Goal: Task Accomplishment & Management: Complete application form

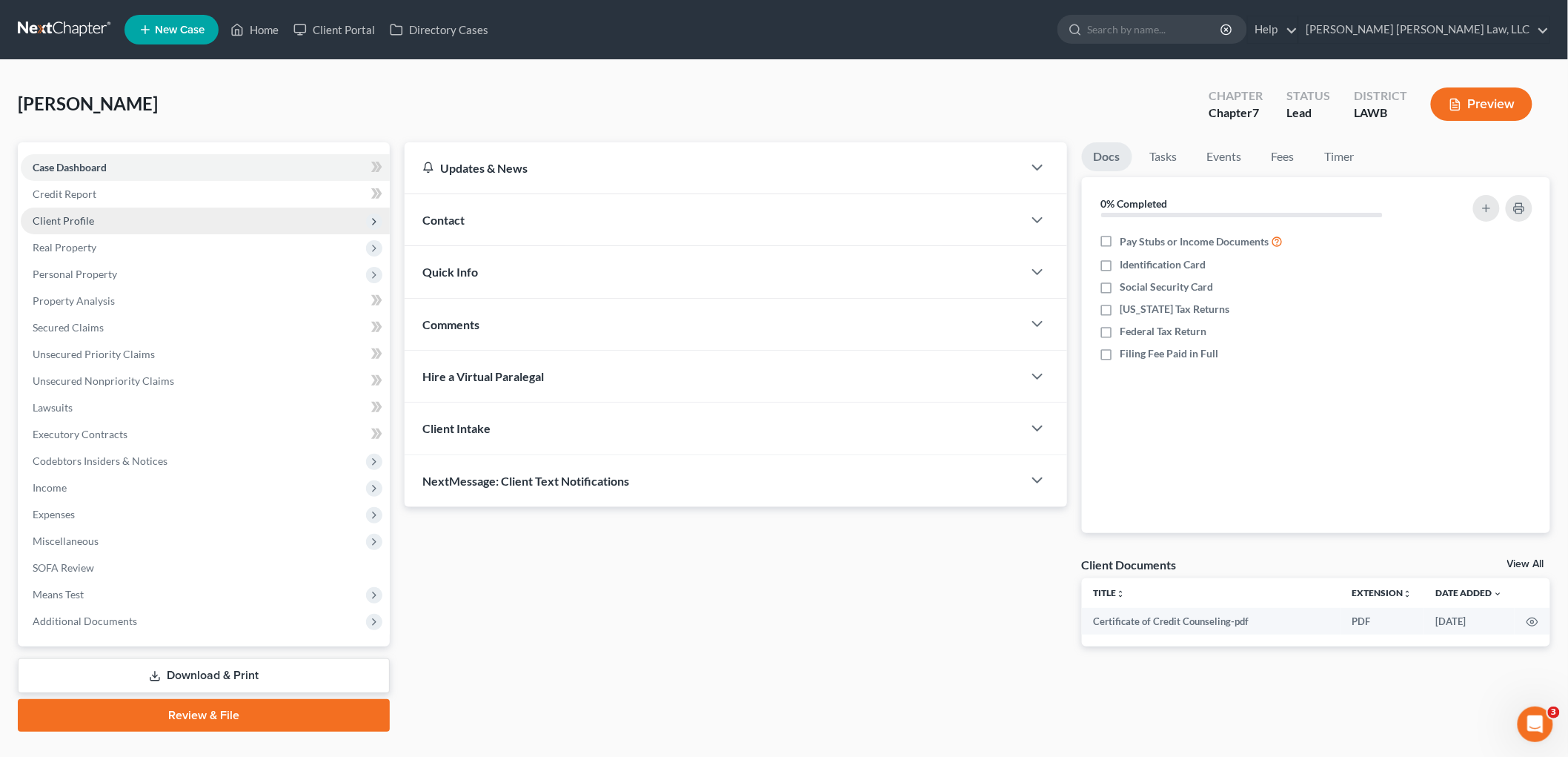
click at [130, 219] on span "Client Profile" at bounding box center [206, 221] width 369 height 27
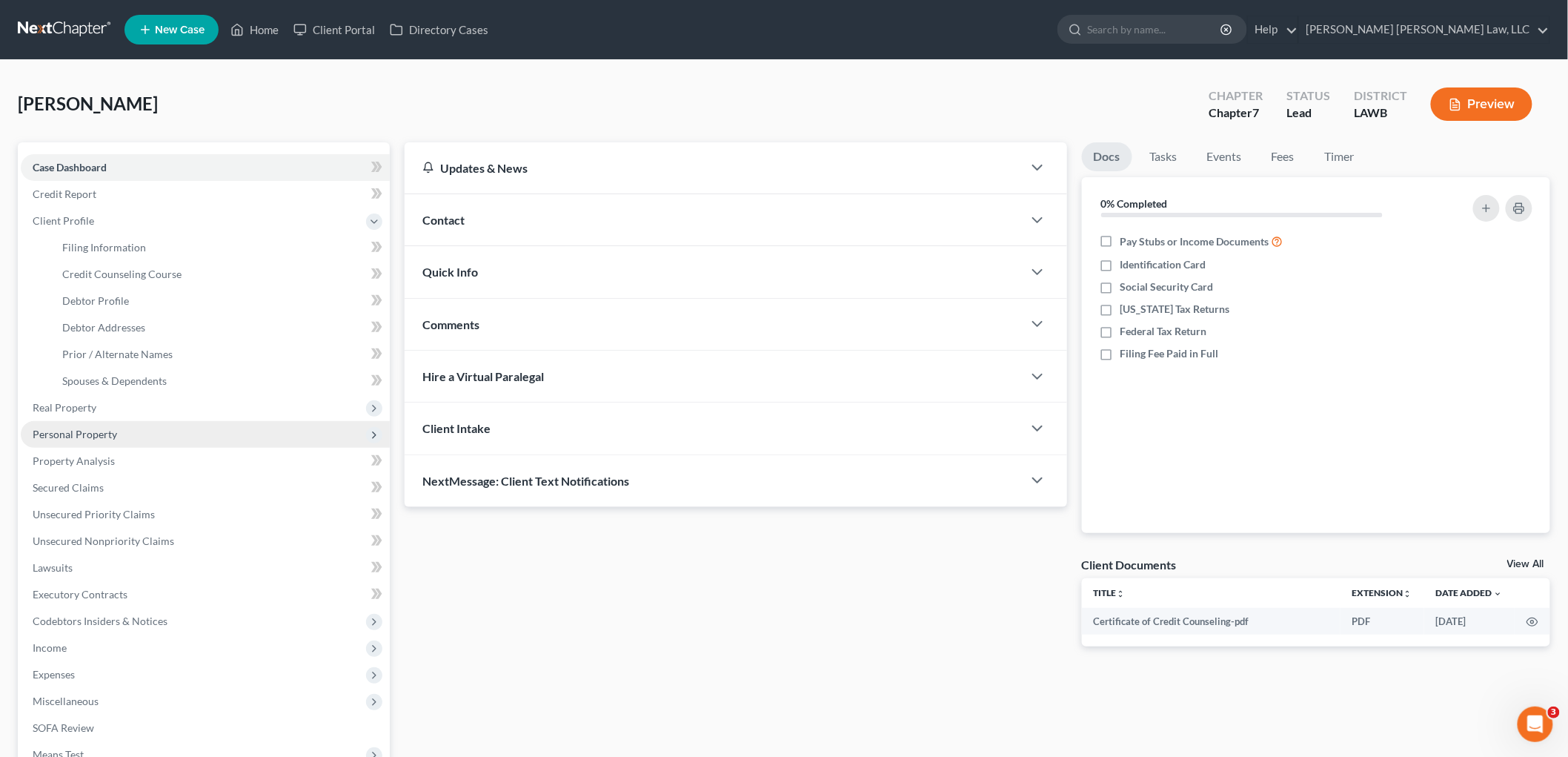
click at [92, 434] on span "Personal Property" at bounding box center [75, 434] width 84 height 12
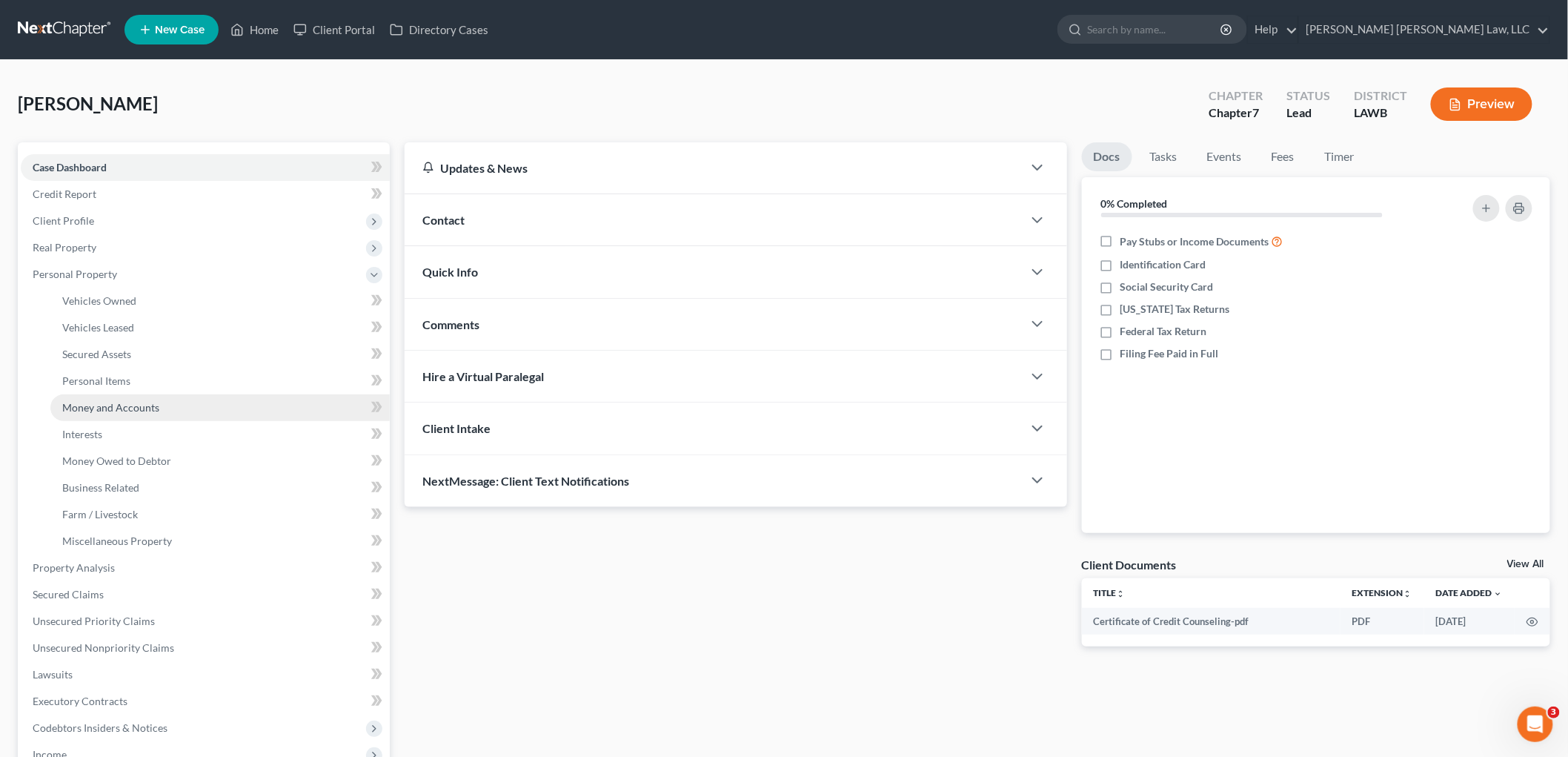
click at [106, 407] on span "Money and Accounts" at bounding box center [110, 407] width 97 height 12
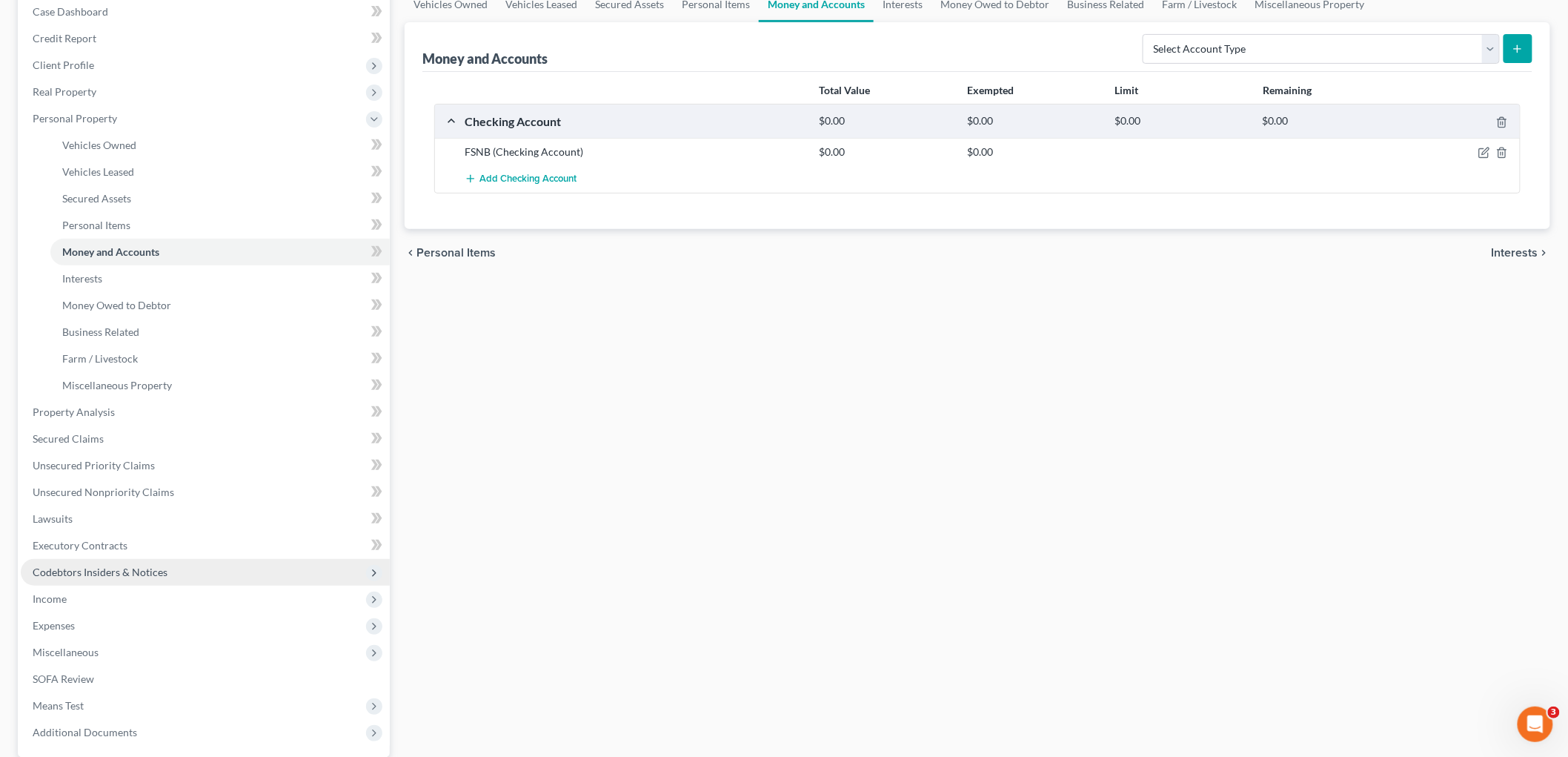
scroll to position [297, 0]
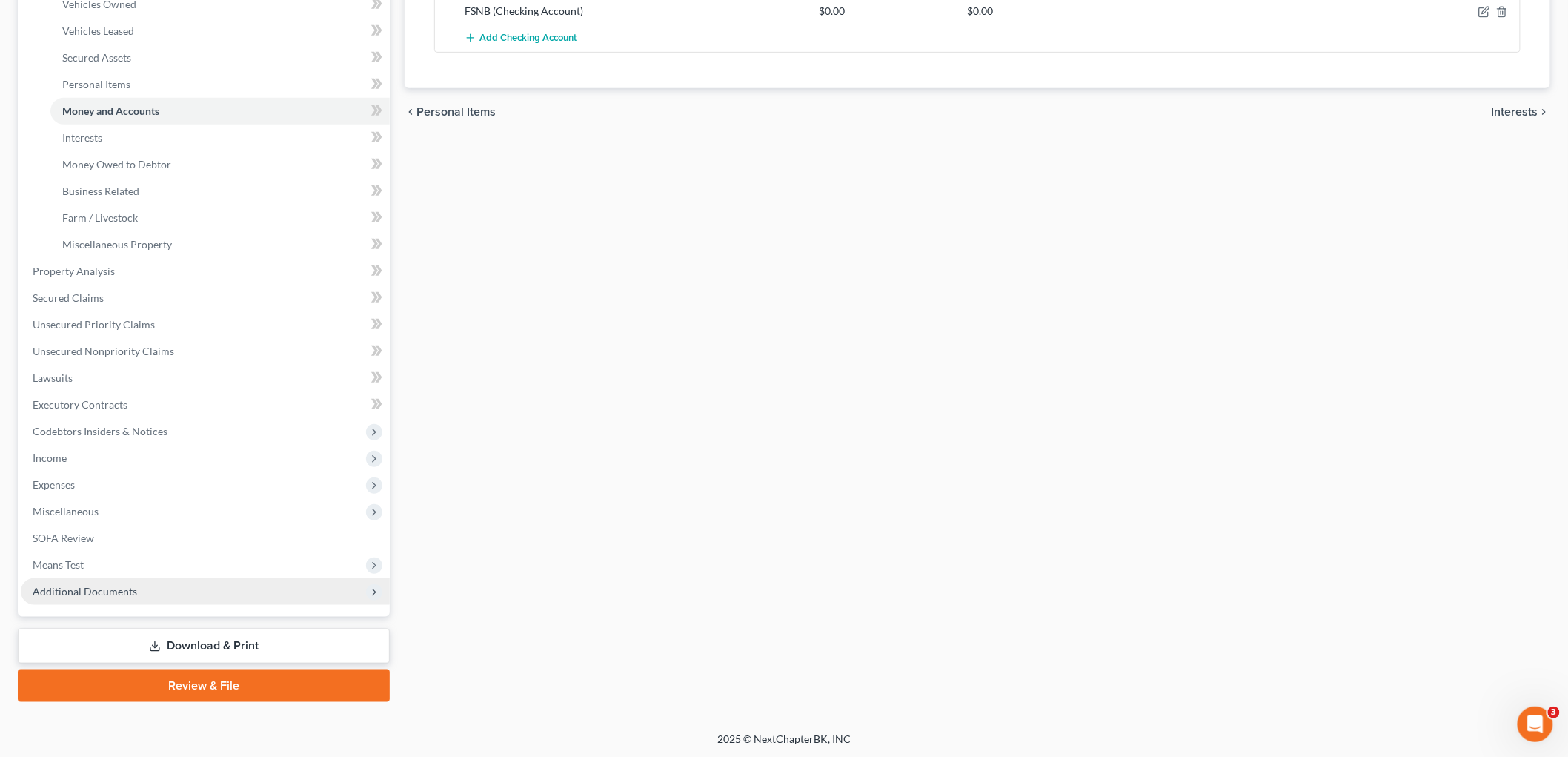
click at [98, 585] on span "Additional Documents" at bounding box center [84, 590] width 104 height 12
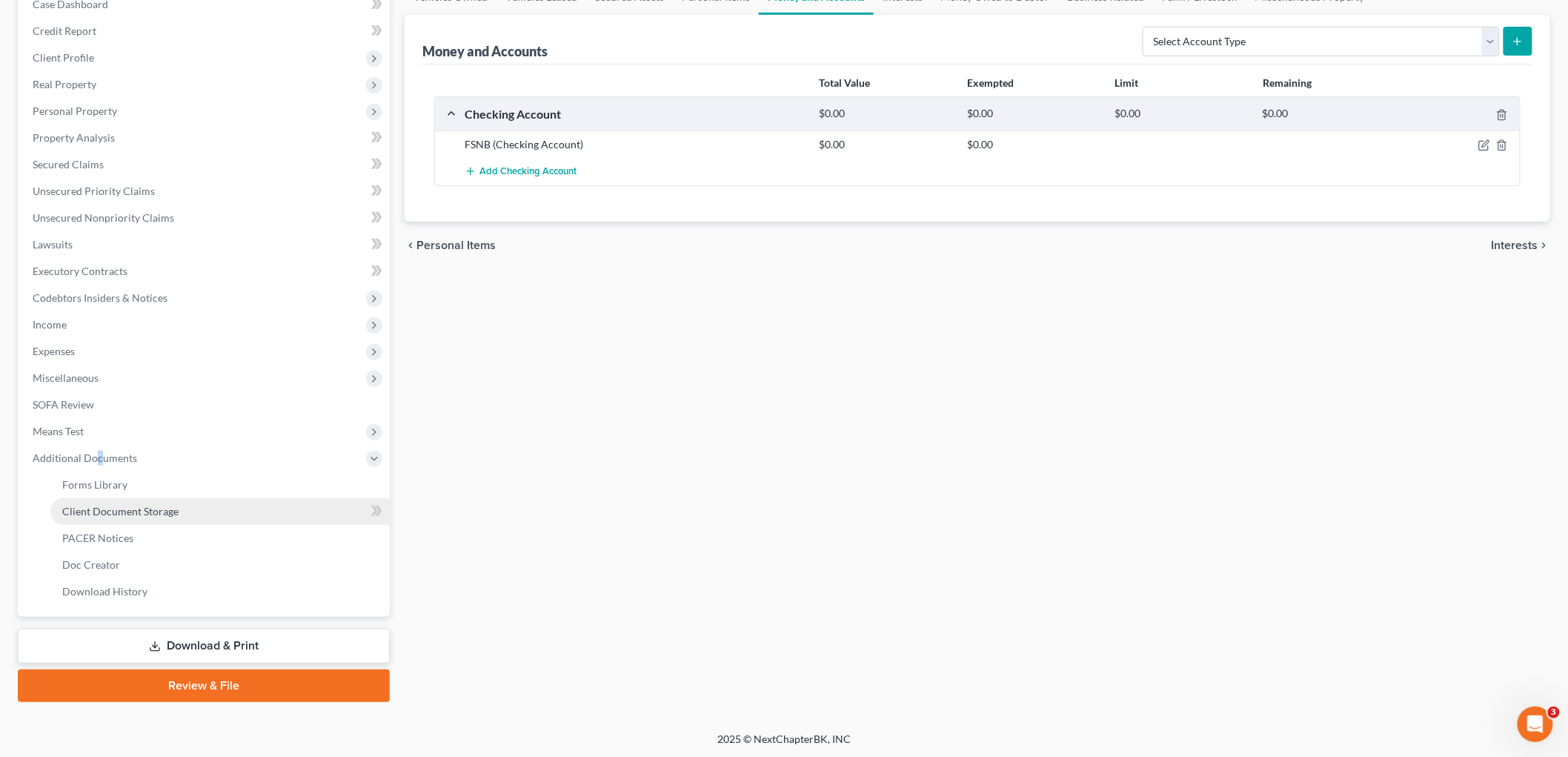
click at [179, 508] on link "Client Document Storage" at bounding box center [220, 512] width 340 height 27
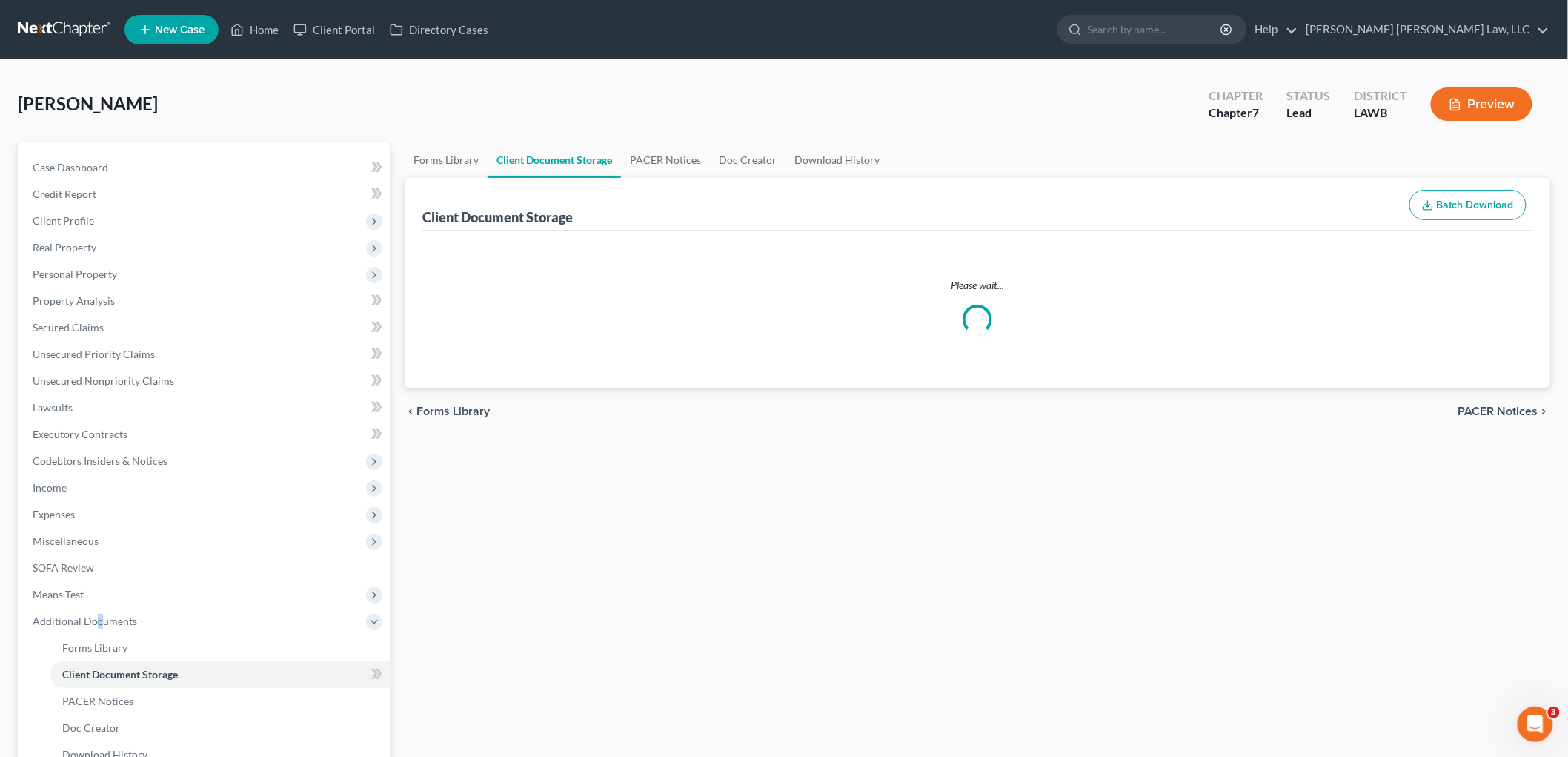
select select "9"
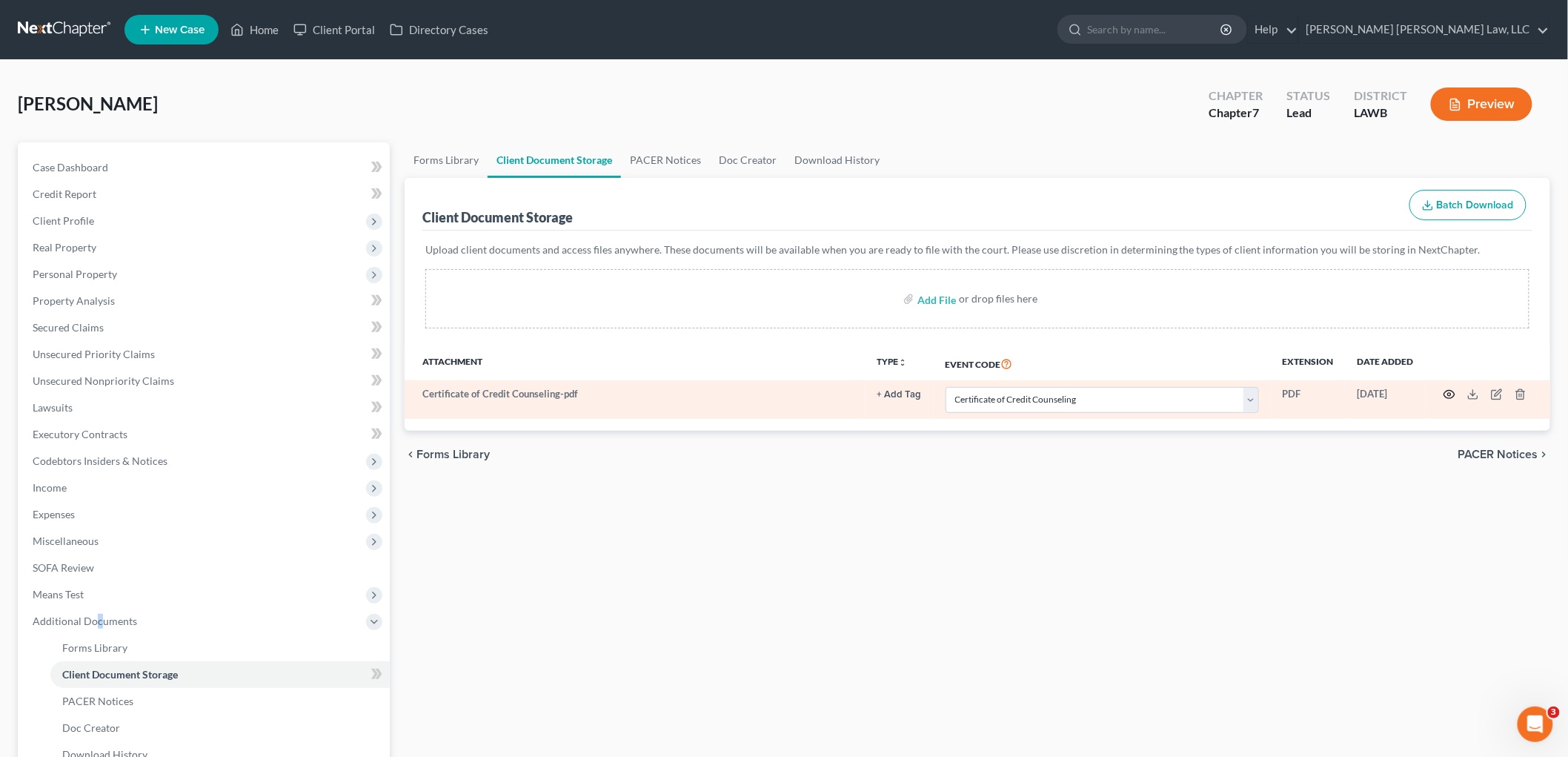
click at [1453, 391] on icon "button" at bounding box center [1449, 394] width 11 height 11
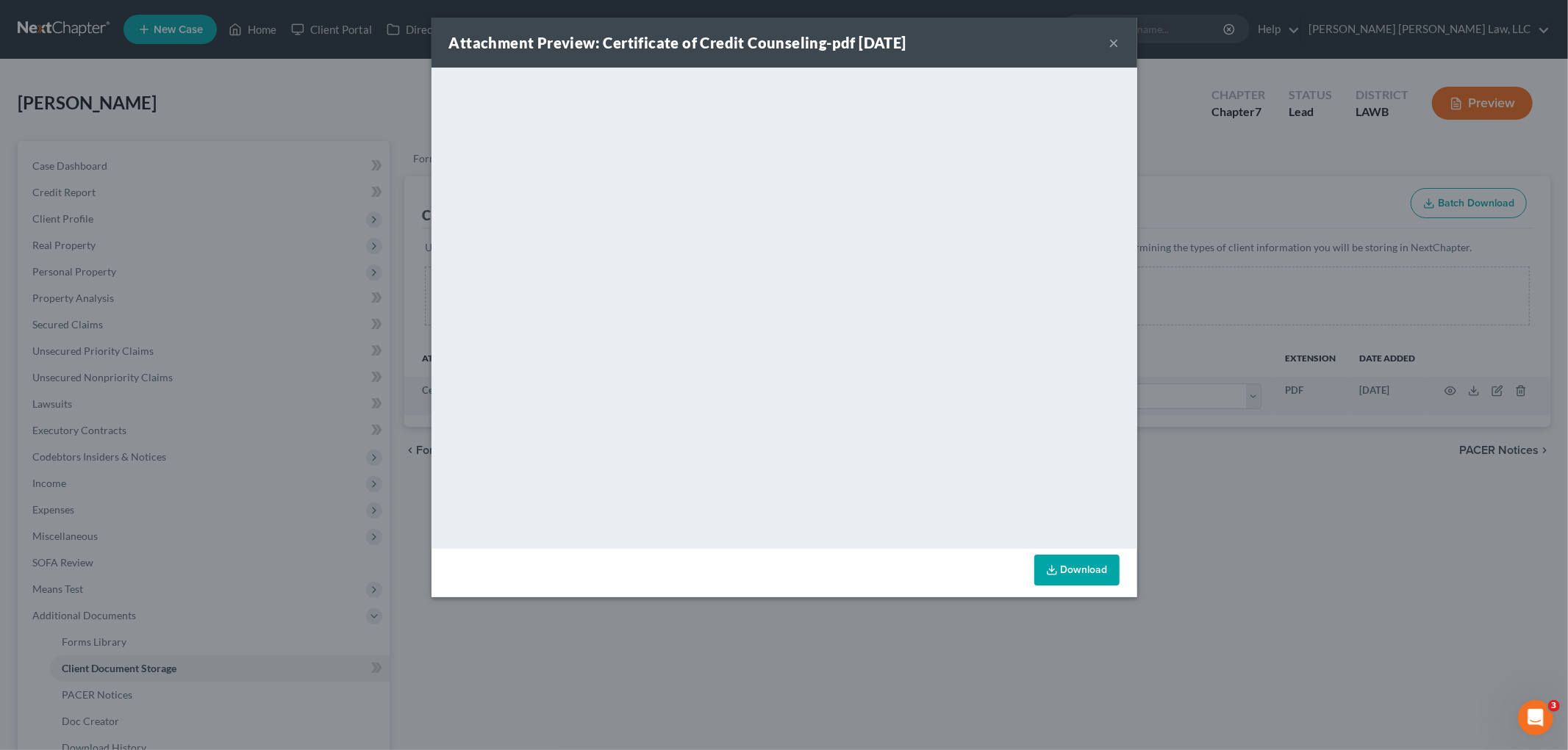
click at [1120, 42] on div "Attachment Preview: Certificate of Credit Counseling-pdf 09/15/2025 ×" at bounding box center [784, 43] width 706 height 50
click at [1115, 41] on button "×" at bounding box center [1114, 43] width 10 height 18
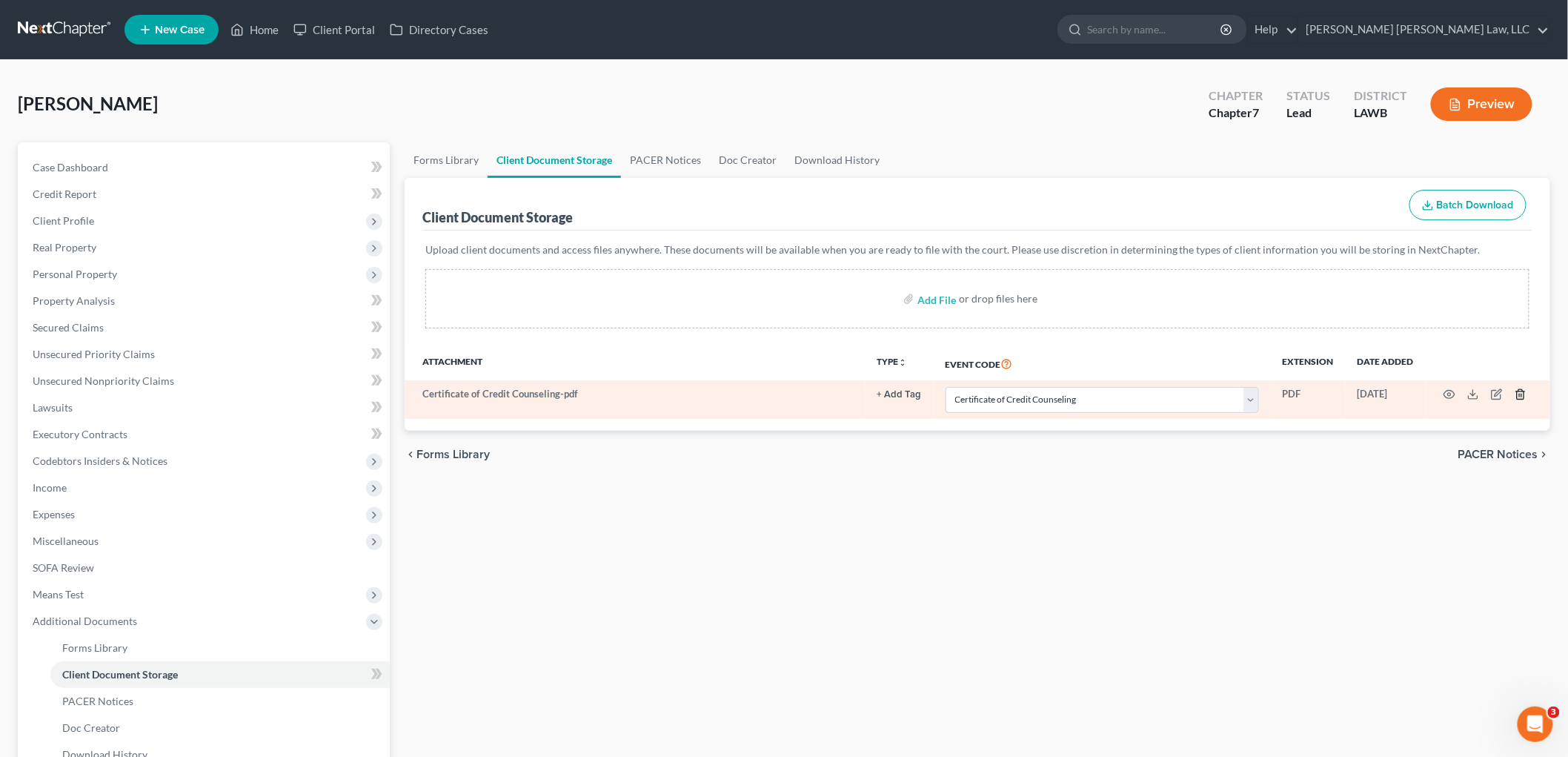
click at [1520, 400] on icon "button" at bounding box center [1521, 394] width 11 height 11
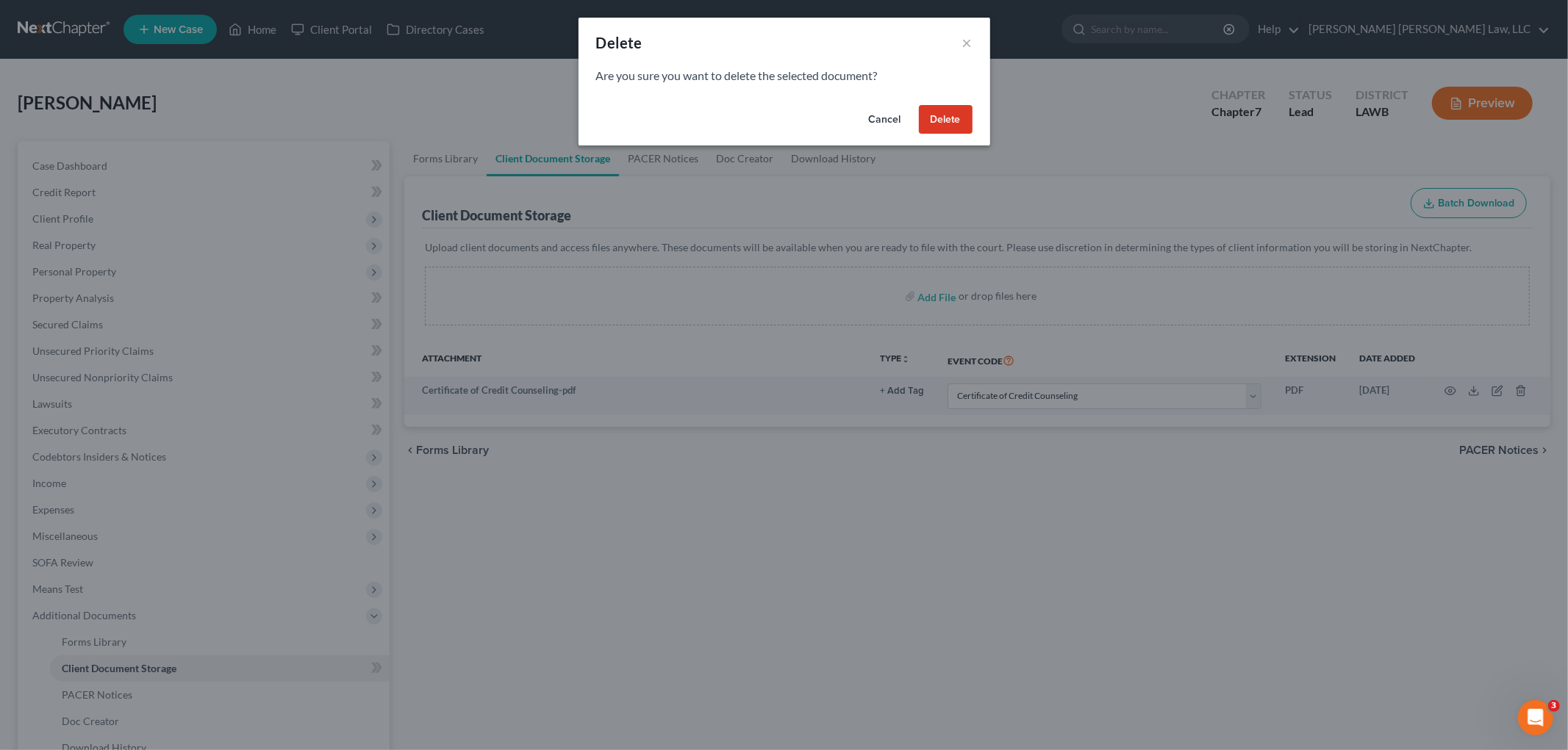
click at [961, 120] on button "Delete" at bounding box center [945, 119] width 54 height 29
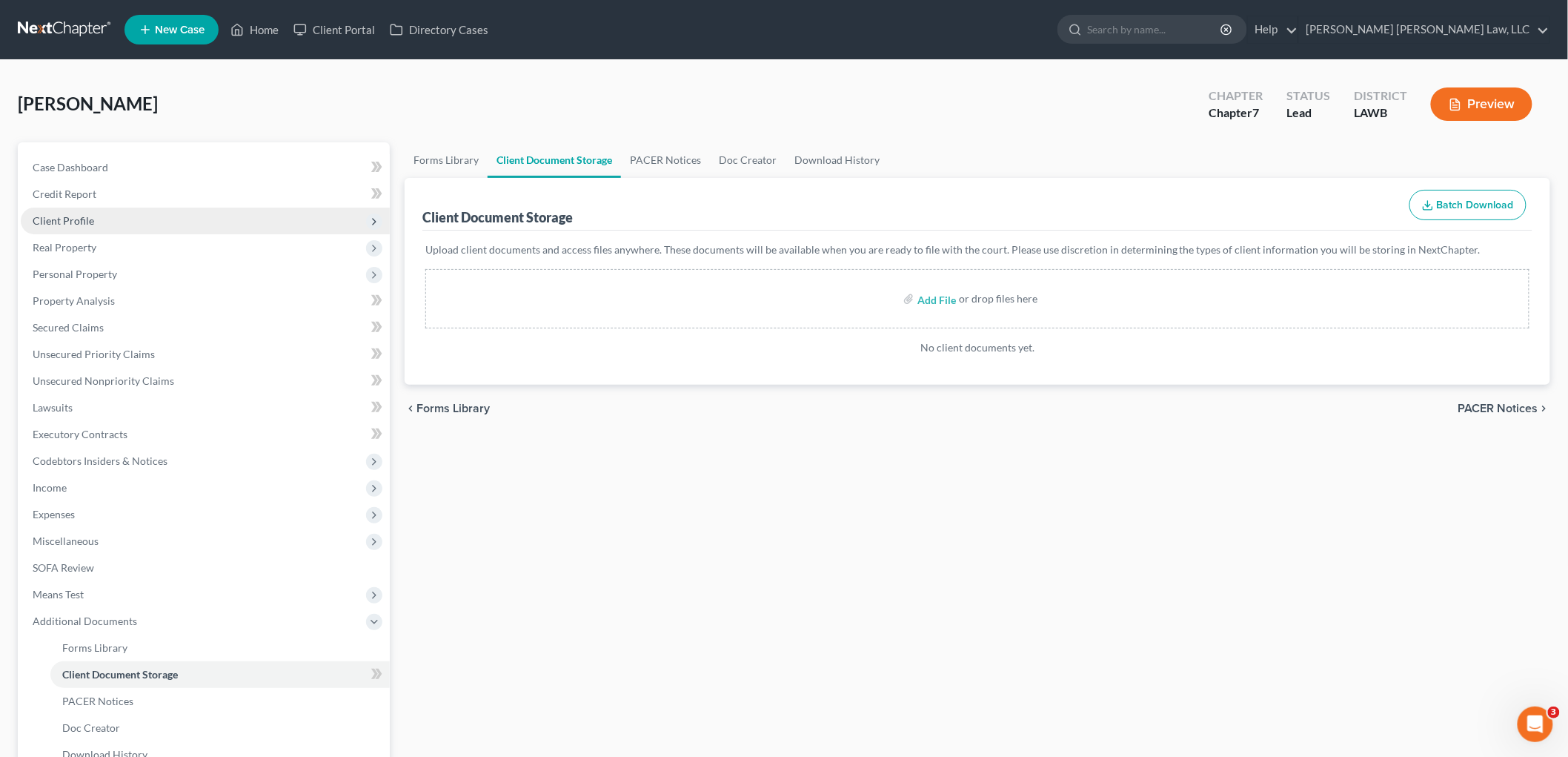
click at [74, 219] on span "Client Profile" at bounding box center [63, 220] width 61 height 12
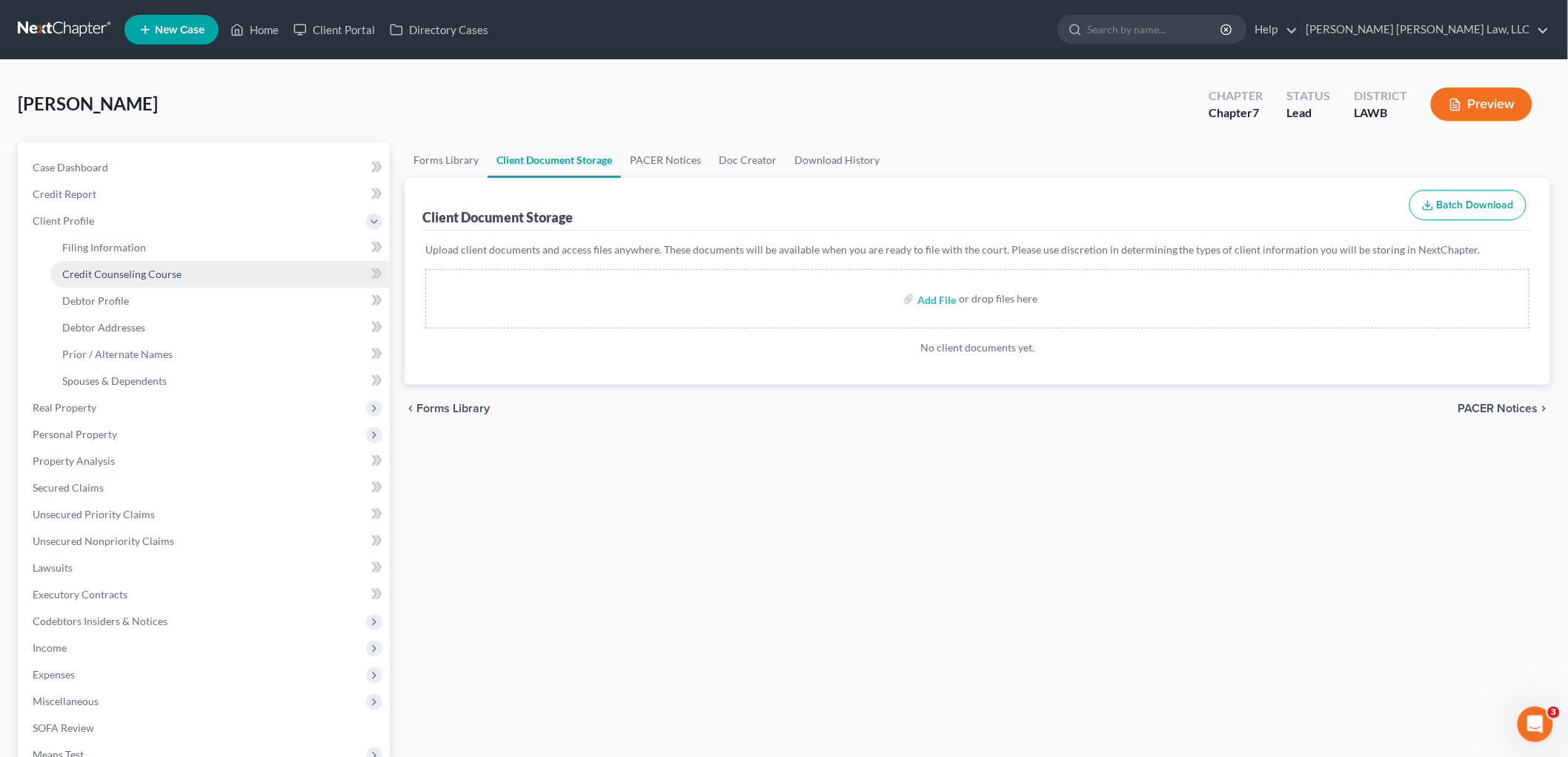
click at [112, 271] on span "Credit Counseling Course" at bounding box center [121, 274] width 120 height 12
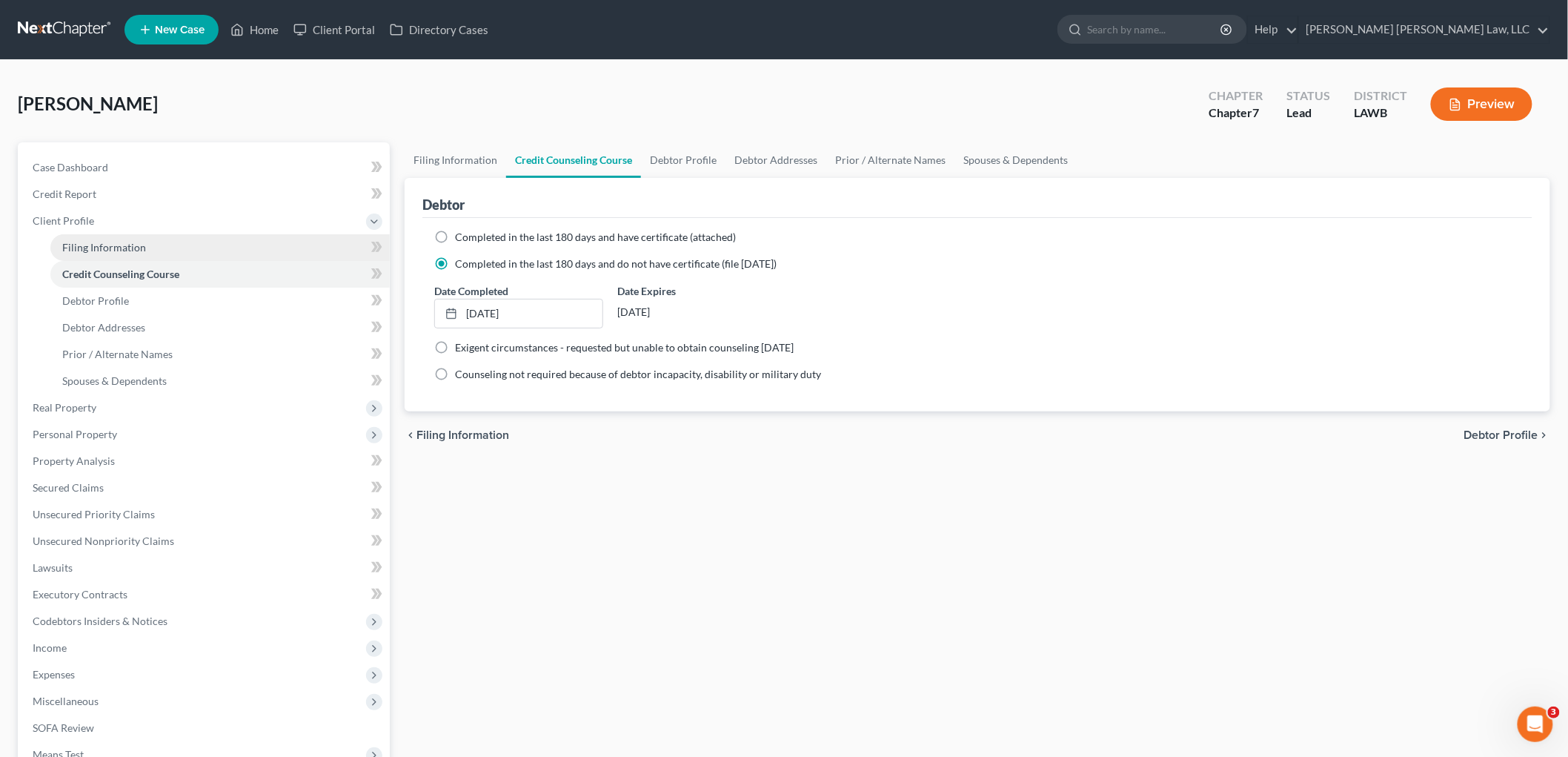
click at [134, 252] on span "Filing Information" at bounding box center [104, 247] width 84 height 12
select select "1"
select select "0"
select select "19"
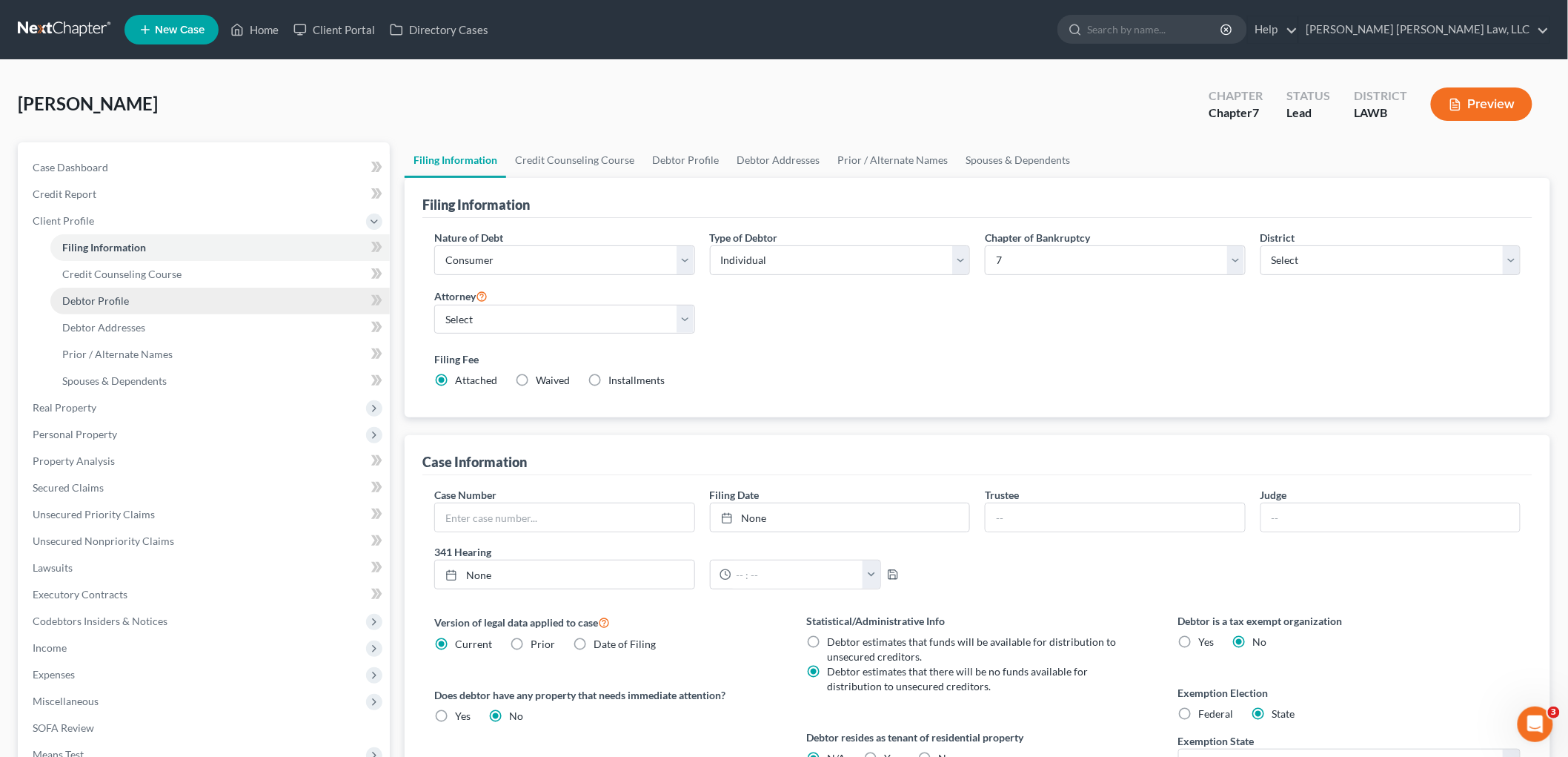
click at [124, 308] on link "Debtor Profile" at bounding box center [220, 301] width 340 height 27
select select "4"
select select "1"
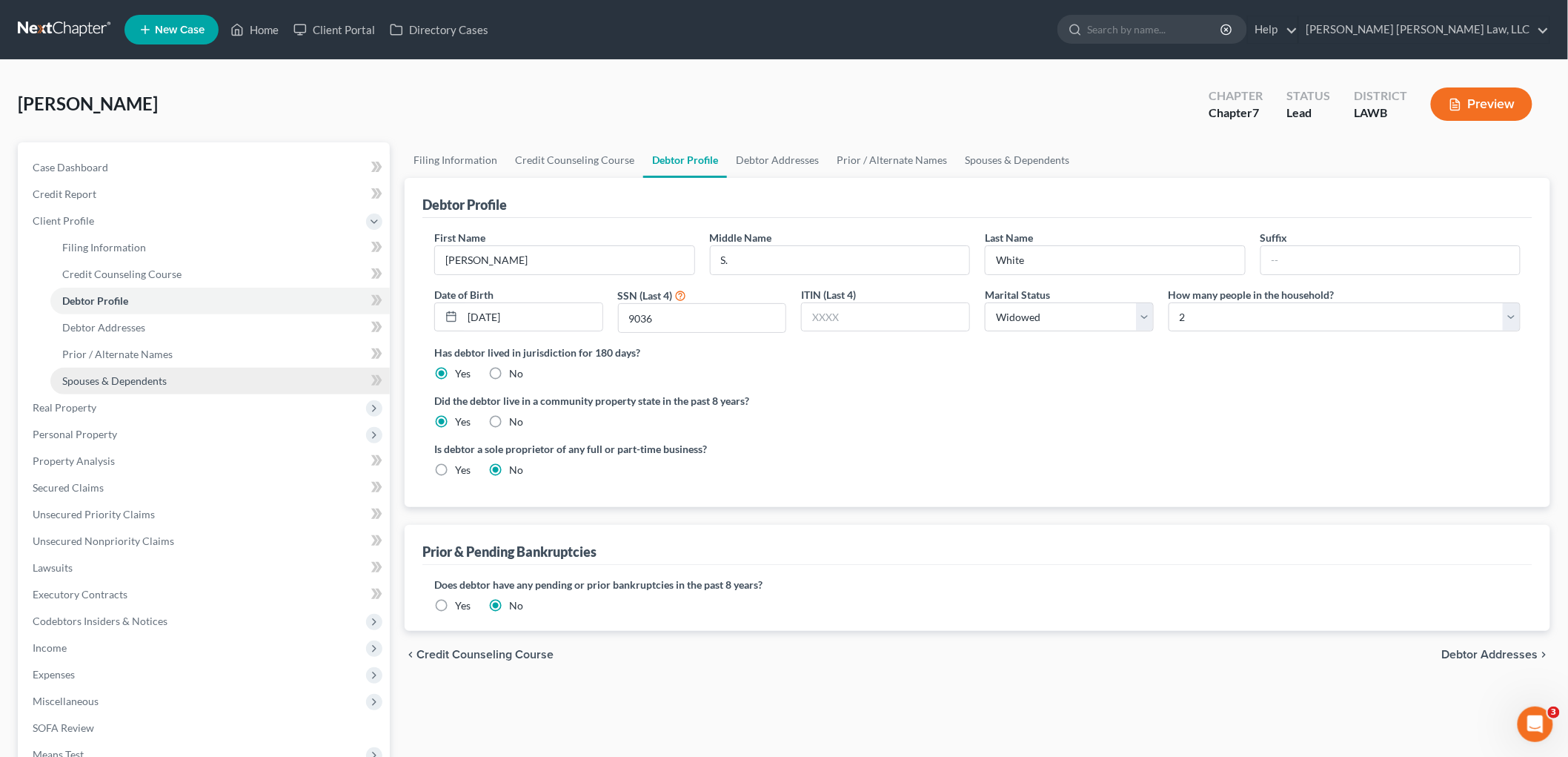
click at [95, 380] on span "Spouses & Dependents" at bounding box center [114, 380] width 104 height 12
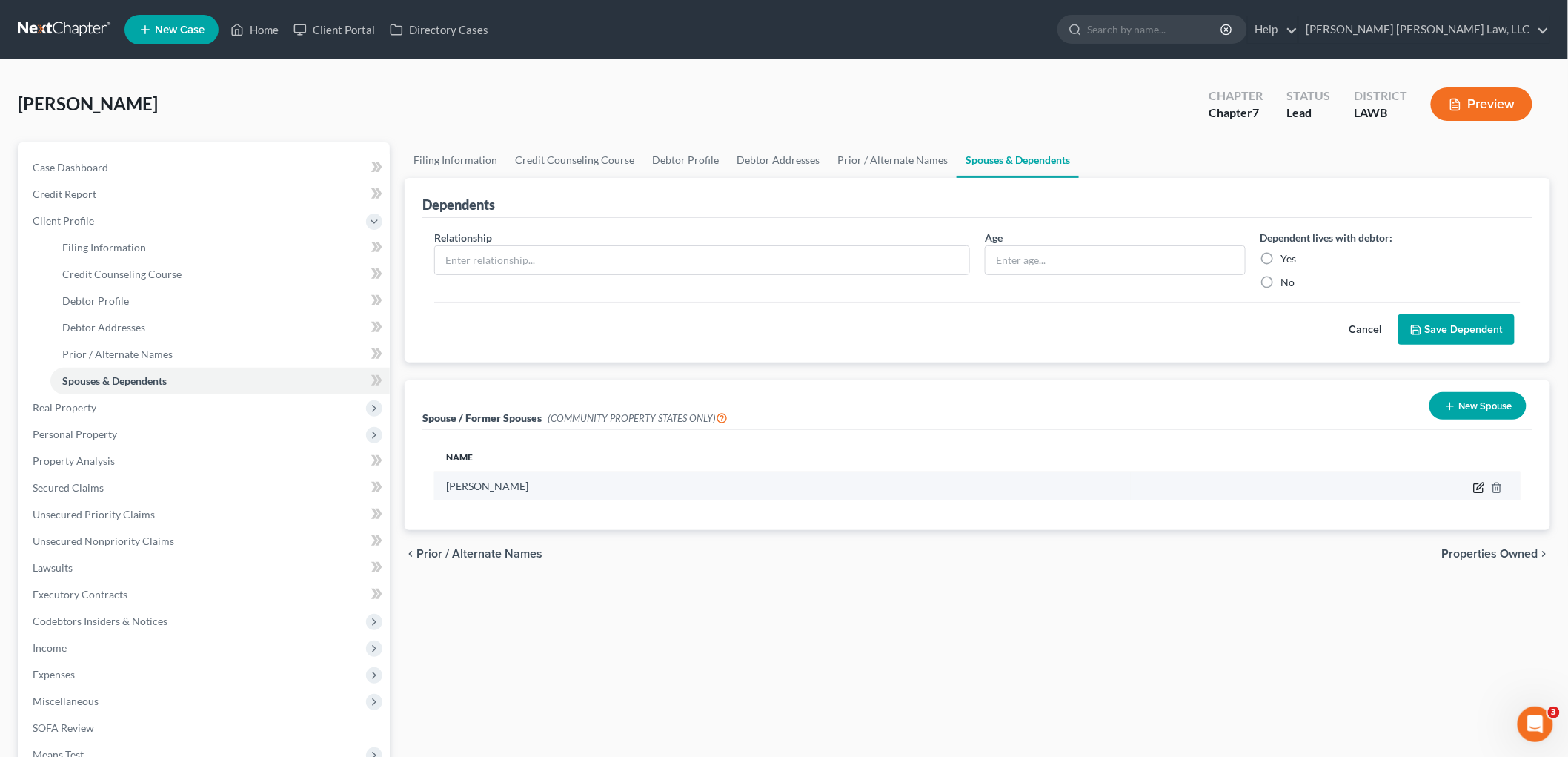
click at [1478, 488] on icon "button" at bounding box center [1480, 485] width 7 height 7
select select "4"
select select "19"
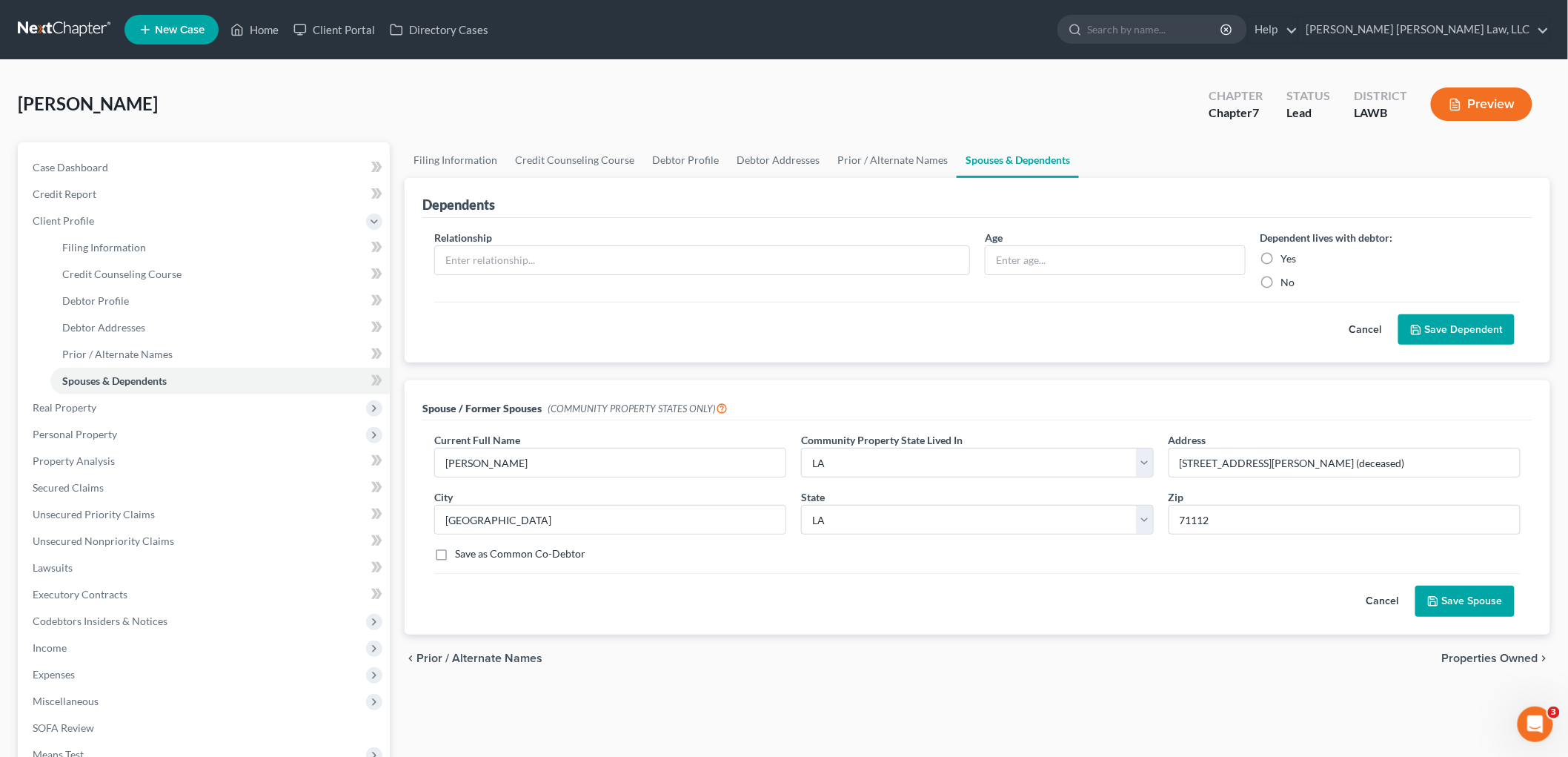
click at [1486, 607] on button "Save Spouse" at bounding box center [1466, 601] width 99 height 32
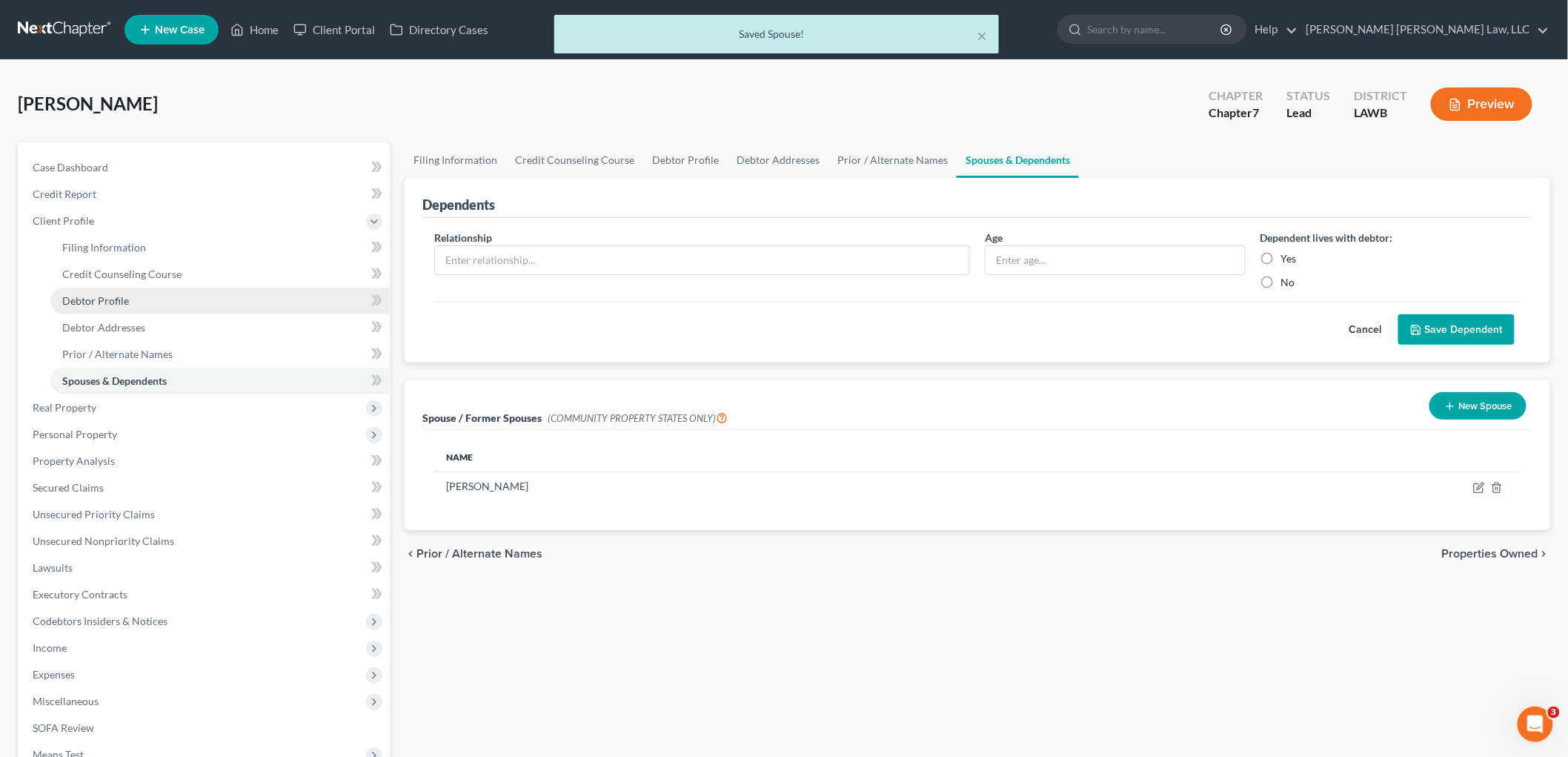
click at [153, 301] on link "Debtor Profile" at bounding box center [220, 301] width 340 height 27
select select "4"
select select "1"
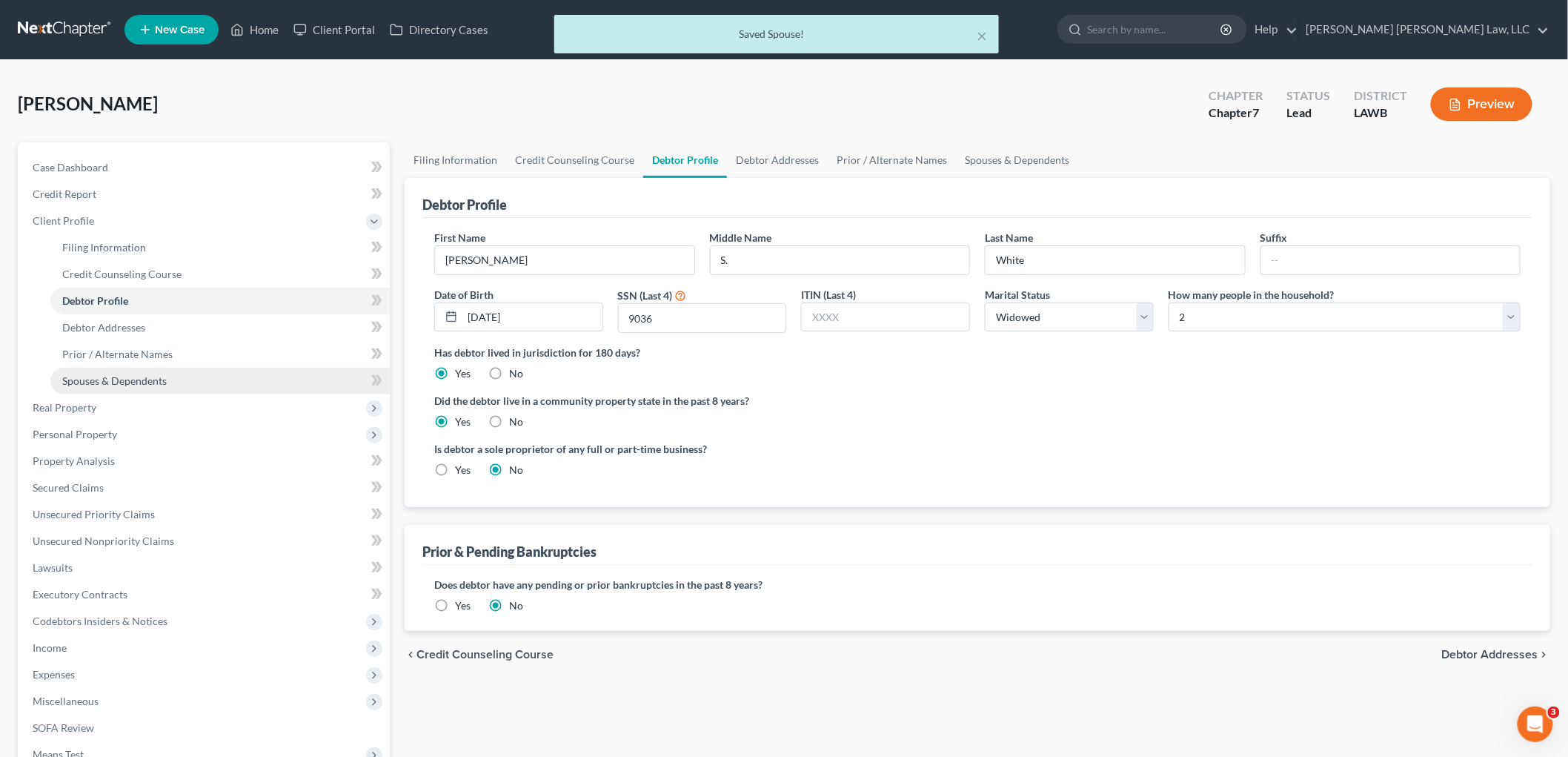
click at [128, 375] on span "Spouses & Dependents" at bounding box center [114, 380] width 104 height 12
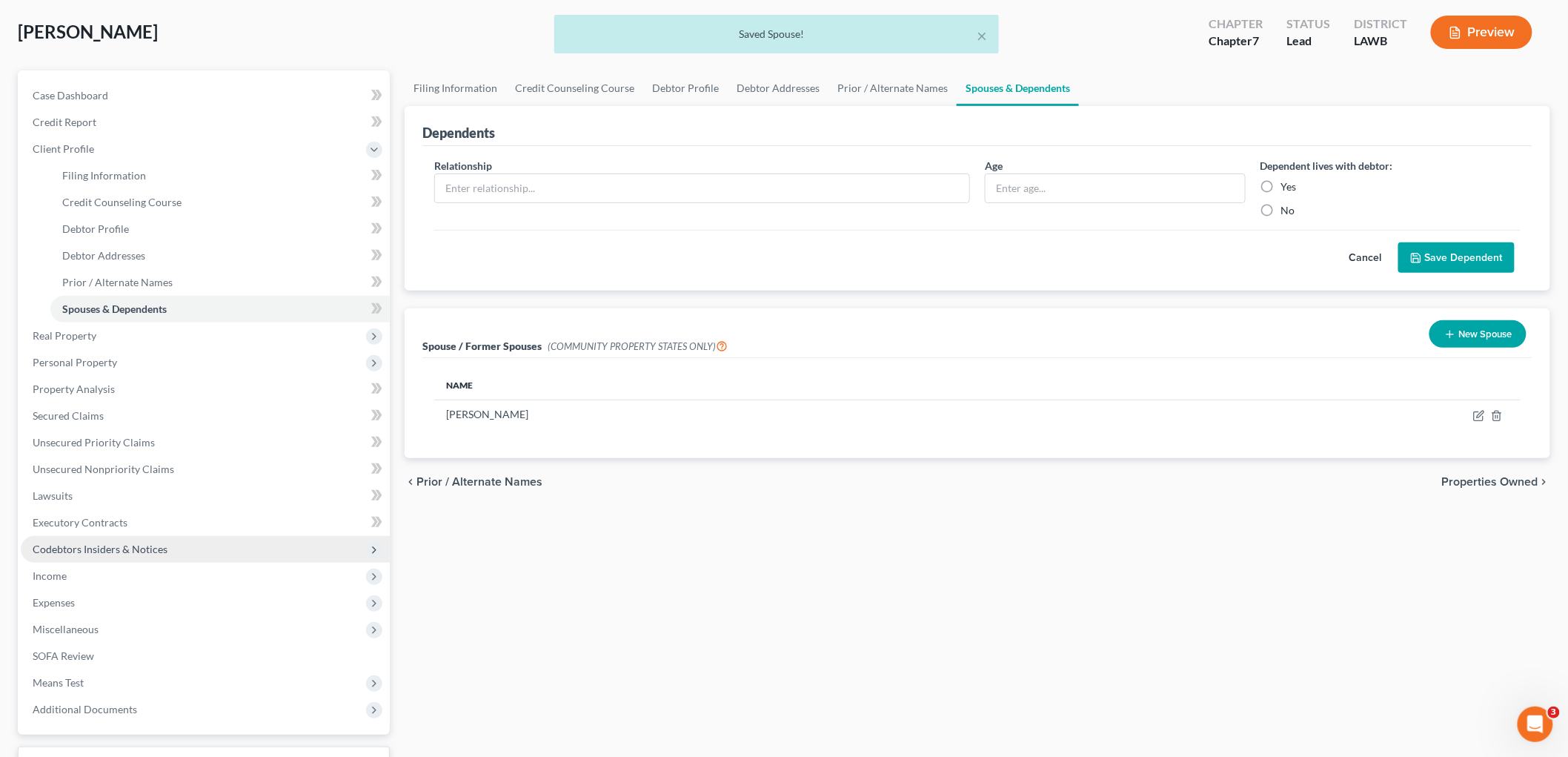
scroll to position [189, 0]
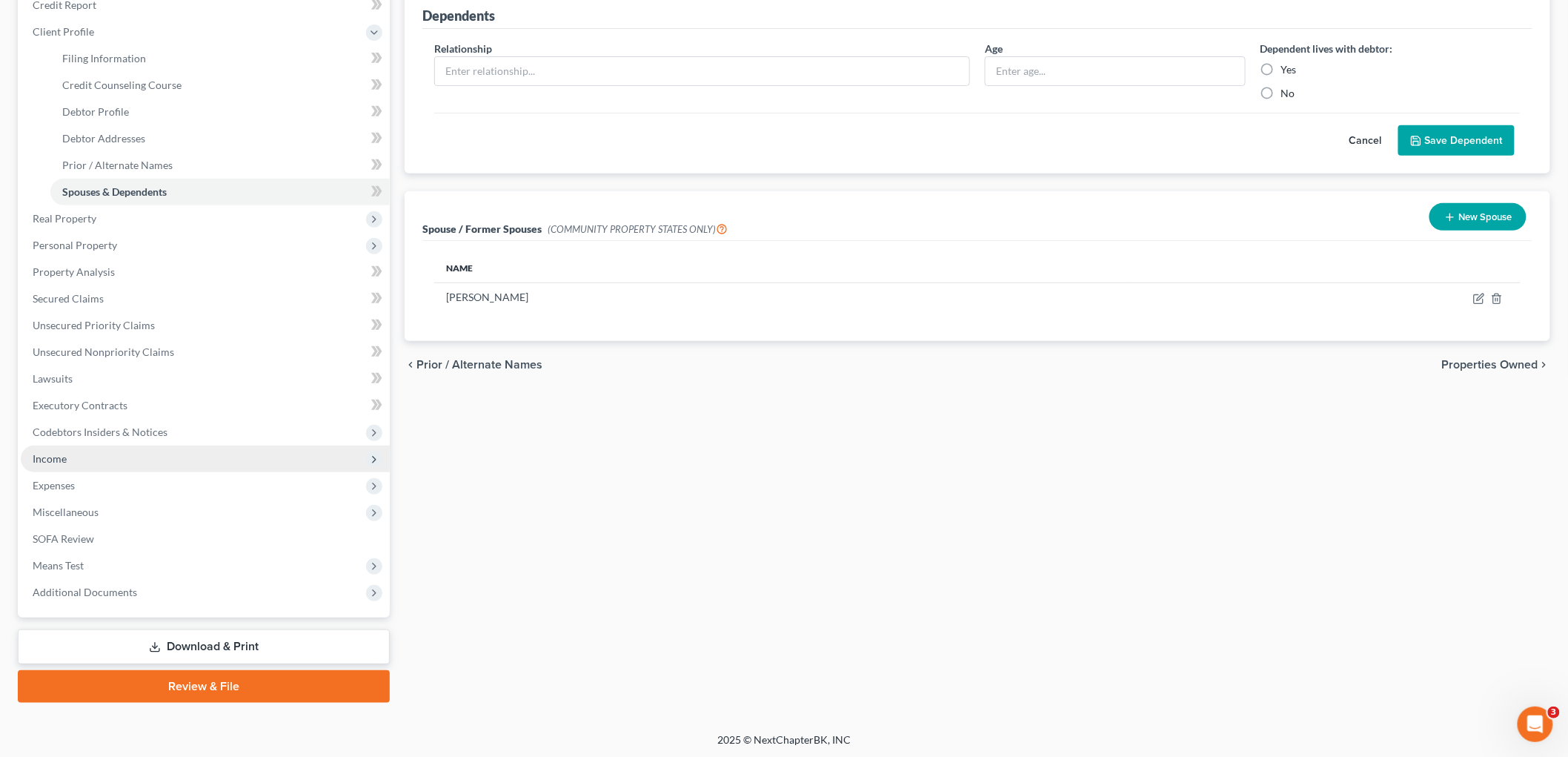
click at [72, 462] on span "Income" at bounding box center [206, 459] width 369 height 27
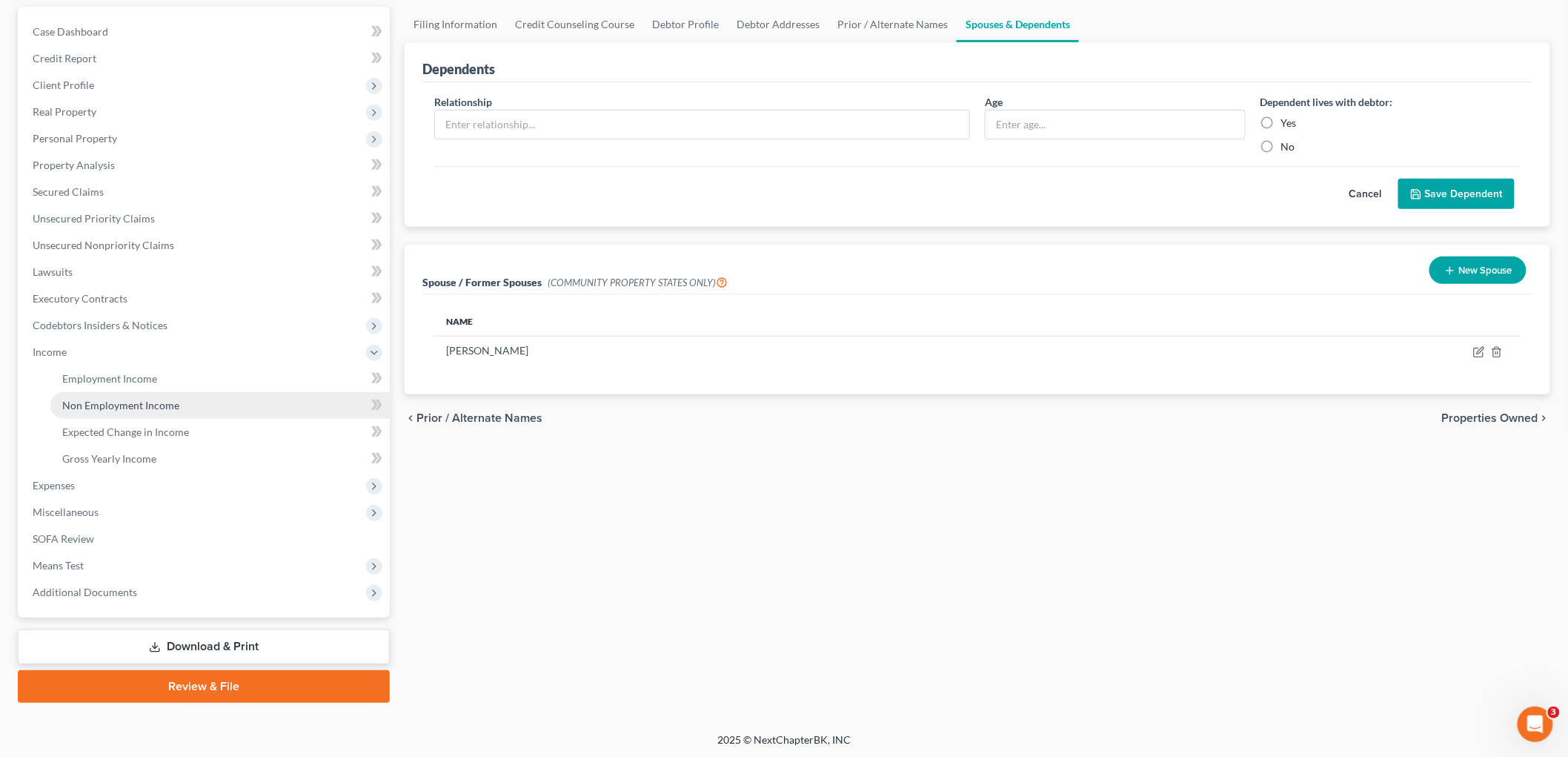
click at [114, 411] on link "Non Employment Income" at bounding box center [220, 406] width 340 height 27
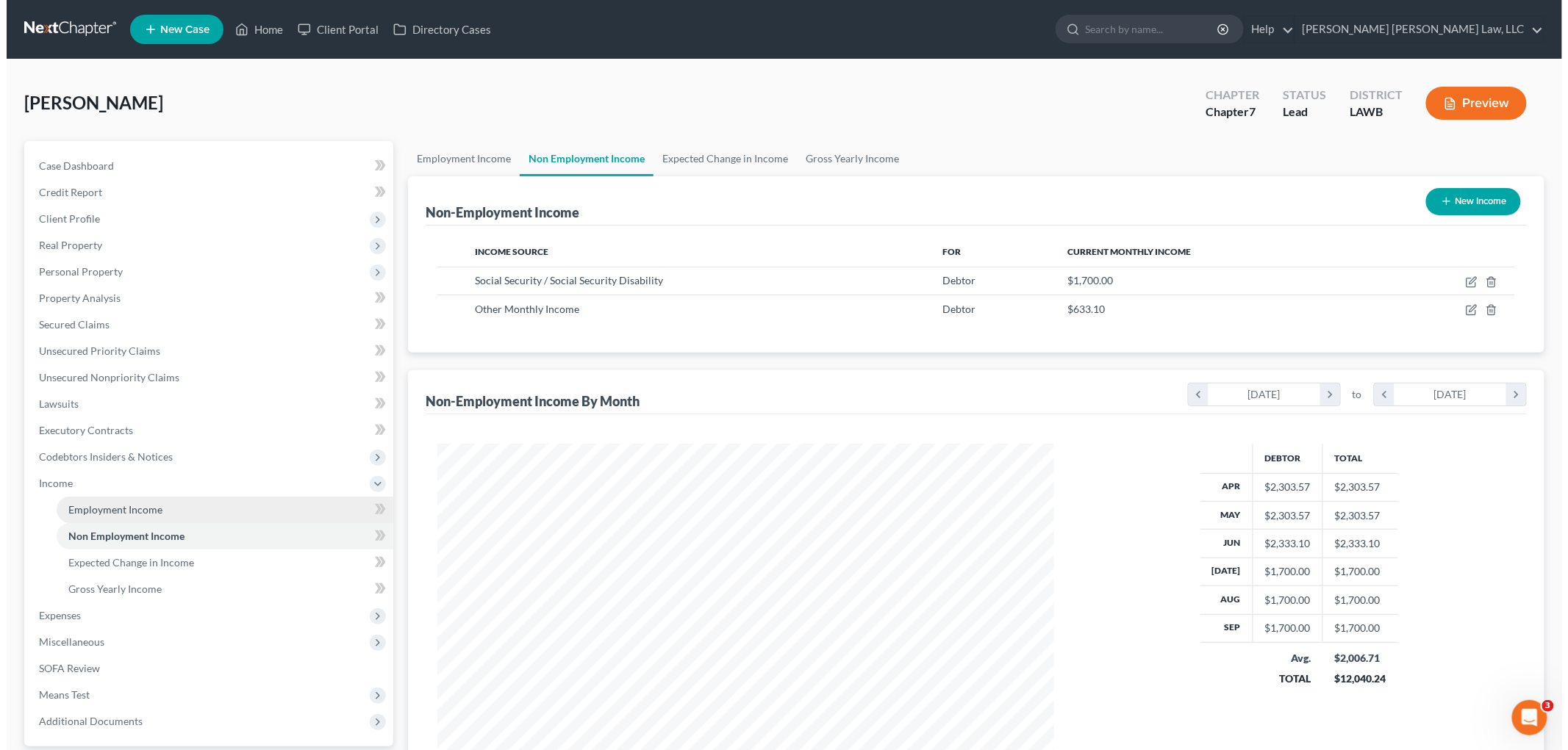
scroll to position [307, 645]
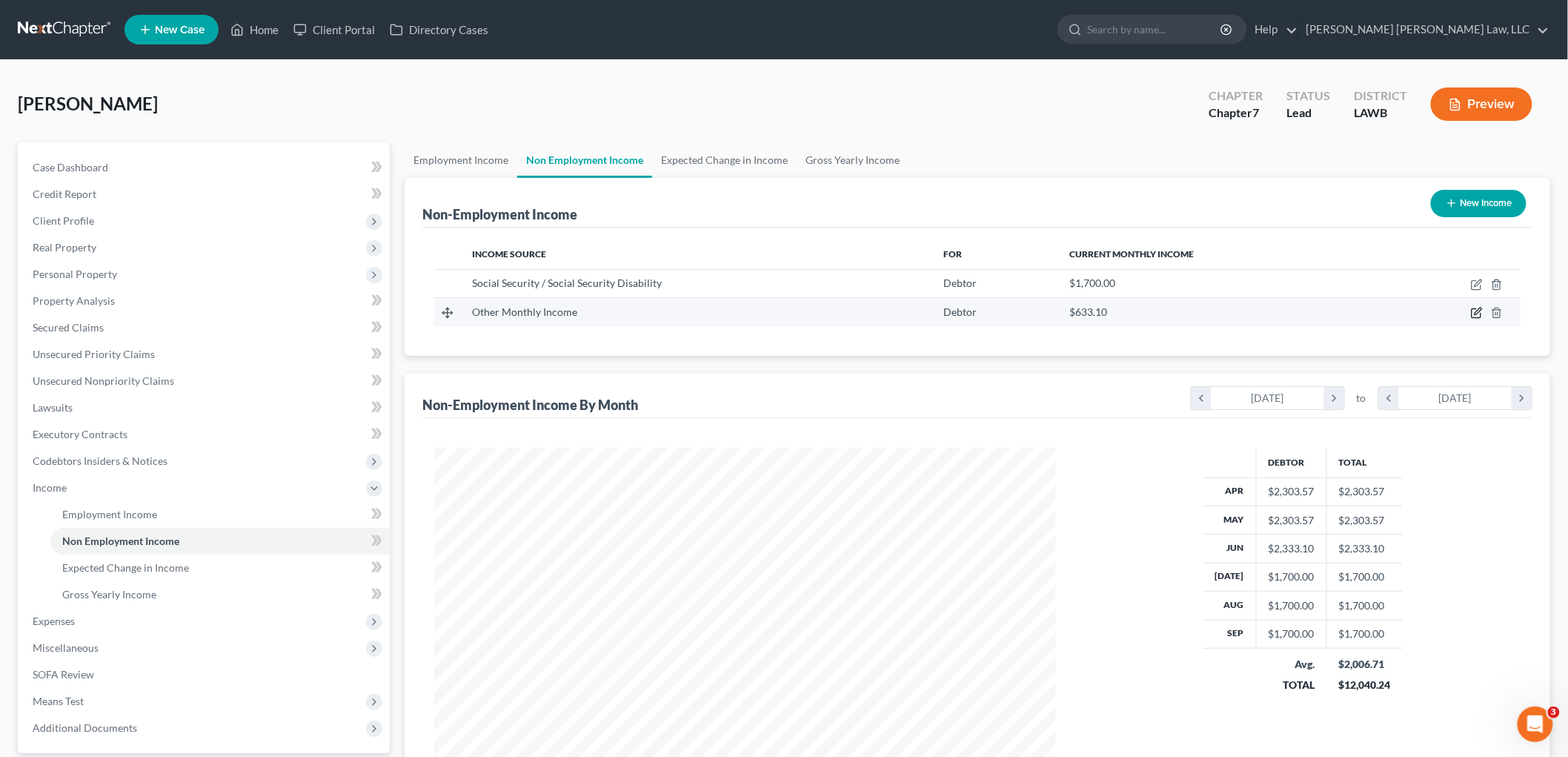
click at [1479, 315] on icon "button" at bounding box center [1477, 313] width 11 height 11
select select "13"
select select "0"
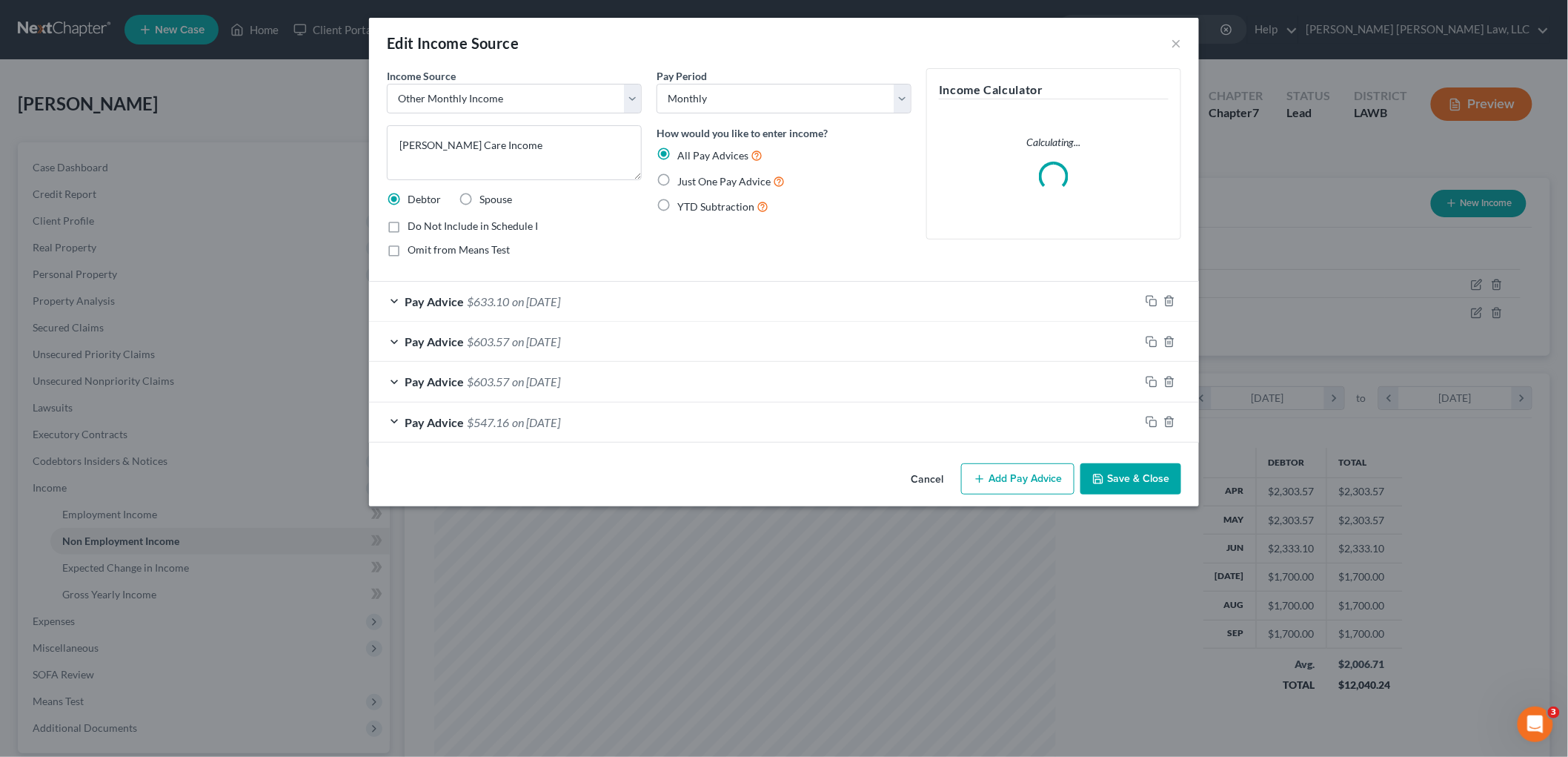
scroll to position [313, 656]
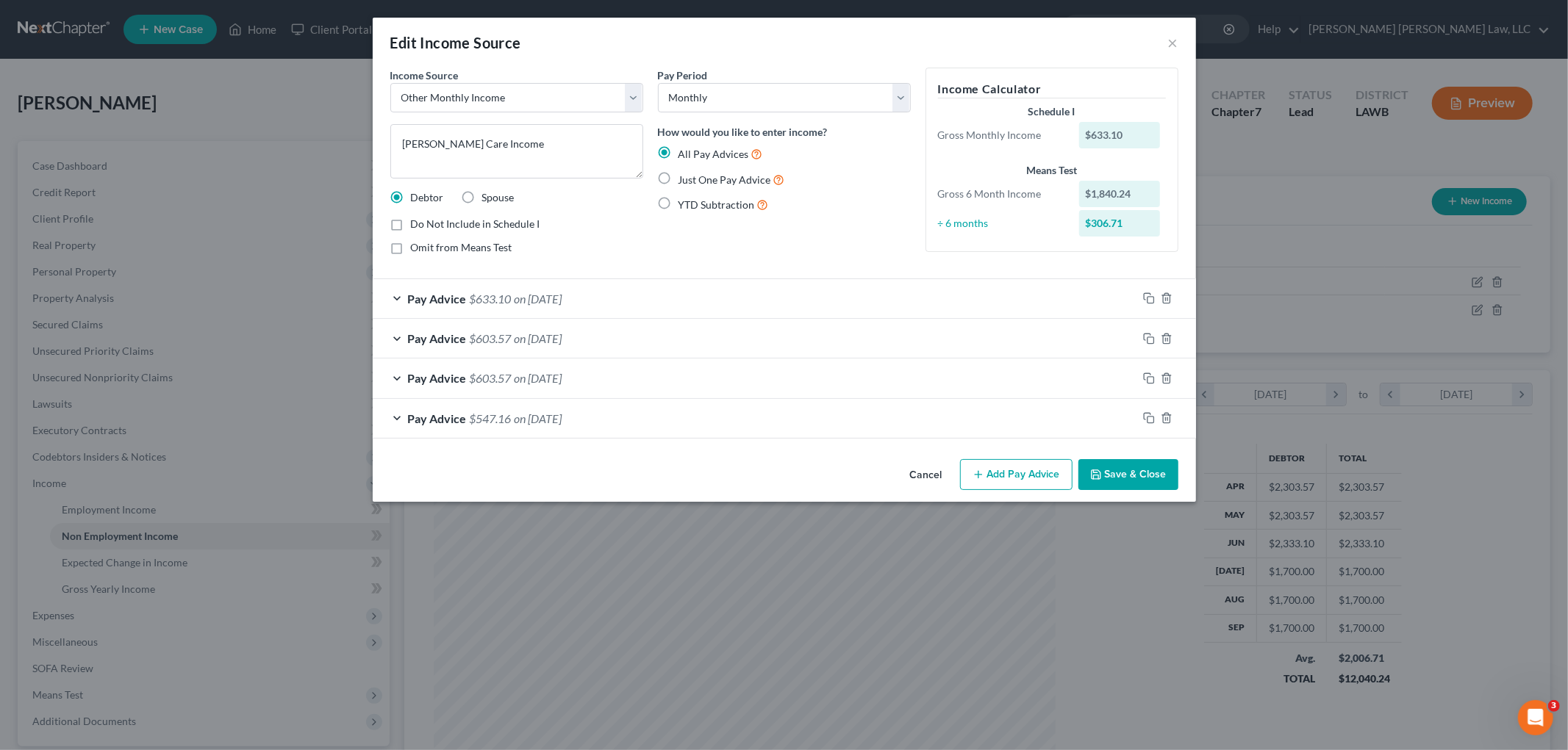
click at [1108, 478] on button "Save & Close" at bounding box center [1128, 474] width 100 height 31
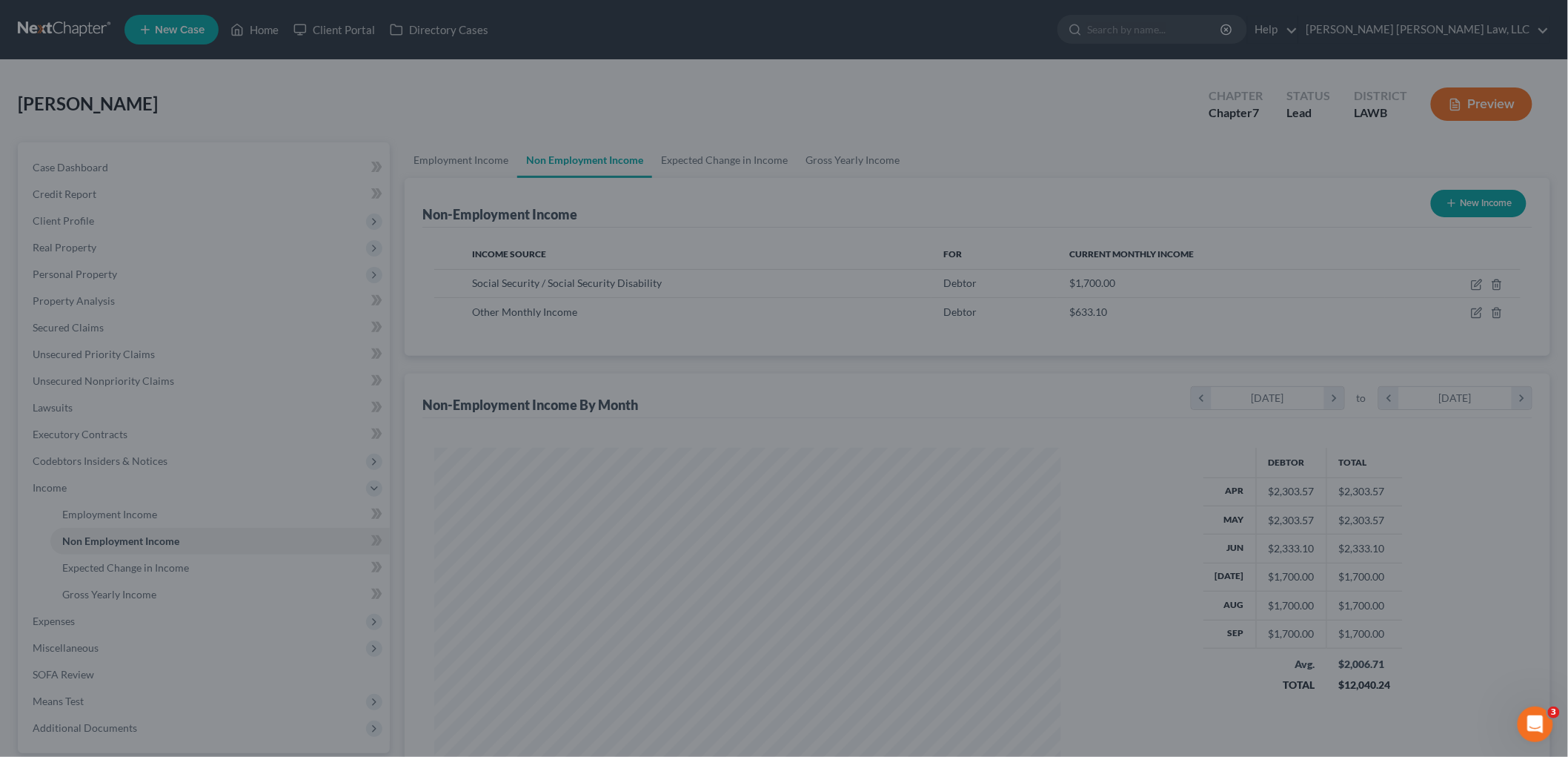
scroll to position [741156, 740555]
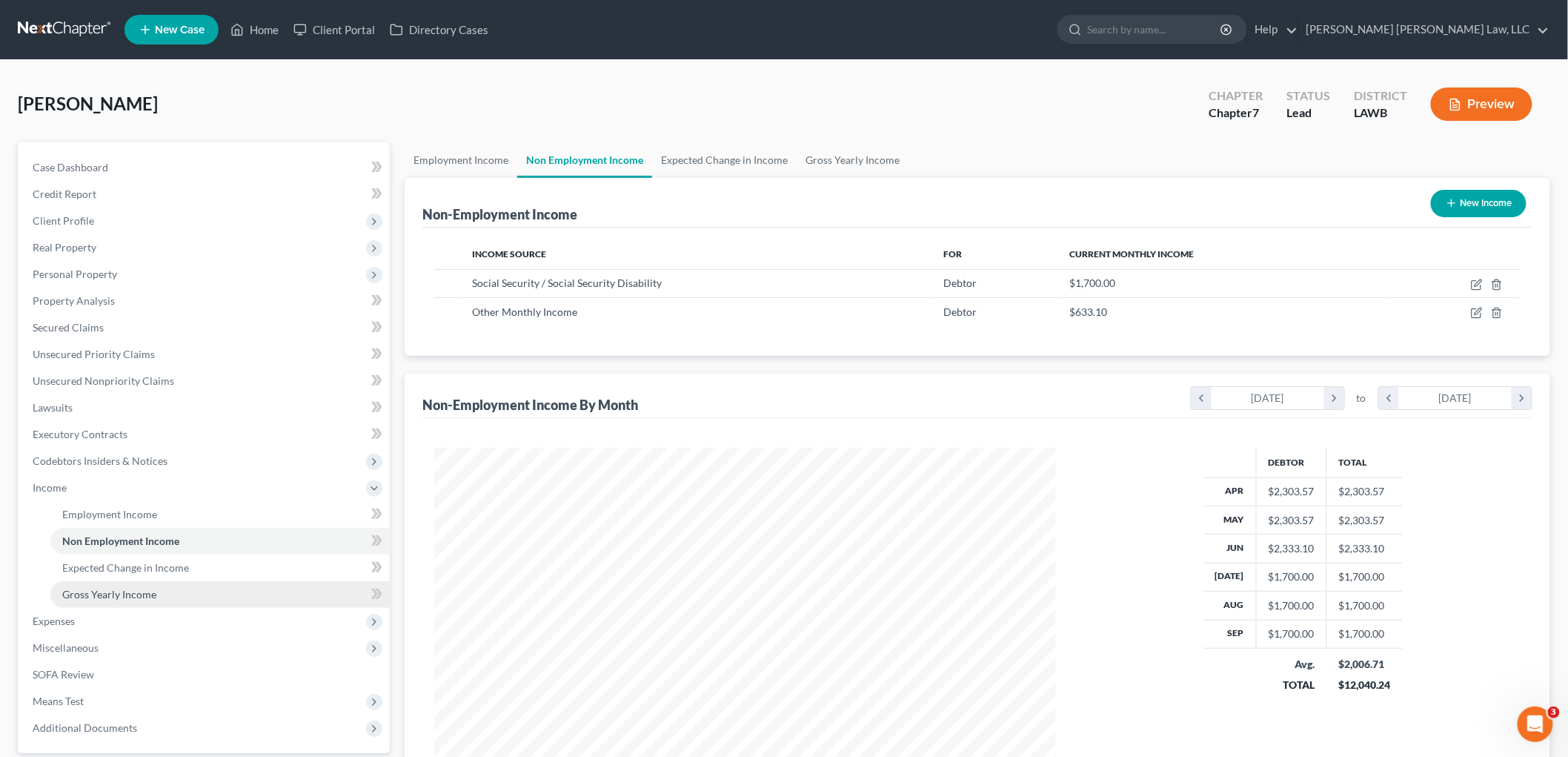
click at [151, 593] on span "Gross Yearly Income" at bounding box center [109, 593] width 94 height 12
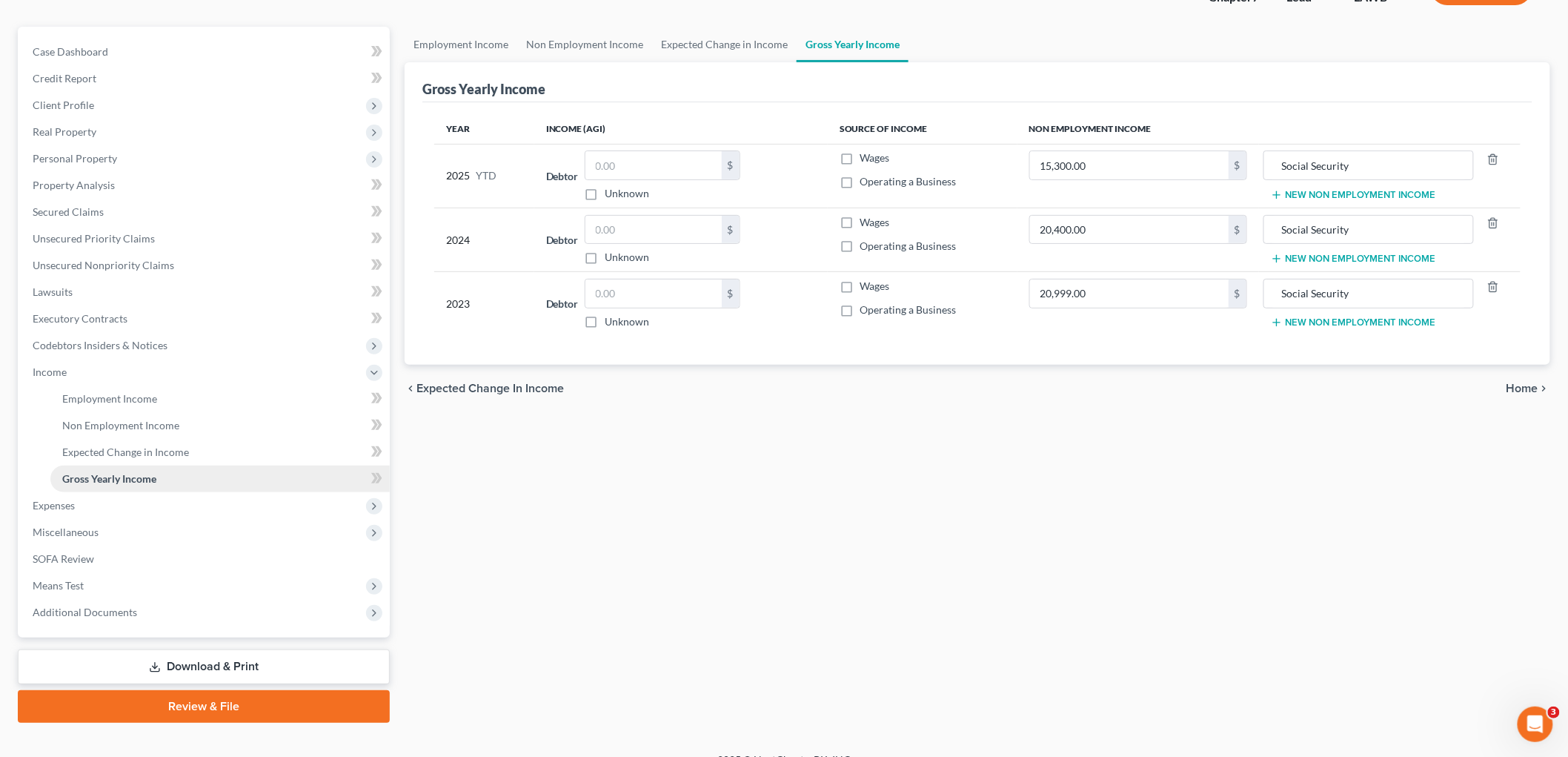
scroll to position [136, 0]
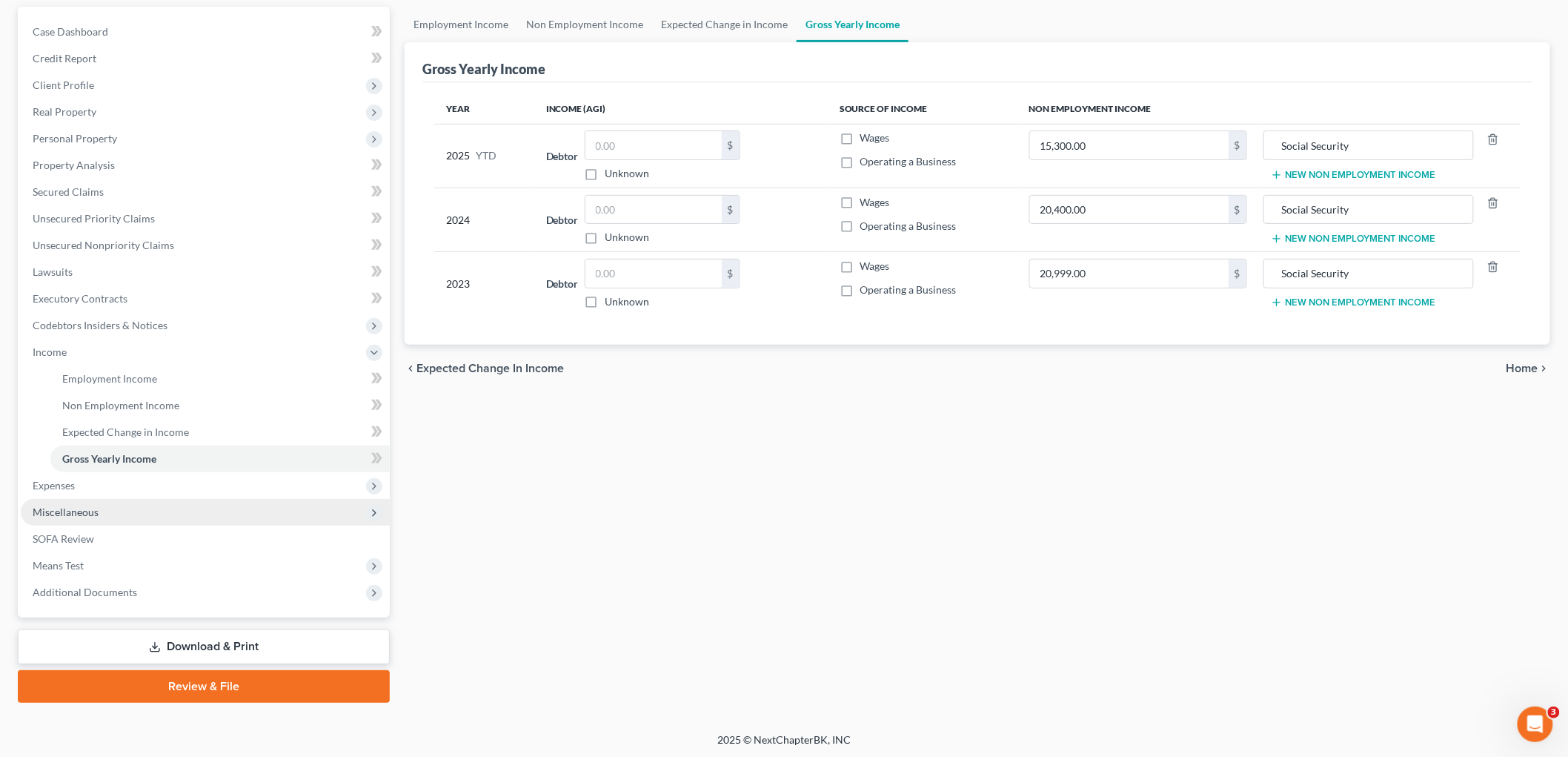
click at [121, 506] on span "Miscellaneous" at bounding box center [206, 512] width 369 height 27
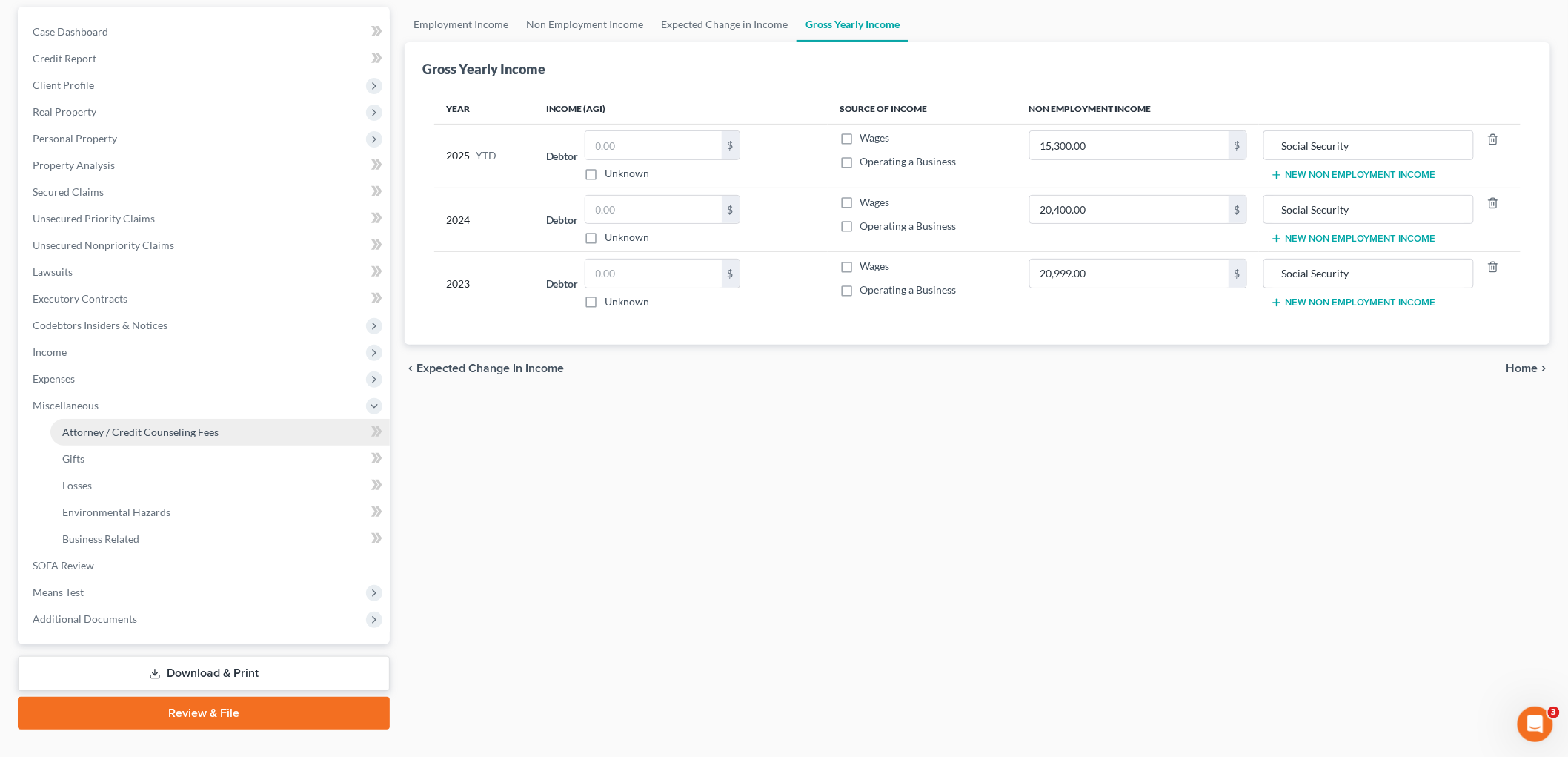
click at [189, 443] on link "Attorney / Credit Counseling Fees" at bounding box center [220, 433] width 340 height 27
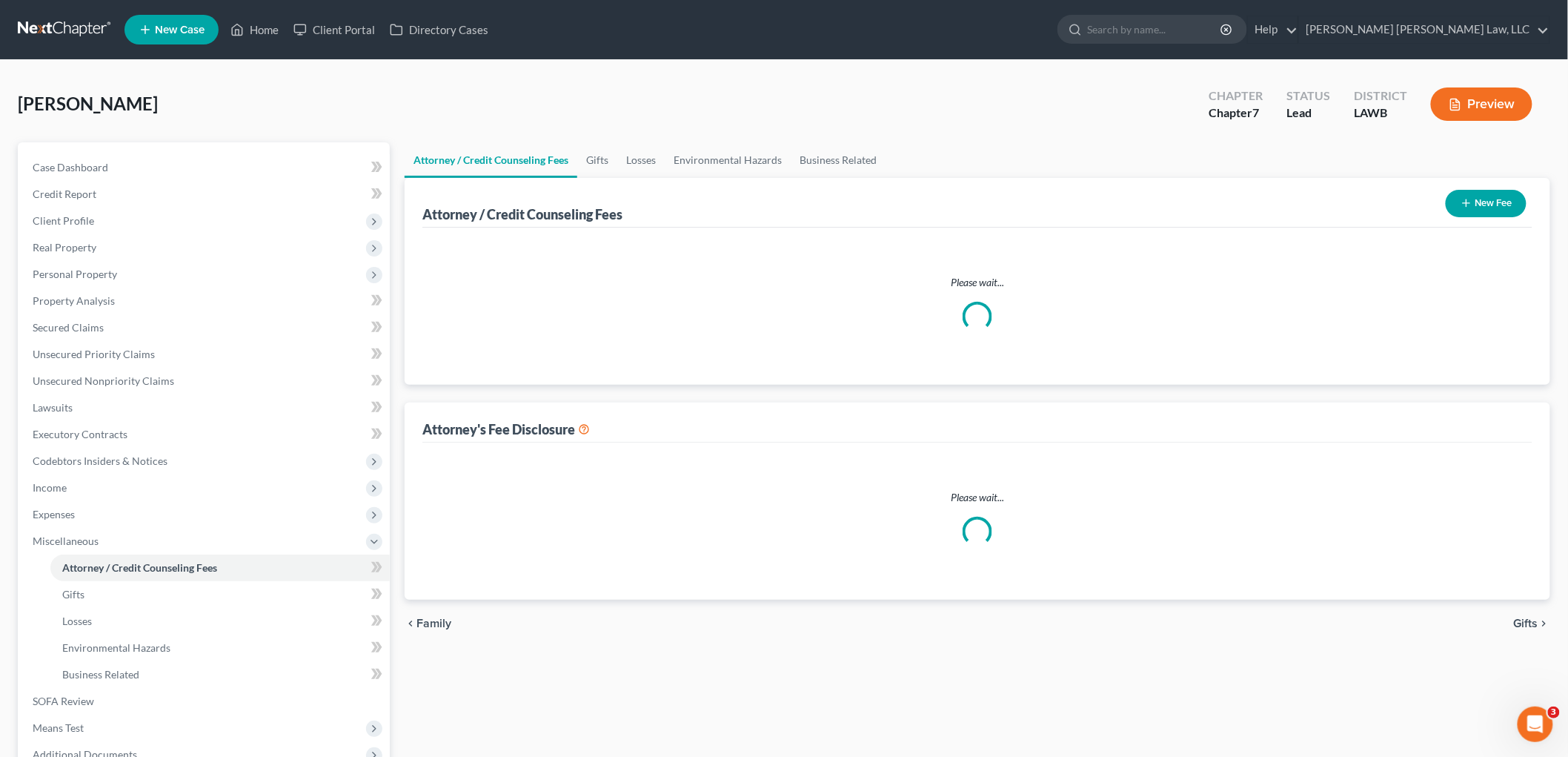
select select "2"
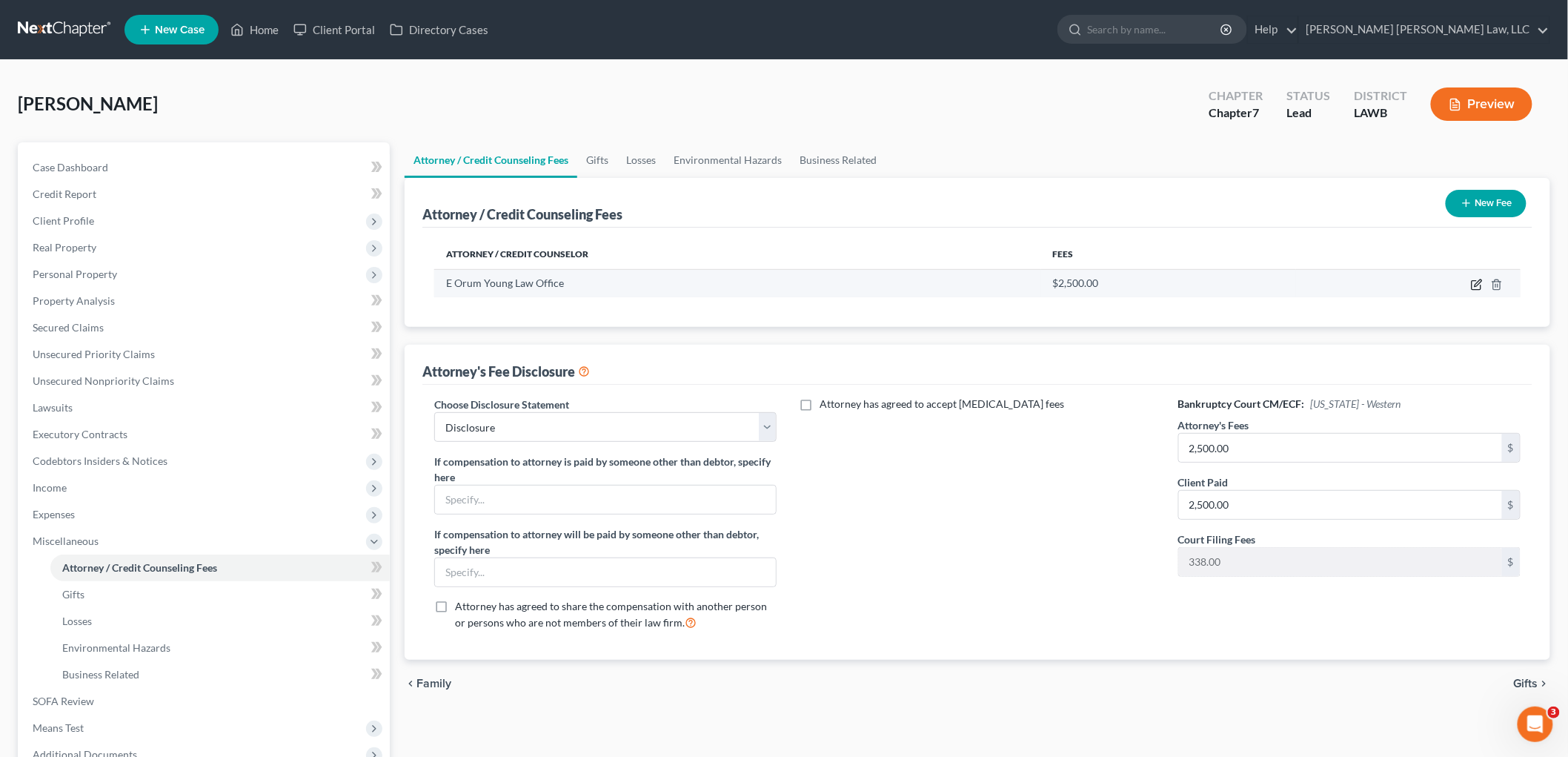
click at [1475, 286] on icon "button" at bounding box center [1477, 284] width 11 height 11
select select "19"
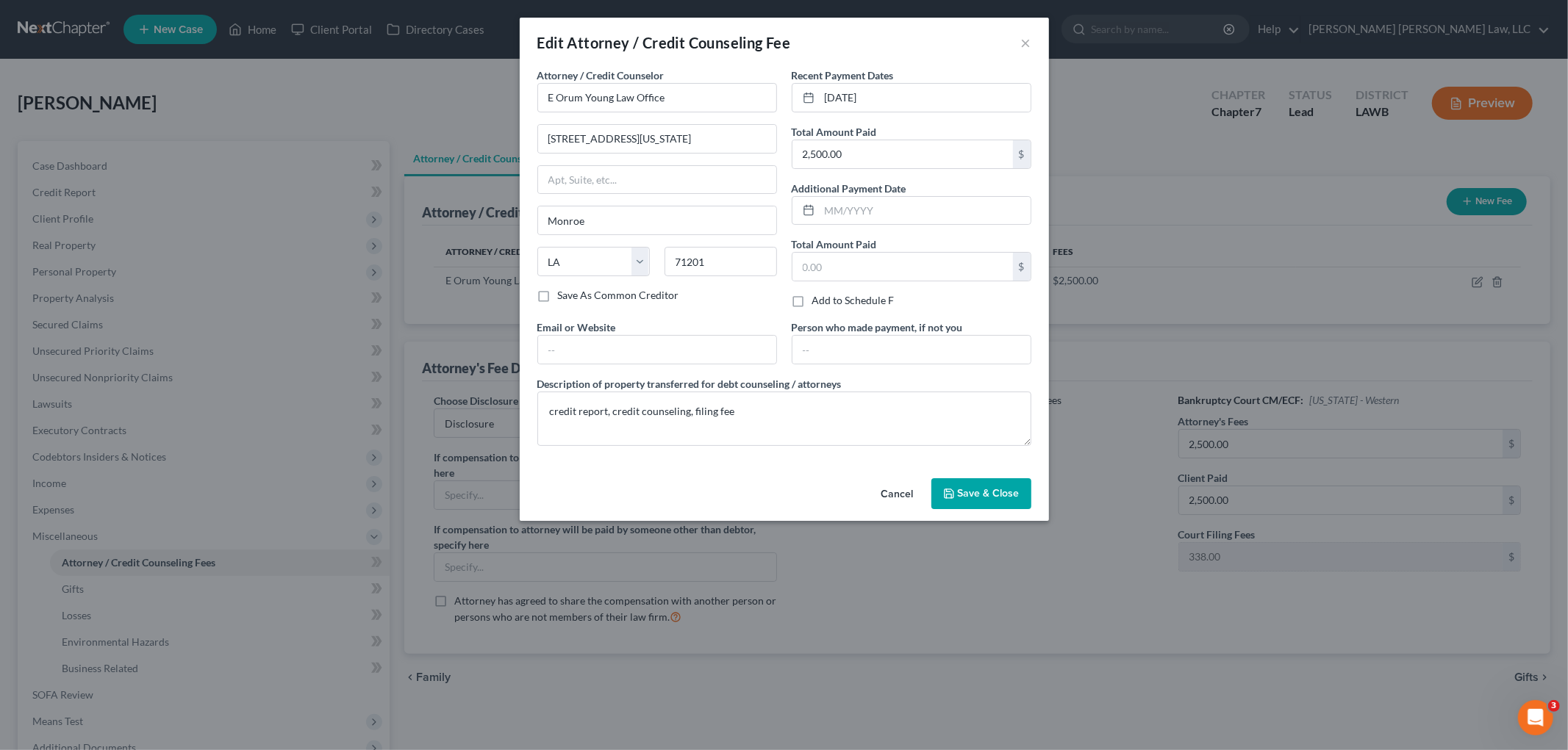
click at [987, 495] on span "Save & Close" at bounding box center [988, 493] width 62 height 12
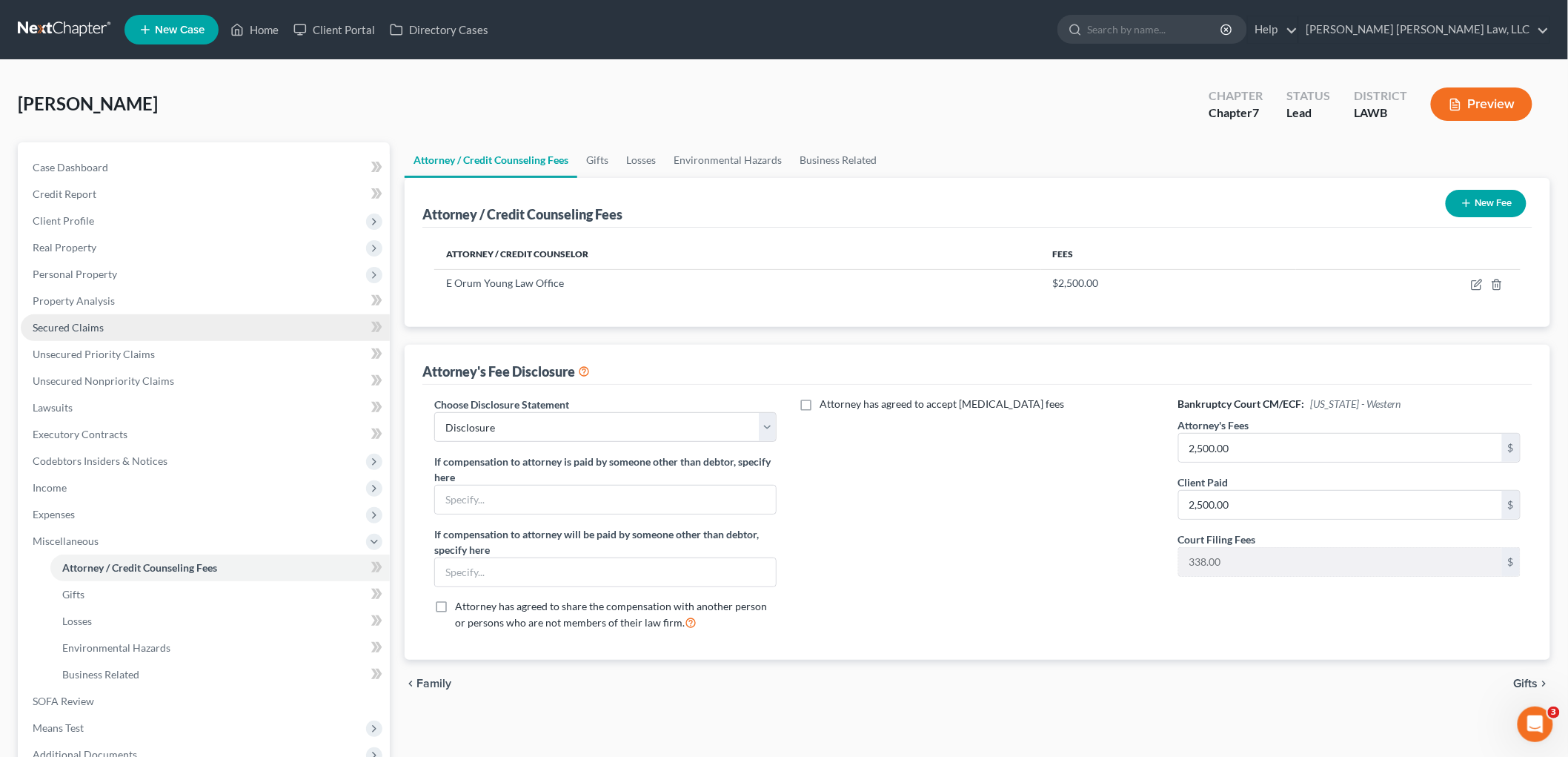
click at [70, 327] on span "Secured Claims" at bounding box center [68, 326] width 71 height 12
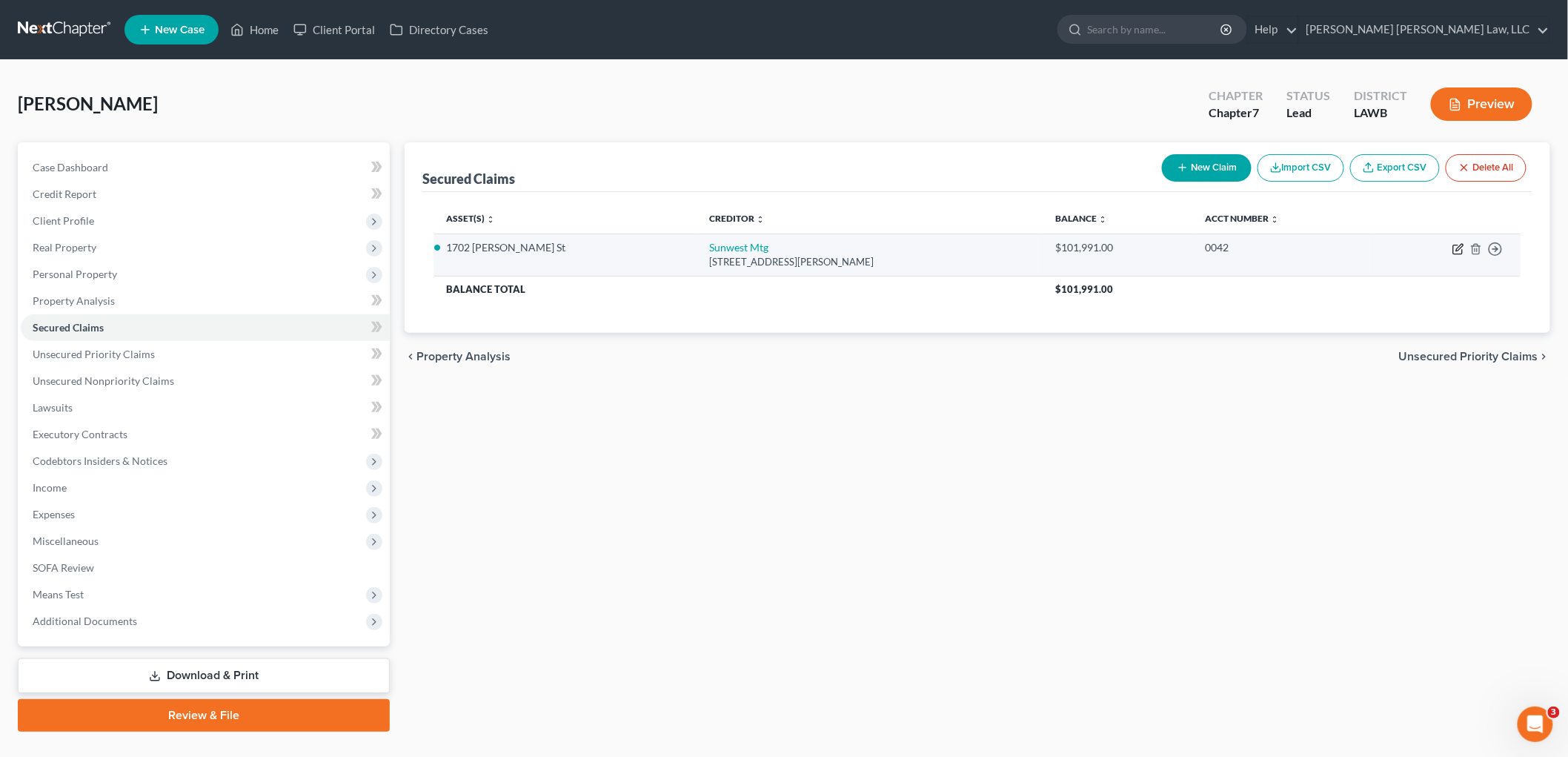
click at [1460, 253] on icon "button" at bounding box center [1459, 249] width 11 height 11
select select "4"
select select "2"
select select "0"
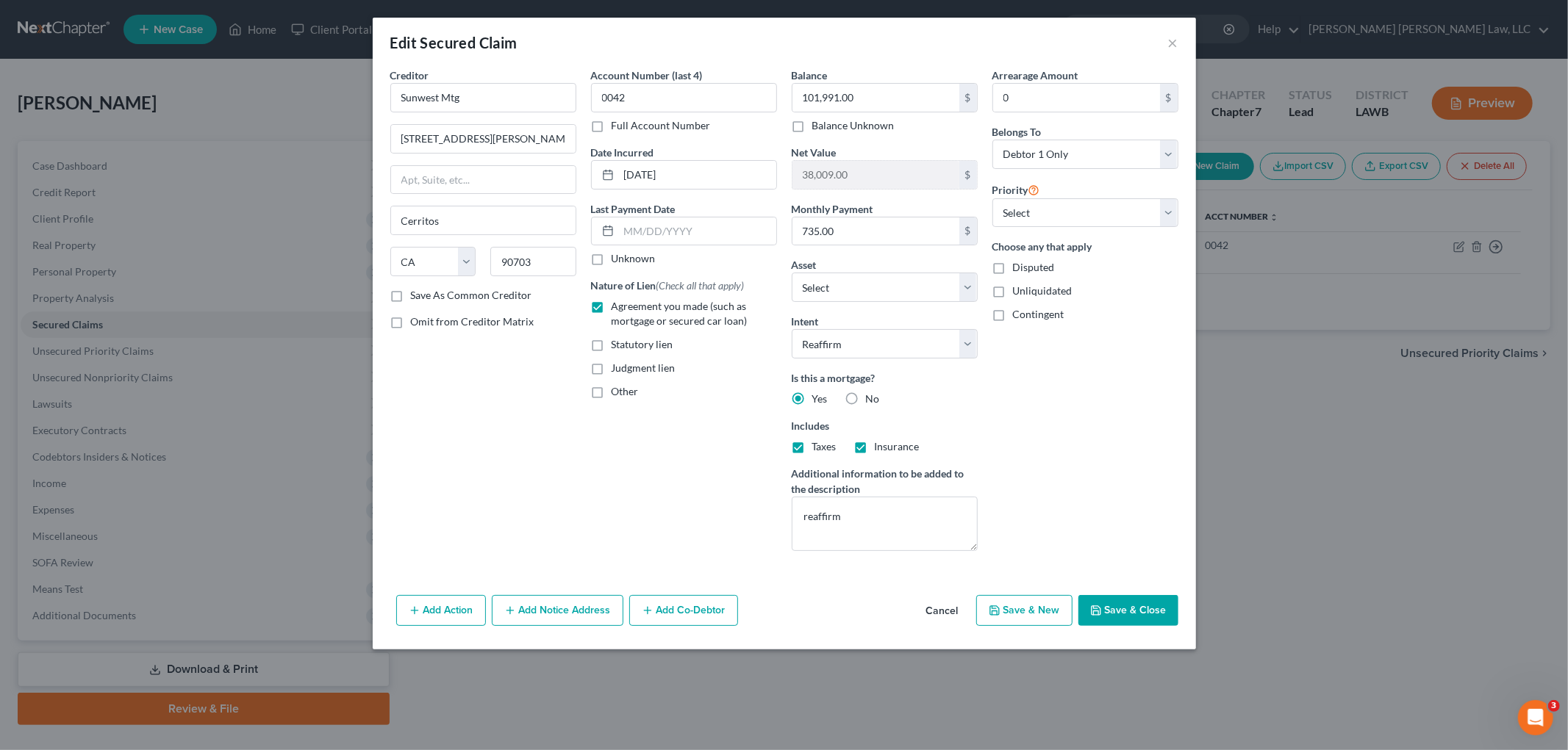
click at [1147, 614] on button "Save & Close" at bounding box center [1128, 611] width 100 height 31
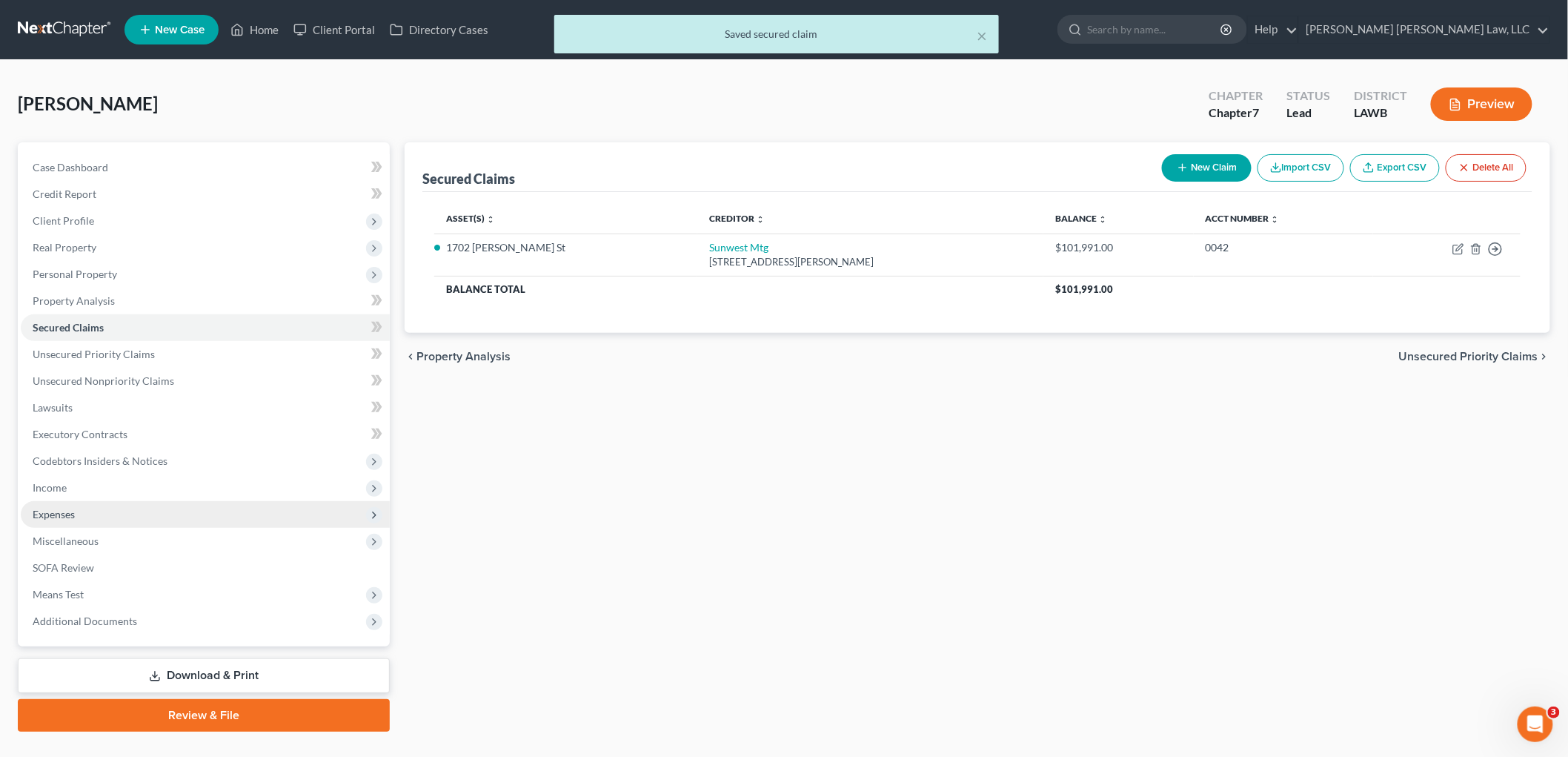
click at [71, 508] on span "Expenses" at bounding box center [54, 514] width 42 height 12
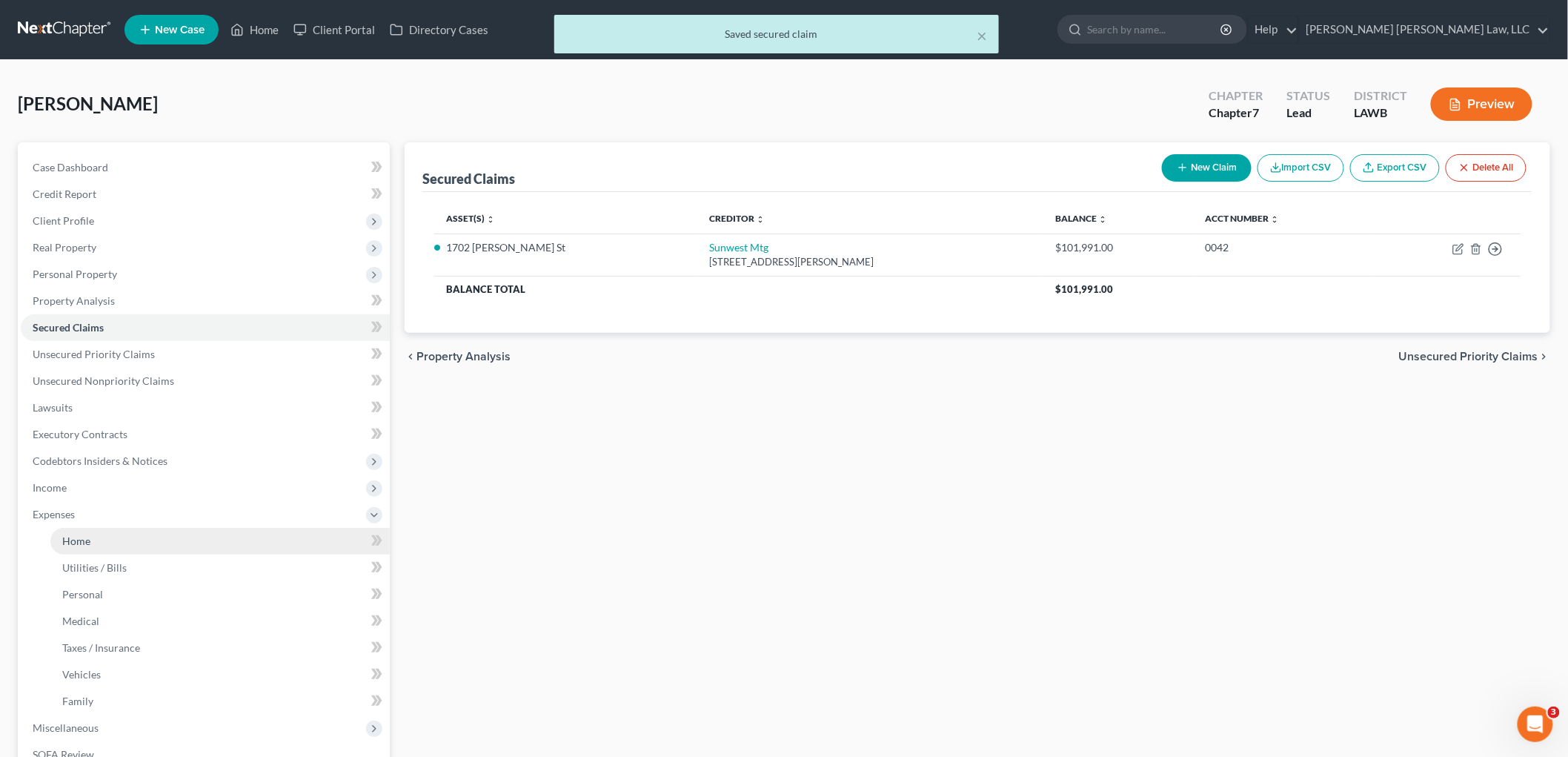
click at [82, 535] on span "Home" at bounding box center [76, 541] width 28 height 12
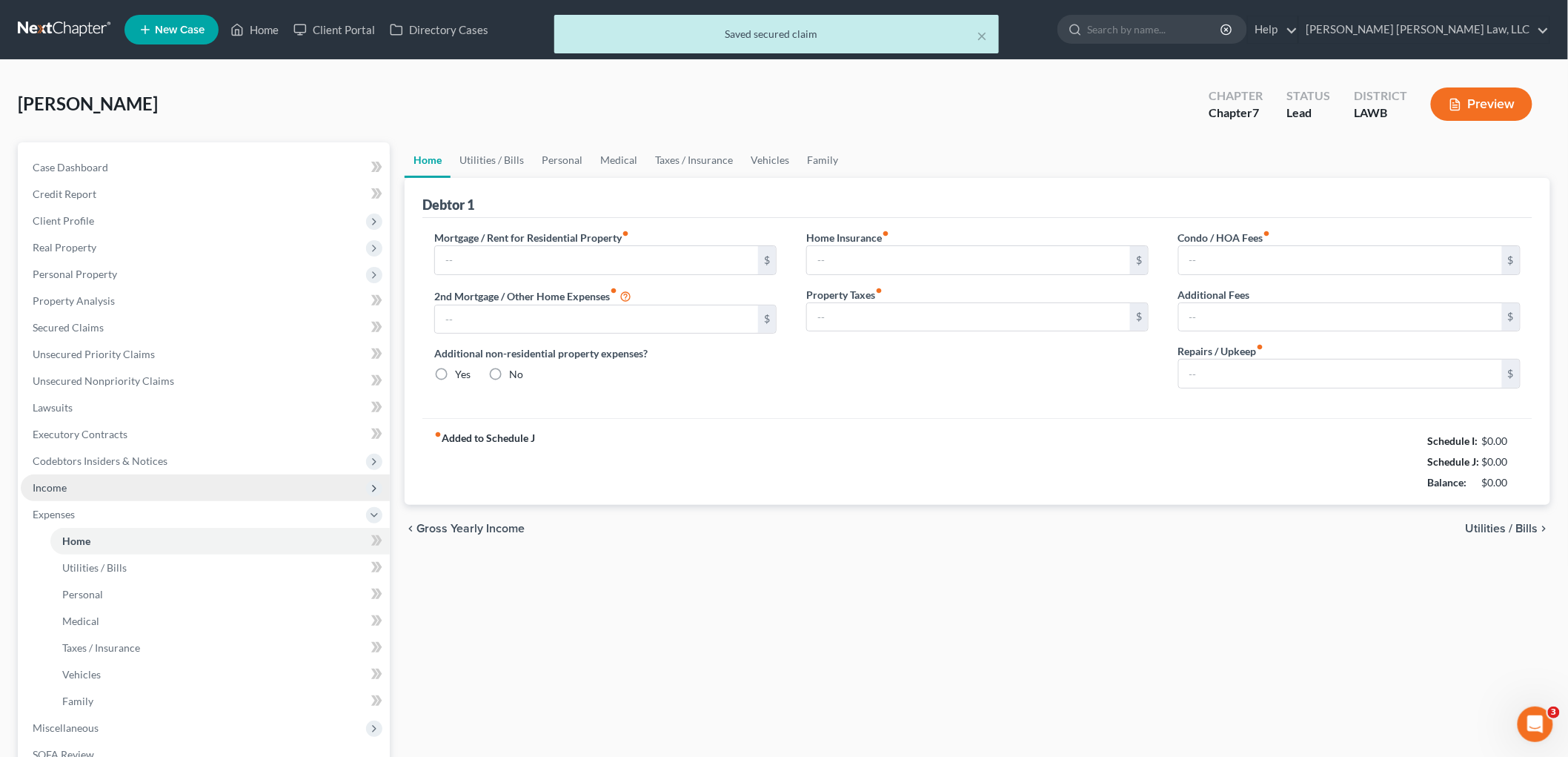
type input "735.00"
type input "0.00"
radio input "true"
type input "0.00"
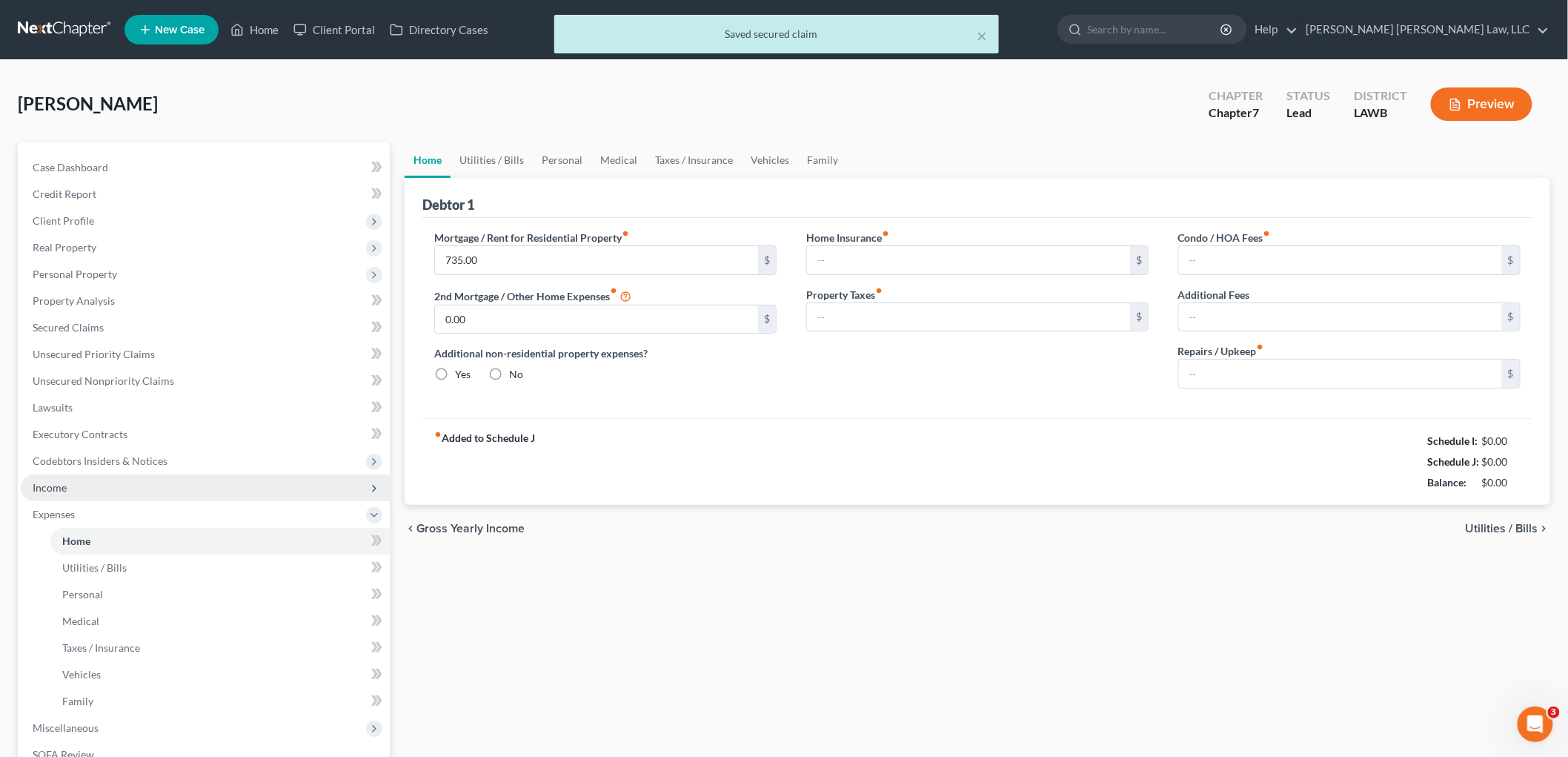
type input "0.00"
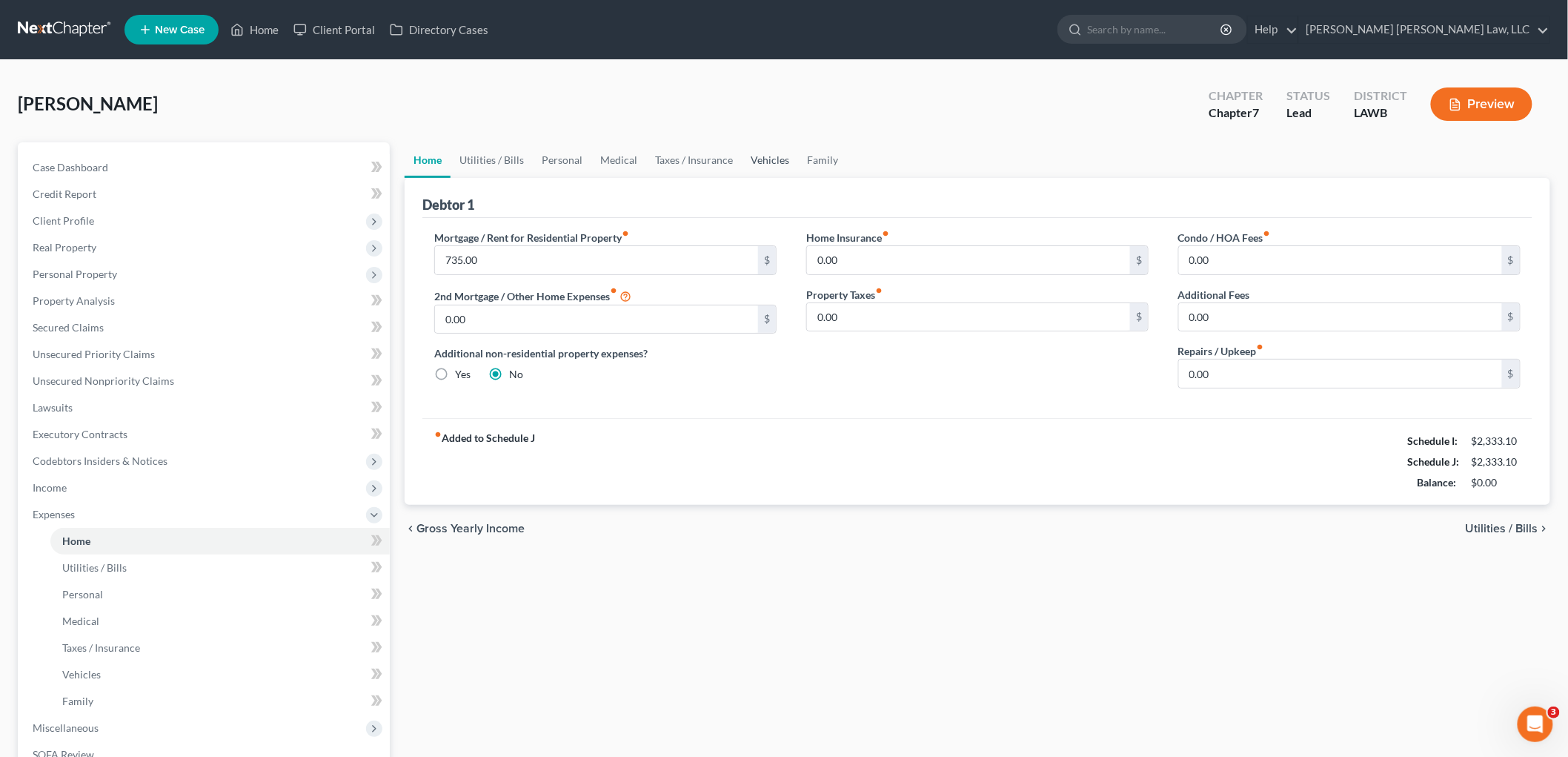
click at [764, 157] on link "Vehicles" at bounding box center [770, 160] width 56 height 35
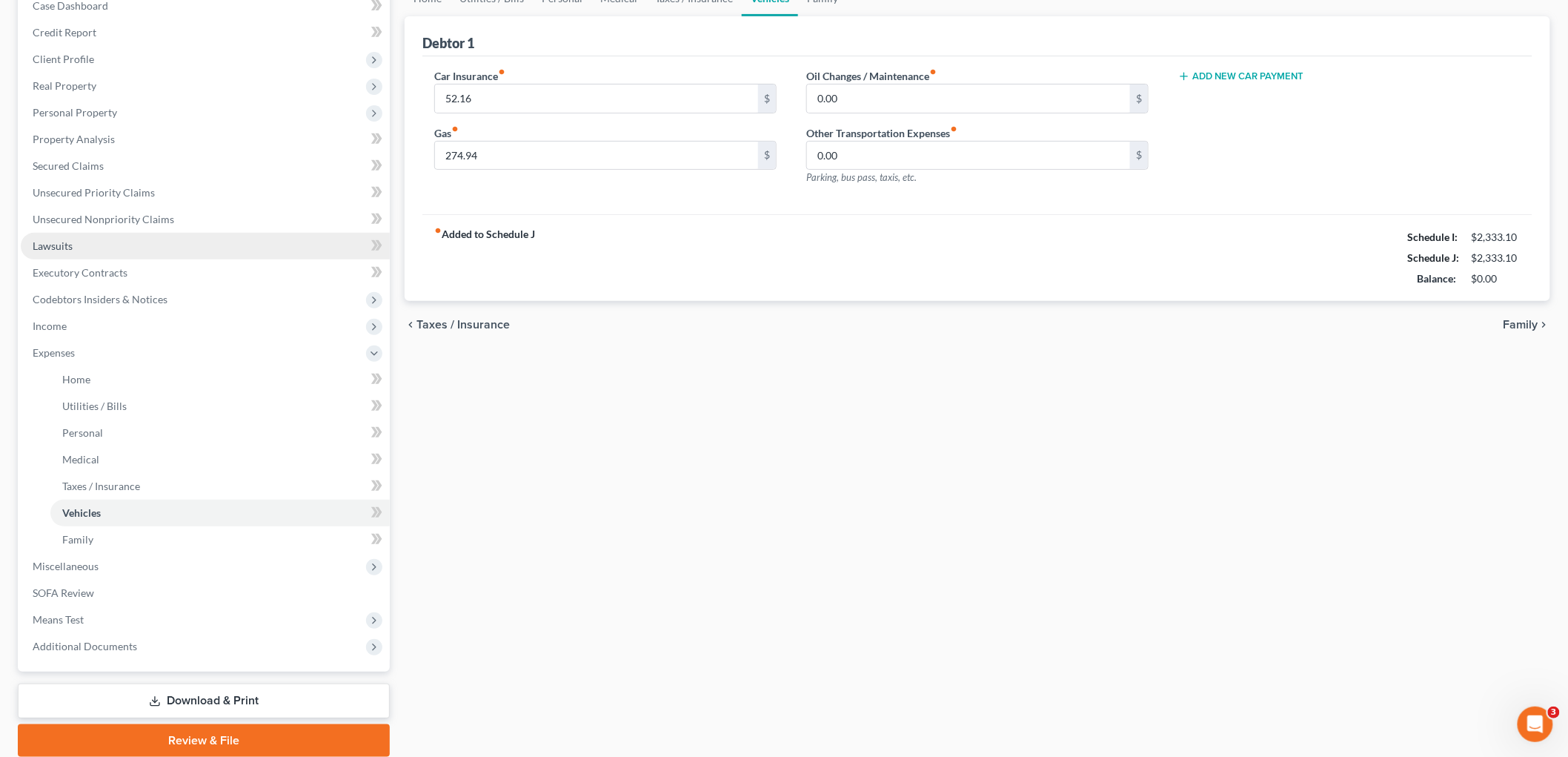
scroll to position [216, 0]
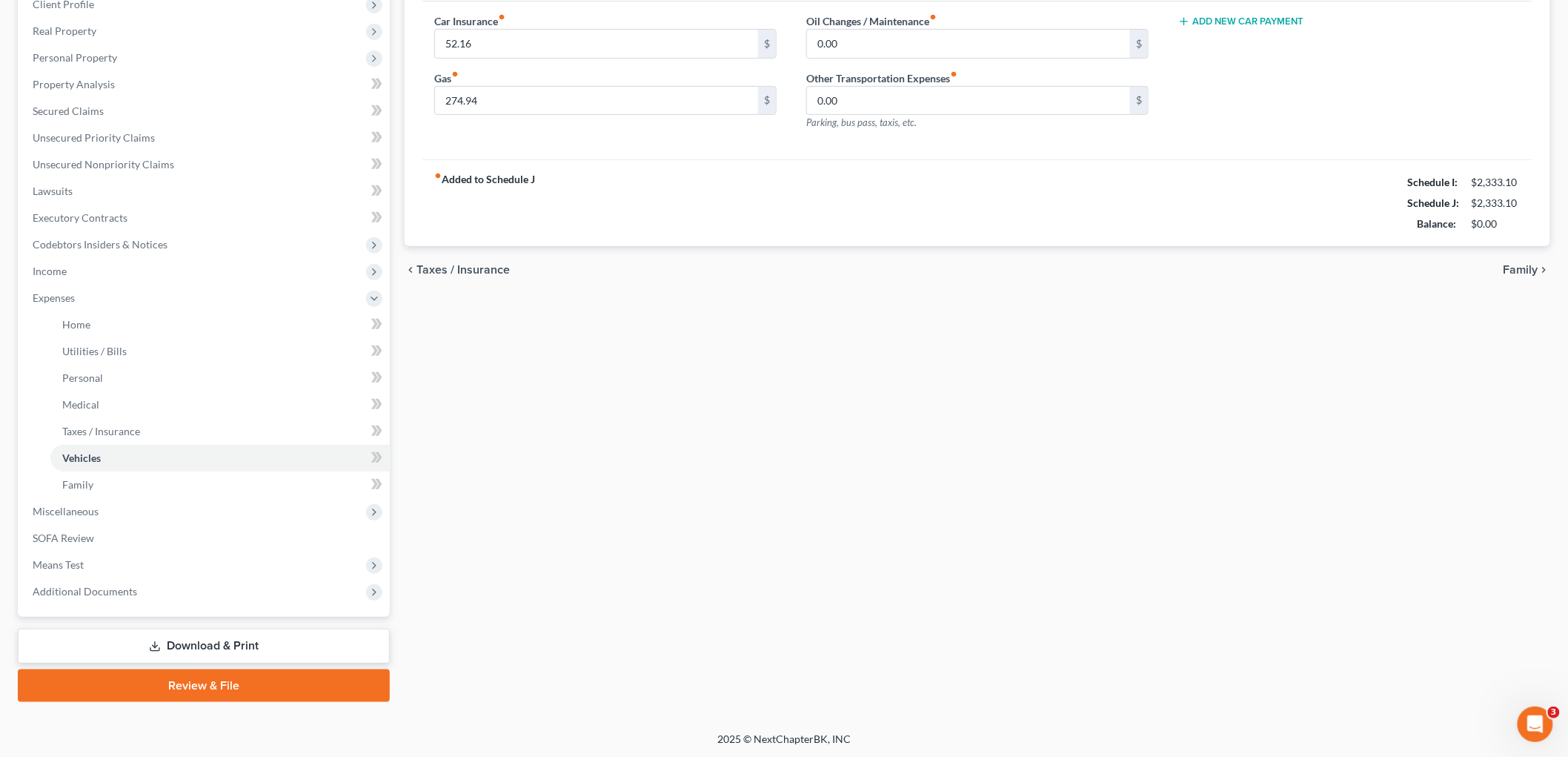
click at [149, 683] on link "Review & File" at bounding box center [204, 686] width 372 height 33
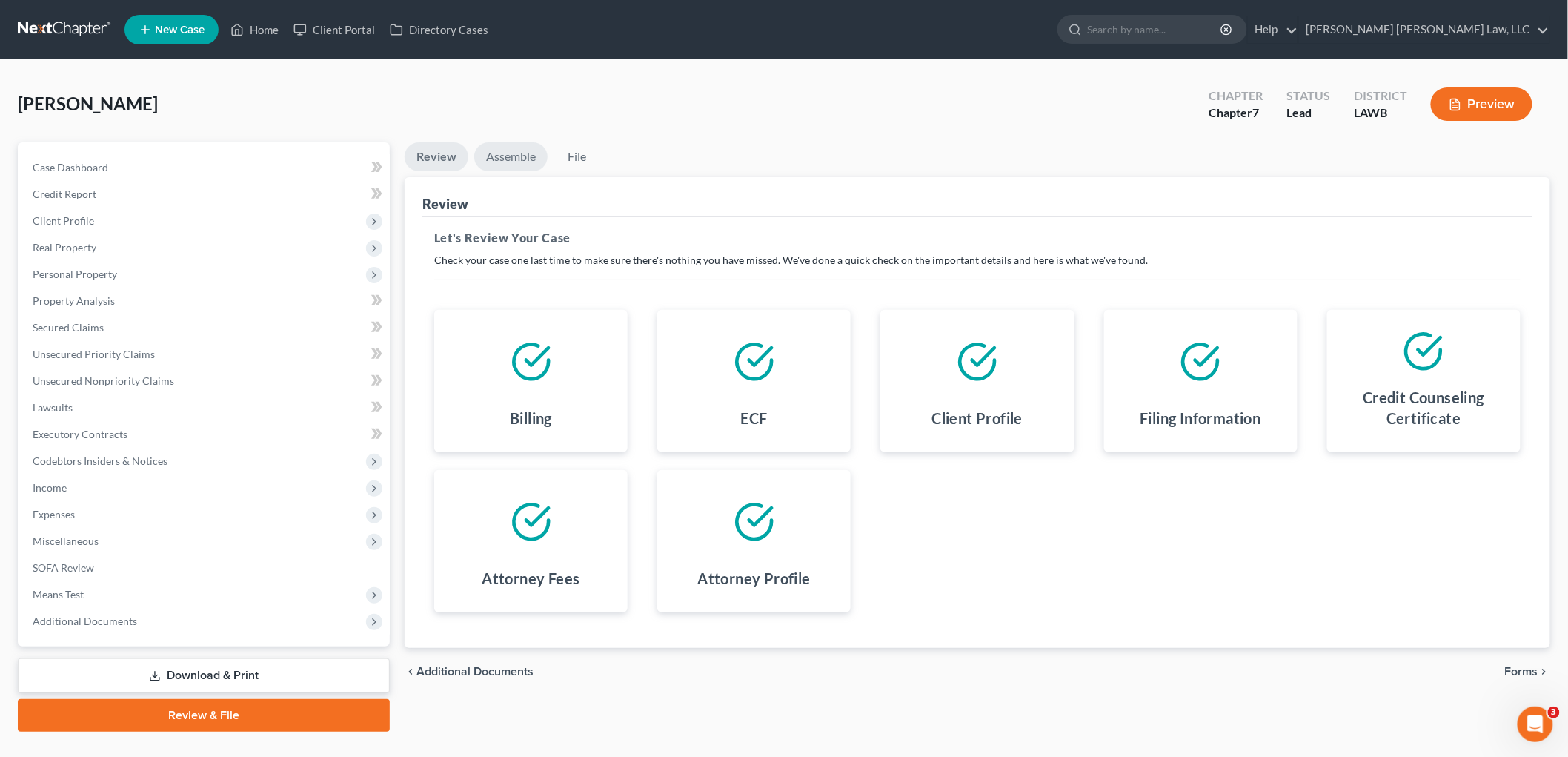
click at [509, 160] on link "Assemble" at bounding box center [511, 157] width 74 height 29
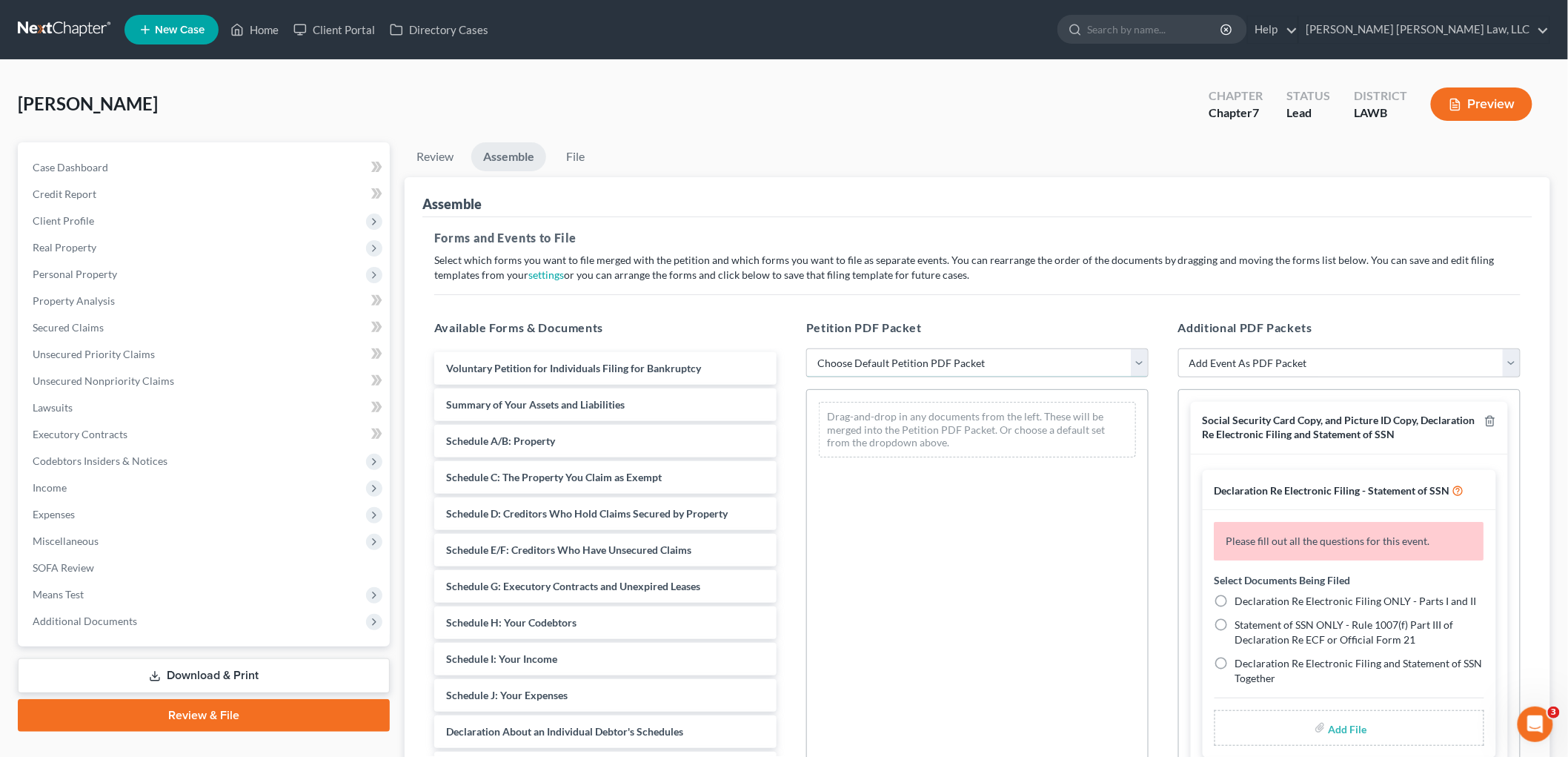
click at [861, 361] on select "Choose Default Petition PDF Packet Complete Bankruptcy Petition (all forms and …" at bounding box center [978, 363] width 342 height 30
select select "0"
click at [806, 348] on select "Choose Default Petition PDF Packet Complete Bankruptcy Petition (all forms and …" at bounding box center [978, 363] width 342 height 30
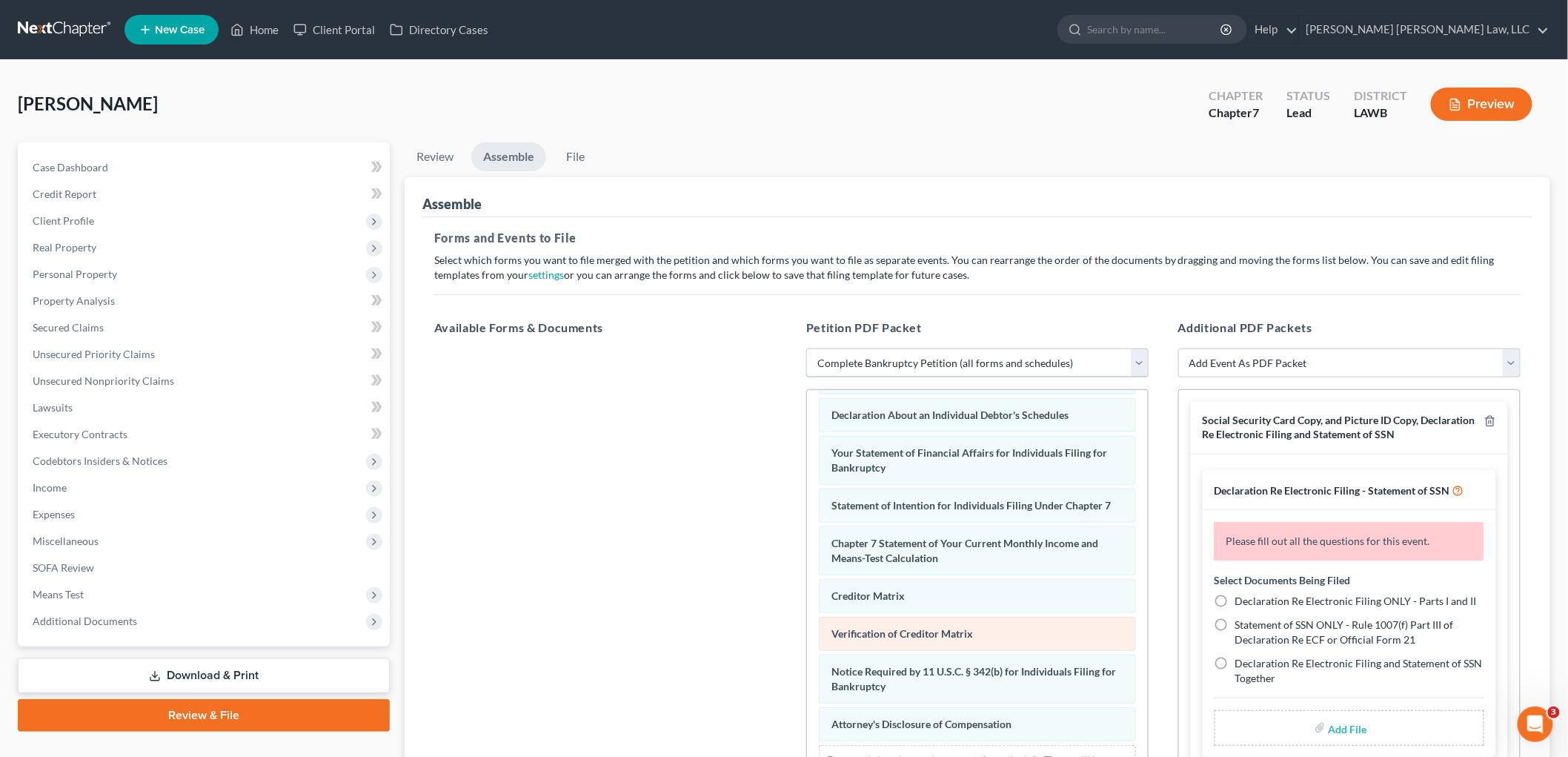
scroll to position [430, 0]
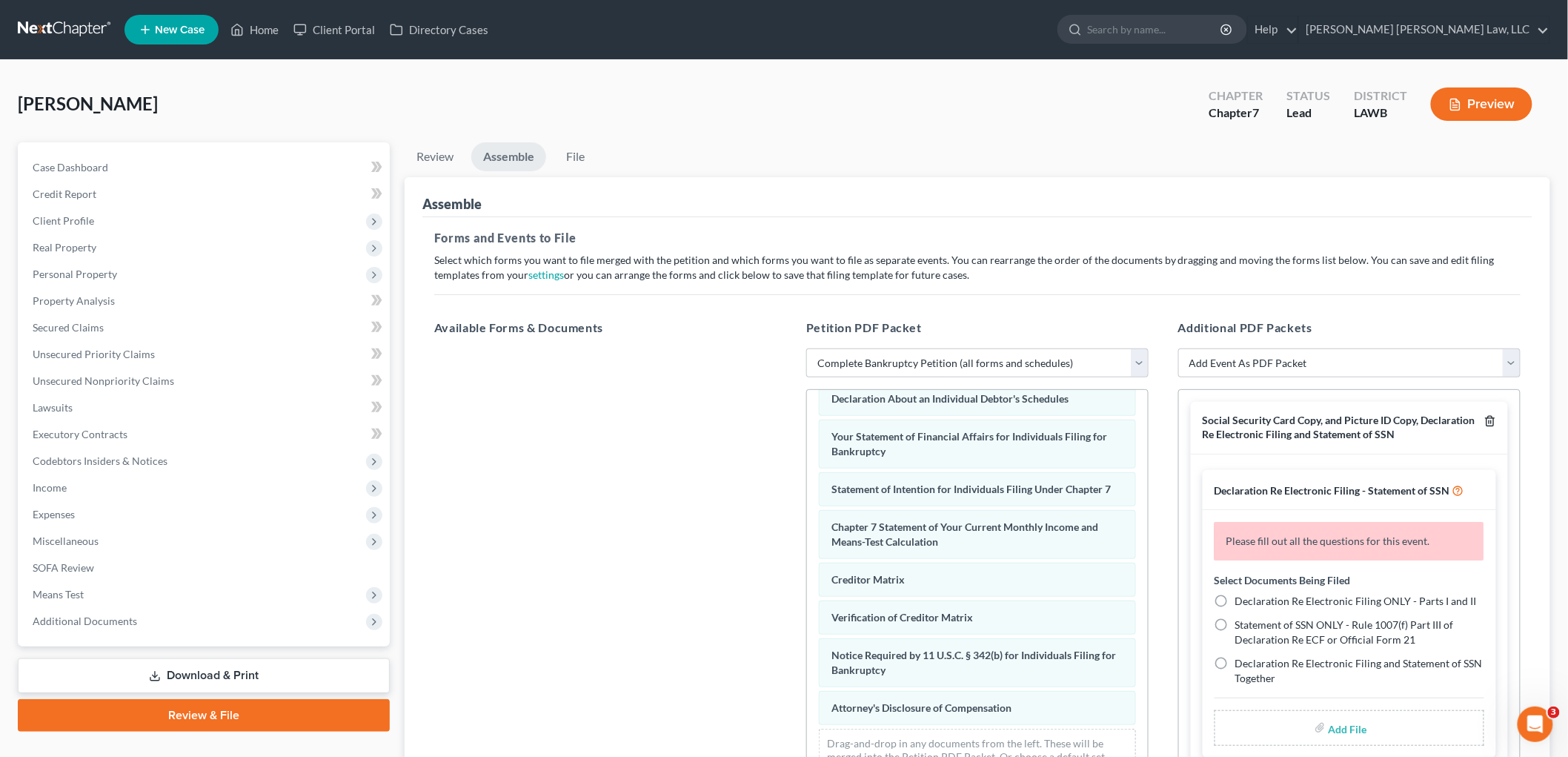
click at [1485, 416] on icon "button" at bounding box center [1491, 421] width 11 height 11
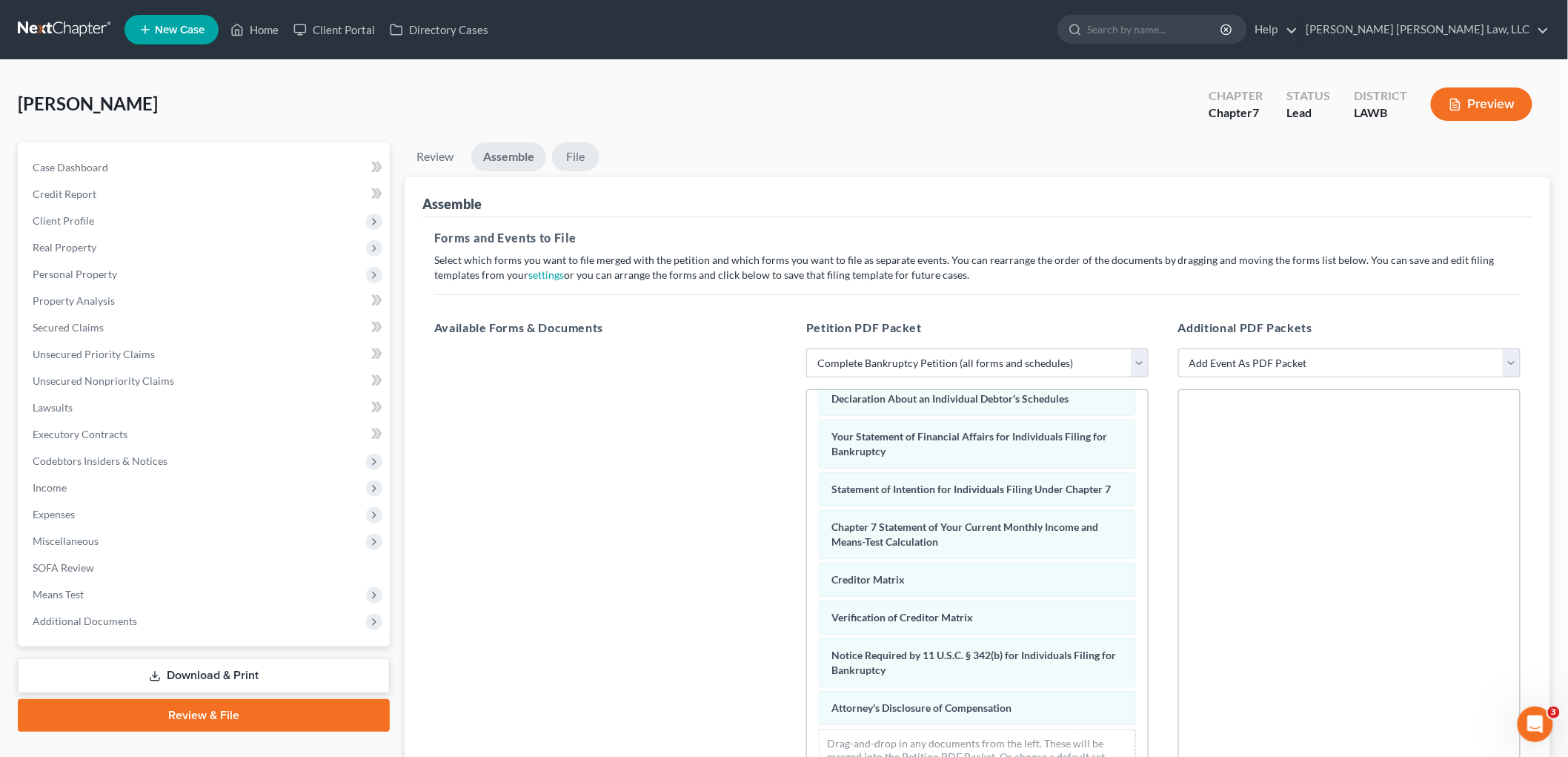
click at [564, 148] on link "File" at bounding box center [576, 157] width 48 height 29
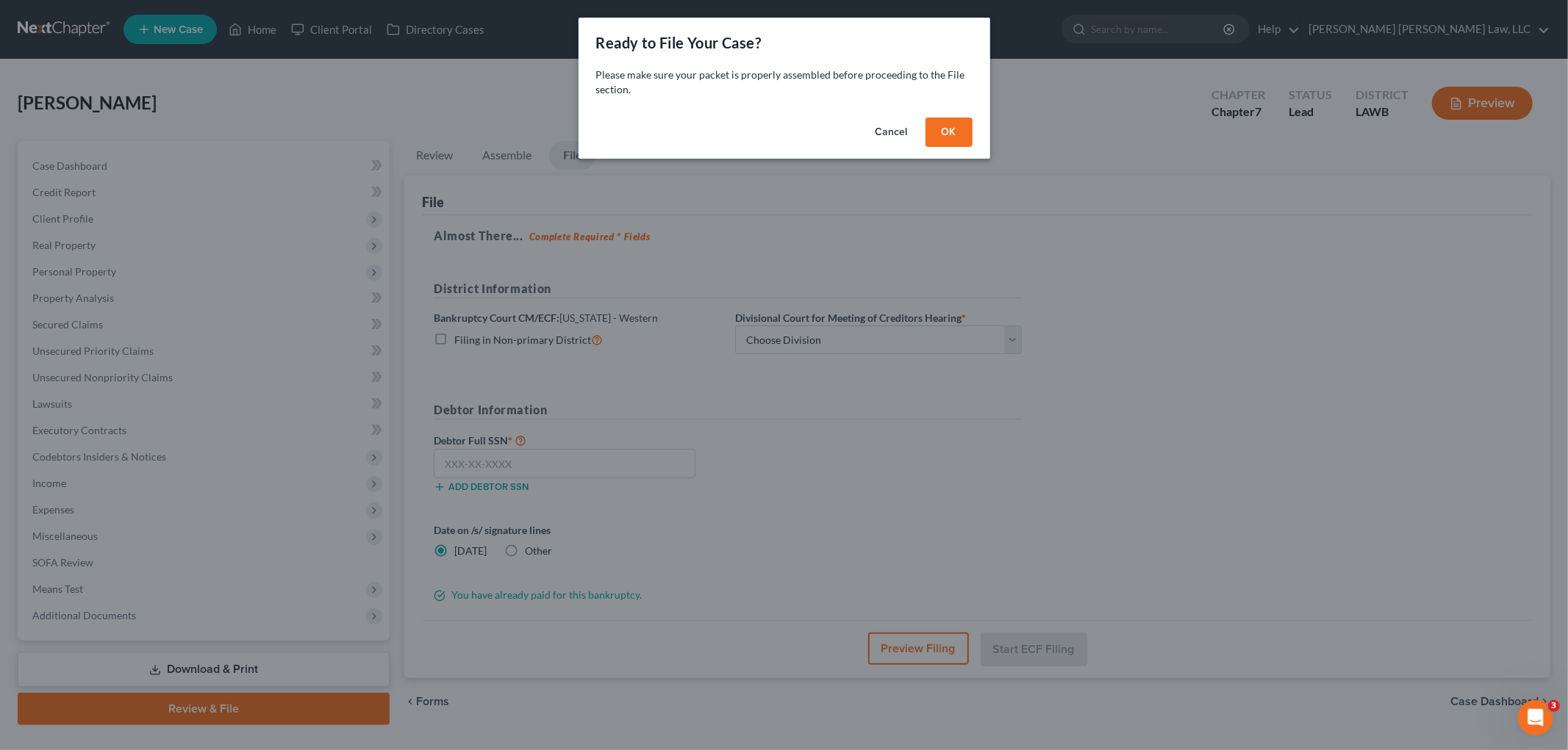
click at [935, 122] on button "OK" at bounding box center [949, 132] width 47 height 29
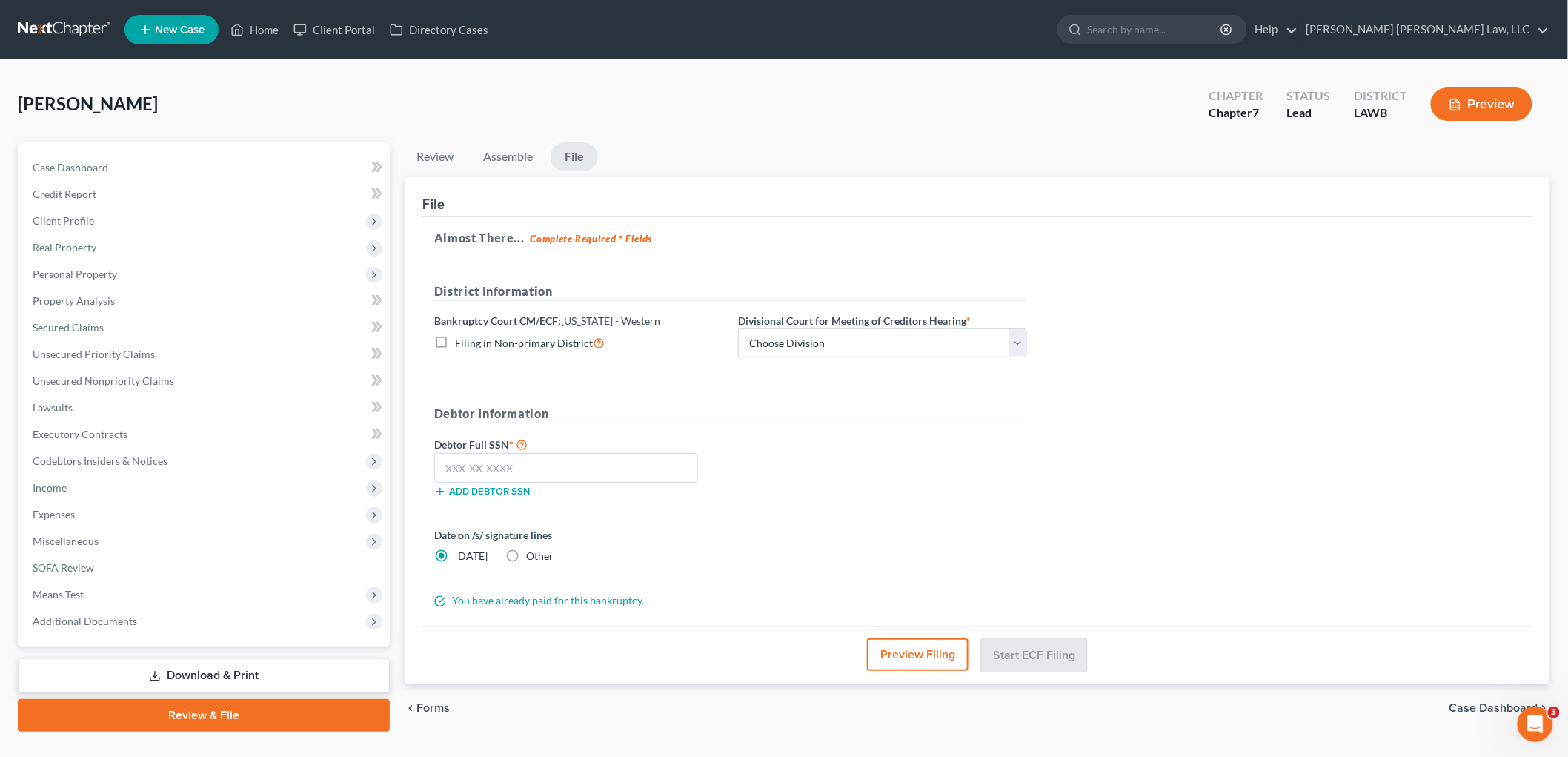
click at [455, 344] on label "Filing in Non-primary District" at bounding box center [530, 343] width 150 height 17
click at [461, 344] on input "Filing in Non-primary District" at bounding box center [466, 339] width 10 height 10
checkbox input "true"
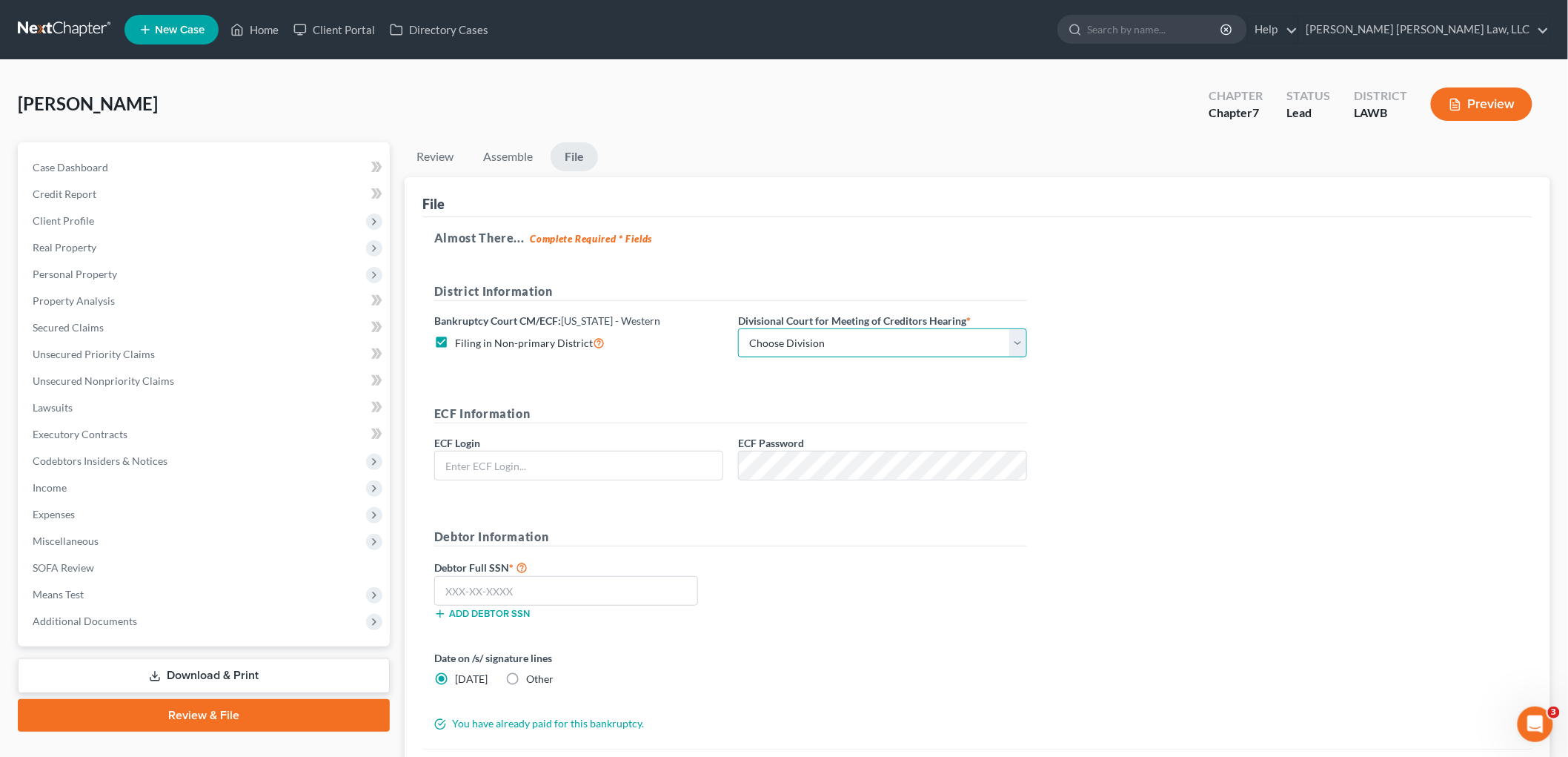
click at [779, 347] on select "Choose Division Alexandria Lafayette-Opelousas Lake Charles Monroe Shreveport" at bounding box center [883, 343] width 289 height 30
select select "4"
click at [739, 328] on select "Choose Division Alexandria Lafayette-Opelousas Lake Charles Monroe Shreveport" at bounding box center [883, 343] width 289 height 30
click at [683, 465] on input "text" at bounding box center [579, 465] width 288 height 28
type input "eoyoung3p"
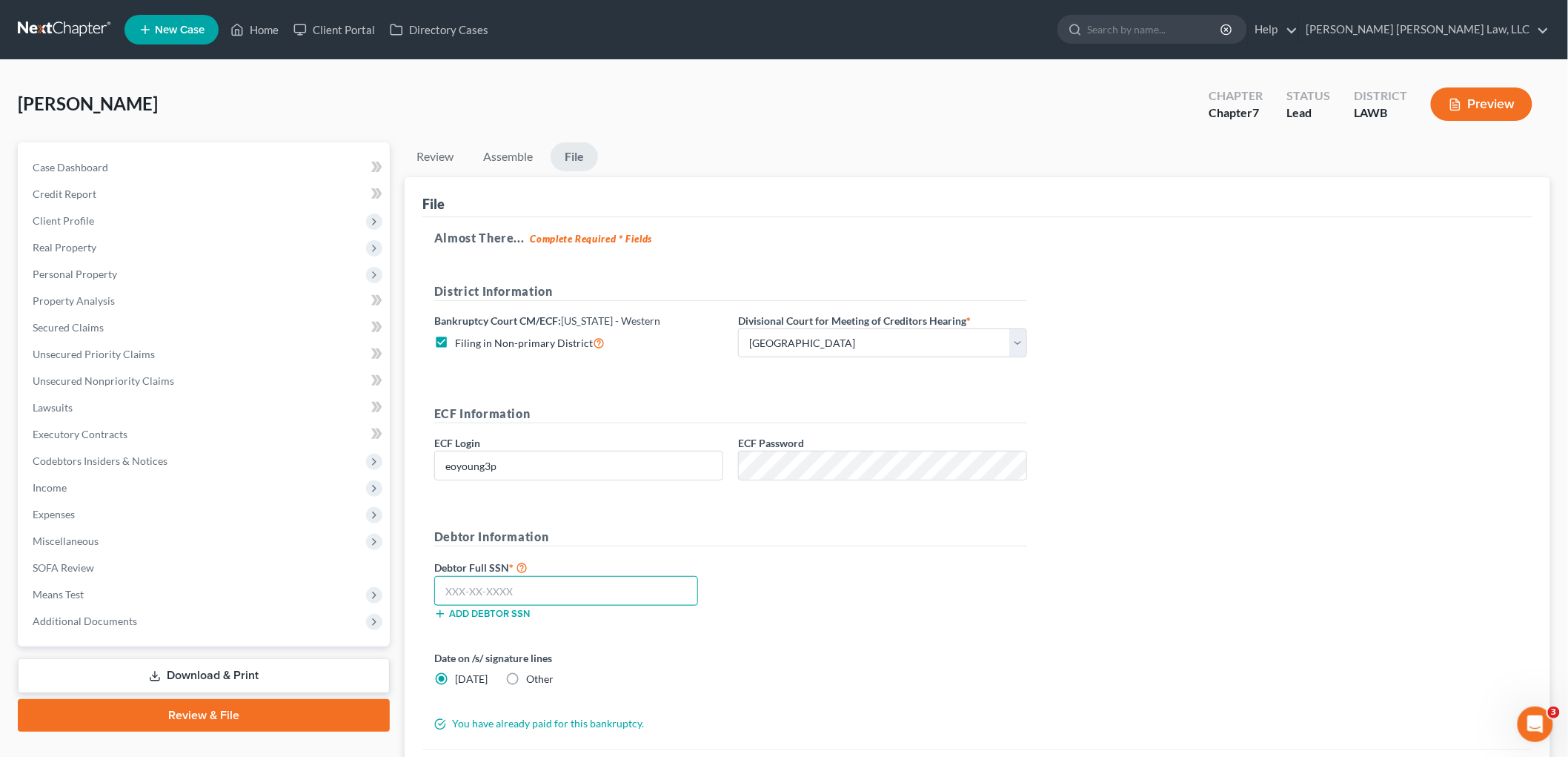
click at [578, 580] on input "text" at bounding box center [566, 590] width 264 height 30
click at [81, 214] on span "Client Profile" at bounding box center [63, 220] width 61 height 12
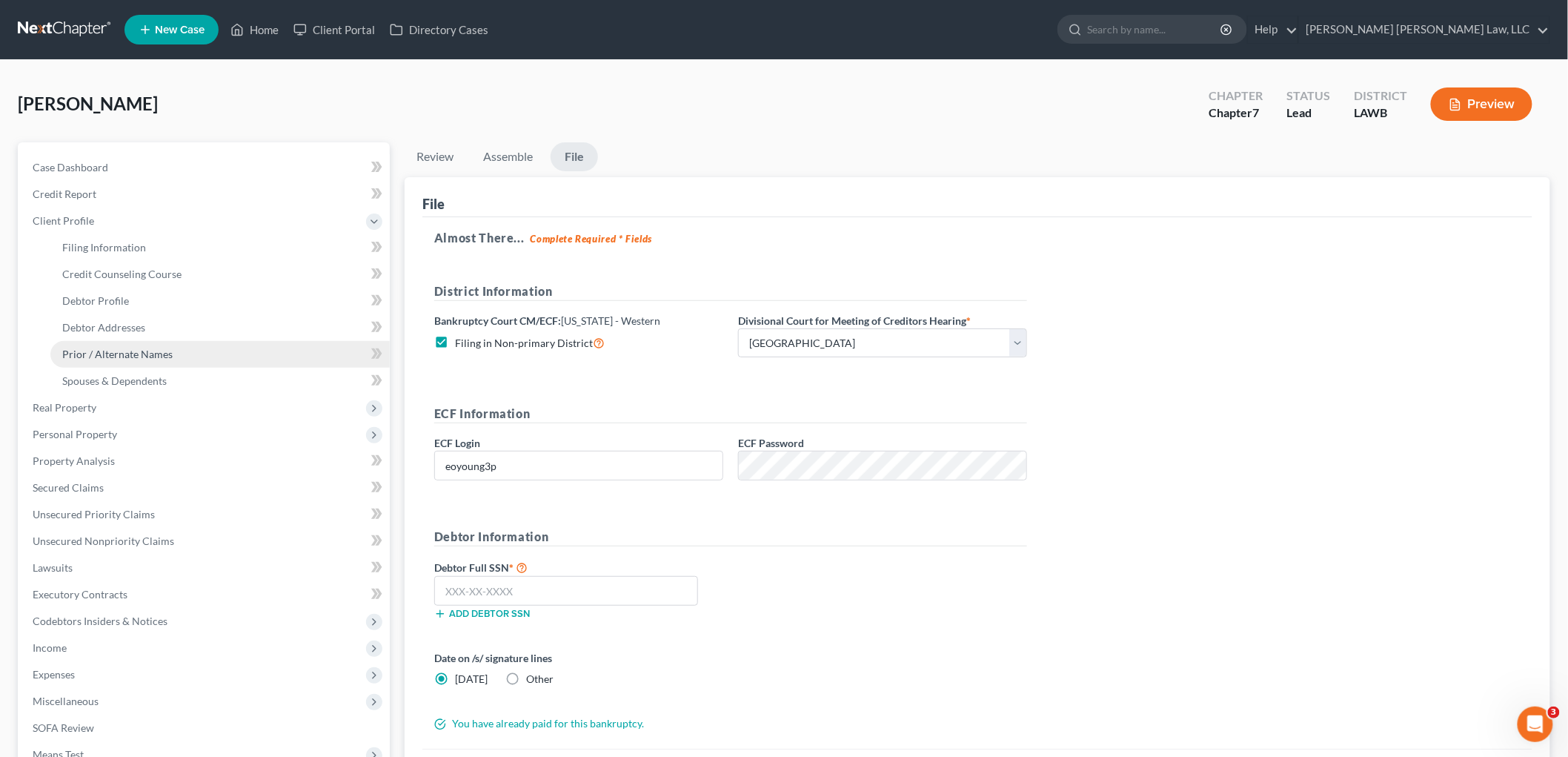
click at [104, 350] on span "Prior / Alternate Names" at bounding box center [117, 353] width 110 height 12
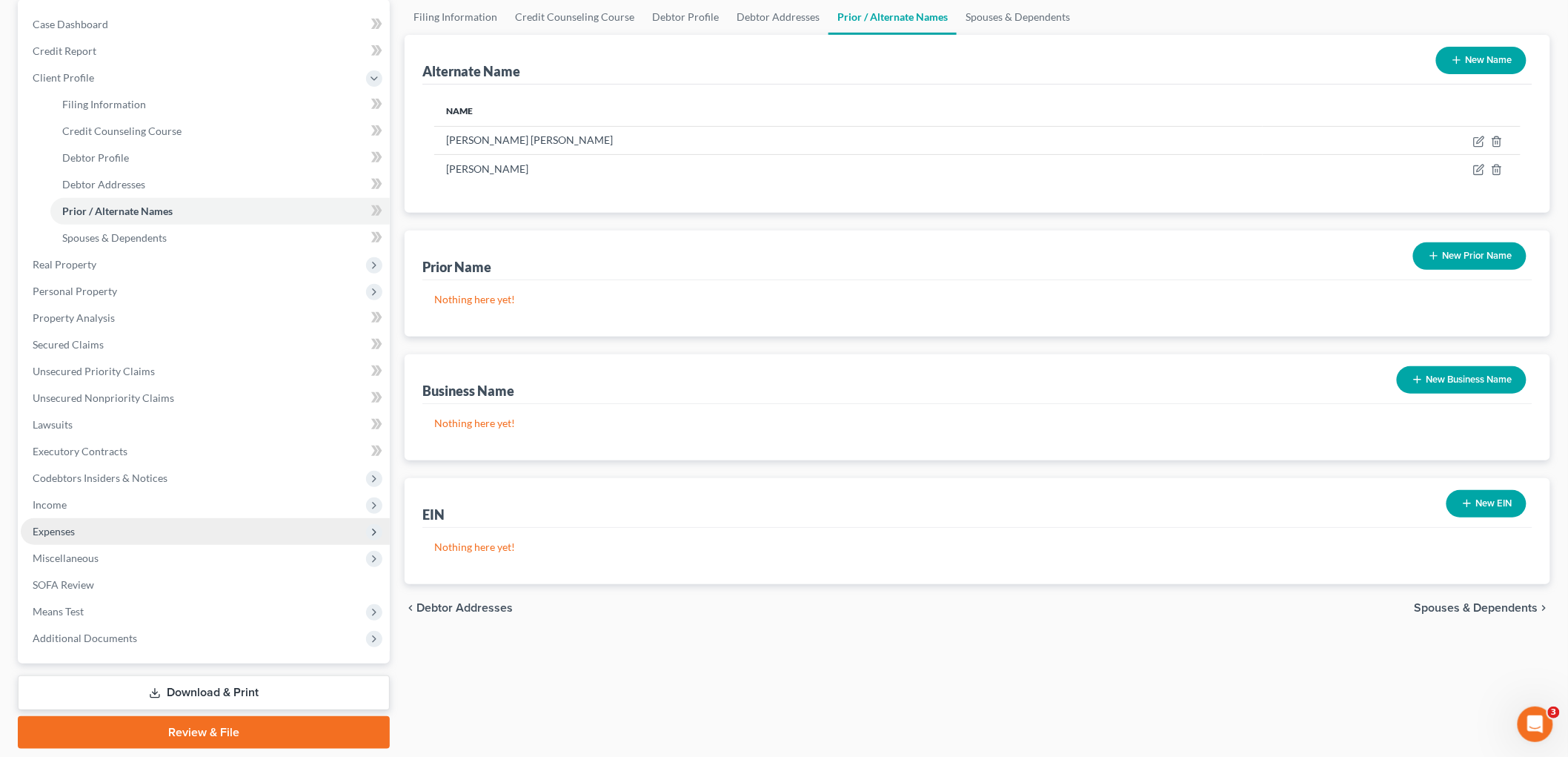
scroll to position [165, 0]
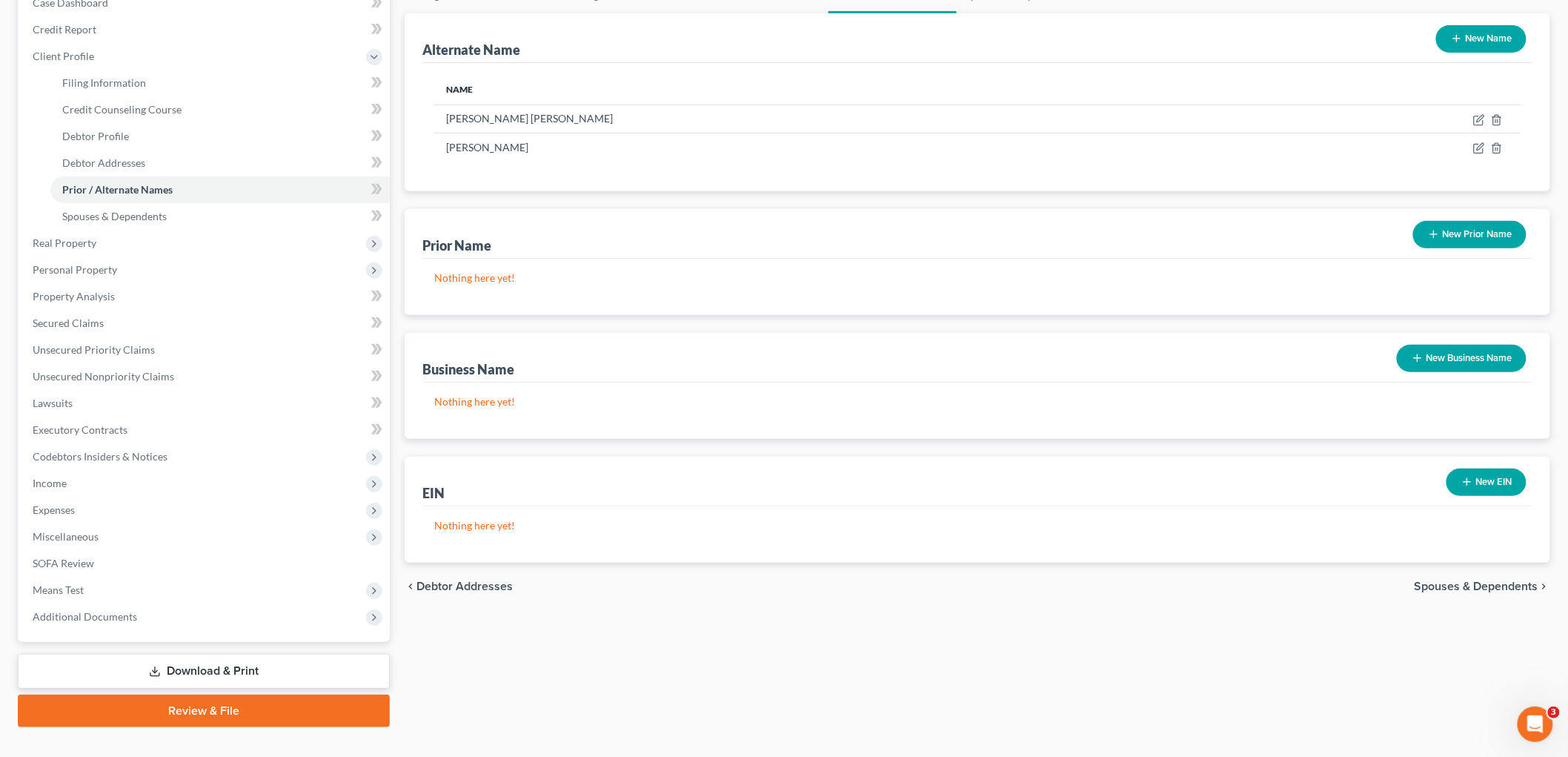
click at [186, 712] on link "Review & File" at bounding box center [204, 711] width 372 height 33
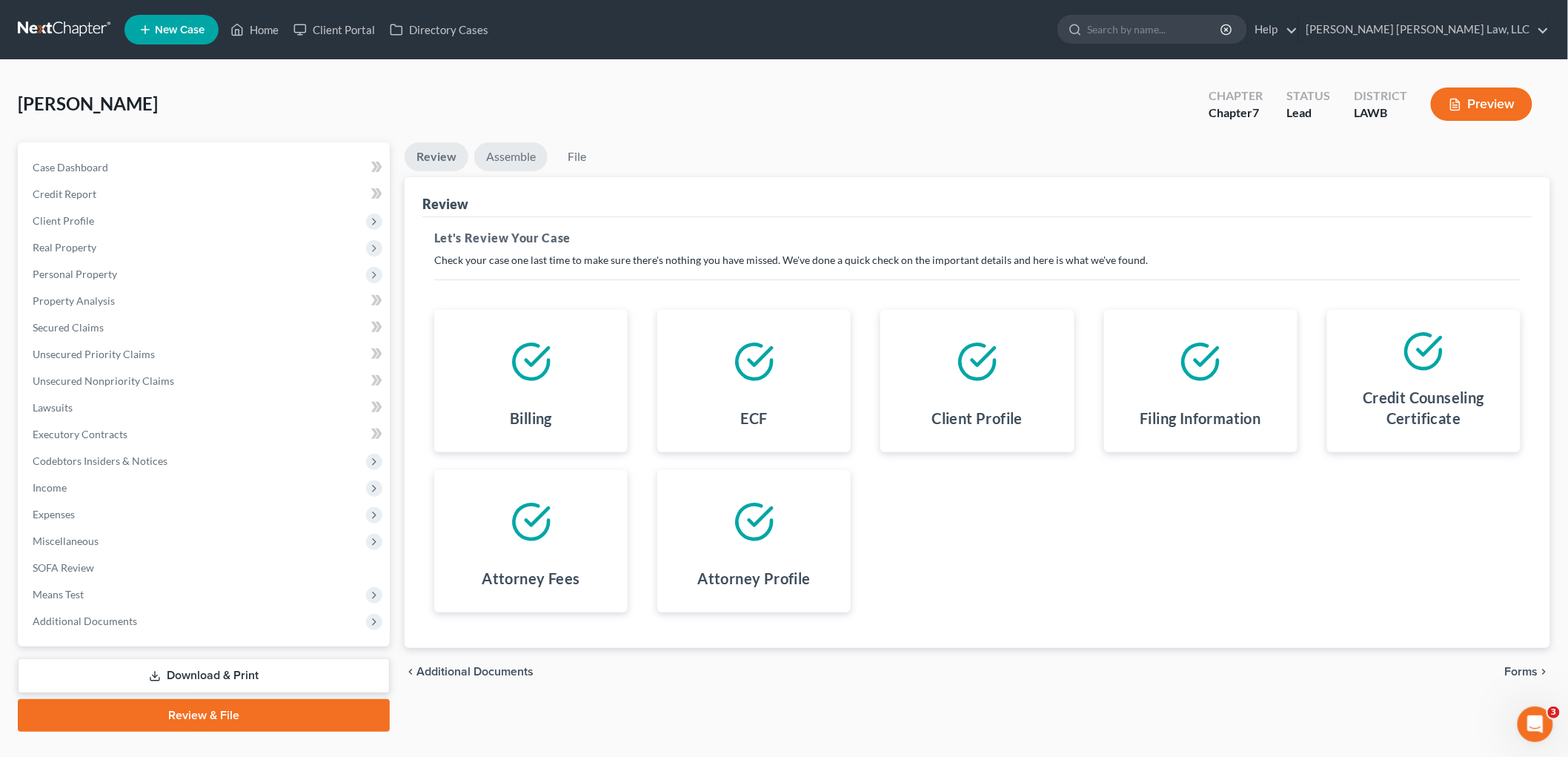
click at [505, 156] on link "Assemble" at bounding box center [511, 157] width 74 height 29
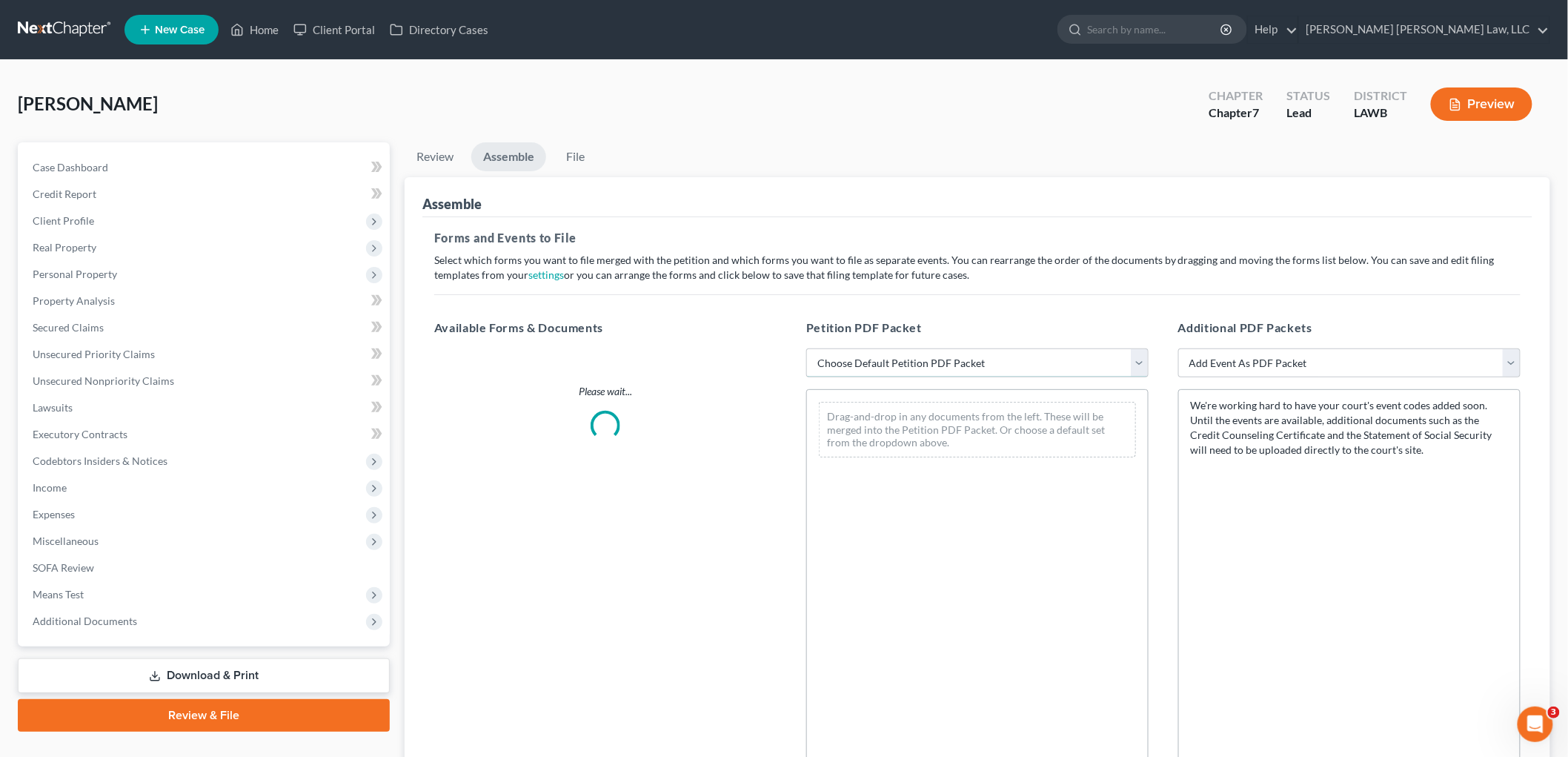
click at [888, 367] on select "Choose Default Petition PDF Packet Complete Bankruptcy Petition (all forms and …" at bounding box center [978, 363] width 342 height 30
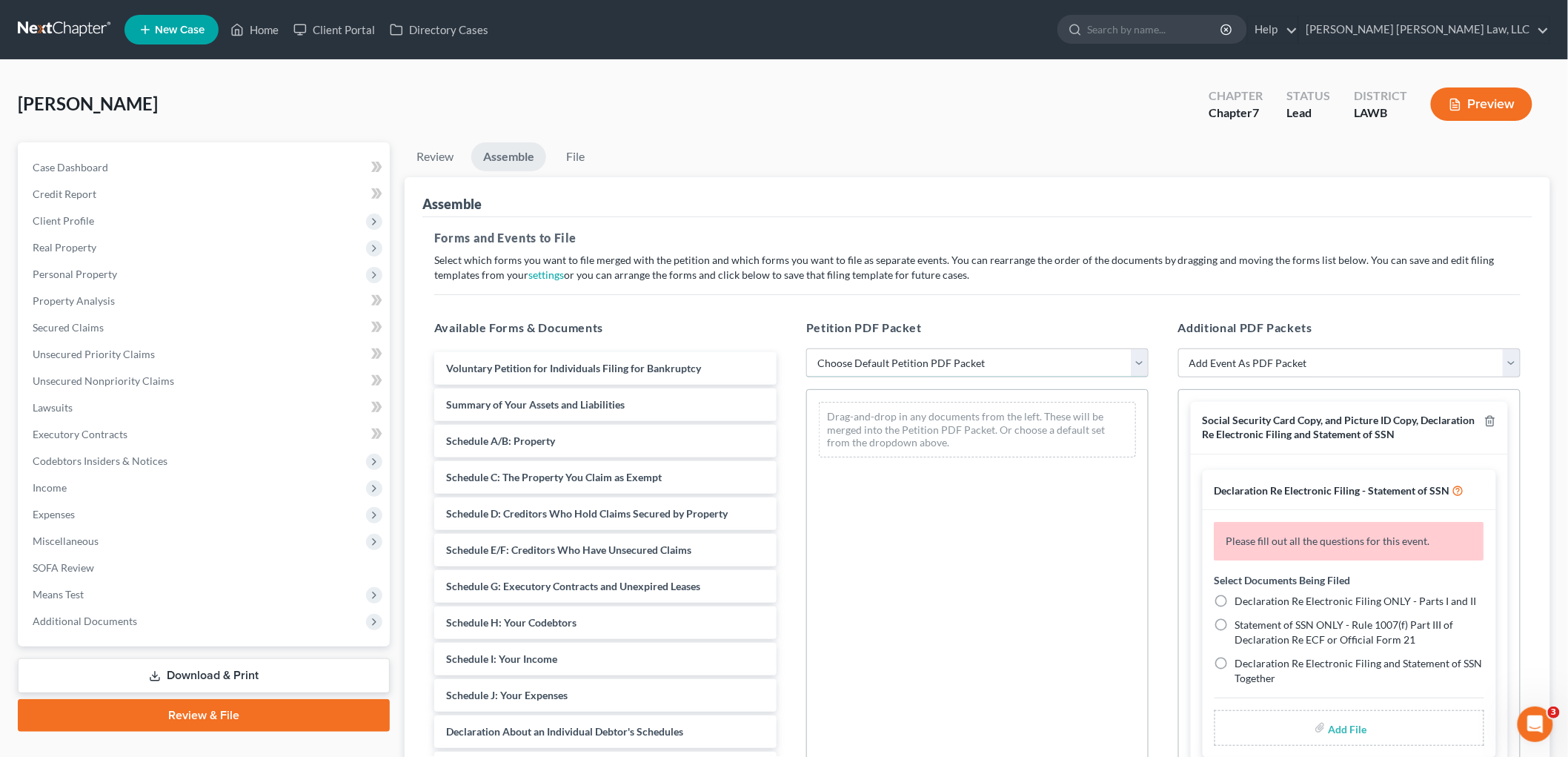
select select "0"
click at [806, 348] on select "Choose Default Petition PDF Packet Complete Bankruptcy Petition (all forms and …" at bounding box center [978, 363] width 342 height 30
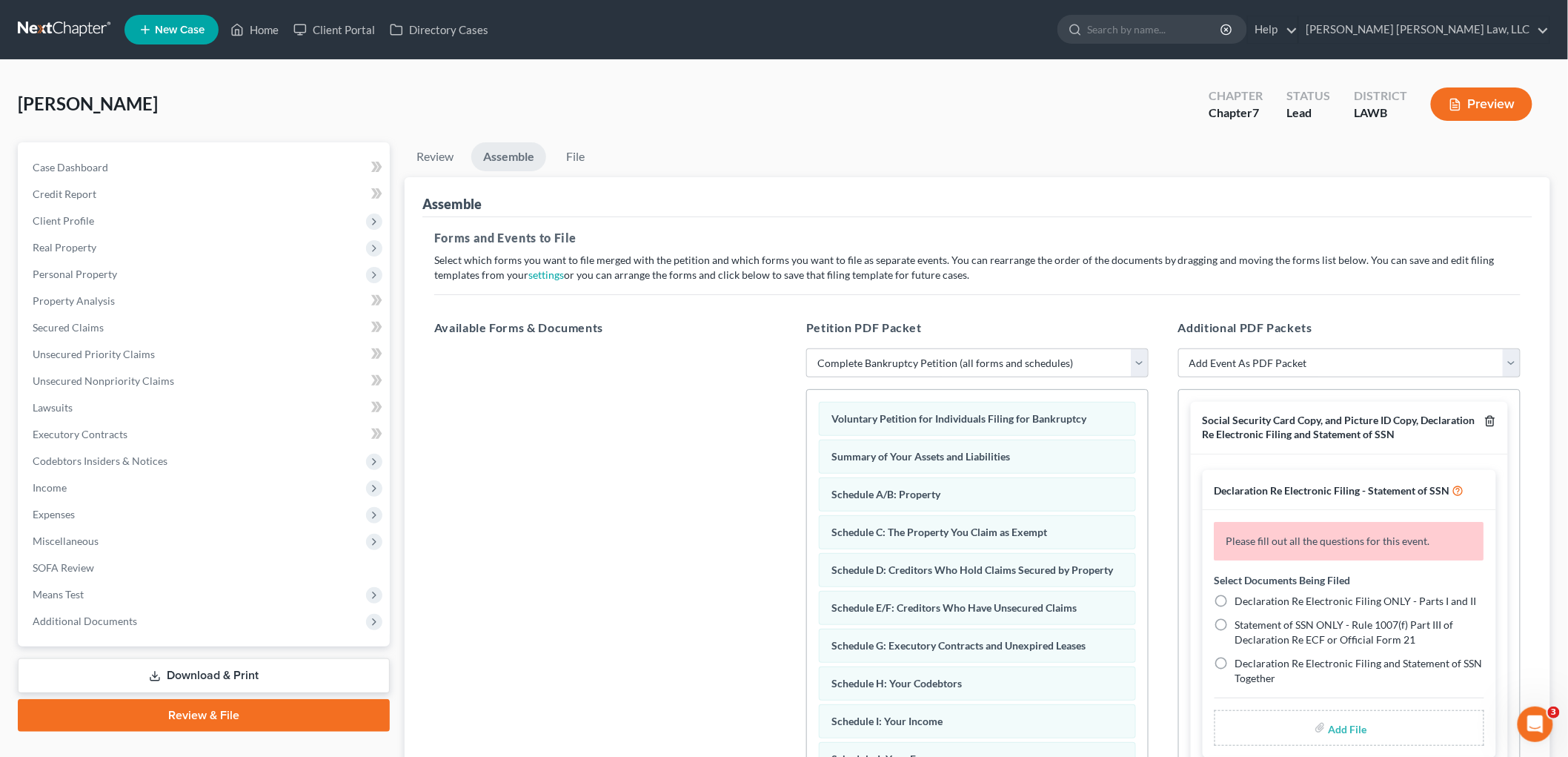
click at [1485, 424] on icon "button" at bounding box center [1491, 421] width 11 height 11
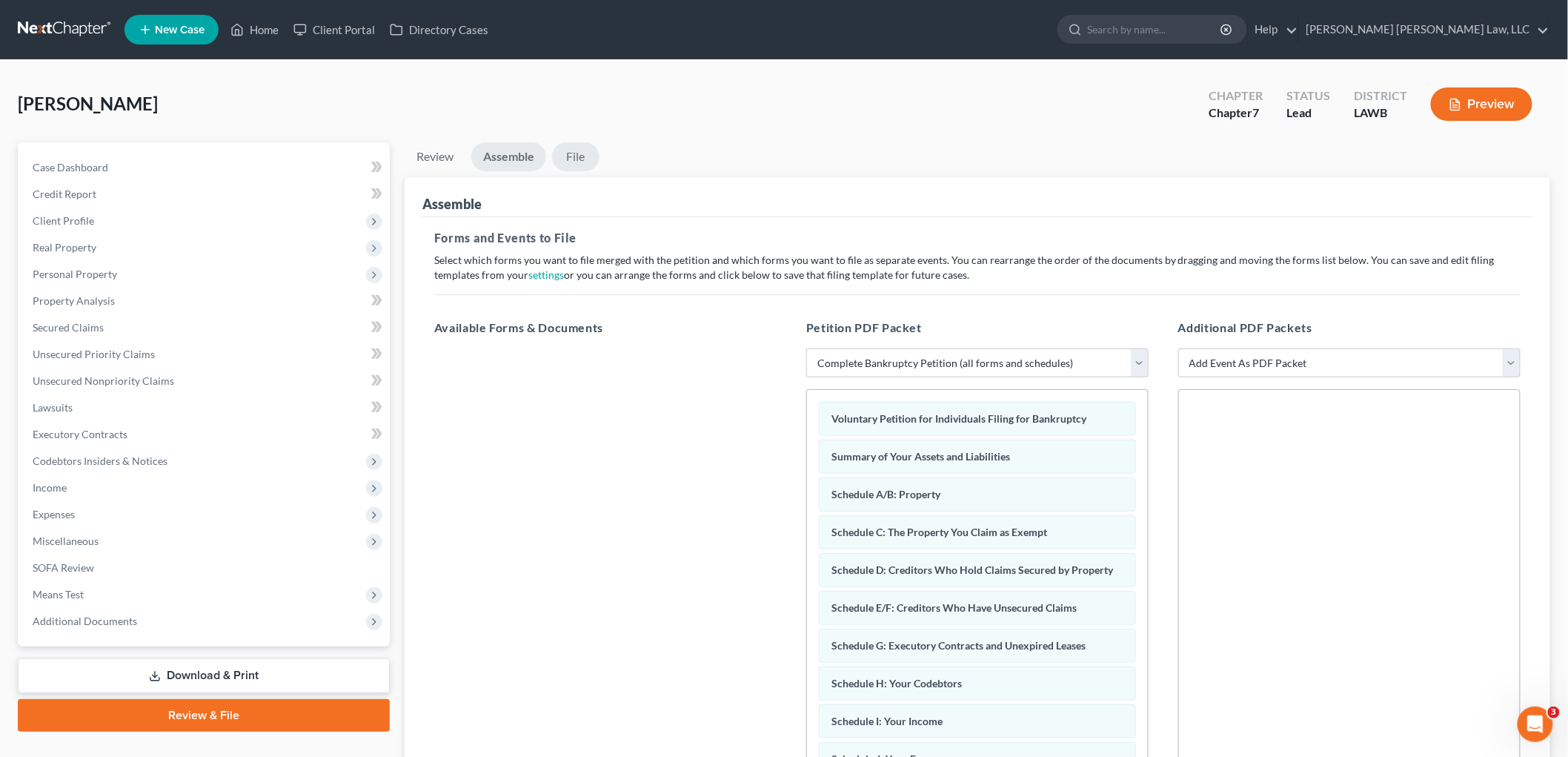
click at [571, 149] on link "File" at bounding box center [576, 157] width 48 height 29
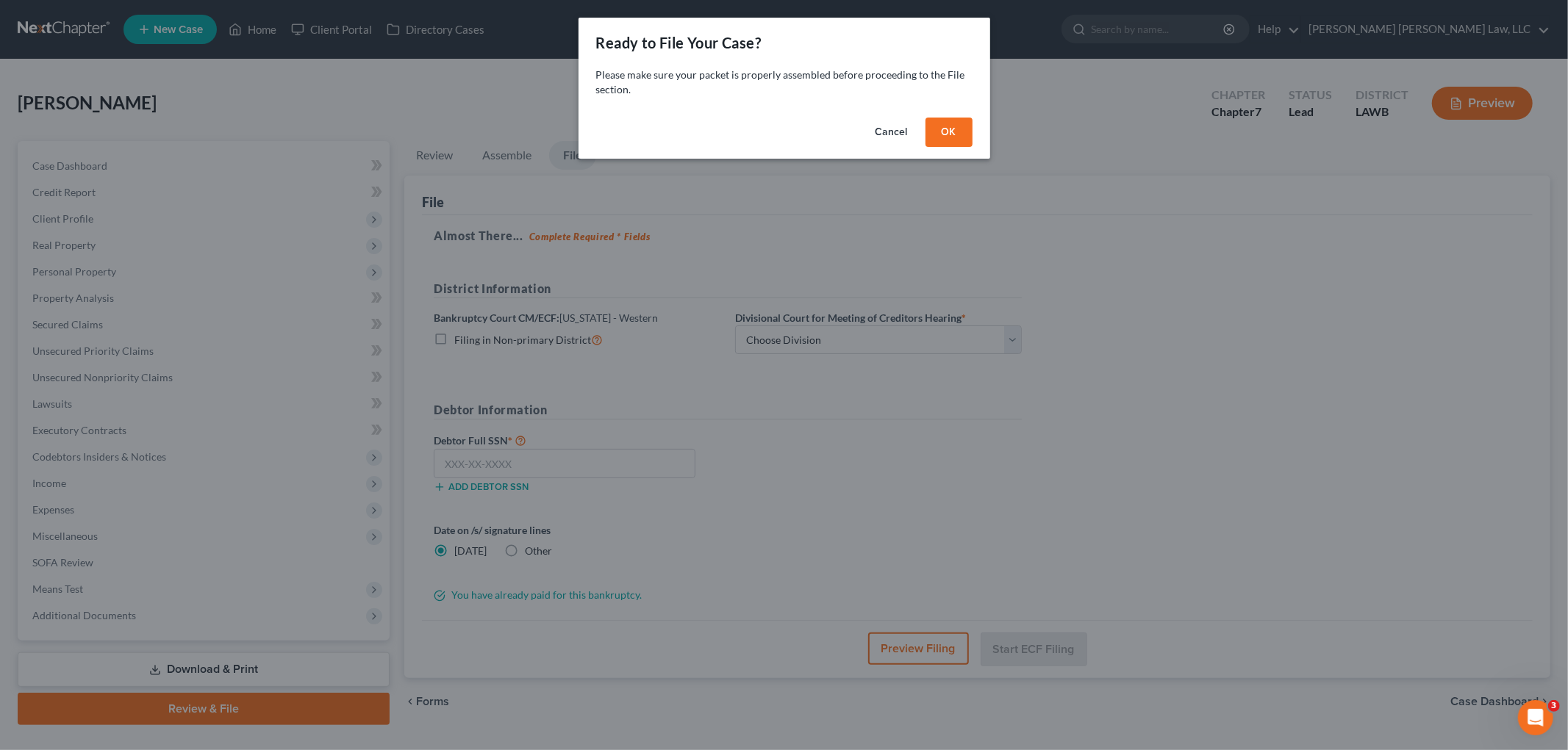
click at [950, 137] on button "OK" at bounding box center [949, 132] width 47 height 29
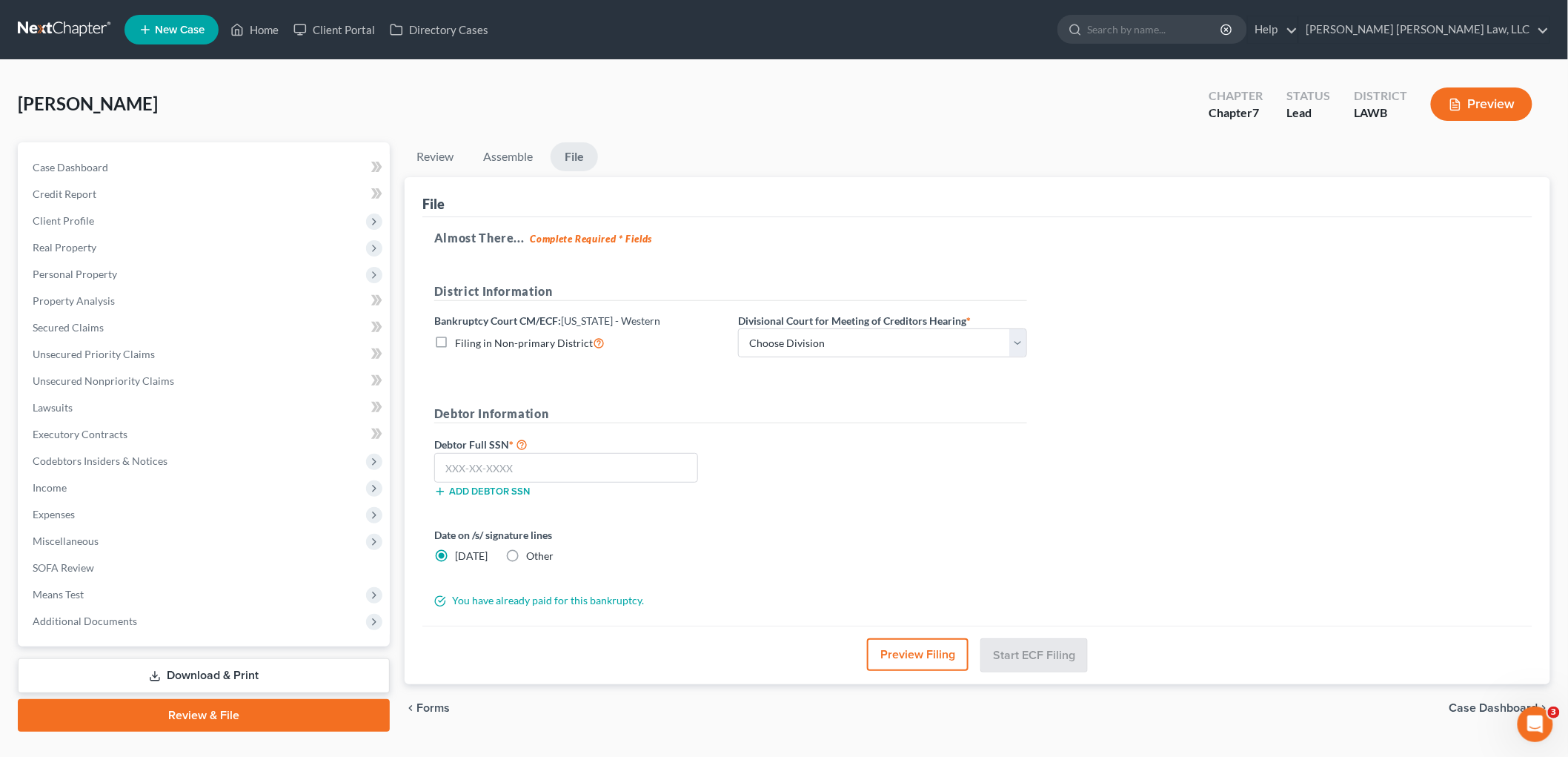
click at [455, 343] on label "Filing in Non-primary District" at bounding box center [530, 343] width 150 height 17
click at [461, 343] on input "Filing in Non-primary District" at bounding box center [466, 339] width 10 height 10
checkbox input "true"
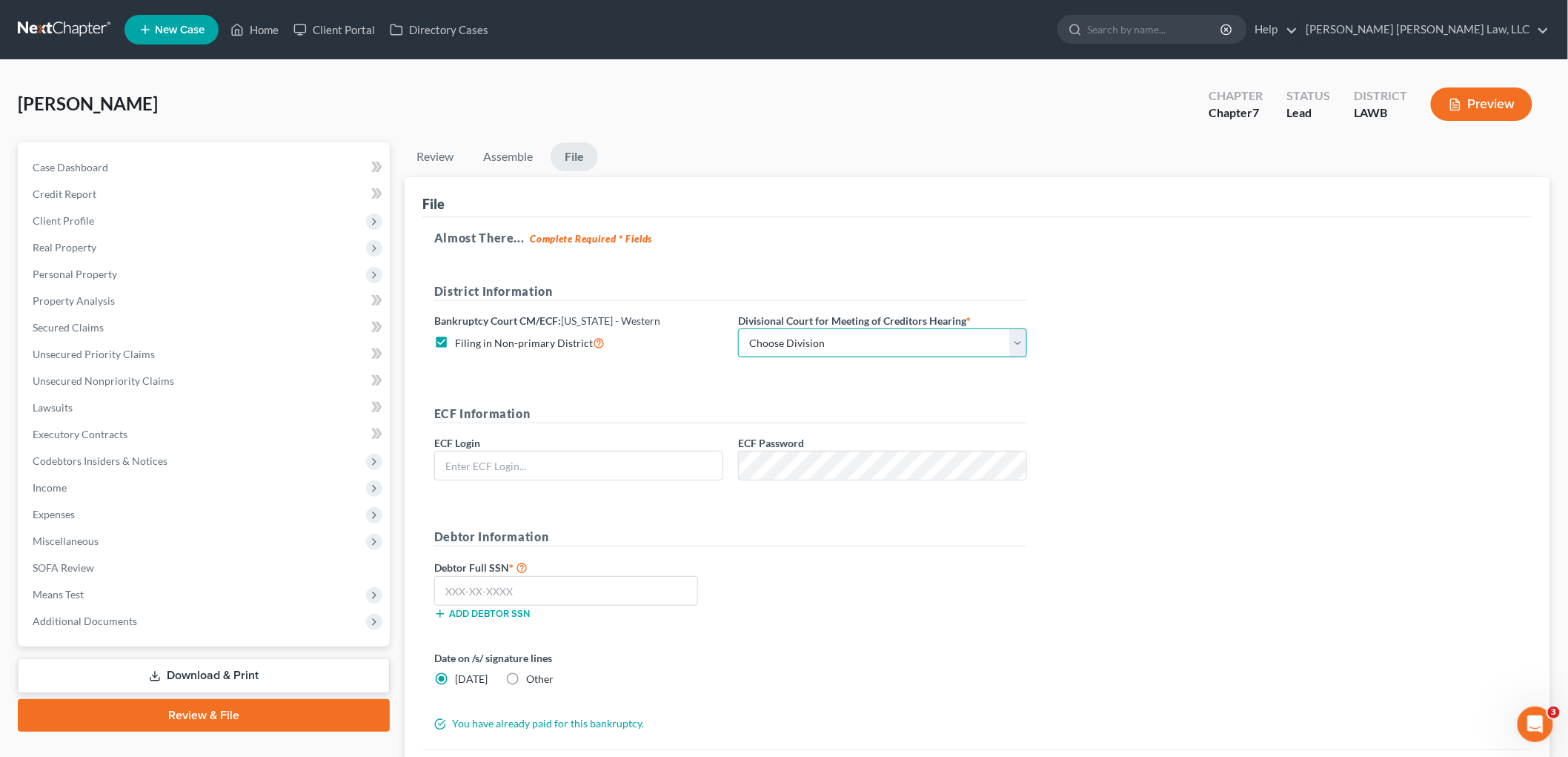
drag, startPoint x: 772, startPoint y: 343, endPoint x: 774, endPoint y: 352, distance: 9.2
click at [772, 343] on select "Choose Division Alexandria Lafayette-Opelousas Lake Charles Monroe Shreveport" at bounding box center [883, 343] width 289 height 30
select select "4"
click at [739, 328] on select "Choose Division Alexandria Lafayette-Opelousas Lake Charles Monroe Shreveport" at bounding box center [883, 343] width 289 height 30
click at [665, 477] on input "text" at bounding box center [579, 465] width 288 height 28
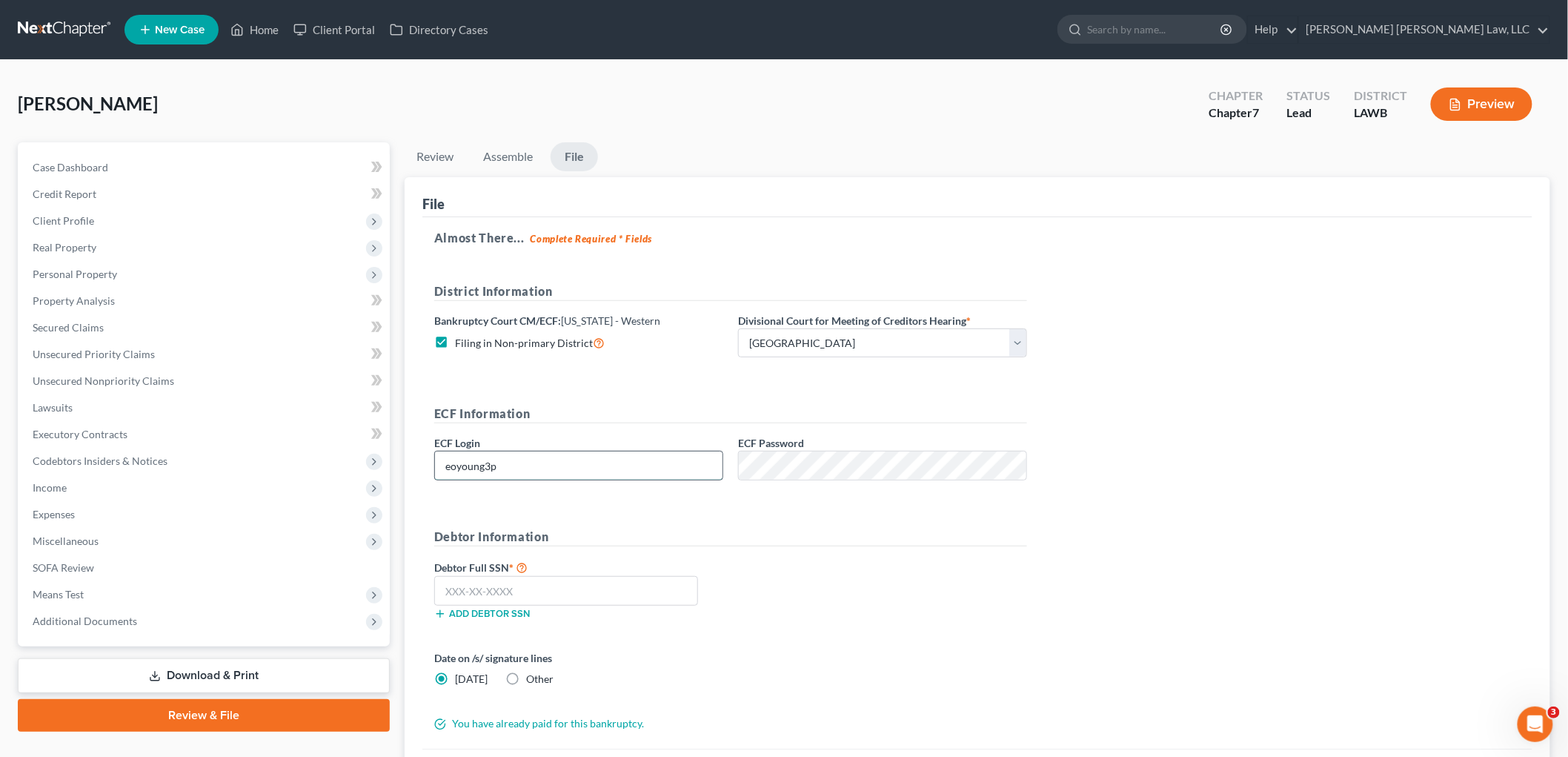
type input "eoyoung3p"
click at [126, 384] on span "Unsecured Nonpriority Claims" at bounding box center [103, 380] width 142 height 12
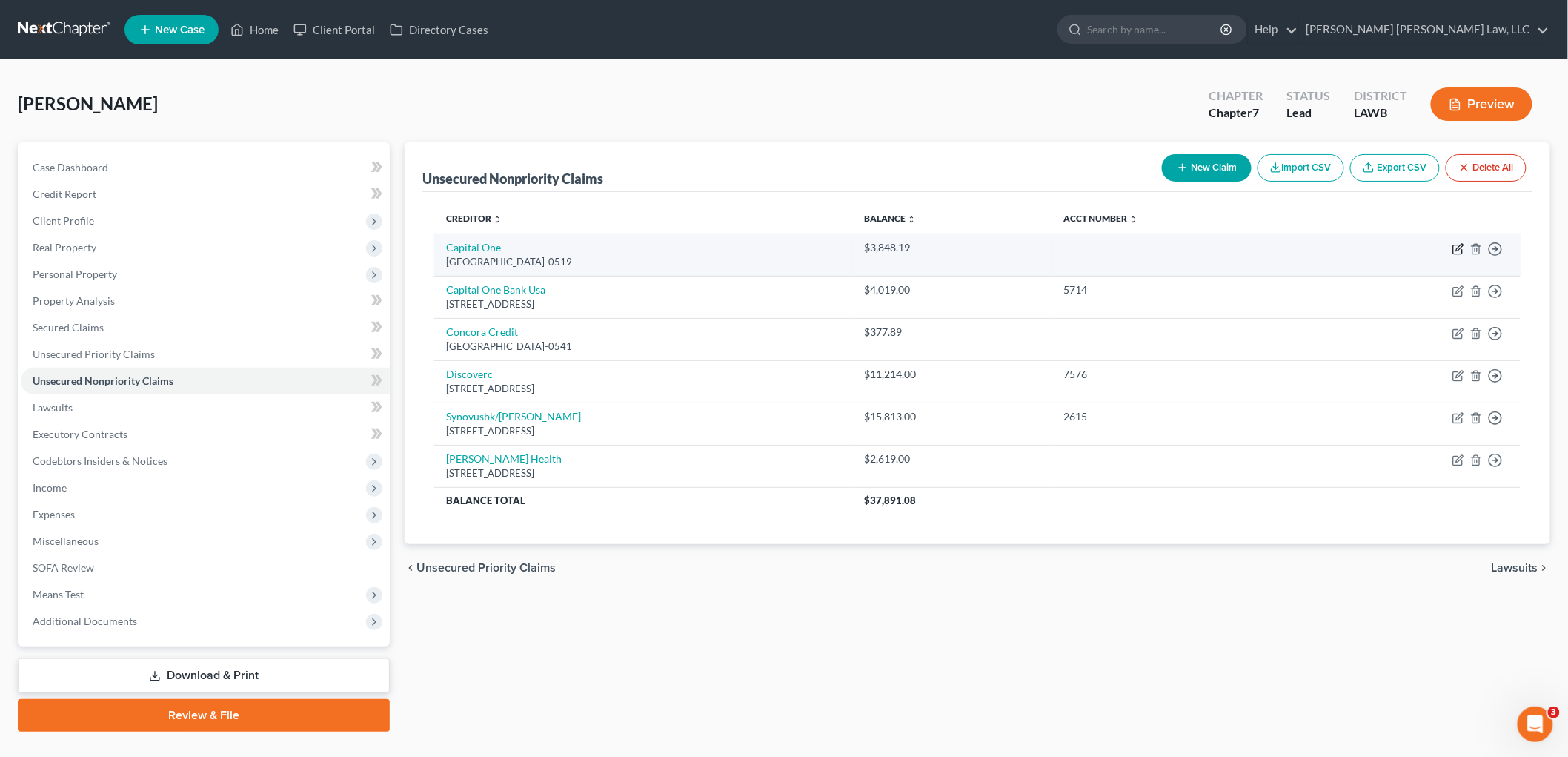
click at [1457, 249] on icon "button" at bounding box center [1459, 247] width 7 height 7
select select "4"
select select "0"
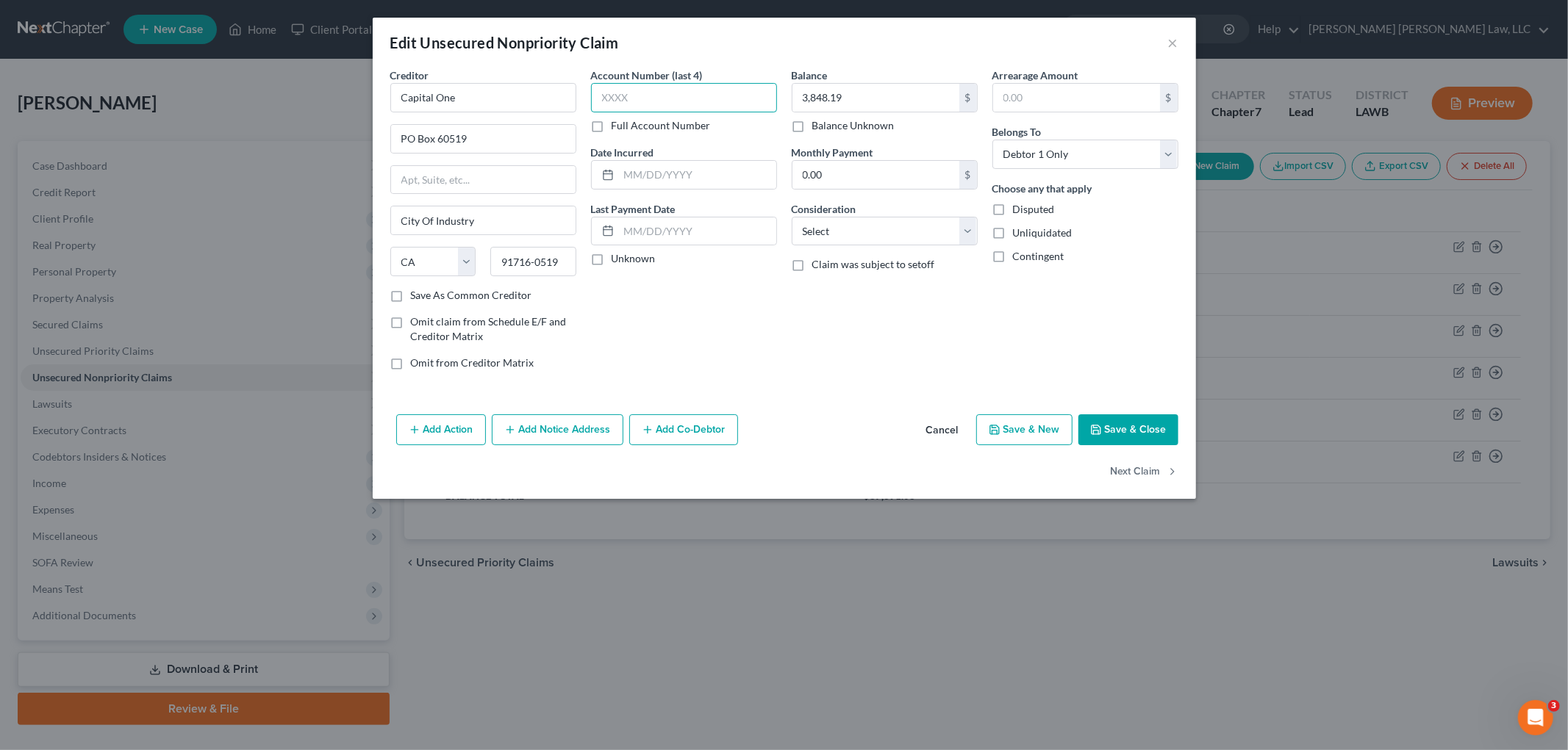
click at [688, 89] on input "text" at bounding box center [684, 98] width 186 height 29
type input "9530"
drag, startPoint x: 917, startPoint y: 224, endPoint x: 905, endPoint y: 241, distance: 20.8
click at [917, 224] on select "Select Cable / Satellite Services Collection Agency Credit Card Debt Debt Couns…" at bounding box center [884, 231] width 186 height 29
select select "2"
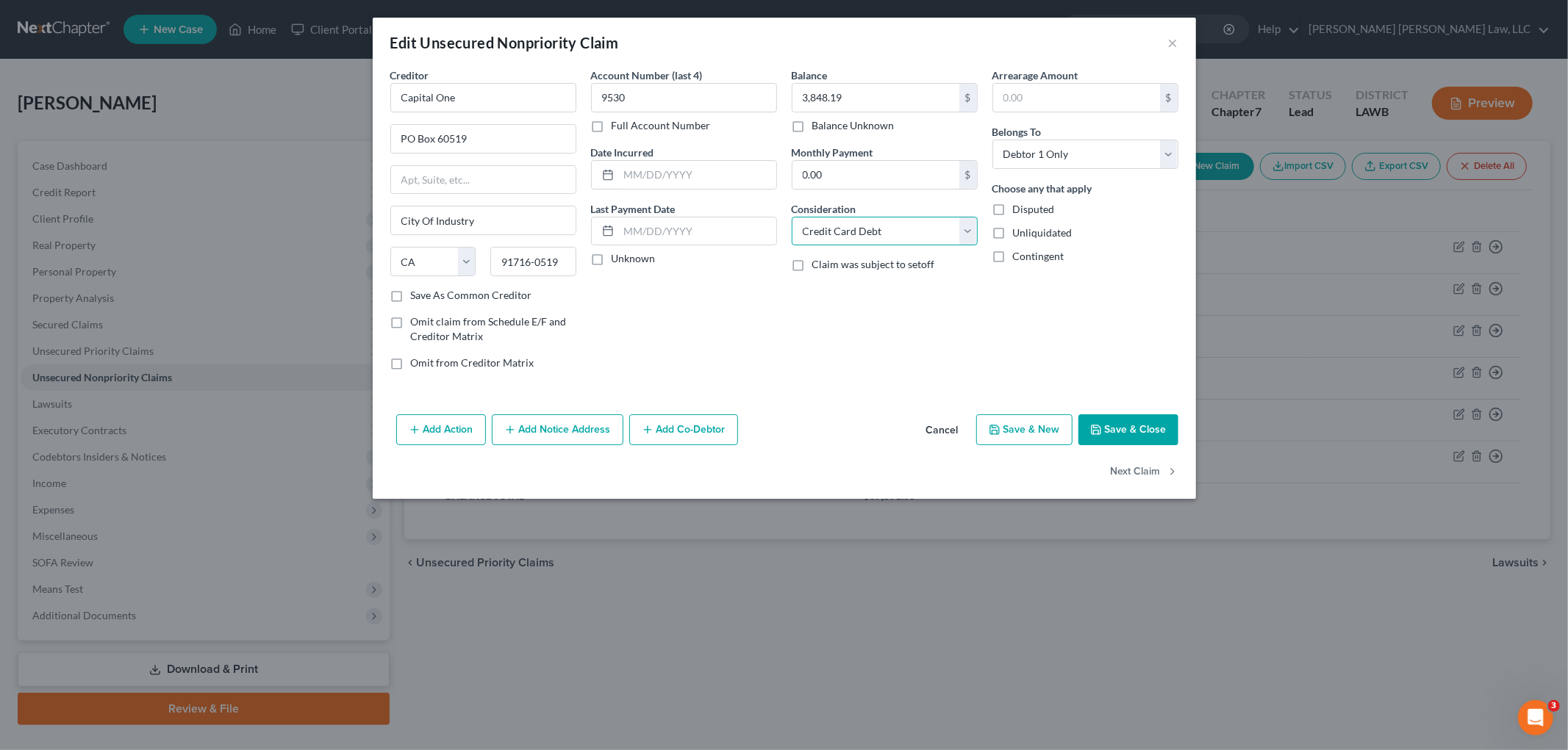
click at [791, 217] on select "Select Cable / Satellite Services Collection Agency Credit Card Debt Debt Couns…" at bounding box center [884, 231] width 186 height 29
click at [1121, 425] on button "Save & Close" at bounding box center [1128, 430] width 100 height 31
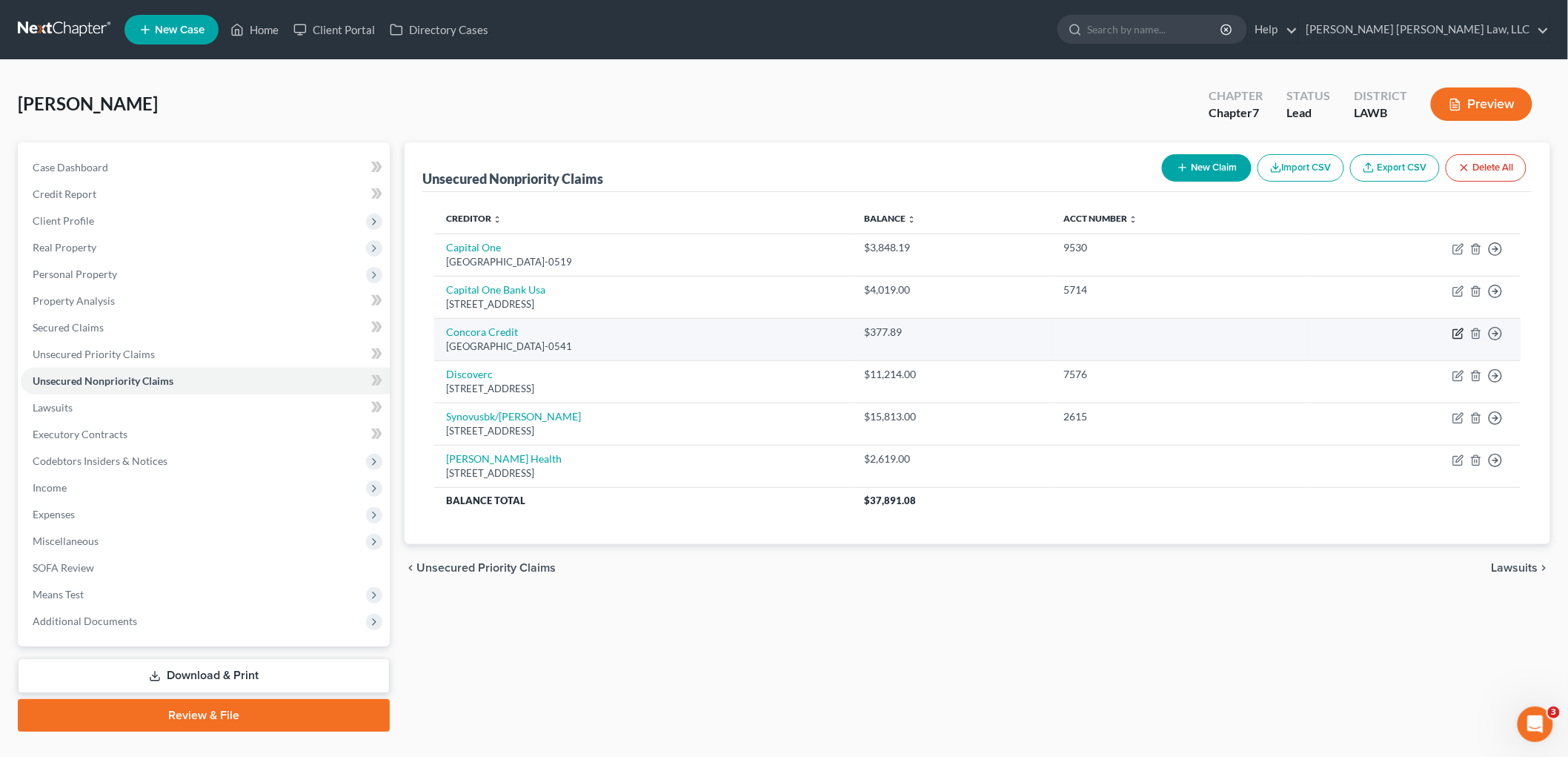
click at [1462, 334] on icon "button" at bounding box center [1459, 333] width 11 height 11
select select "28"
select select "1"
select select "0"
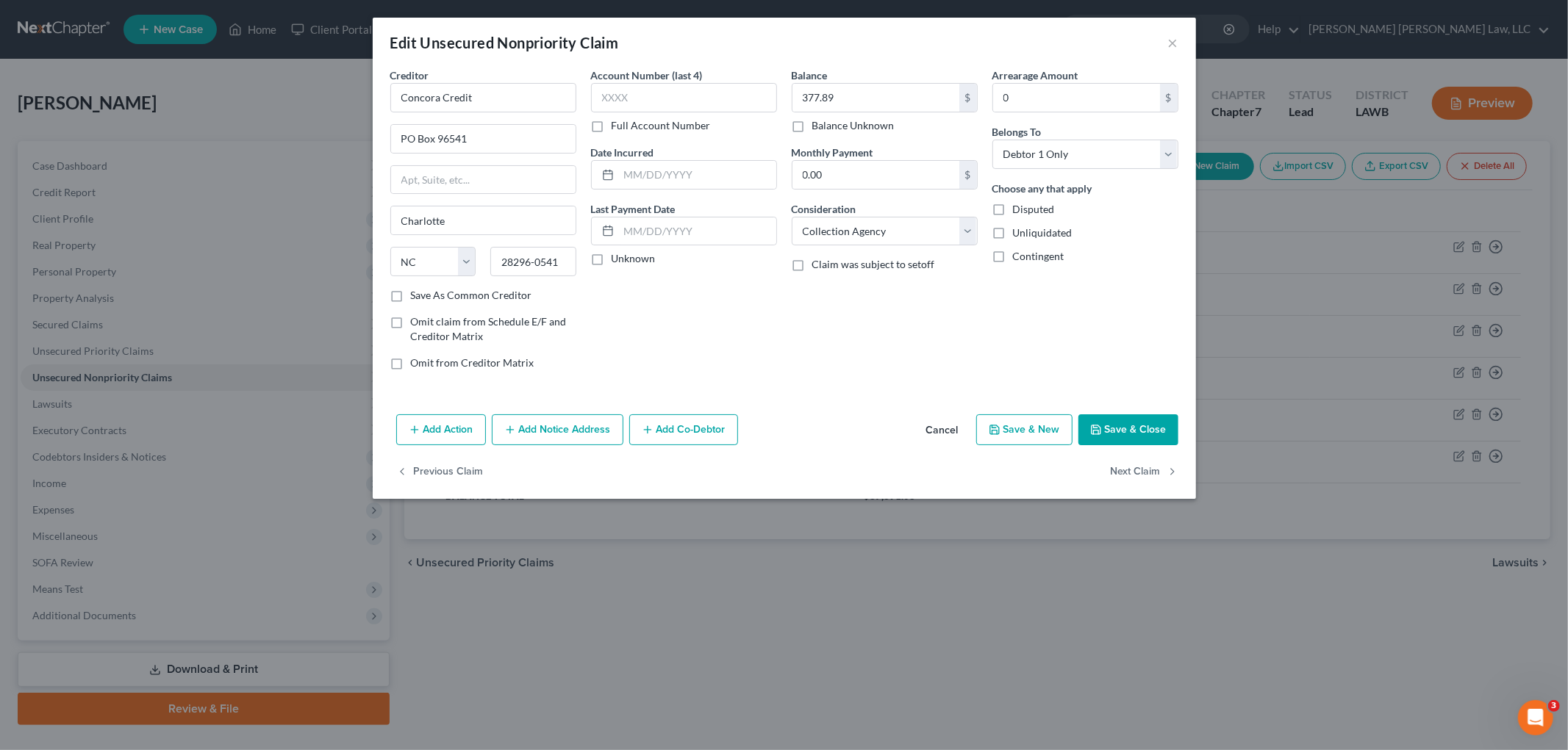
click at [411, 295] on label "Save As Common Creditor" at bounding box center [471, 295] width 121 height 14
click at [416, 295] on input "Save As Common Creditor" at bounding box center [421, 293] width 9 height 9
checkbox input "true"
click at [642, 88] on input "text" at bounding box center [684, 98] width 186 height 29
type input "1529"
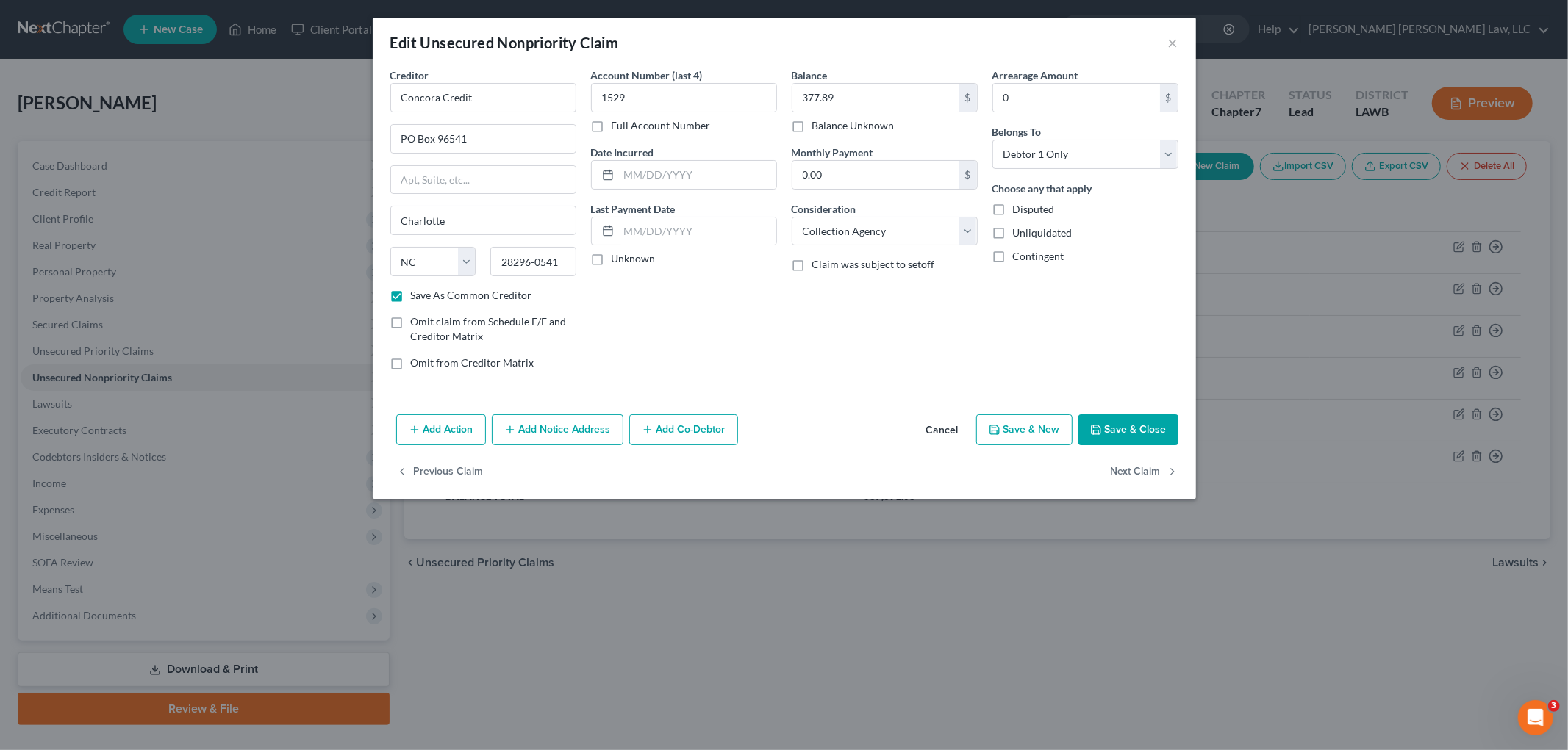
click at [1101, 425] on icon "button" at bounding box center [1096, 430] width 11 height 11
checkbox input "false"
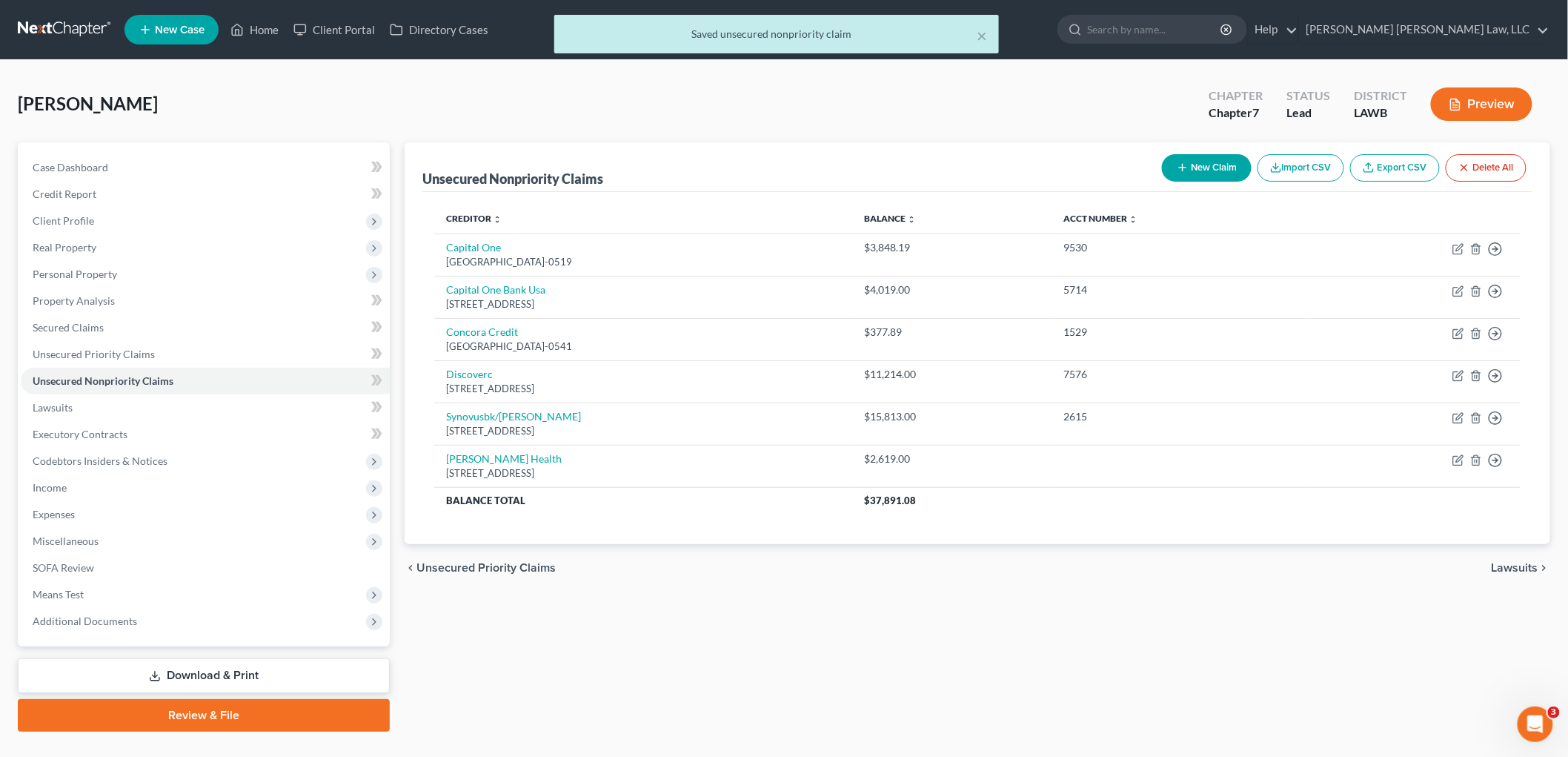
click at [186, 710] on link "Review & File" at bounding box center [204, 716] width 372 height 33
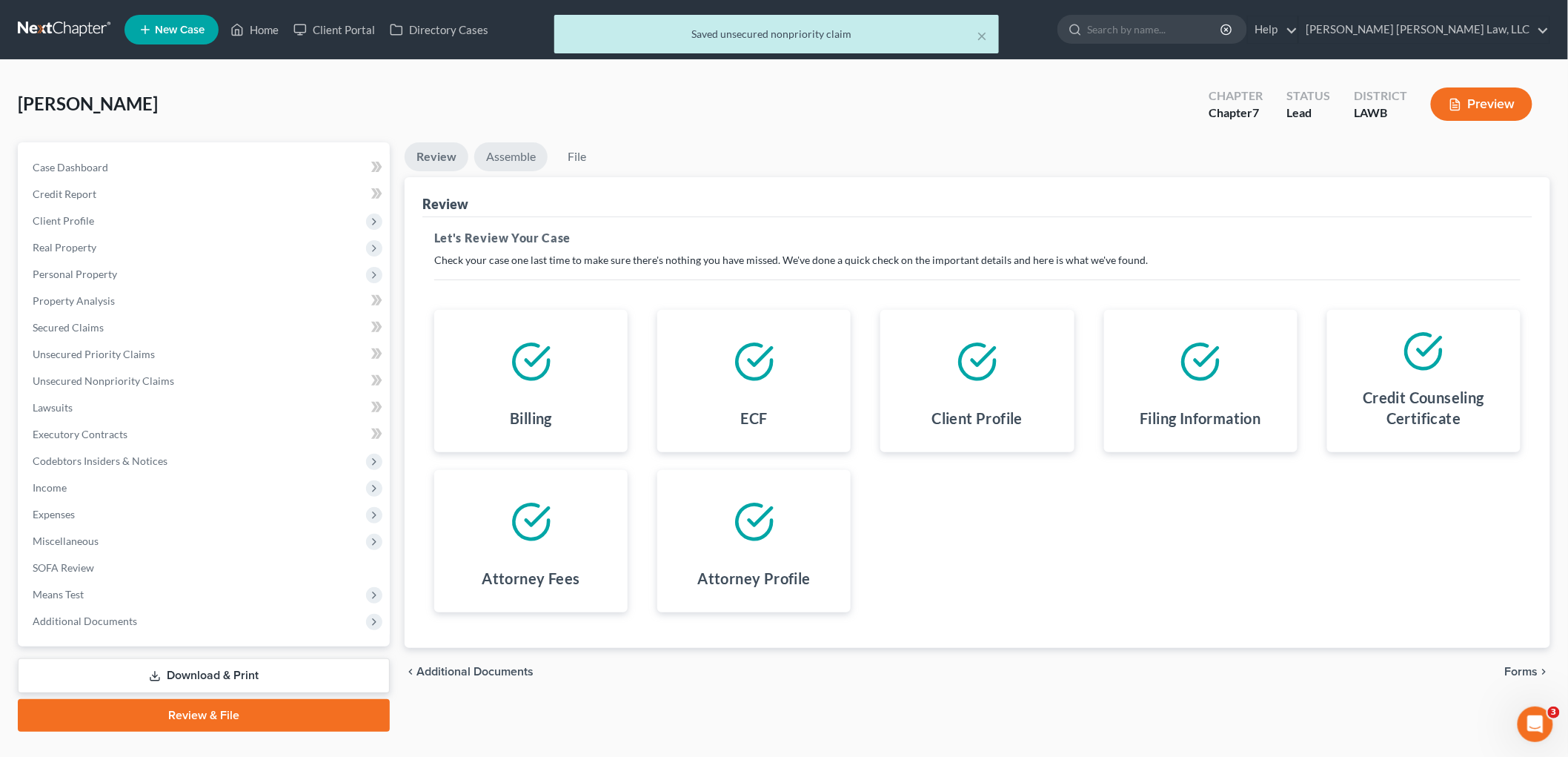
click at [509, 156] on link "Assemble" at bounding box center [511, 157] width 74 height 29
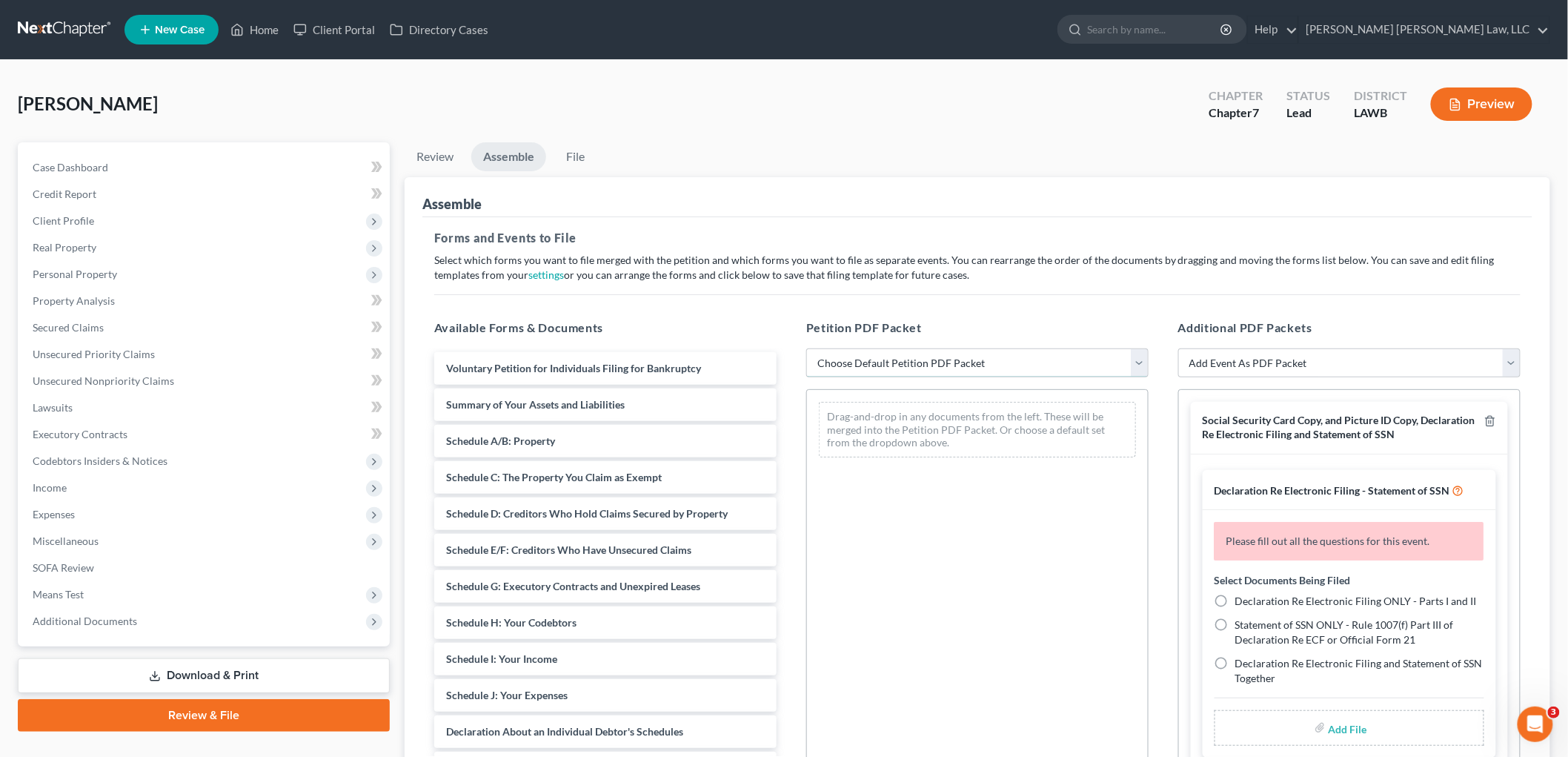
click at [873, 365] on select "Choose Default Petition PDF Packet Complete Bankruptcy Petition (all forms and …" at bounding box center [978, 363] width 342 height 30
select select "0"
click at [806, 348] on select "Choose Default Petition PDF Packet Complete Bankruptcy Petition (all forms and …" at bounding box center [978, 363] width 342 height 30
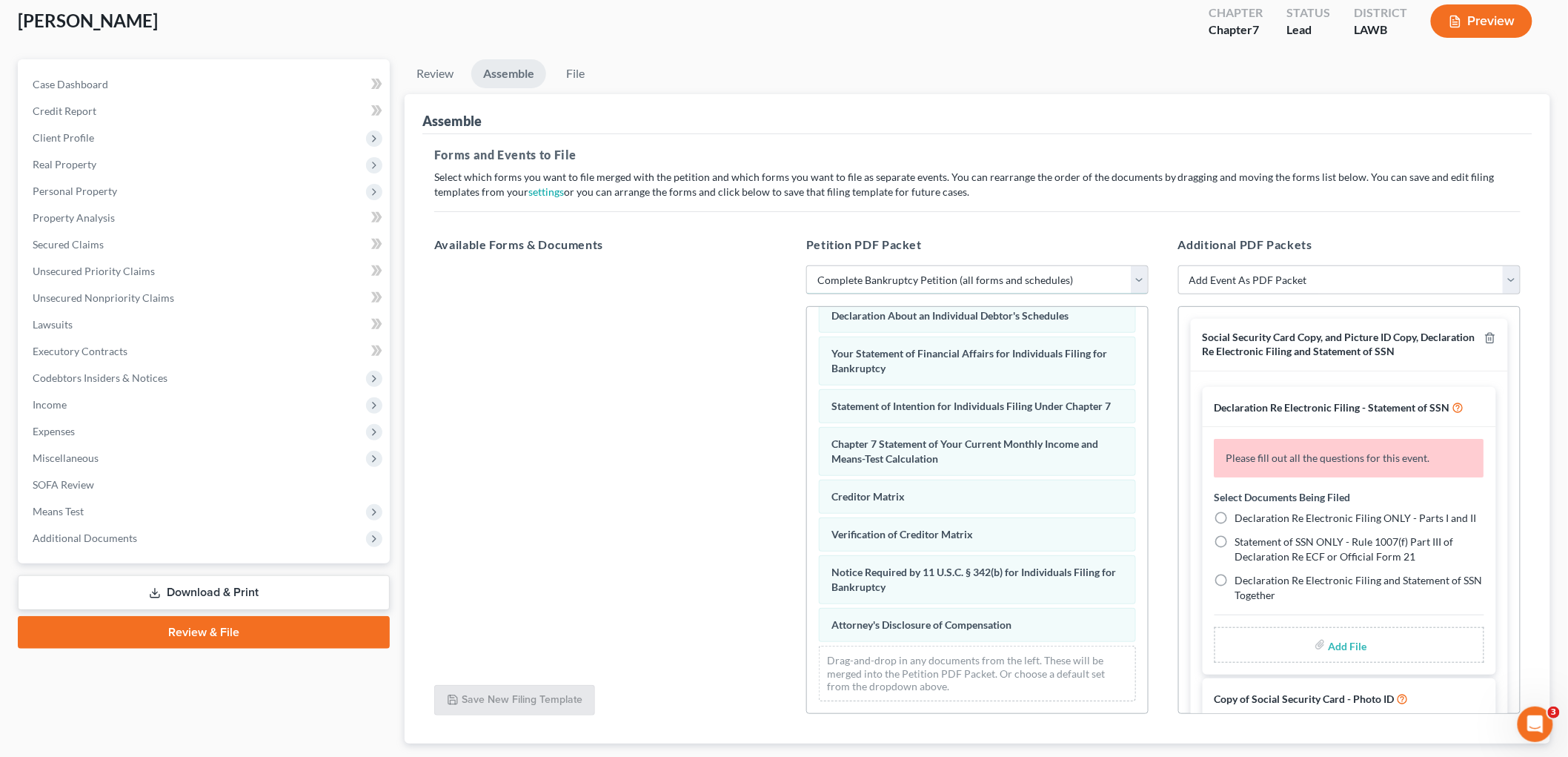
scroll to position [173, 0]
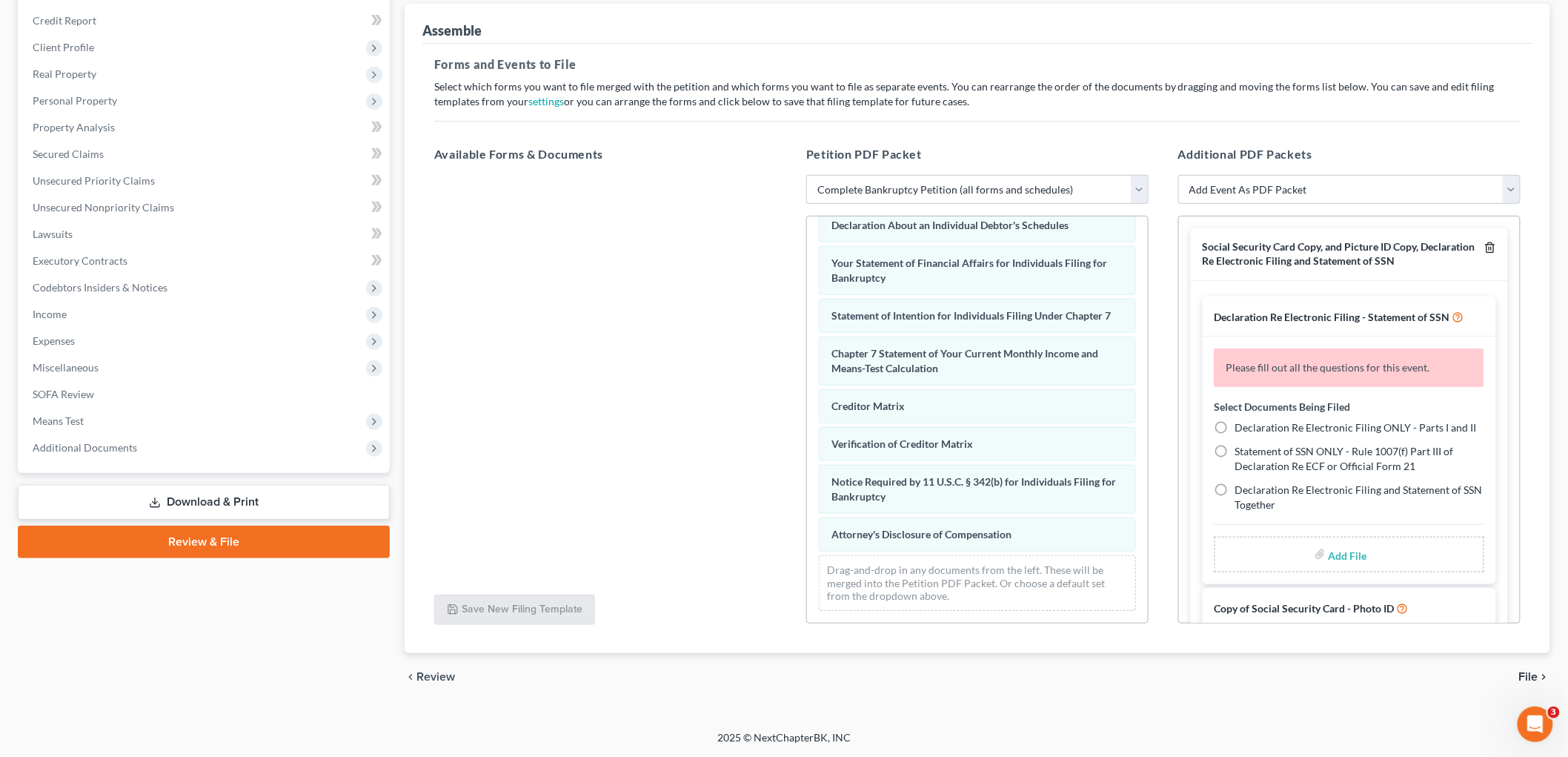
click at [1485, 246] on icon "button" at bounding box center [1491, 248] width 11 height 11
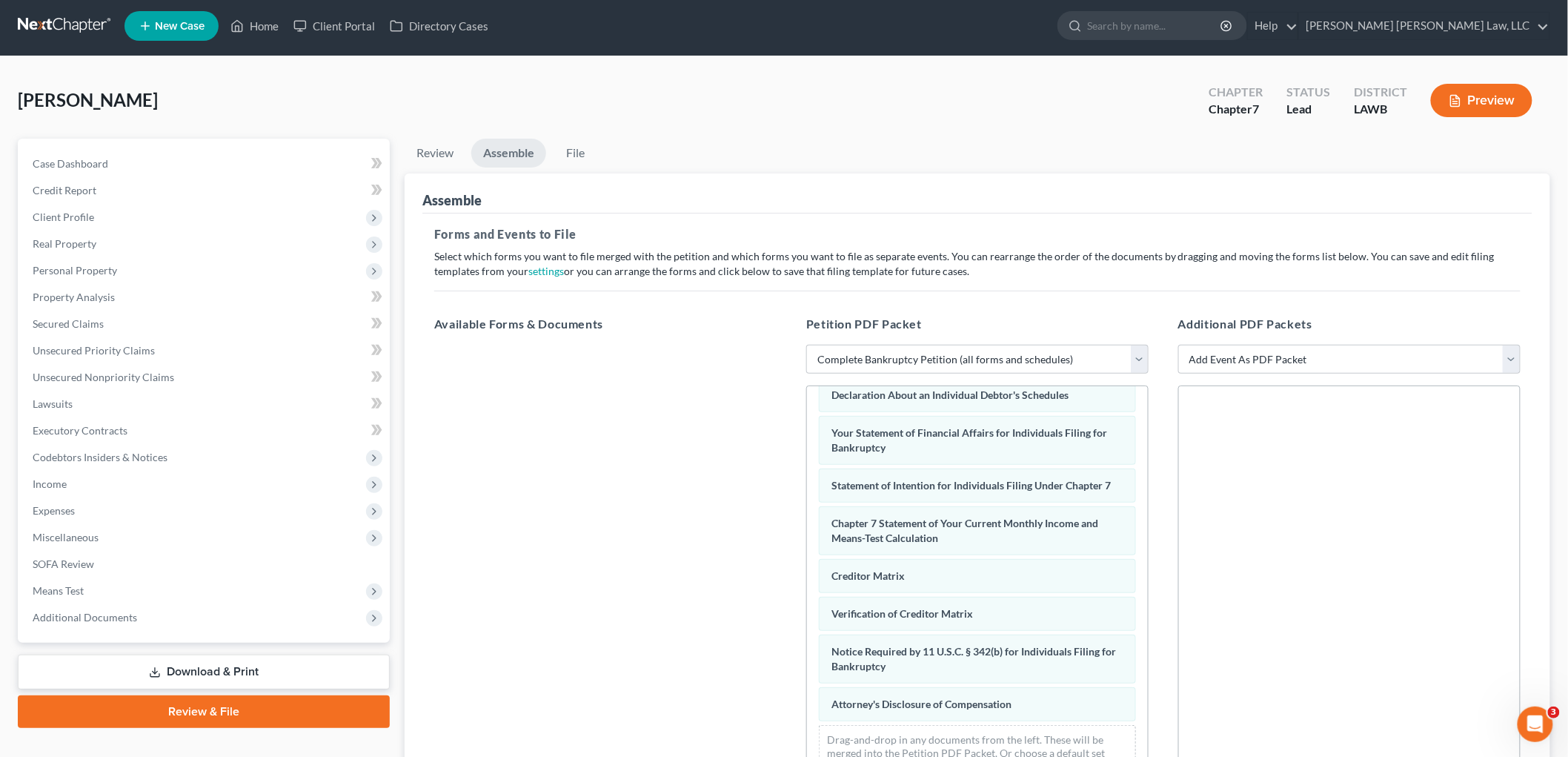
scroll to position [0, 0]
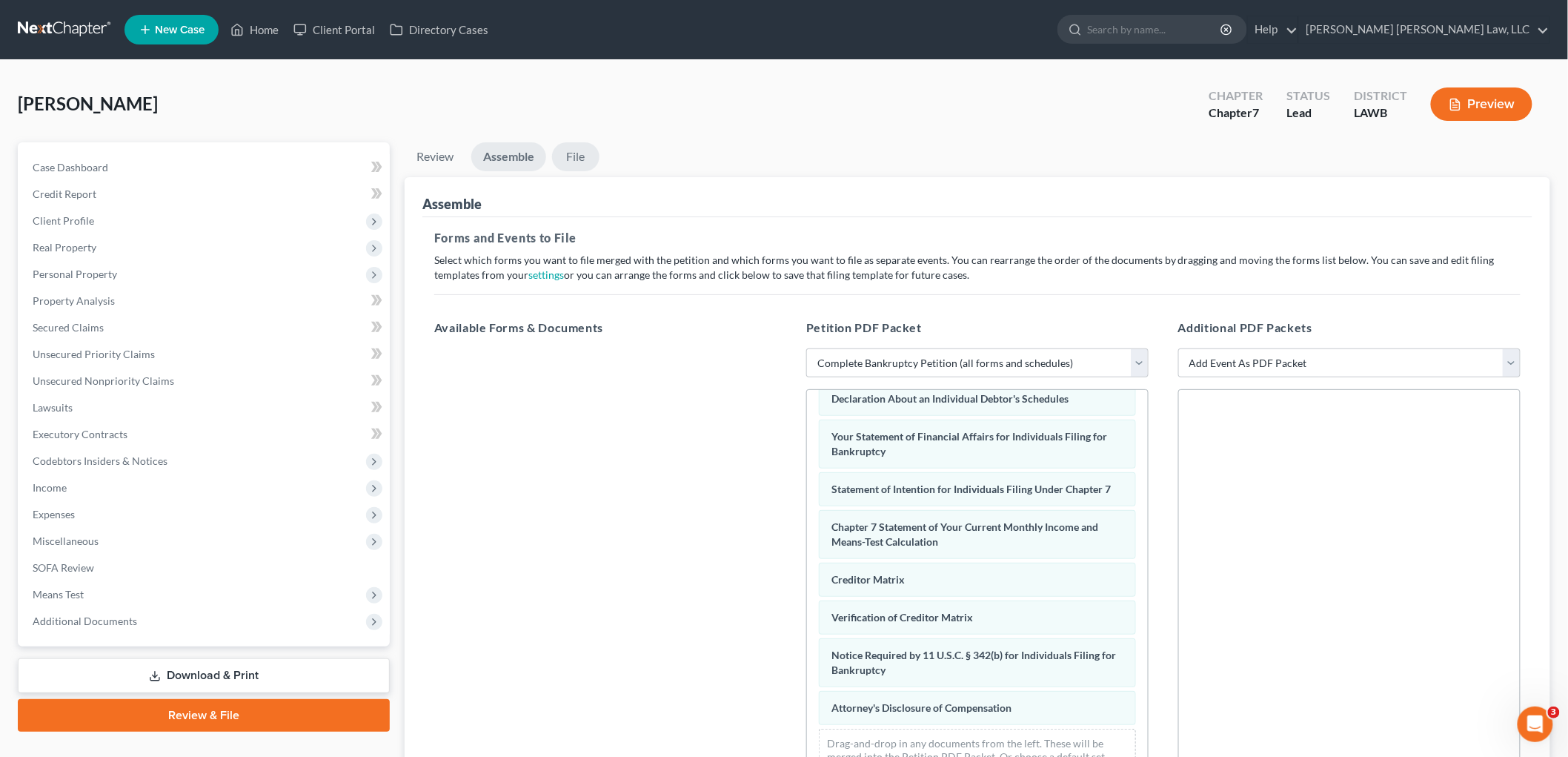
click at [590, 159] on link "File" at bounding box center [576, 157] width 48 height 29
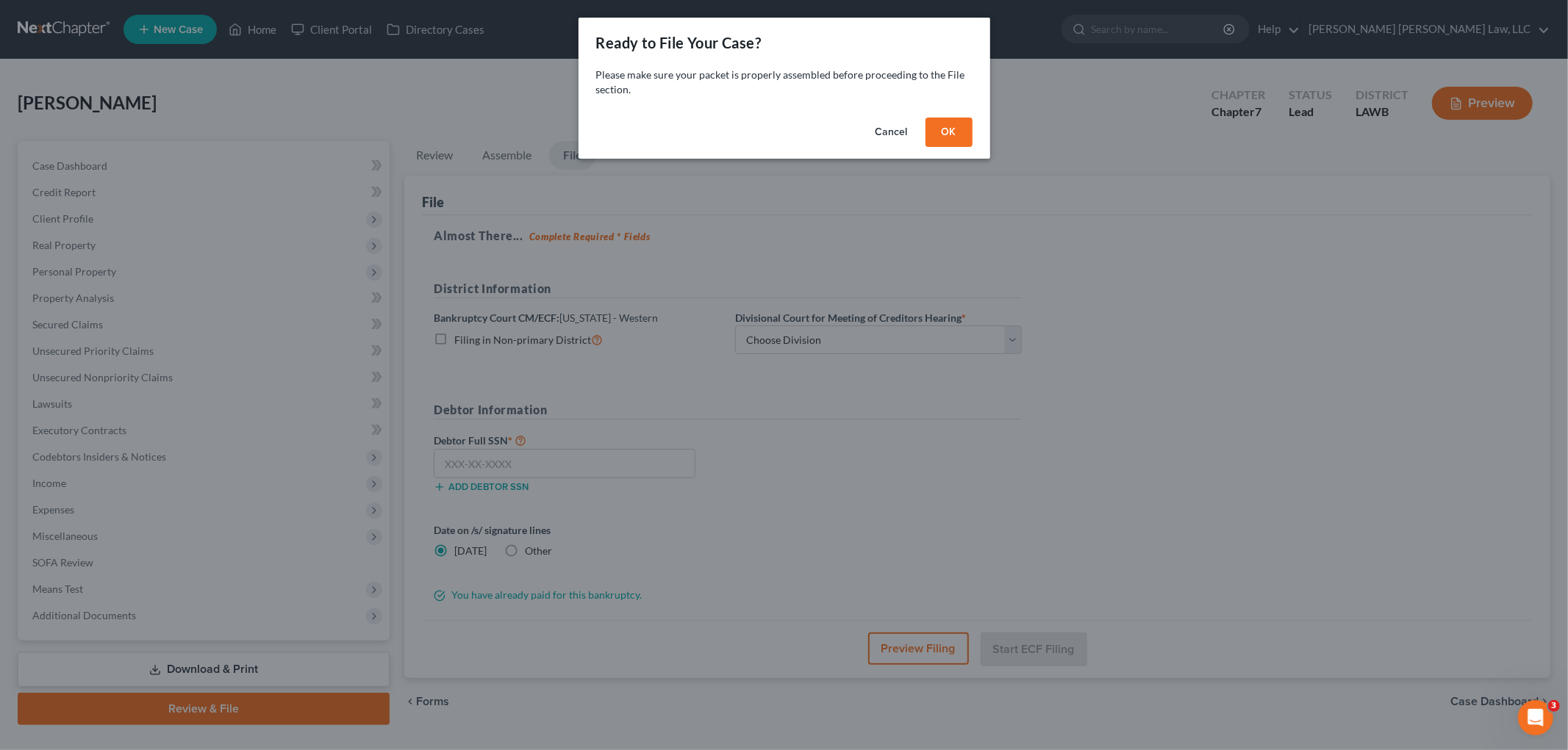
click at [963, 130] on button "OK" at bounding box center [949, 132] width 47 height 29
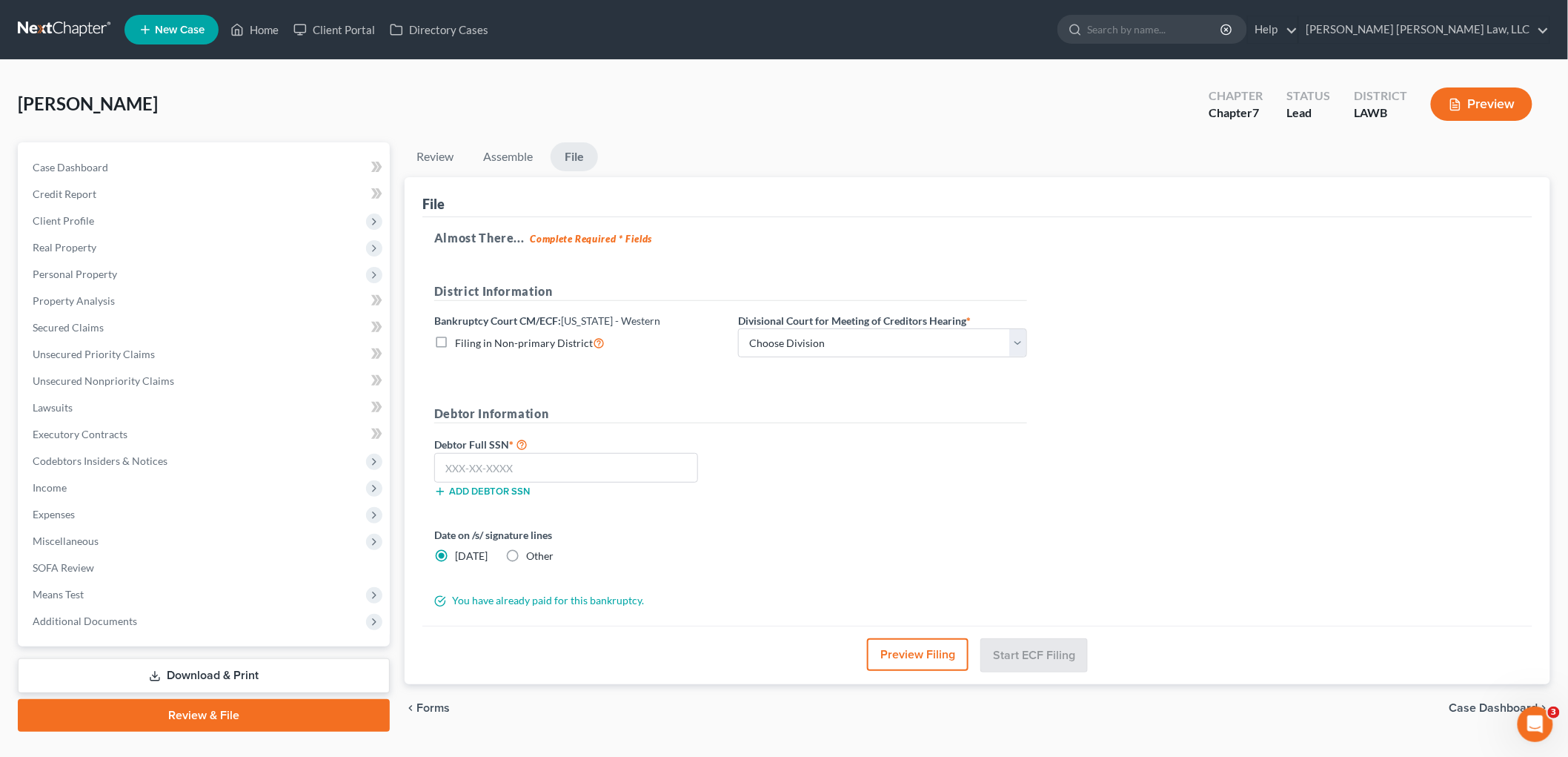
click at [455, 343] on label "Filing in Non-primary District" at bounding box center [530, 343] width 150 height 17
click at [461, 343] on input "Filing in Non-primary District" at bounding box center [466, 339] width 10 height 10
checkbox input "true"
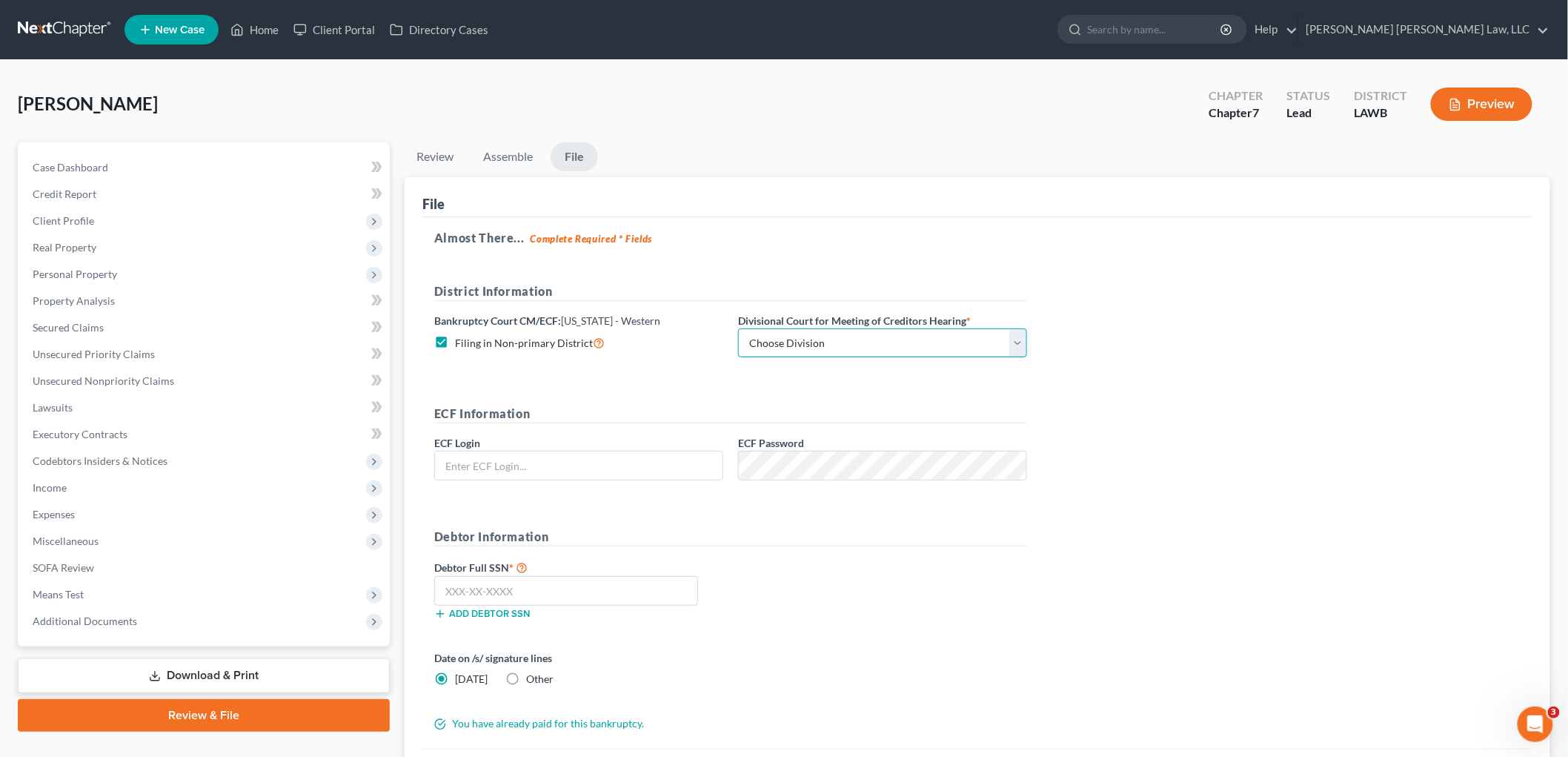
click at [803, 345] on select "Choose Division Alexandria Lafayette-Opelousas Lake Charles Monroe Shreveport" at bounding box center [883, 343] width 289 height 30
select select "4"
click at [739, 328] on select "Choose Division Alexandria Lafayette-Opelousas Lake Charles Monroe Shreveport" at bounding box center [883, 343] width 289 height 30
click at [653, 463] on input "text" at bounding box center [579, 465] width 288 height 28
type input "eoyoung3p"
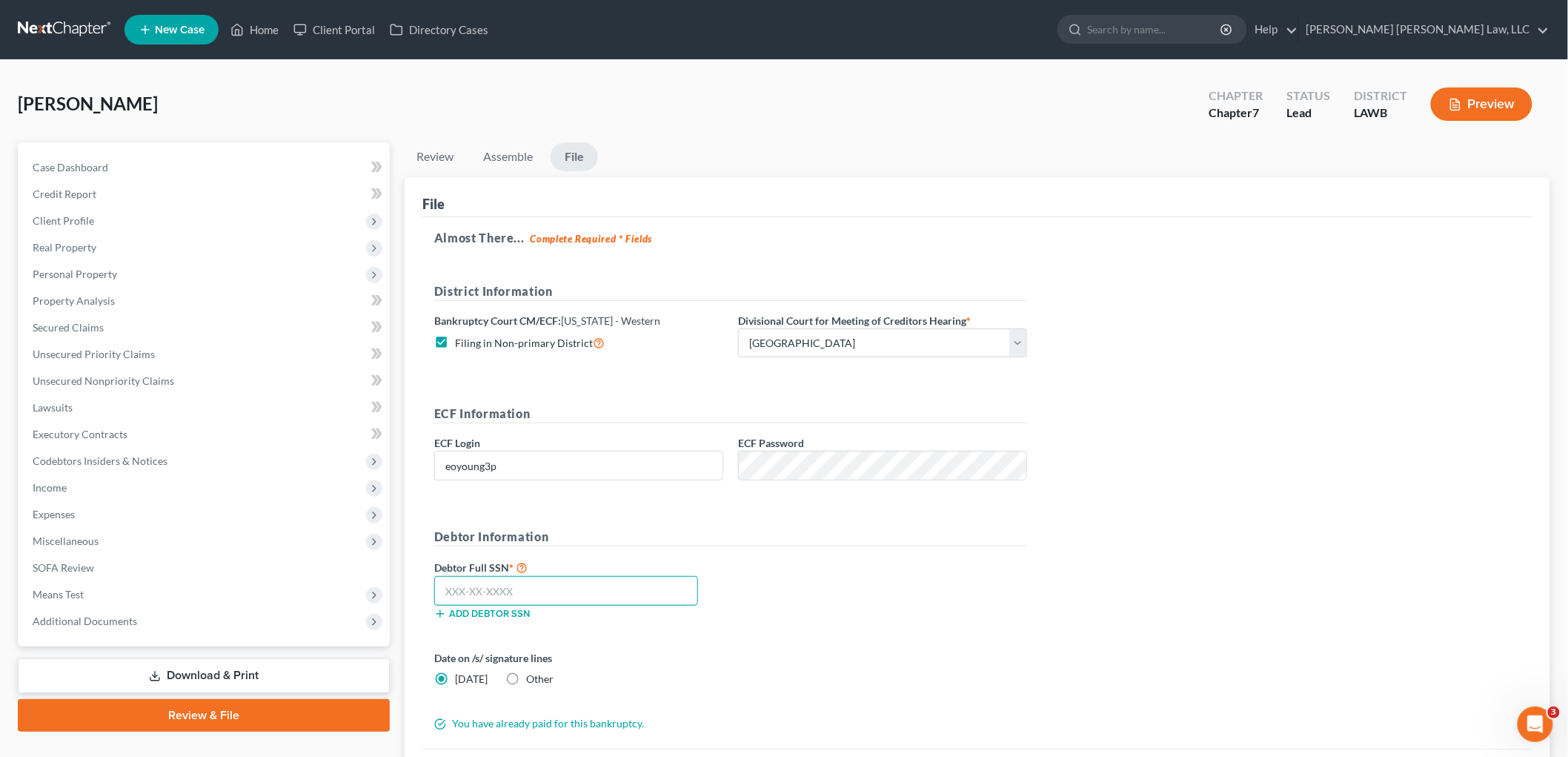
click at [620, 584] on input "text" at bounding box center [566, 590] width 264 height 30
click at [479, 593] on input "text" at bounding box center [566, 590] width 264 height 30
type input "484-58-9036"
click at [77, 493] on span "Income" at bounding box center [206, 488] width 369 height 27
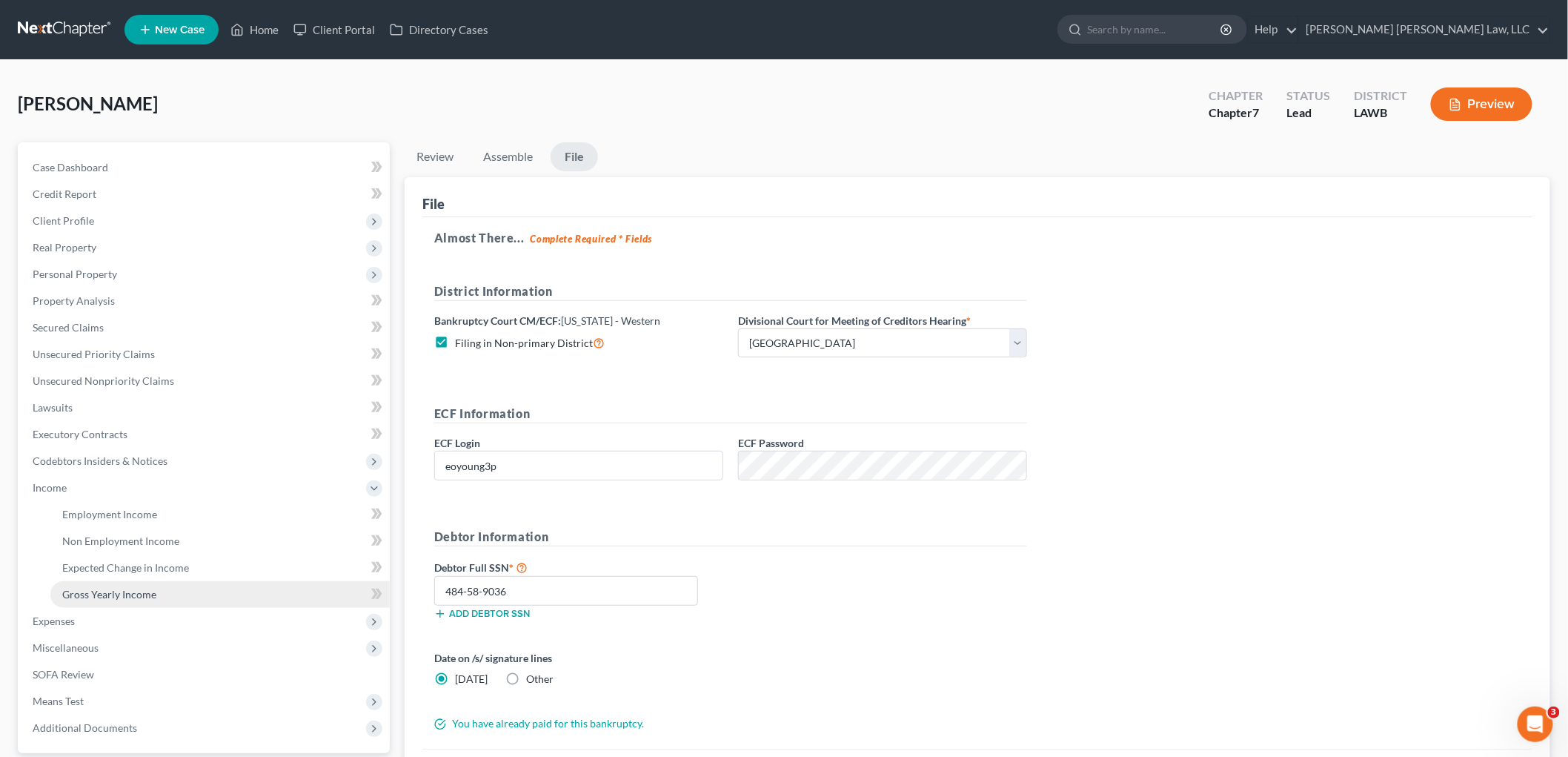
click at [92, 594] on span "Gross Yearly Income" at bounding box center [109, 593] width 94 height 12
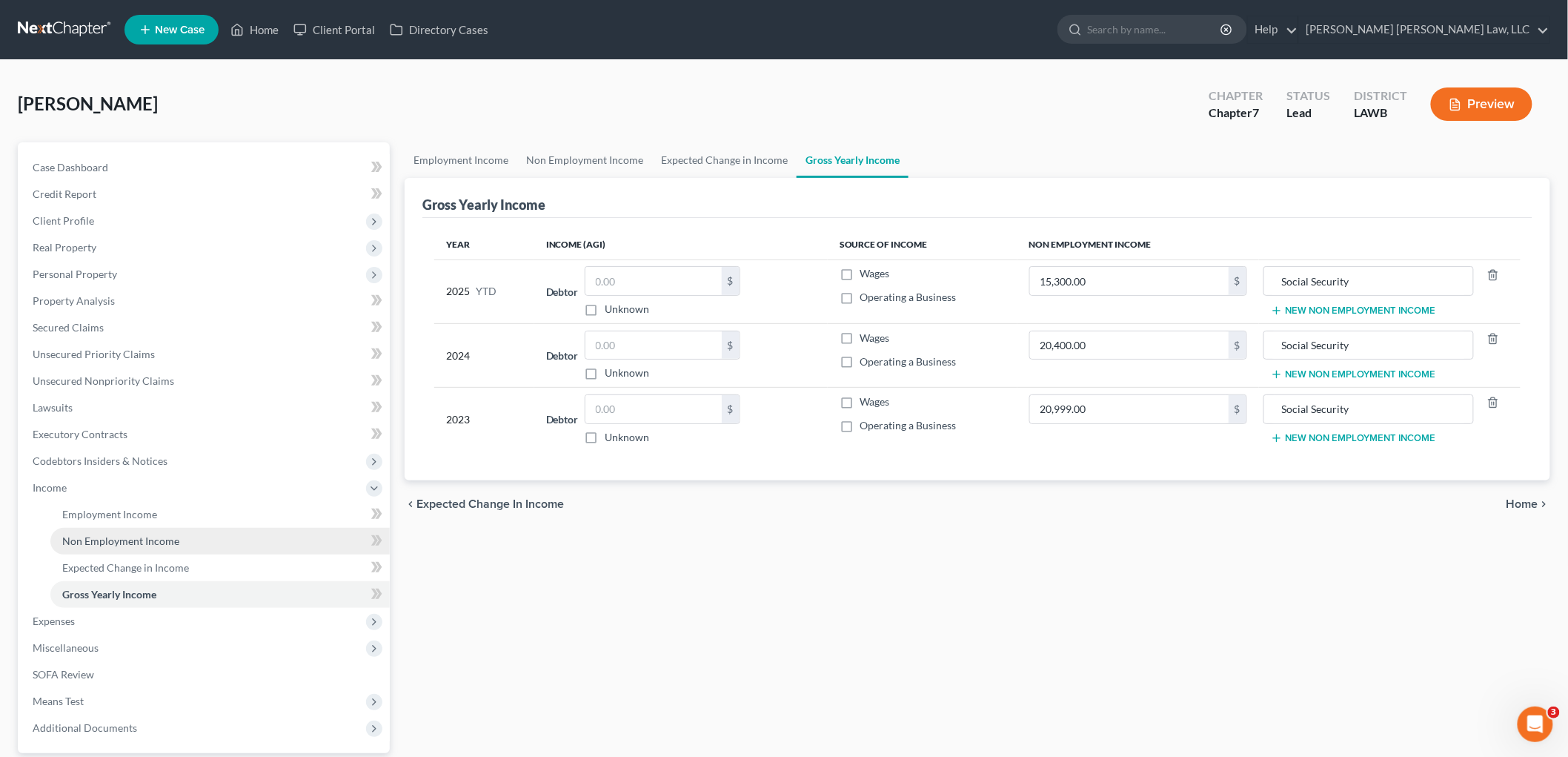
click at [111, 538] on span "Non Employment Income" at bounding box center [121, 541] width 117 height 12
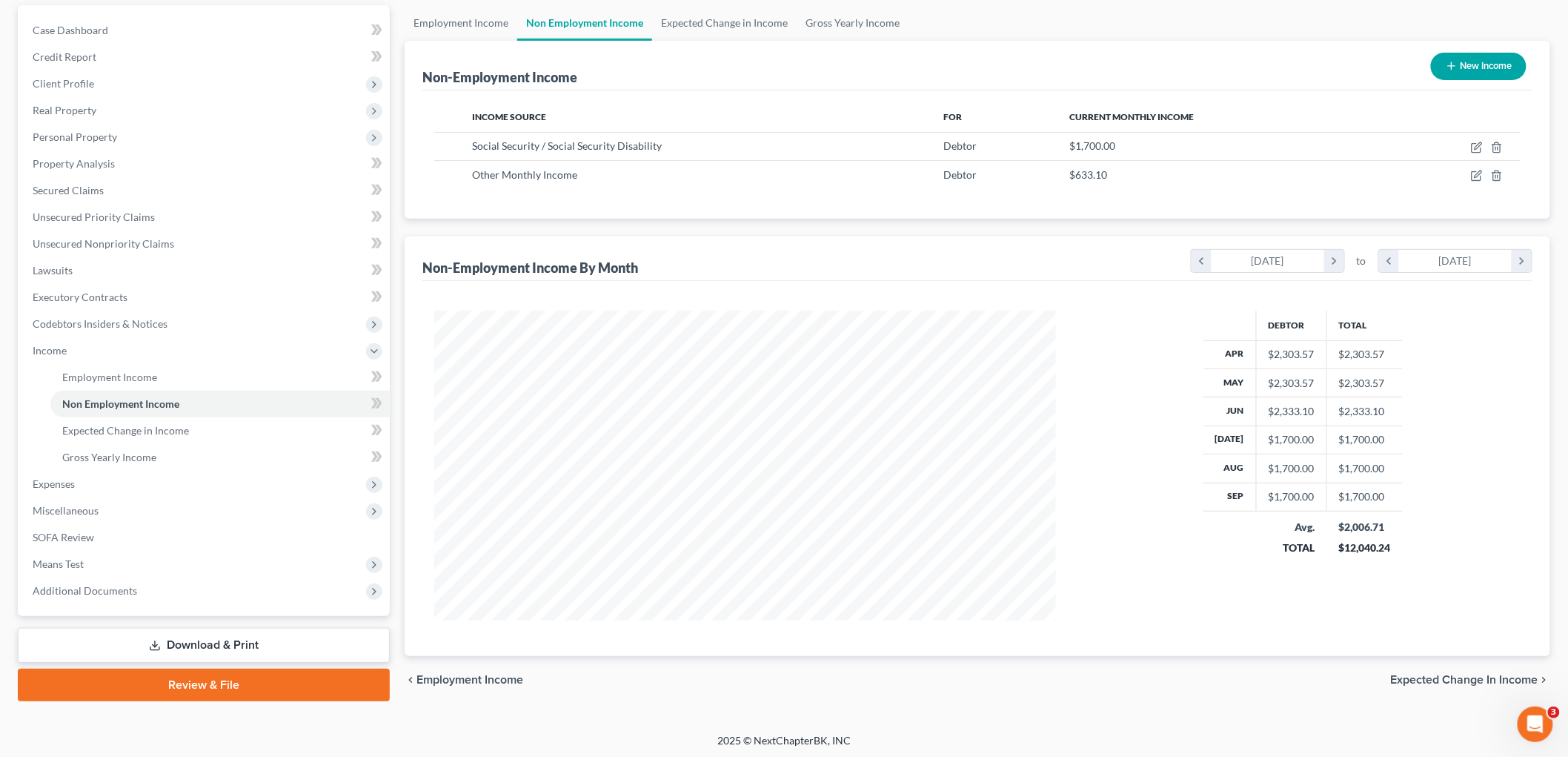
scroll to position [140, 0]
click at [251, 687] on link "Review & File" at bounding box center [204, 683] width 372 height 33
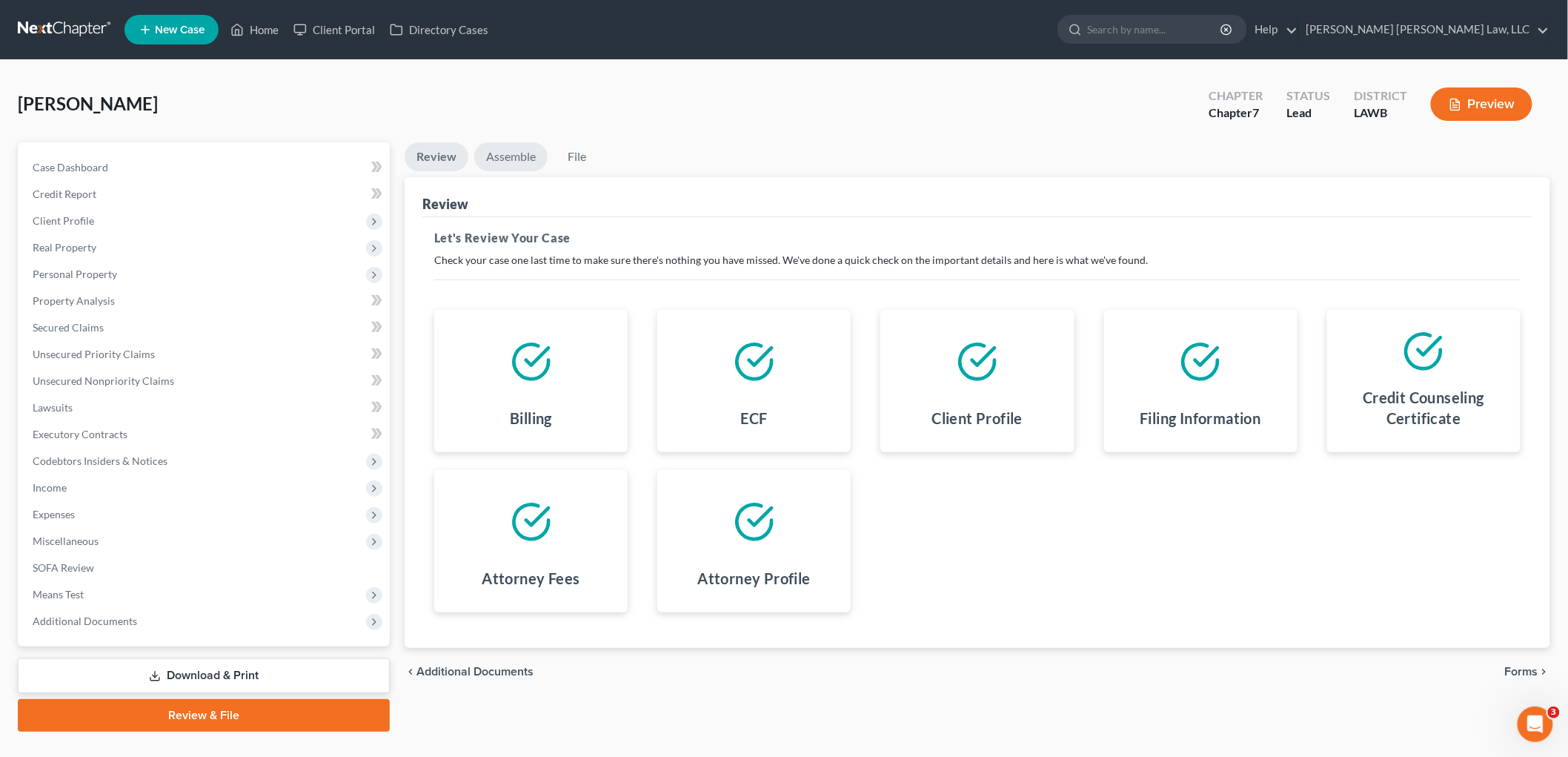
click at [519, 146] on link "Assemble" at bounding box center [511, 157] width 74 height 29
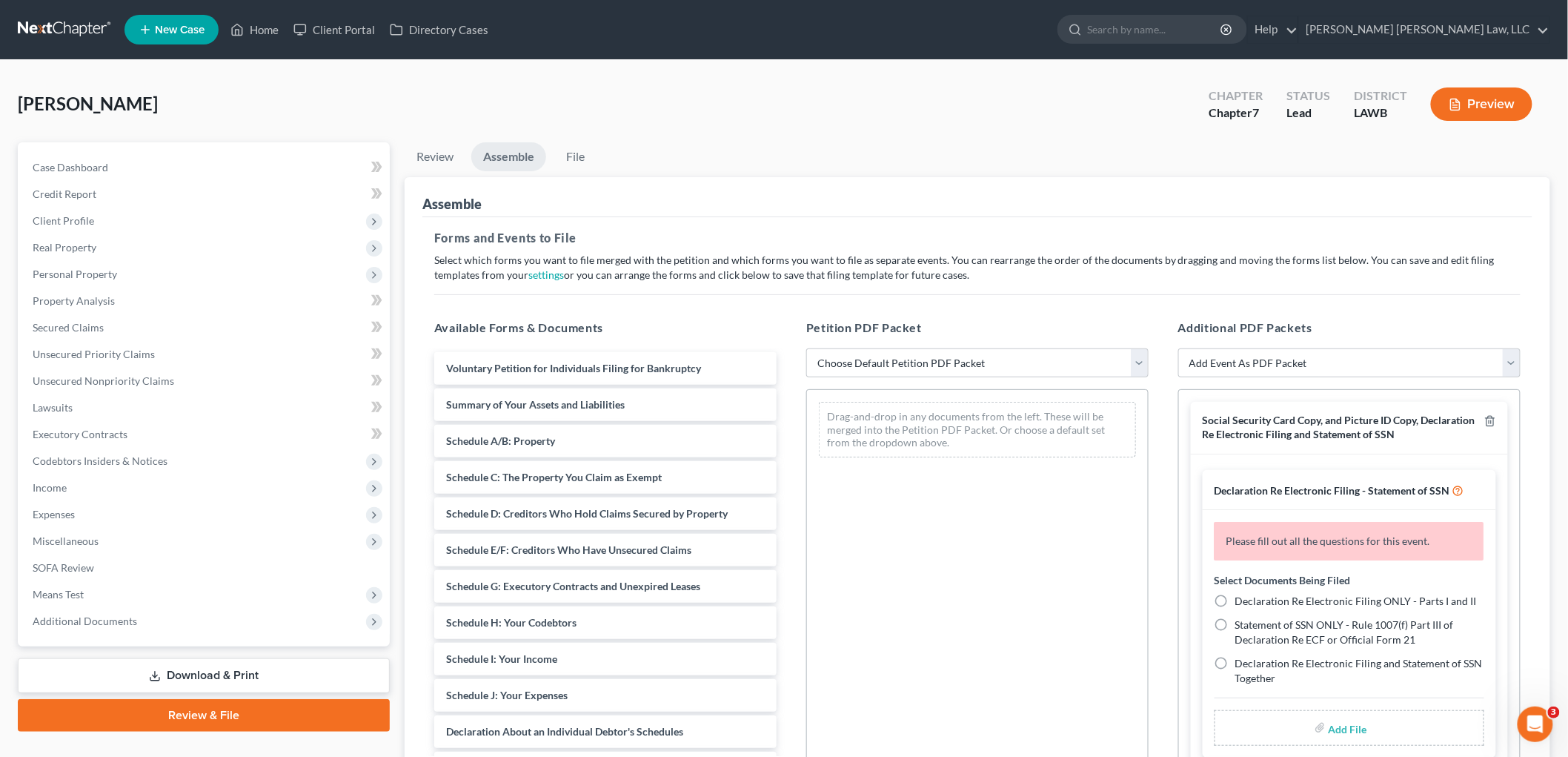
click at [906, 344] on div "Petition PDF Packet Choose Default Petition PDF Packet Complete Bankruptcy Peti…" at bounding box center [977, 558] width 372 height 502
drag, startPoint x: 905, startPoint y: 358, endPoint x: 905, endPoint y: 367, distance: 9.0
click at [905, 358] on select "Choose Default Petition PDF Packet Complete Bankruptcy Petition (all forms and …" at bounding box center [978, 363] width 342 height 30
select select "0"
click at [806, 348] on select "Choose Default Petition PDF Packet Complete Bankruptcy Petition (all forms and …" at bounding box center [978, 363] width 342 height 30
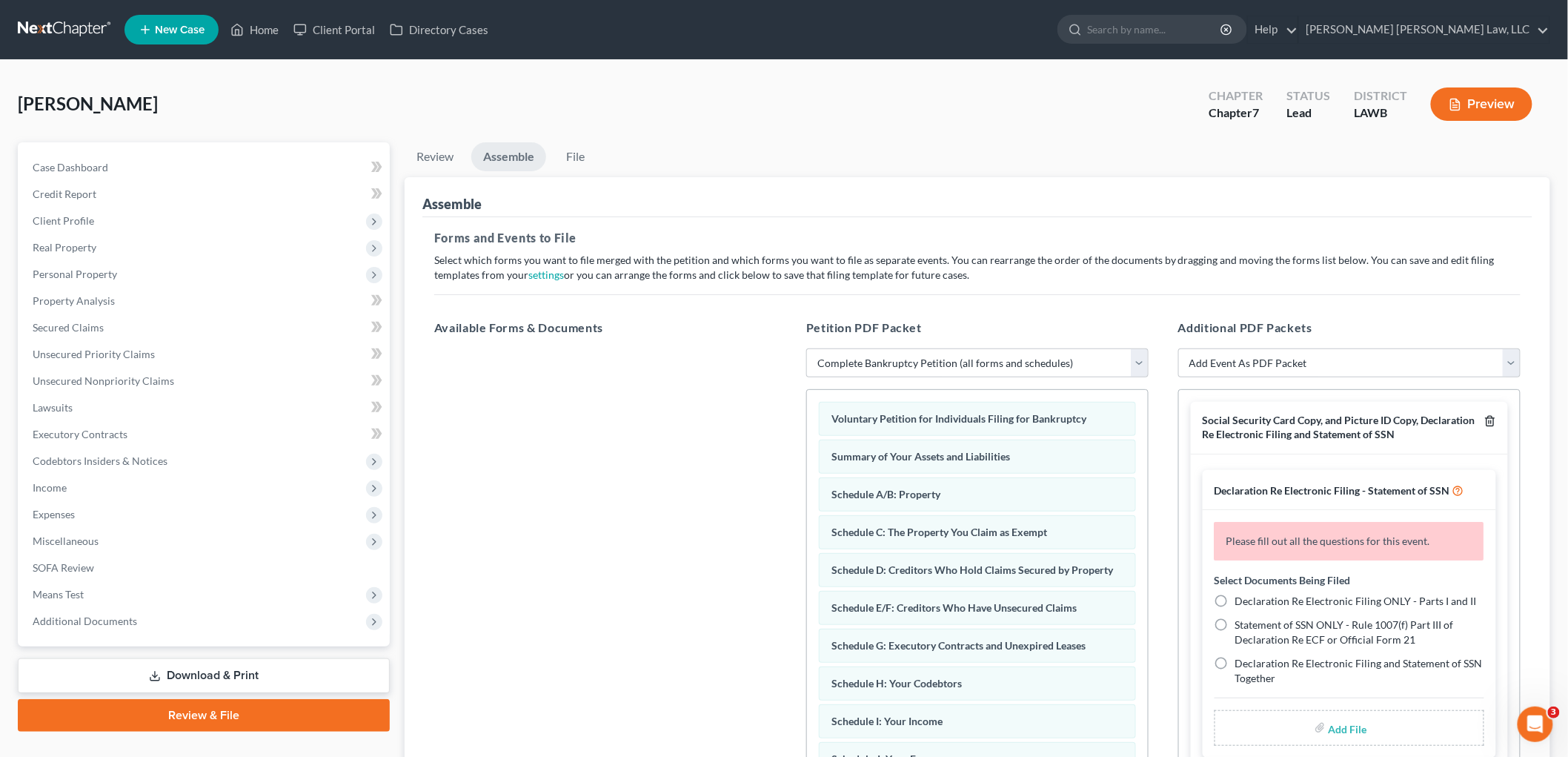
click at [1485, 419] on icon "button" at bounding box center [1491, 421] width 11 height 11
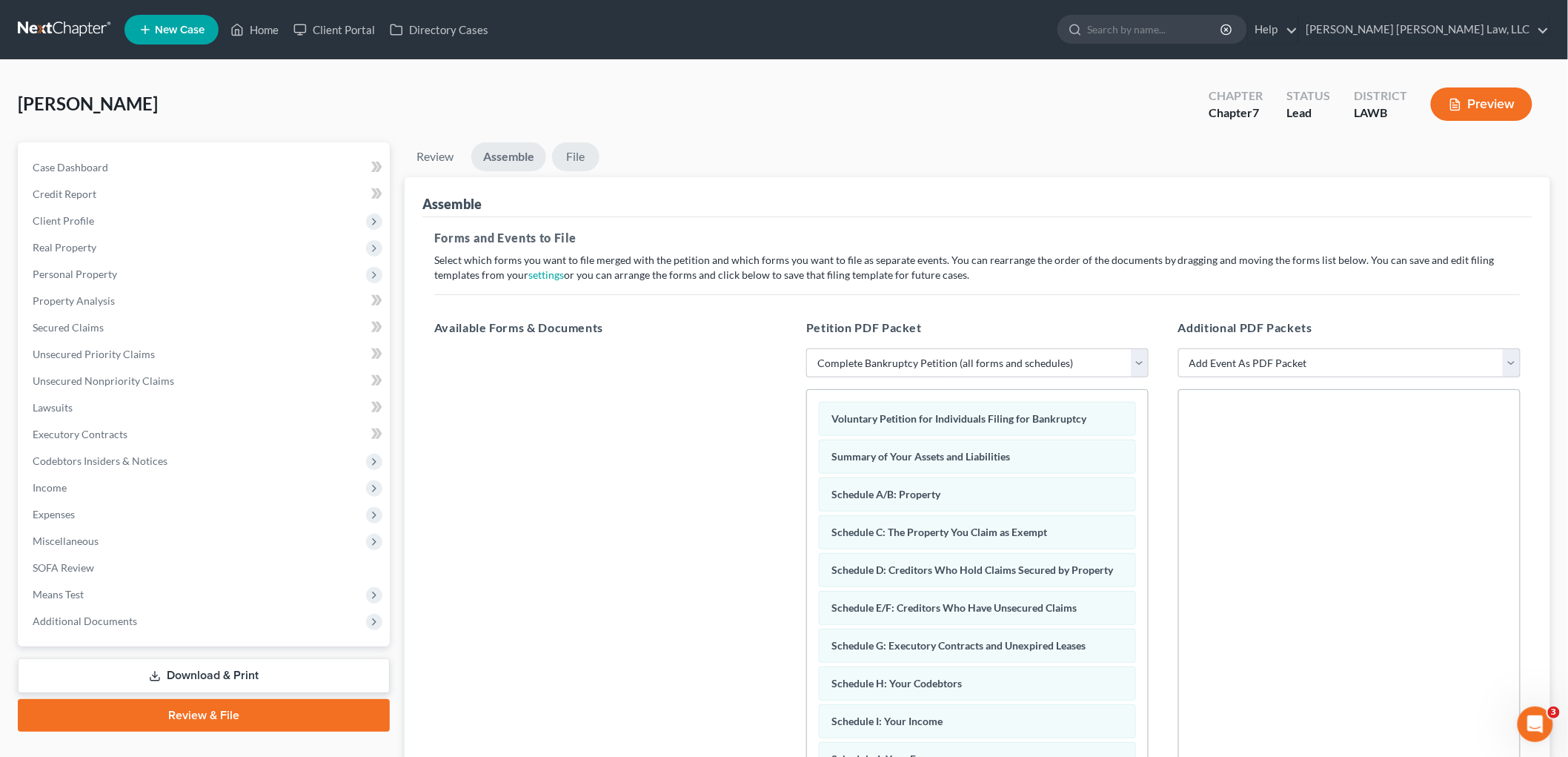
click at [571, 153] on link "File" at bounding box center [576, 157] width 48 height 29
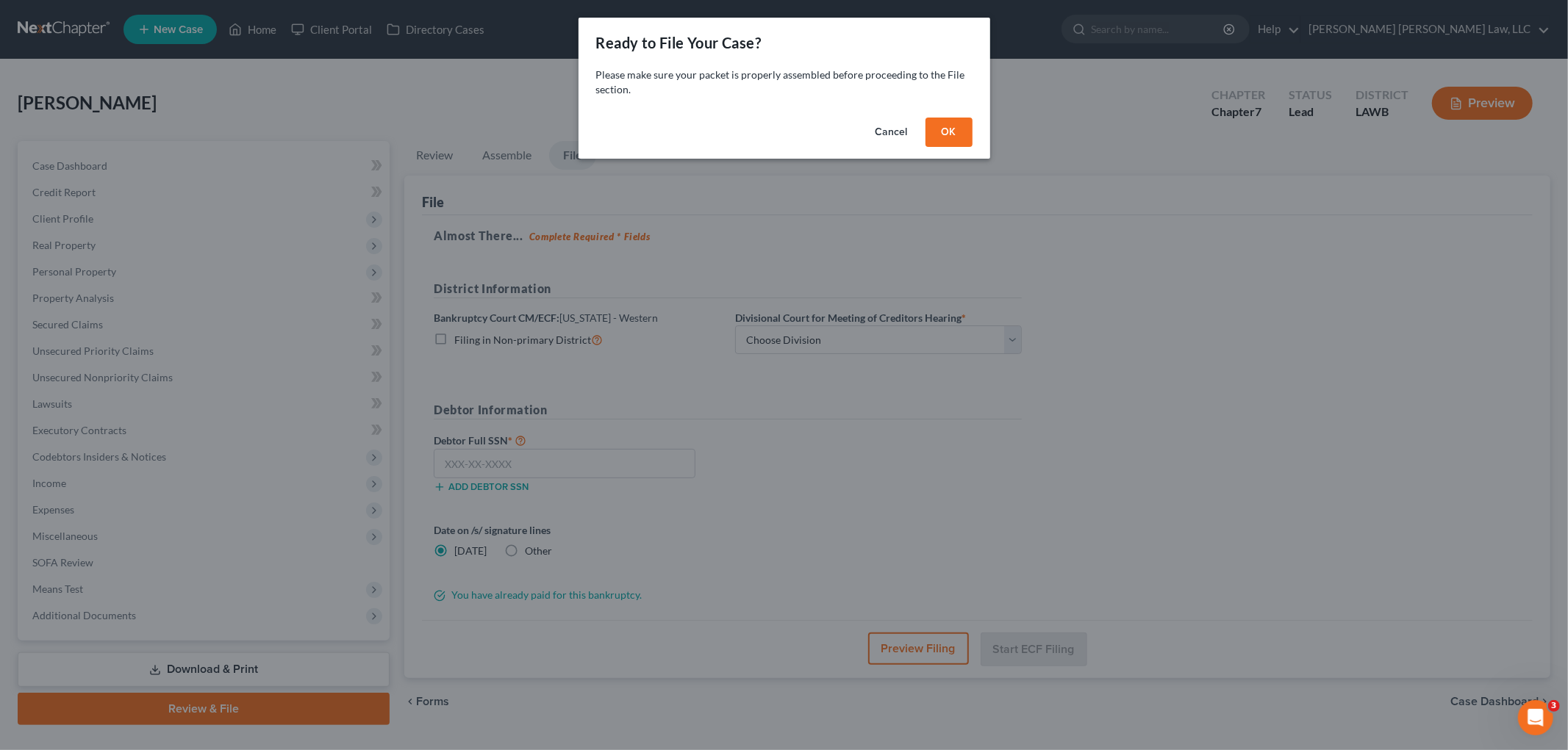
click at [956, 126] on button "OK" at bounding box center [949, 132] width 47 height 29
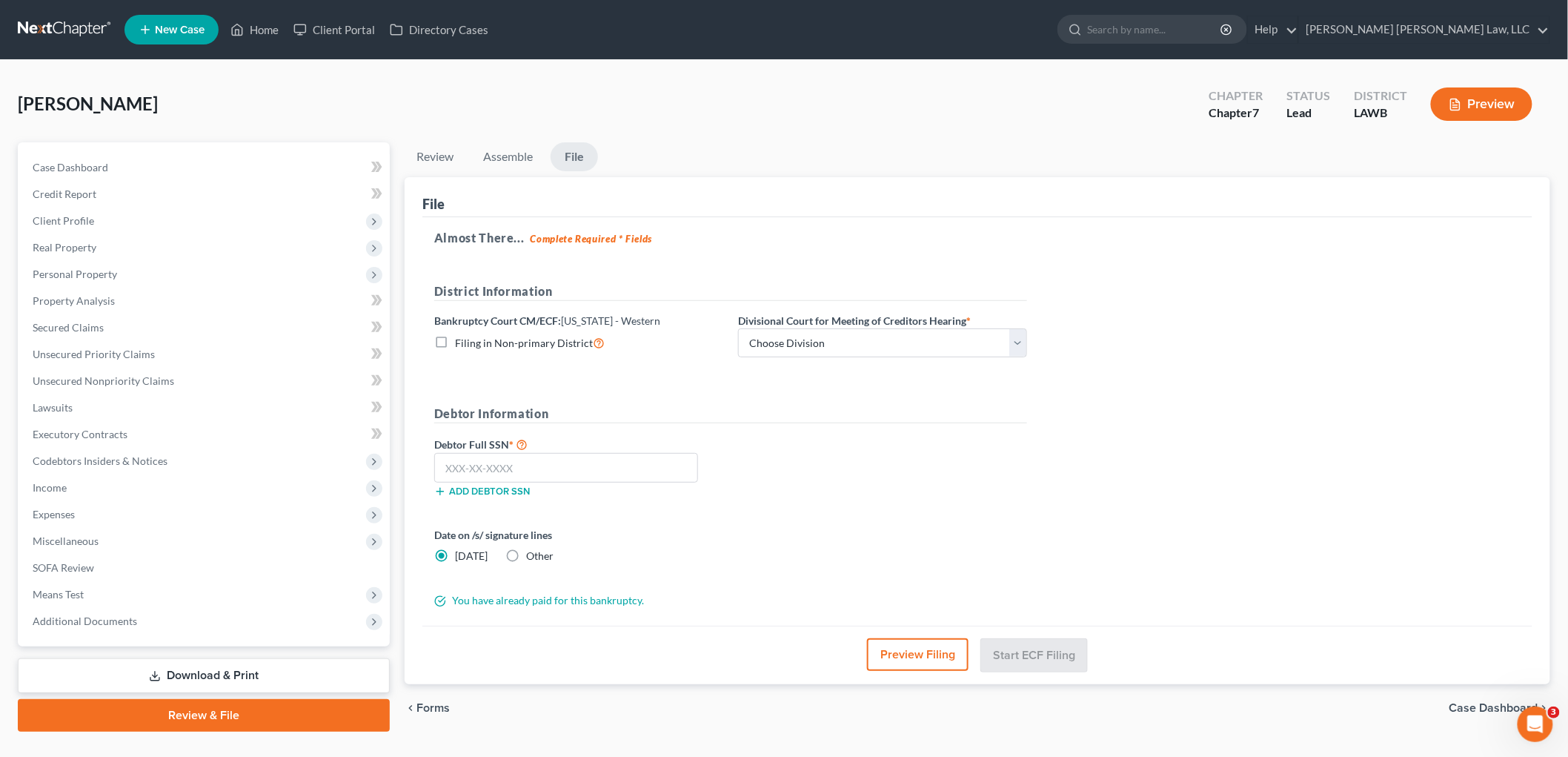
click at [455, 345] on label "Filing in Non-primary District" at bounding box center [530, 343] width 150 height 17
click at [461, 344] on input "Filing in Non-primary District" at bounding box center [466, 339] width 10 height 10
checkbox input "true"
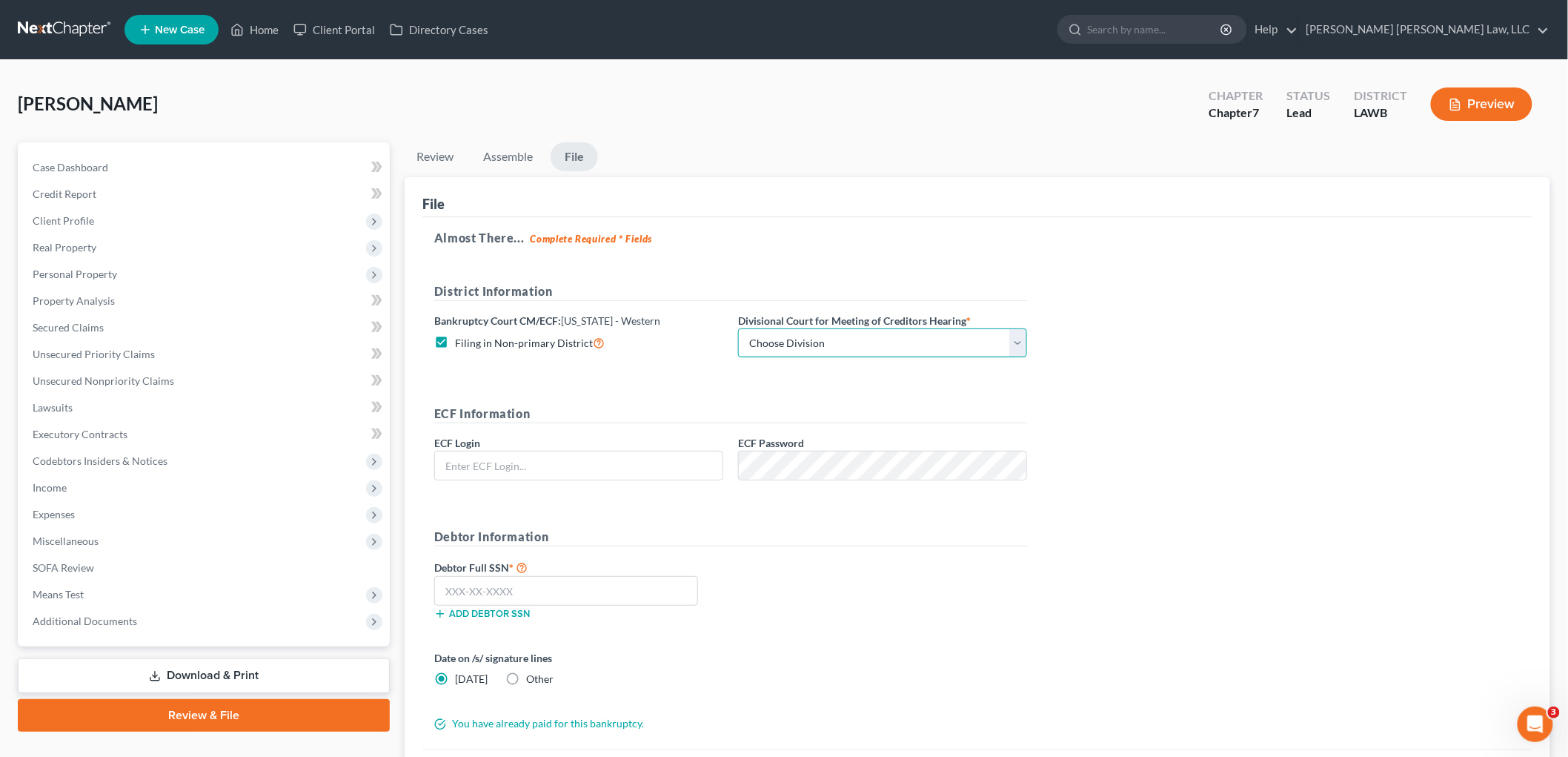
click at [758, 339] on select "Choose Division Alexandria Lafayette-Opelousas Lake Charles Monroe Shreveport" at bounding box center [883, 343] width 289 height 30
select select "4"
click at [739, 328] on select "Choose Division Alexandria Lafayette-Opelousas Lake Charles Monroe Shreveport" at bounding box center [883, 343] width 289 height 30
click at [670, 462] on input "text" at bounding box center [579, 465] width 288 height 28
type input "eoyoung3p"
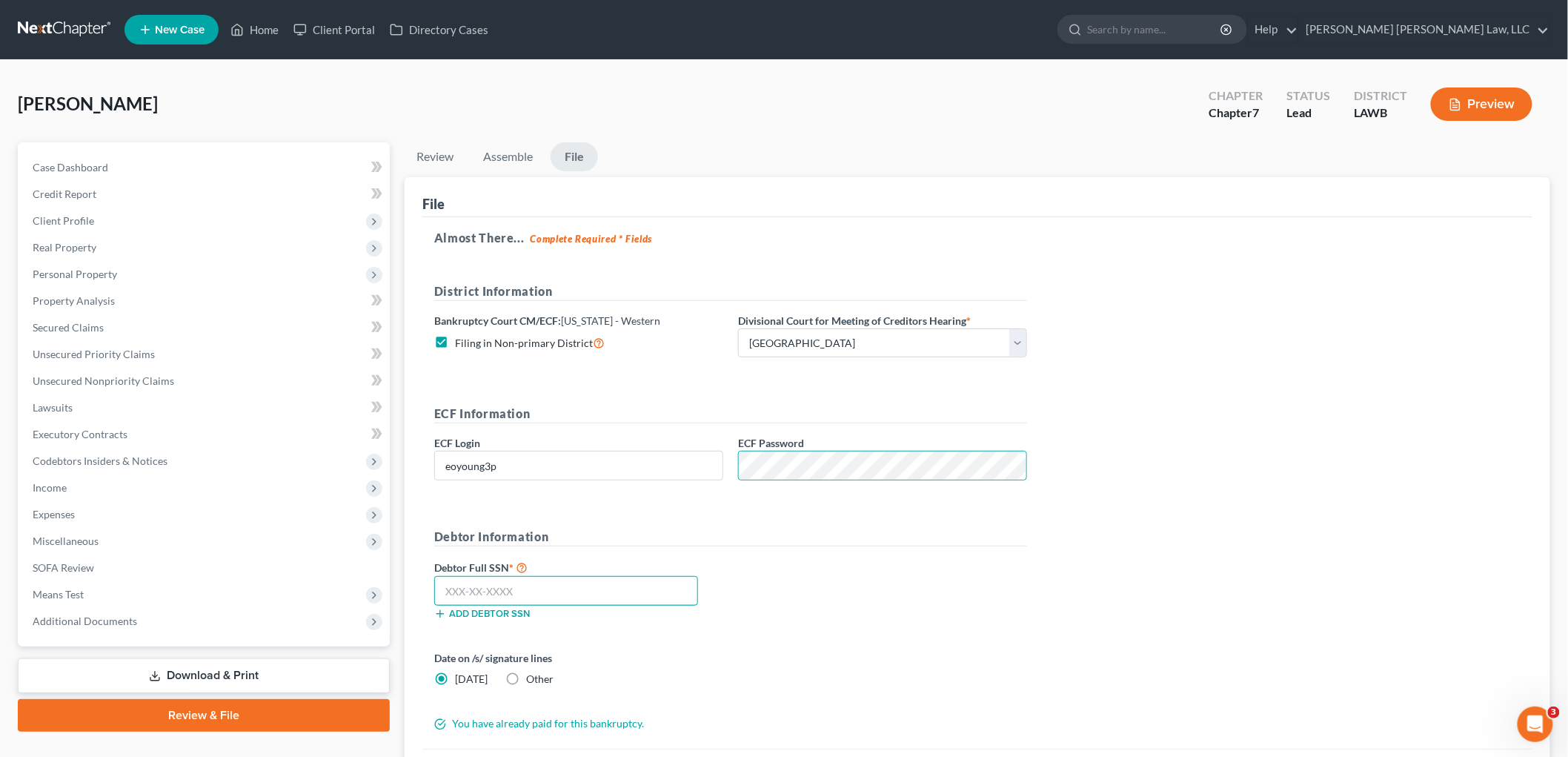
click at [665, 590] on input "text" at bounding box center [566, 590] width 264 height 30
type input "484-58-9036"
click at [992, 617] on div "Debtor Full SSN * 484-58-9036 Add debtor SSN" at bounding box center [730, 594] width 607 height 74
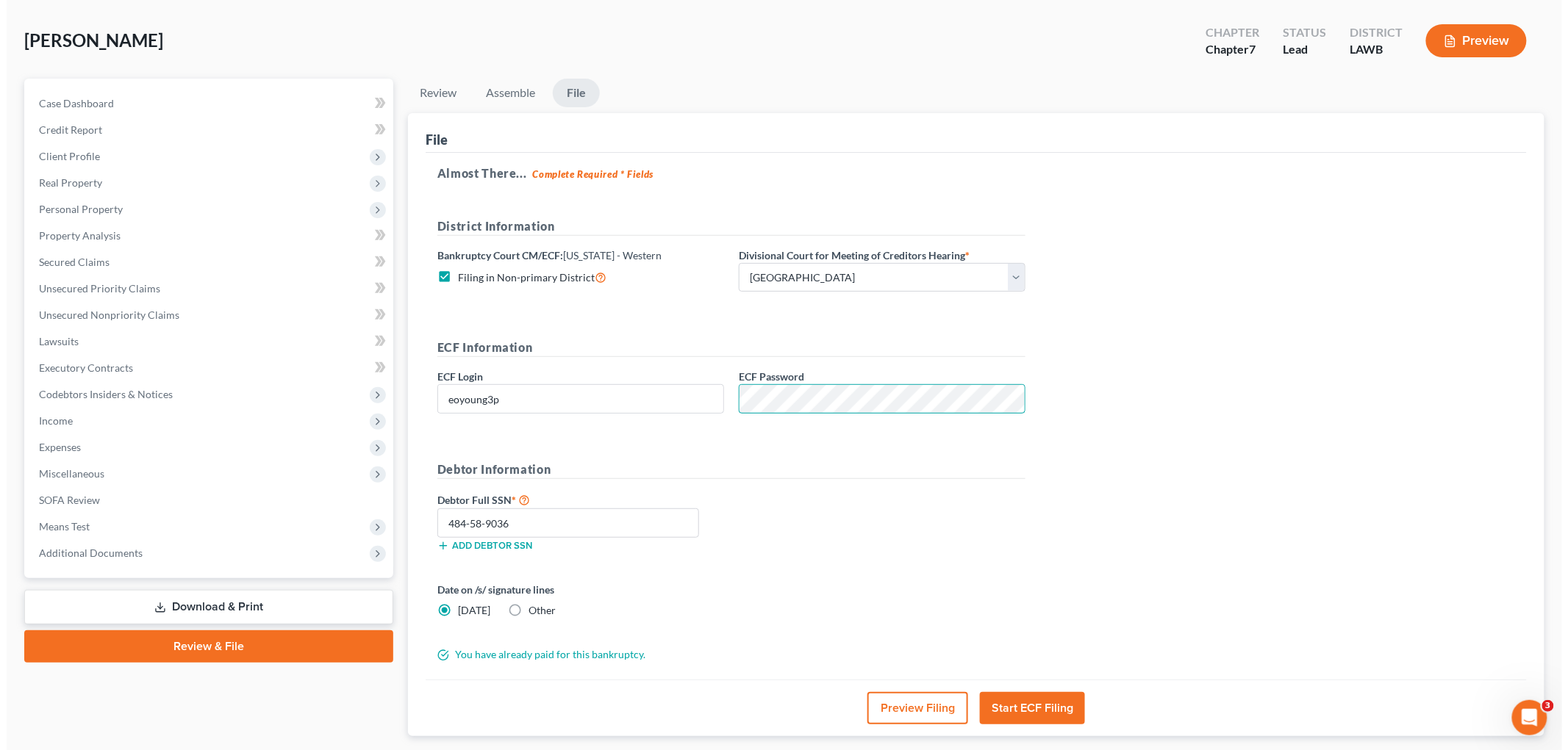
scroll to position [152, 0]
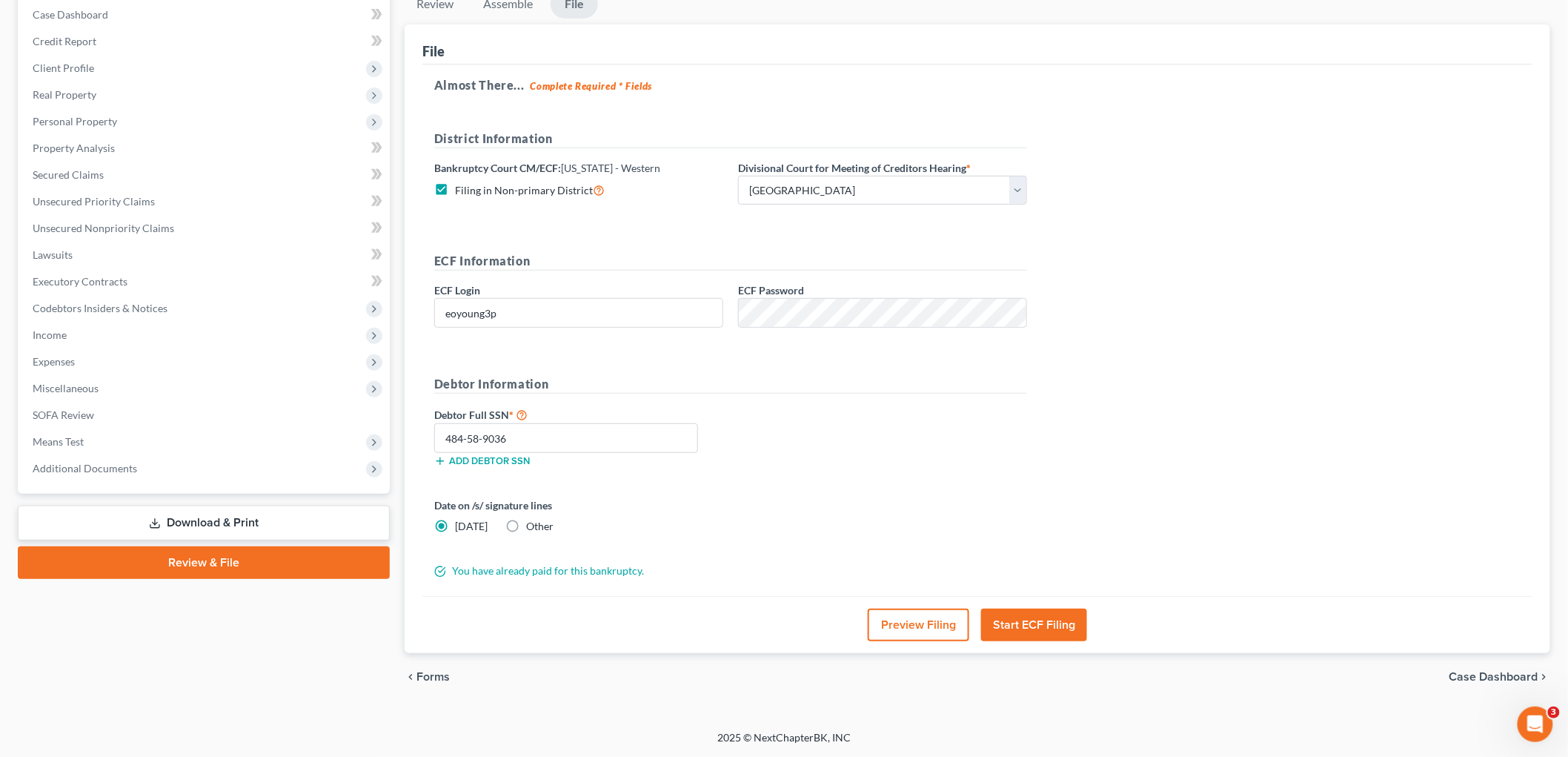
click at [1020, 615] on button "Start ECF Filing" at bounding box center [1034, 625] width 106 height 33
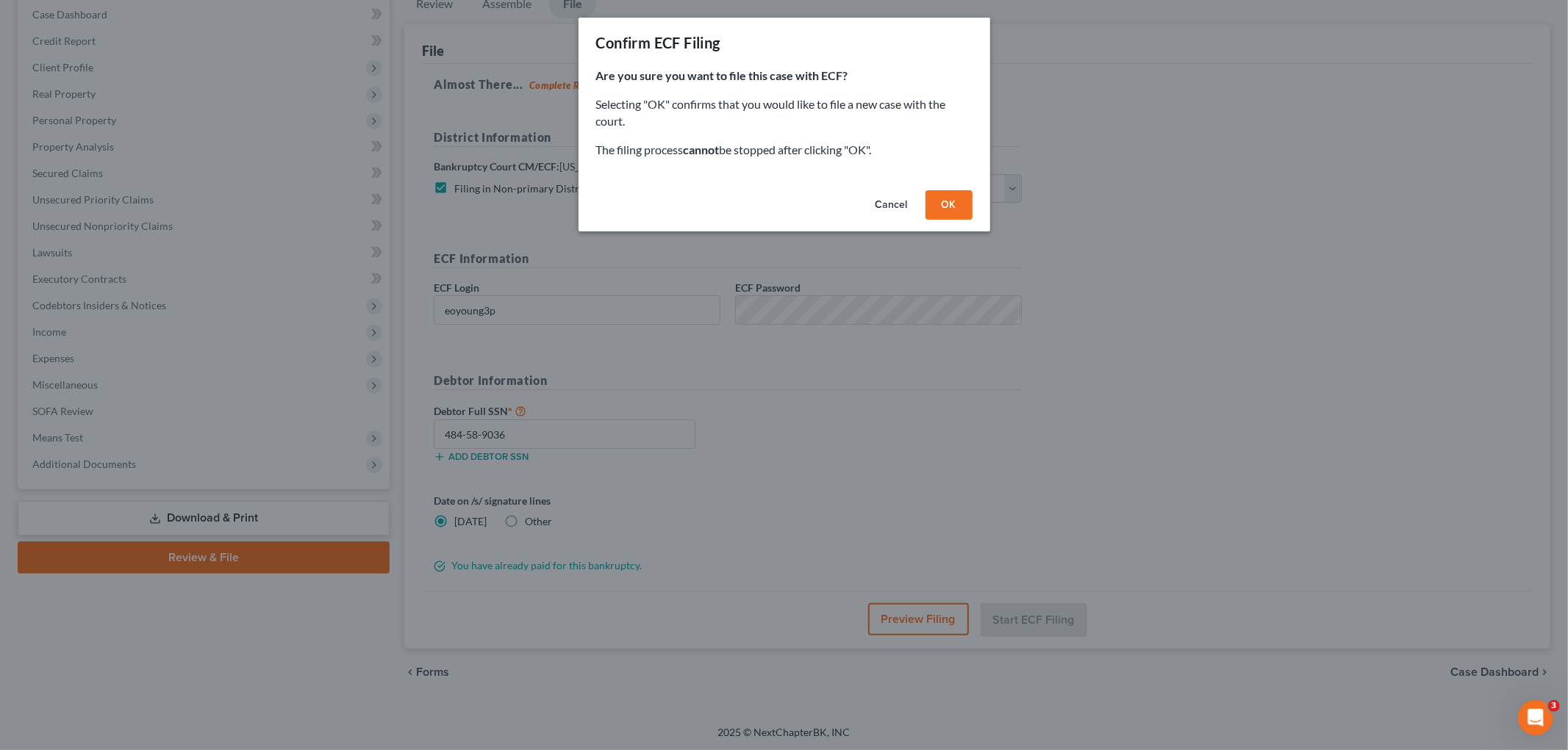
drag, startPoint x: 895, startPoint y: 42, endPoint x: 1085, endPoint y: 155, distance: 221.1
click at [1085, 155] on div "Confirm ECF Filing Are you sure you want to file this case with ECF? Selecting …" at bounding box center [784, 375] width 1568 height 750
click at [899, 204] on button "Cancel" at bounding box center [891, 205] width 56 height 29
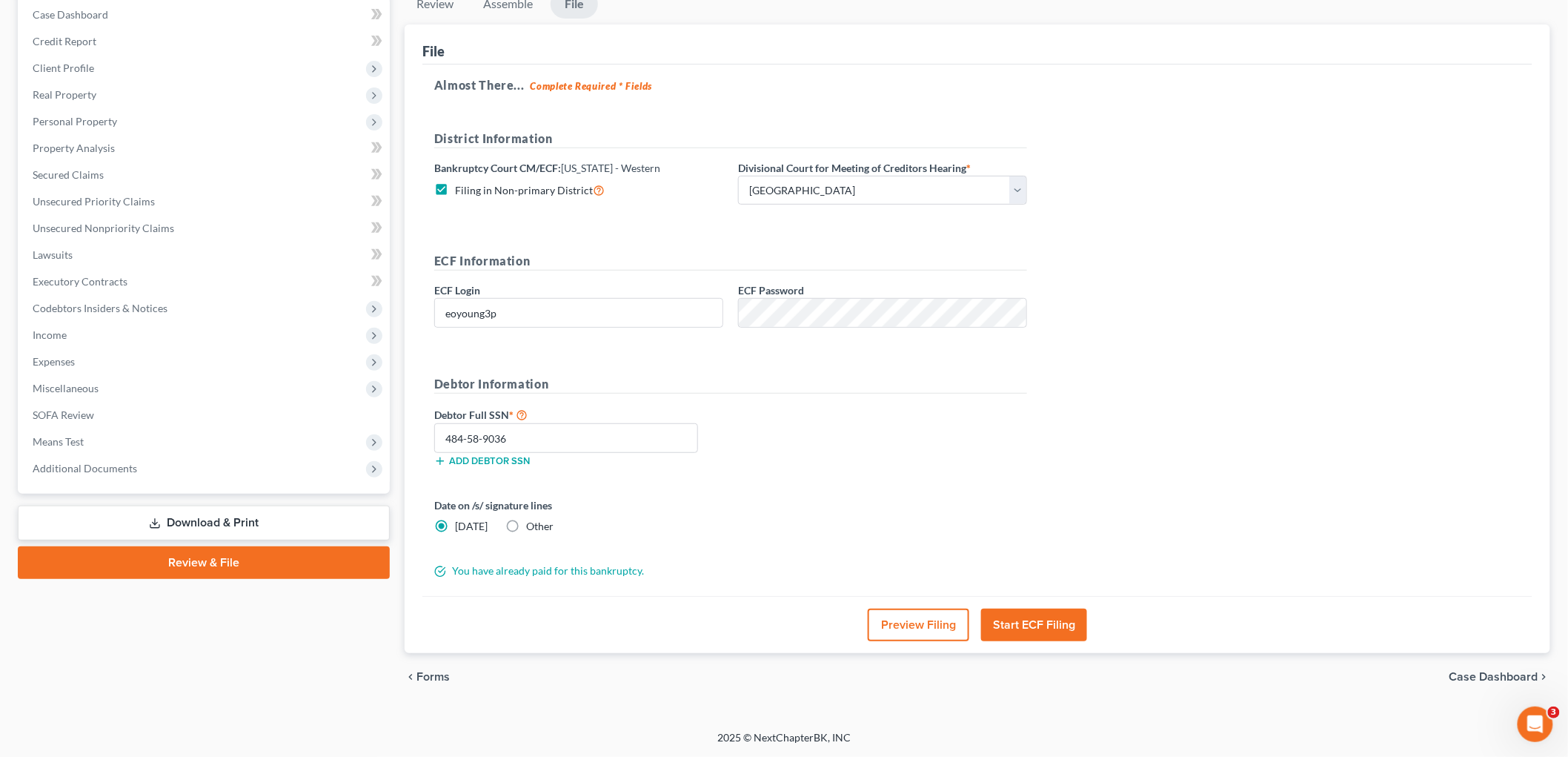
click at [1036, 627] on button "Start ECF Filing" at bounding box center [1034, 625] width 106 height 33
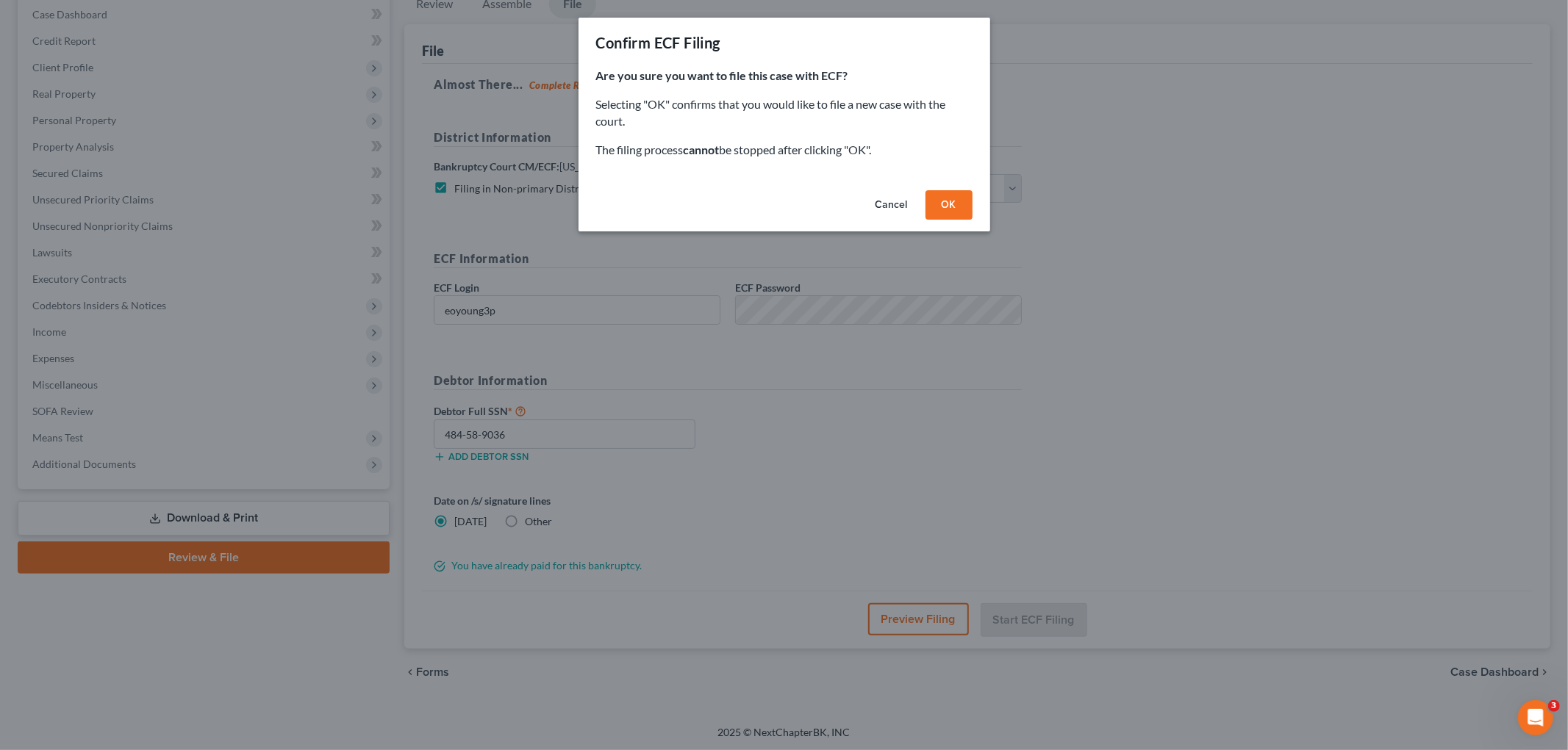
click at [939, 203] on button "OK" at bounding box center [949, 205] width 47 height 29
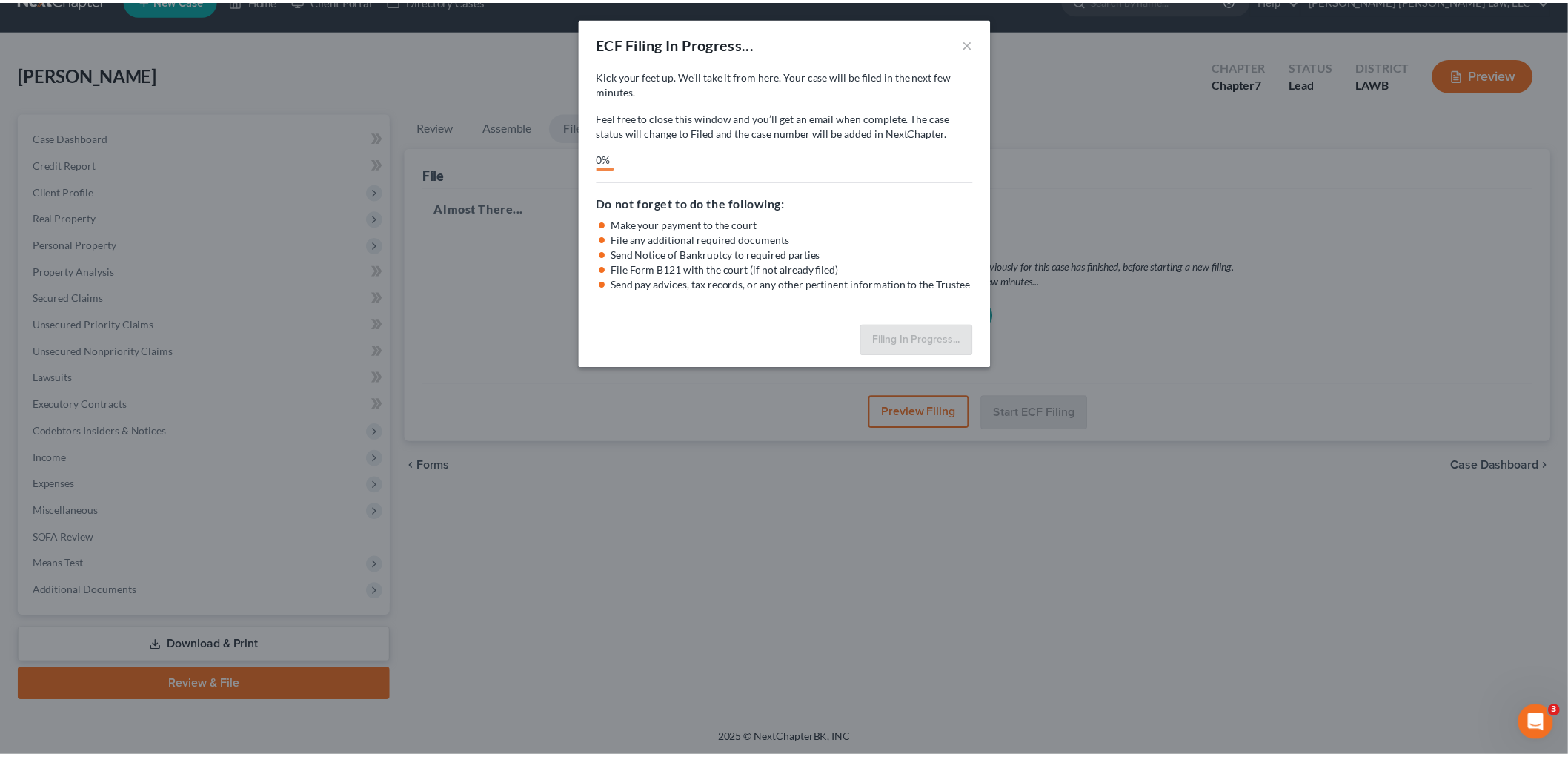
scroll to position [0, 0]
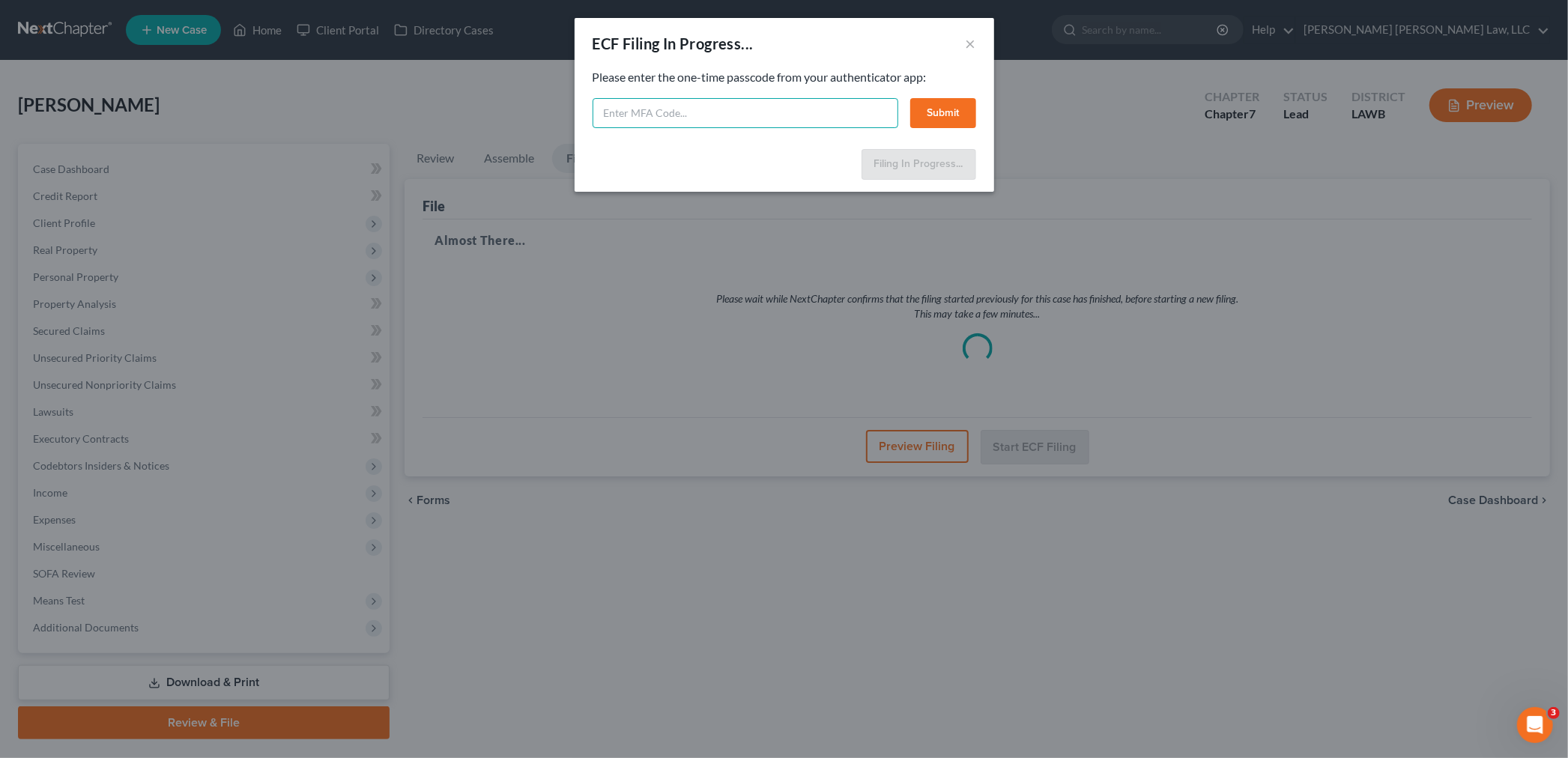
click at [623, 106] on input "text" at bounding box center [745, 112] width 305 height 30
click at [647, 114] on input "text" at bounding box center [745, 112] width 305 height 30
click at [659, 114] on input "text" at bounding box center [745, 112] width 305 height 30
type input "073928"
click at [933, 110] on button "Submit" at bounding box center [943, 112] width 66 height 30
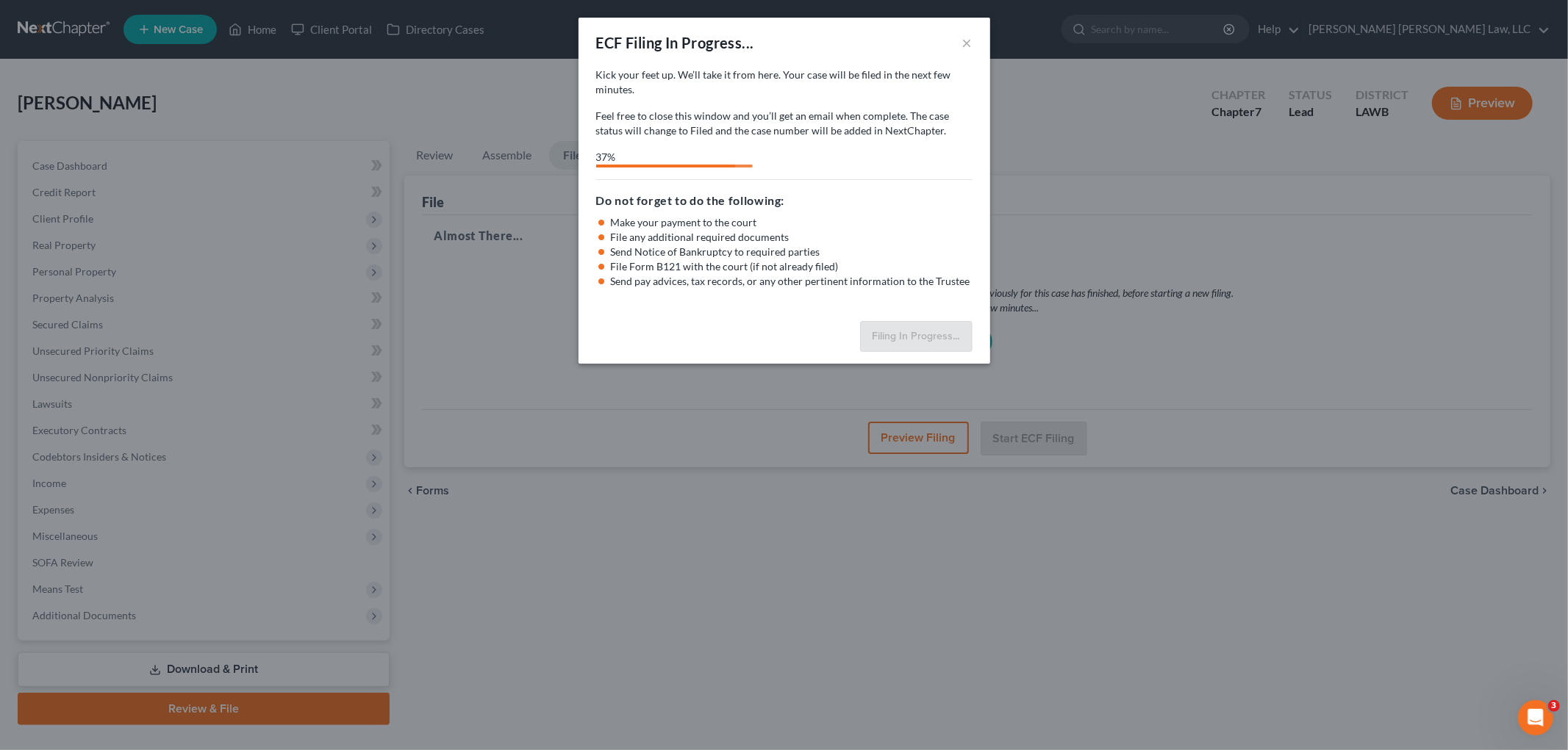
select select "4"
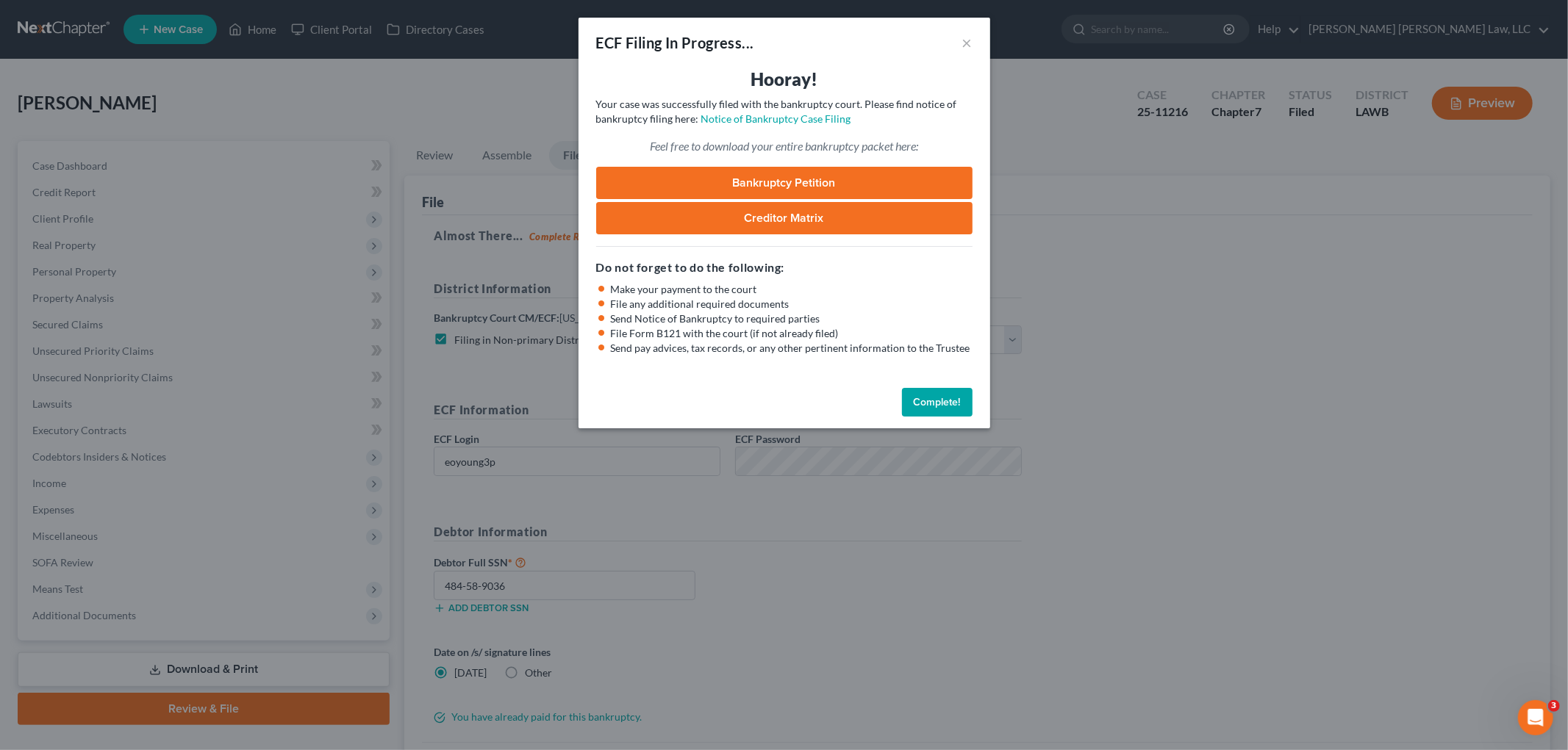
click at [931, 399] on button "Complete!" at bounding box center [937, 402] width 70 height 29
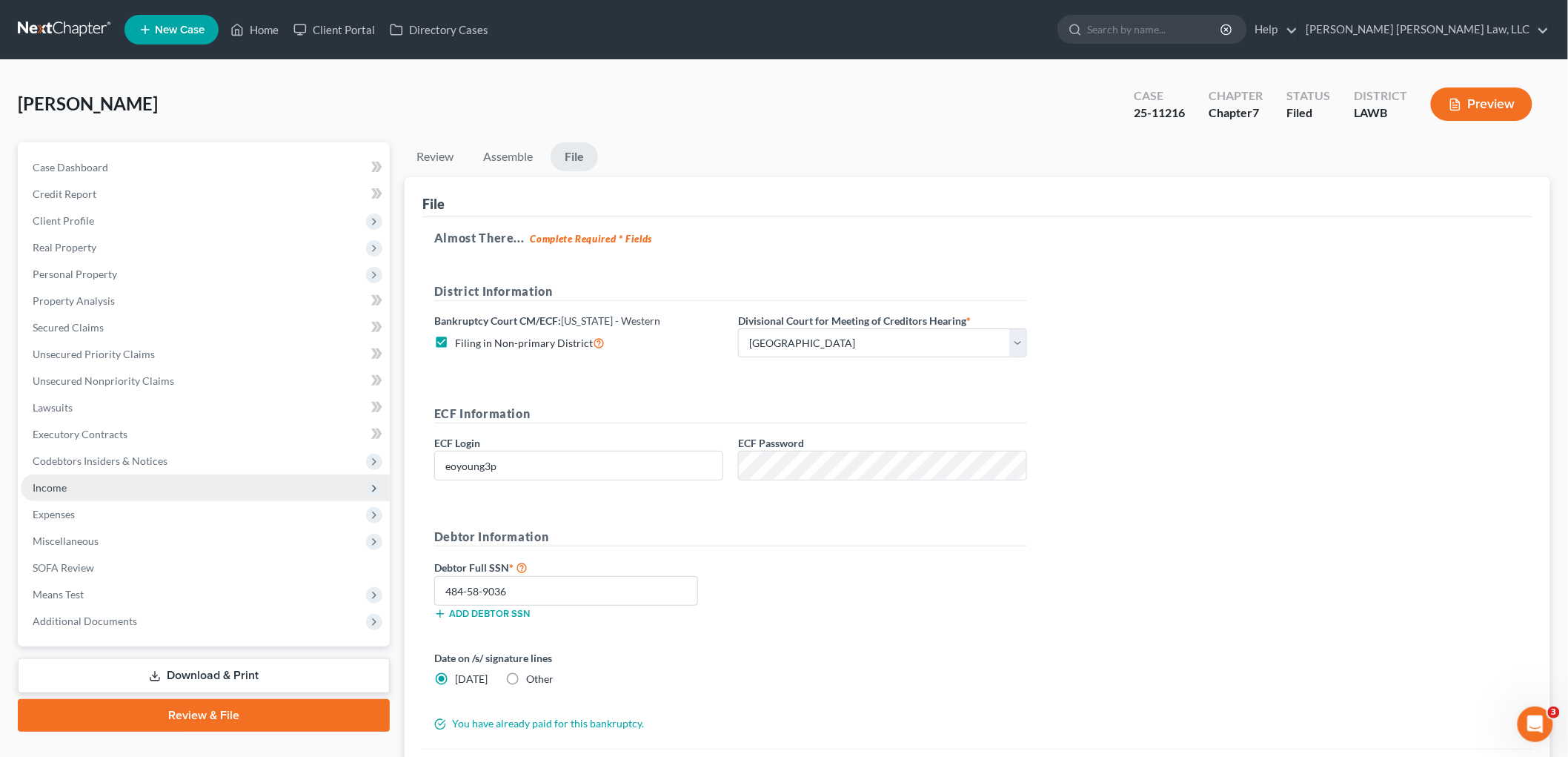
click at [59, 481] on span "Income" at bounding box center [50, 487] width 34 height 12
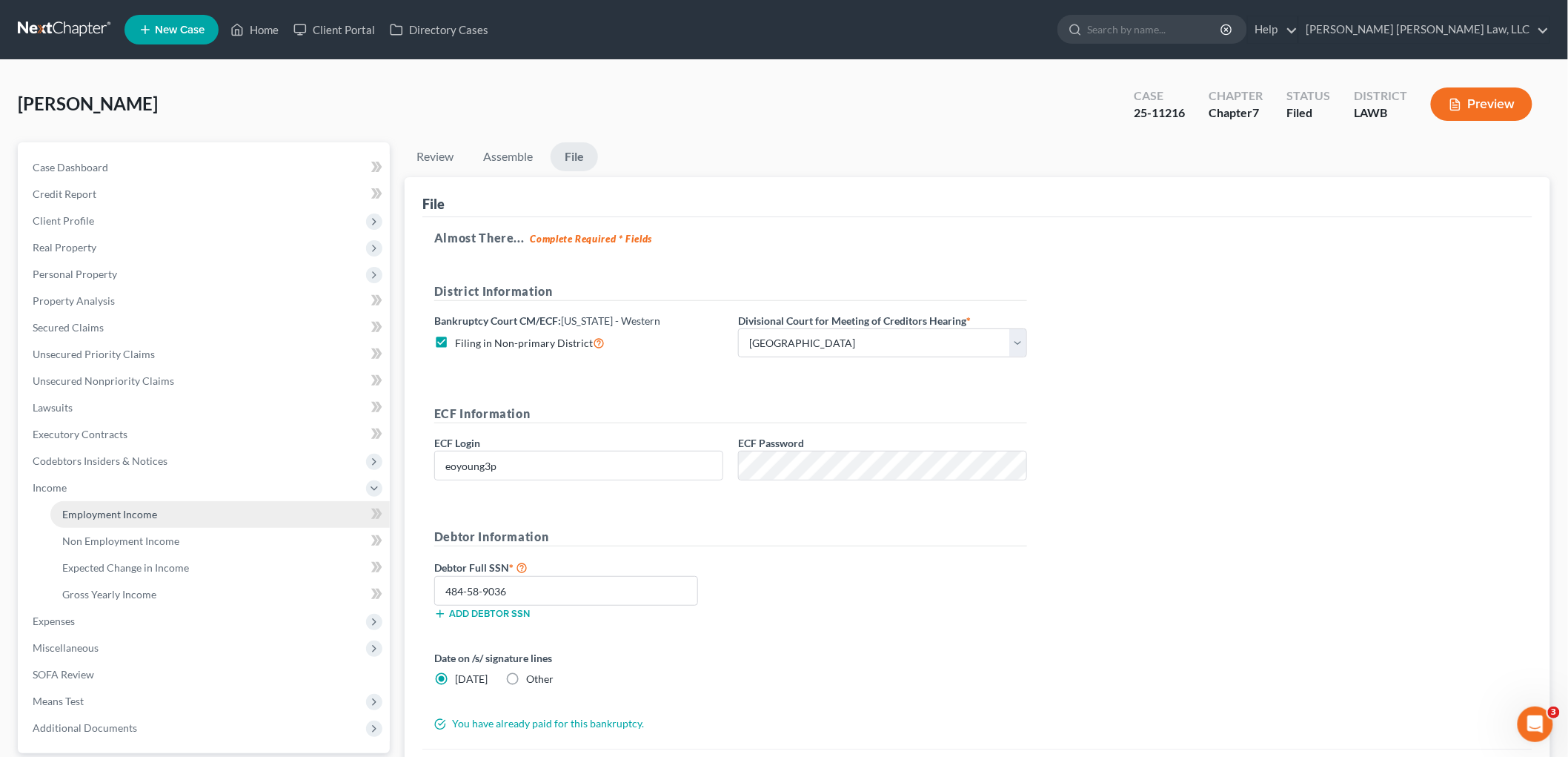
click at [72, 514] on span "Employment Income" at bounding box center [109, 514] width 95 height 12
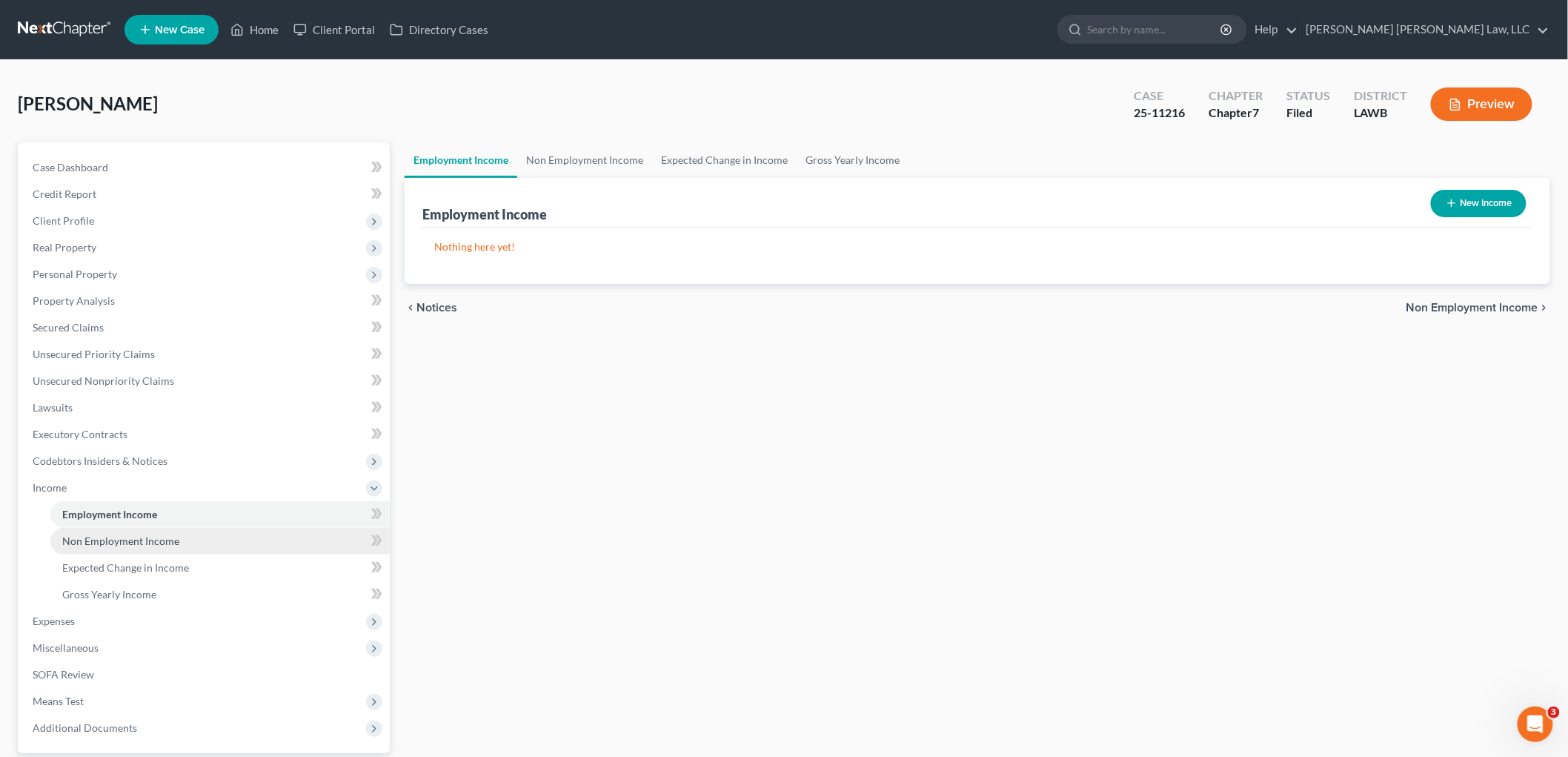
click at [114, 539] on span "Non Employment Income" at bounding box center [121, 541] width 117 height 12
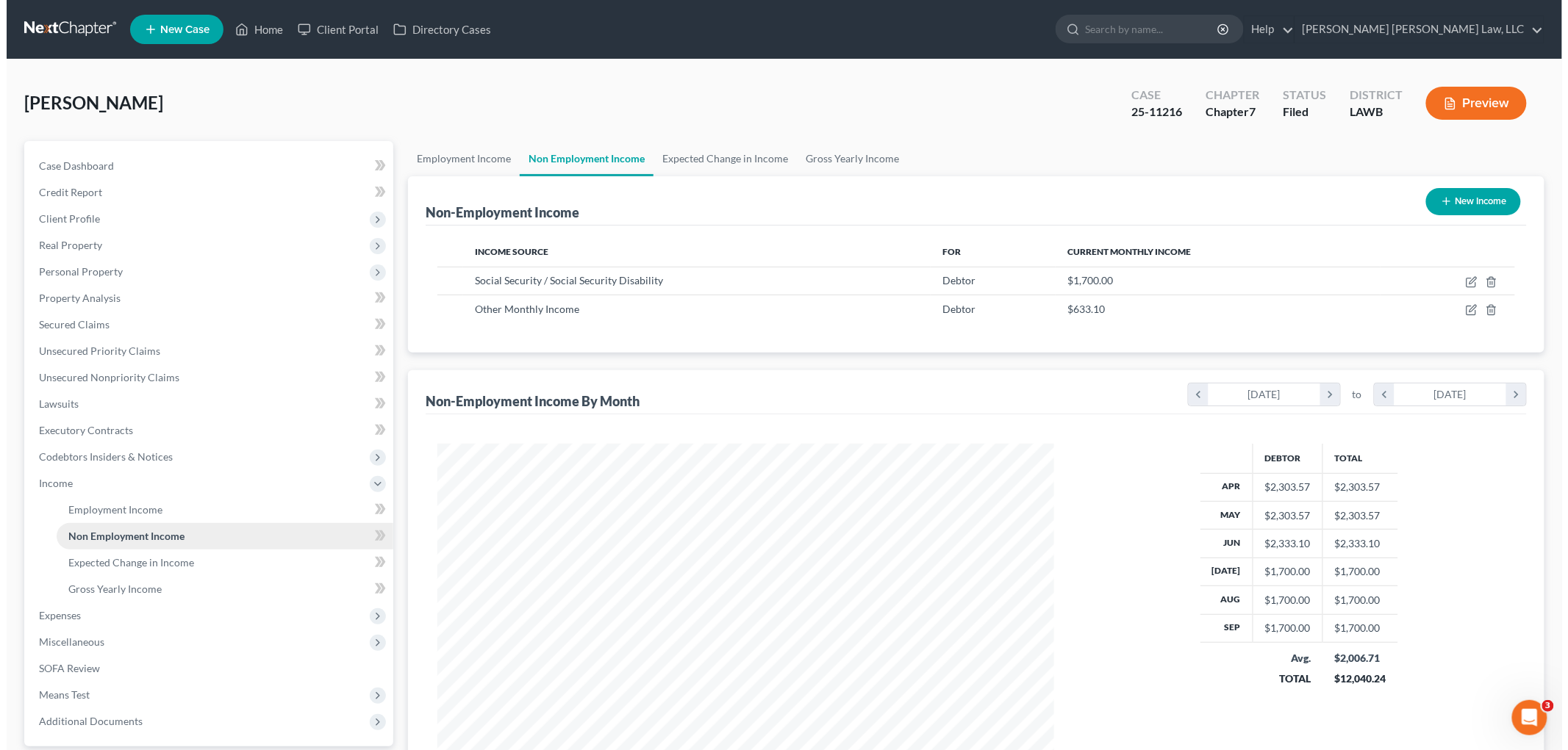
scroll to position [307, 645]
click at [1461, 306] on icon "button" at bounding box center [1465, 310] width 11 height 11
select select "13"
select select "0"
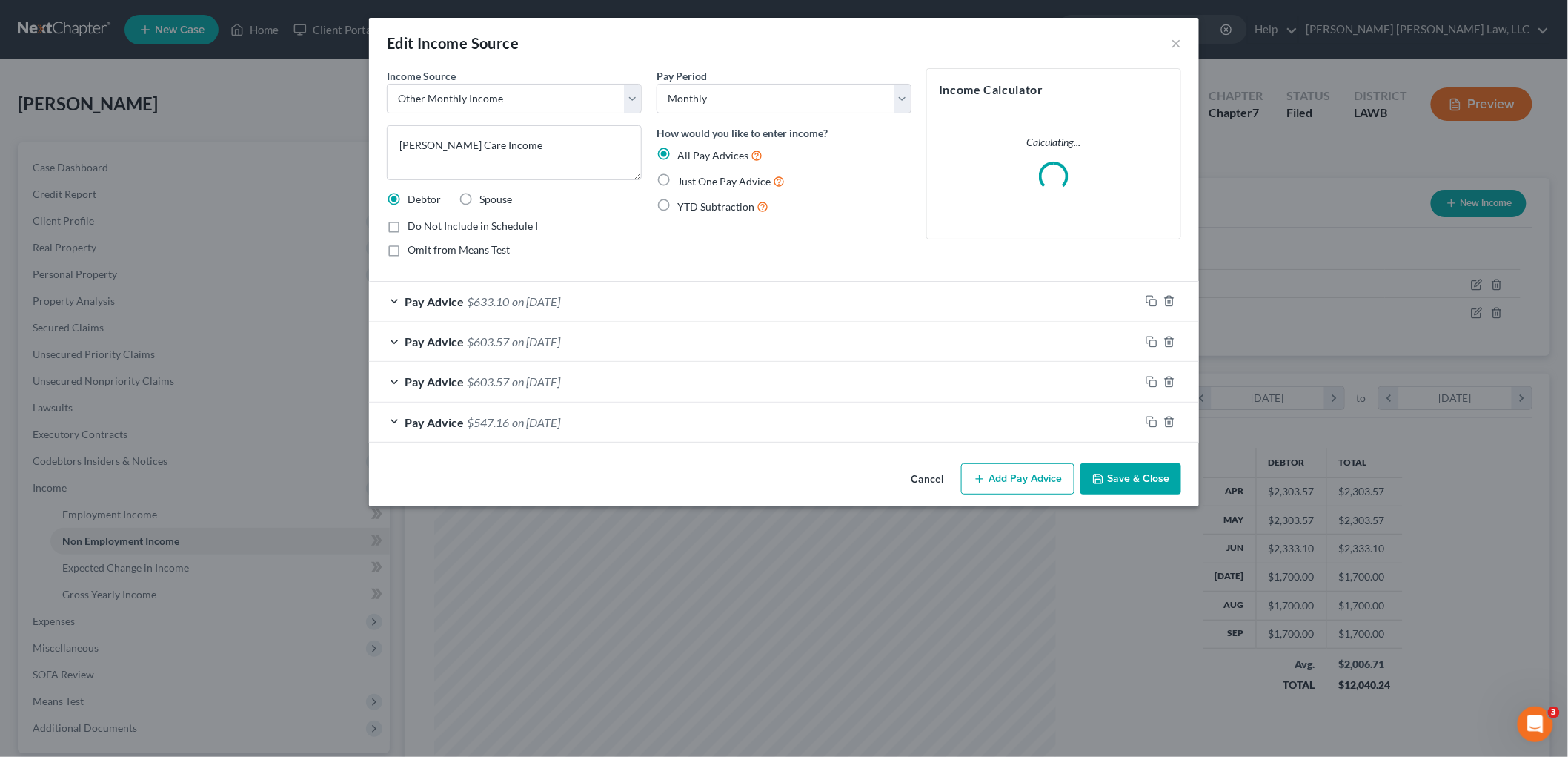
scroll to position [313, 656]
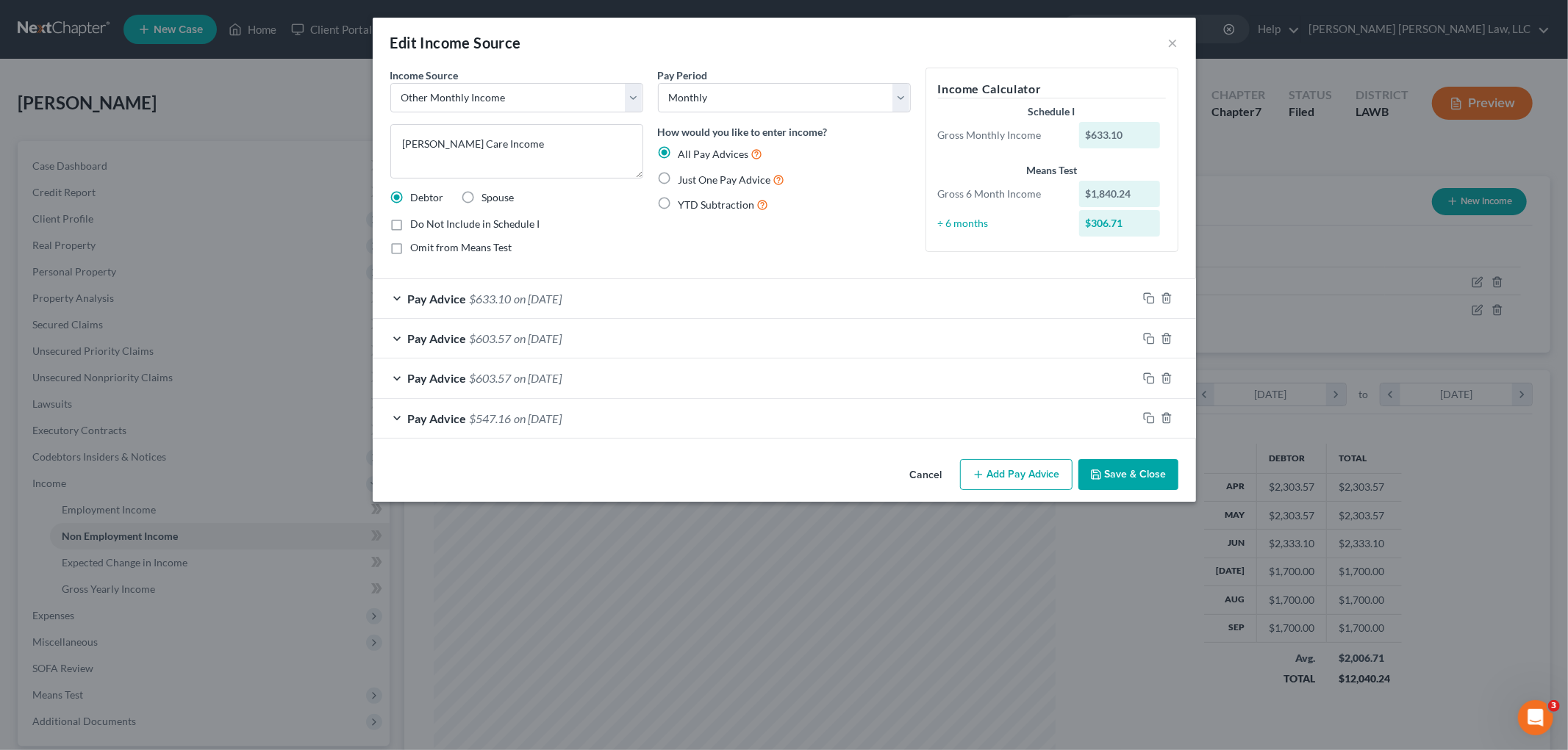
click at [1110, 484] on button "Save & Close" at bounding box center [1128, 474] width 100 height 31
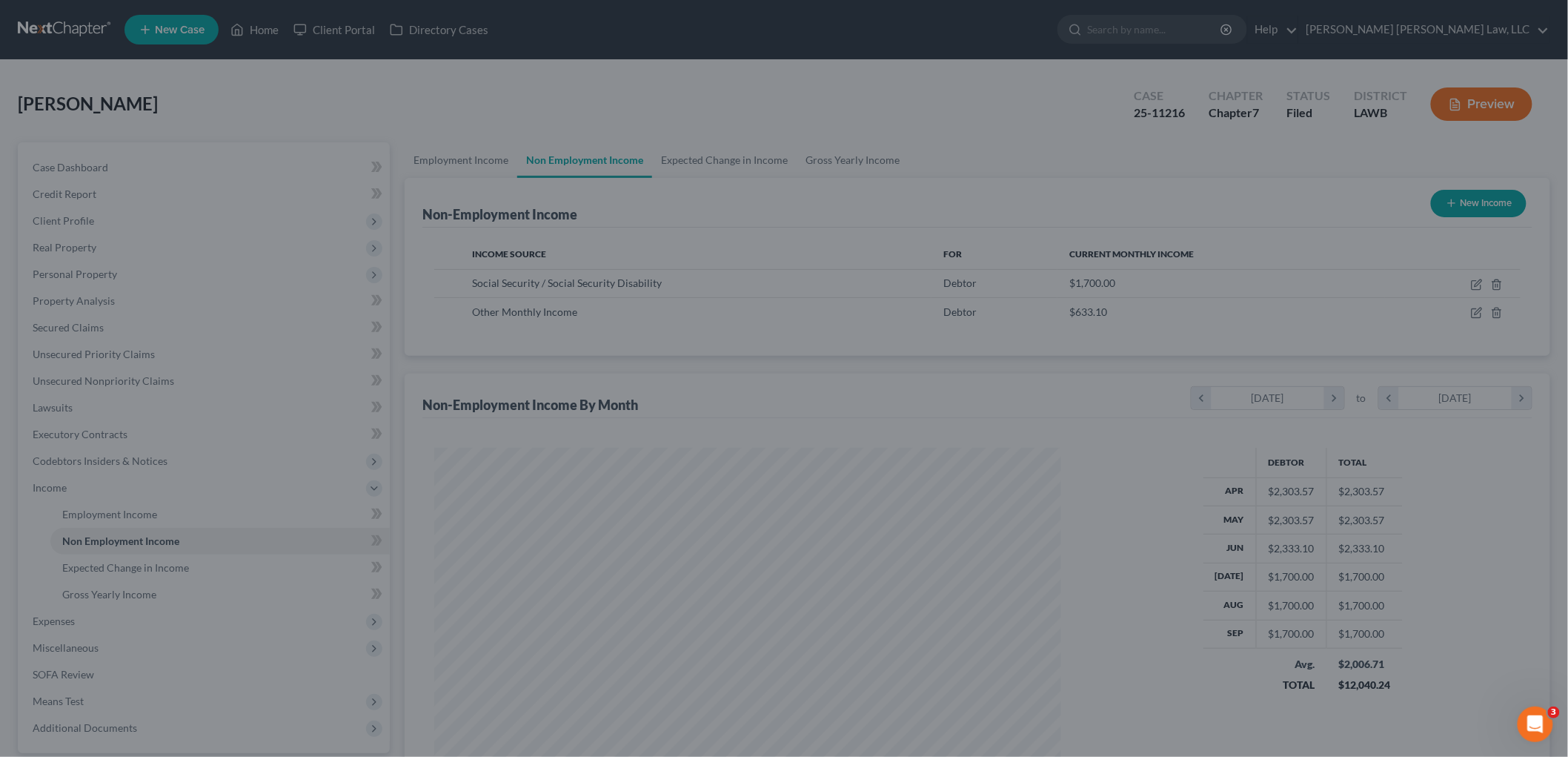
scroll to position [741156, 740555]
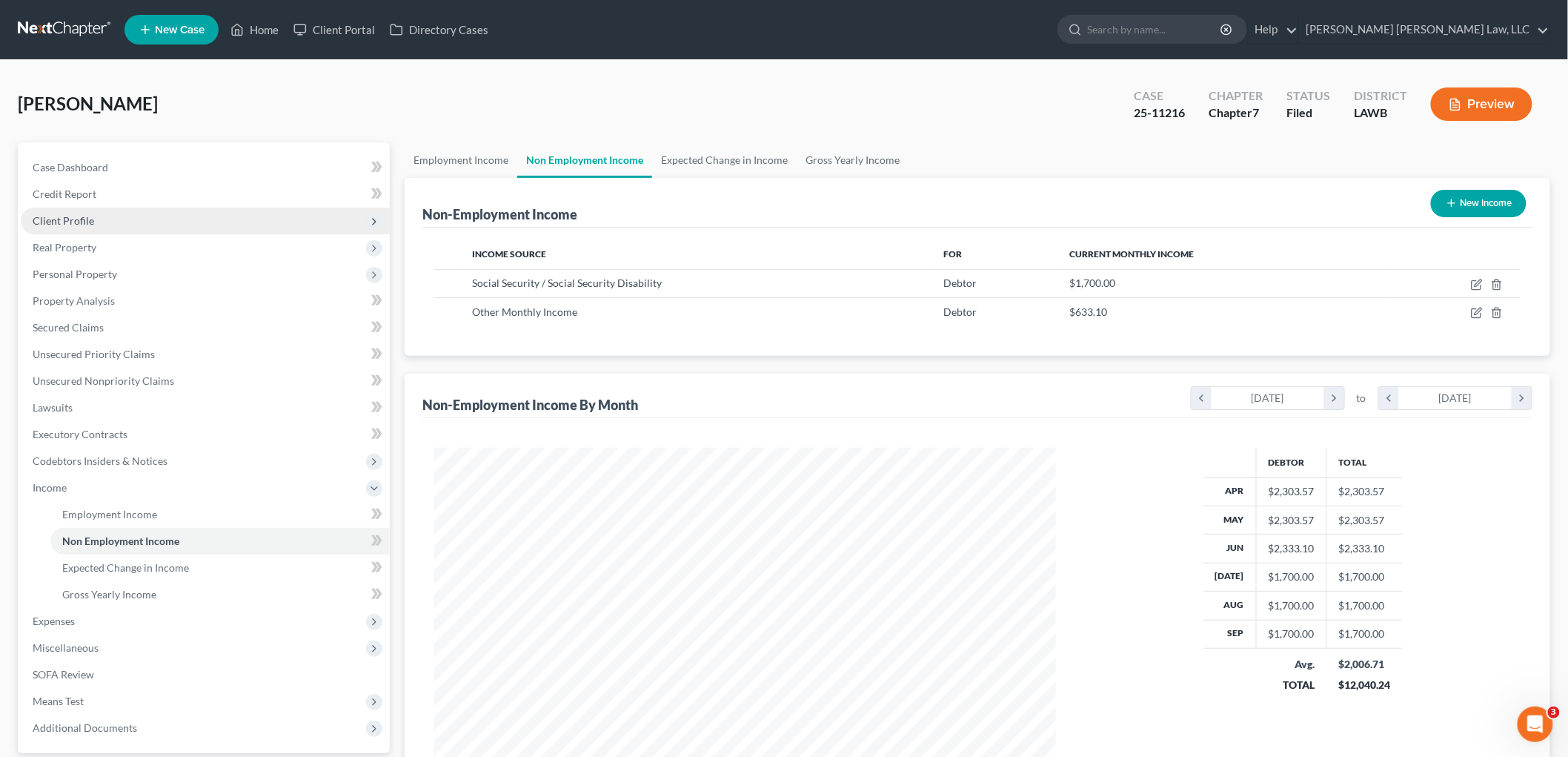
click at [82, 215] on span "Client Profile" at bounding box center [63, 220] width 61 height 12
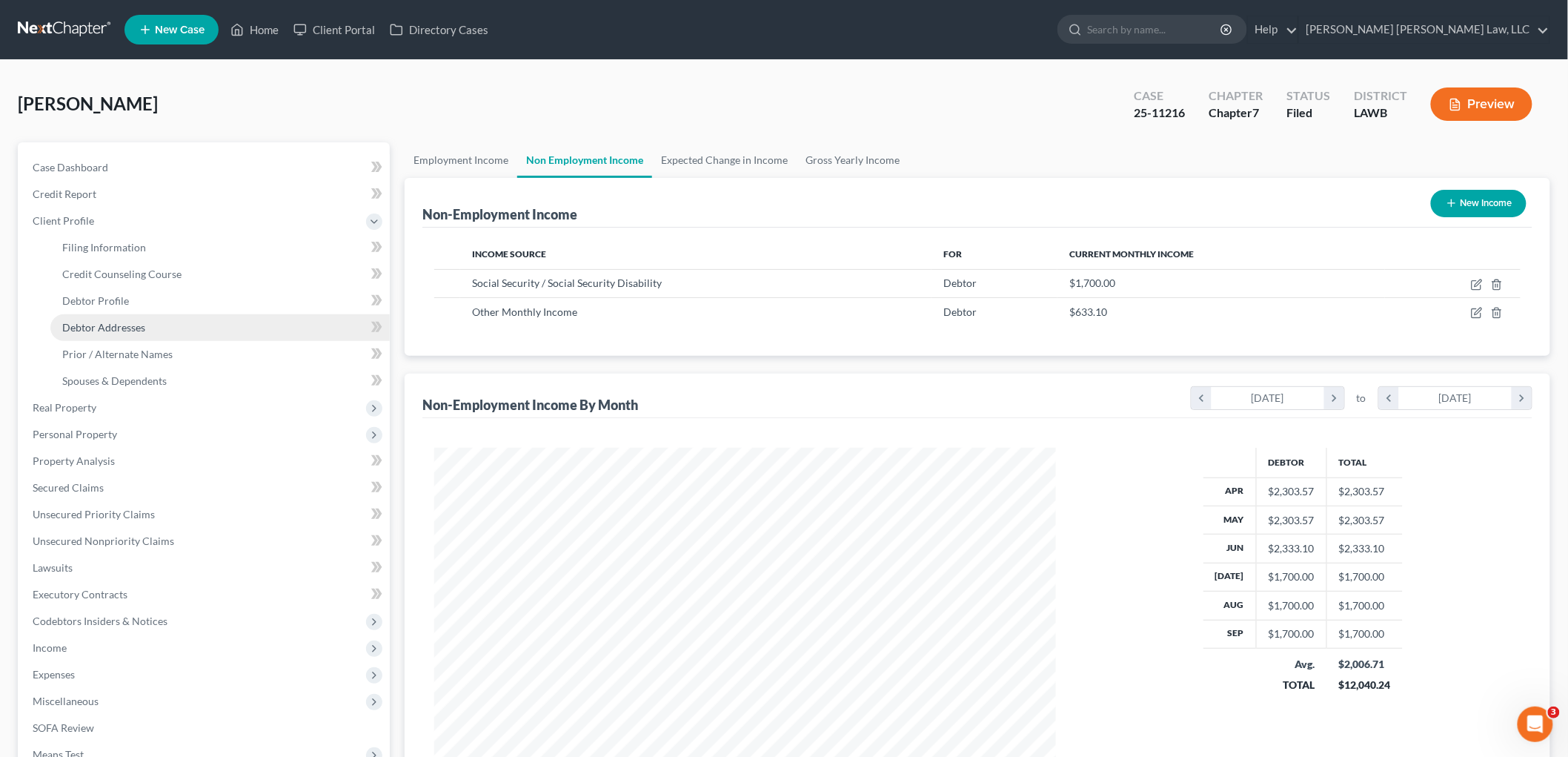
click at [99, 324] on span "Debtor Addresses" at bounding box center [103, 326] width 83 height 12
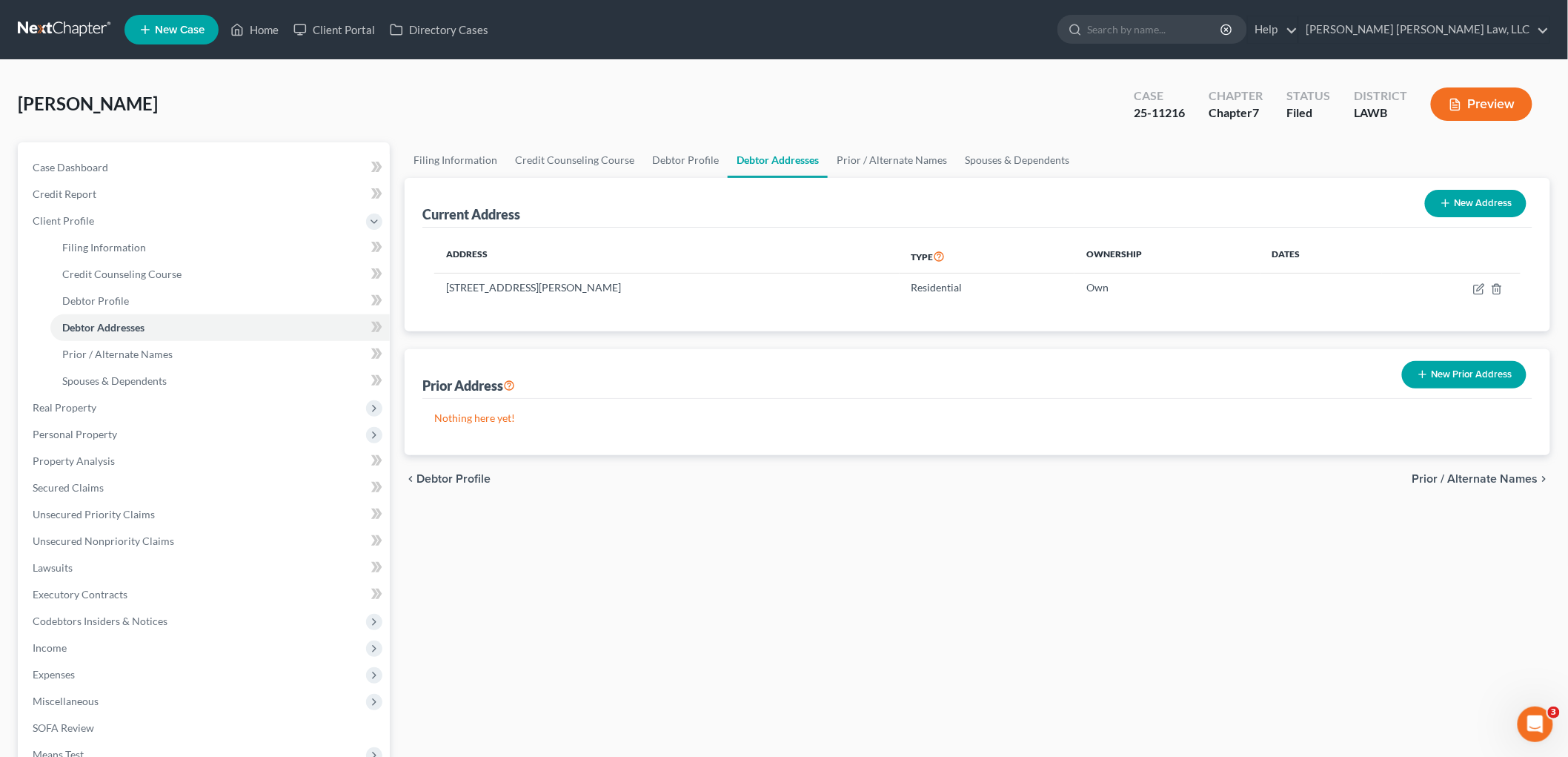
click at [68, 24] on link at bounding box center [65, 30] width 95 height 27
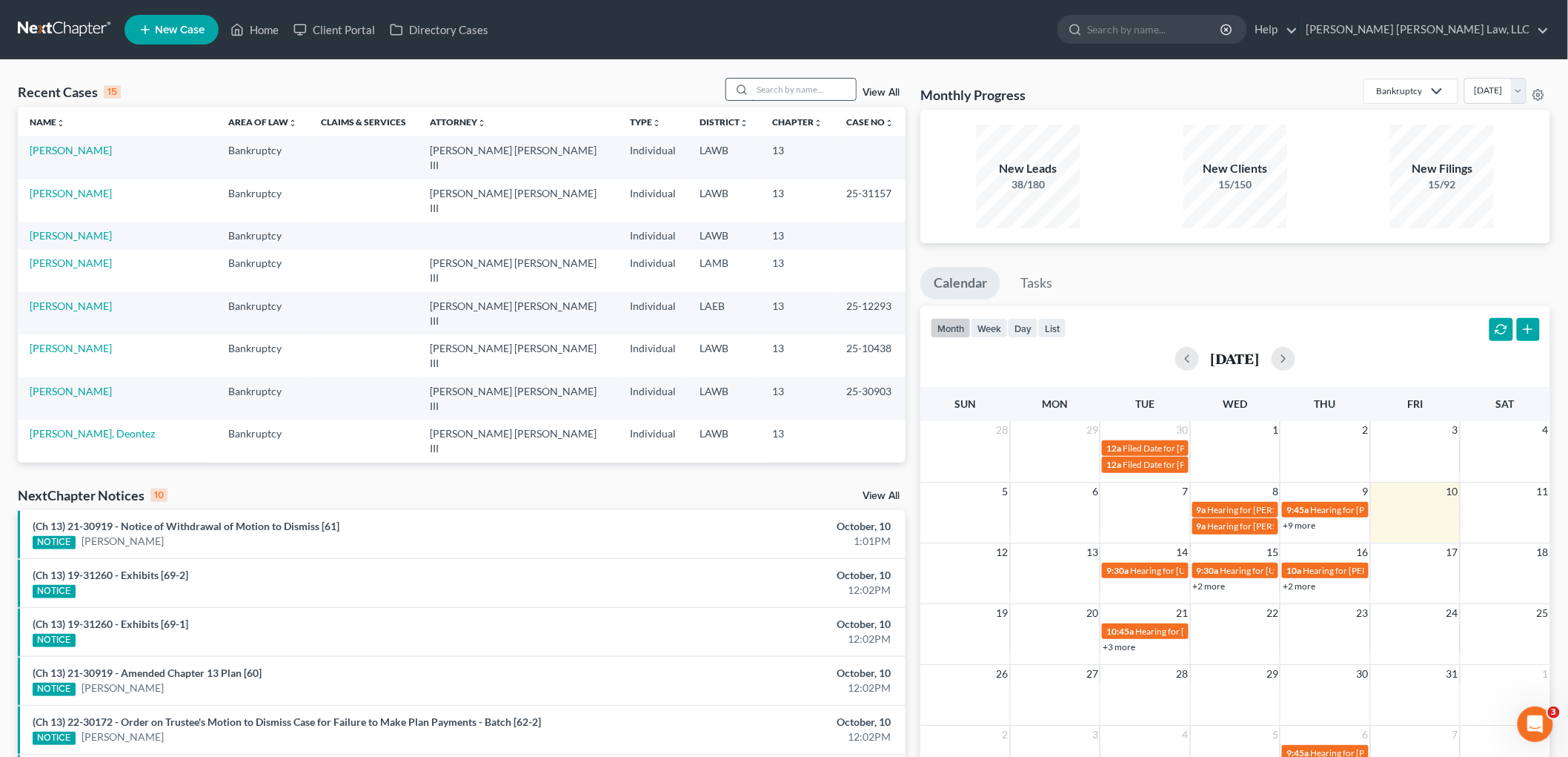
click at [787, 87] on input "search" at bounding box center [804, 89] width 103 height 21
click at [790, 87] on input "search" at bounding box center [804, 89] width 103 height 21
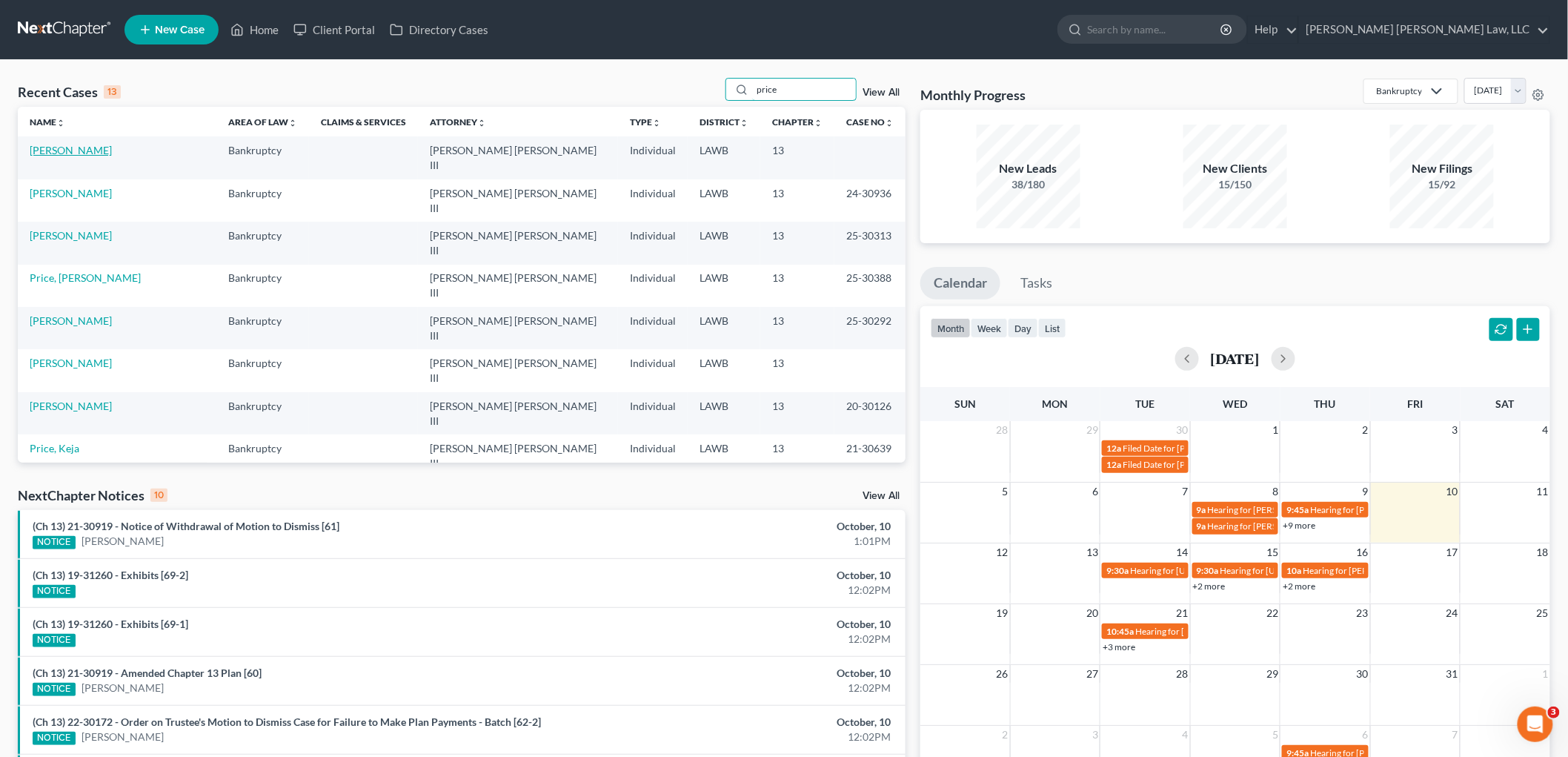
type input "price"
click at [77, 154] on link "[PERSON_NAME]" at bounding box center [71, 149] width 82 height 12
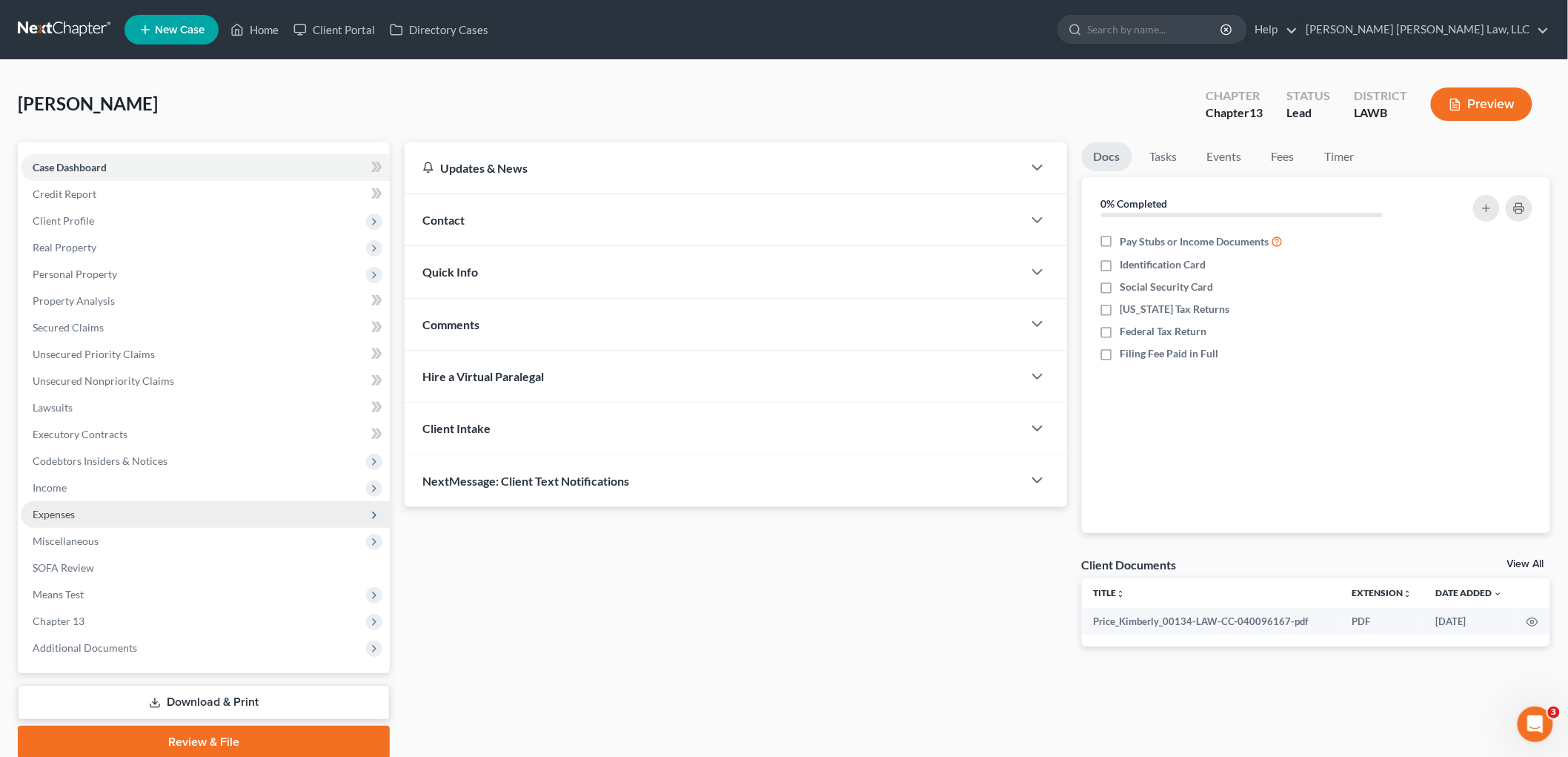
click at [76, 520] on span "Expenses" at bounding box center [206, 515] width 369 height 27
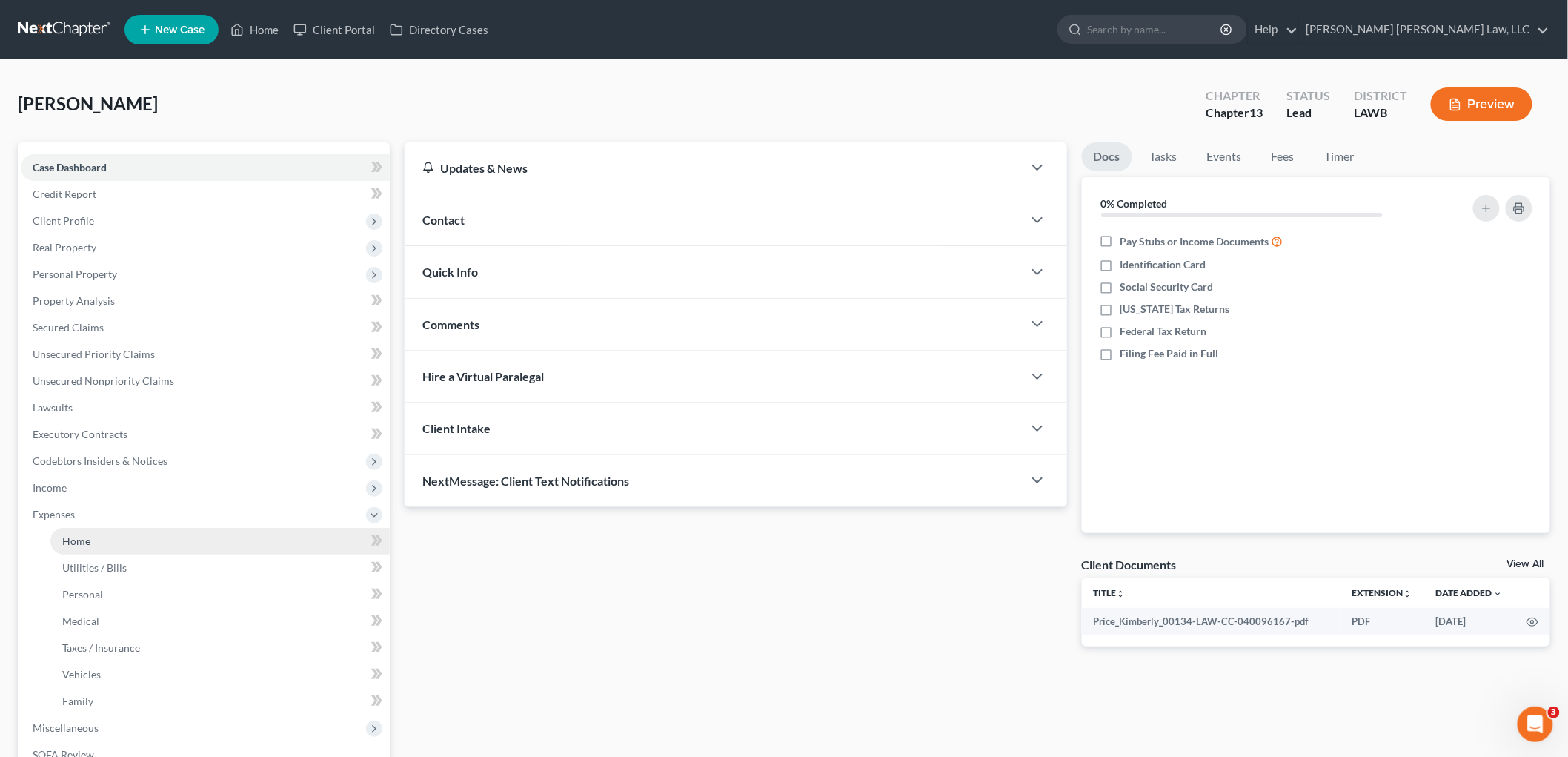
click at [87, 540] on span "Home" at bounding box center [76, 541] width 28 height 12
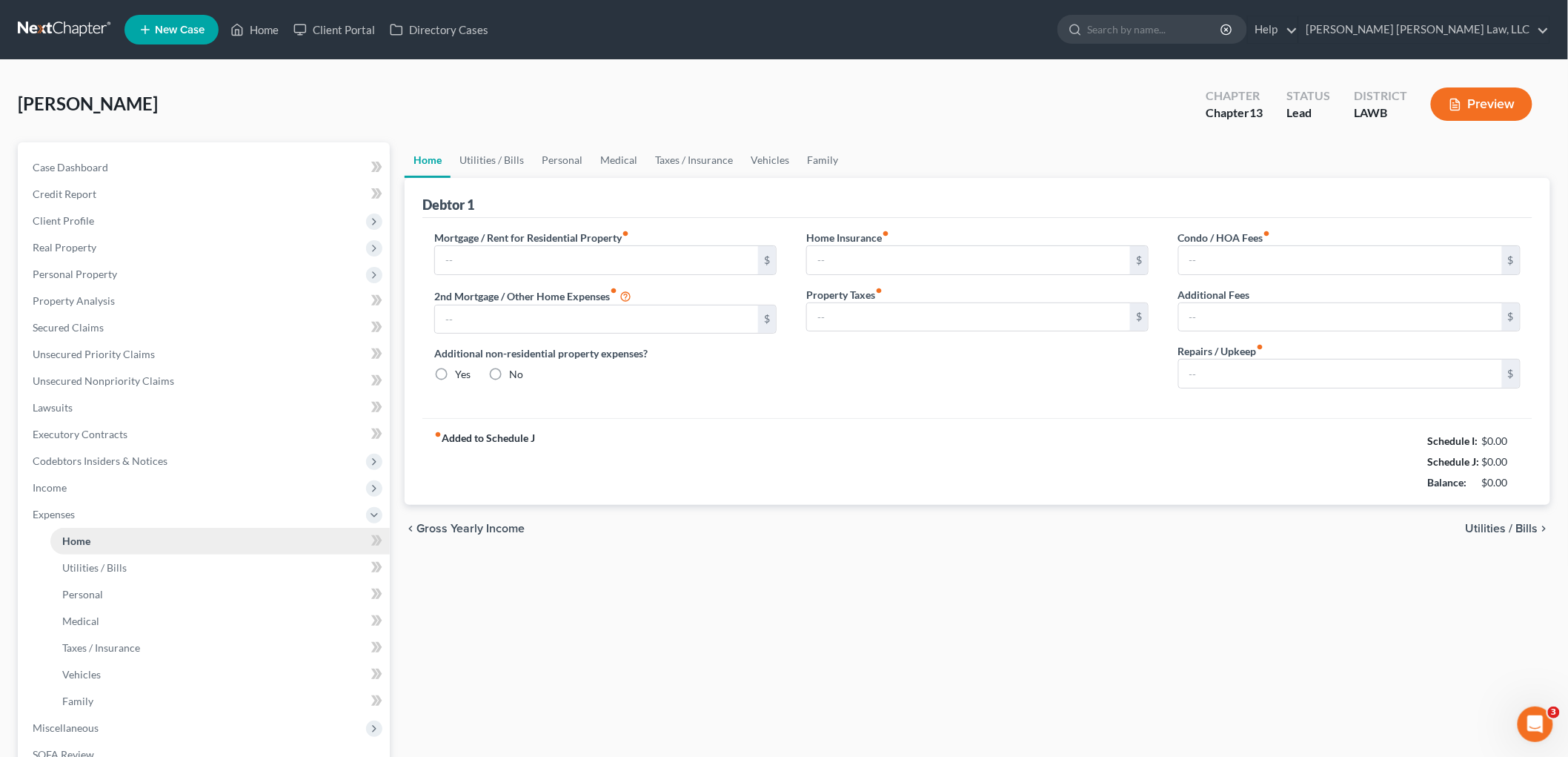
type input "1,194.98"
type input "0.00"
radio input "true"
type input "0.00"
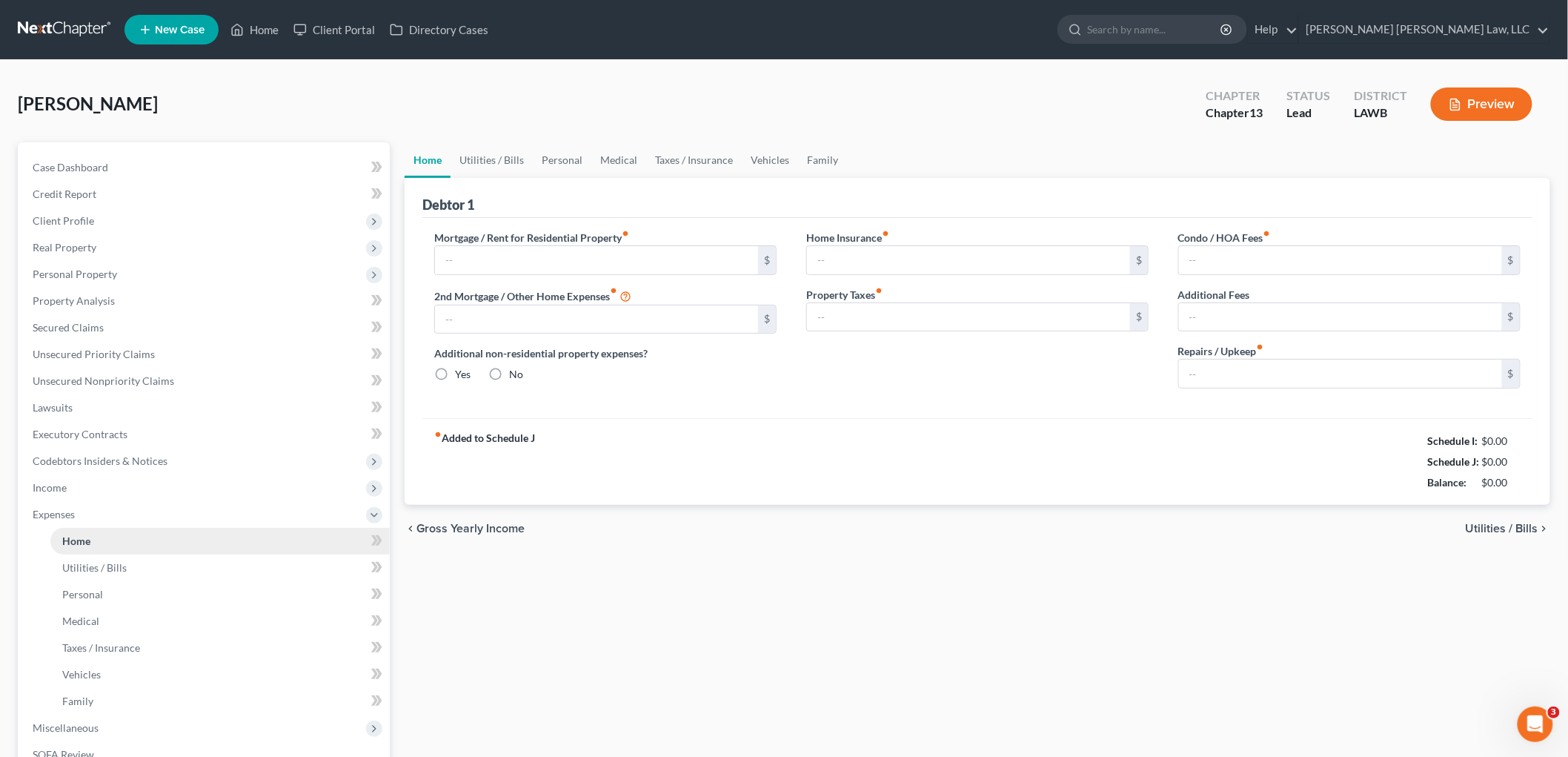
type input "0.00"
click at [765, 156] on link "Vehicles" at bounding box center [770, 160] width 56 height 35
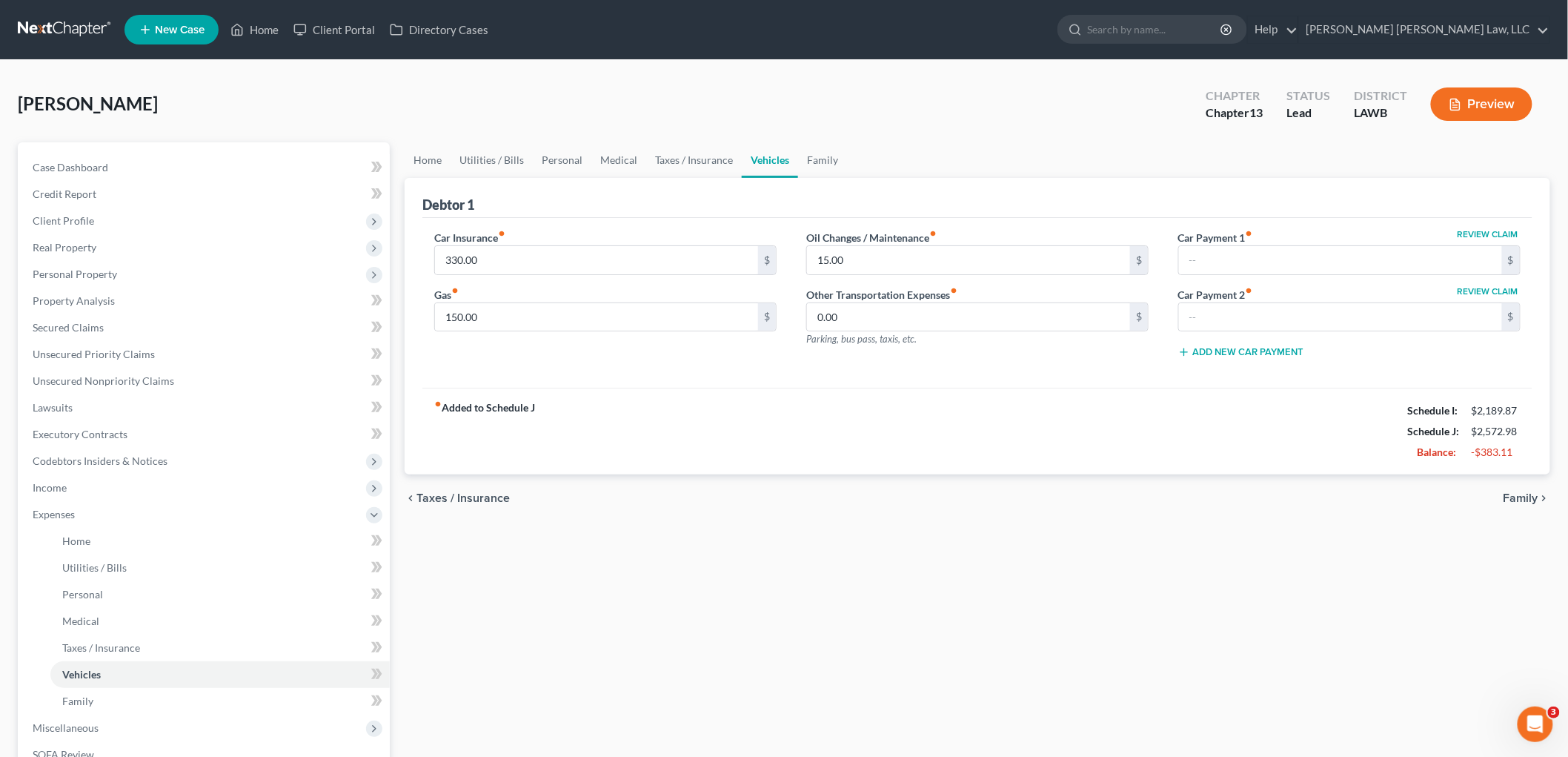
click at [56, 31] on link at bounding box center [65, 30] width 95 height 27
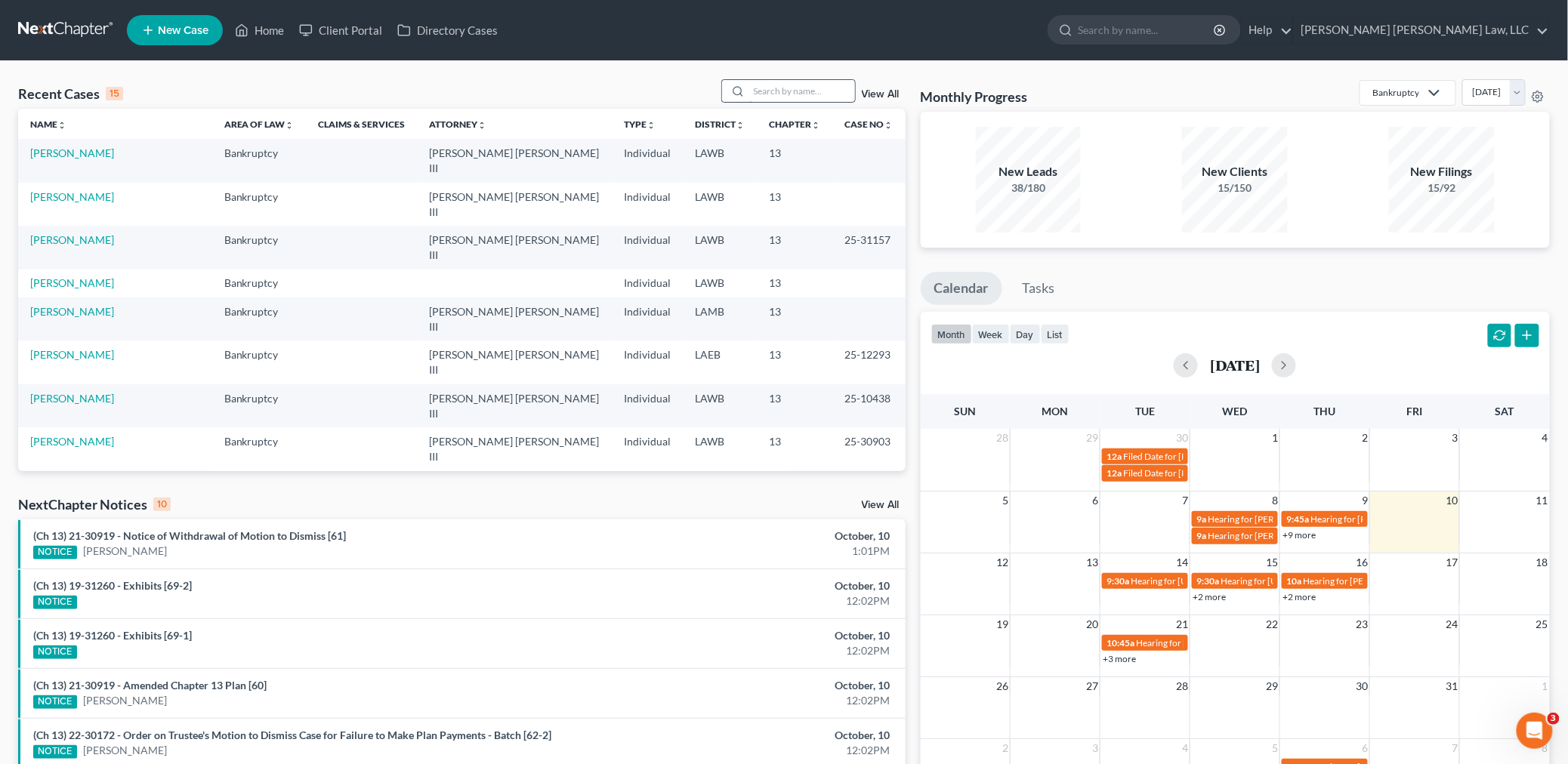
click at [760, 91] on input "search" at bounding box center [803, 91] width 105 height 21
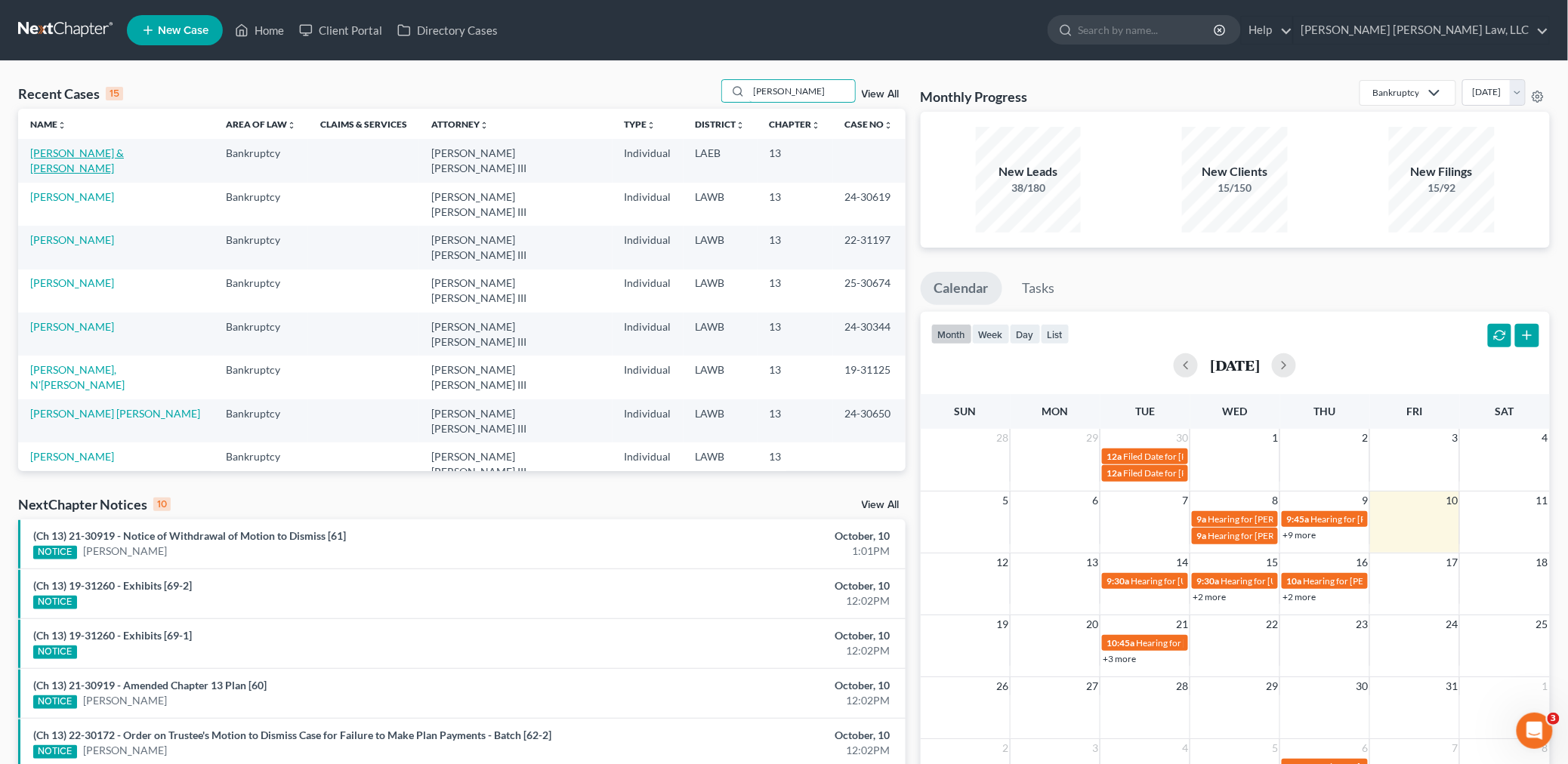
type input "[PERSON_NAME]"
click at [124, 153] on link "[PERSON_NAME] & [PERSON_NAME]" at bounding box center [77, 160] width 94 height 28
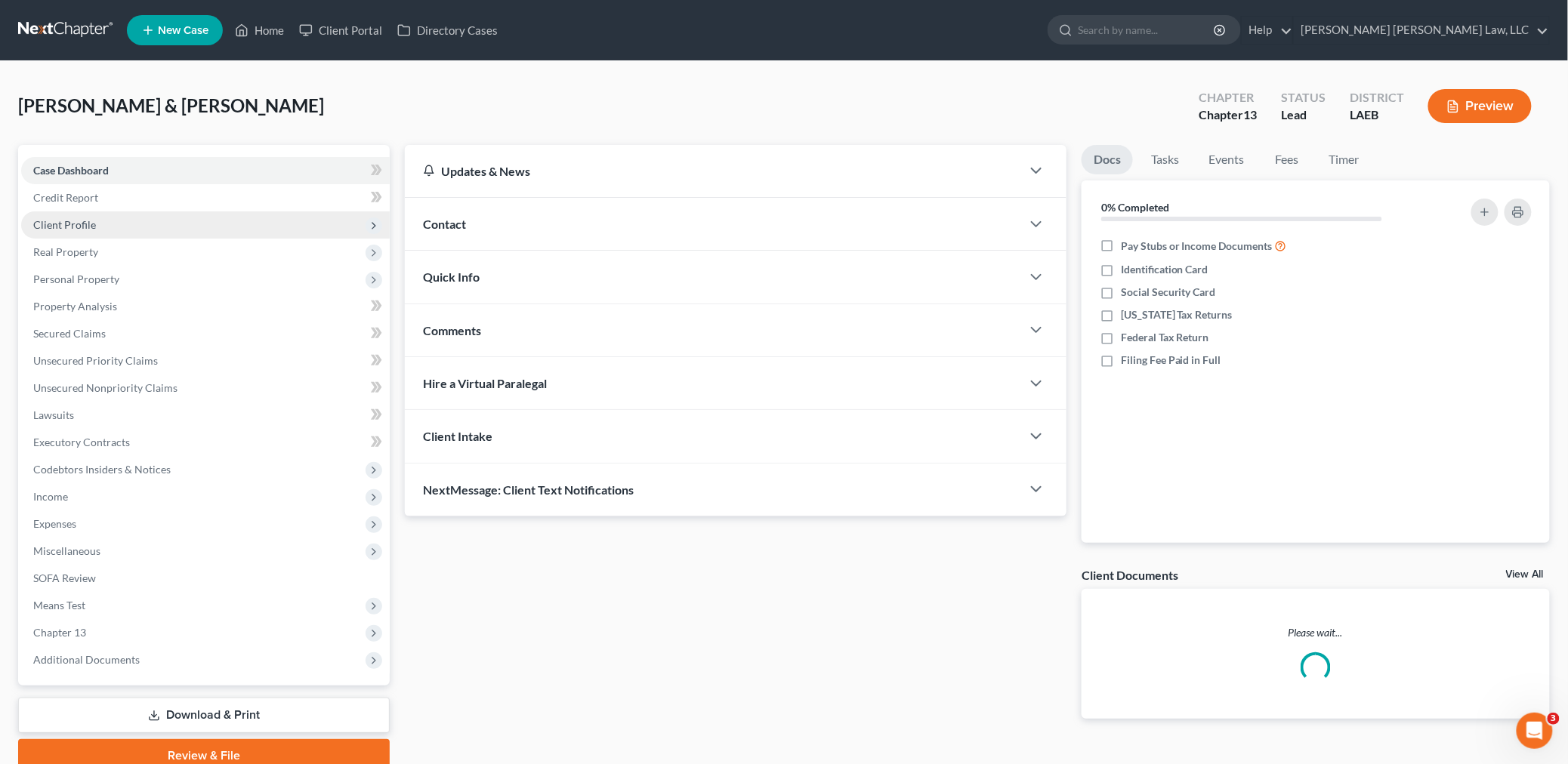
click at [95, 216] on span "Client Profile" at bounding box center [206, 225] width 369 height 27
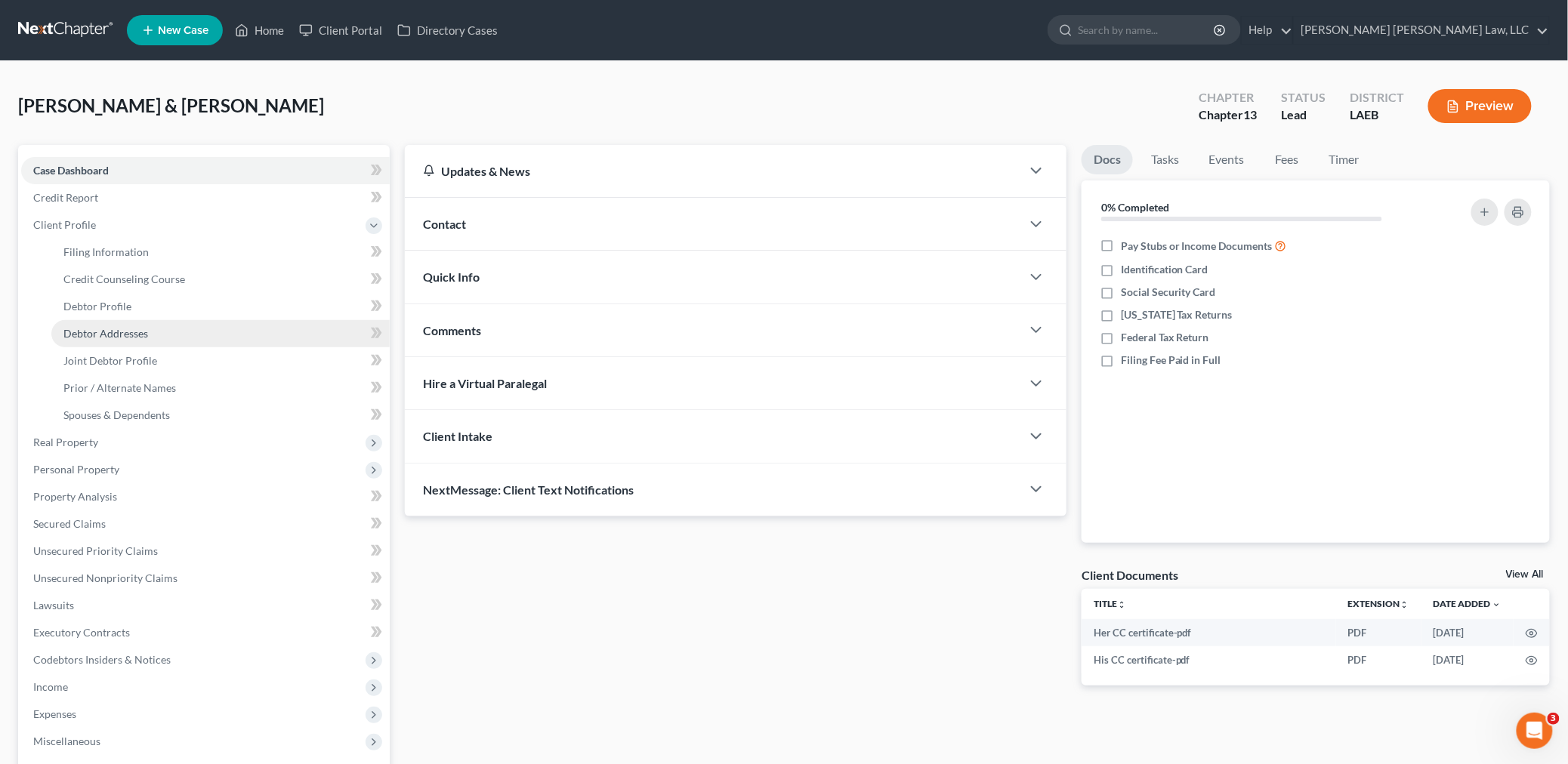
click at [112, 326] on span "Debtor Addresses" at bounding box center [105, 332] width 85 height 13
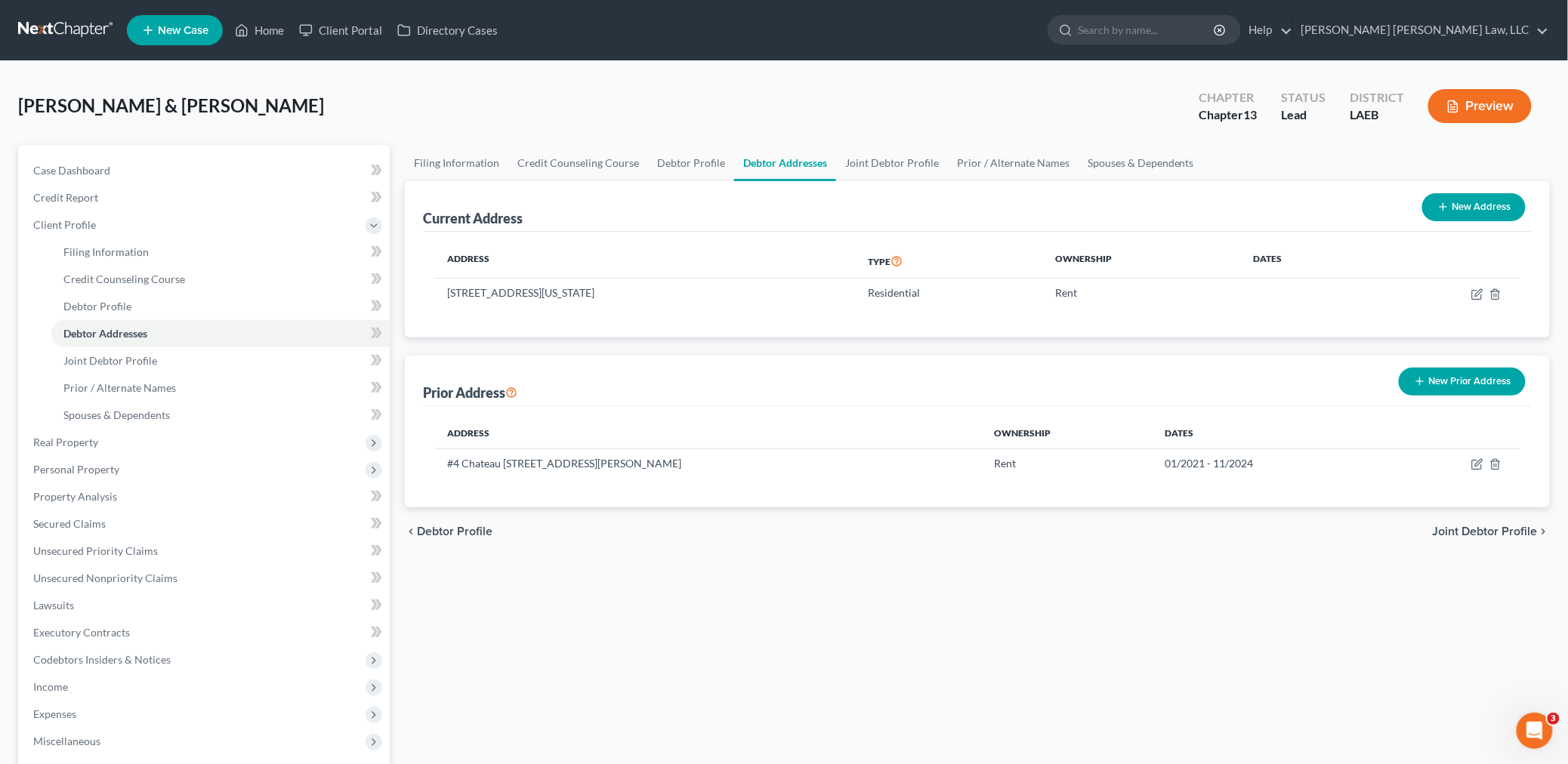
click at [80, 25] on link at bounding box center [66, 30] width 97 height 27
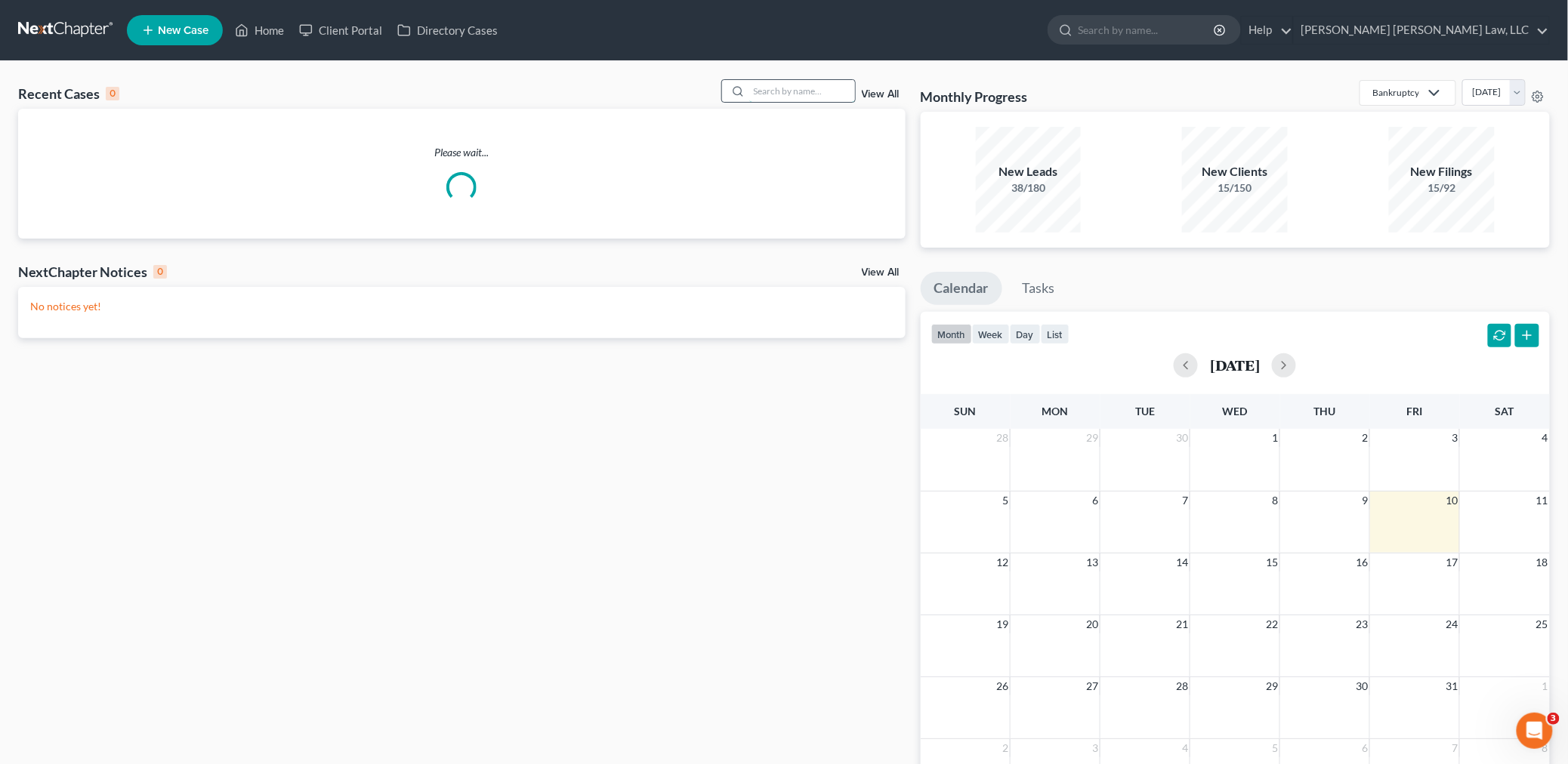
click at [761, 87] on input "search" at bounding box center [803, 91] width 105 height 21
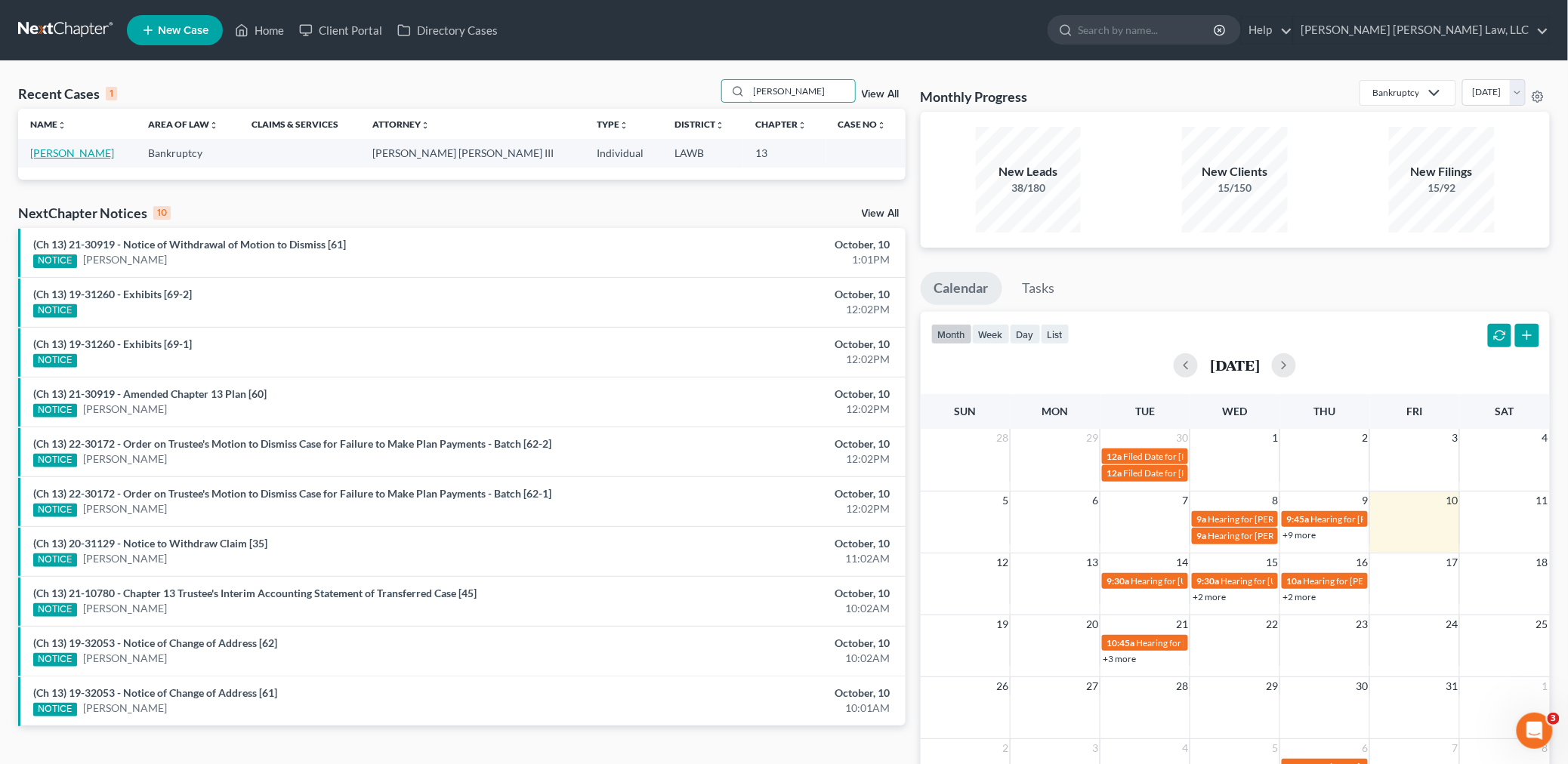
type input "mary paige"
click at [66, 153] on link "Paige, Mary" at bounding box center [72, 152] width 84 height 13
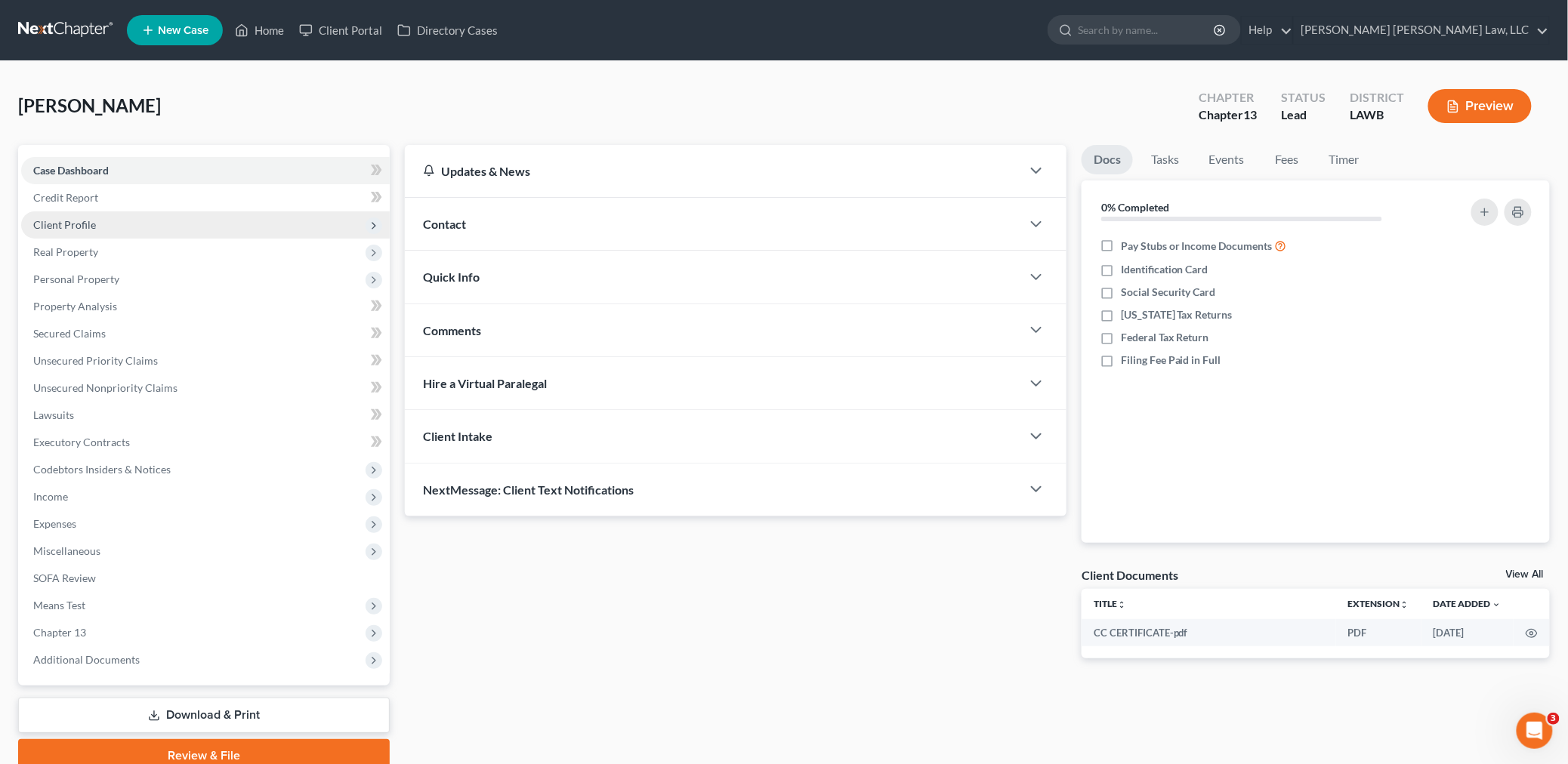
click at [133, 230] on span "Client Profile" at bounding box center [206, 225] width 369 height 27
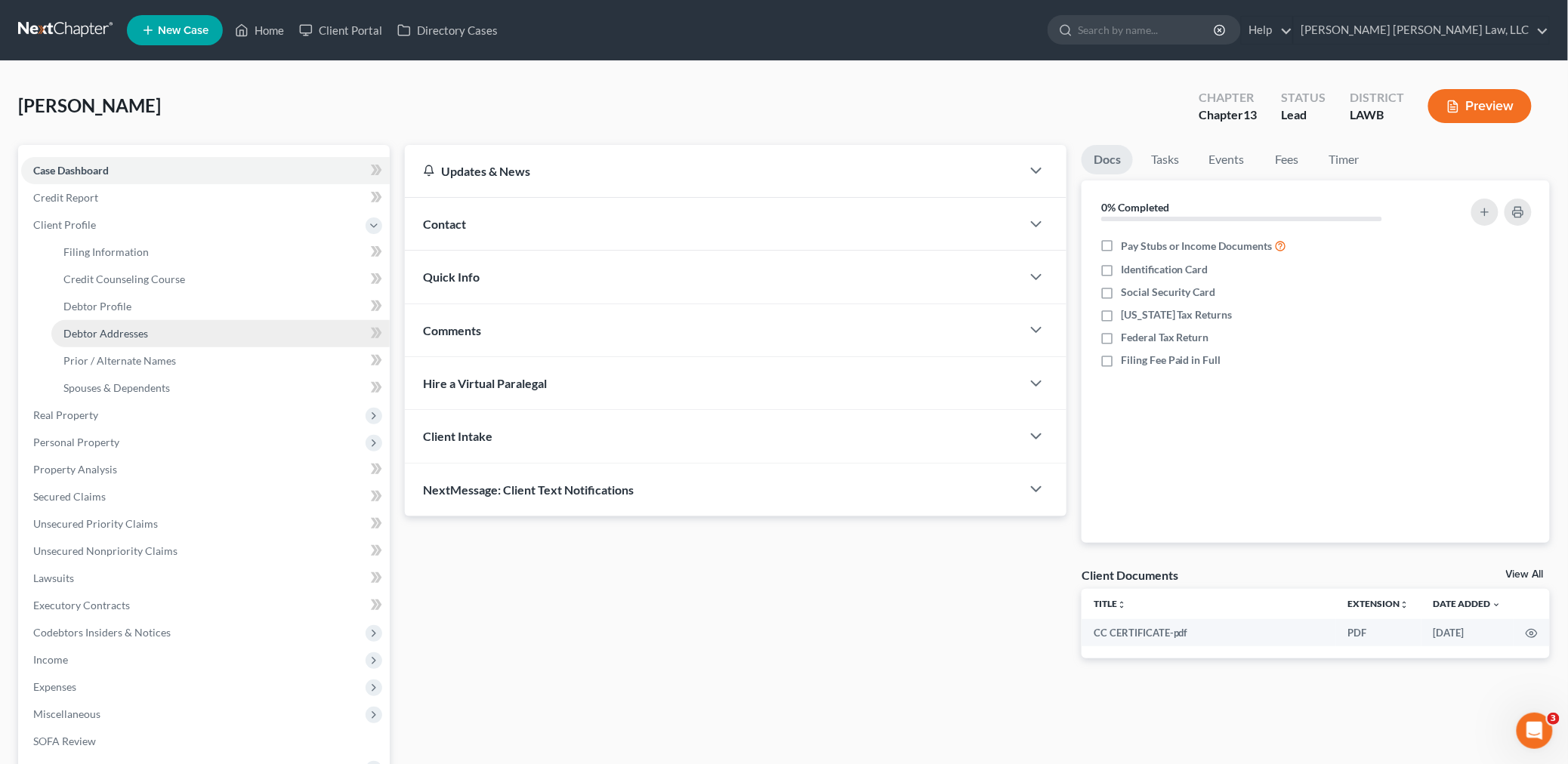
click at [139, 332] on span "Debtor Addresses" at bounding box center [105, 332] width 85 height 13
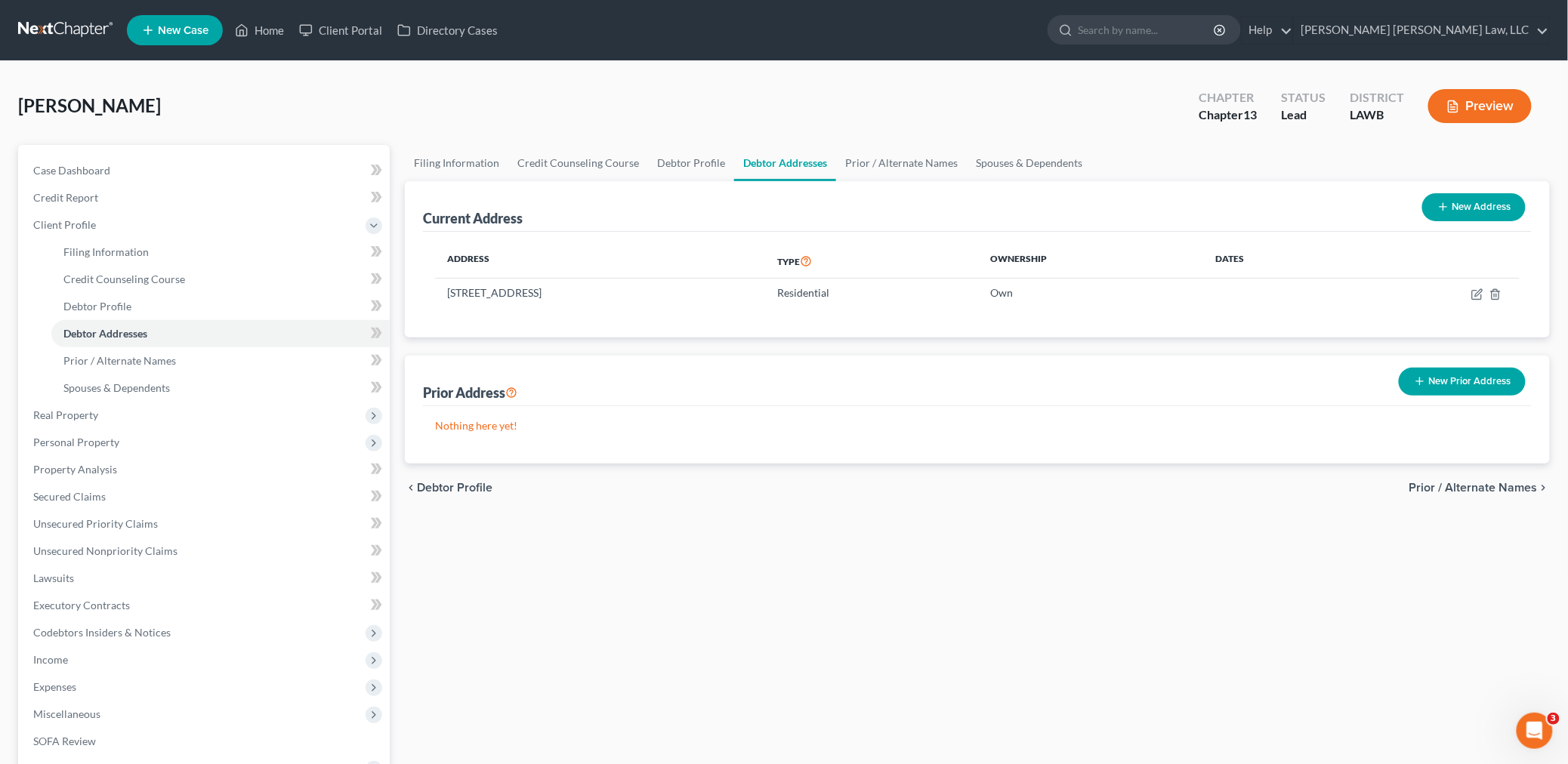
click at [79, 30] on link at bounding box center [66, 30] width 97 height 27
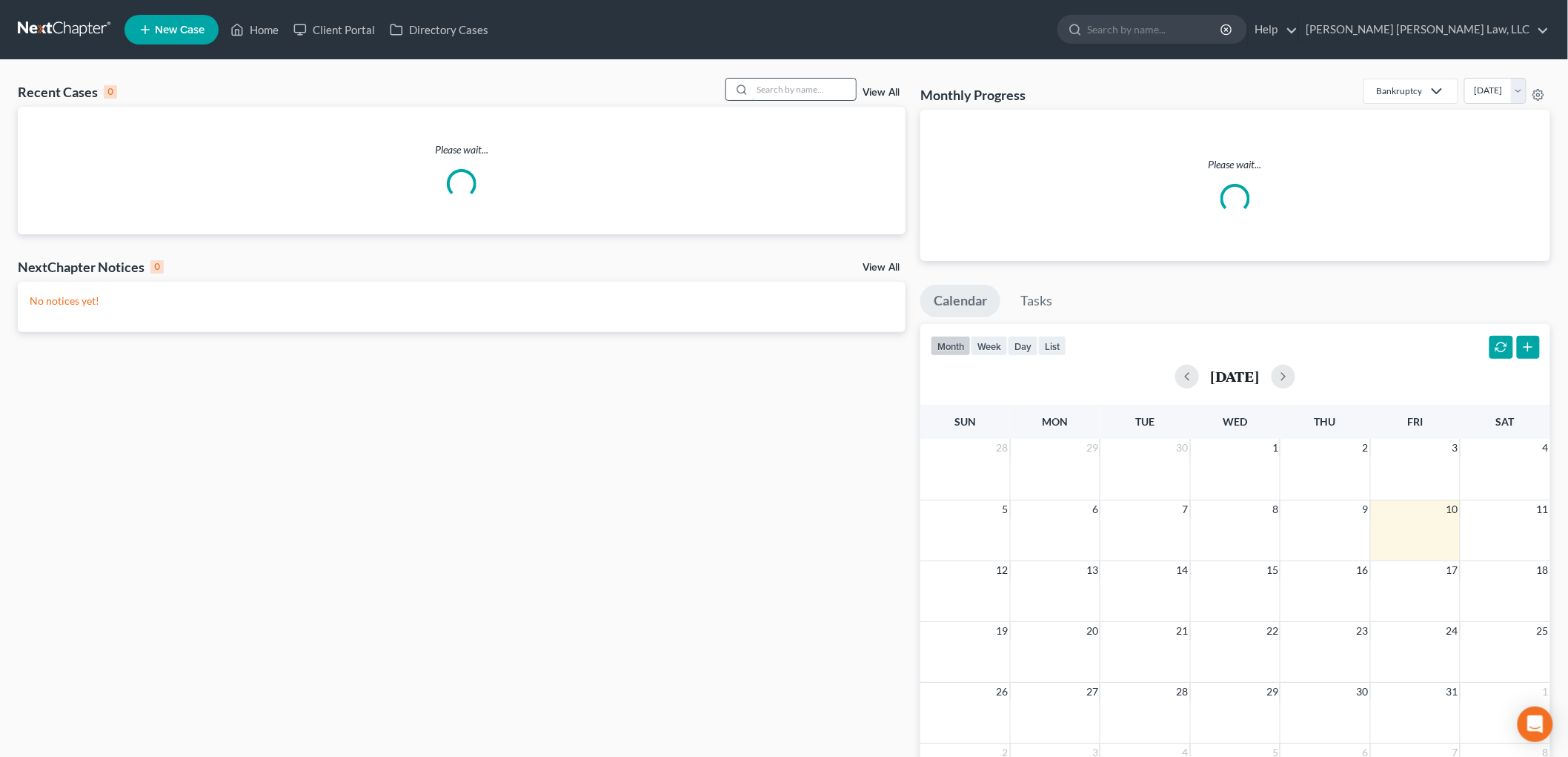
click at [827, 89] on input "search" at bounding box center [804, 89] width 103 height 21
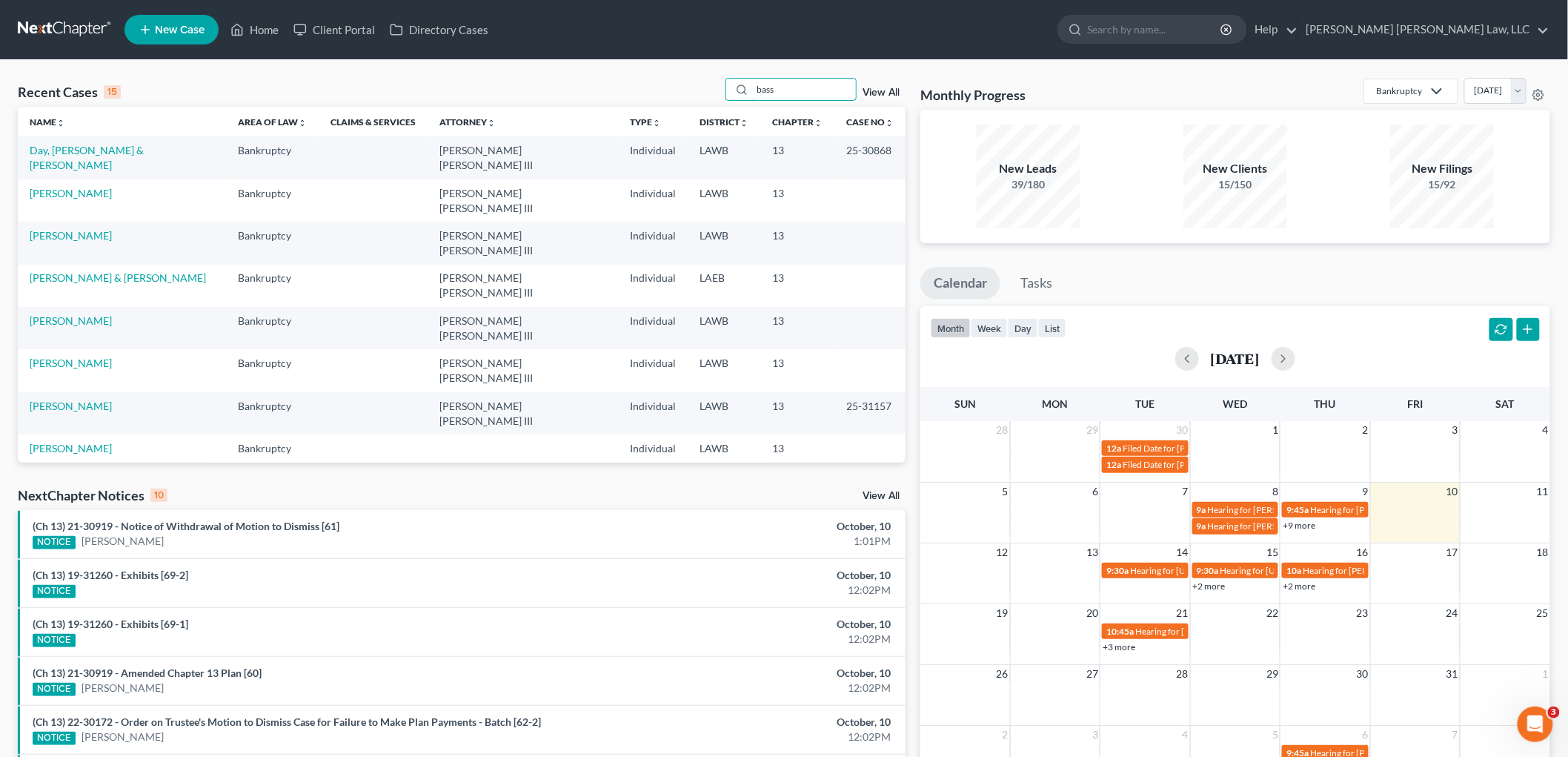
type input "bass"
click at [47, 187] on link "[PERSON_NAME]" at bounding box center [71, 192] width 82 height 12
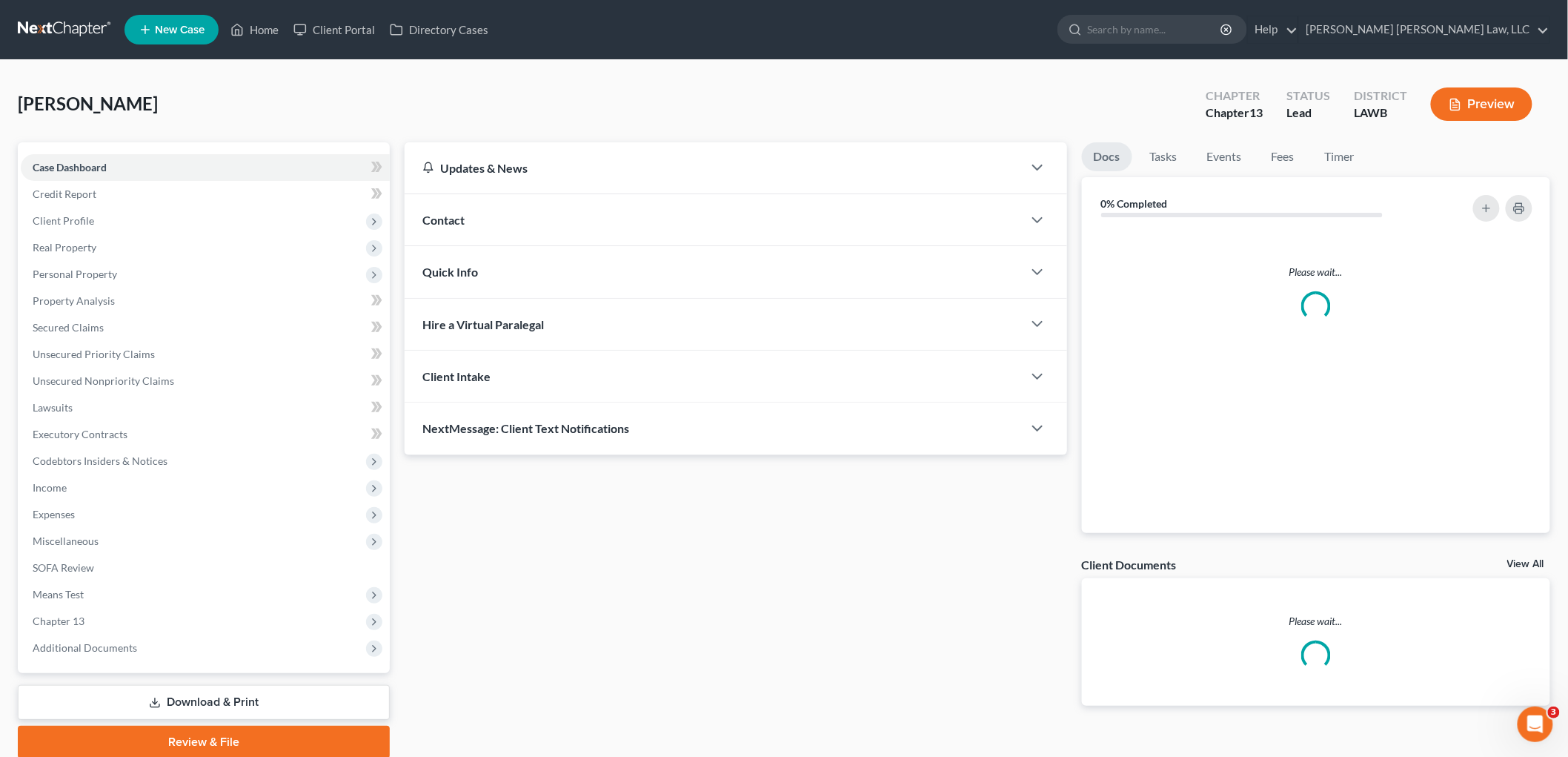
click at [793, 93] on div "Stanley, Demetria Upgraded Chapter Chapter 13 Status Lead District LAWB Preview" at bounding box center [784, 109] width 1533 height 64
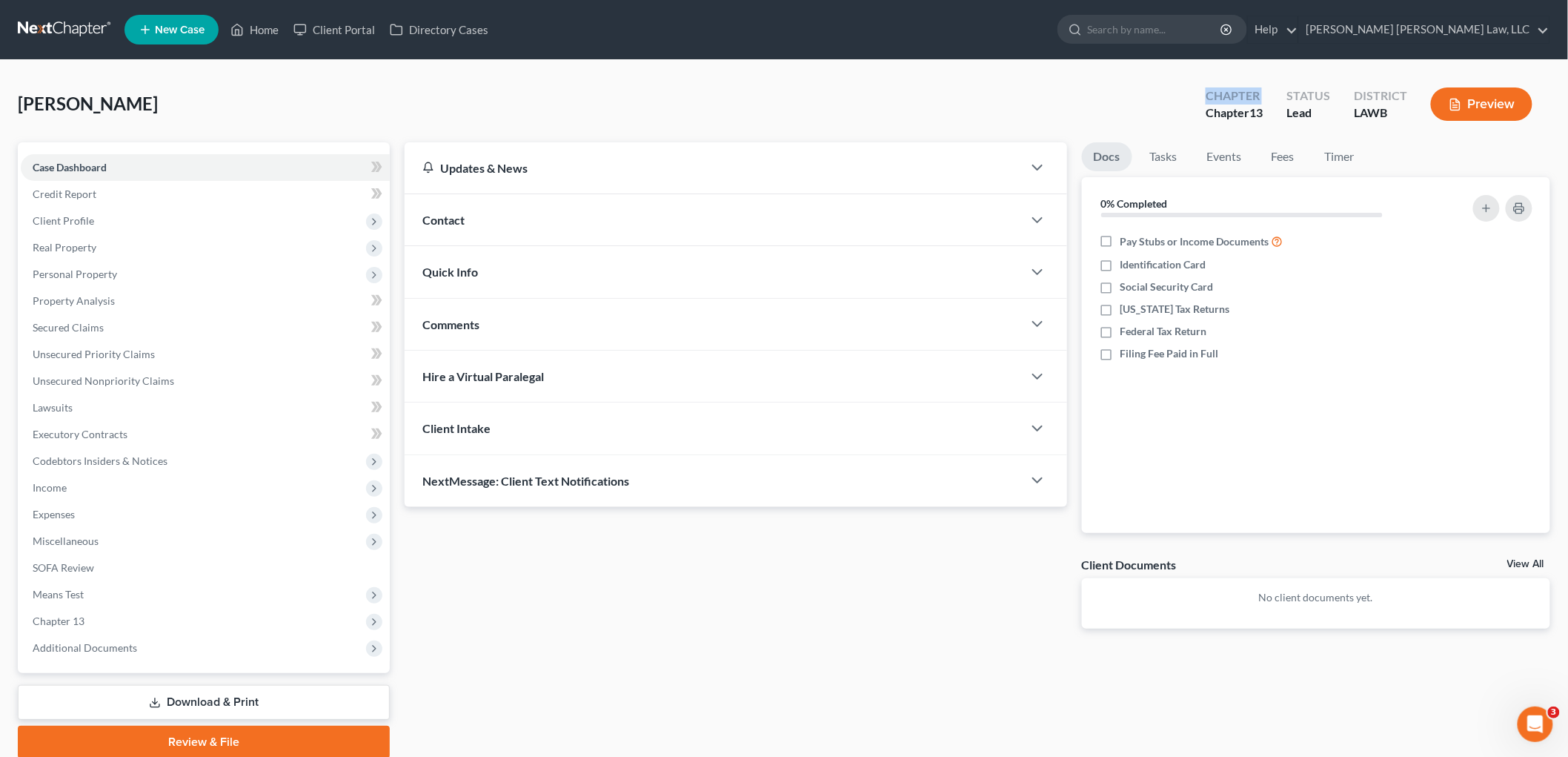
click at [64, 28] on link at bounding box center [65, 30] width 95 height 27
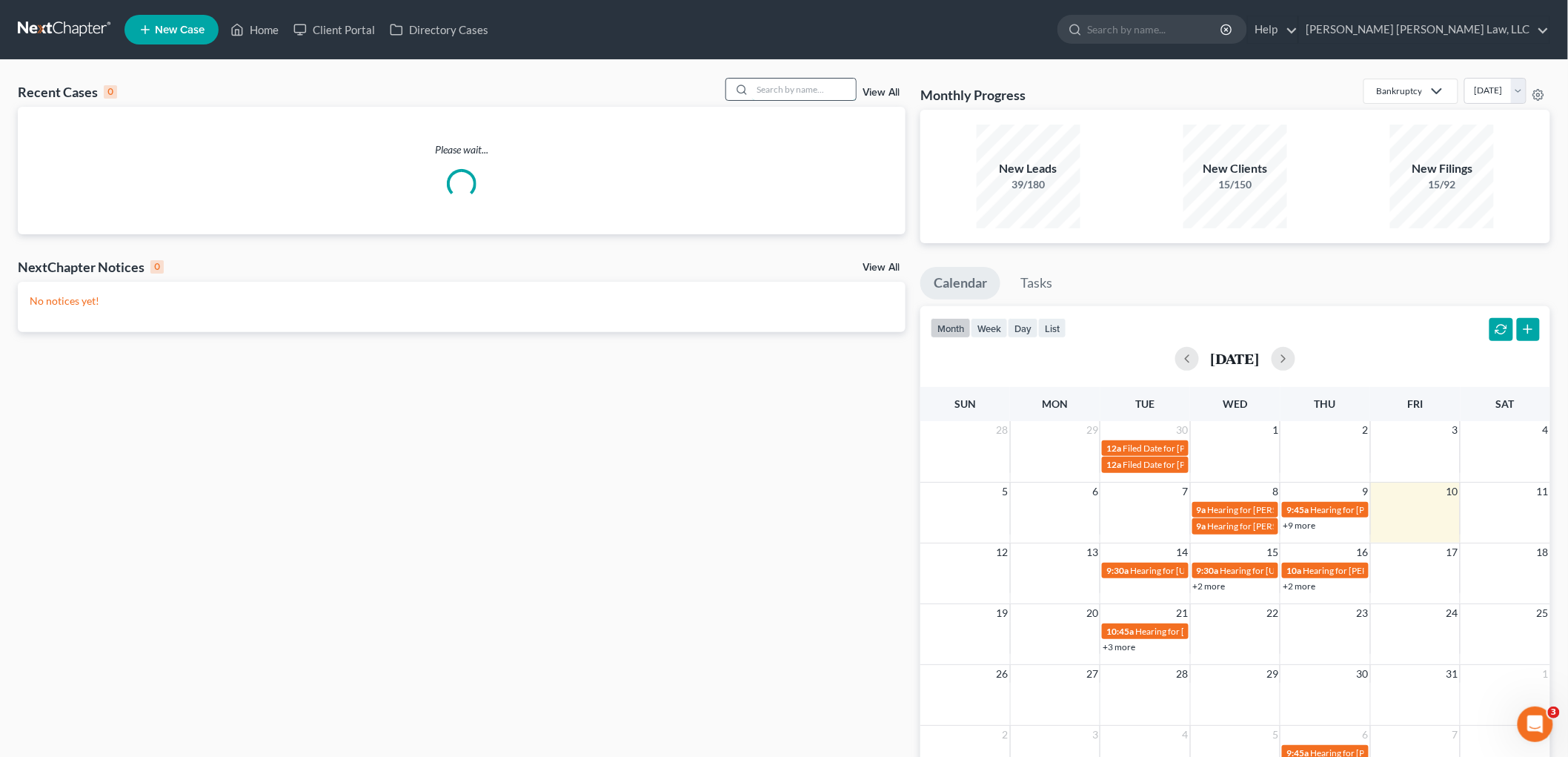
click at [784, 92] on input "search" at bounding box center [804, 89] width 103 height 21
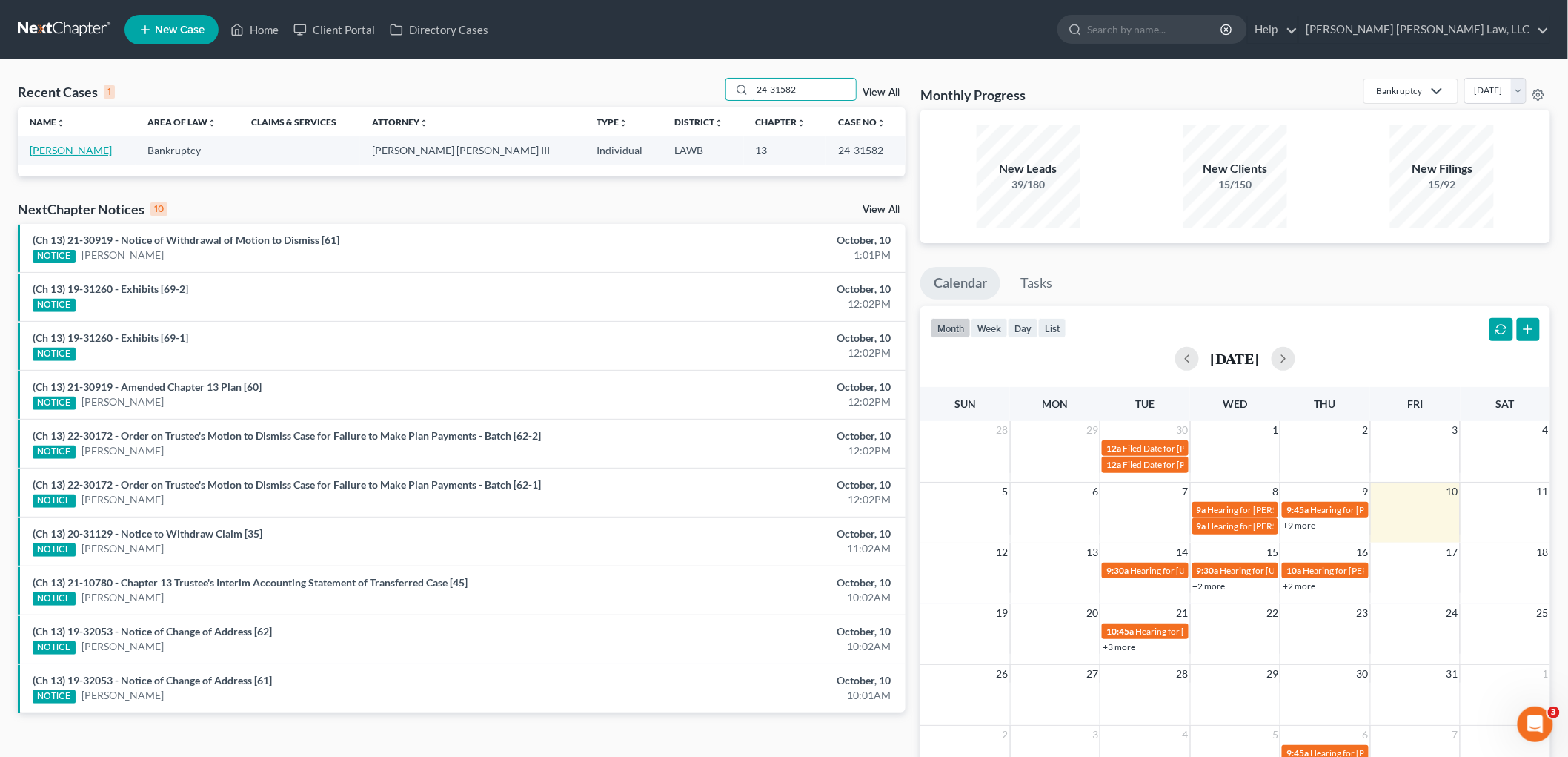
type input "24-31582"
click at [52, 146] on link "[PERSON_NAME]" at bounding box center [71, 149] width 82 height 12
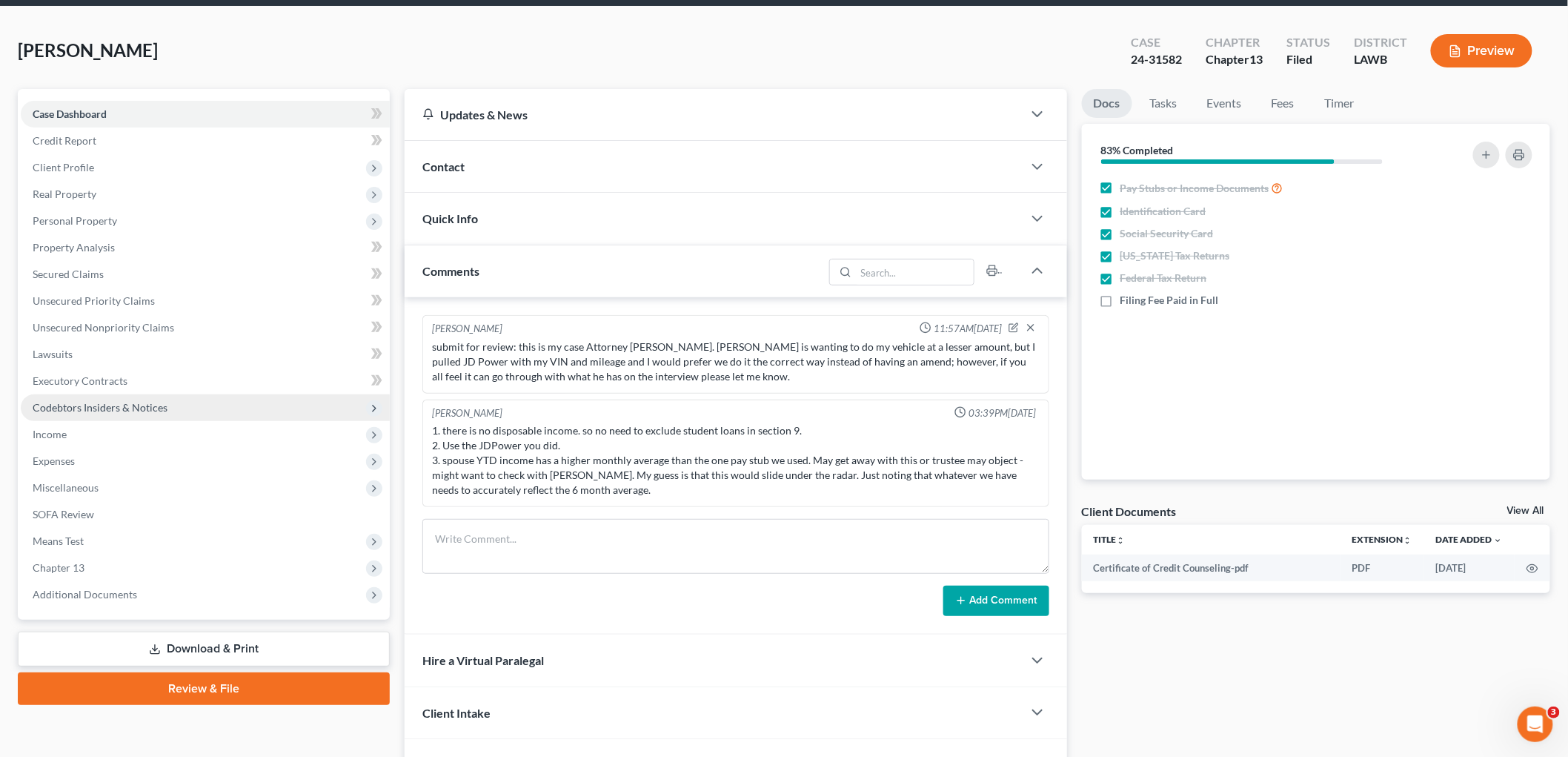
scroll to position [82, 0]
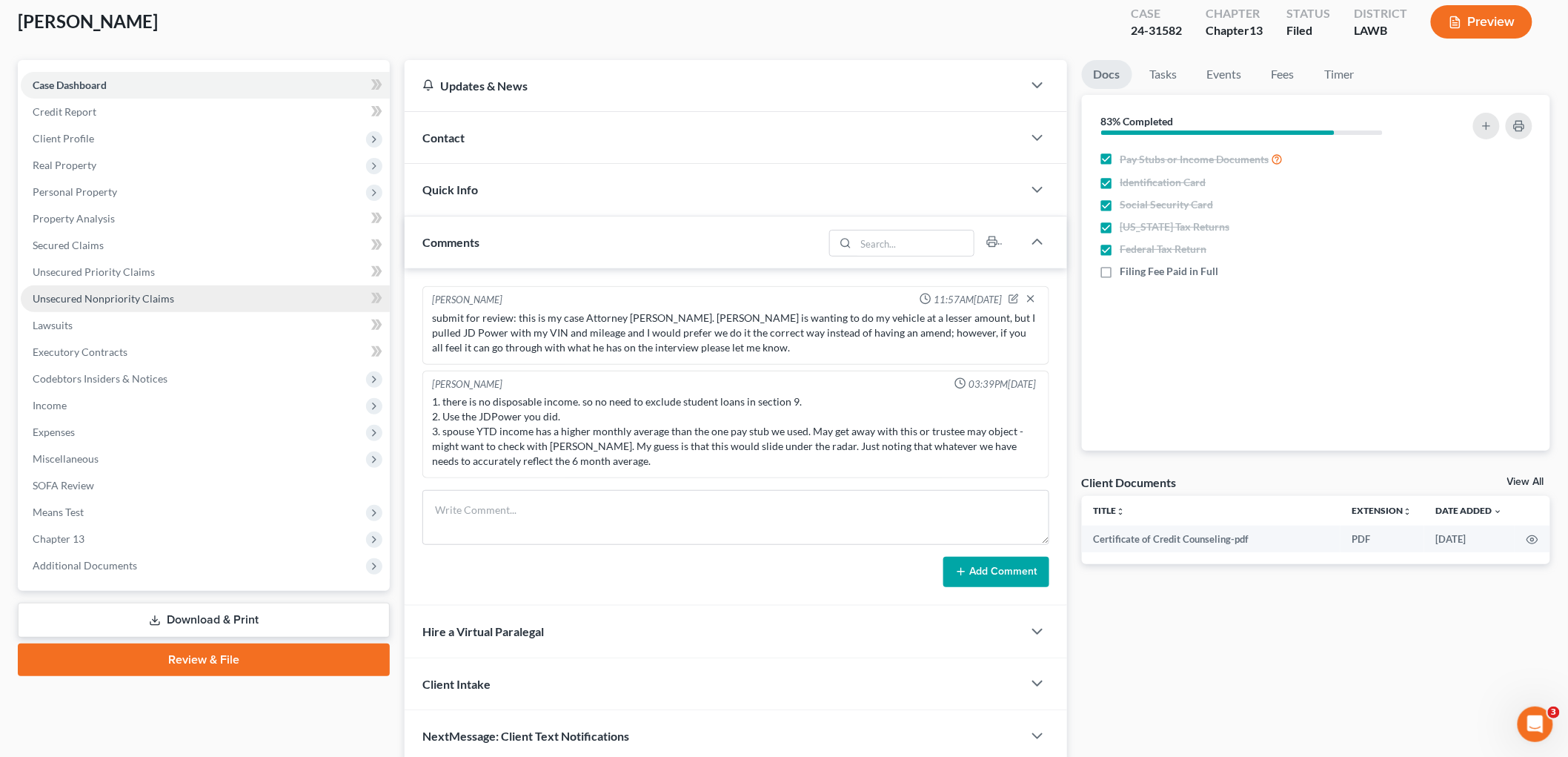
click at [121, 295] on span "Unsecured Nonpriority Claims" at bounding box center [103, 298] width 142 height 12
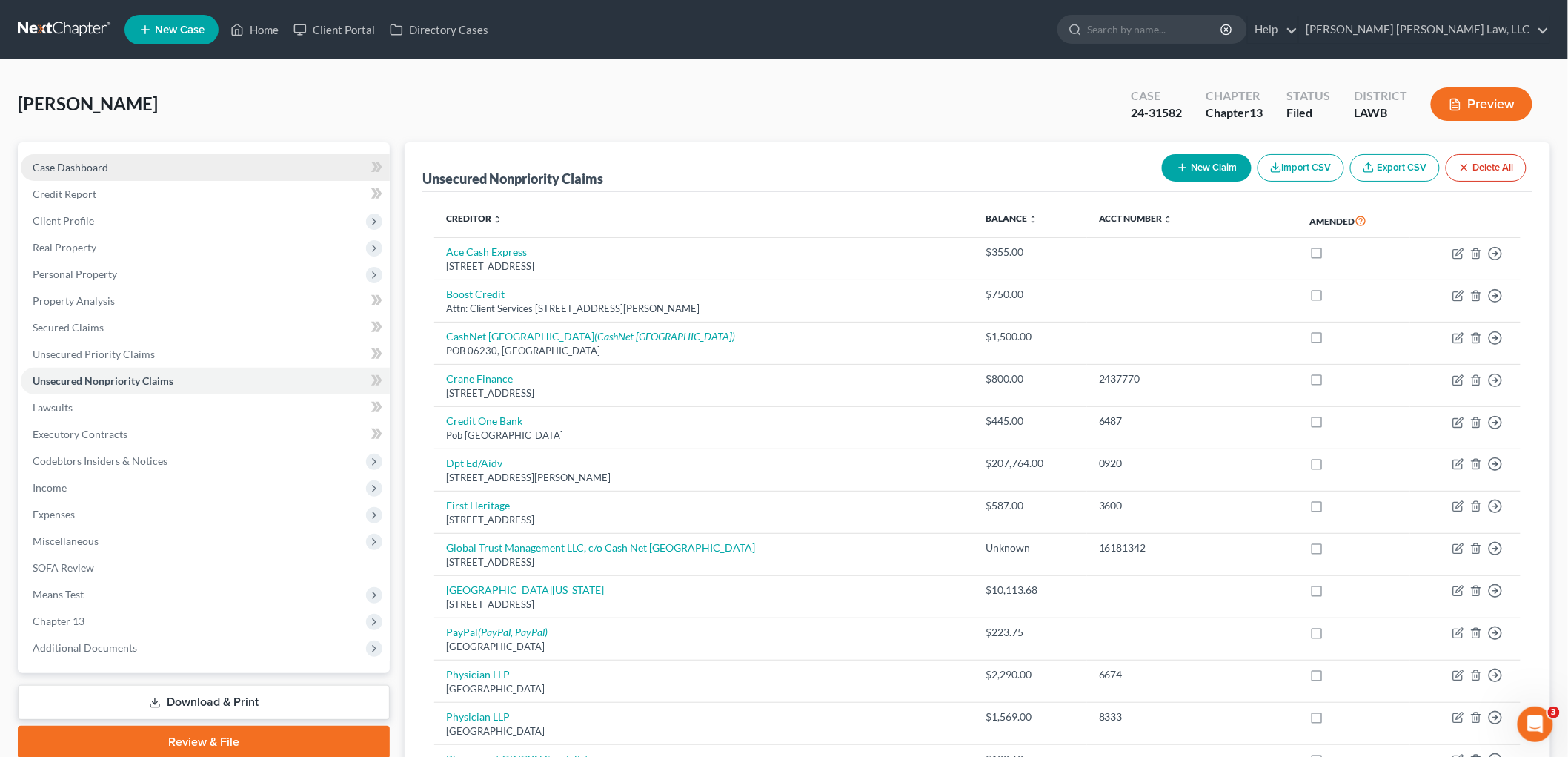
click at [95, 163] on span "Case Dashboard" at bounding box center [70, 167] width 76 height 12
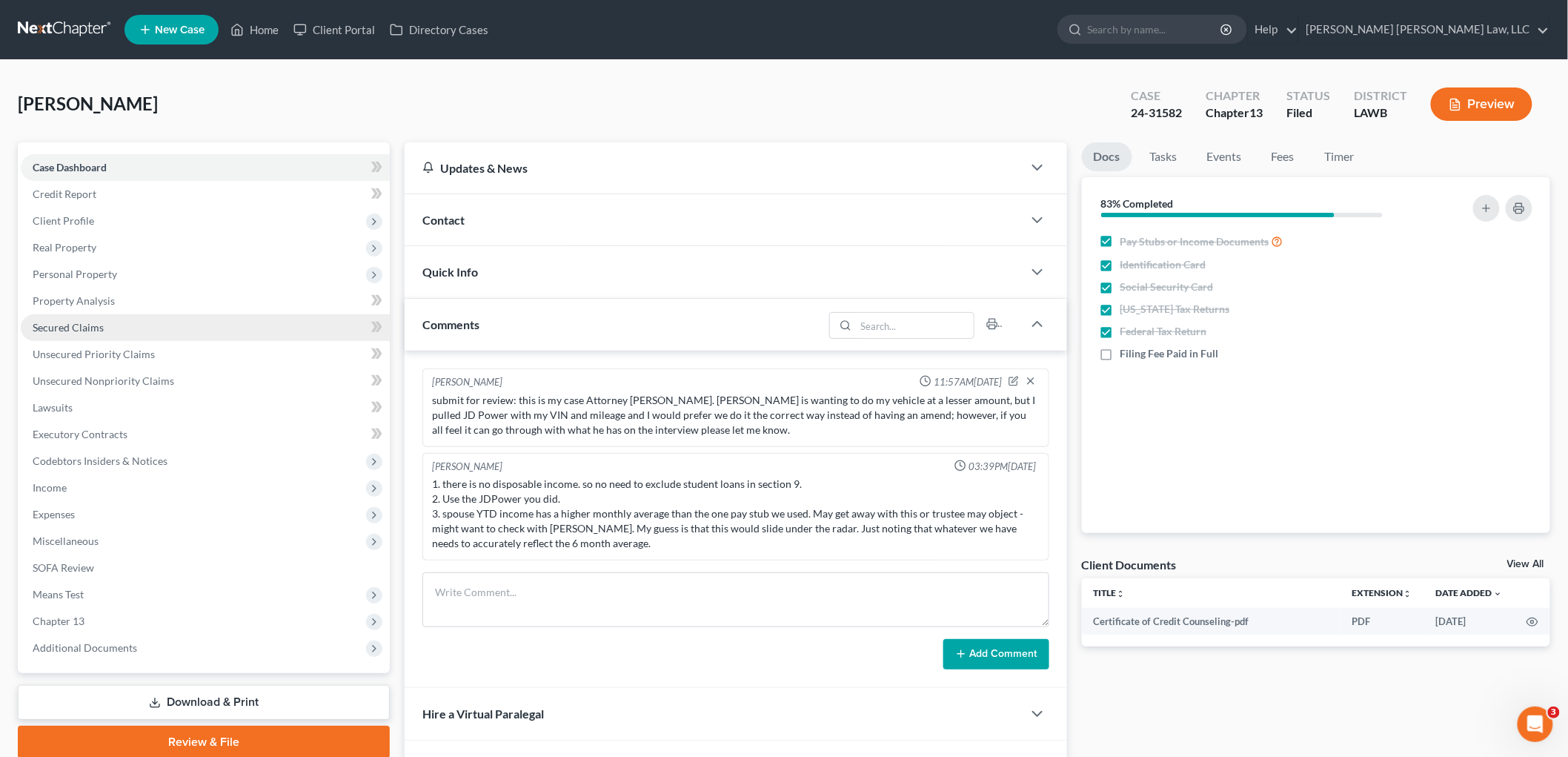
click at [107, 327] on link "Secured Claims" at bounding box center [206, 328] width 369 height 27
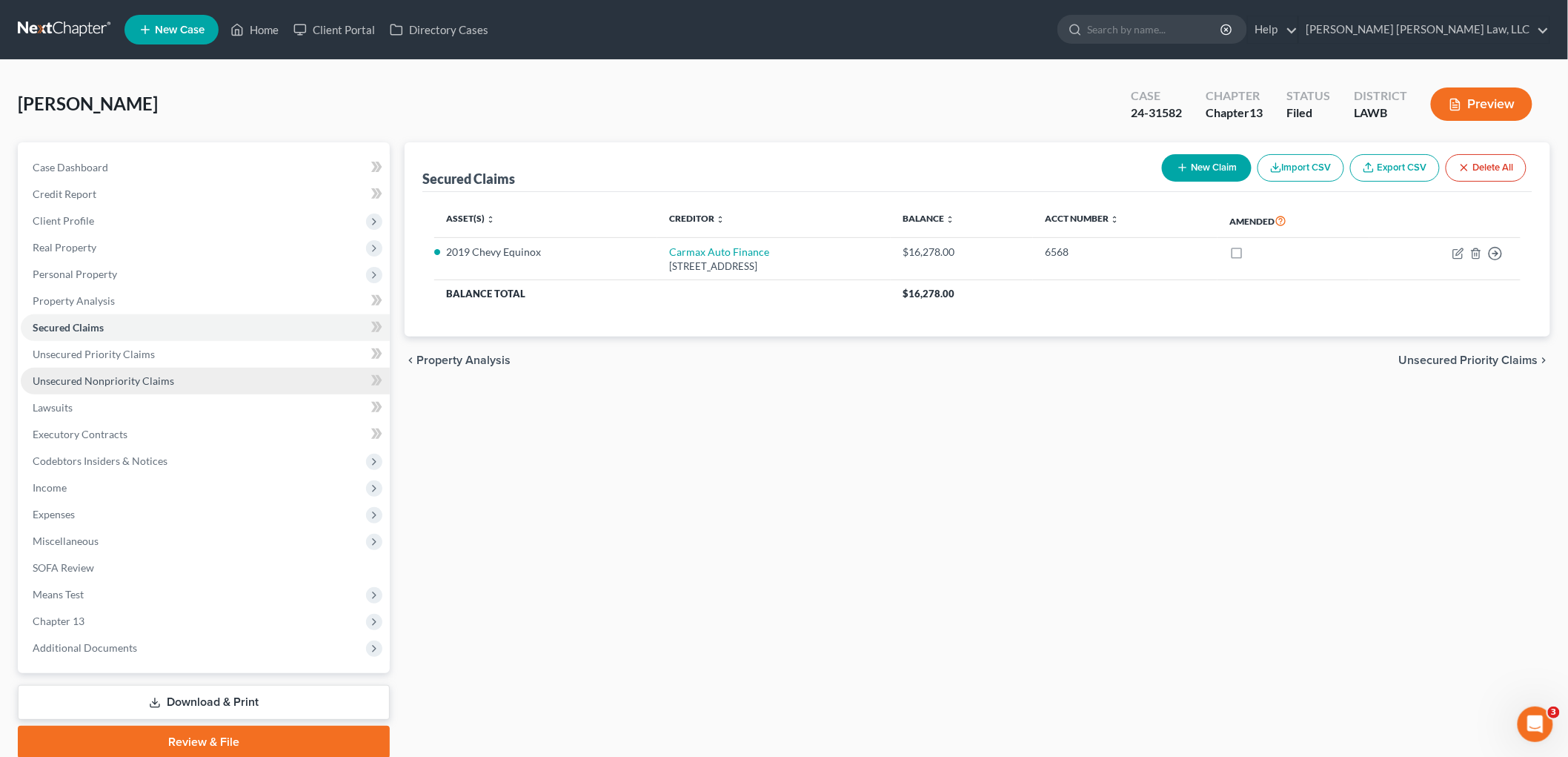
click at [126, 381] on span "Unsecured Nonpriority Claims" at bounding box center [103, 380] width 142 height 12
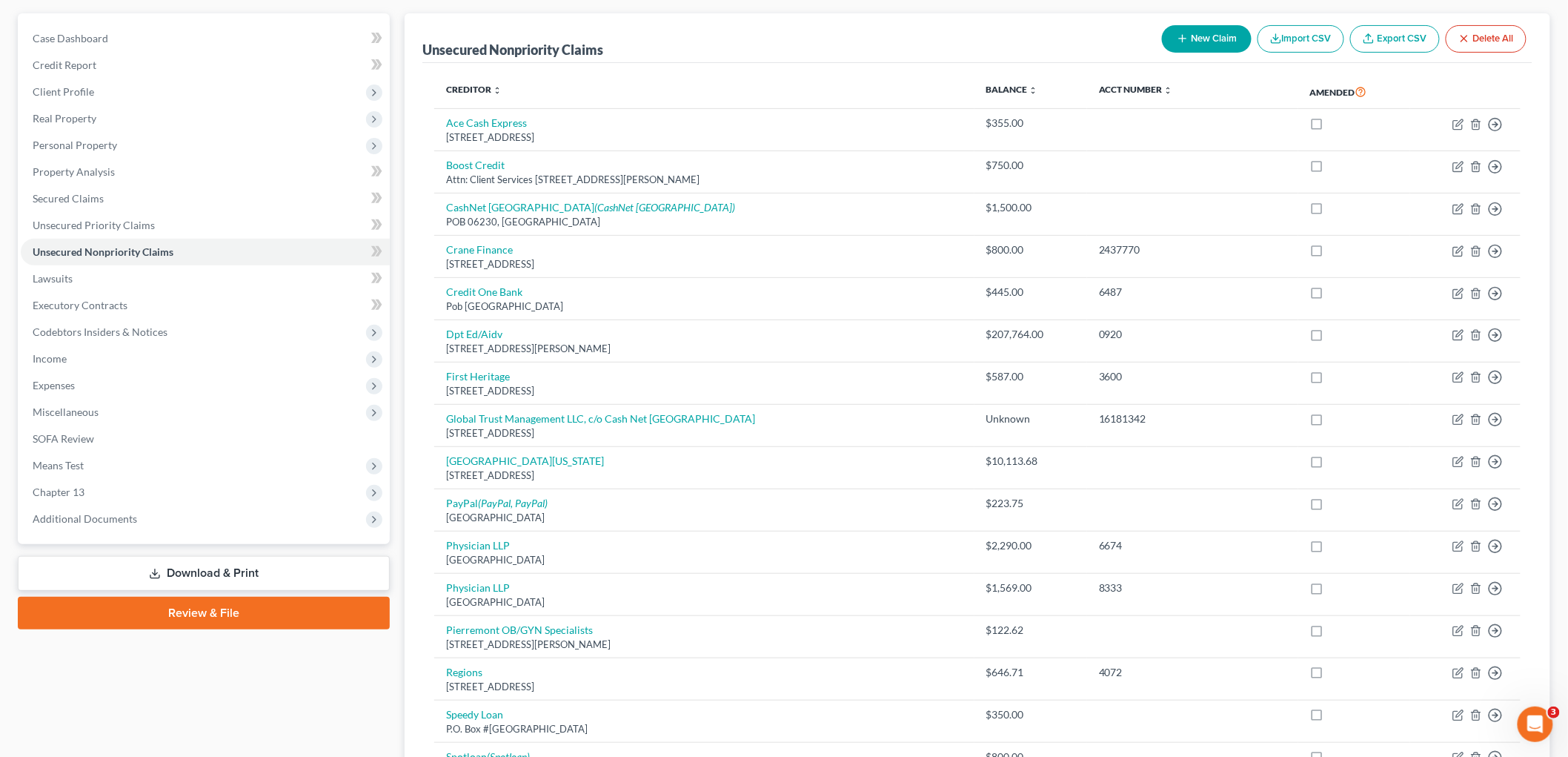
scroll to position [82, 0]
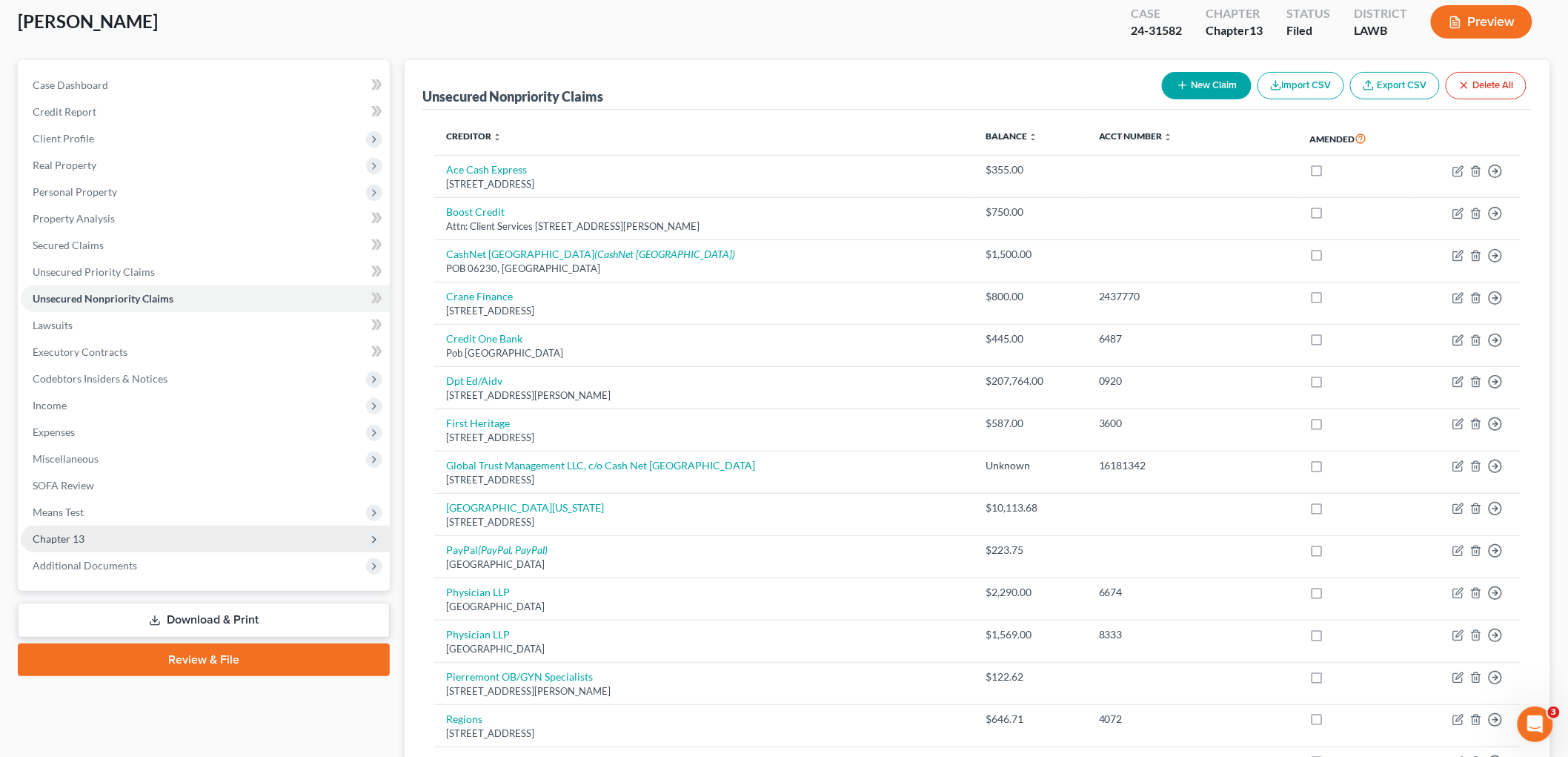
click at [126, 534] on span "Chapter 13" at bounding box center [206, 539] width 369 height 27
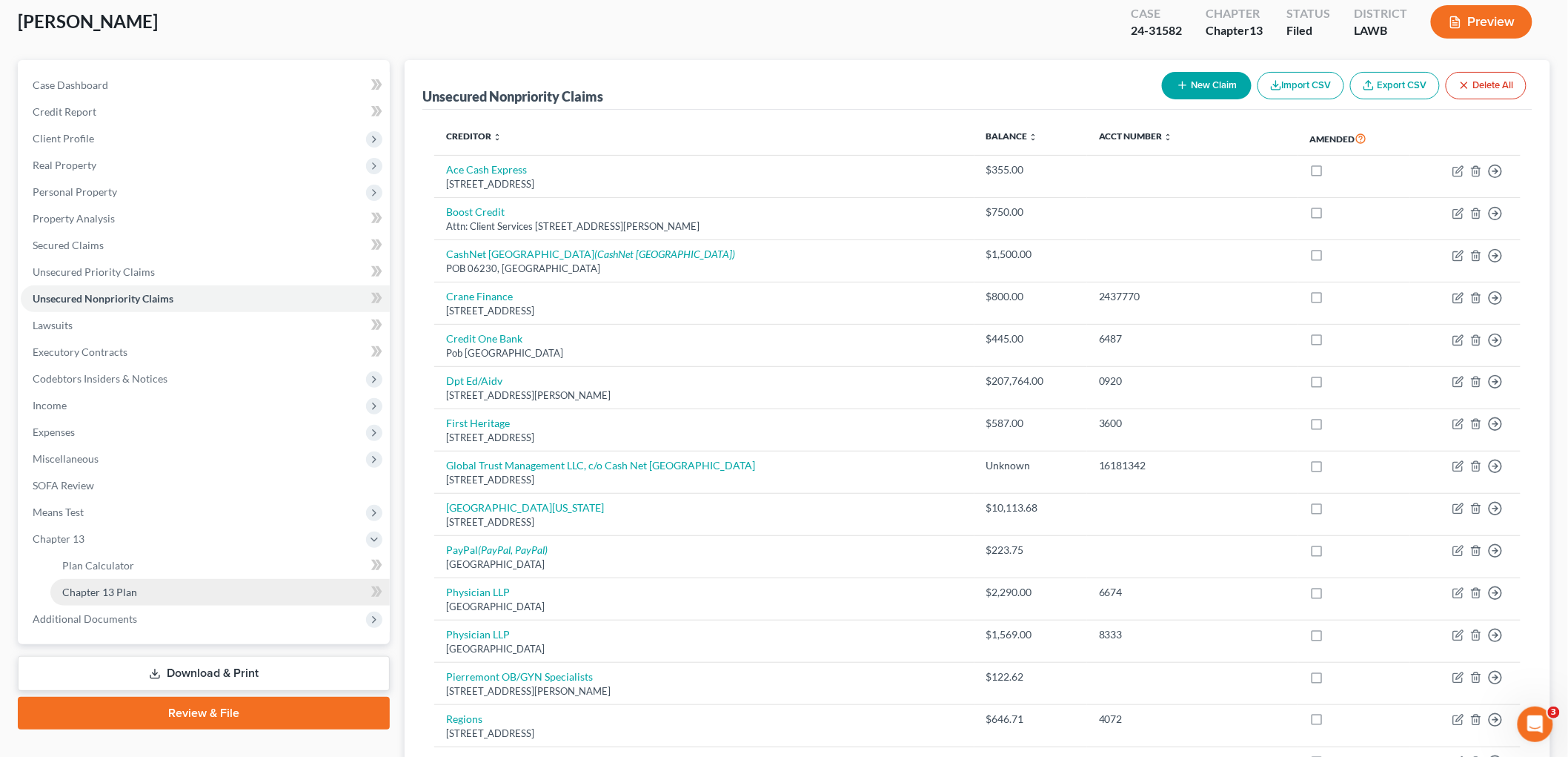
click at [112, 590] on span "Chapter 13 Plan" at bounding box center [99, 591] width 75 height 12
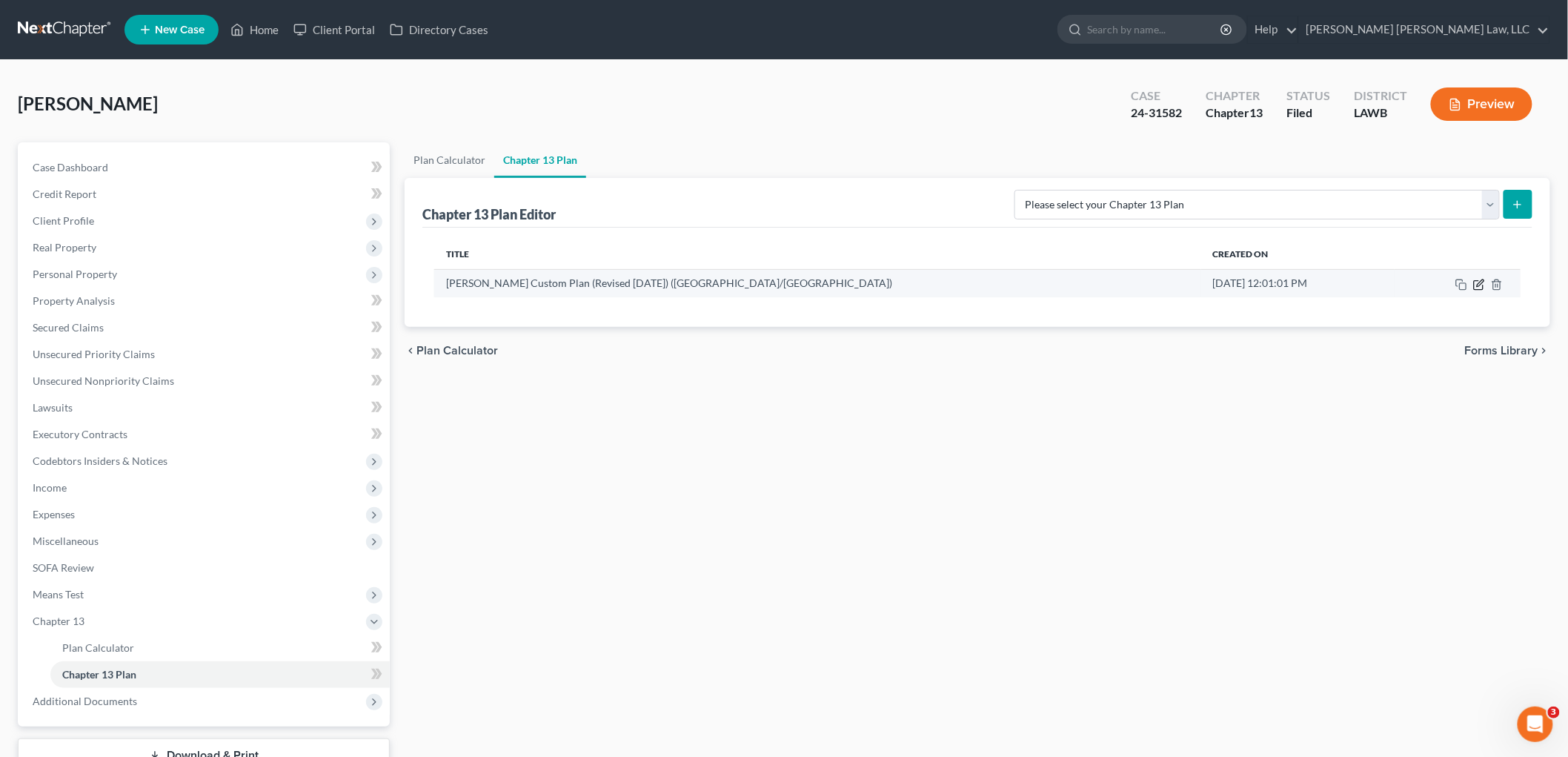
click at [1481, 285] on icon "button" at bounding box center [1479, 284] width 11 height 11
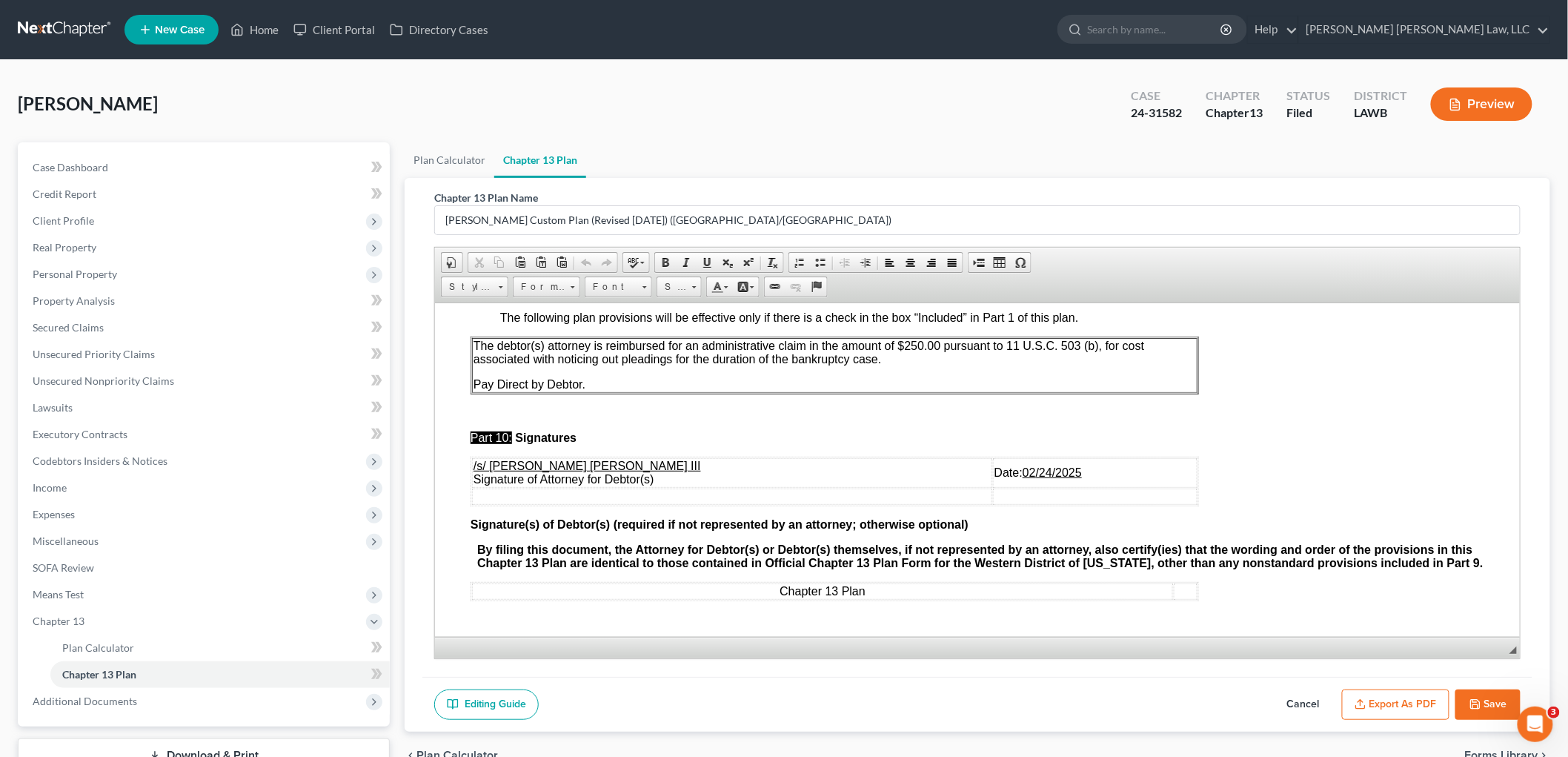
scroll to position [4341, 0]
click at [1495, 700] on button "Save" at bounding box center [1489, 705] width 65 height 32
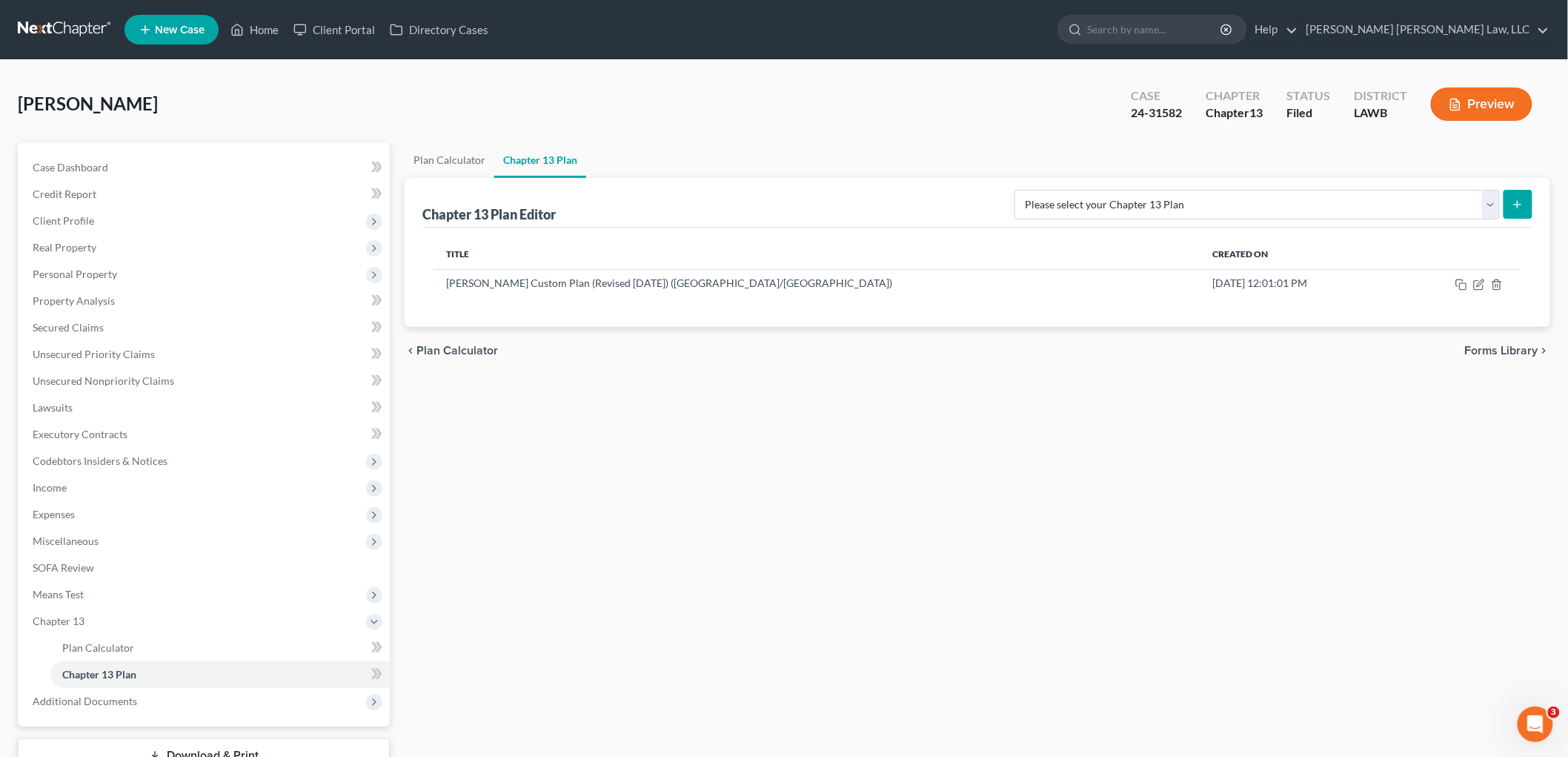
click at [75, 28] on link at bounding box center [65, 30] width 95 height 27
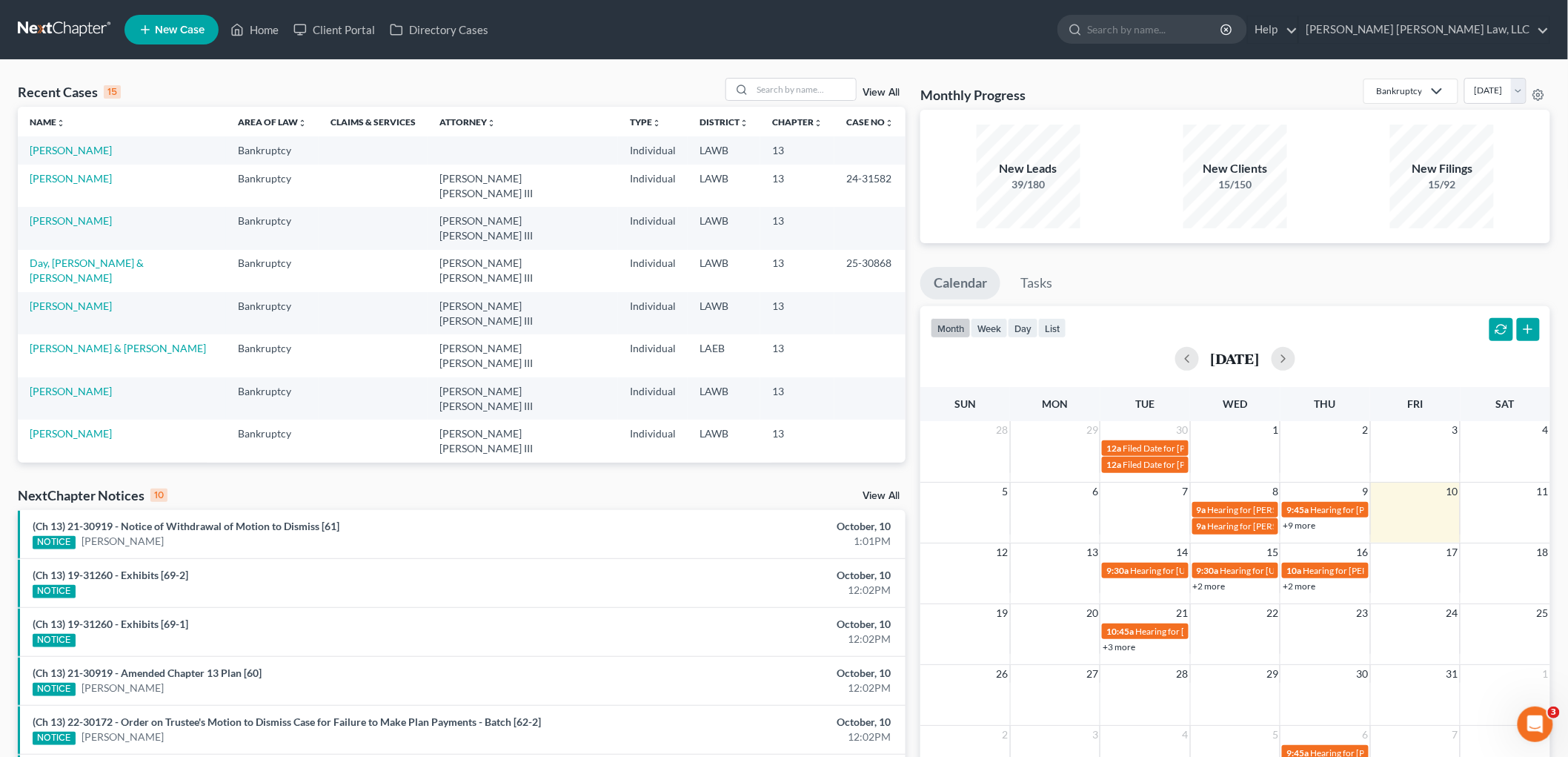
click at [136, 181] on td "[PERSON_NAME]" at bounding box center [122, 186] width 209 height 42
click at [826, 84] on input "search" at bounding box center [804, 89] width 103 height 21
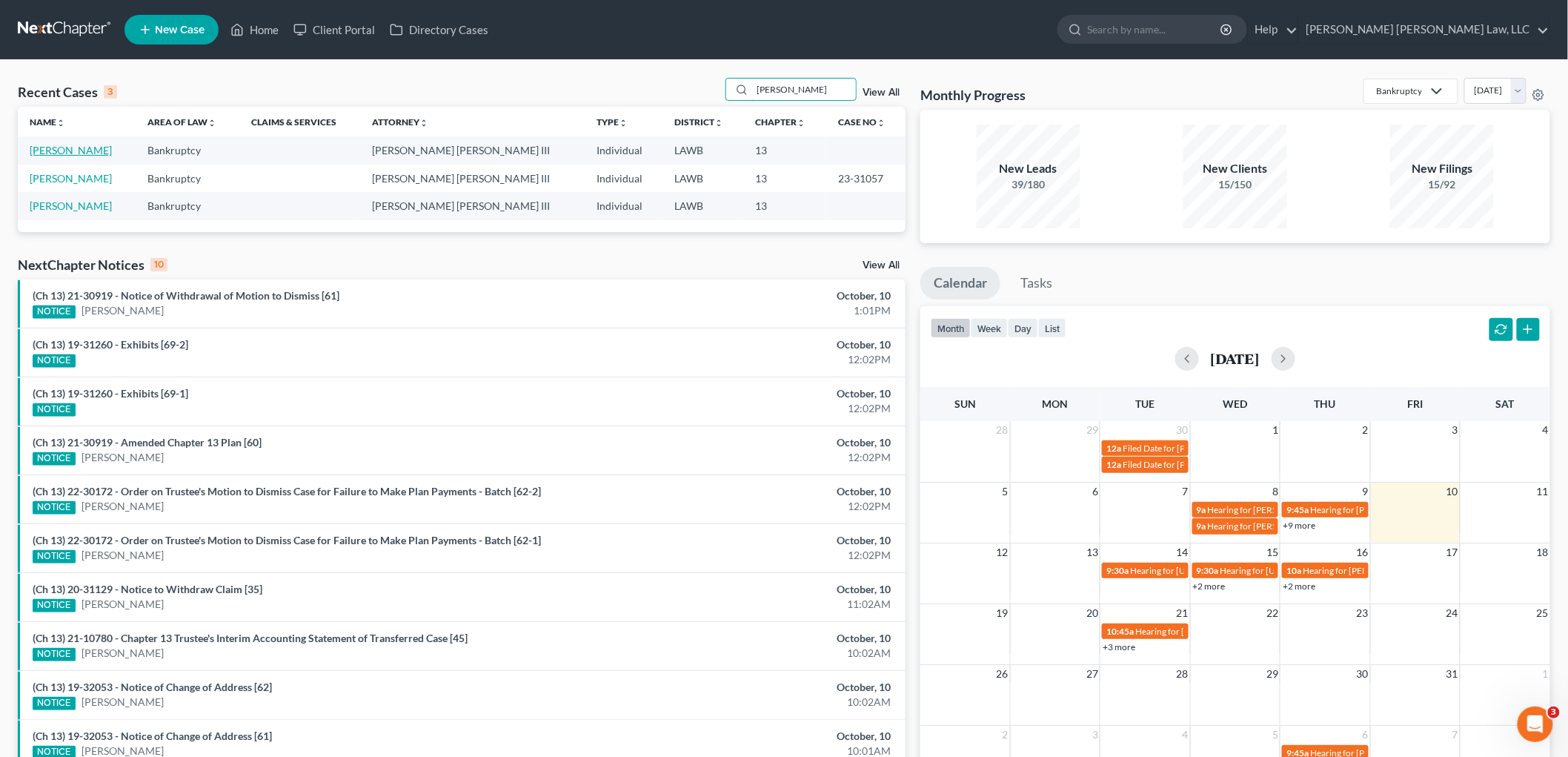
type input "buckhalter"
click at [84, 148] on link "[PERSON_NAME]" at bounding box center [71, 149] width 82 height 12
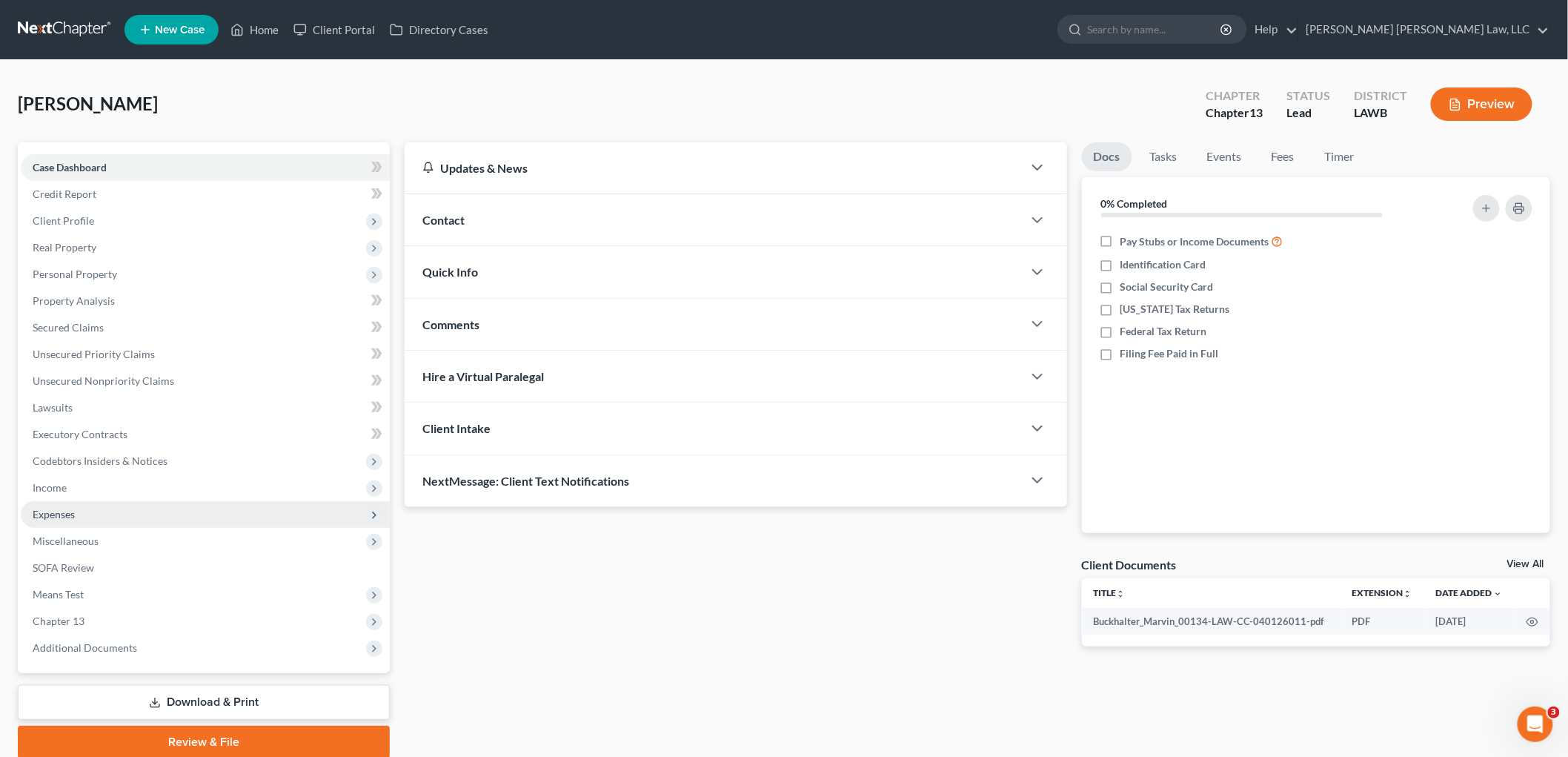
click at [75, 518] on span "Expenses" at bounding box center [54, 514] width 42 height 12
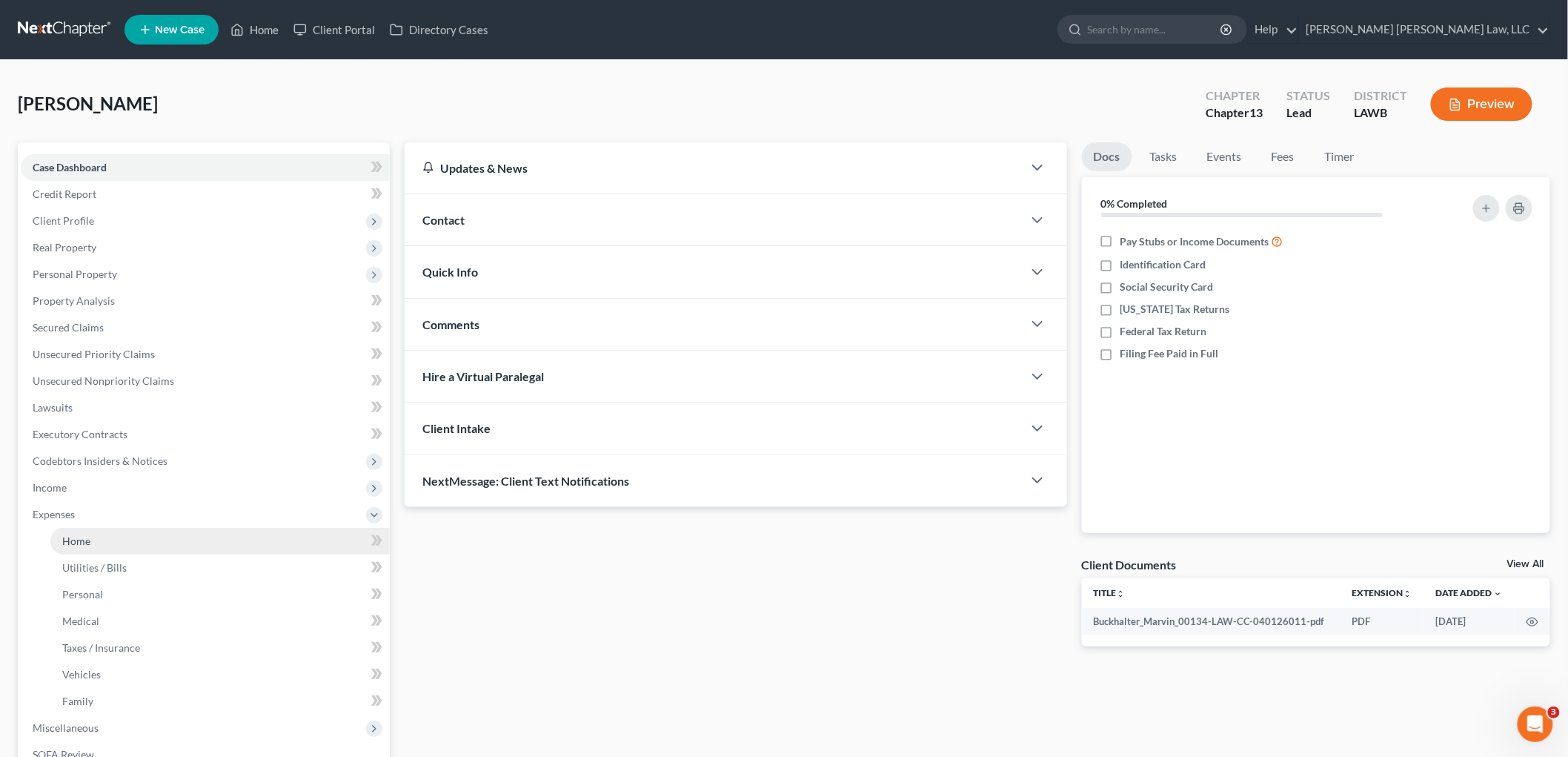
click at [83, 551] on link "Home" at bounding box center [220, 542] width 340 height 27
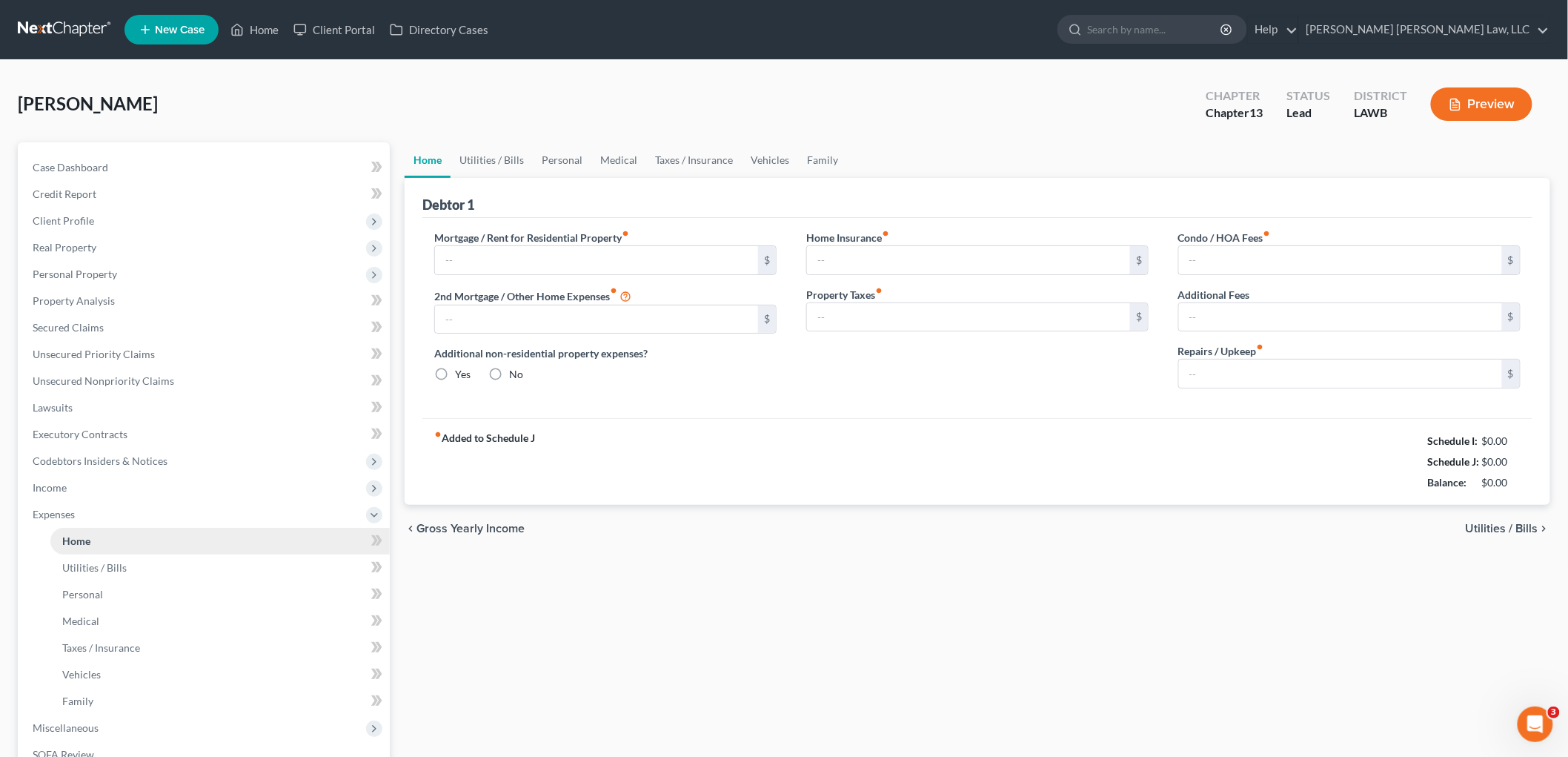
type input "0.00"
radio input "true"
type input "0.00"
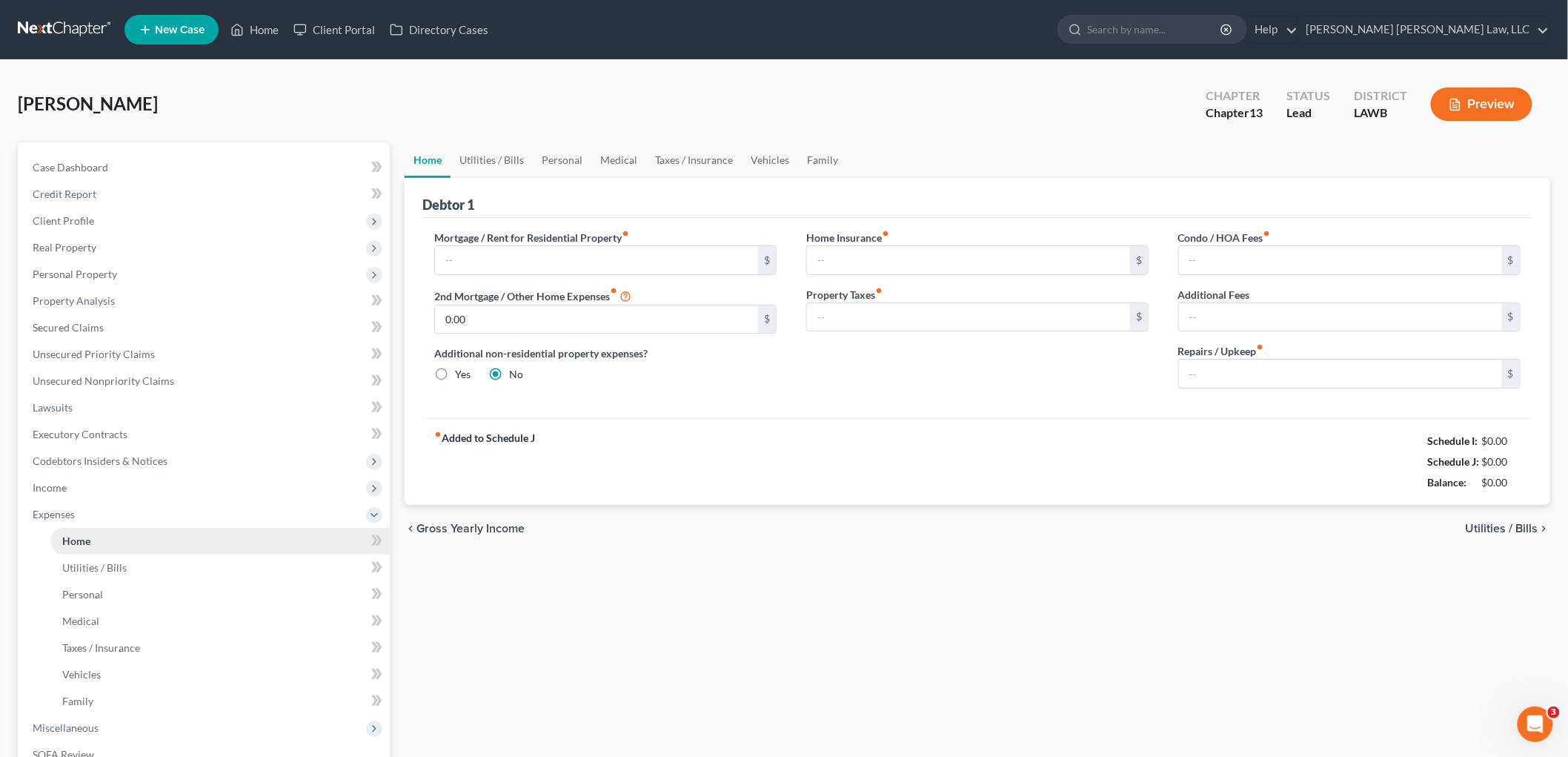
type input "0.00"
type input "100.00"
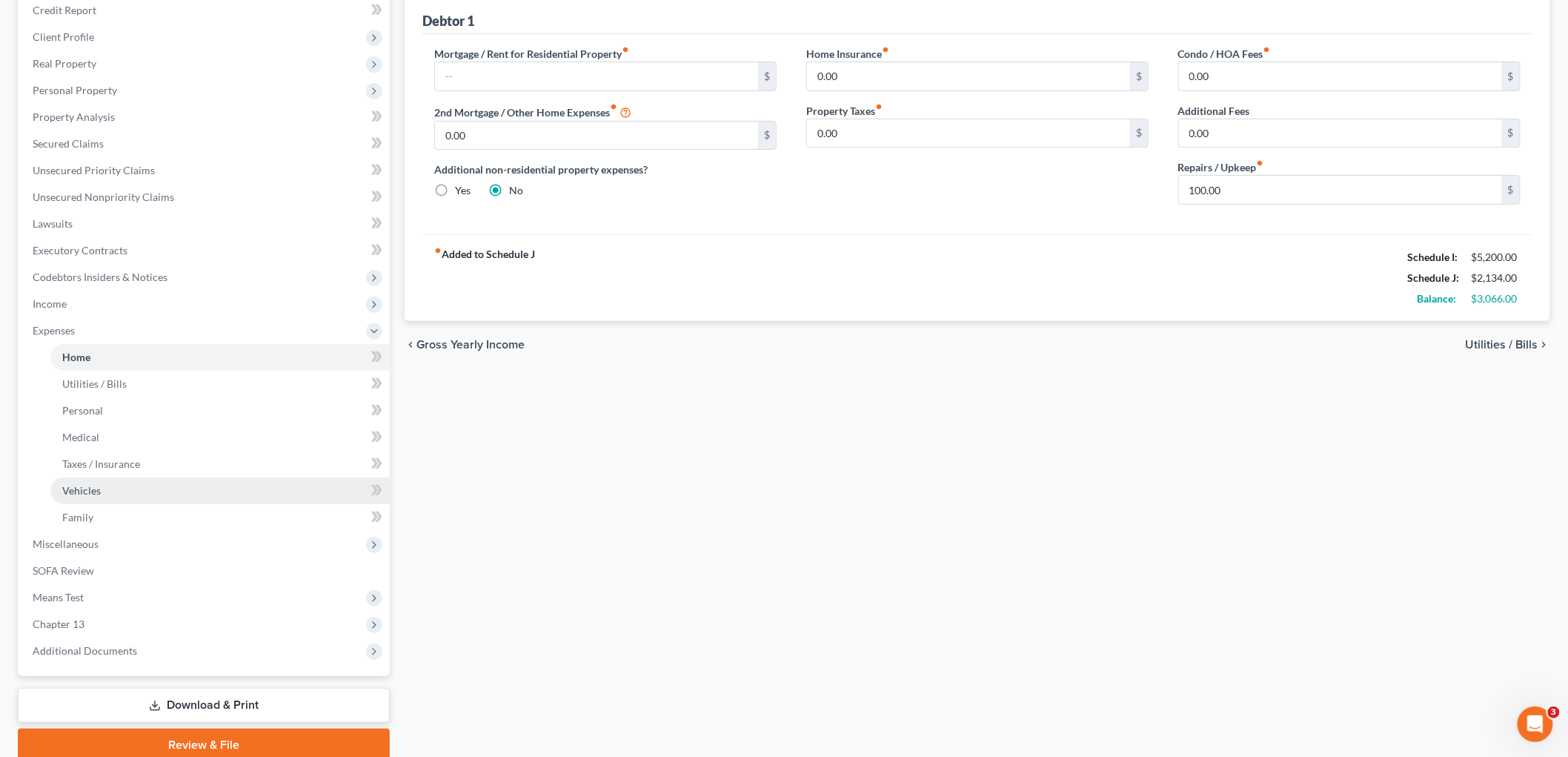
scroll to position [242, 0]
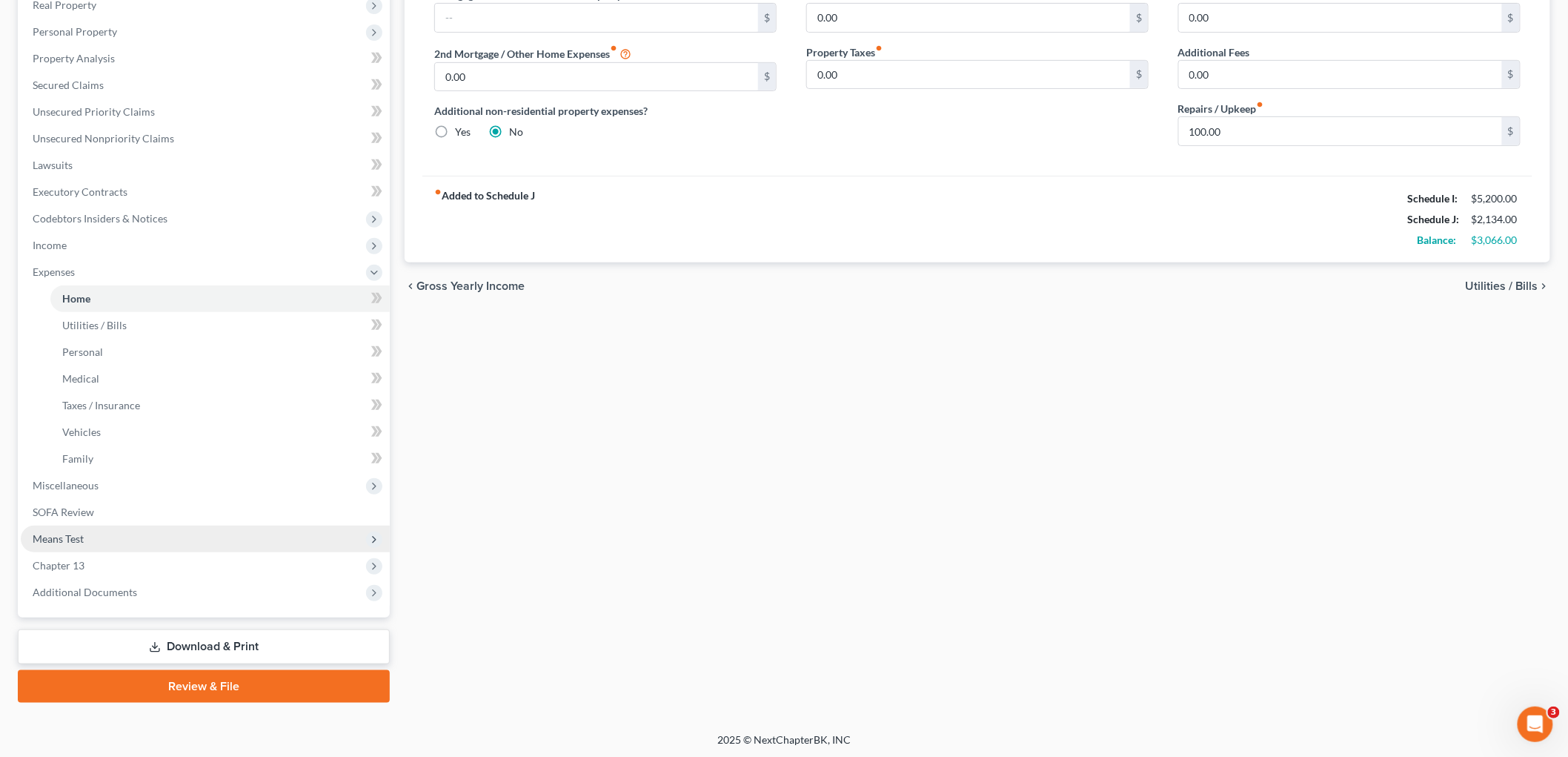
click at [110, 540] on span "Means Test" at bounding box center [206, 539] width 369 height 27
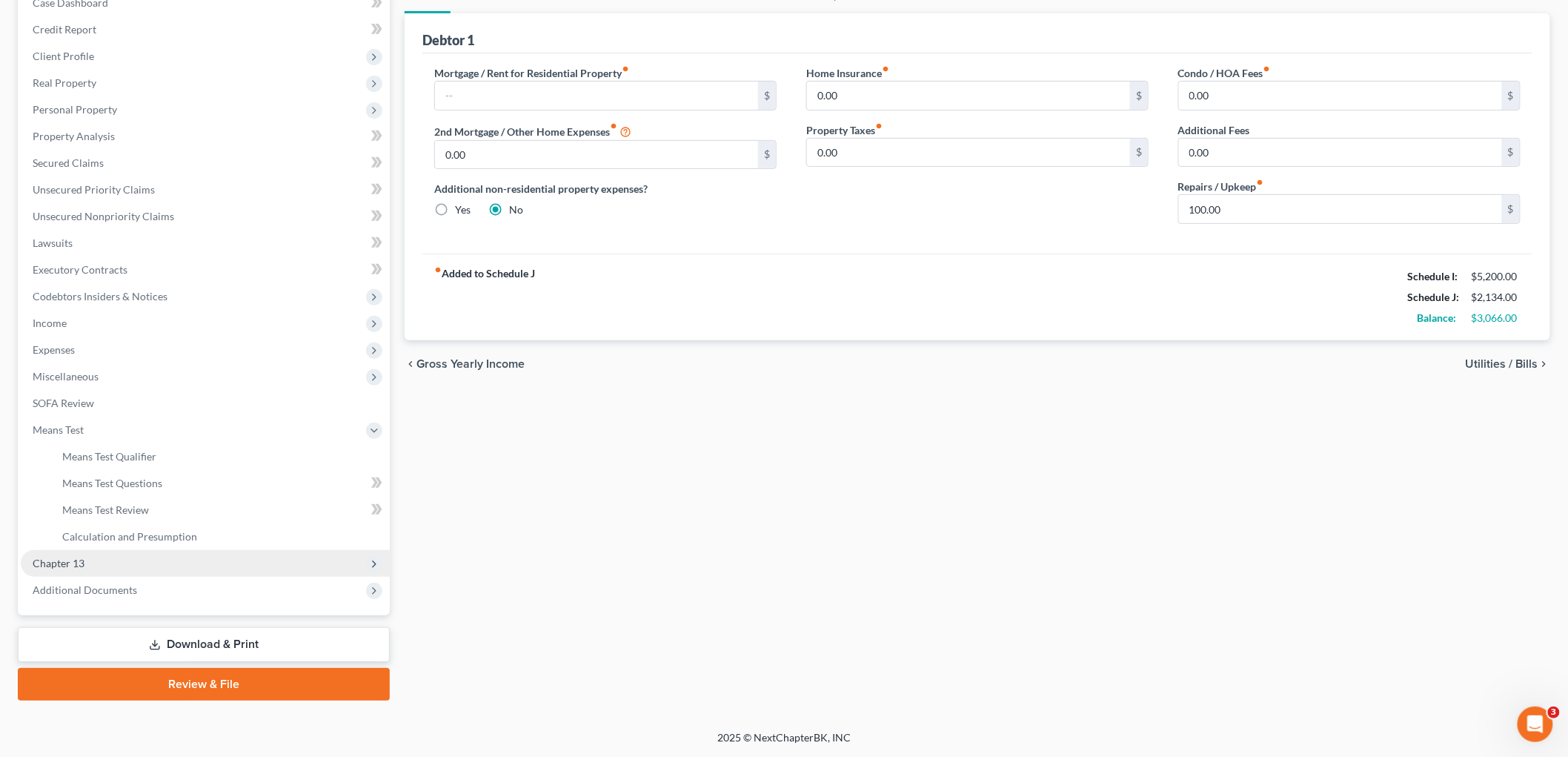
scroll to position [163, 0]
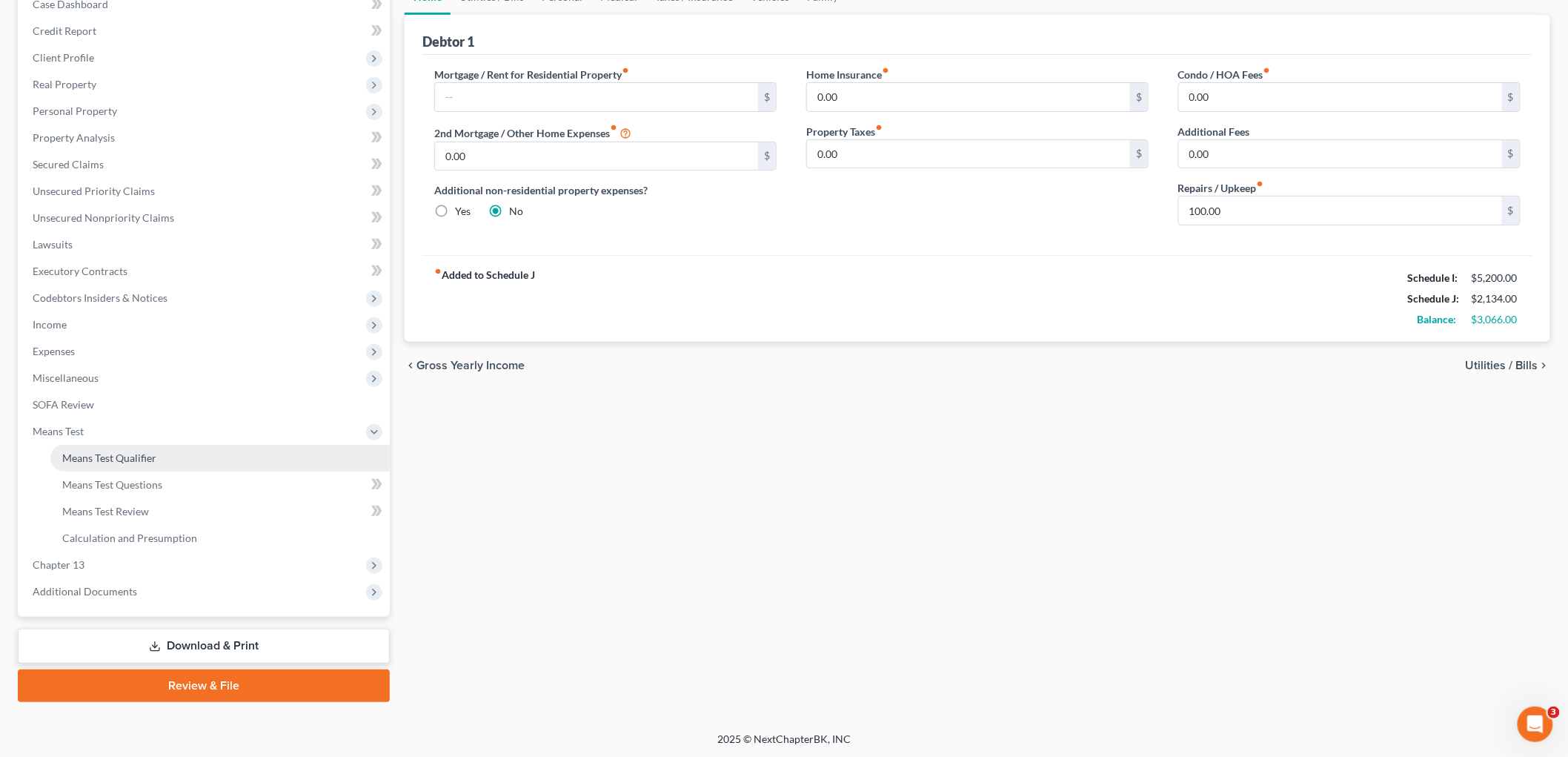
click at [110, 452] on span "Means Test Qualifier" at bounding box center [109, 457] width 94 height 12
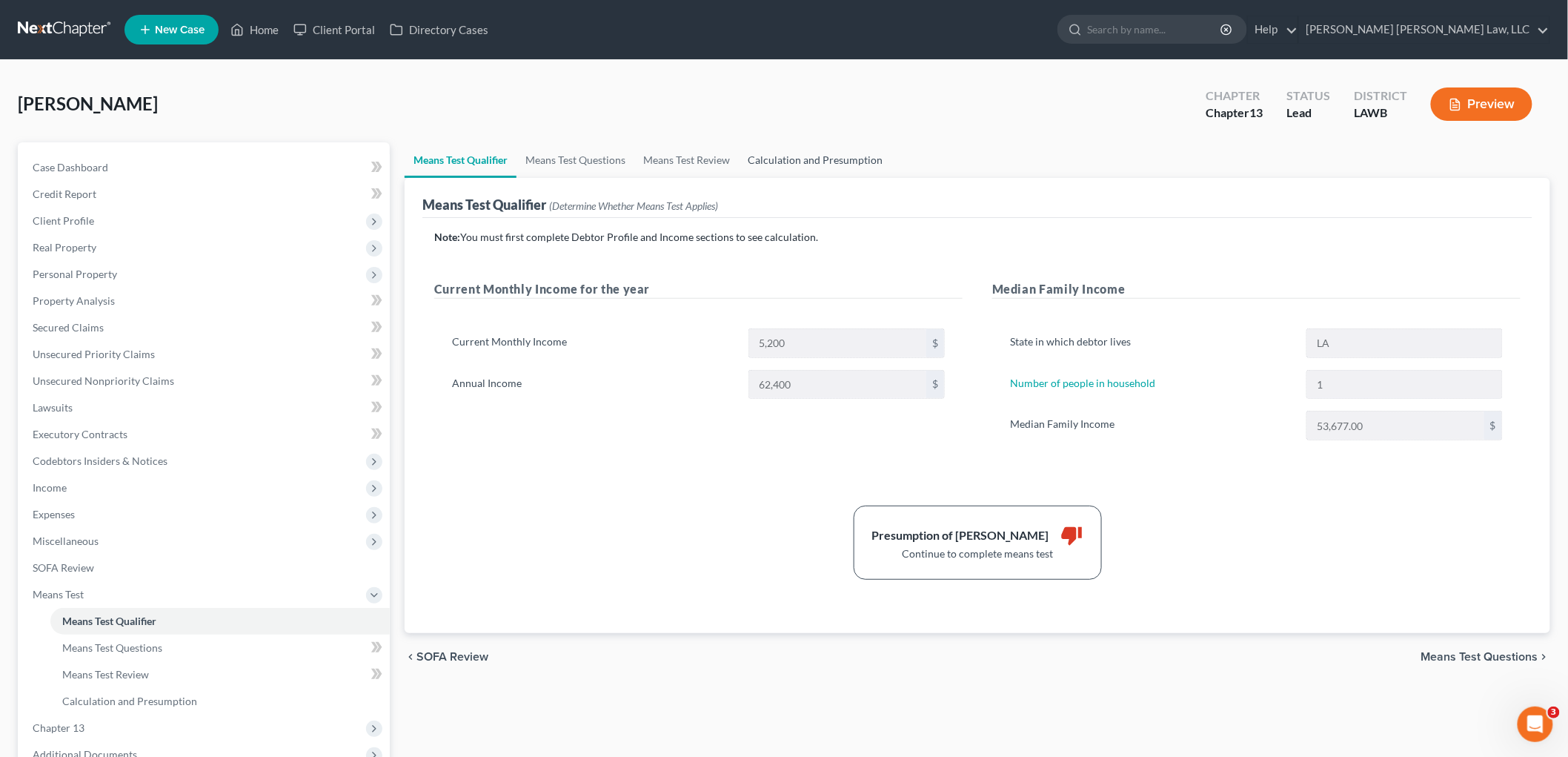
click at [771, 165] on link "Calculation and Presumption" at bounding box center [815, 160] width 153 height 35
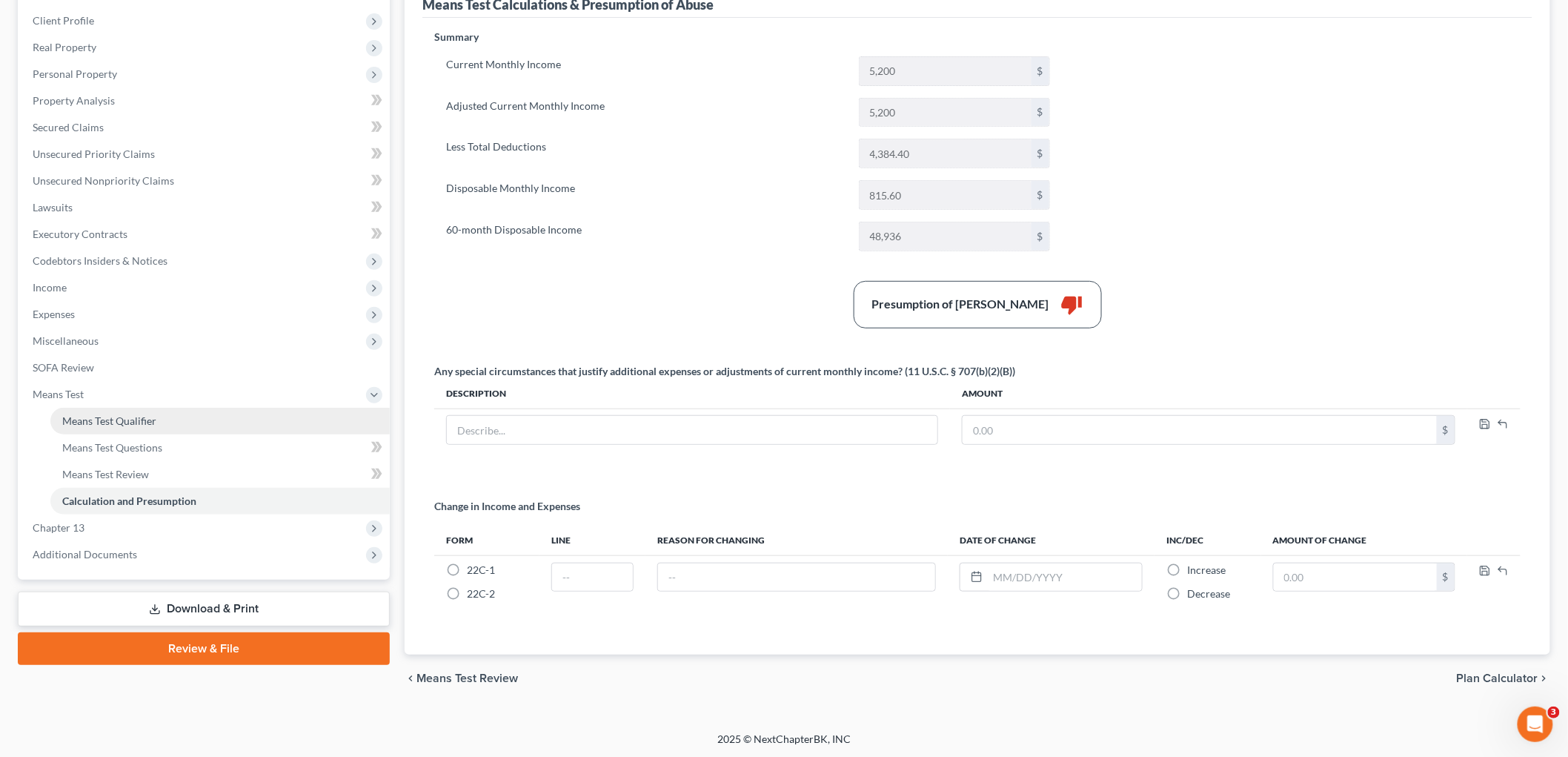
scroll to position [203, 0]
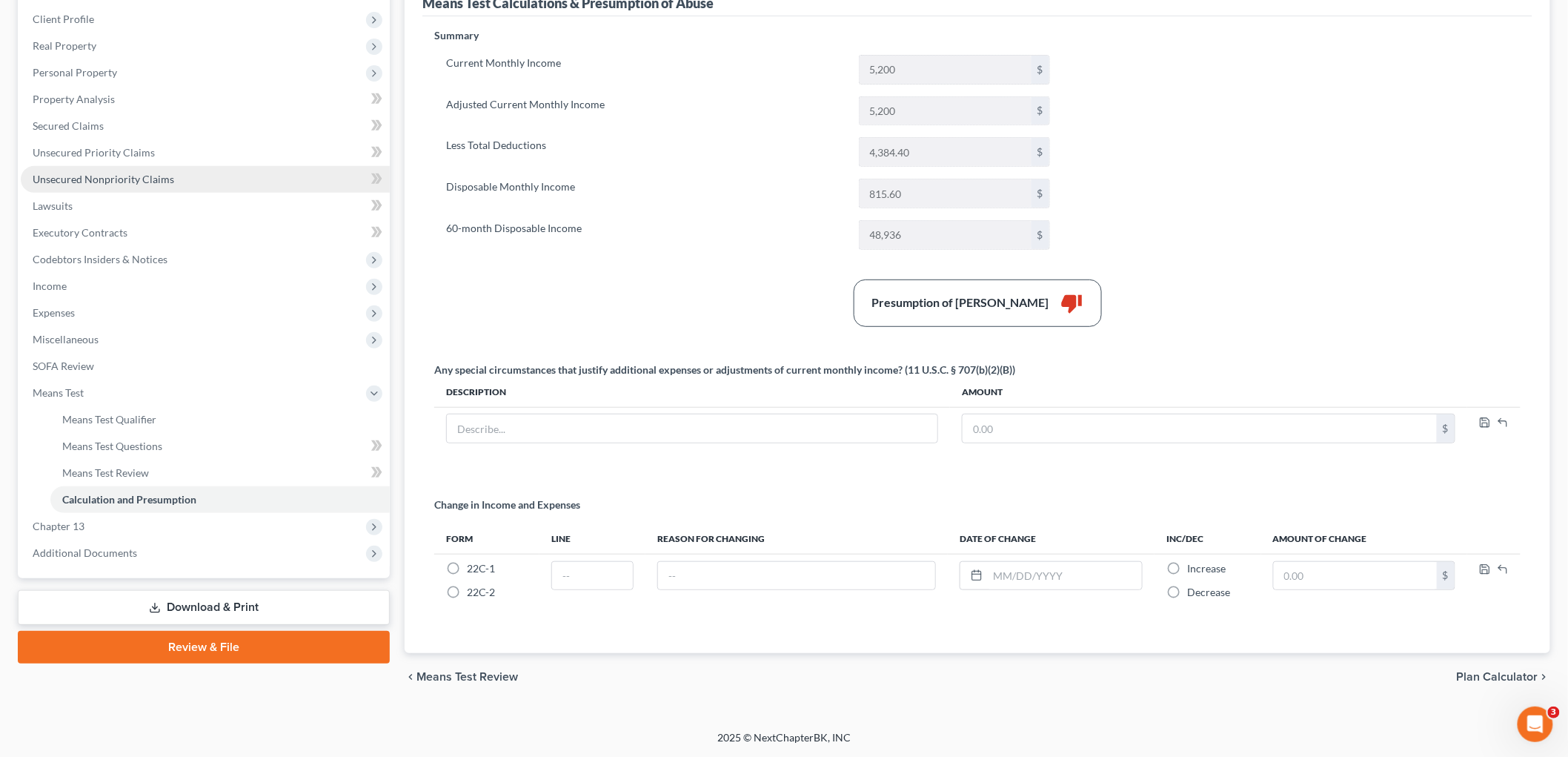
click at [121, 179] on span "Unsecured Nonpriority Claims" at bounding box center [103, 179] width 142 height 12
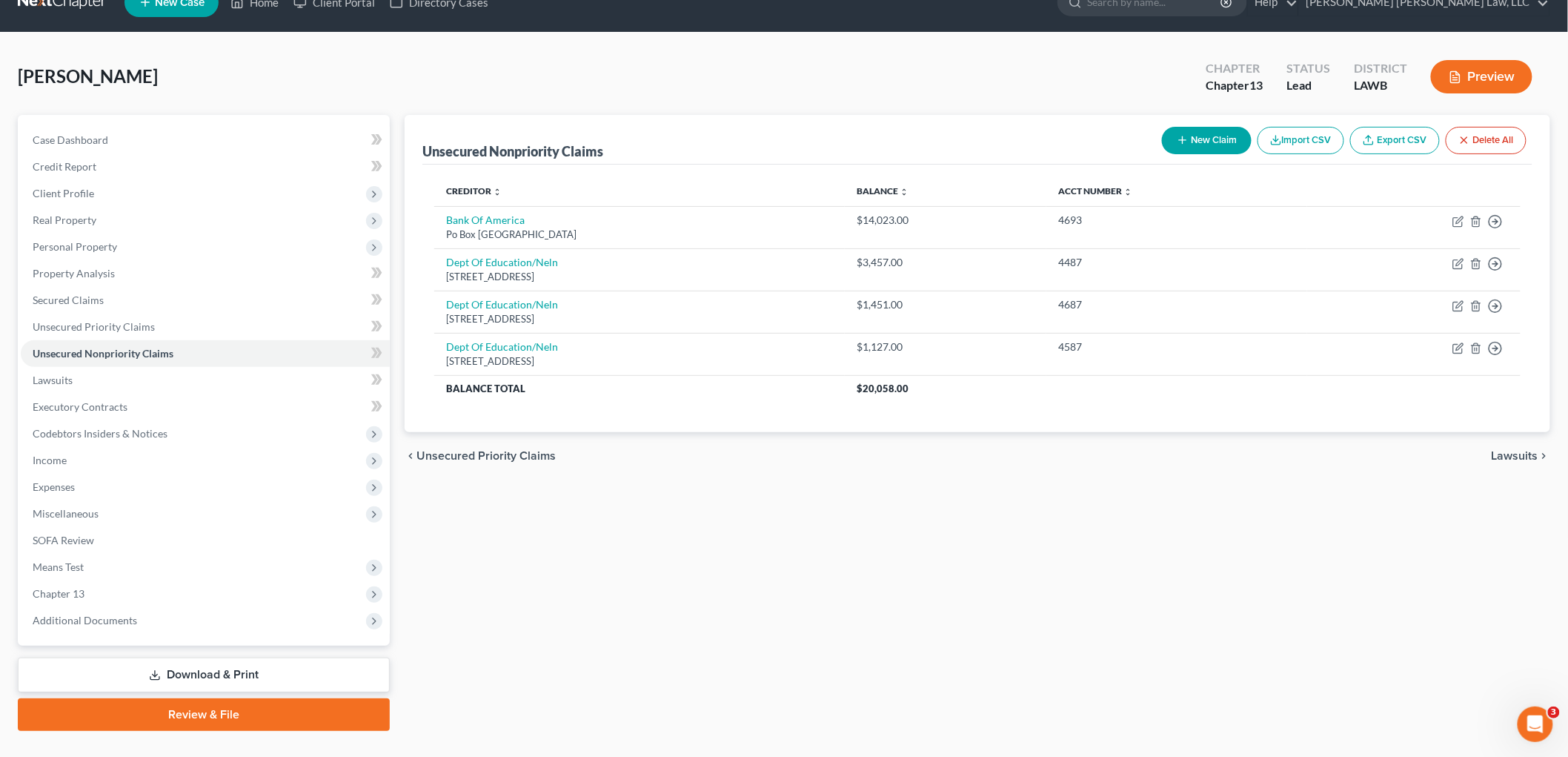
scroll to position [56, 0]
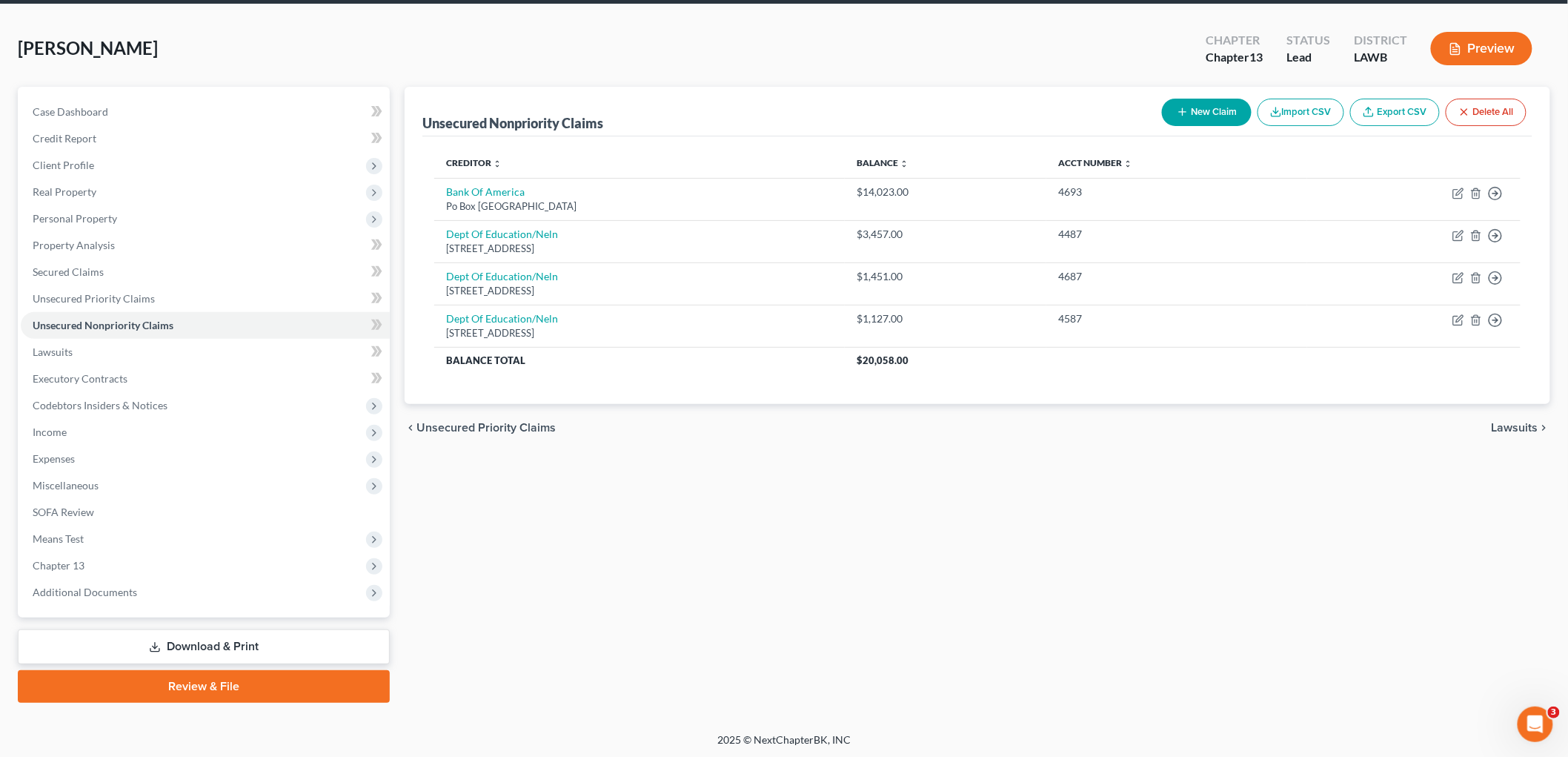
click at [227, 643] on link "Download & Print" at bounding box center [204, 647] width 372 height 34
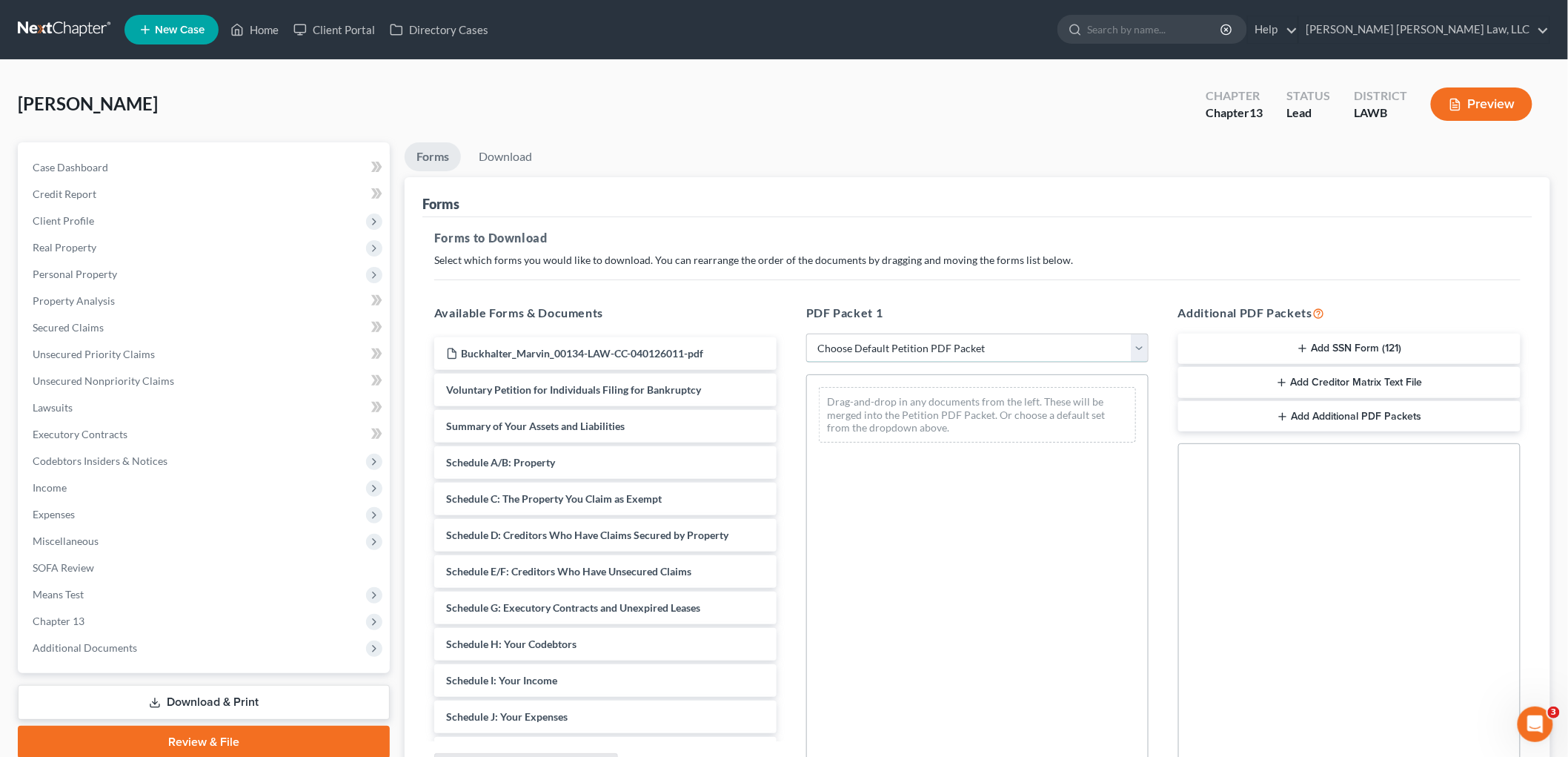
click at [835, 338] on select "Choose Default Petition PDF Packet Complete Bankruptcy Petition (all forms and …" at bounding box center [978, 348] width 342 height 30
select select "3"
click at [806, 334] on select "Choose Default Petition PDF Packet Complete Bankruptcy Petition (all forms and …" at bounding box center [978, 348] width 342 height 30
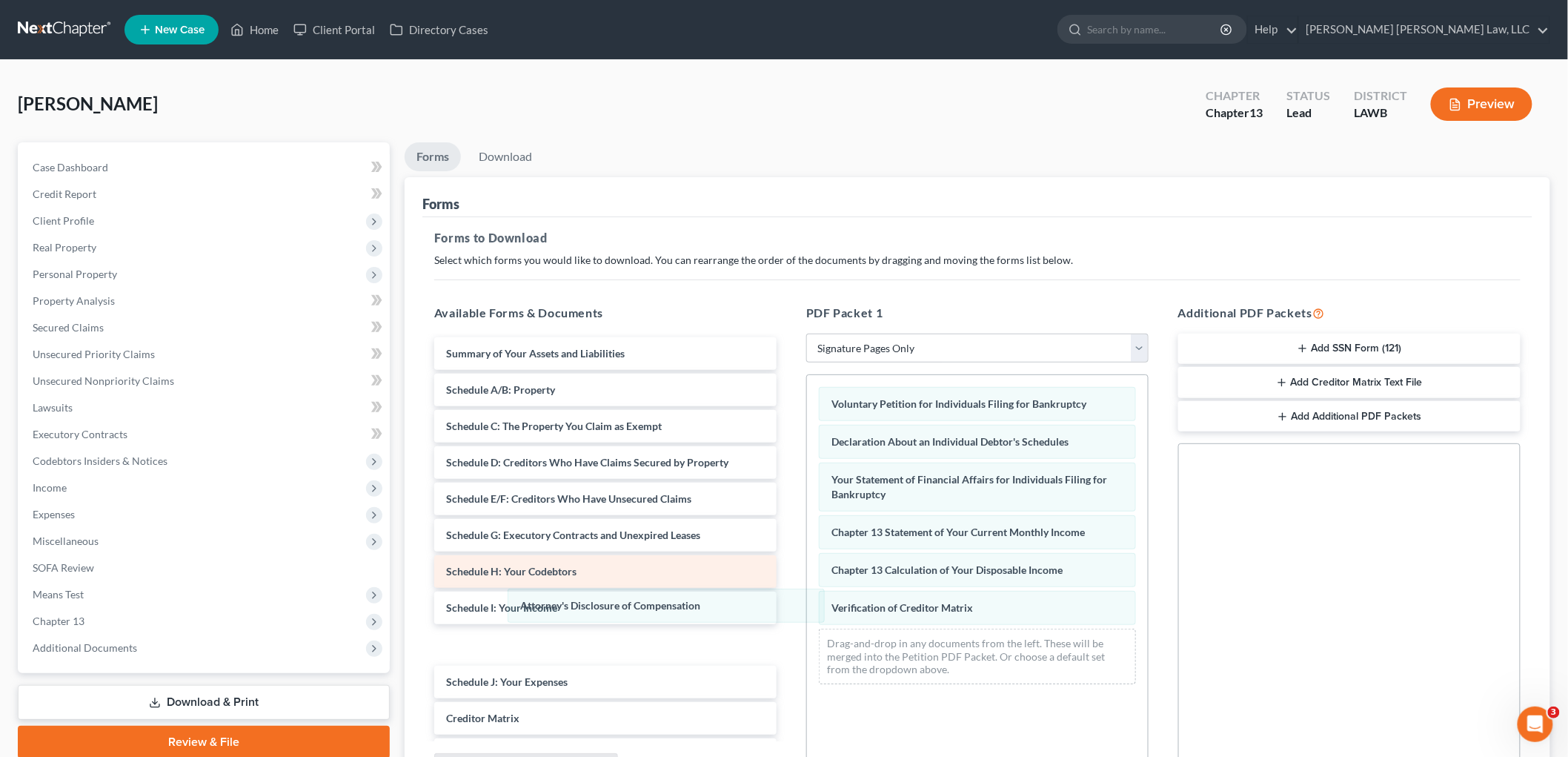
drag, startPoint x: 884, startPoint y: 649, endPoint x: 558, endPoint y: 571, distance: 335.2
click at [807, 604] on div "Attorney's Disclosure of Compensation Voluntary Petition for Individuals Filing…" at bounding box center [978, 535] width 341 height 321
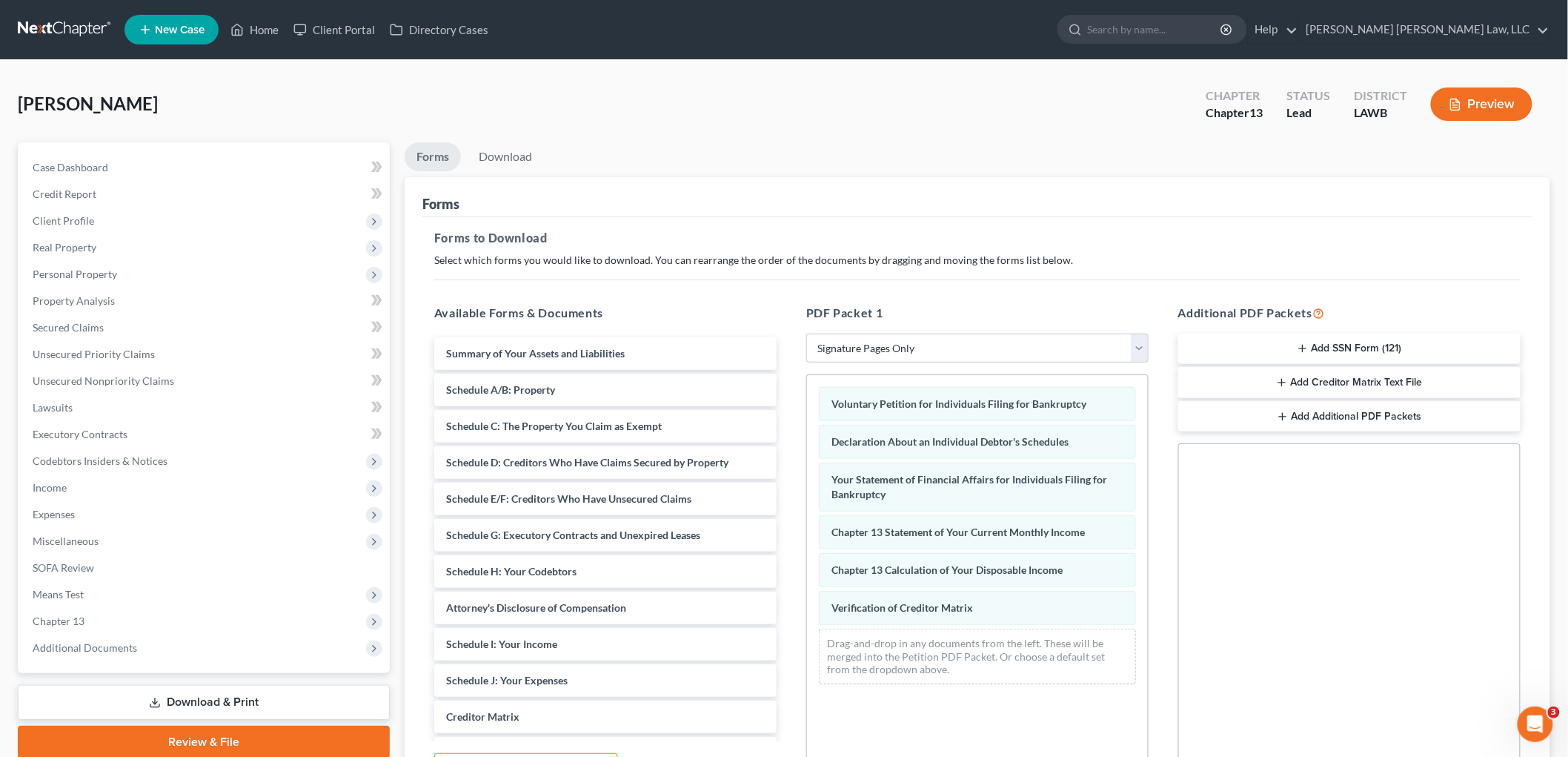
click at [497, 139] on div "Buckhalter, Marvin Upgraded Chapter Chapter 13 Status Lead District LAWB Preview" at bounding box center [784, 109] width 1533 height 64
click at [499, 146] on link "Download" at bounding box center [505, 157] width 77 height 29
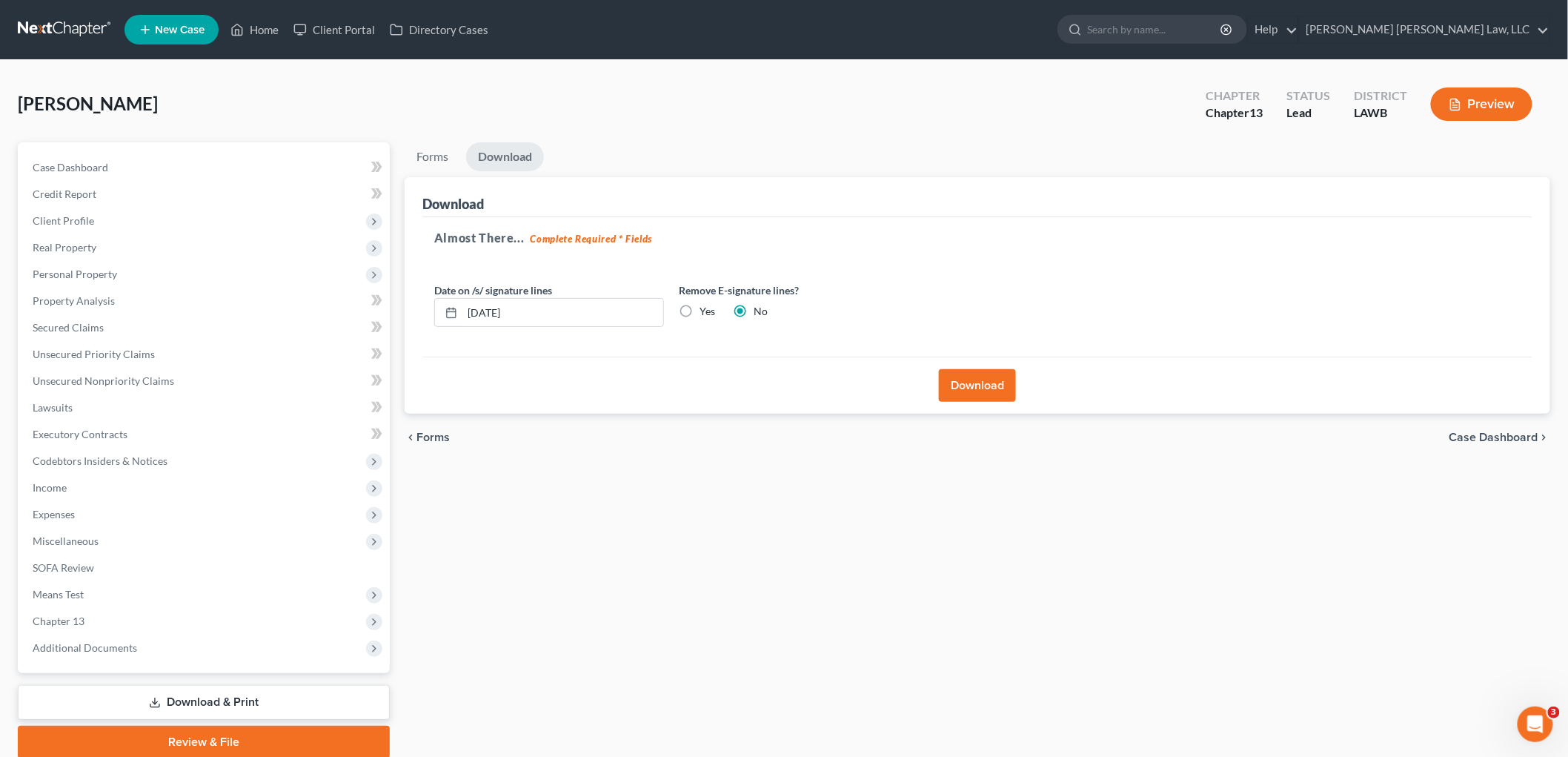
click at [953, 387] on button "Download" at bounding box center [978, 386] width 77 height 33
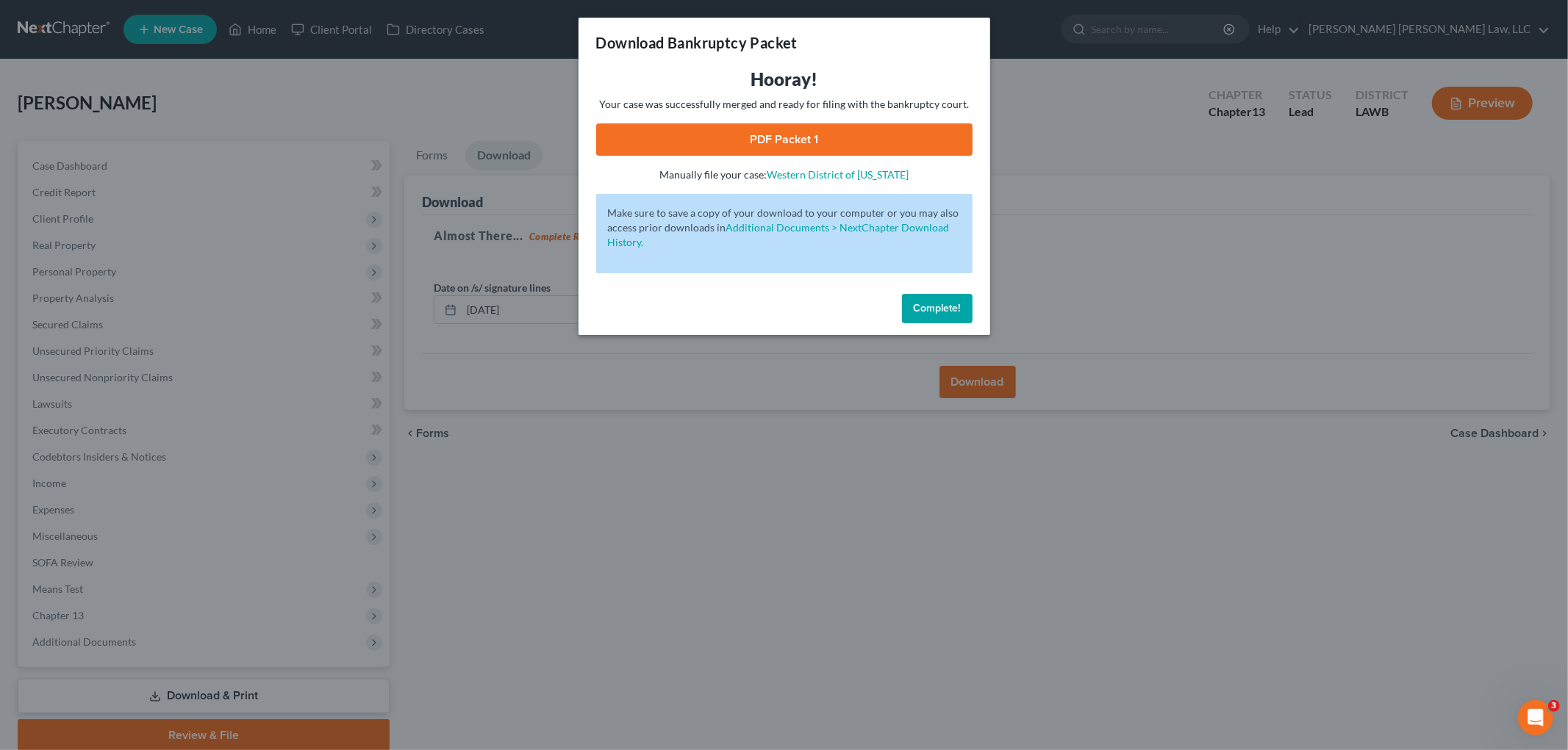
click at [891, 128] on link "PDF Packet 1" at bounding box center [784, 139] width 377 height 32
click at [922, 308] on span "Complete!" at bounding box center [937, 307] width 47 height 12
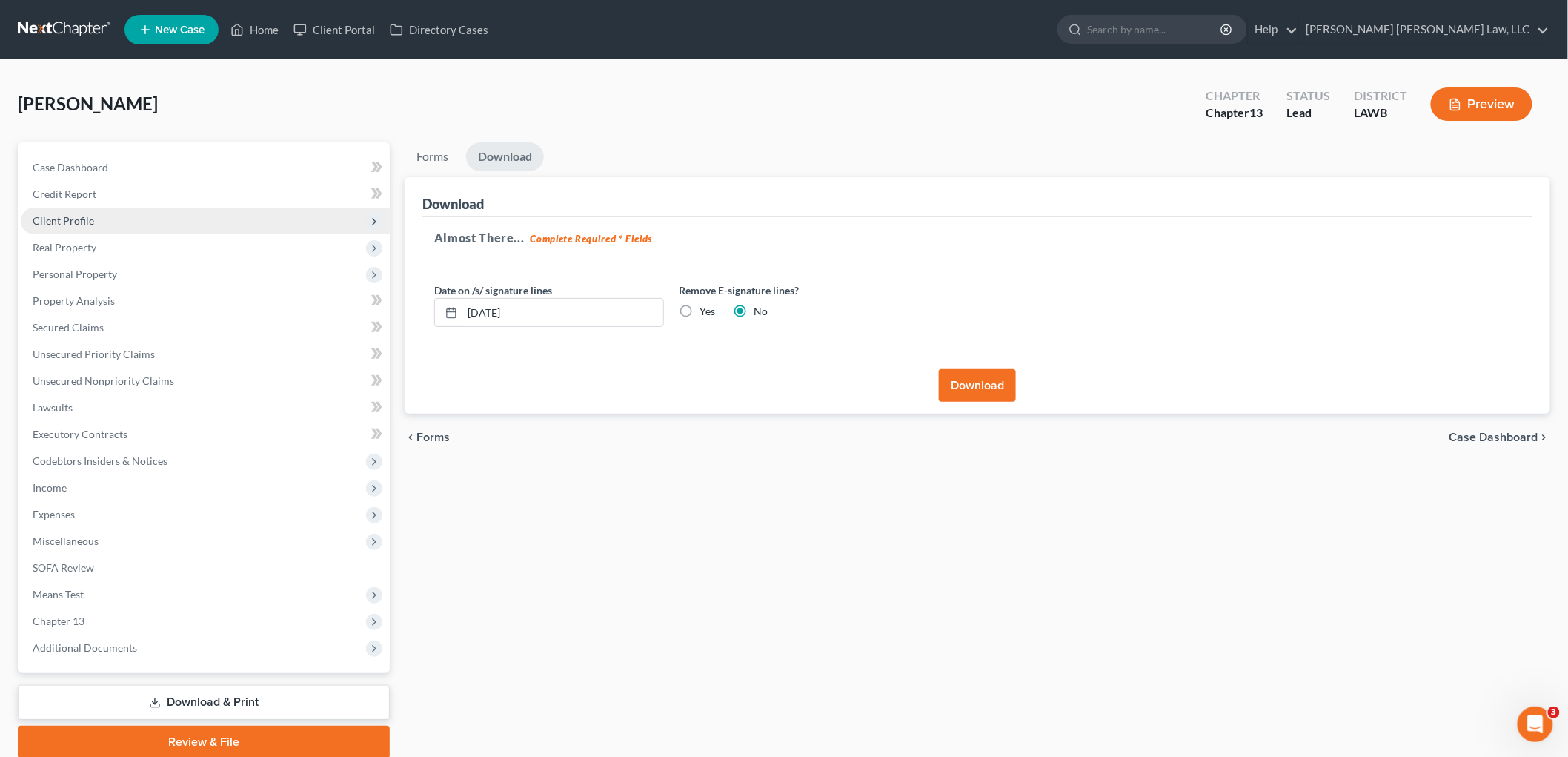
click at [85, 221] on span "Client Profile" at bounding box center [63, 220] width 61 height 12
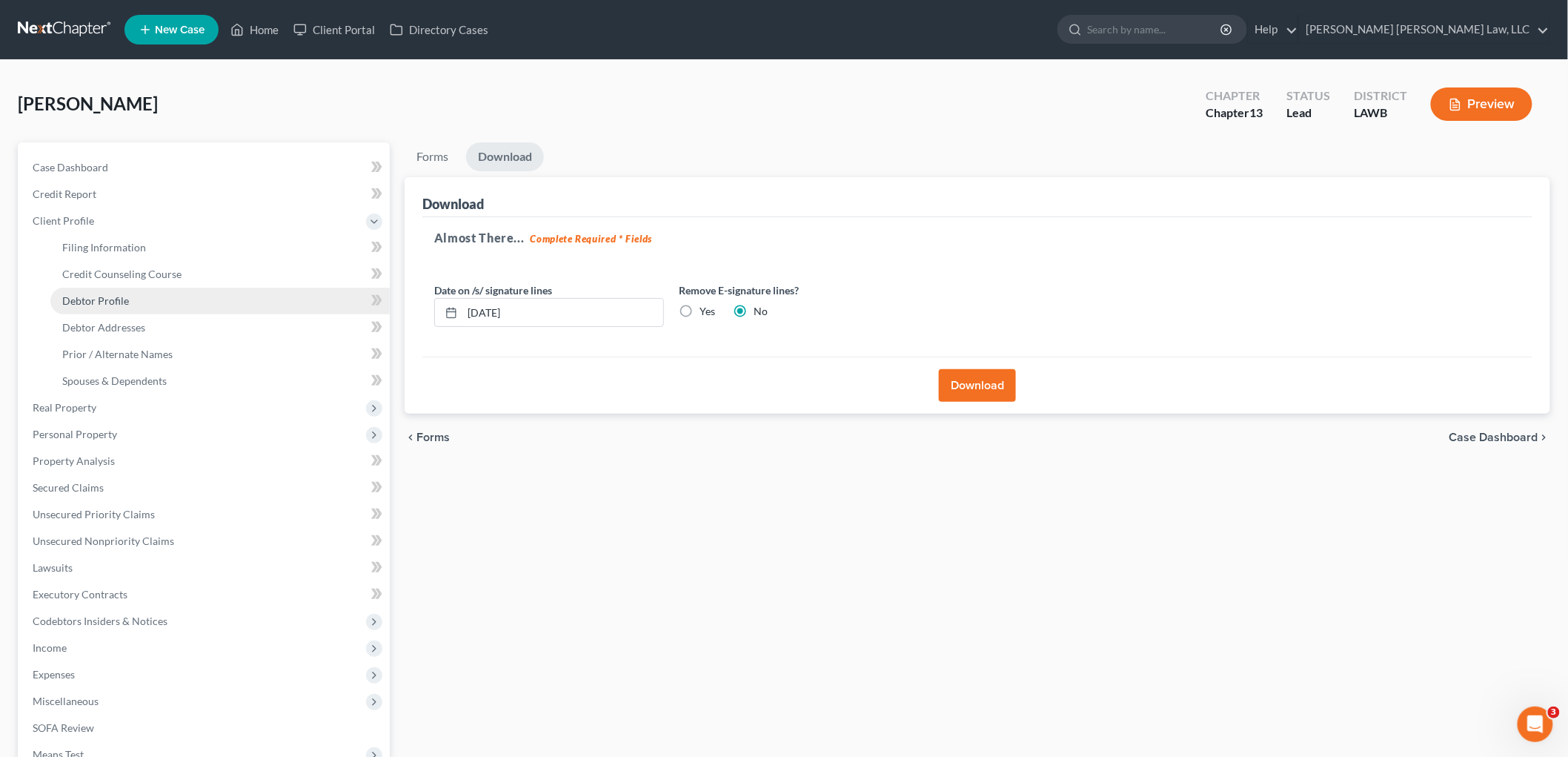
click at [87, 295] on span "Debtor Profile" at bounding box center [96, 301] width 67 height 12
select select "4"
select select "0"
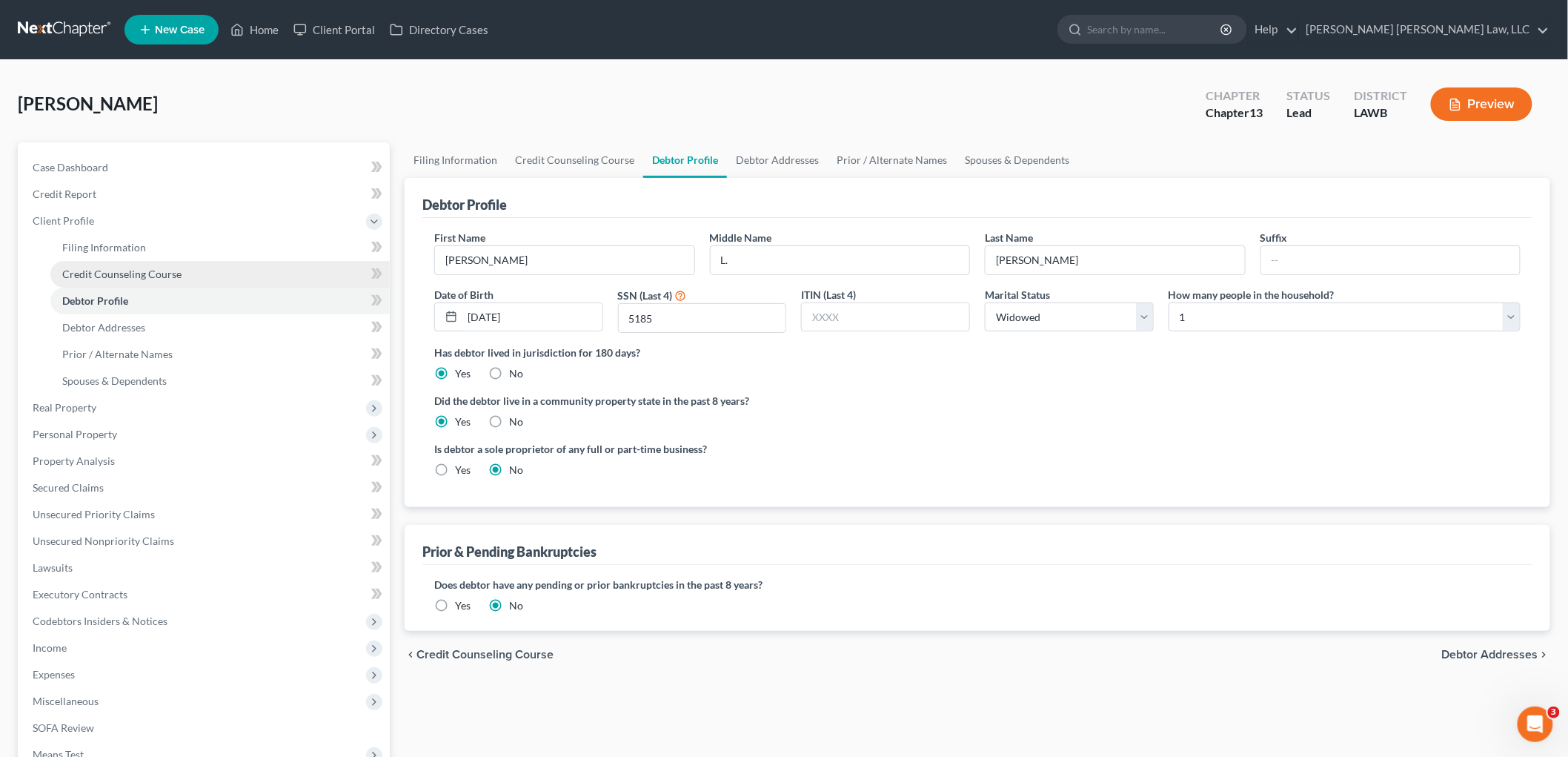
radio input "true"
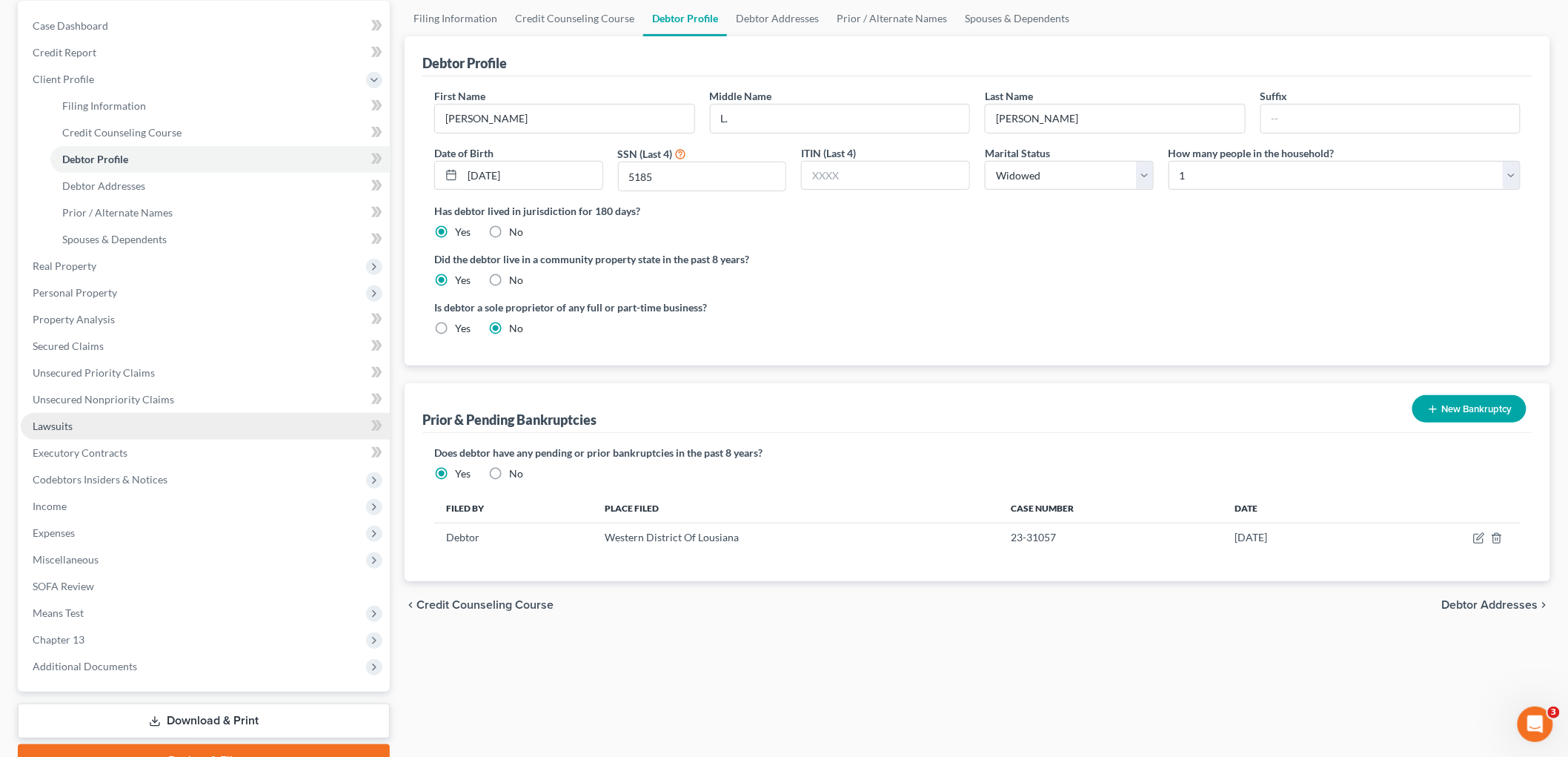
scroll to position [165, 0]
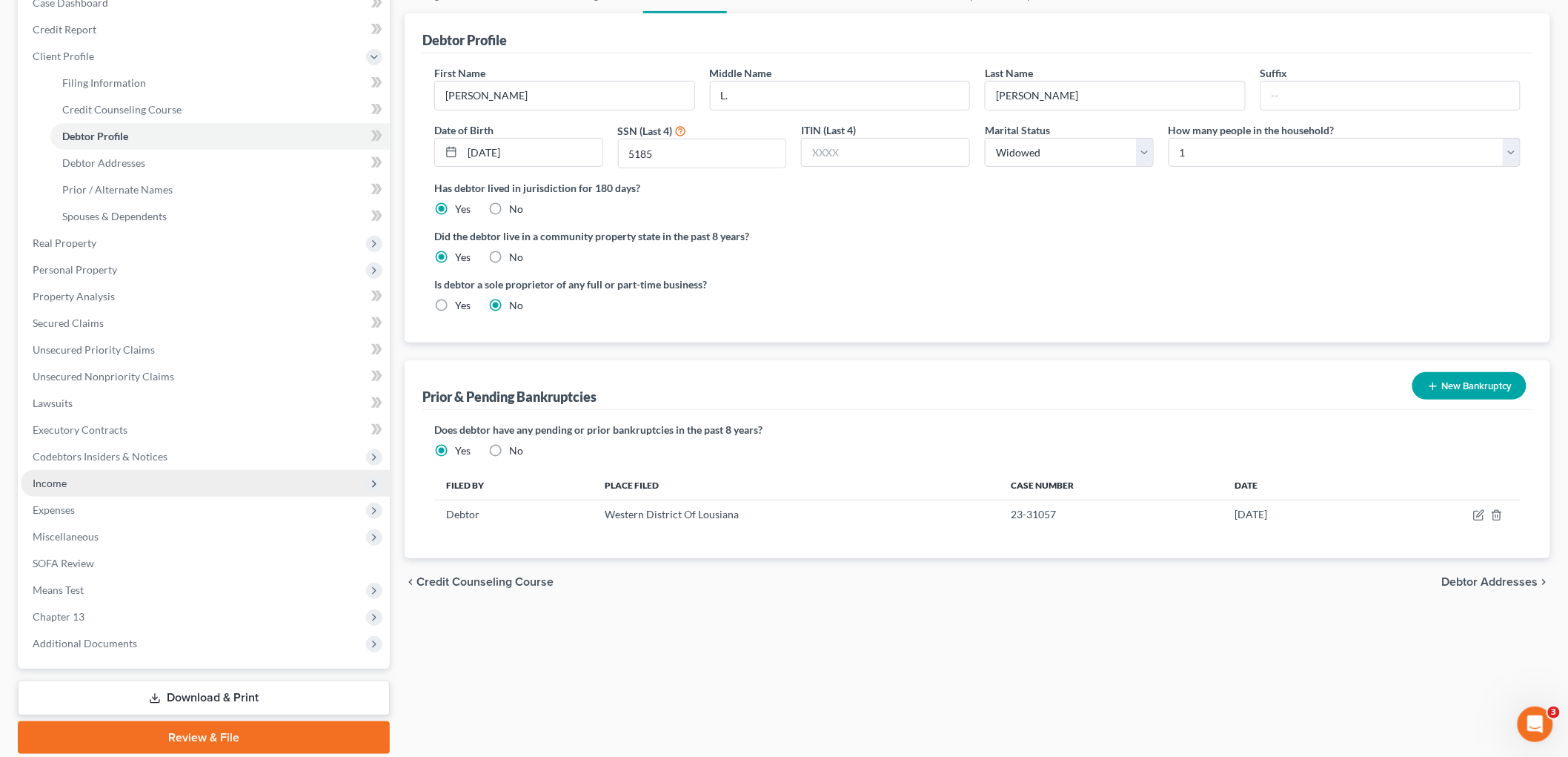
click at [78, 478] on span "Income" at bounding box center [206, 483] width 369 height 27
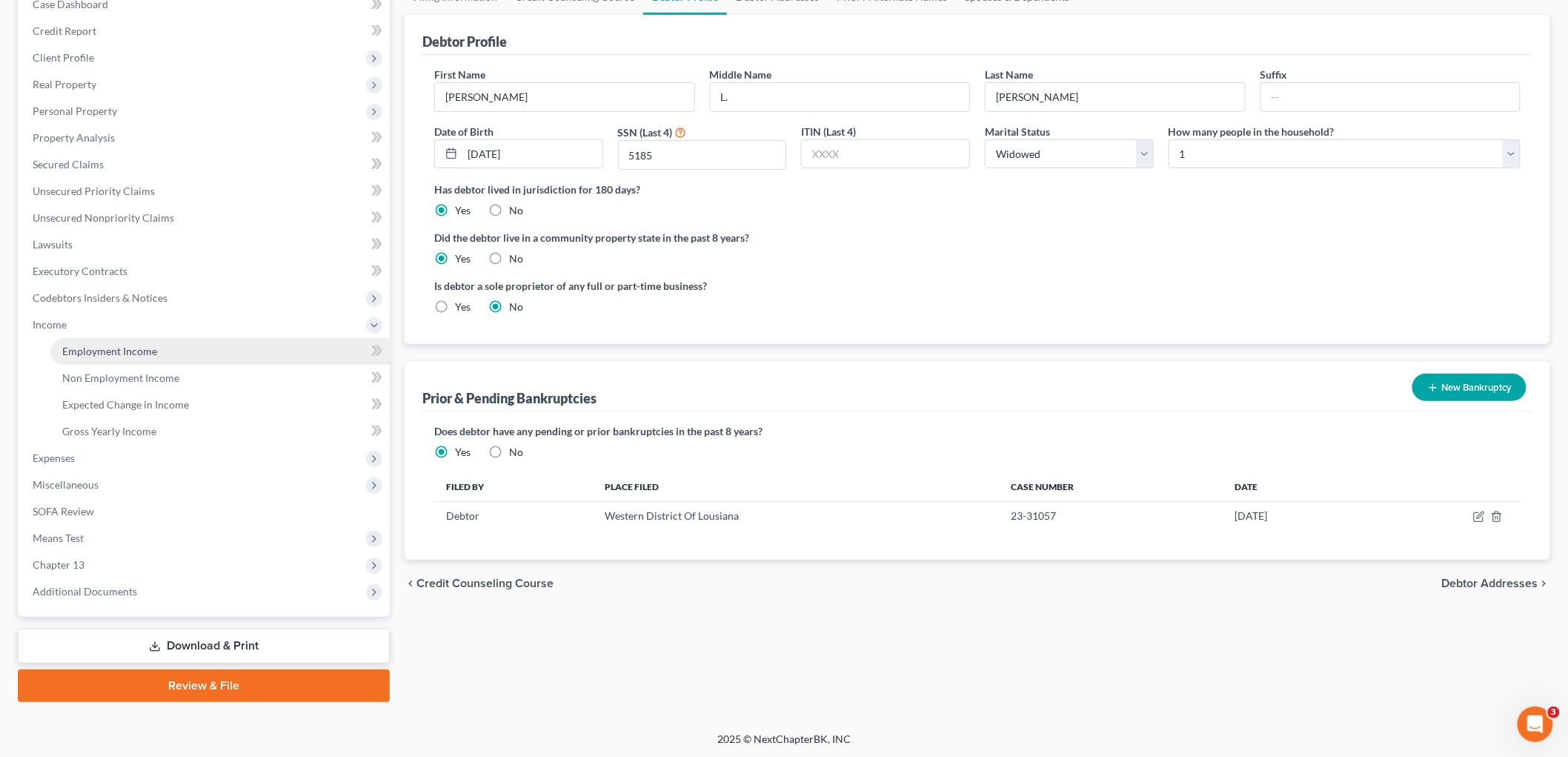
click at [117, 361] on link "Employment Income" at bounding box center [220, 351] width 340 height 27
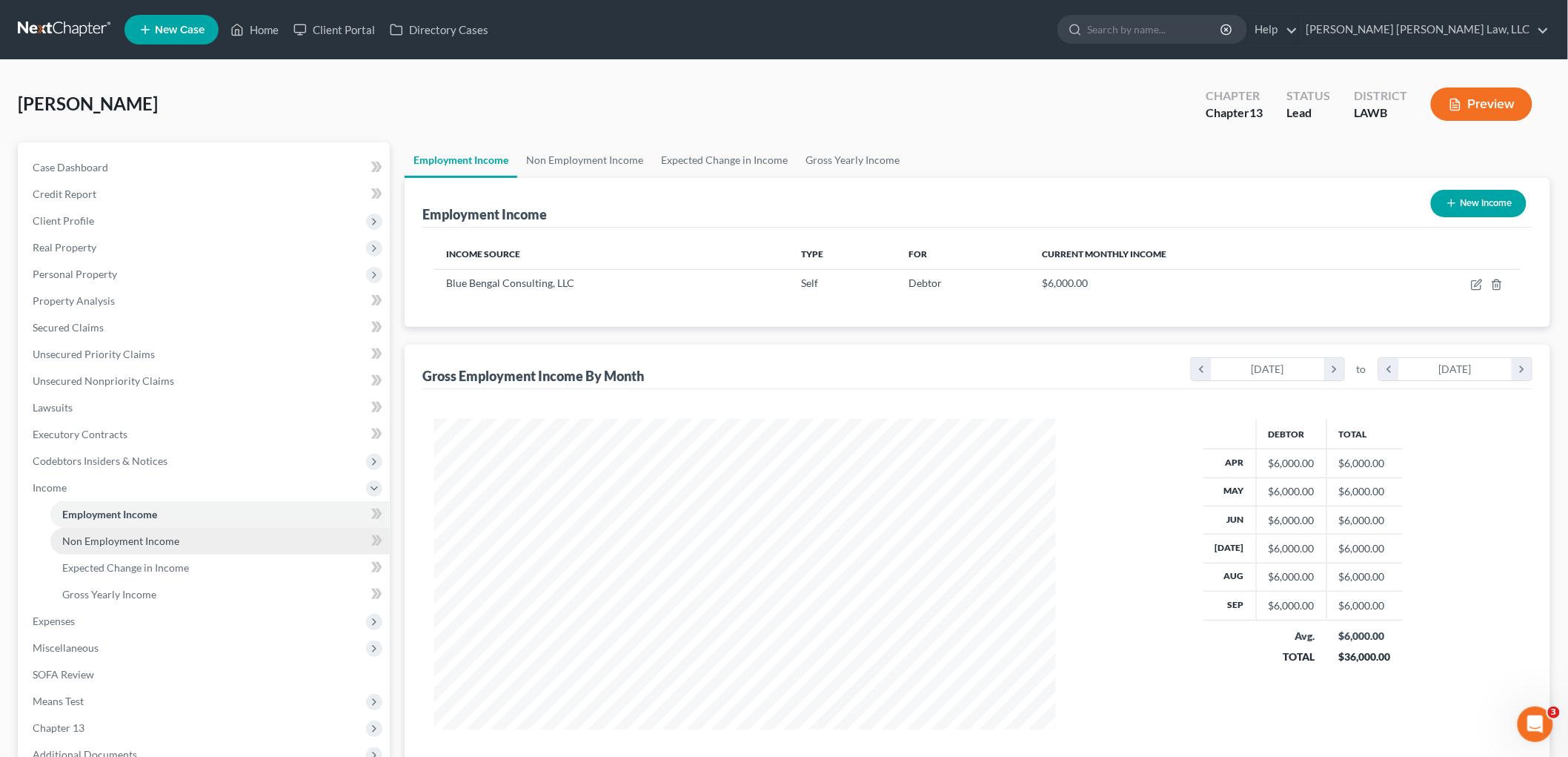
scroll to position [310, 651]
click at [133, 535] on span "Non Employment Income" at bounding box center [121, 541] width 117 height 12
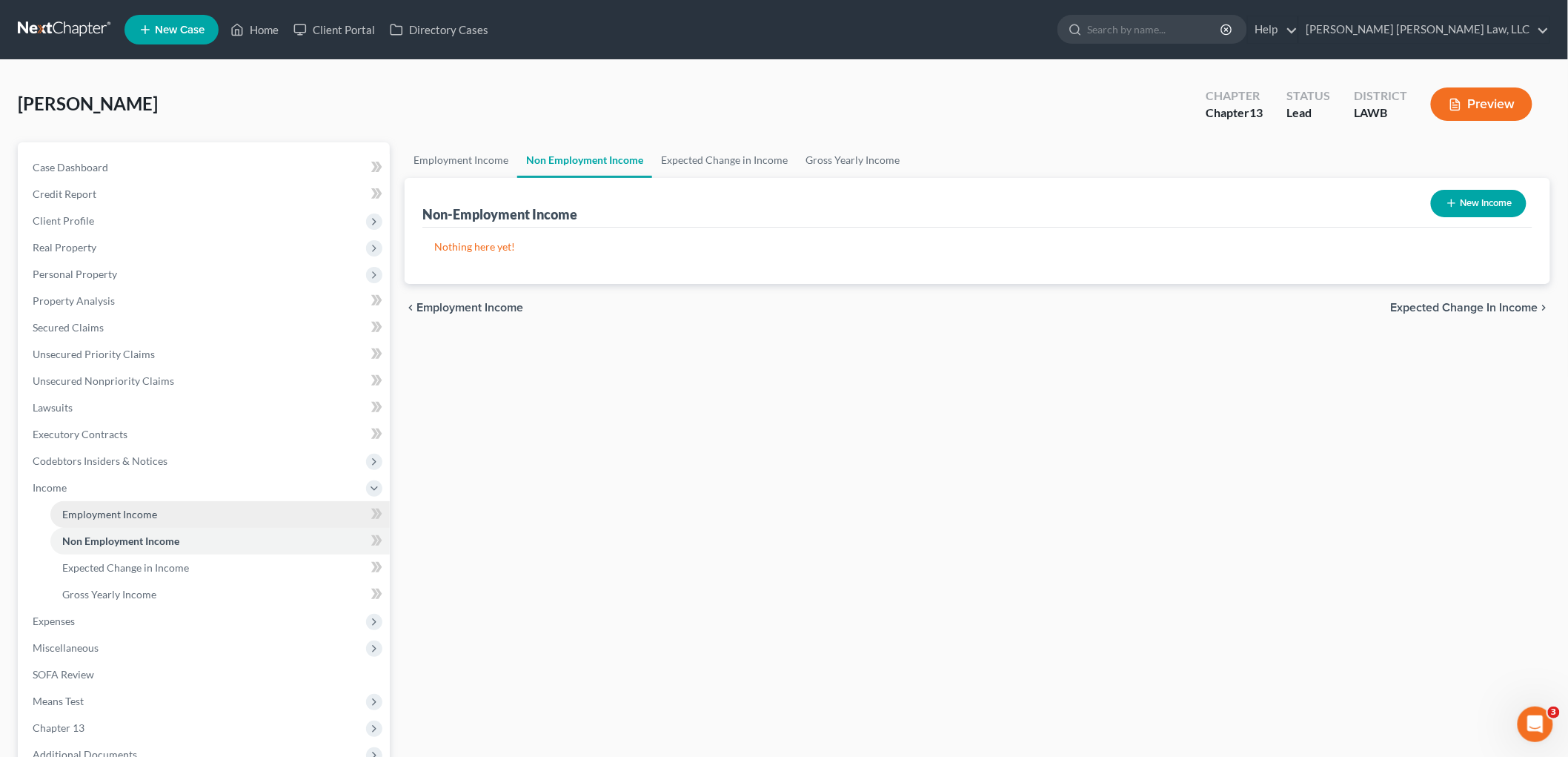
click at [145, 508] on span "Employment Income" at bounding box center [109, 514] width 95 height 12
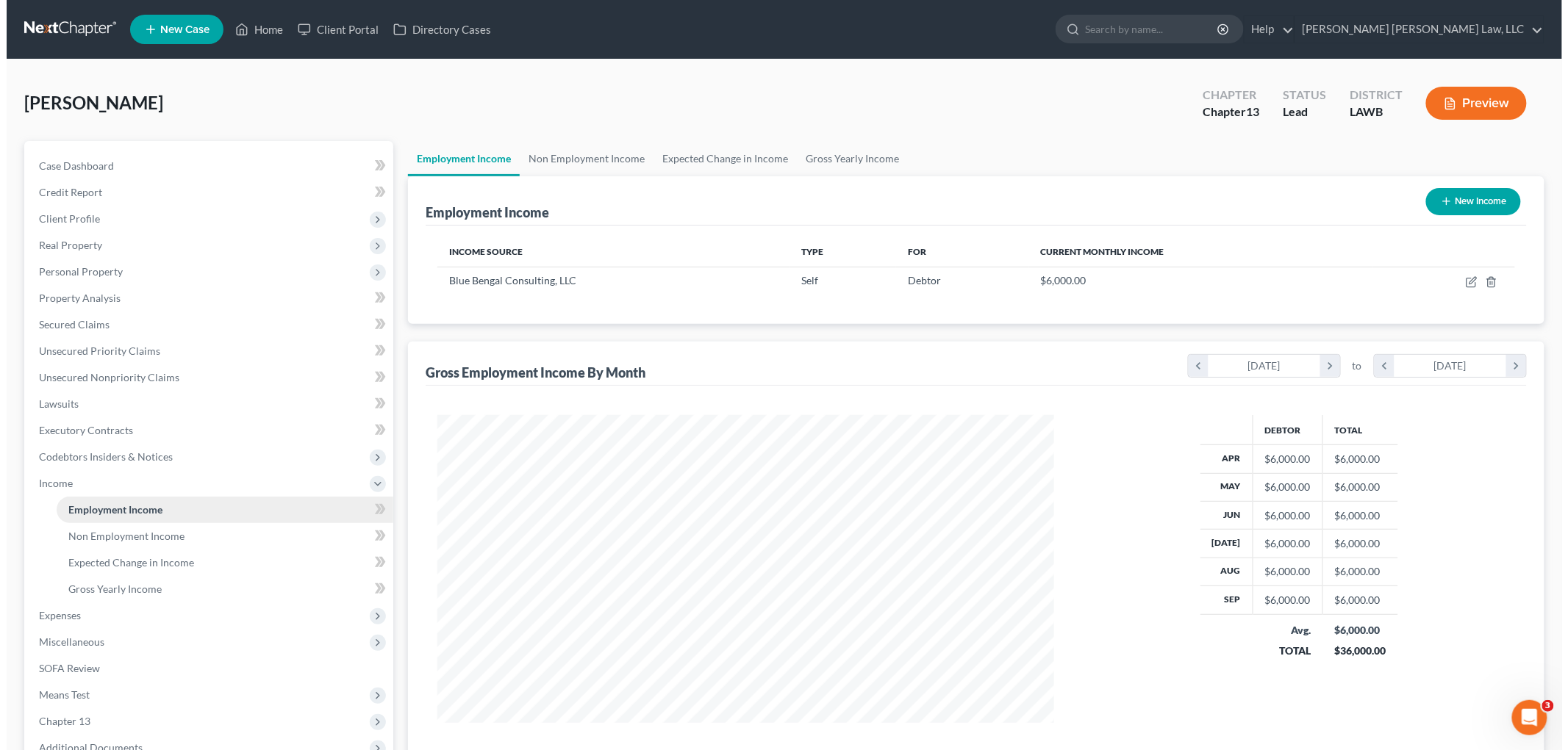
scroll to position [307, 645]
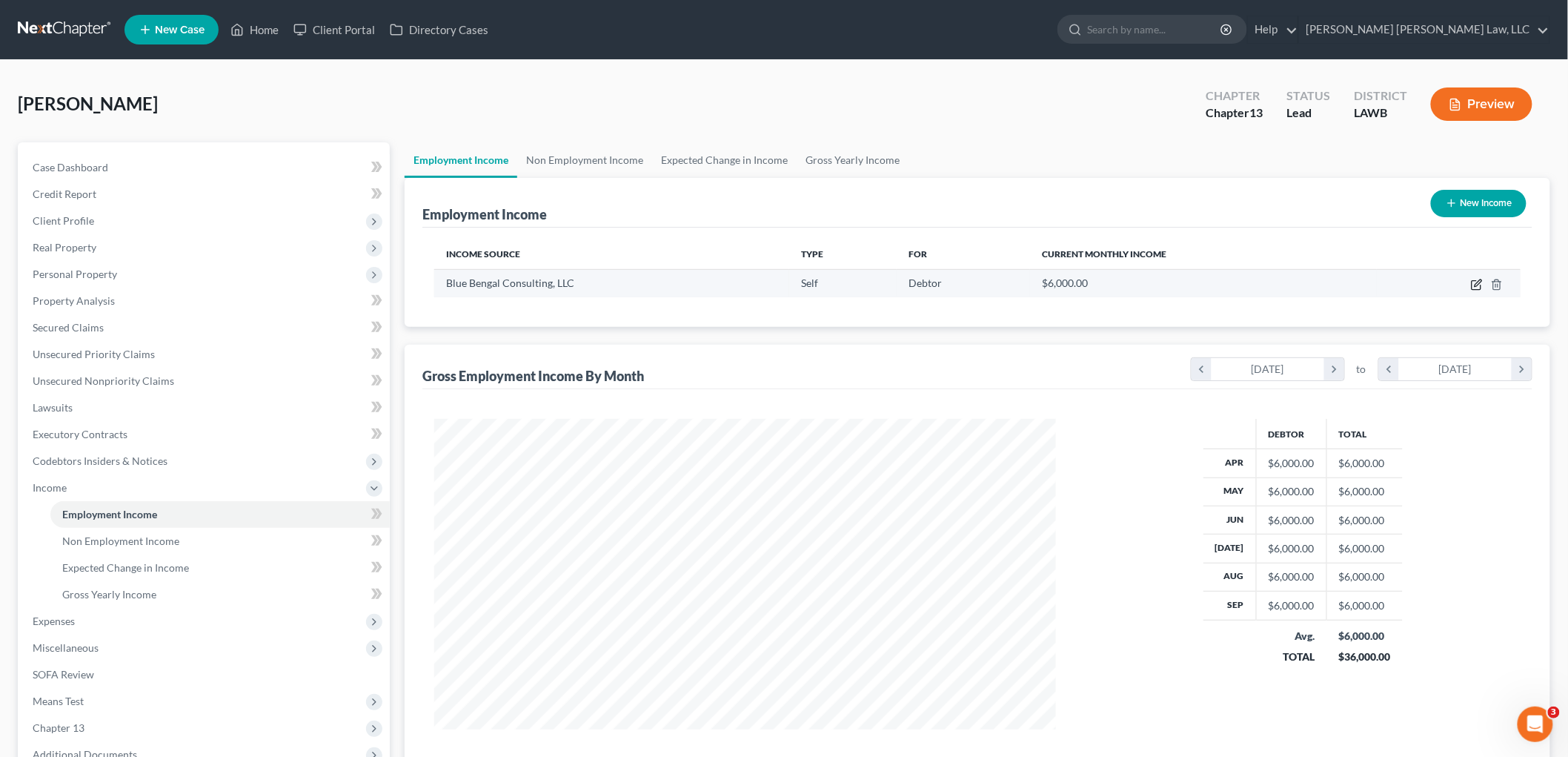
click at [1476, 286] on icon "button" at bounding box center [1477, 284] width 11 height 11
select select "1"
select select "19"
select select "0"
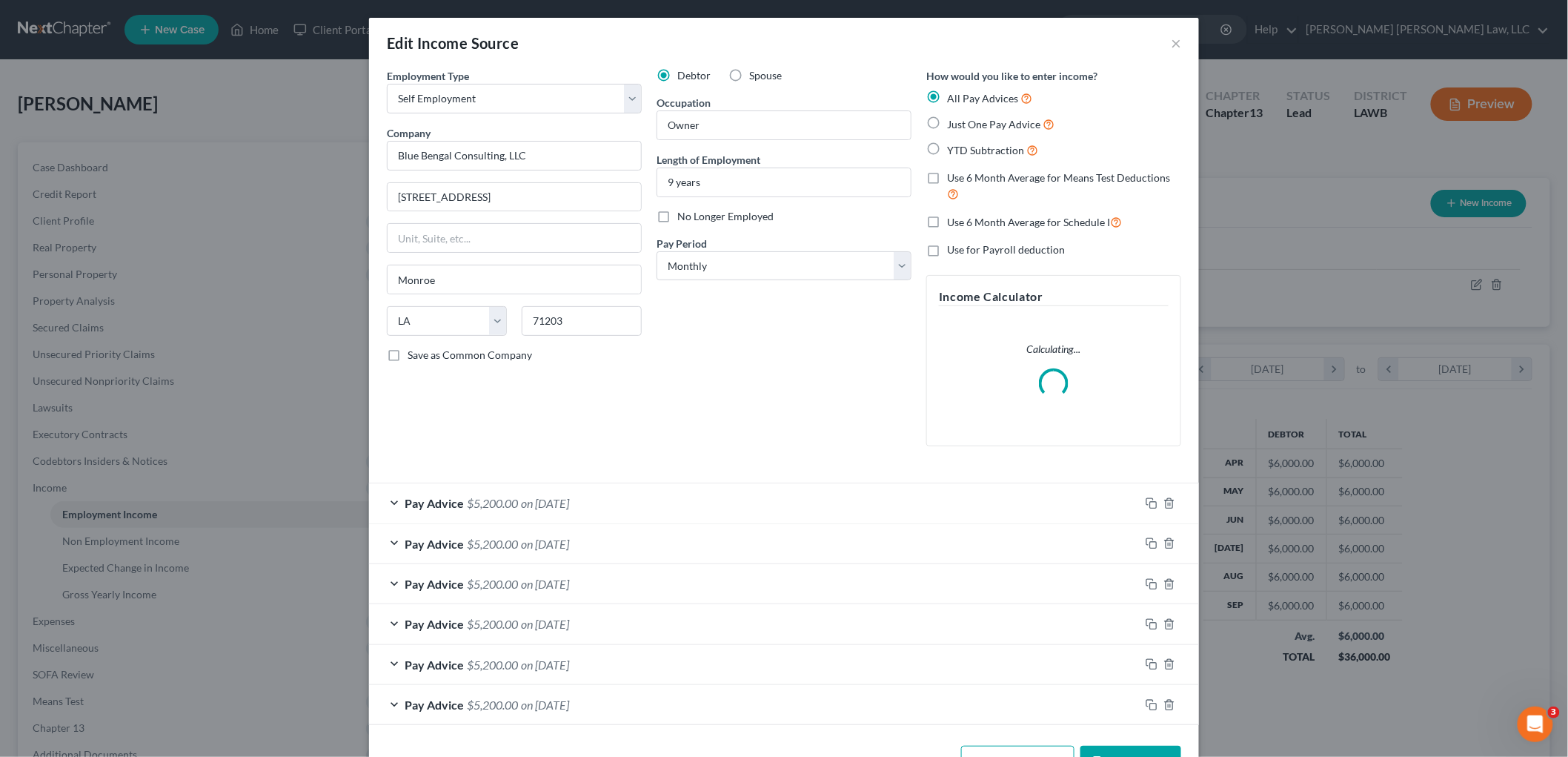
scroll to position [313, 656]
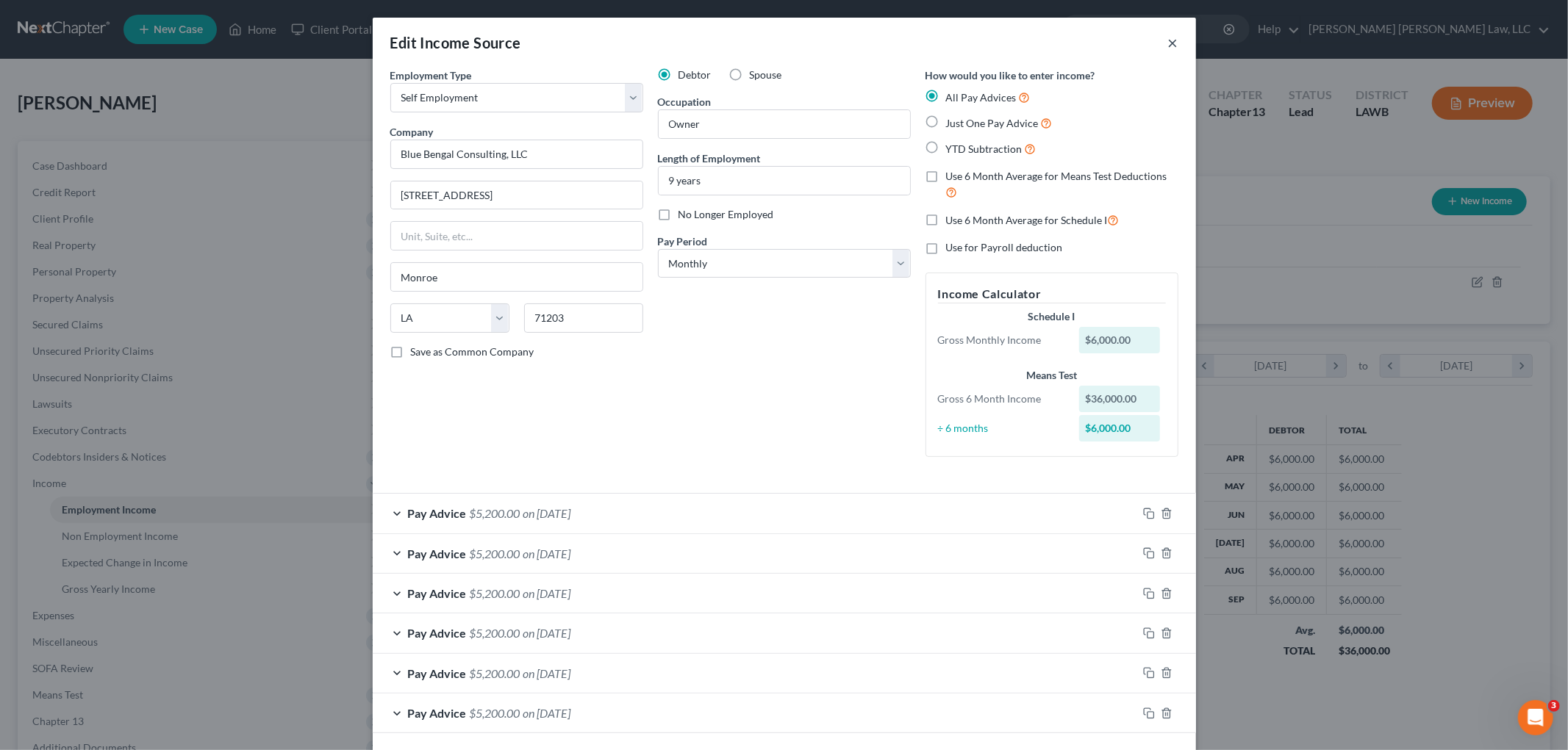
click at [1169, 41] on button "×" at bounding box center [1172, 43] width 10 height 18
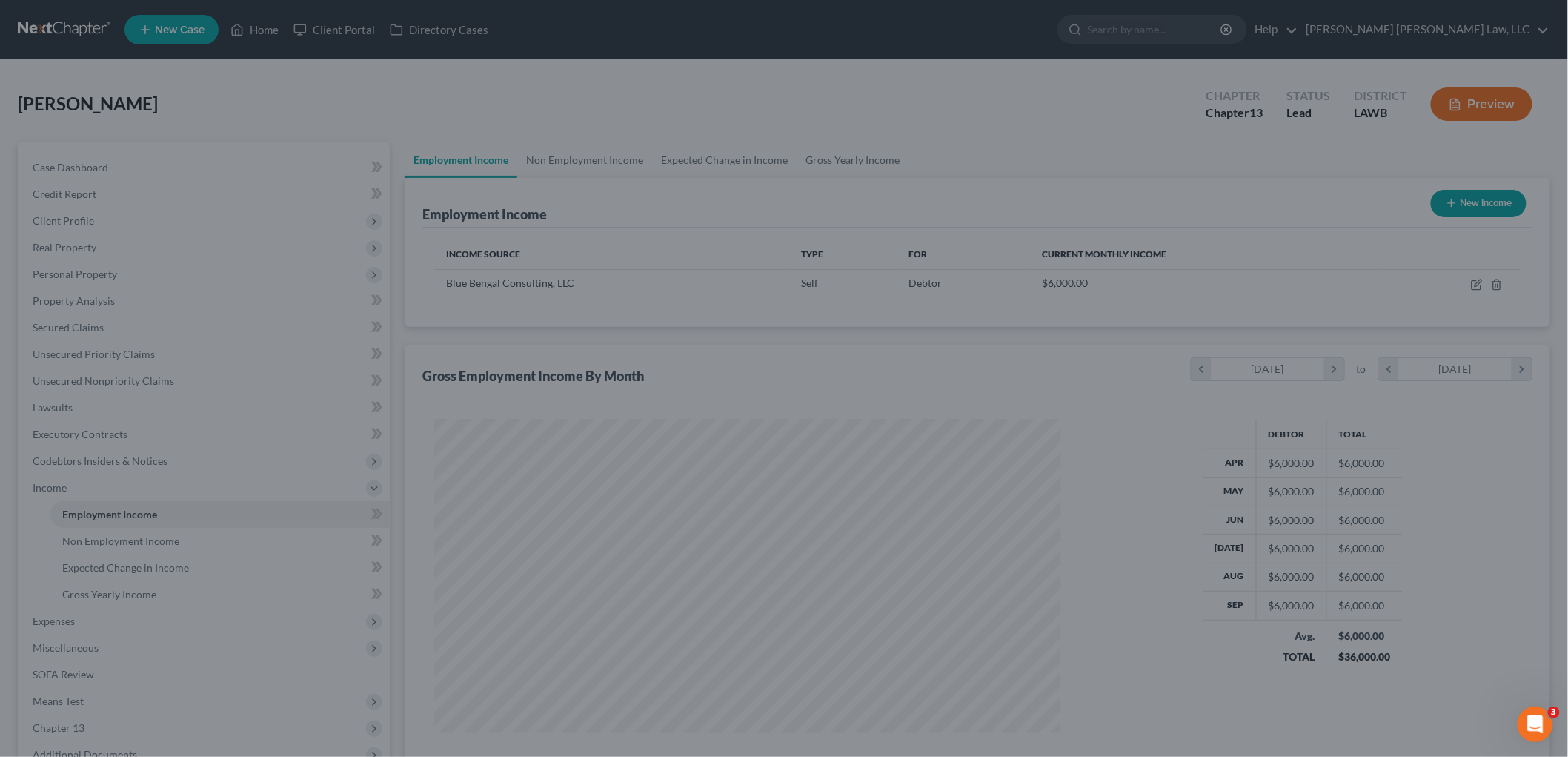
scroll to position [741156, 740555]
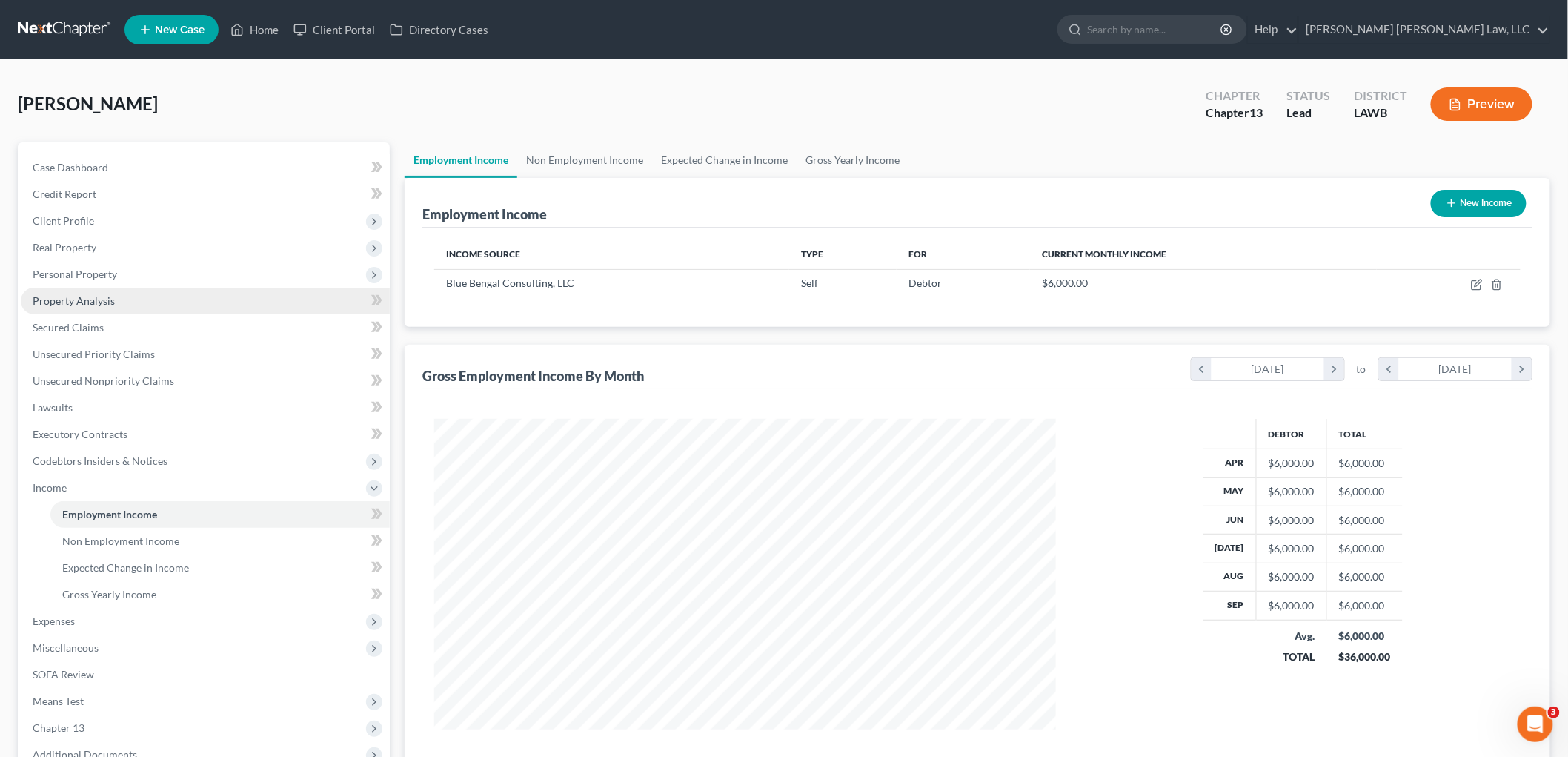
click at [123, 298] on link "Property Analysis" at bounding box center [206, 301] width 369 height 27
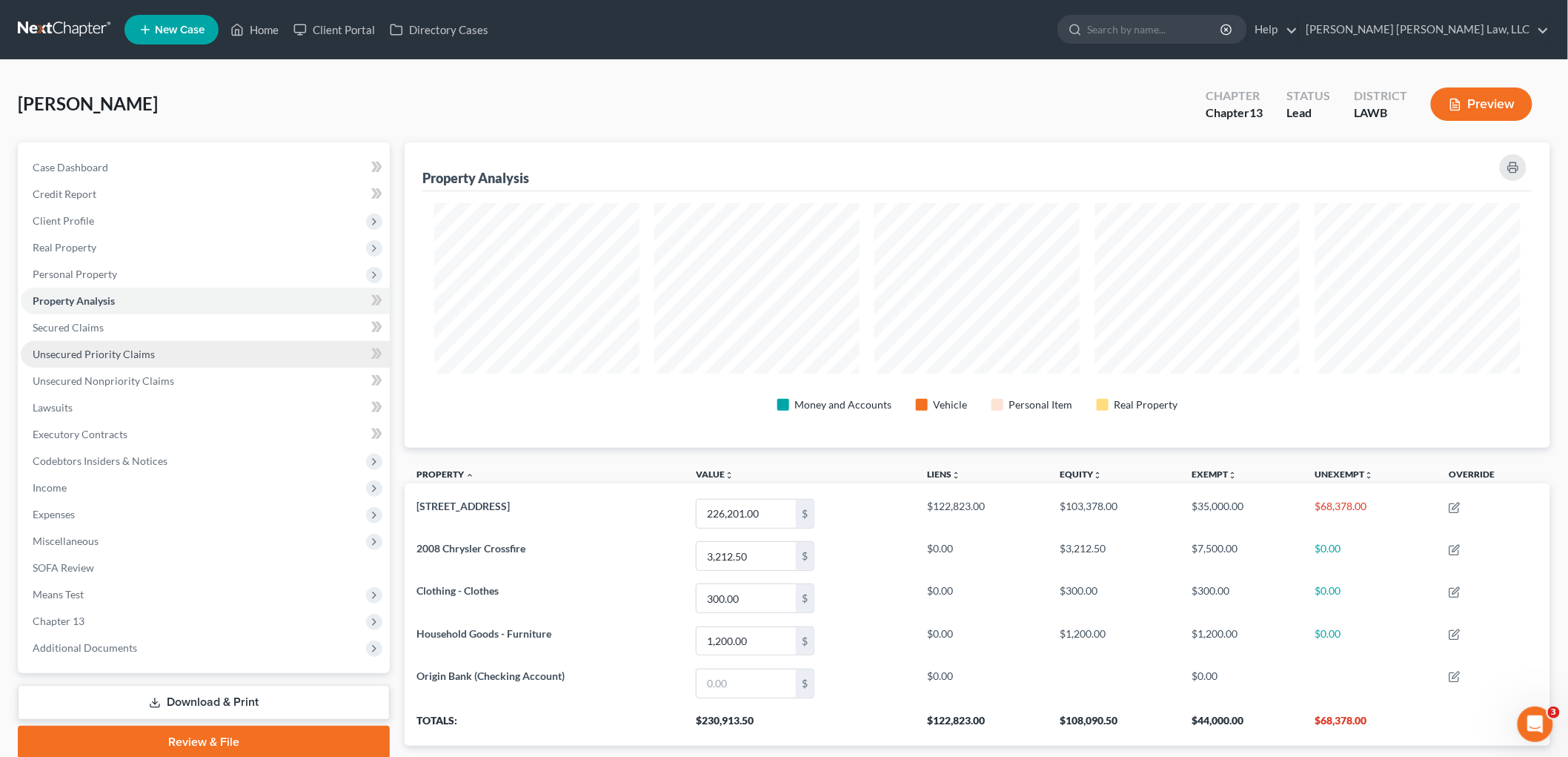
scroll to position [305, 1146]
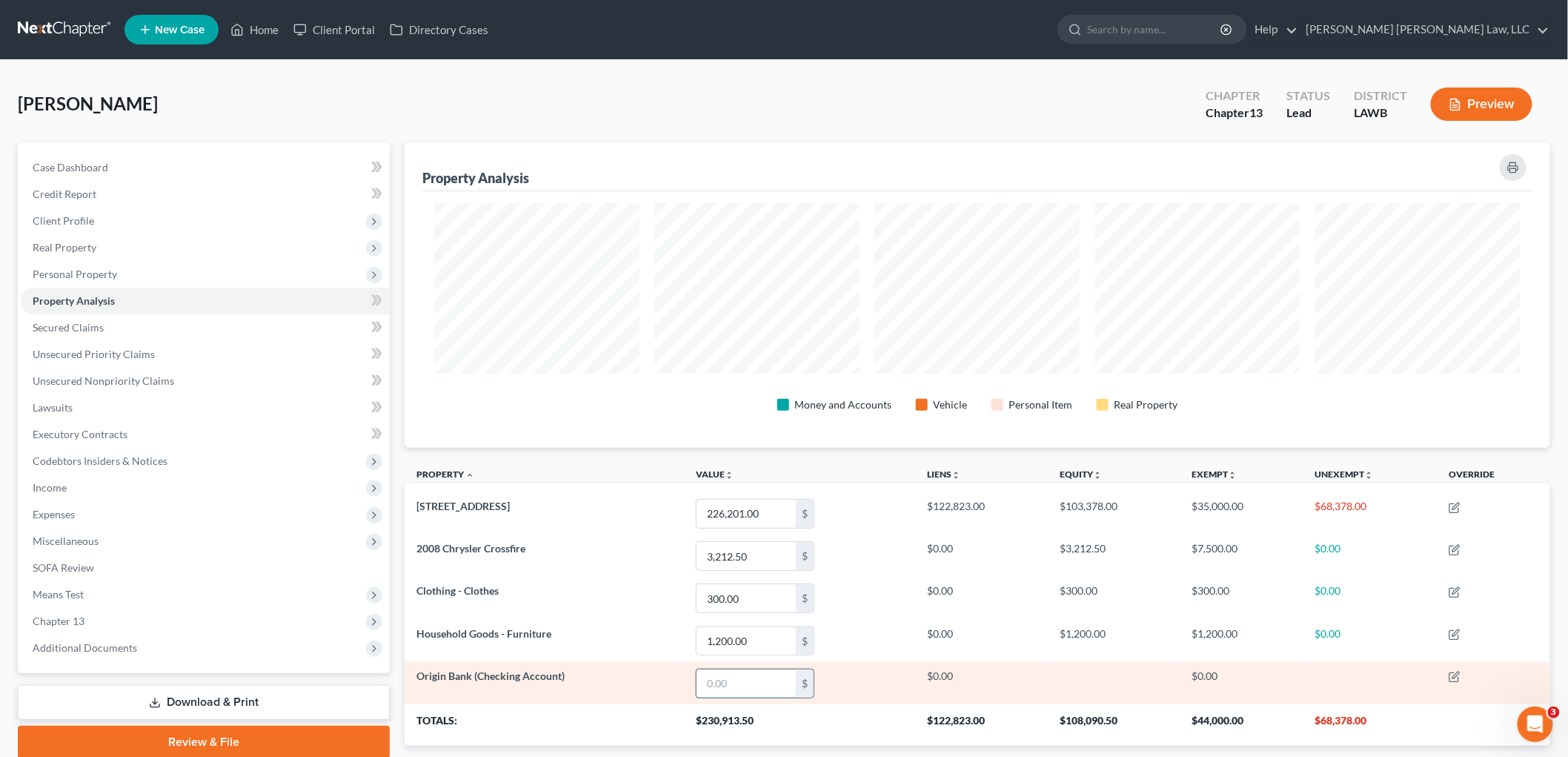
click at [723, 683] on input "text" at bounding box center [746, 683] width 99 height 28
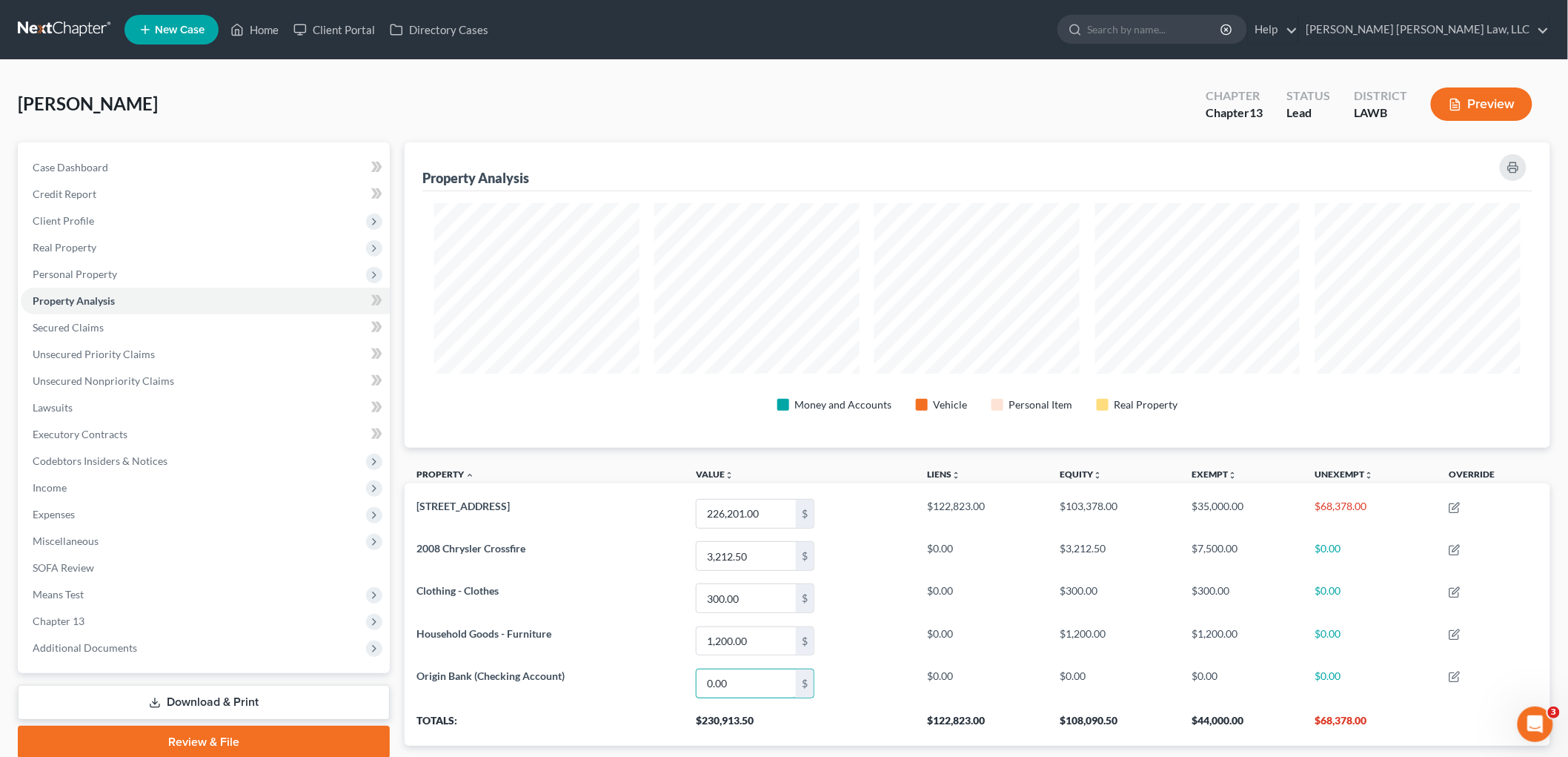
type input "0.00"
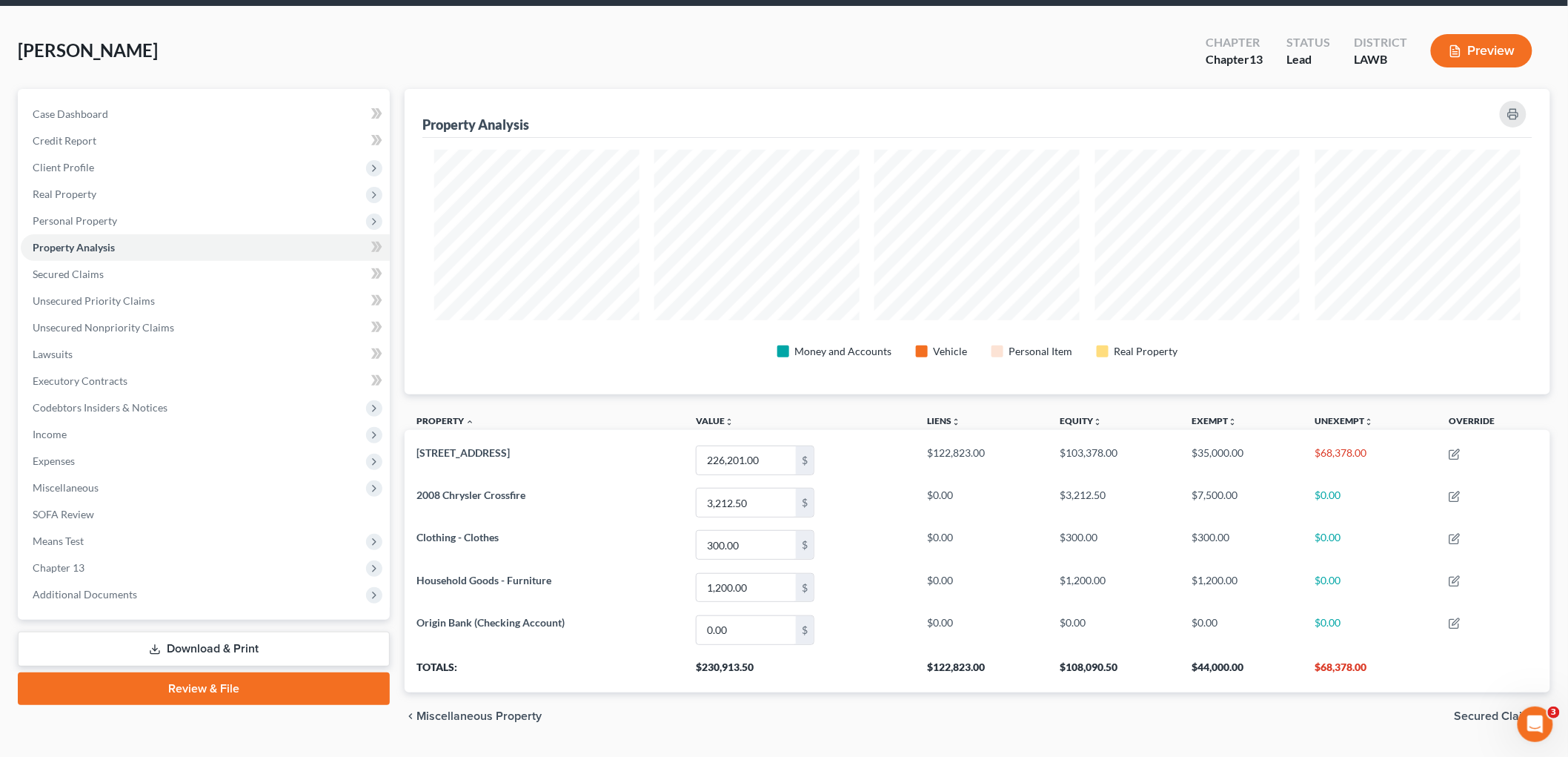
scroll to position [82, 0]
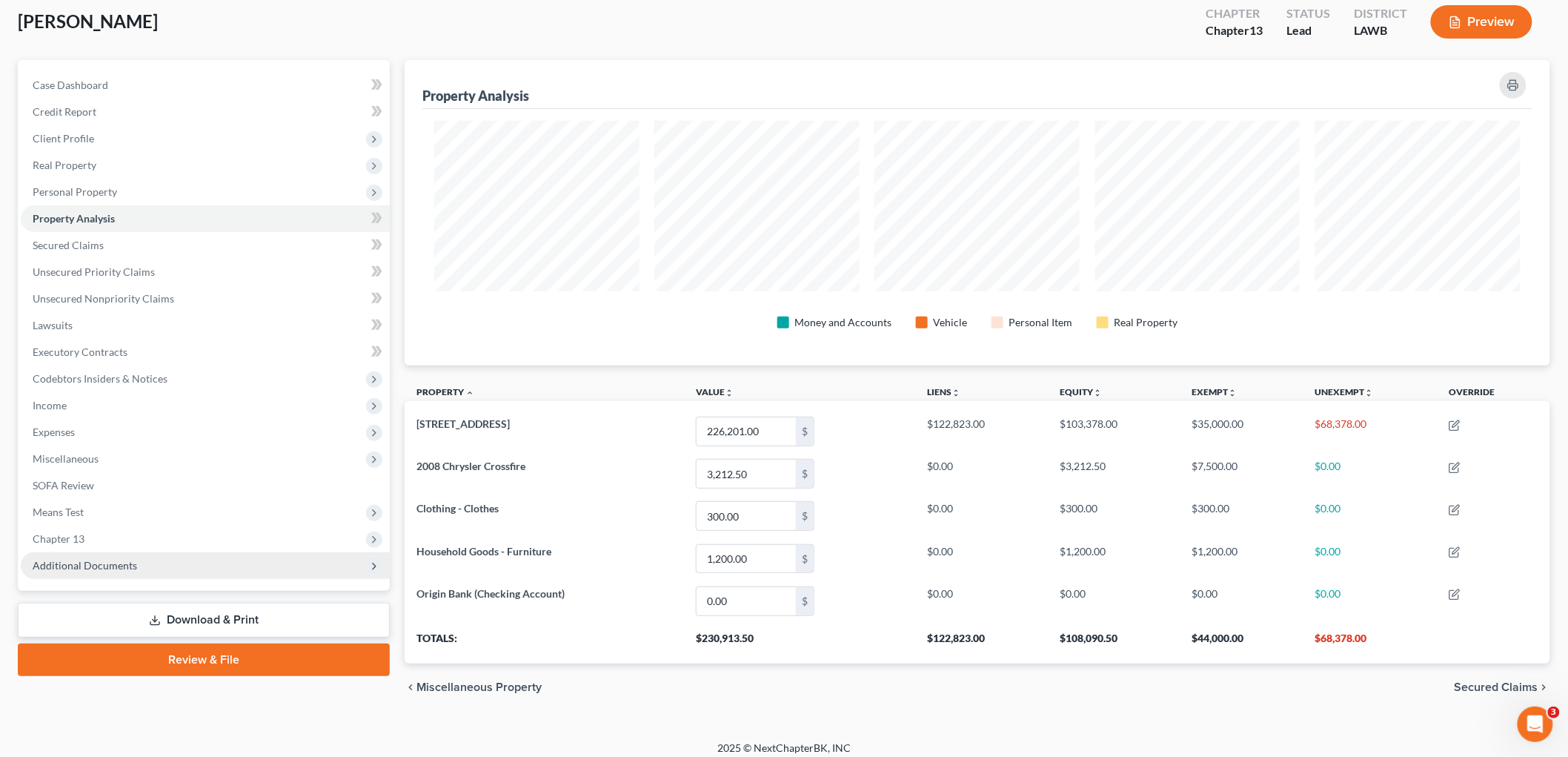
click at [112, 565] on span "Additional Documents" at bounding box center [84, 565] width 104 height 12
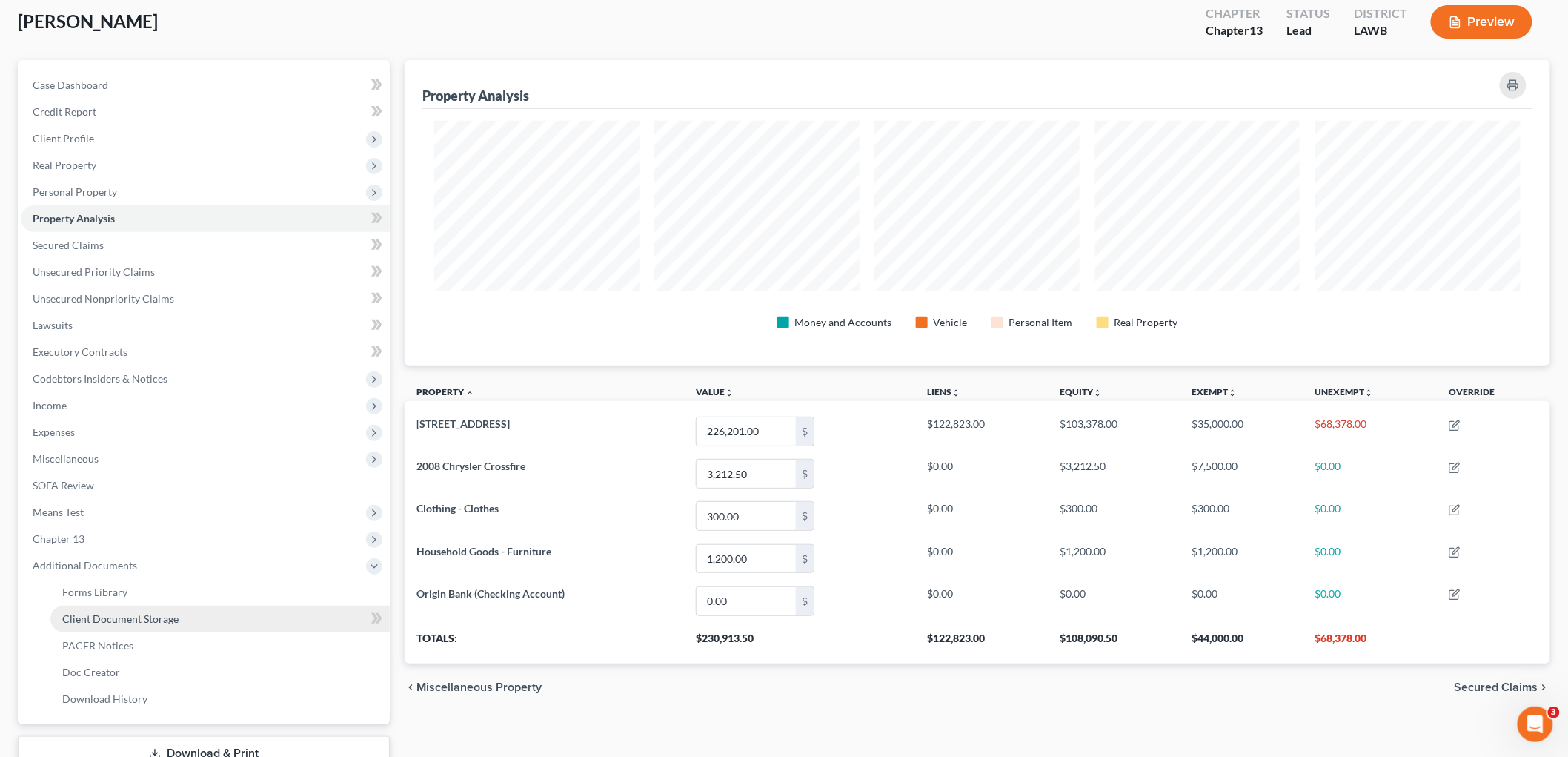
click at [121, 620] on span "Client Document Storage" at bounding box center [121, 618] width 117 height 12
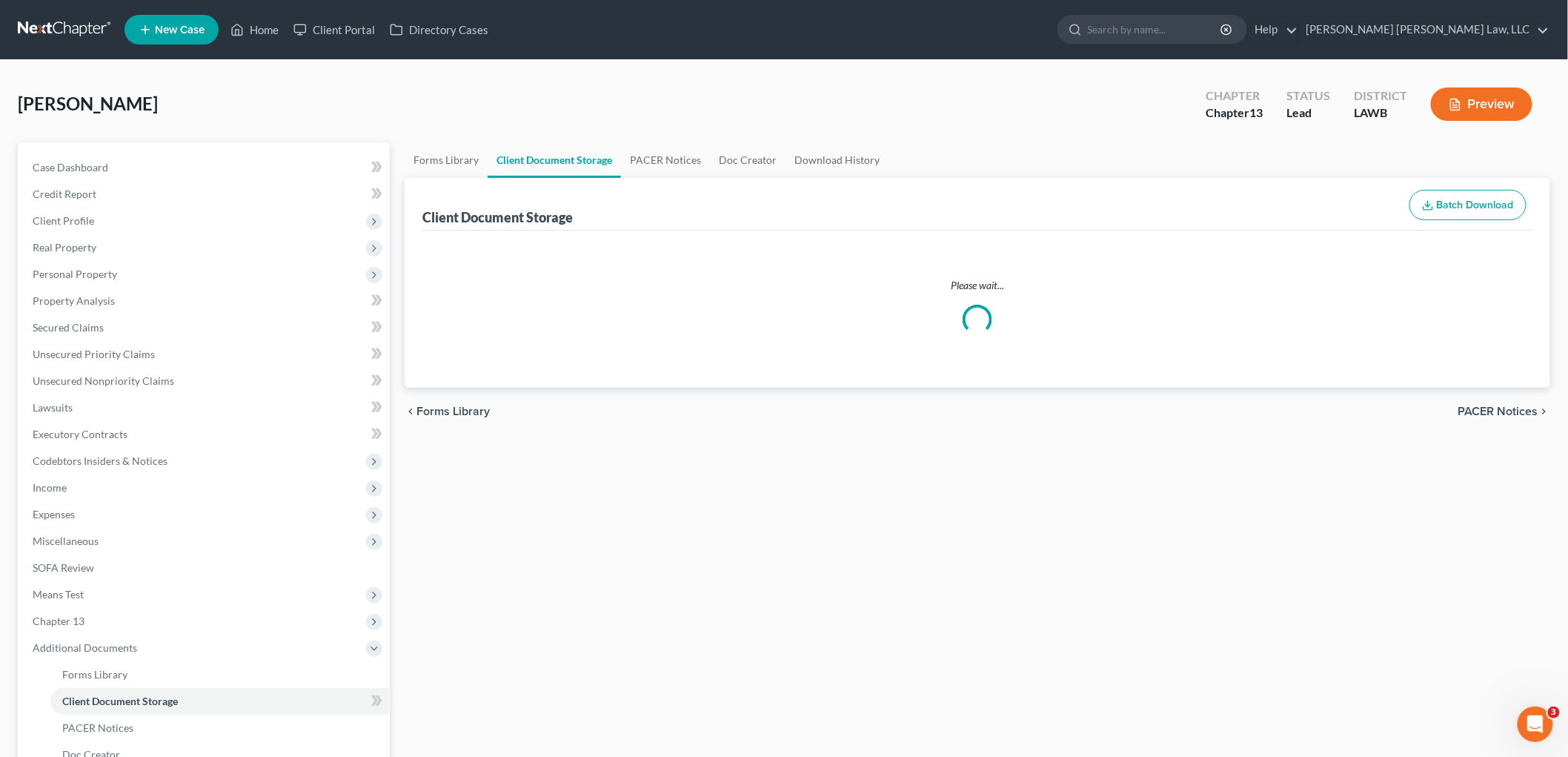
select select "9"
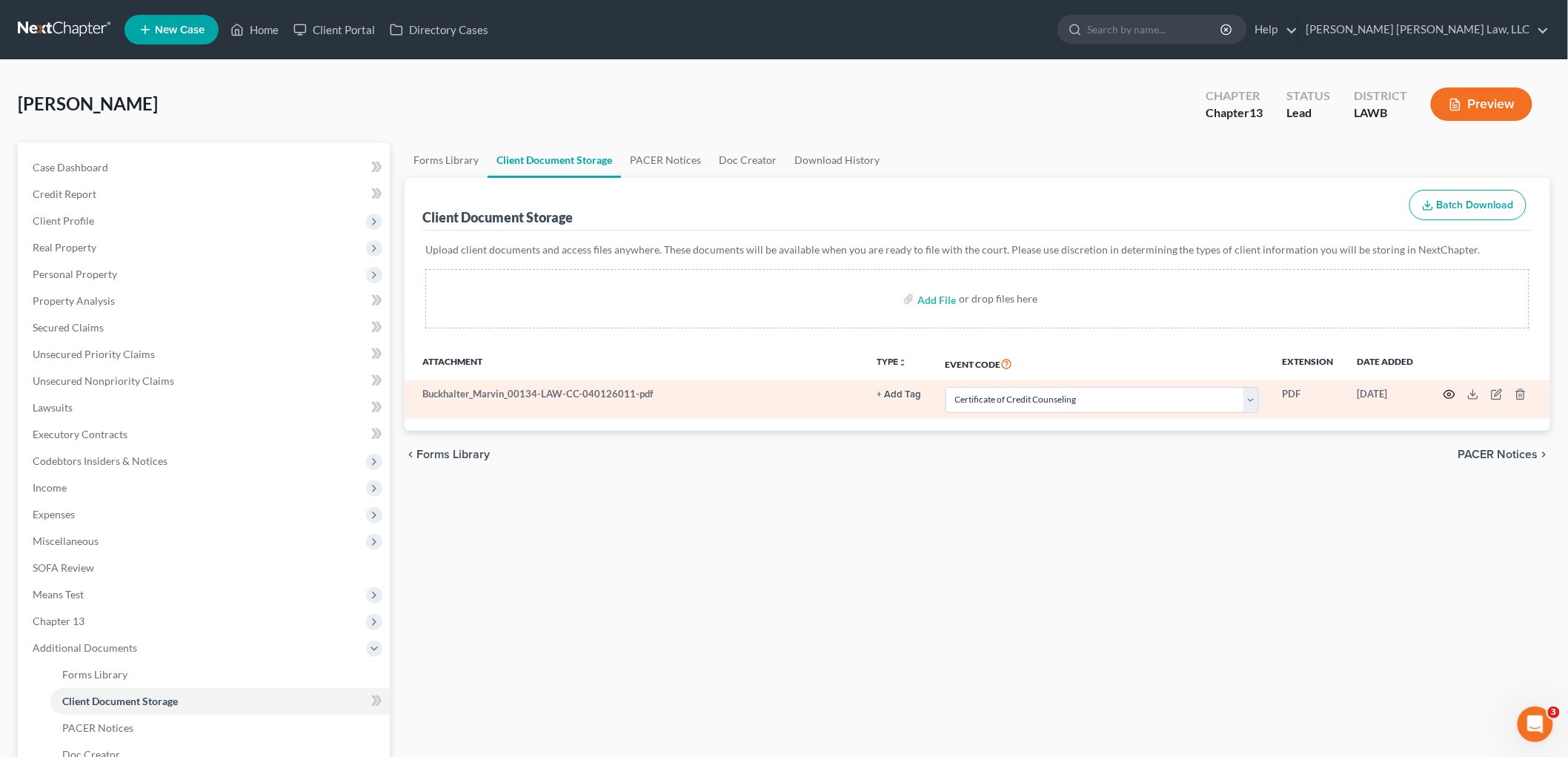
click at [1451, 391] on icon "button" at bounding box center [1449, 394] width 11 height 11
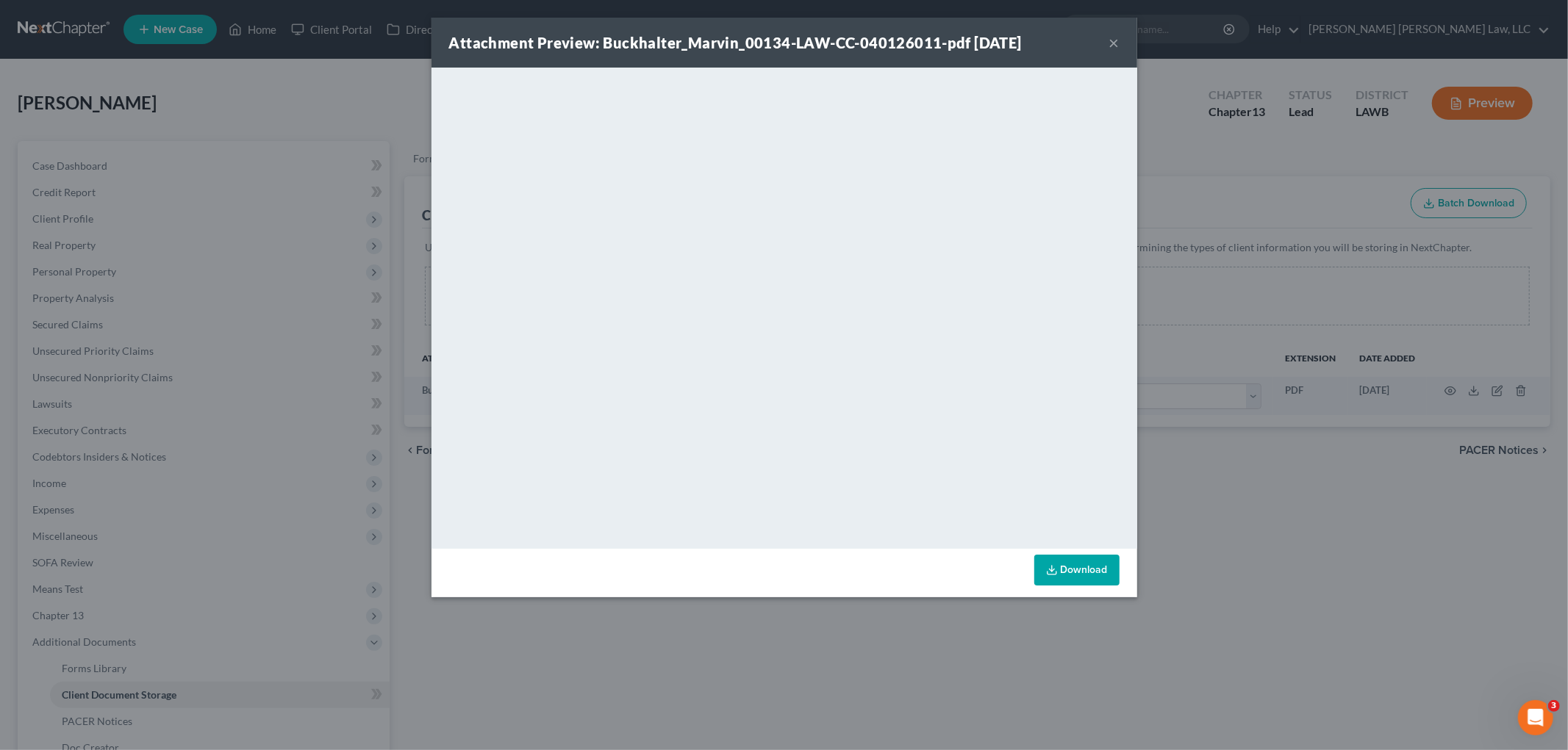
click at [1111, 38] on button "×" at bounding box center [1114, 43] width 10 height 18
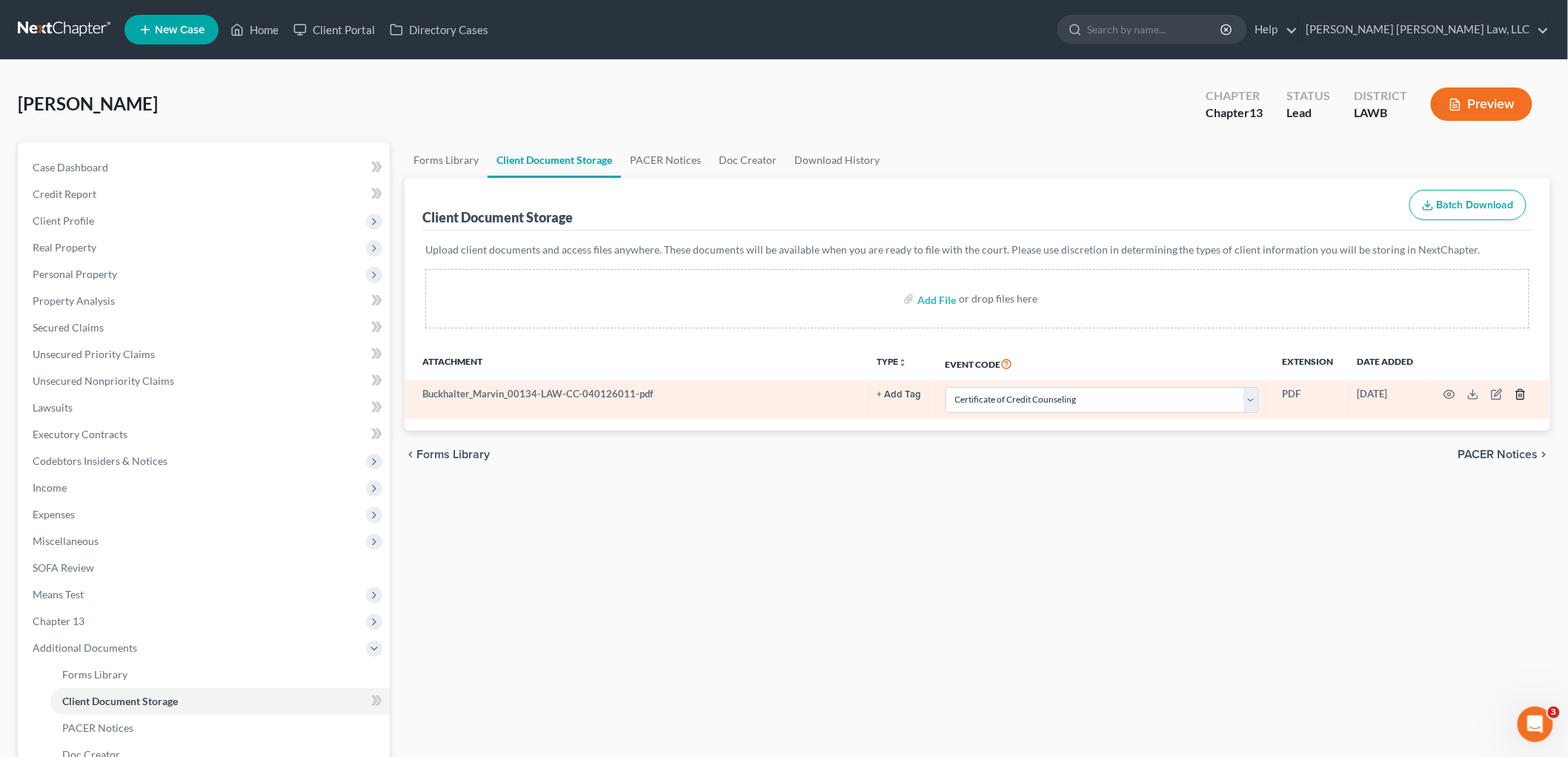
click at [1517, 397] on icon "button" at bounding box center [1520, 395] width 7 height 10
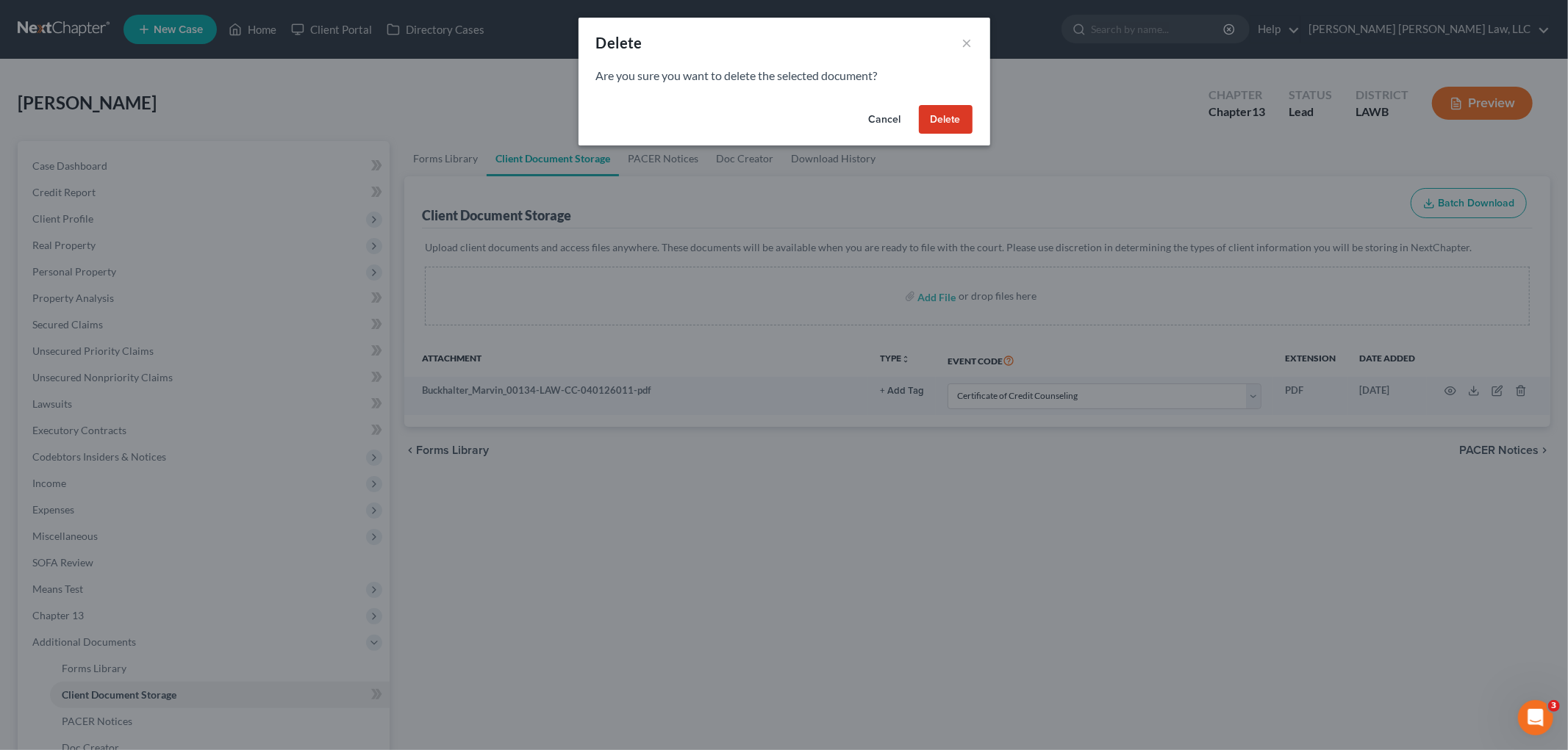
click at [951, 126] on button "Delete" at bounding box center [945, 119] width 54 height 29
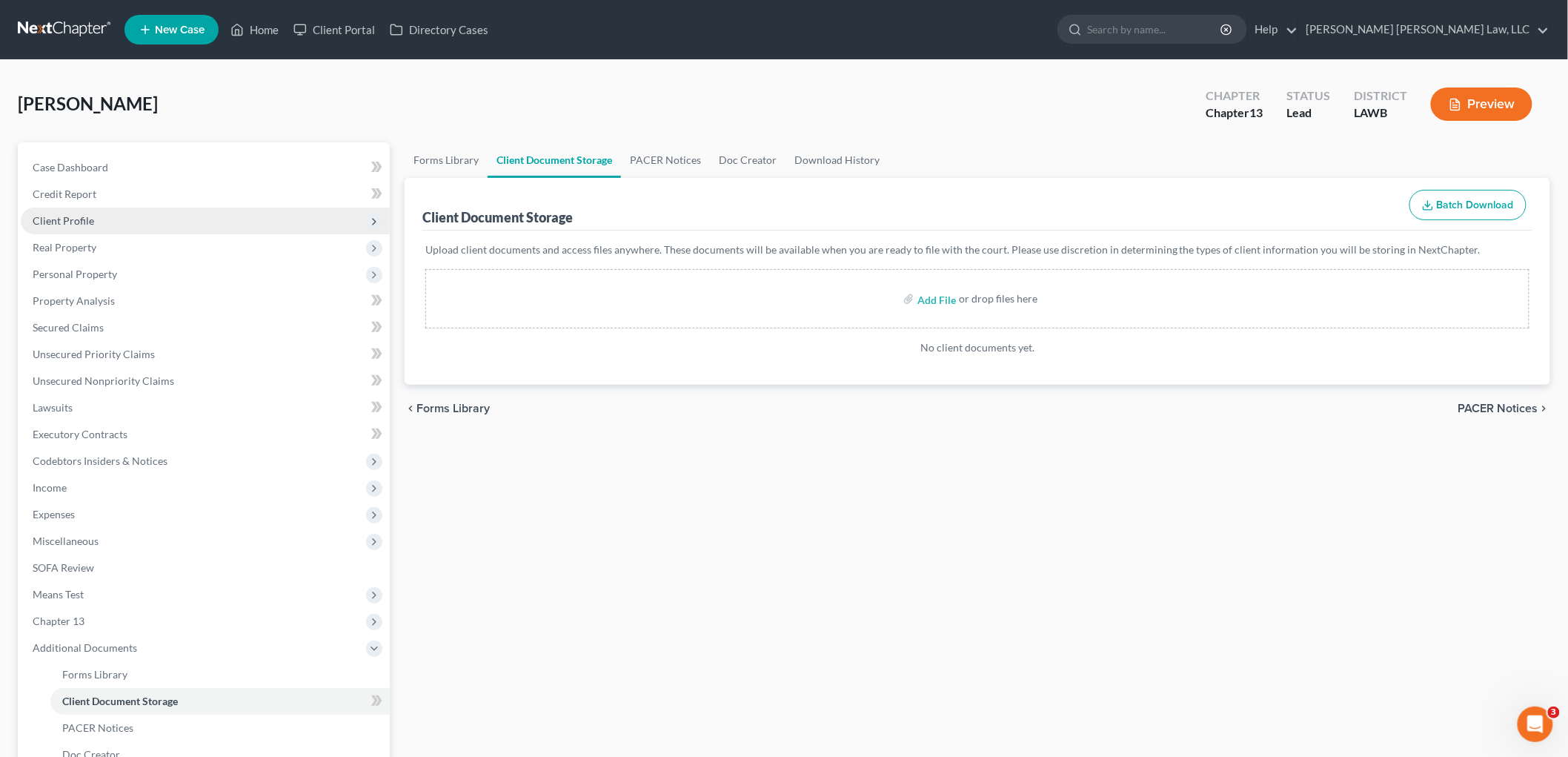
click at [186, 226] on span "Client Profile" at bounding box center [206, 221] width 369 height 27
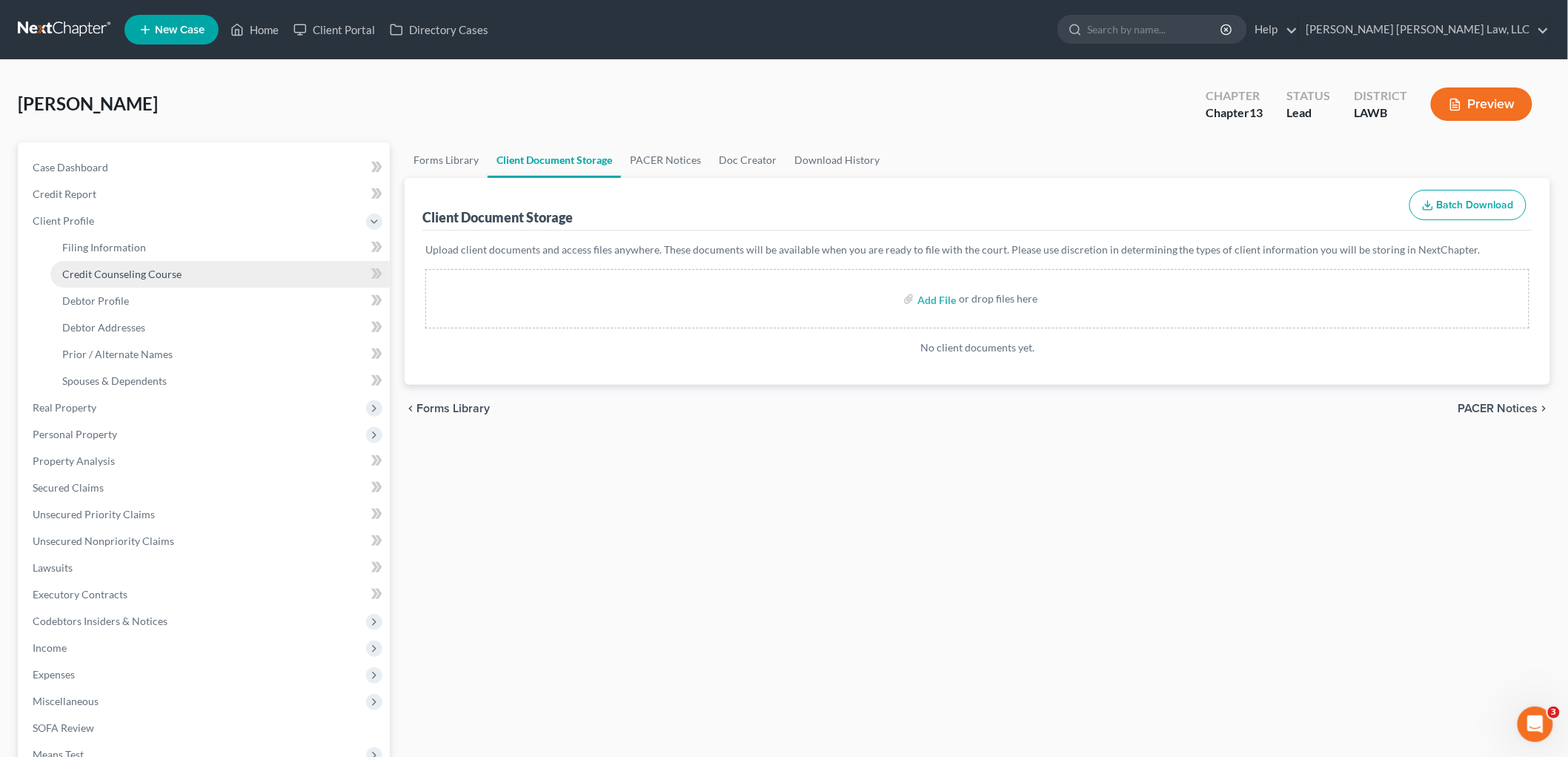
click at [151, 268] on span "Credit Counseling Course" at bounding box center [121, 274] width 120 height 12
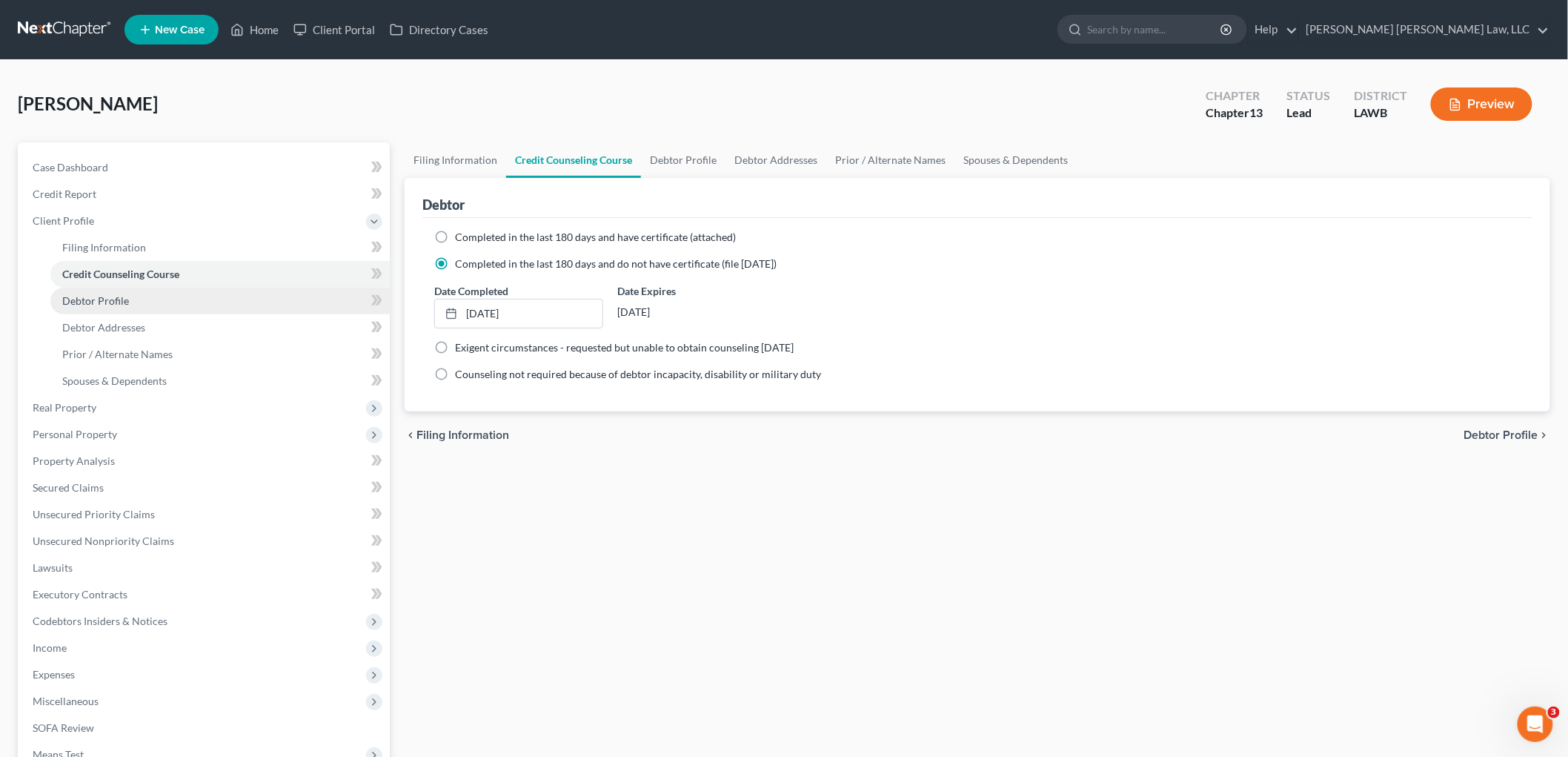
click at [148, 305] on link "Debtor Profile" at bounding box center [220, 301] width 340 height 27
select select "4"
select select "0"
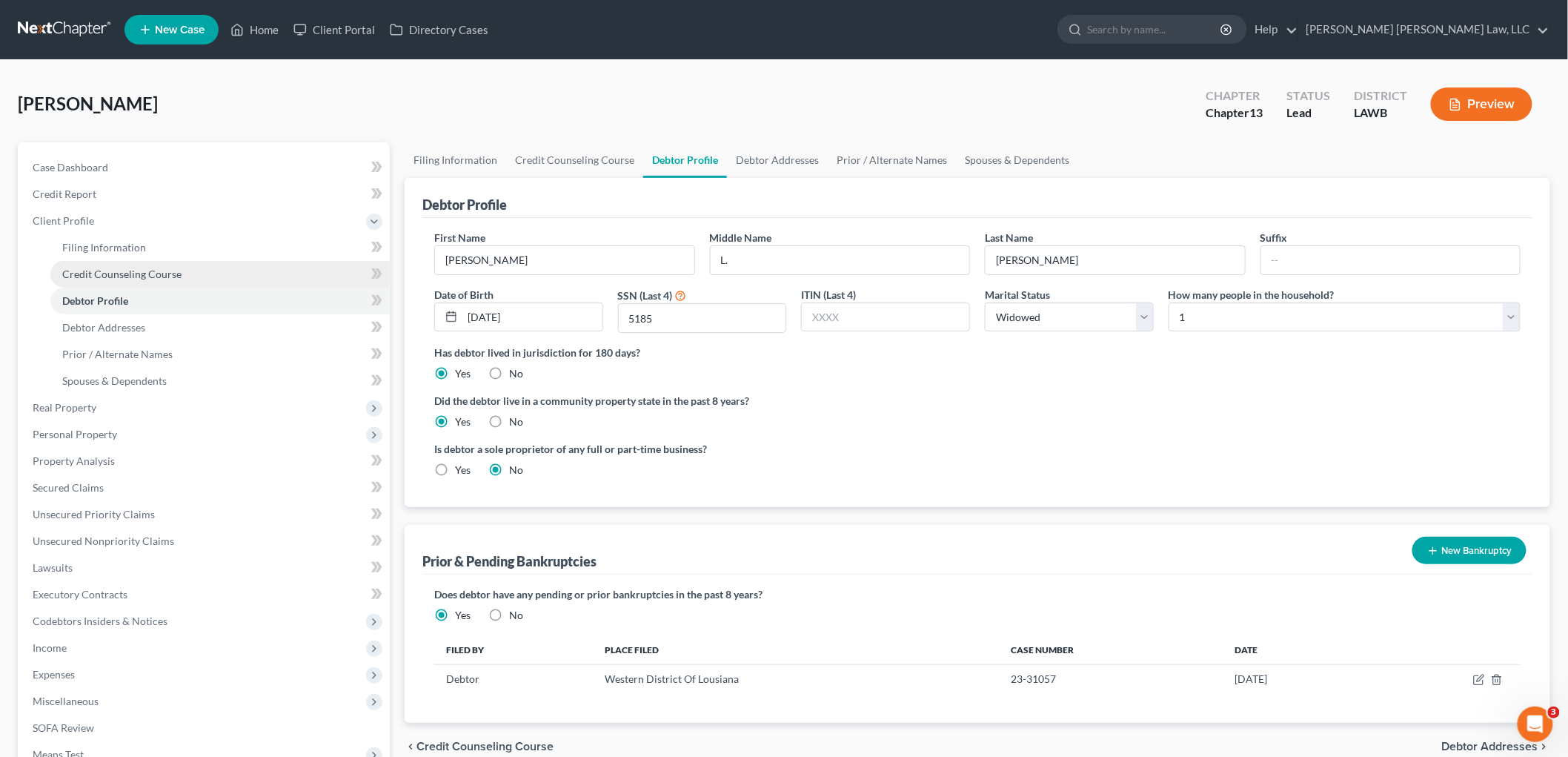
click at [187, 269] on link "Credit Counseling Course" at bounding box center [220, 275] width 340 height 27
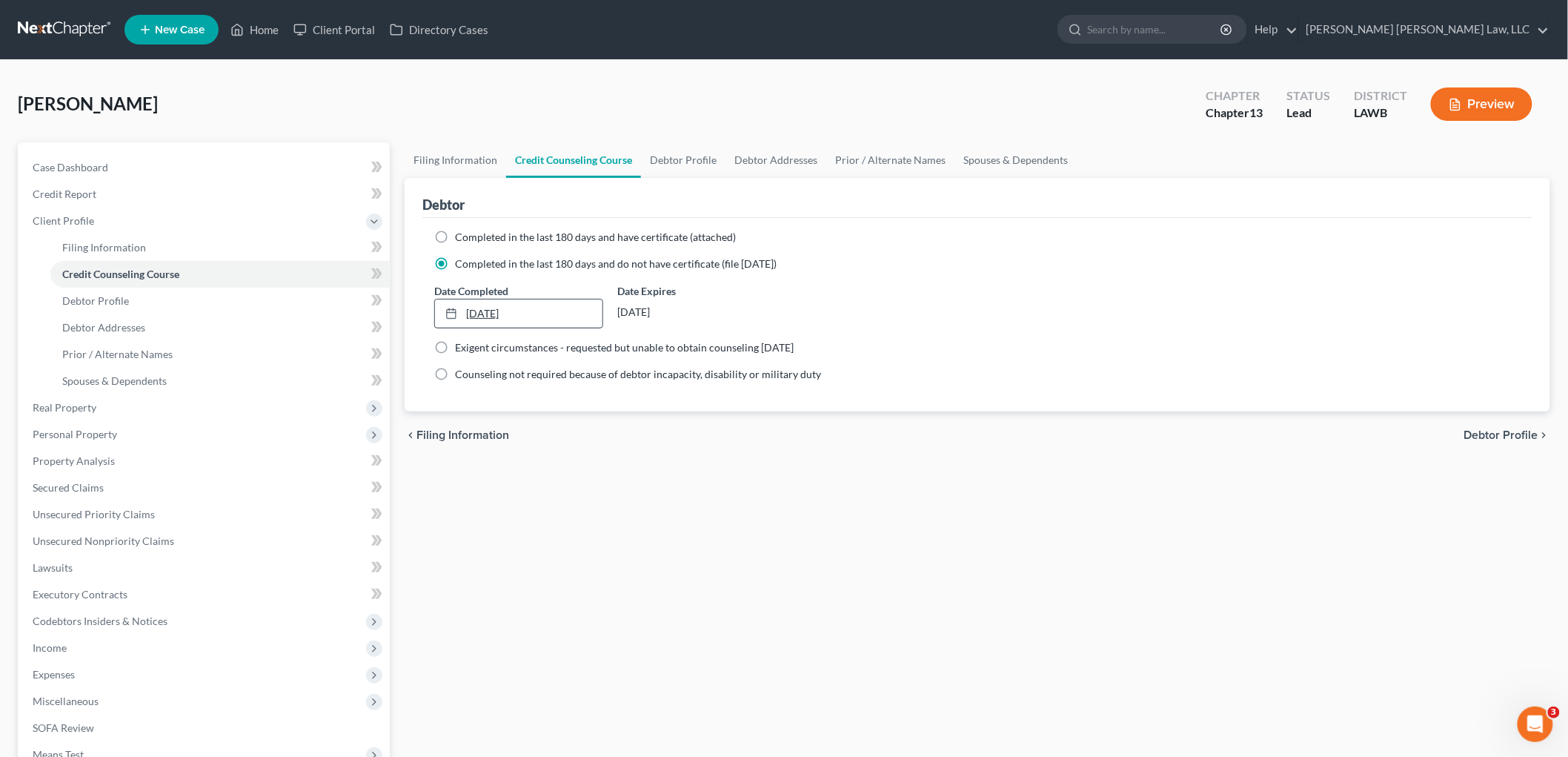
click at [496, 308] on link "10/24/2025" at bounding box center [519, 313] width 167 height 28
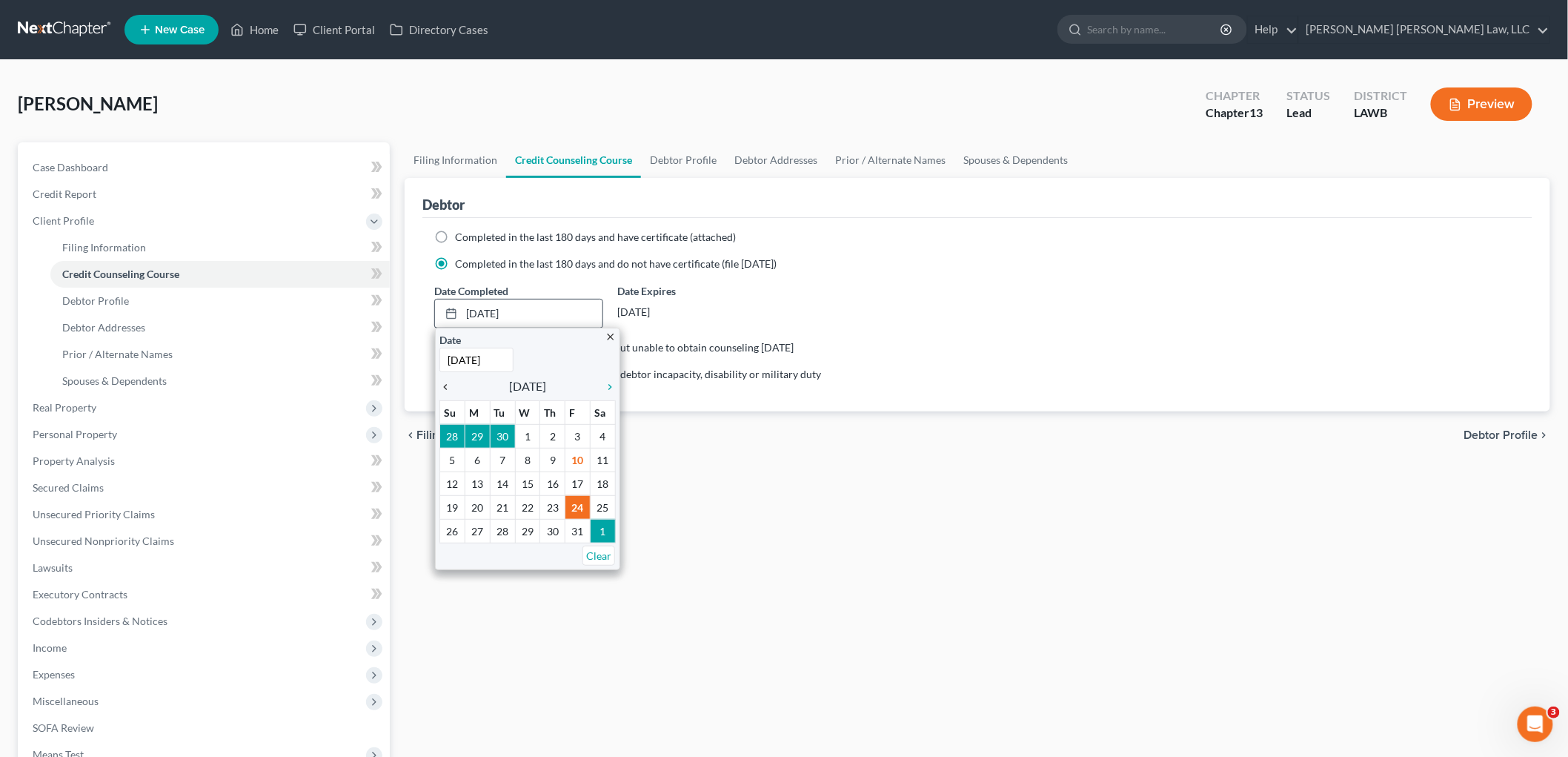
click at [447, 384] on icon "chevron_left" at bounding box center [449, 387] width 19 height 11
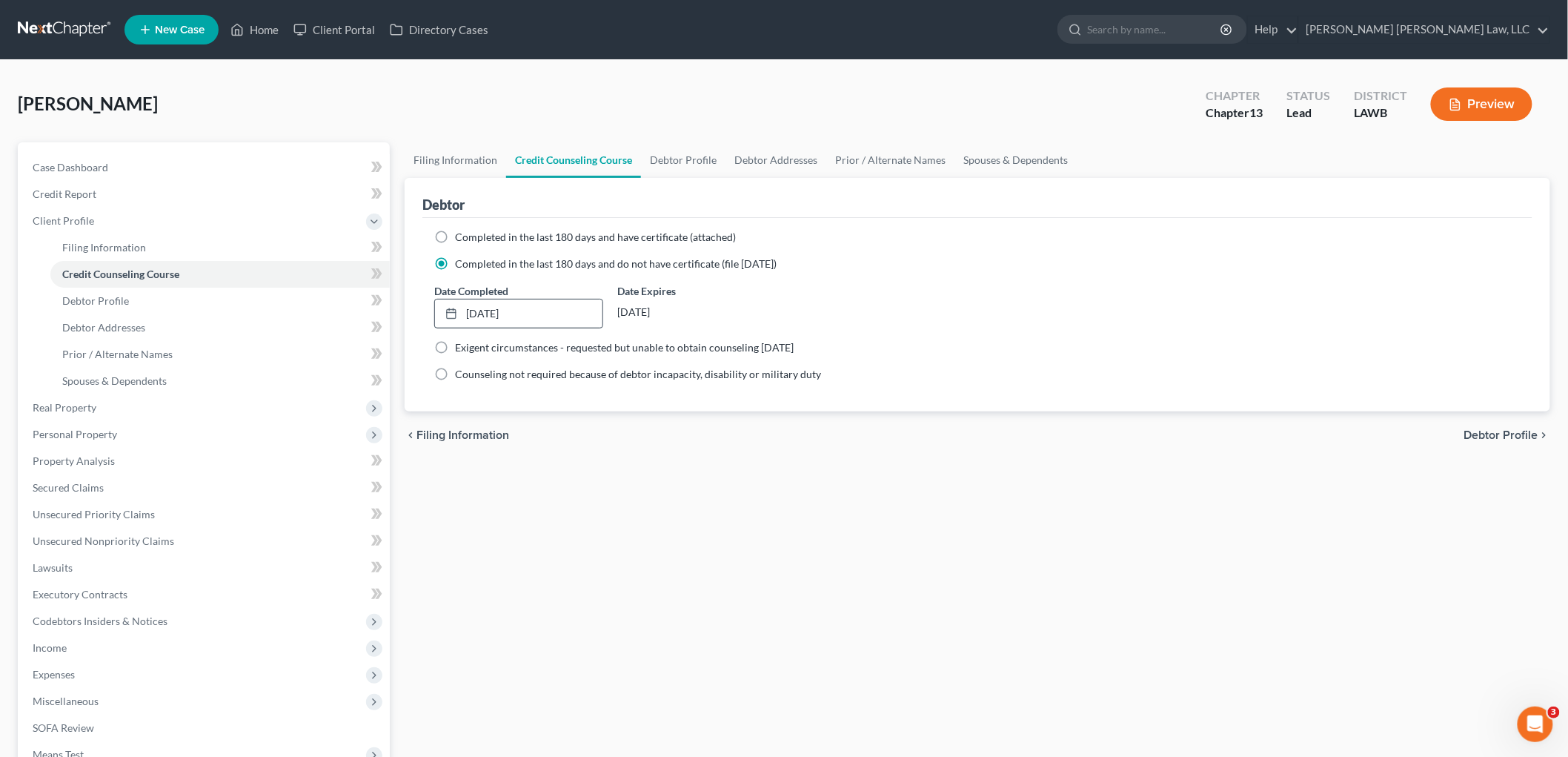
click at [544, 508] on div "Filing Information Credit Counseling Course Debtor Profile Debtor Addresses Pri…" at bounding box center [977, 530] width 1160 height 776
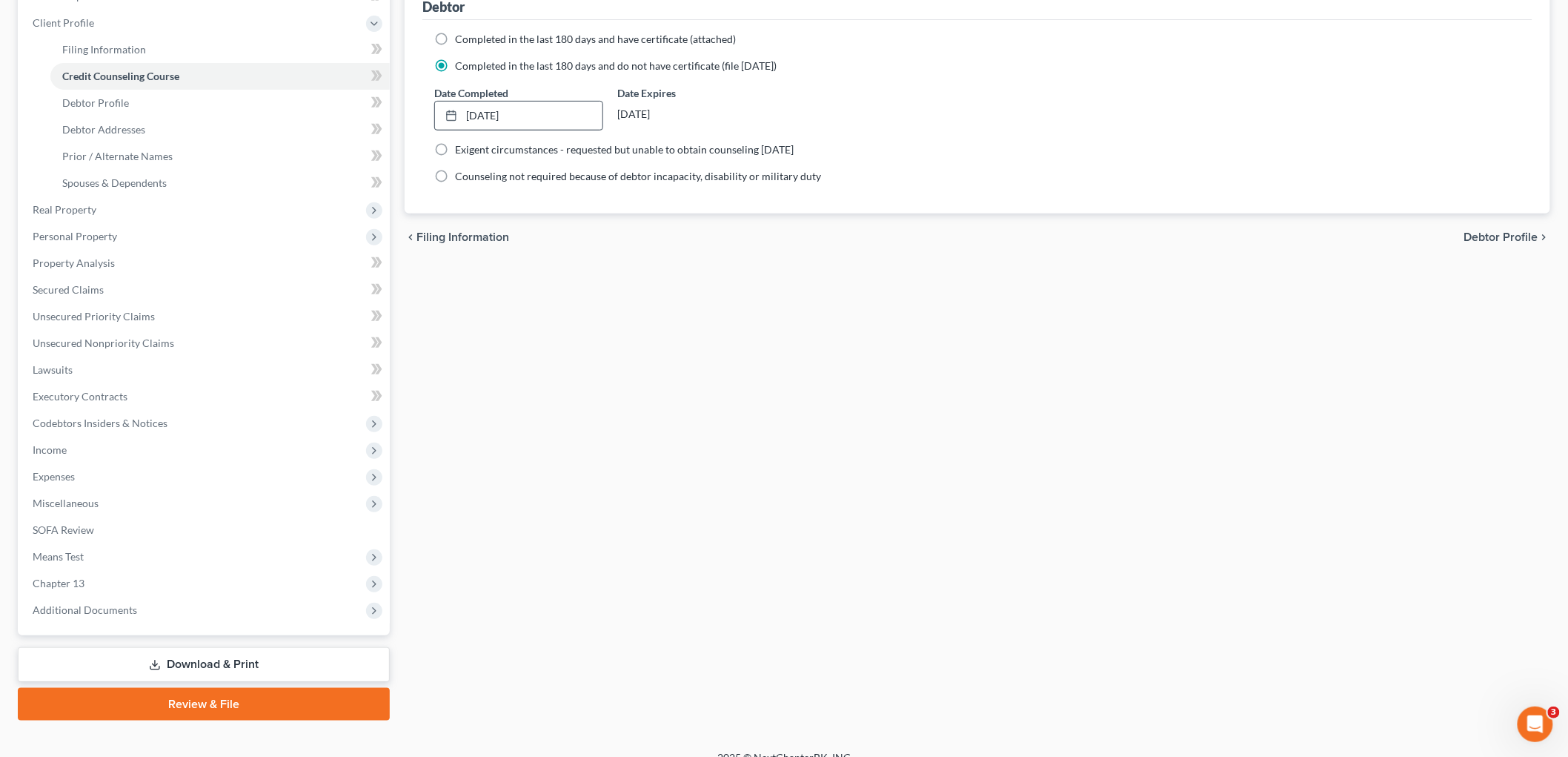
scroll to position [216, 0]
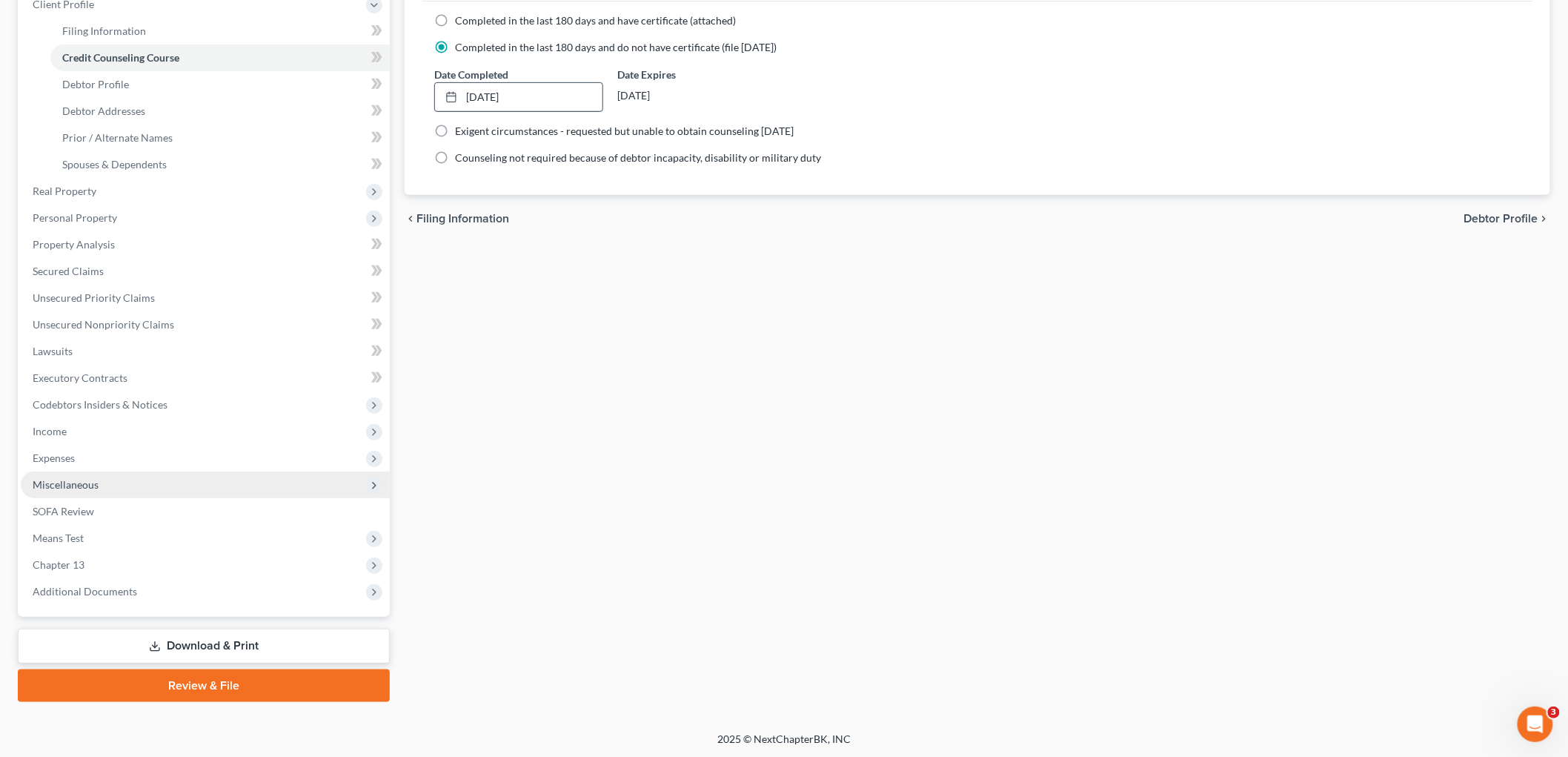
click at [107, 479] on span "Miscellaneous" at bounding box center [206, 485] width 369 height 27
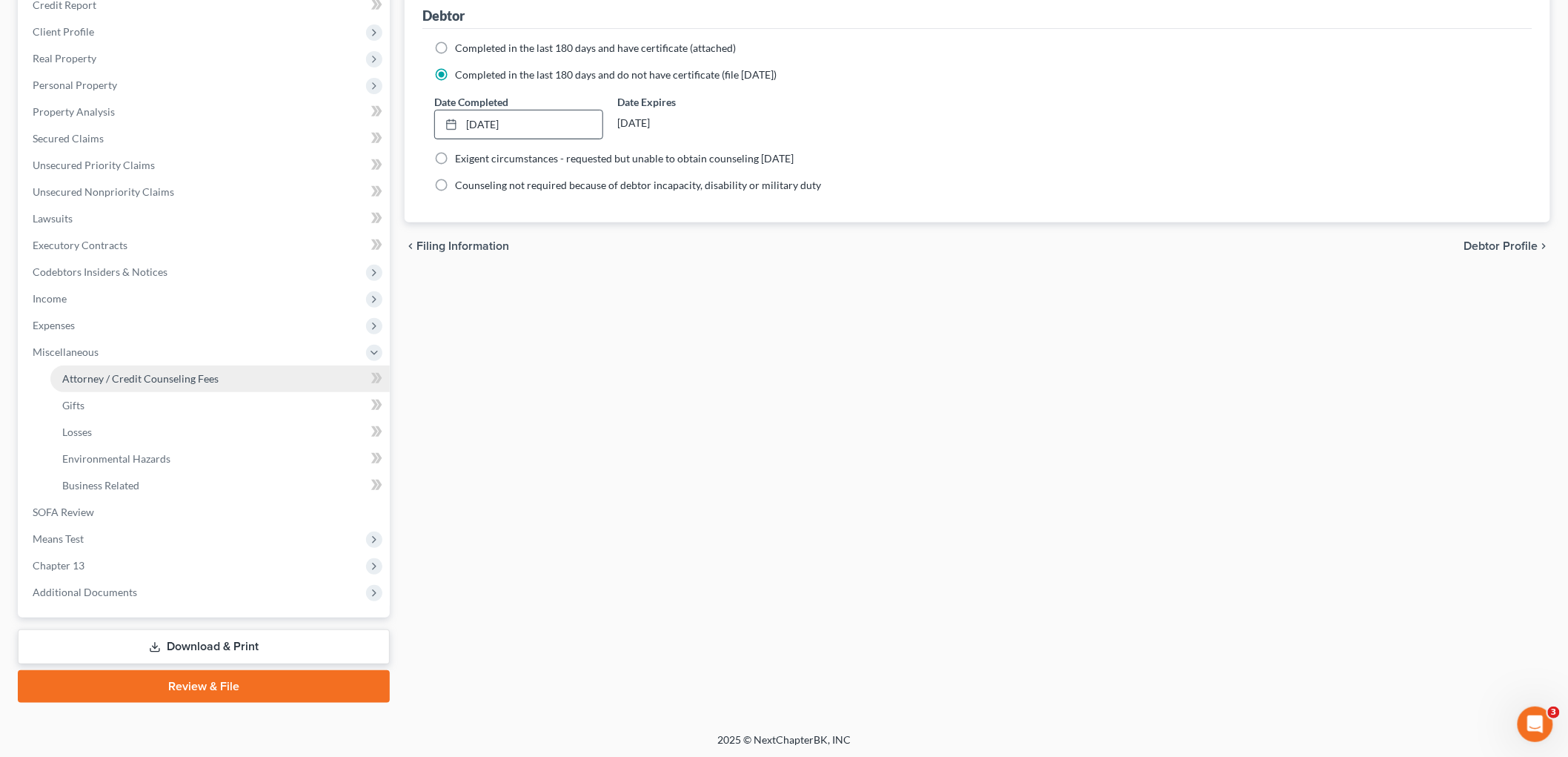
click at [153, 381] on span "Attorney / Credit Counseling Fees" at bounding box center [140, 378] width 156 height 12
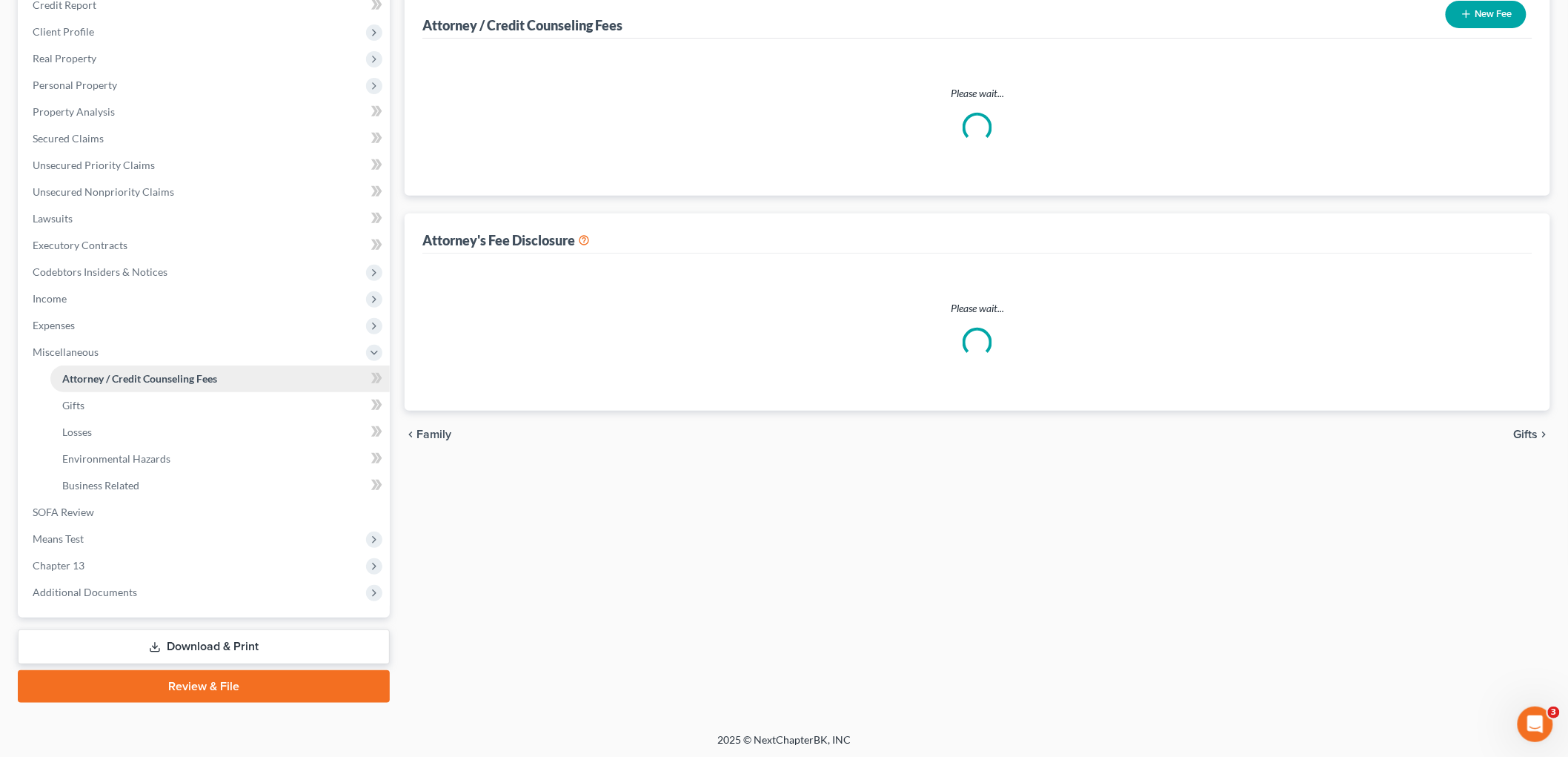
scroll to position [32, 0]
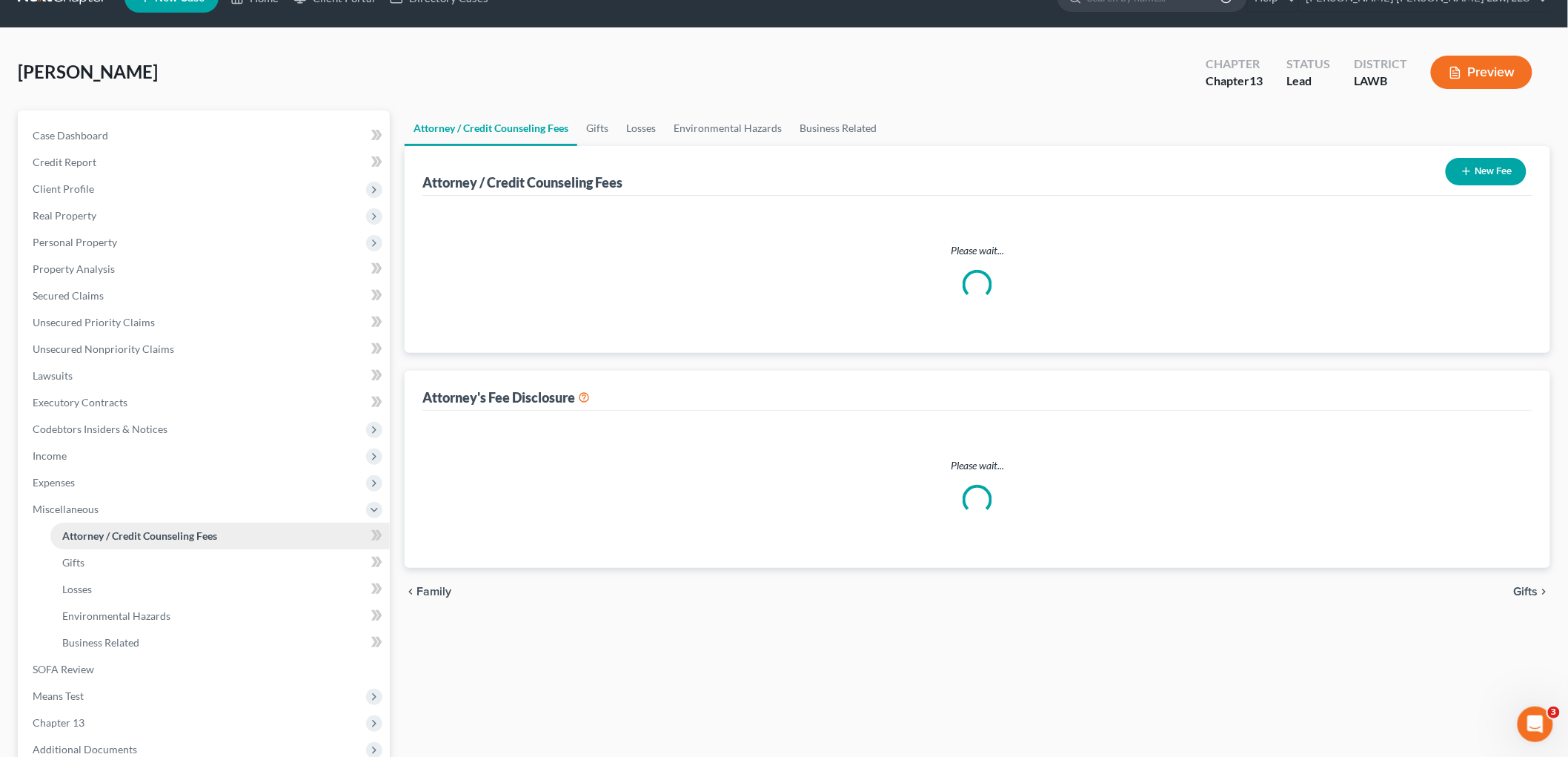
select select "1"
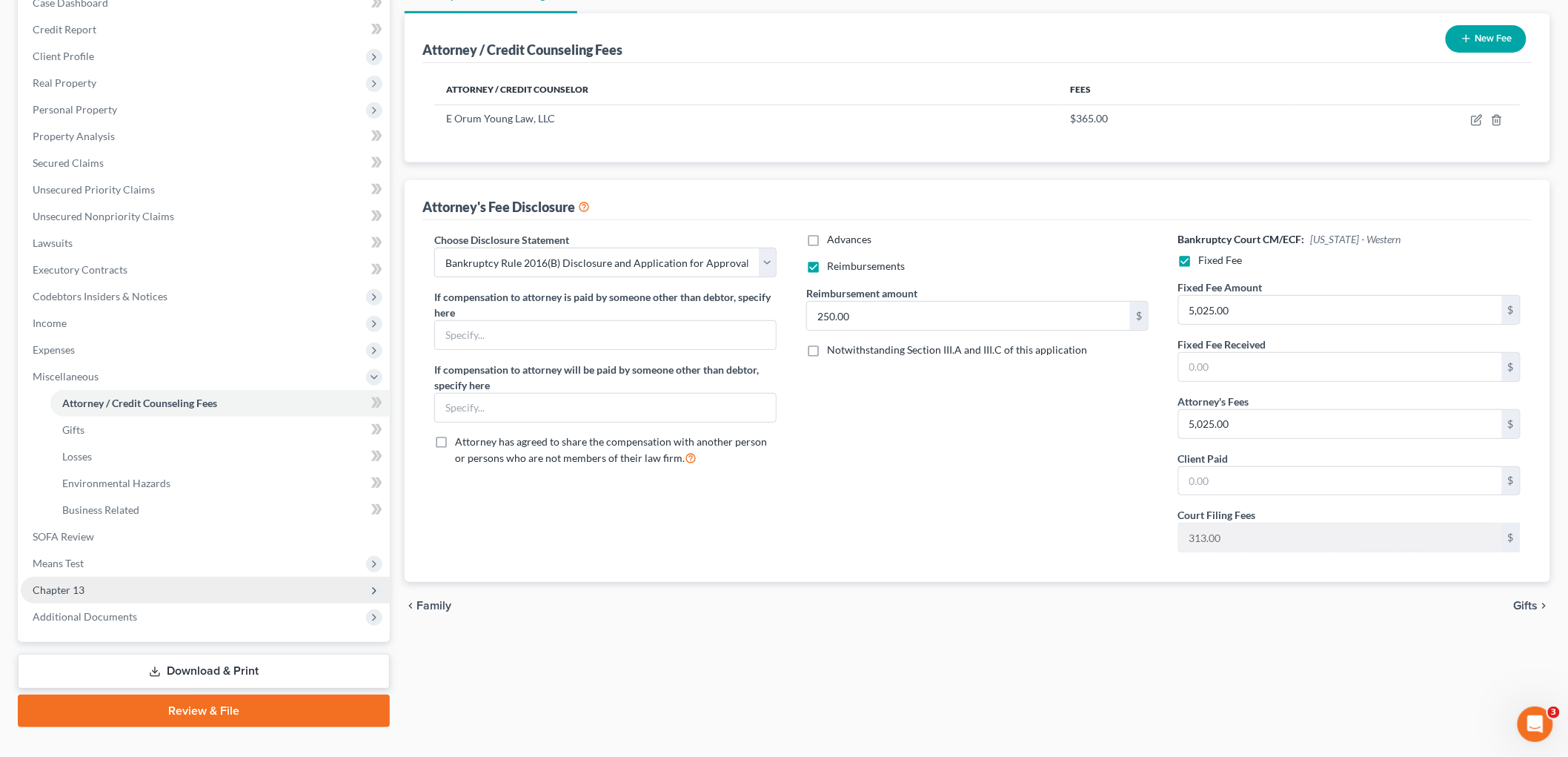
scroll to position [189, 0]
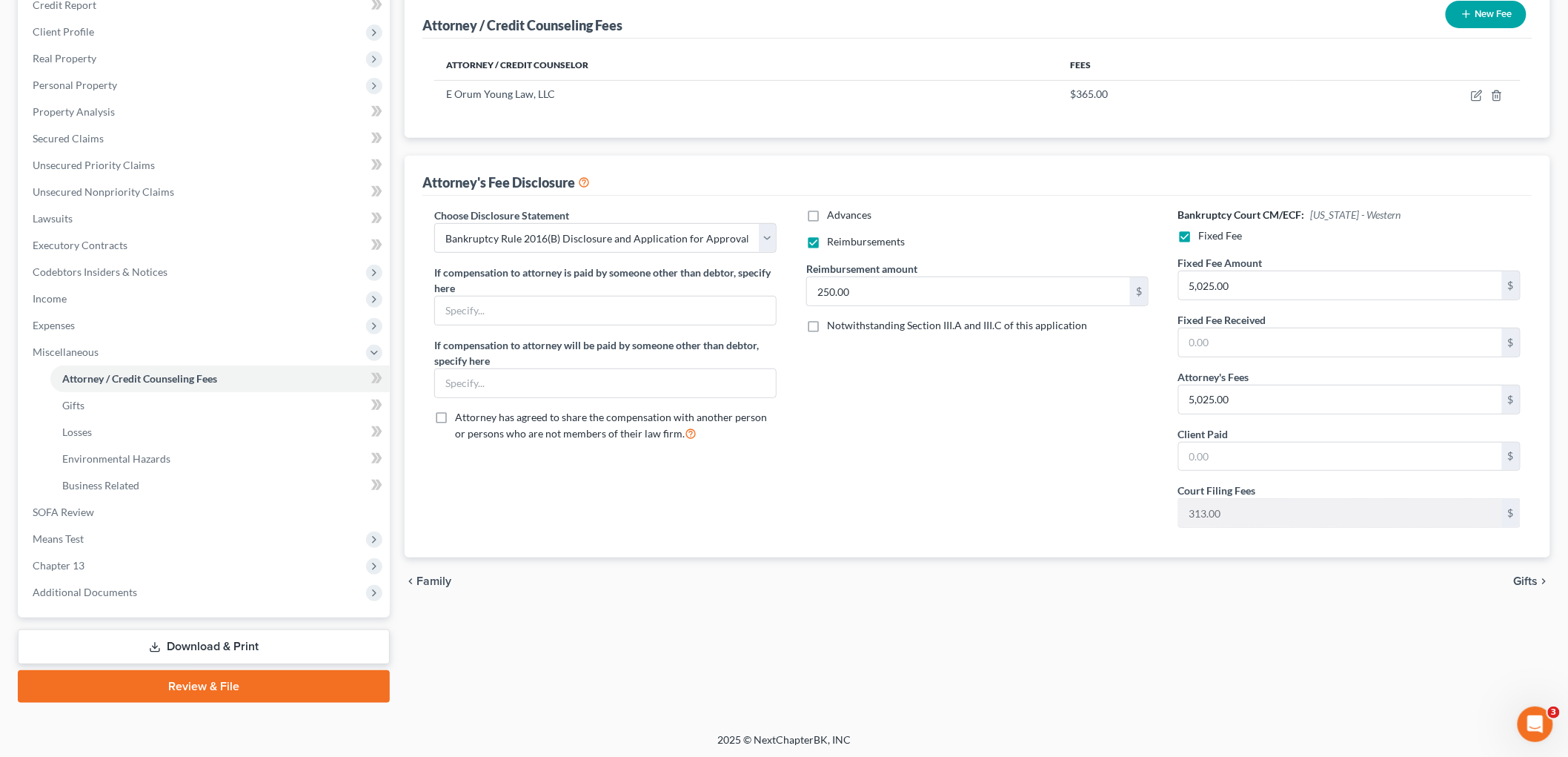
click at [149, 677] on link "Review & File" at bounding box center [204, 686] width 372 height 33
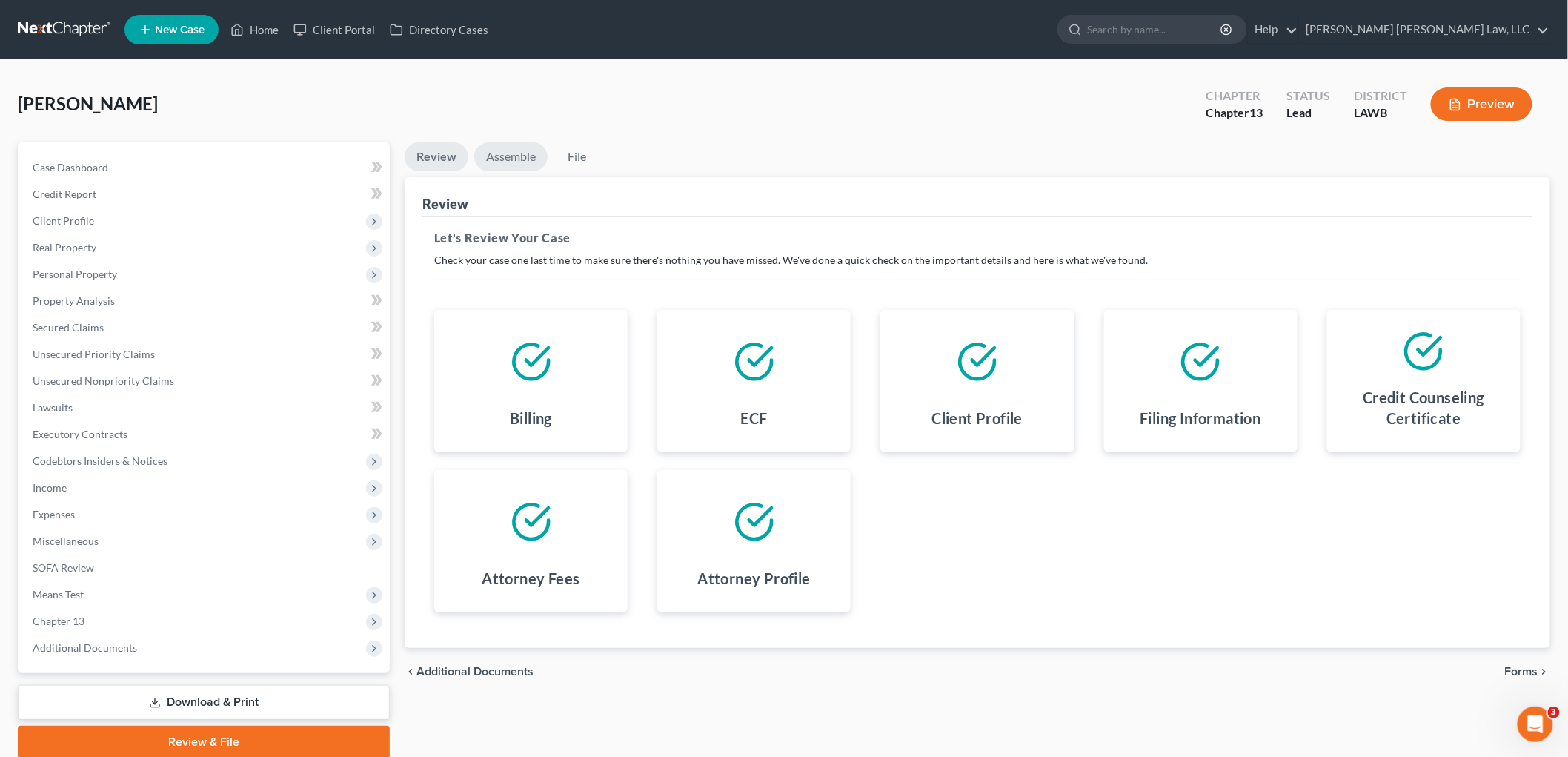
click at [523, 158] on link "Assemble" at bounding box center [511, 157] width 74 height 29
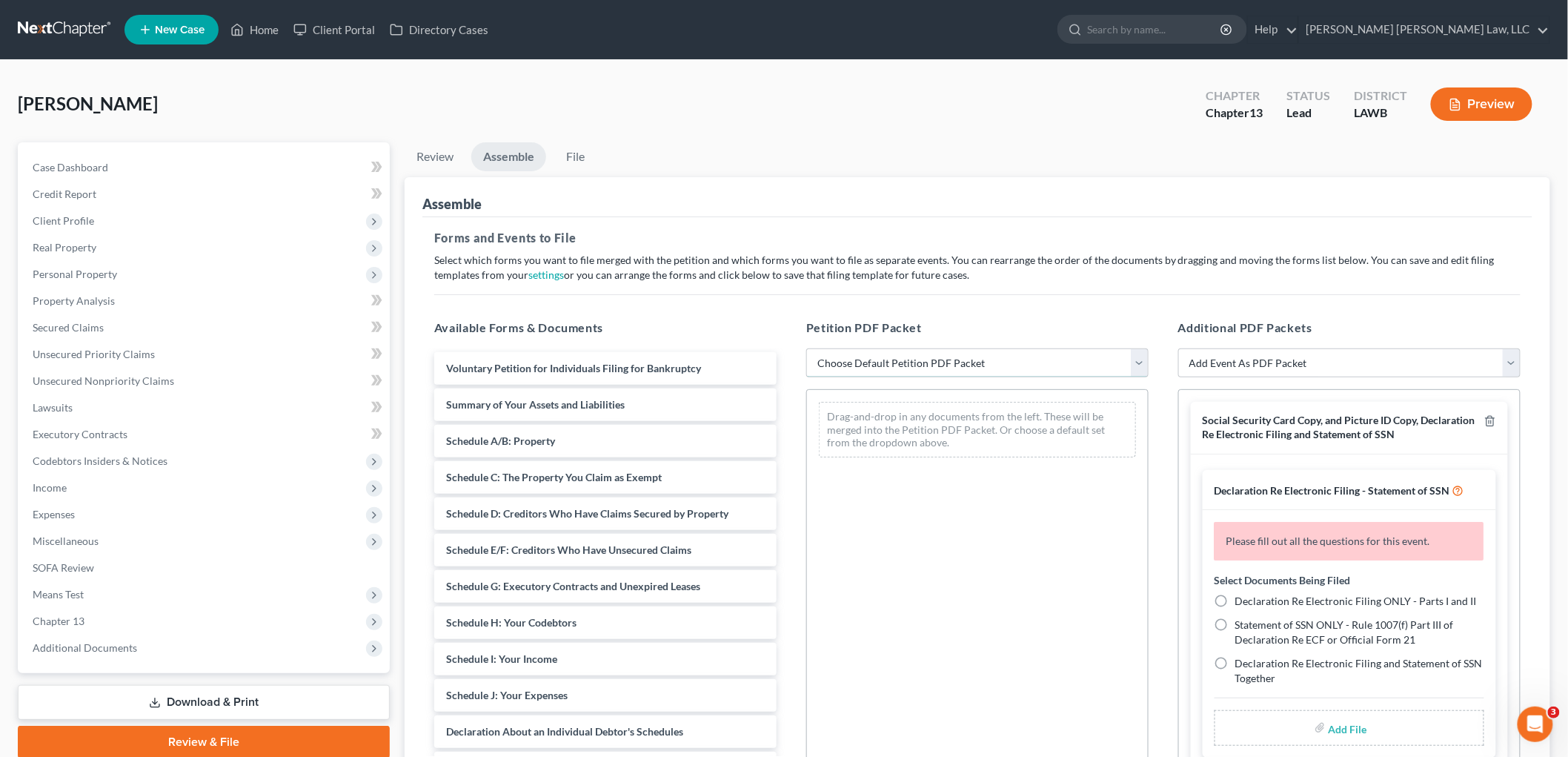
click at [894, 364] on select "Choose Default Petition PDF Packet Complete Bankruptcy Petition (all forms and …" at bounding box center [978, 363] width 342 height 30
select select "0"
click at [806, 348] on select "Choose Default Petition PDF Packet Complete Bankruptcy Petition (all forms and …" at bounding box center [978, 363] width 342 height 30
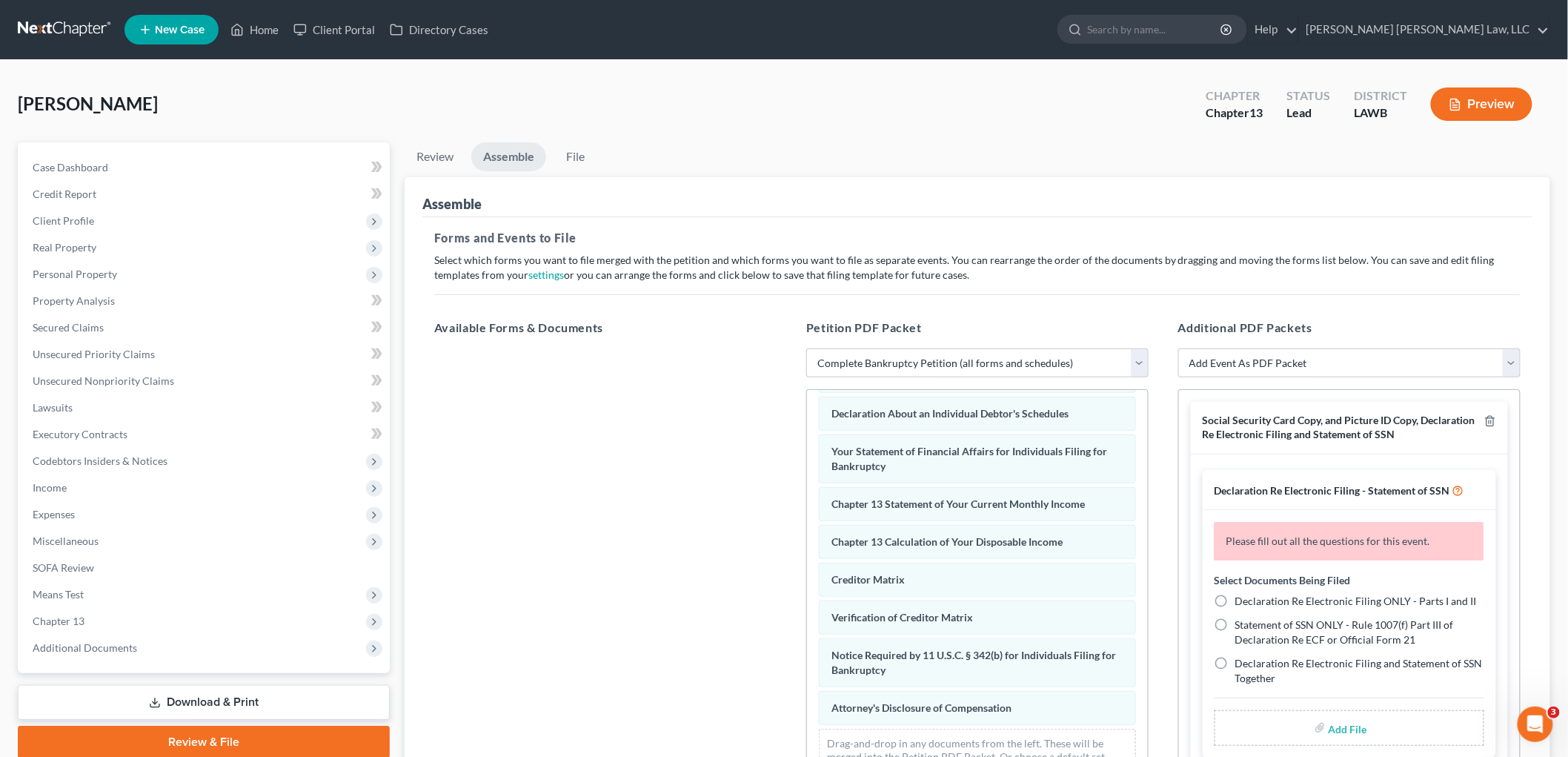
scroll to position [362, 0]
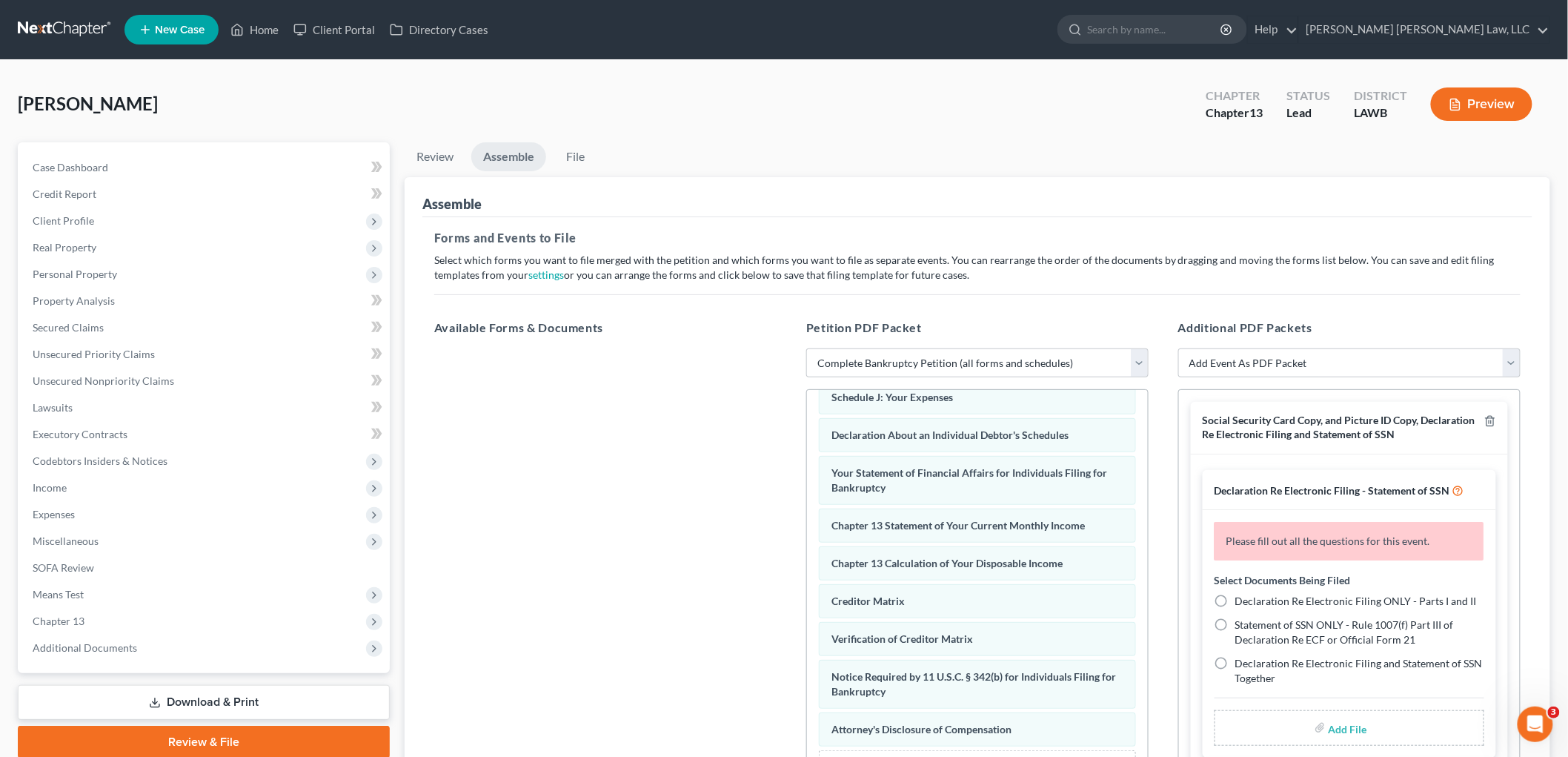
click at [807, 545] on div "Voluntary Petition for Individuals Filing for Bankruptcy Summary of Your Assets…" at bounding box center [978, 422] width 341 height 790
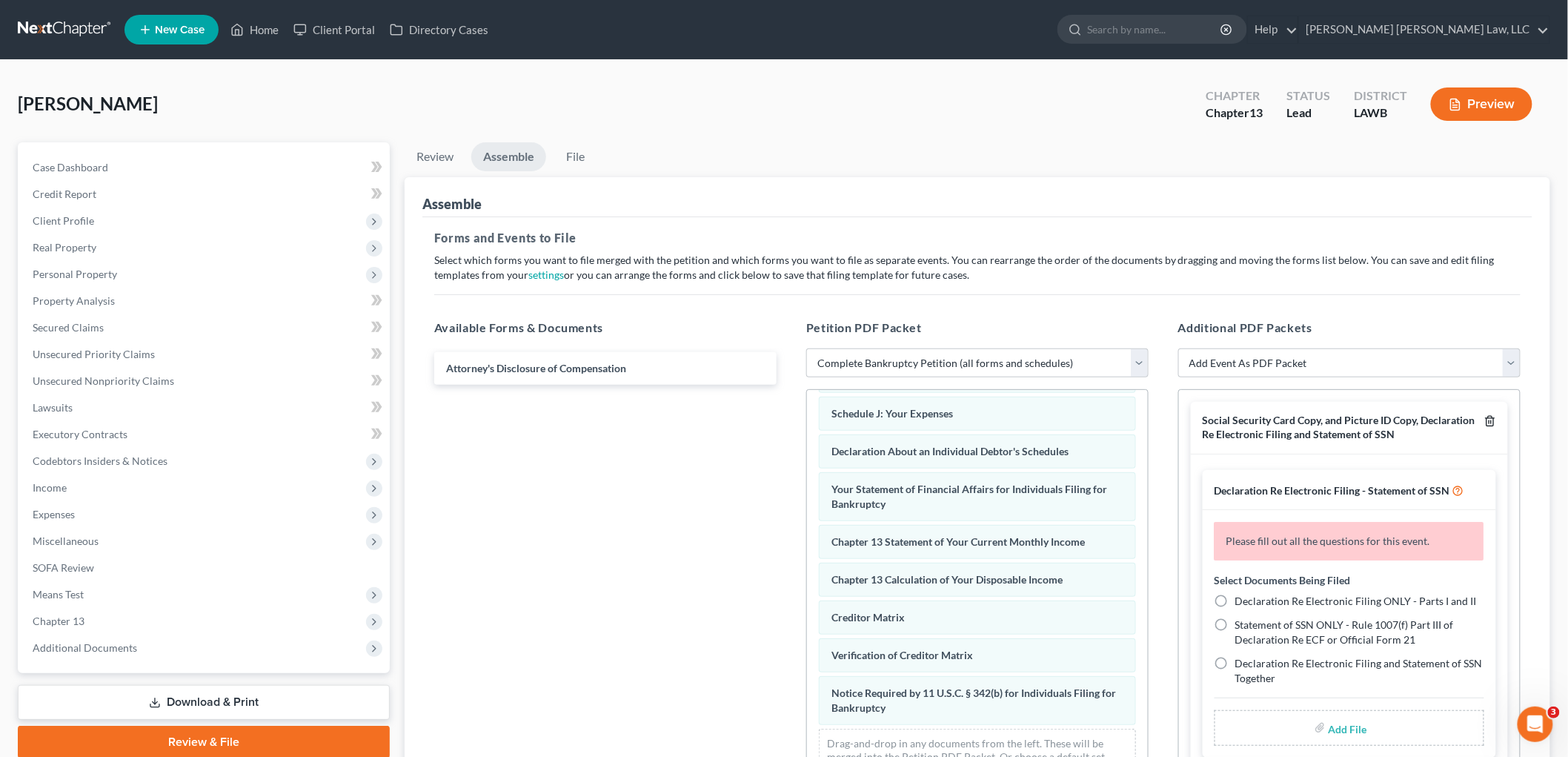
click at [1491, 421] on line "button" at bounding box center [1491, 422] width 0 height 3
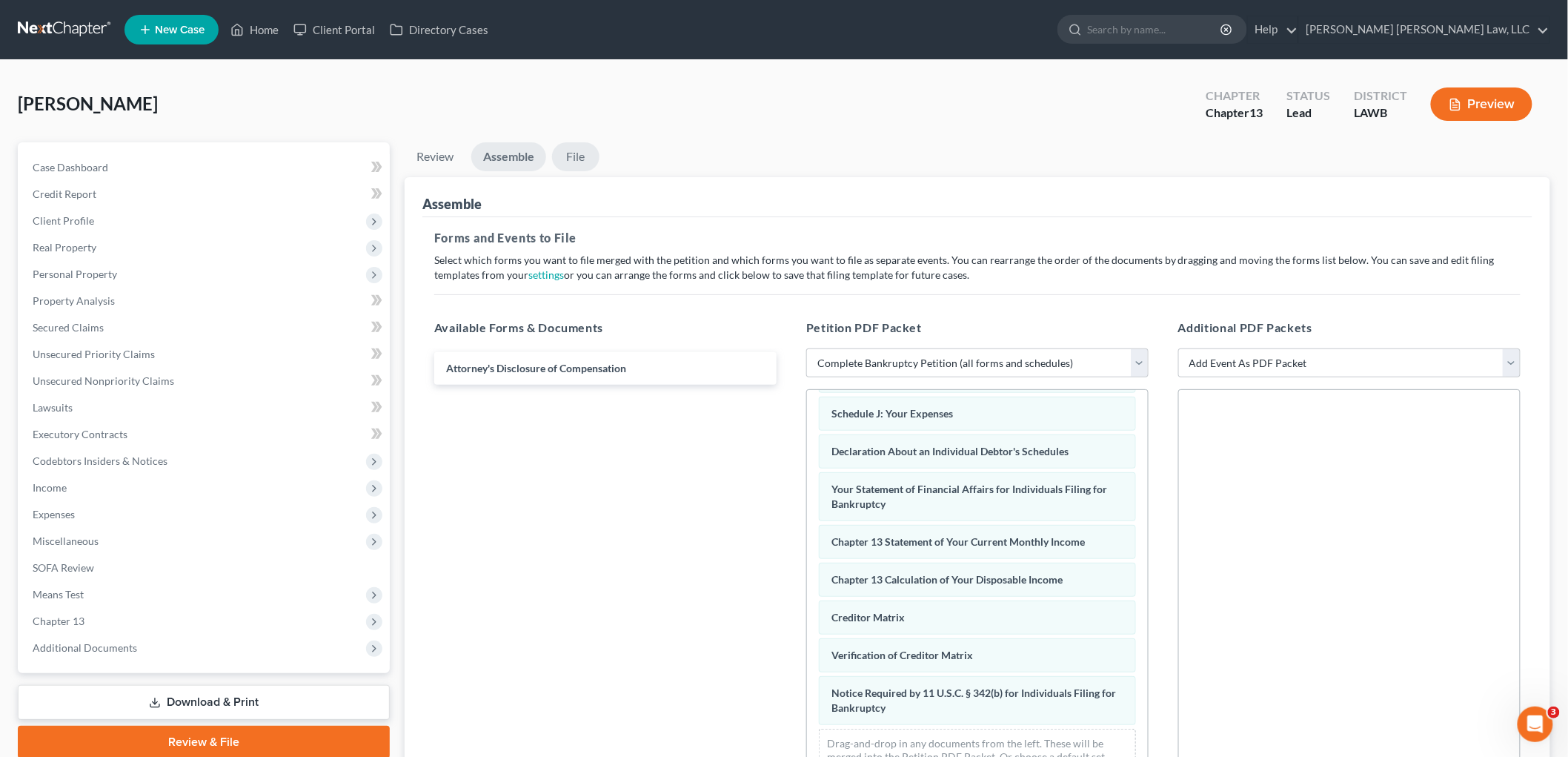
click at [584, 150] on link "File" at bounding box center [576, 157] width 48 height 29
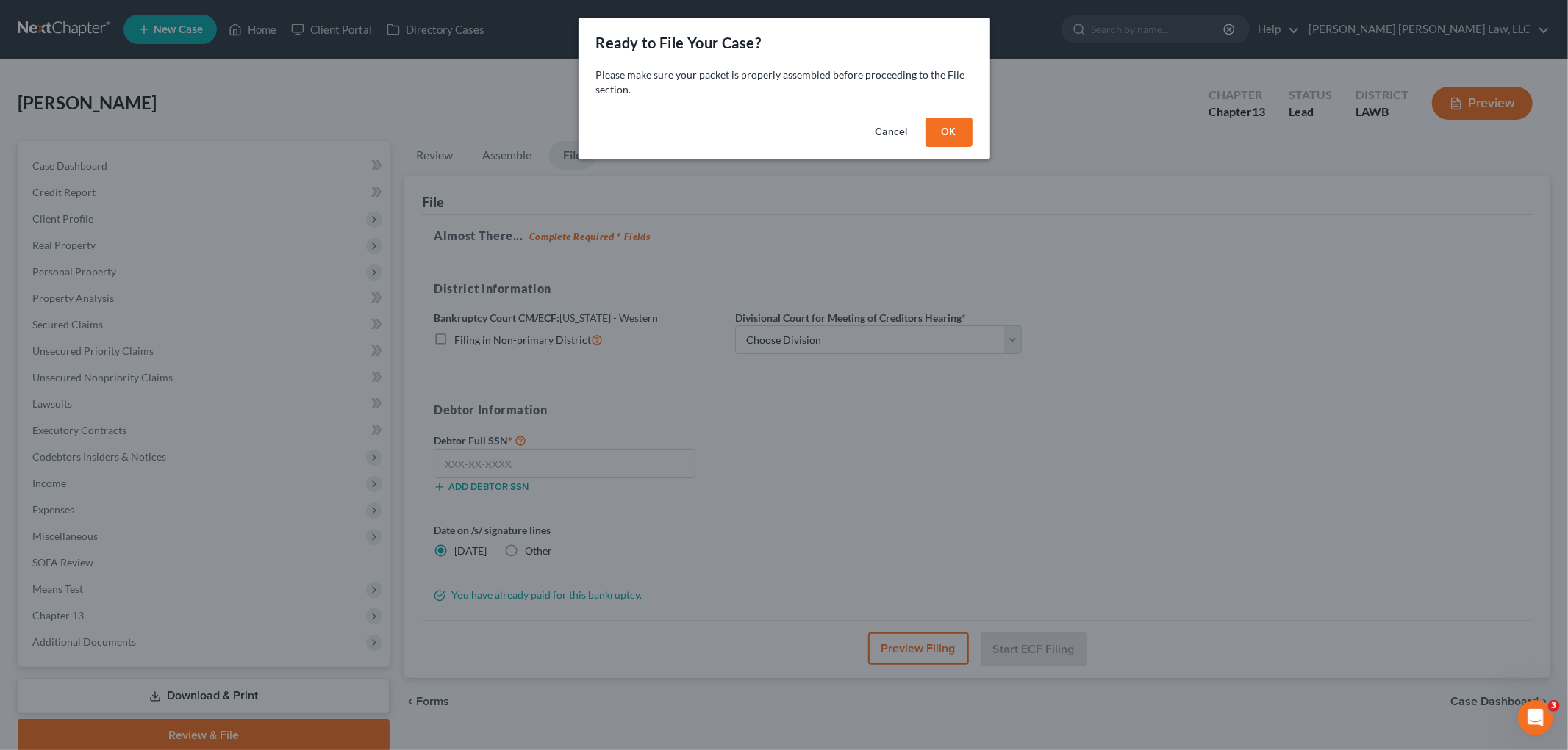
click at [933, 125] on button "OK" at bounding box center [949, 132] width 47 height 29
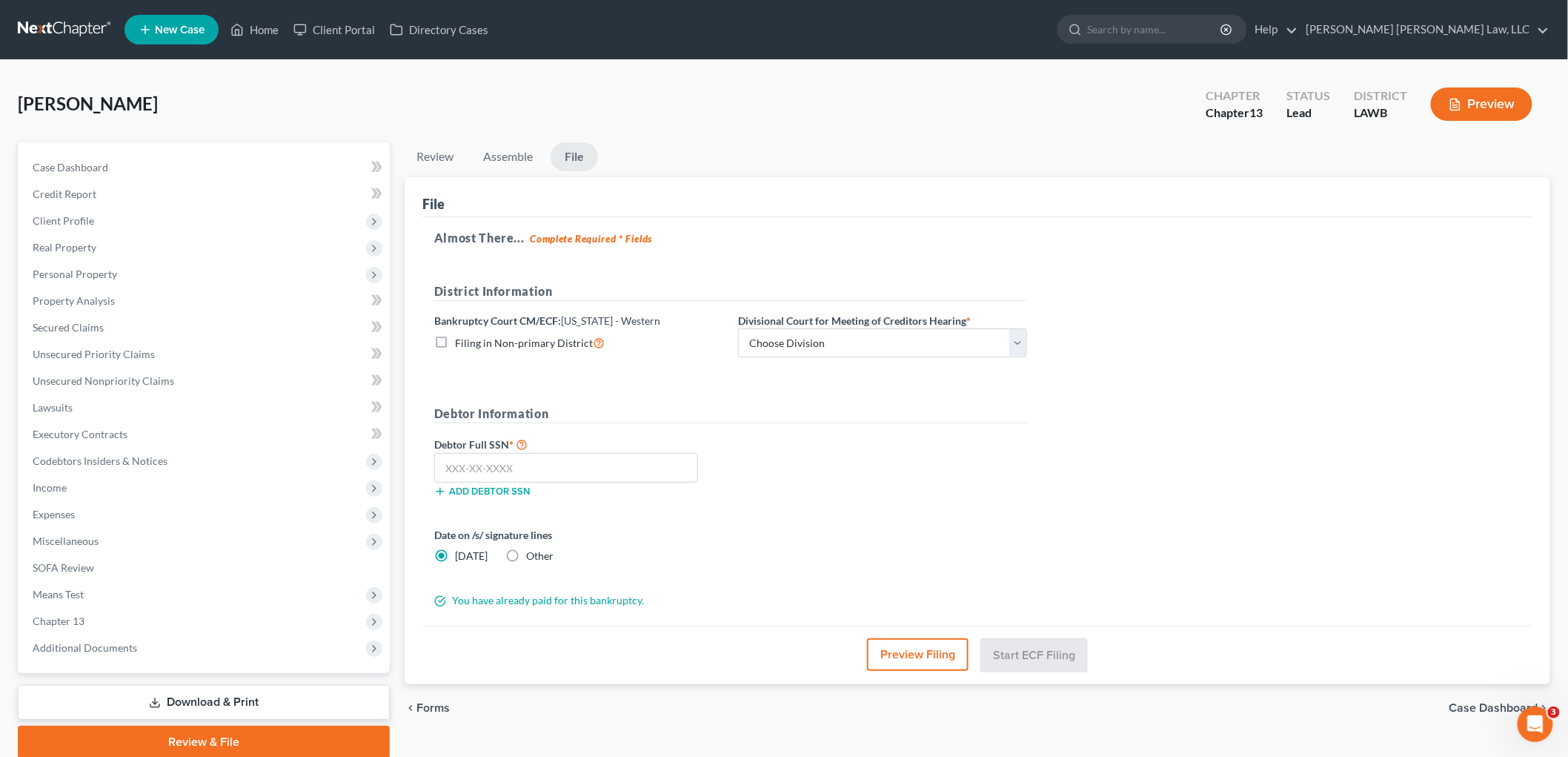
click at [455, 341] on label "Filing in Non-primary District" at bounding box center [530, 343] width 150 height 17
click at [461, 341] on input "Filing in Non-primary District" at bounding box center [466, 339] width 10 height 10
checkbox input "true"
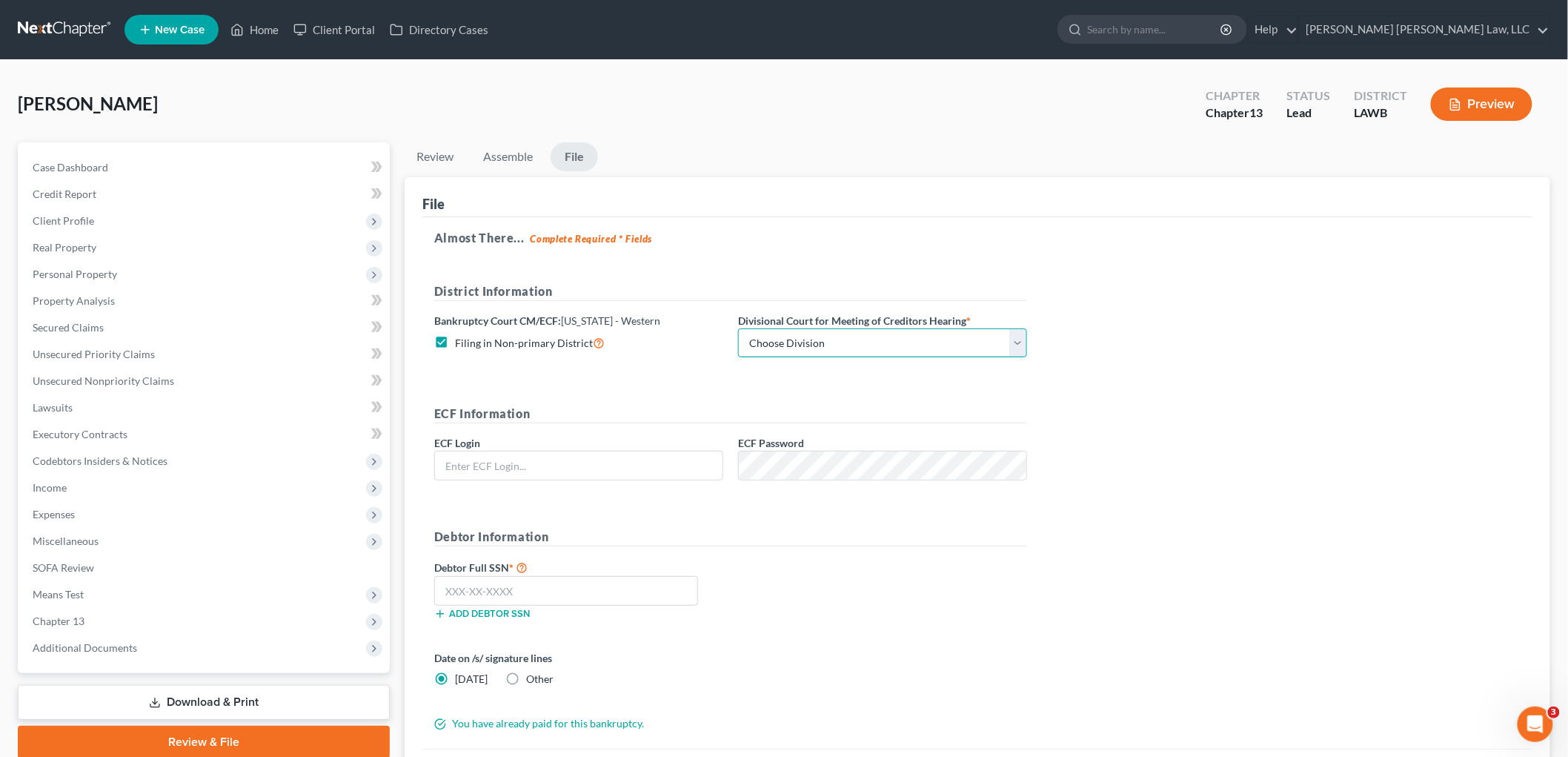
click at [850, 344] on select "Choose Division Alexandria Lafayette-Opelousas Lake Charles Monroe Shreveport" at bounding box center [883, 343] width 289 height 30
select select "3"
click at [739, 328] on select "Choose Division Alexandria Lafayette-Opelousas Lake Charles Monroe Shreveport" at bounding box center [883, 343] width 289 height 30
click at [695, 465] on input "text" at bounding box center [579, 465] width 288 height 28
click at [803, 345] on select "Choose Division Alexandria Lafayette-Opelousas Lake Charles Monroe Shreveport" at bounding box center [883, 343] width 289 height 30
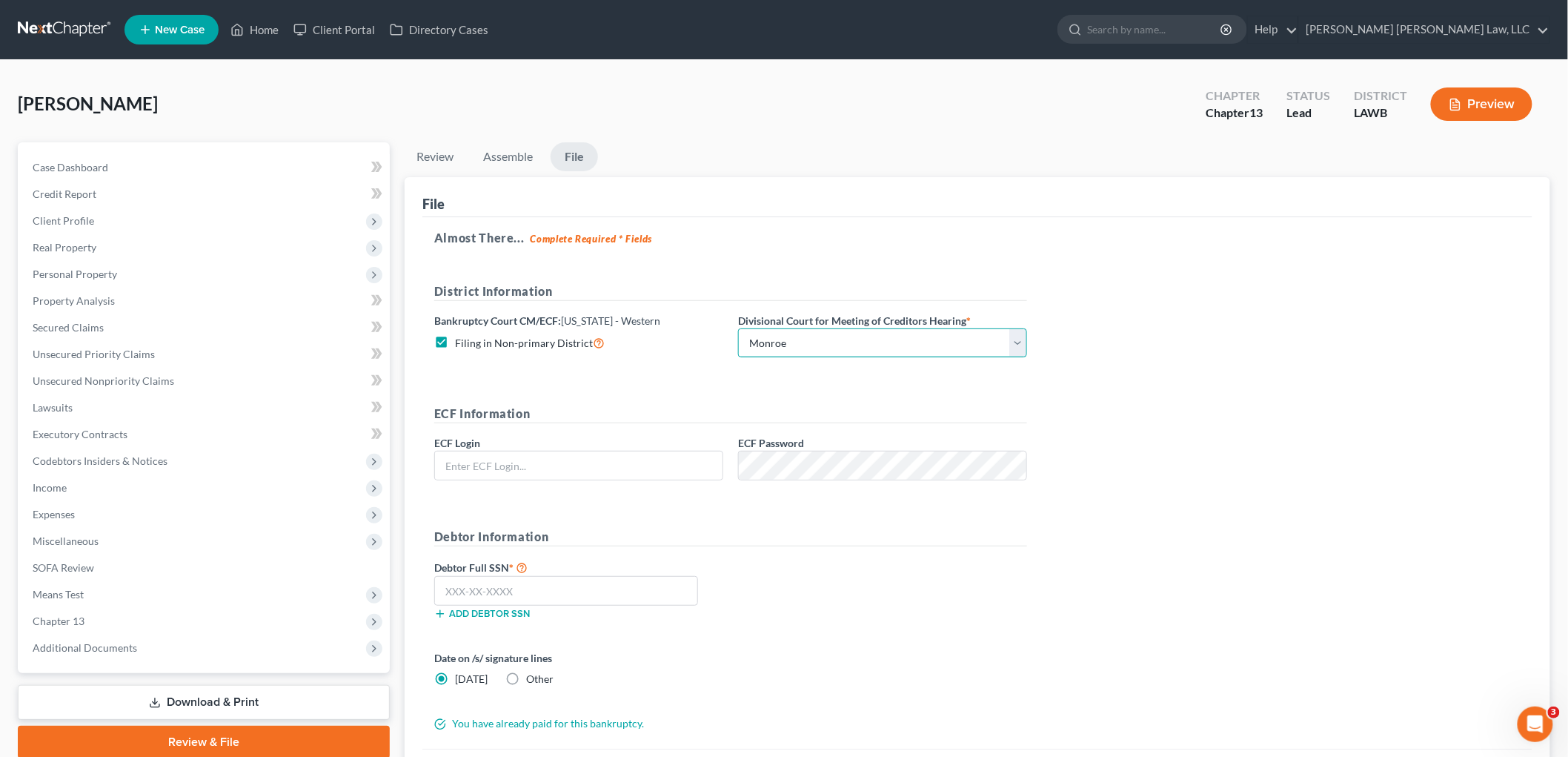
click at [739, 328] on select "Choose Division Alexandria Lafayette-Opelousas Lake Charles Monroe Shreveport" at bounding box center [883, 343] width 289 height 30
click at [661, 466] on input "text" at bounding box center [579, 465] width 288 height 28
type input "eoyoung3p"
click at [595, 591] on input "text" at bounding box center [566, 590] width 264 height 30
type input "427-27-5185"
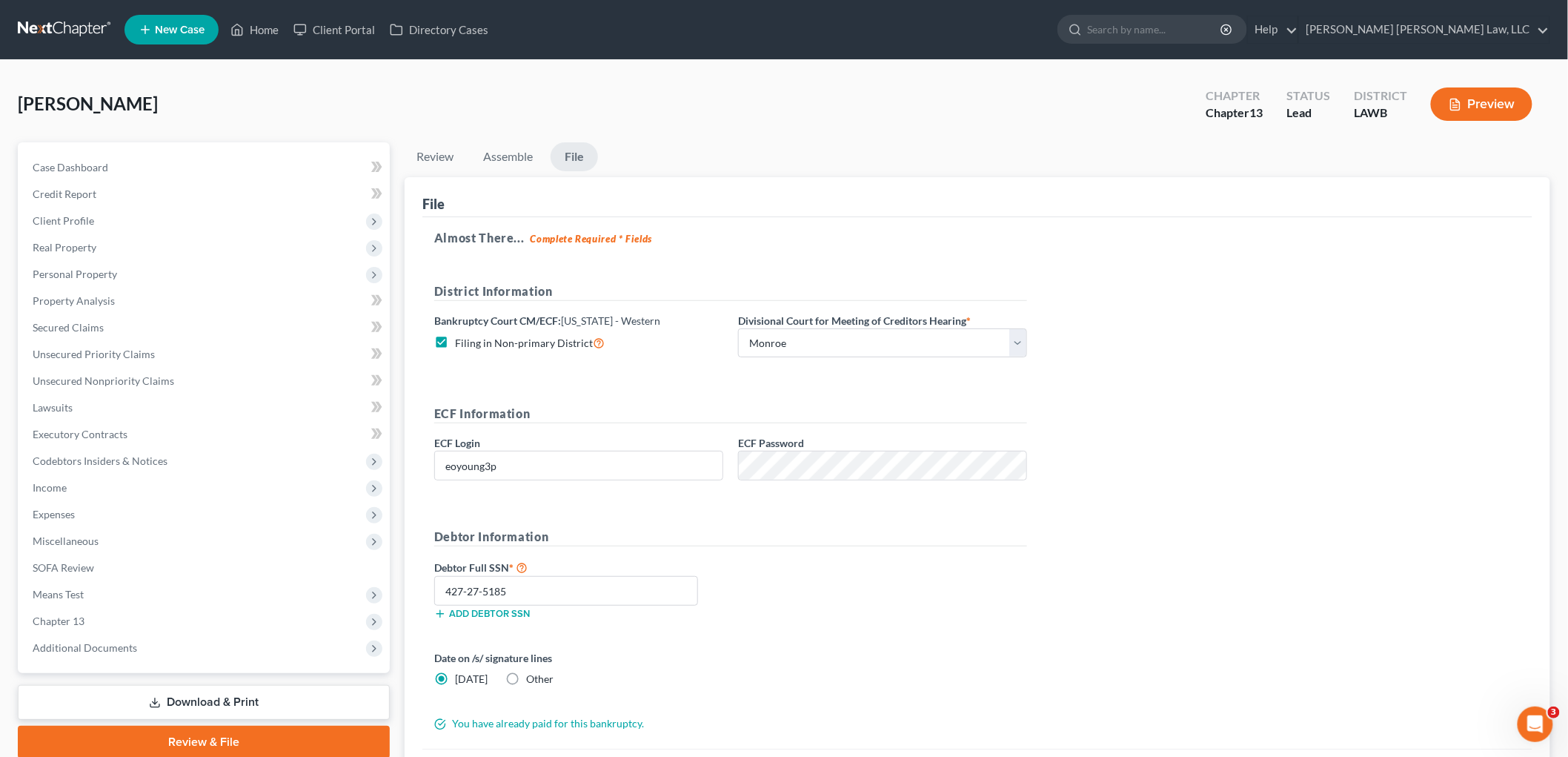
click at [967, 589] on div "Debtor Full SSN * 427-27-5185 Add debtor SSN" at bounding box center [730, 594] width 607 height 74
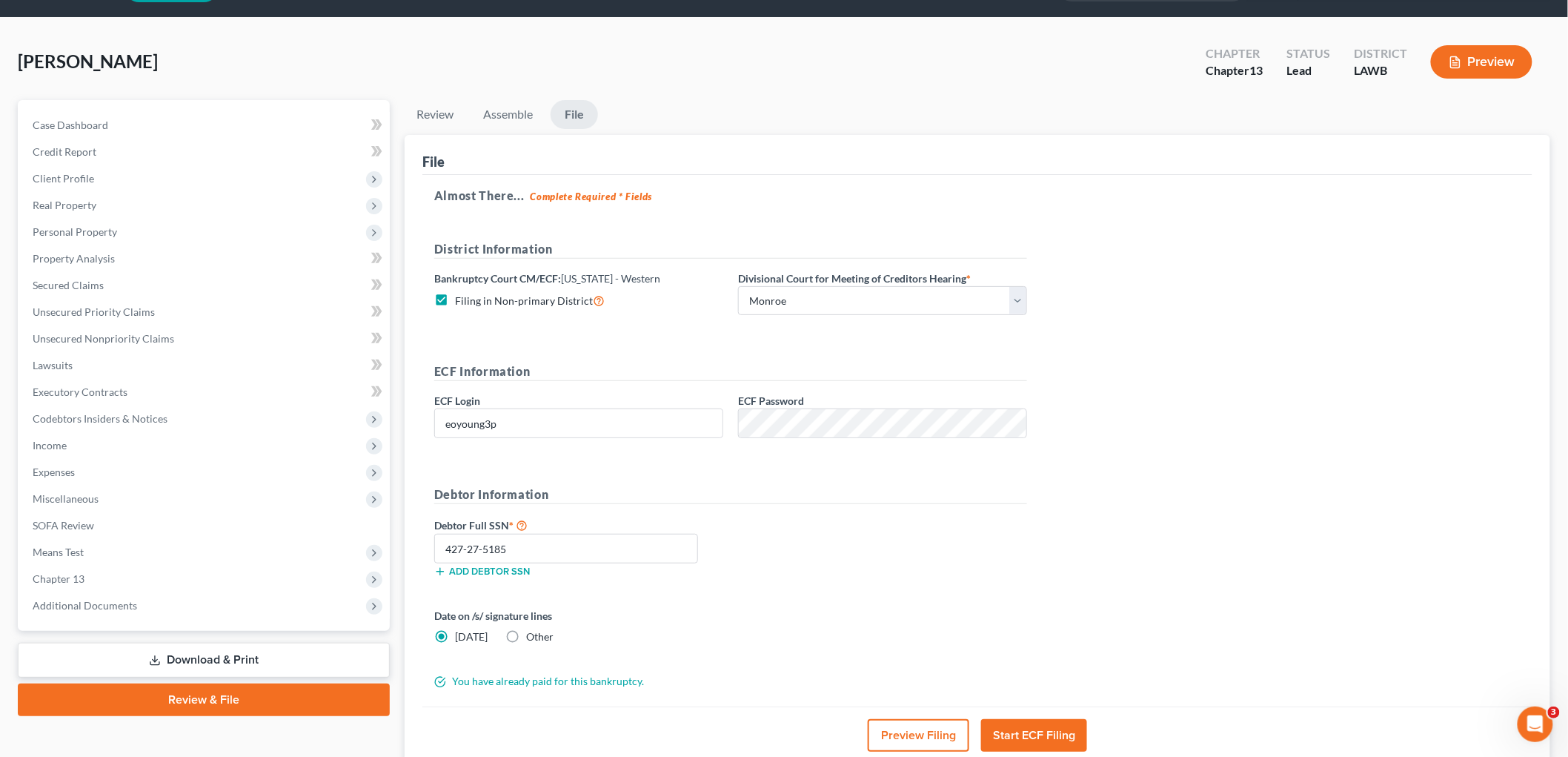
scroll to position [82, 0]
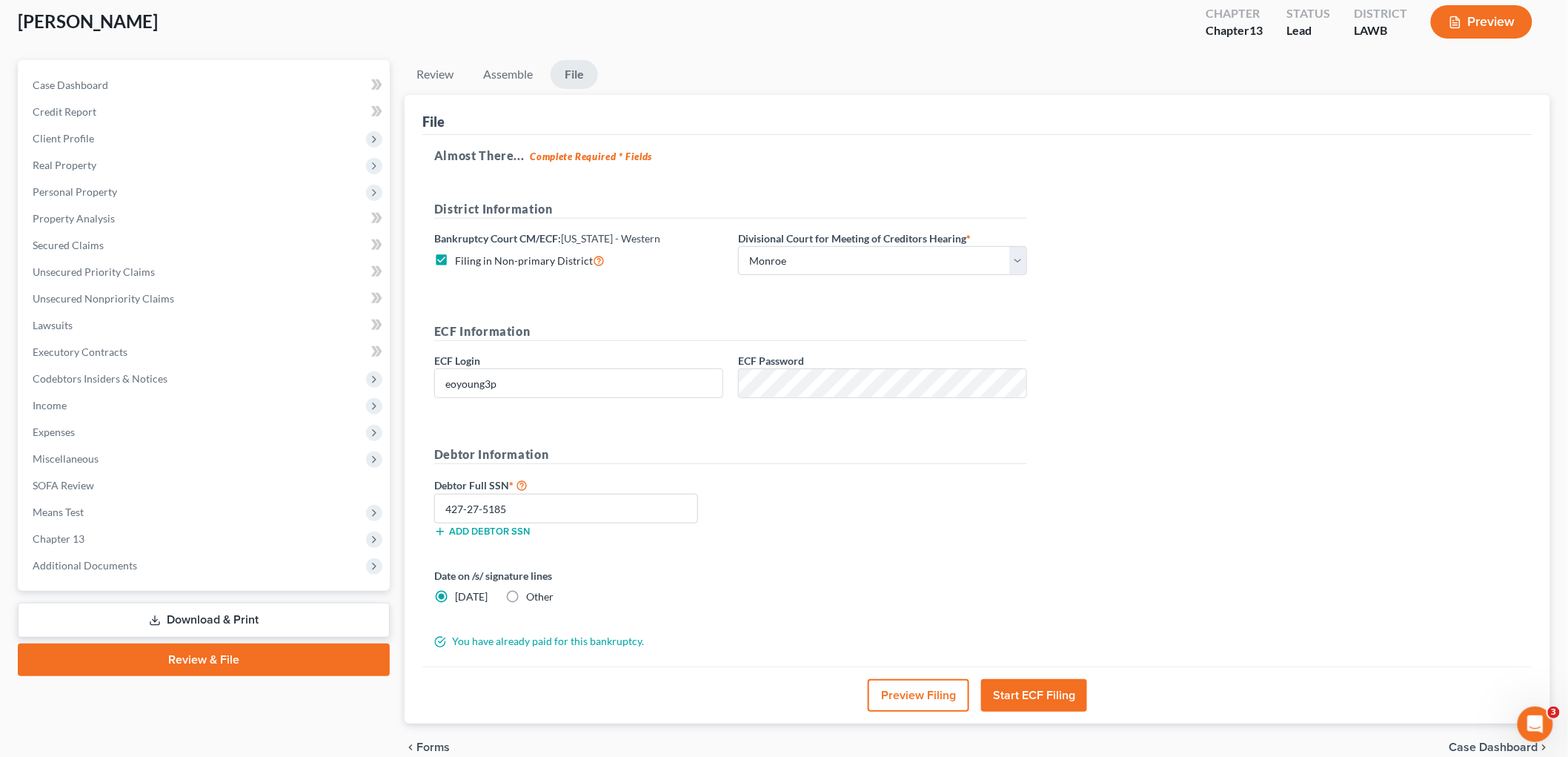
click at [1031, 704] on button "Start ECF Filing" at bounding box center [1034, 696] width 106 height 33
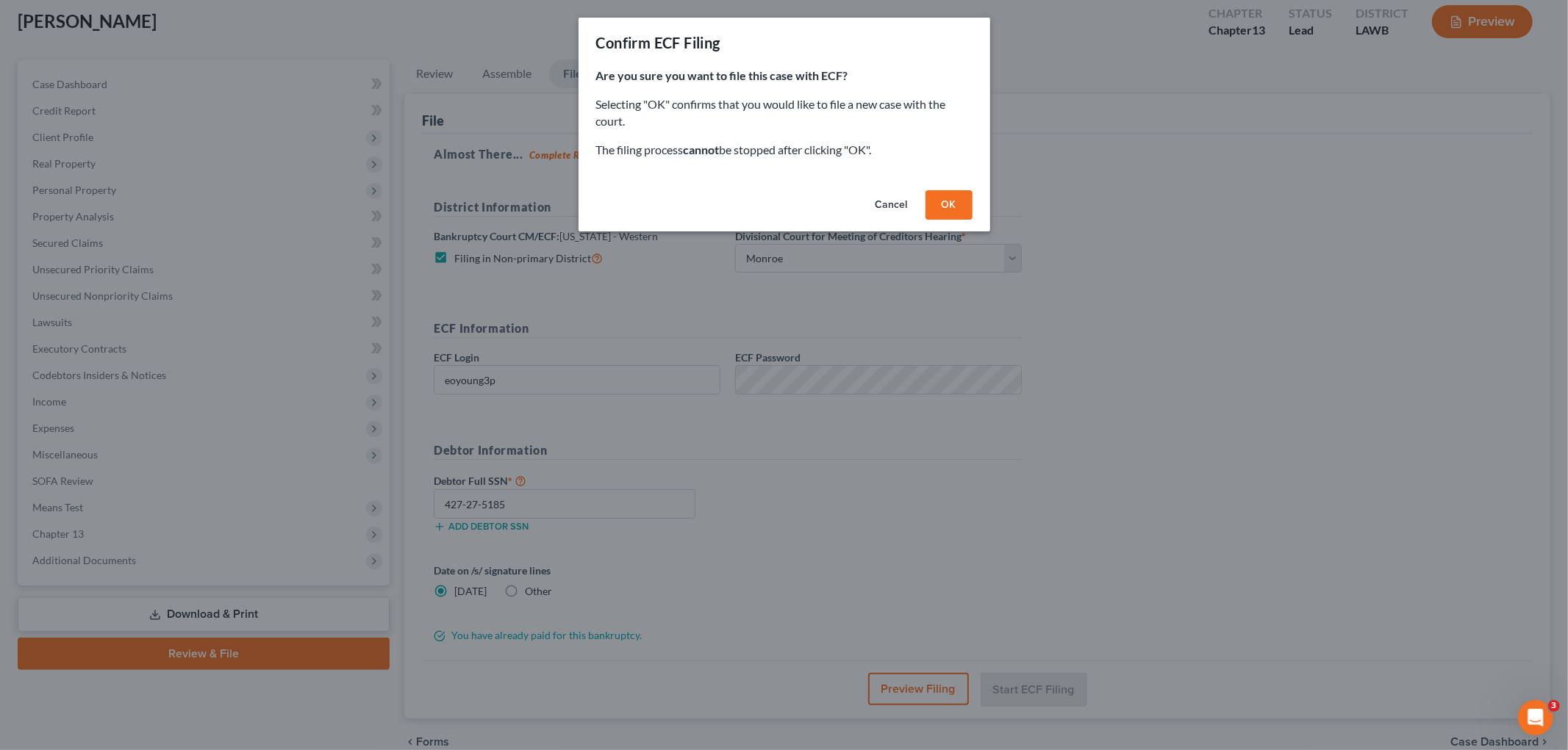
click at [932, 206] on button "OK" at bounding box center [949, 205] width 47 height 29
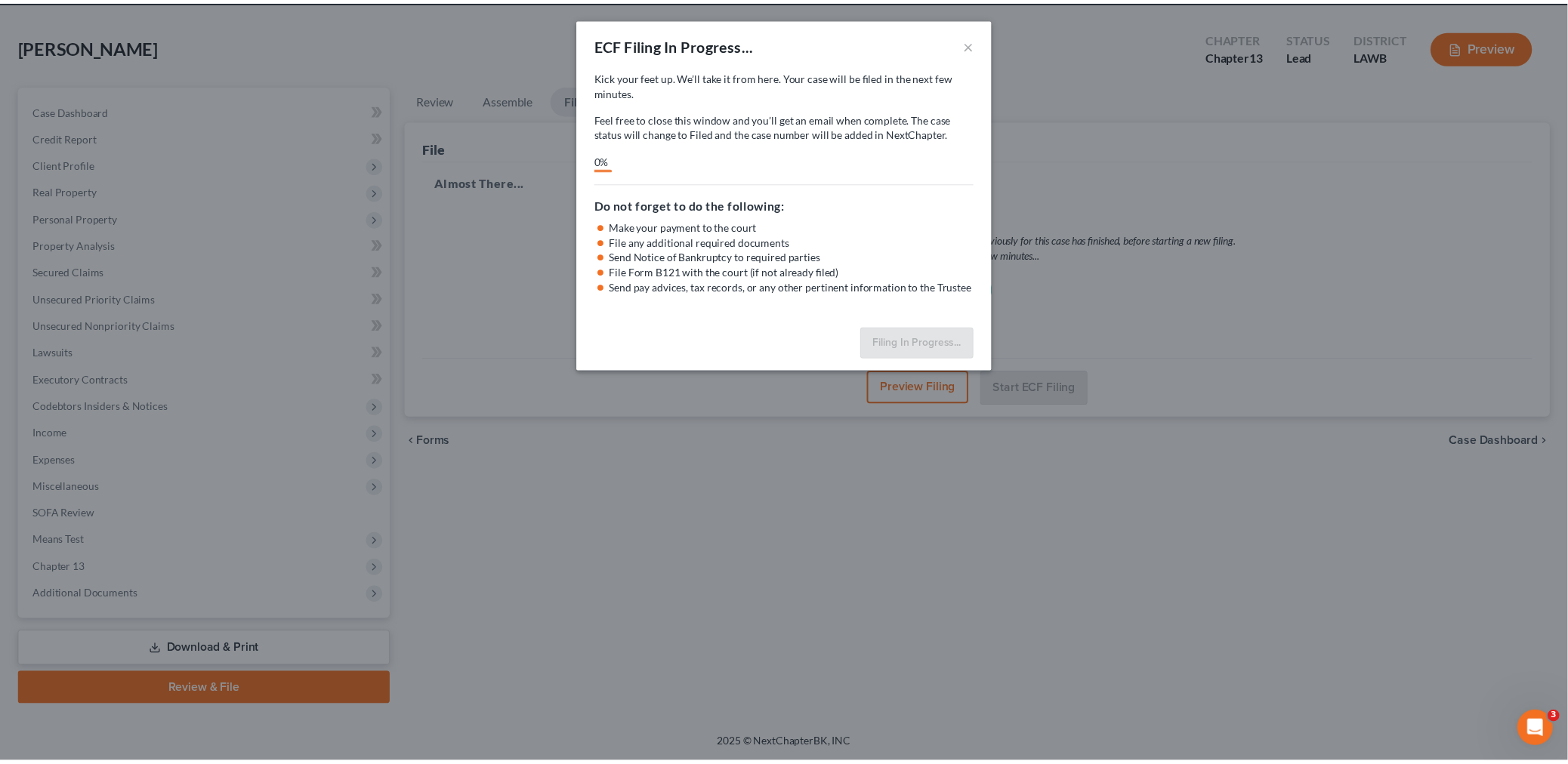
scroll to position [57, 0]
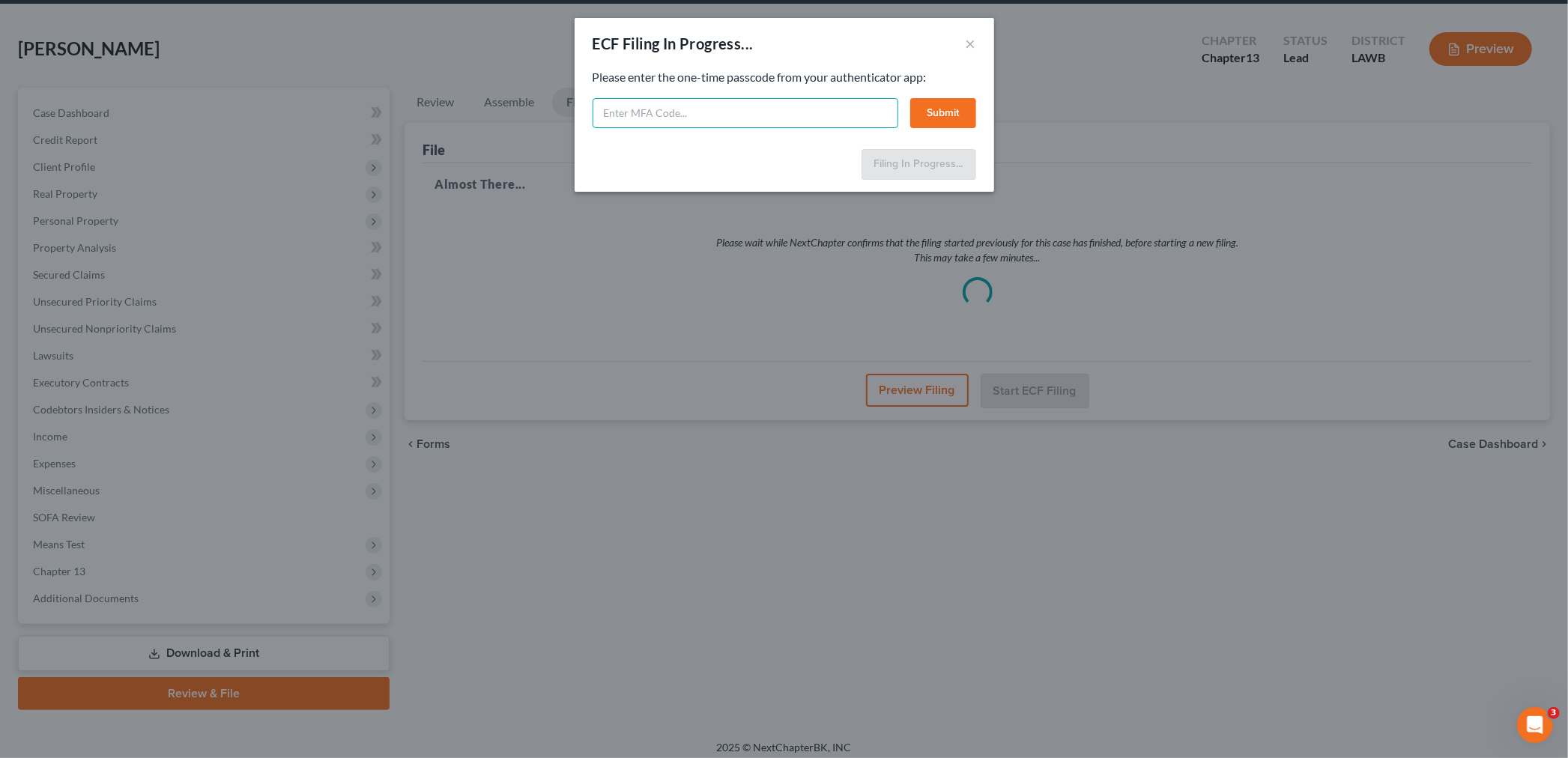
click at [675, 114] on input "text" at bounding box center [745, 112] width 305 height 30
type input "905564"
click at [948, 113] on button "Submit" at bounding box center [943, 112] width 66 height 30
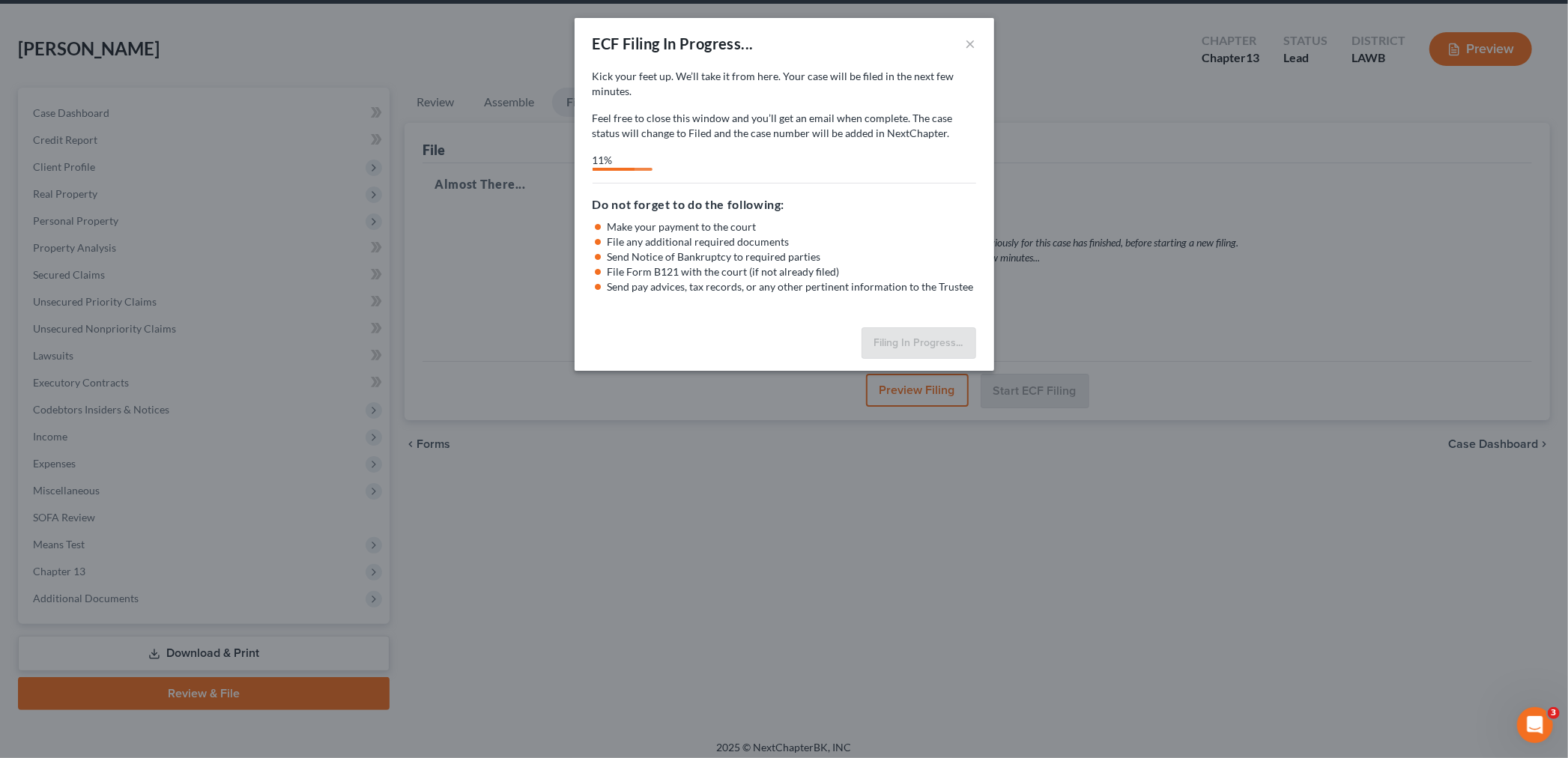
select select "3"
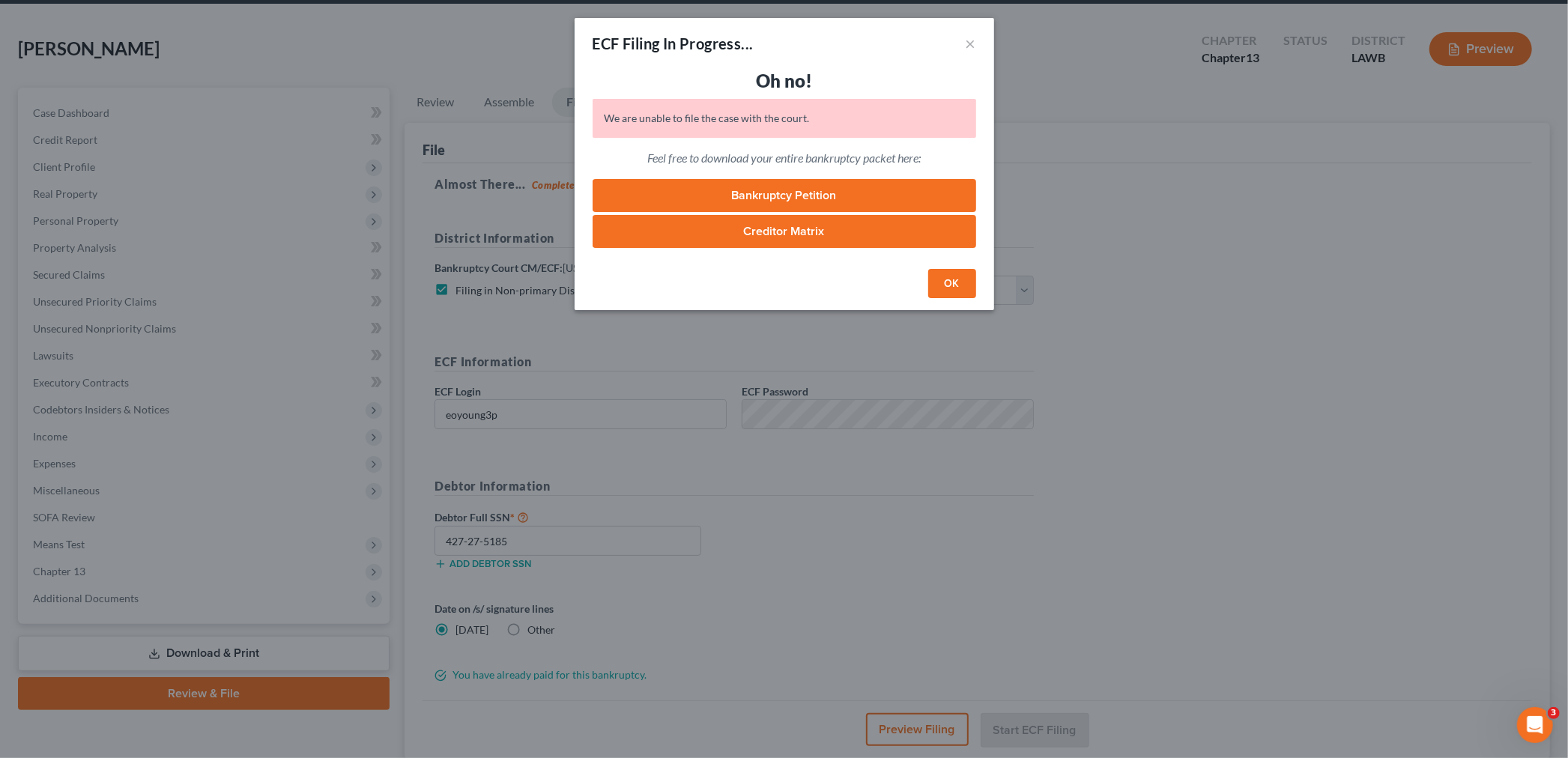
click at [956, 281] on button "OK" at bounding box center [952, 283] width 48 height 30
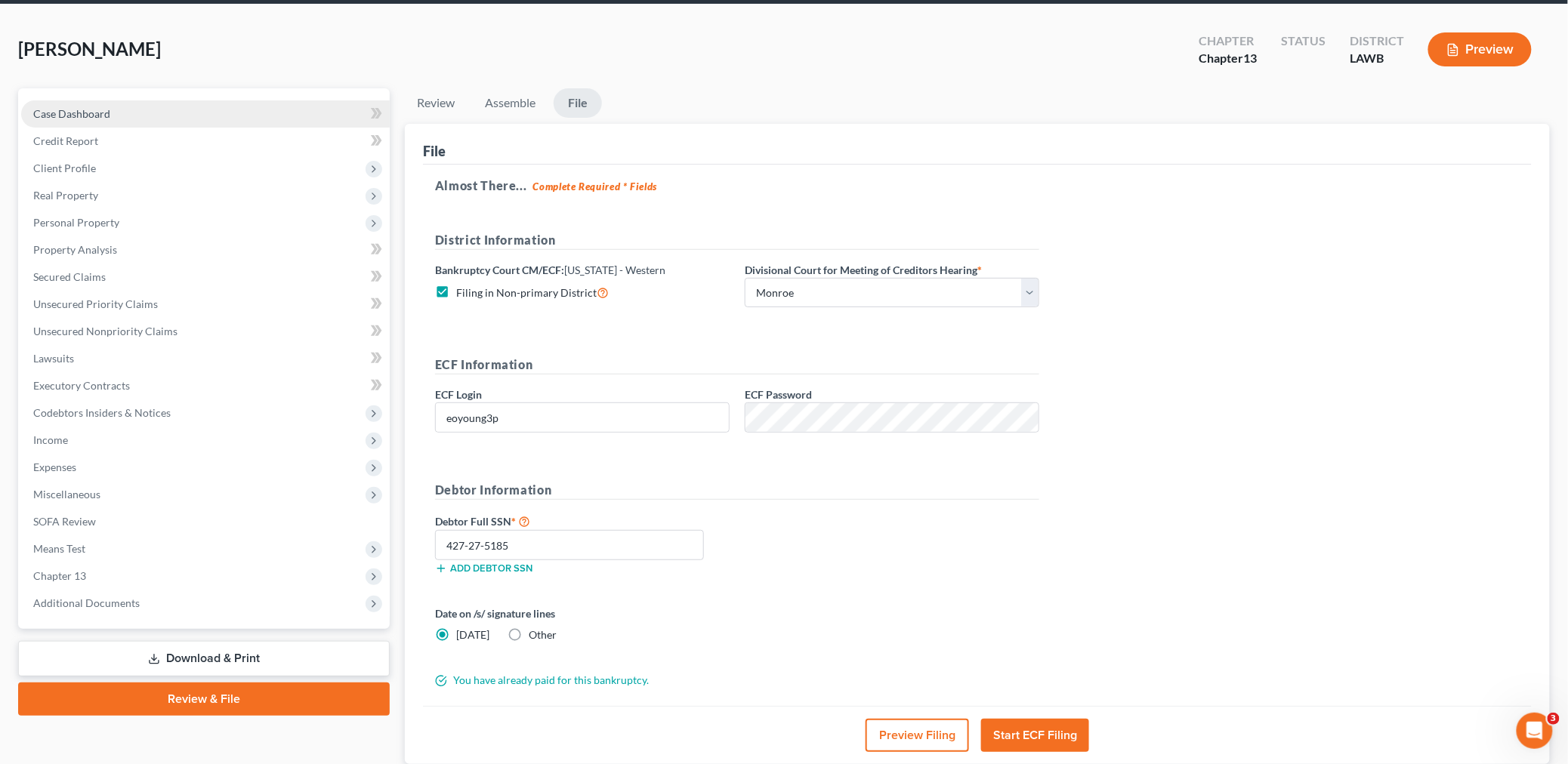
click at [72, 110] on span "Case Dashboard" at bounding box center [71, 113] width 77 height 13
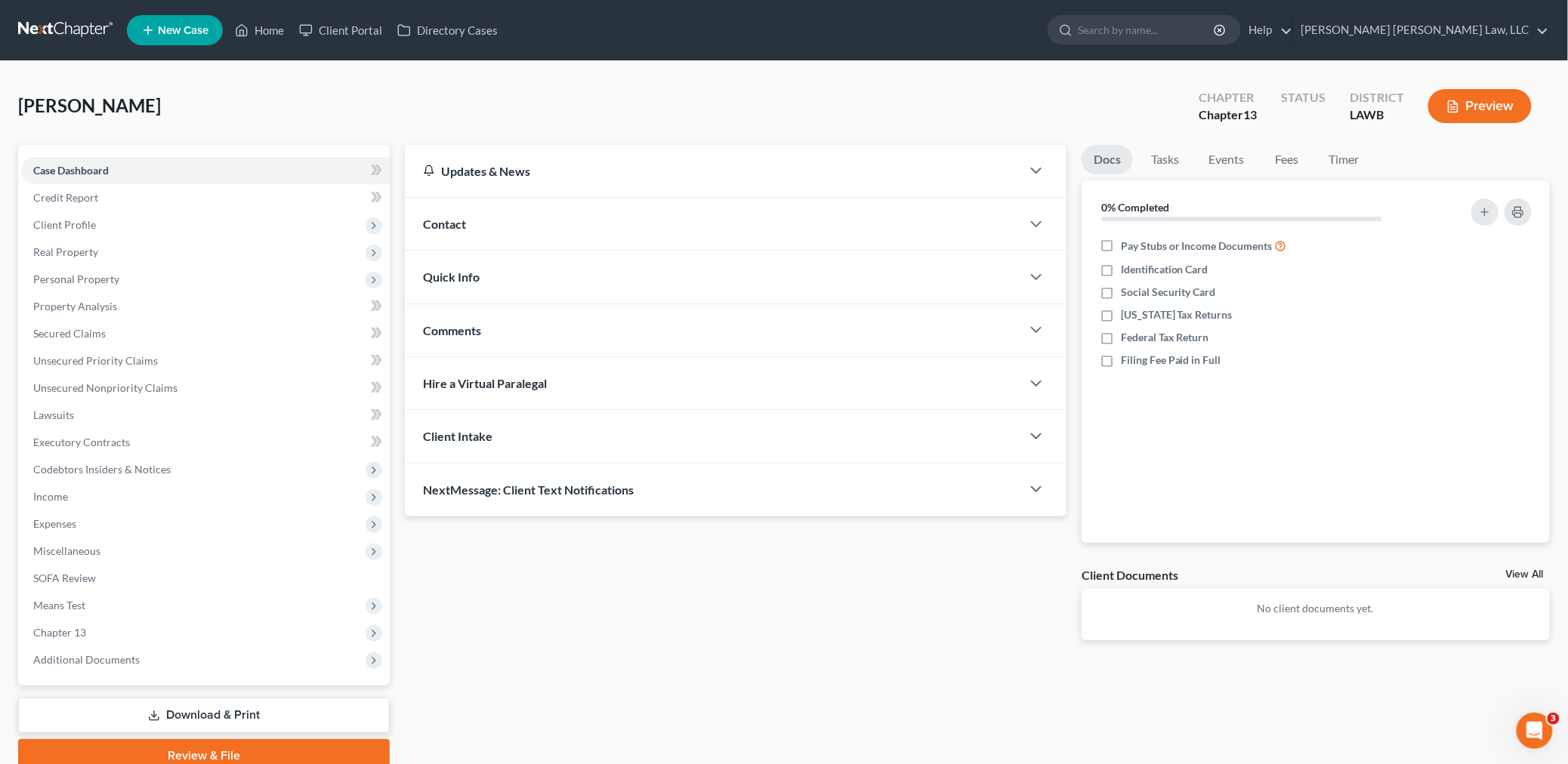
click at [478, 283] on span "Quick Info" at bounding box center [451, 277] width 57 height 15
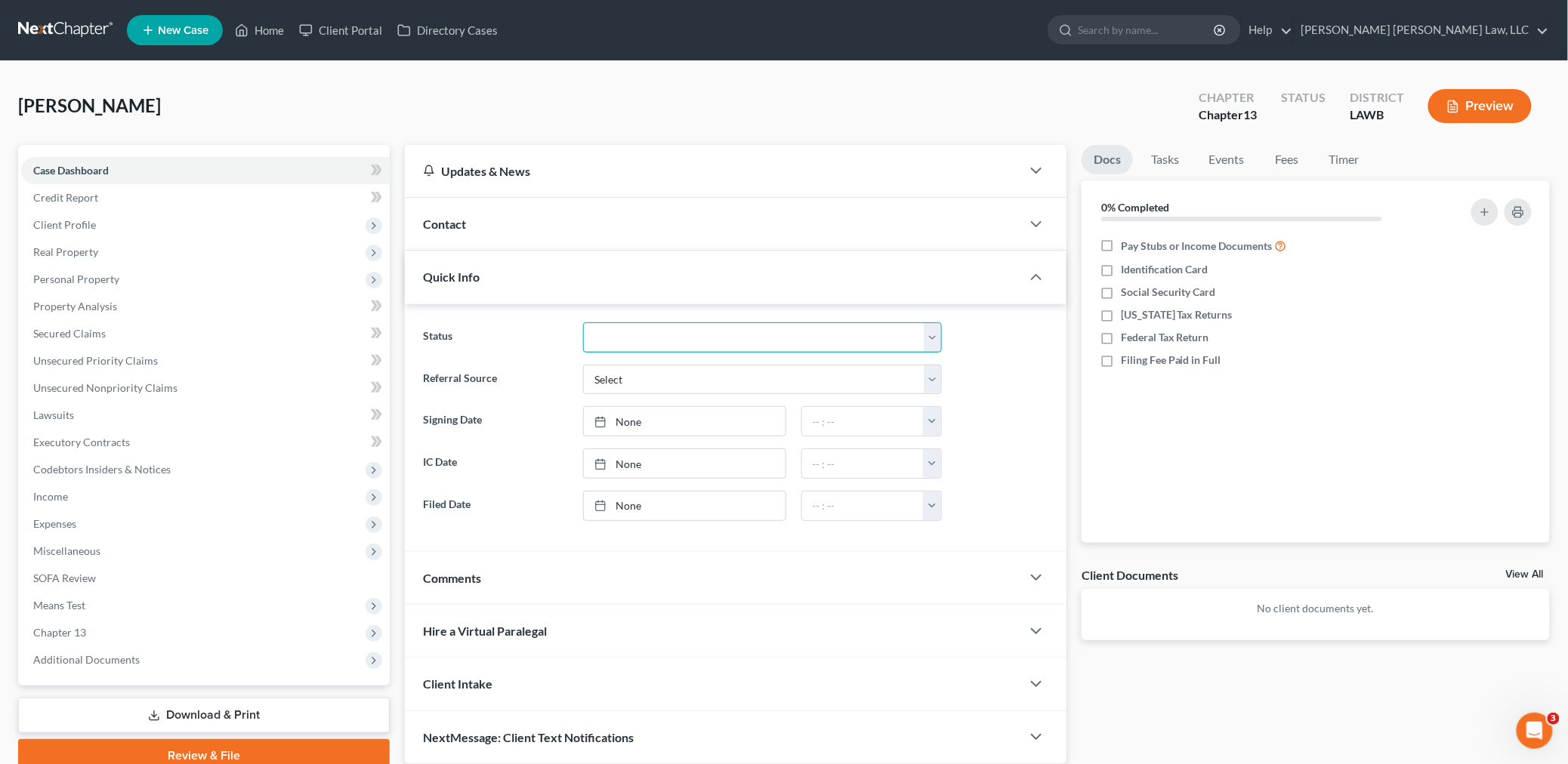
click at [652, 341] on select "Amended Plan Confirmed Confirmed Plan Corrections Discharged Filed In-complianc…" at bounding box center [763, 337] width 359 height 30
select select "8"
click at [583, 323] on select "Amended Plan Confirmed Confirmed Plan Corrections Discharged Filed In-complianc…" at bounding box center [763, 337] width 359 height 30
click at [216, 747] on link "Review & File" at bounding box center [204, 755] width 372 height 33
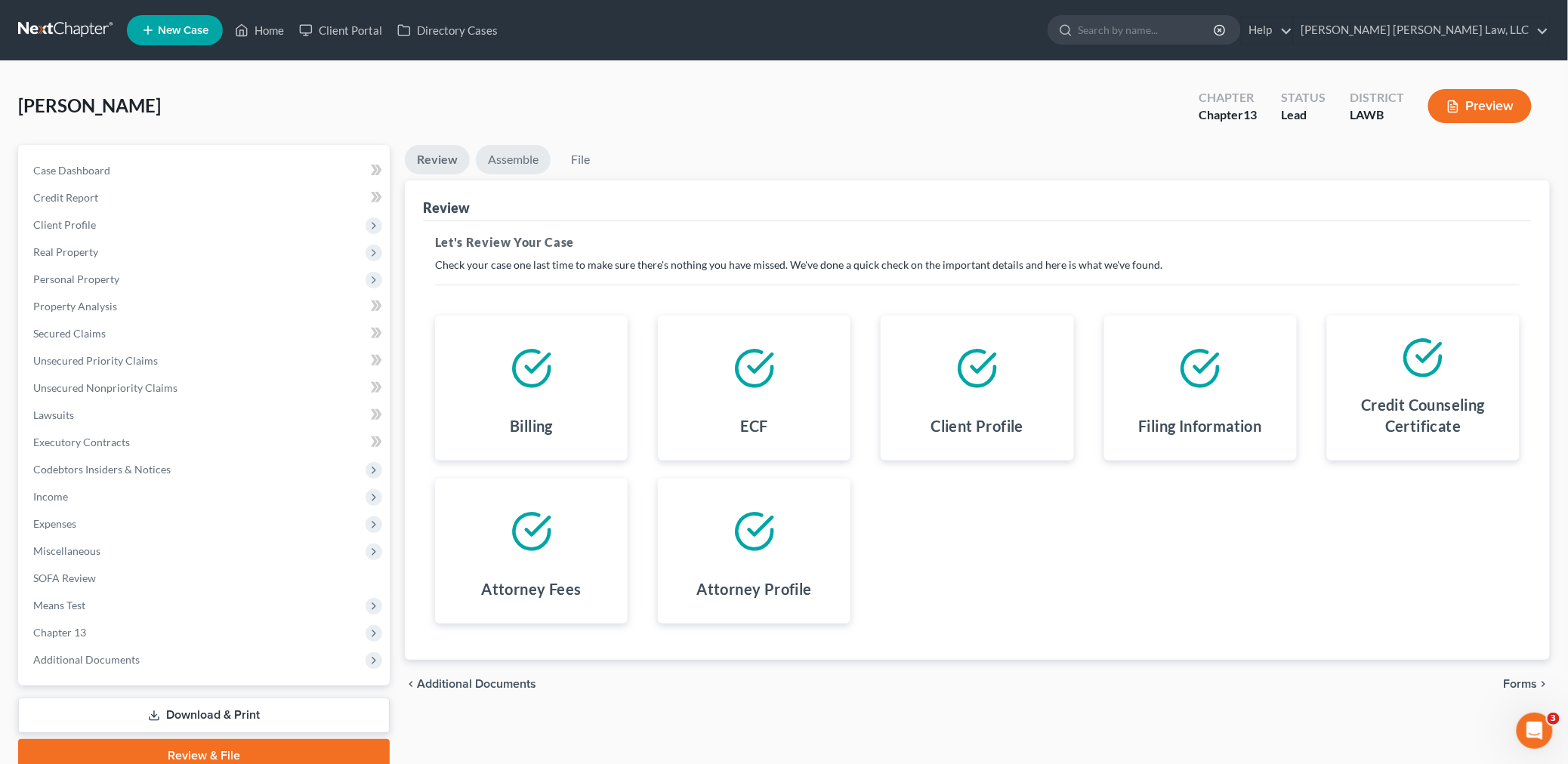
click at [499, 160] on link "Assemble" at bounding box center [513, 160] width 75 height 29
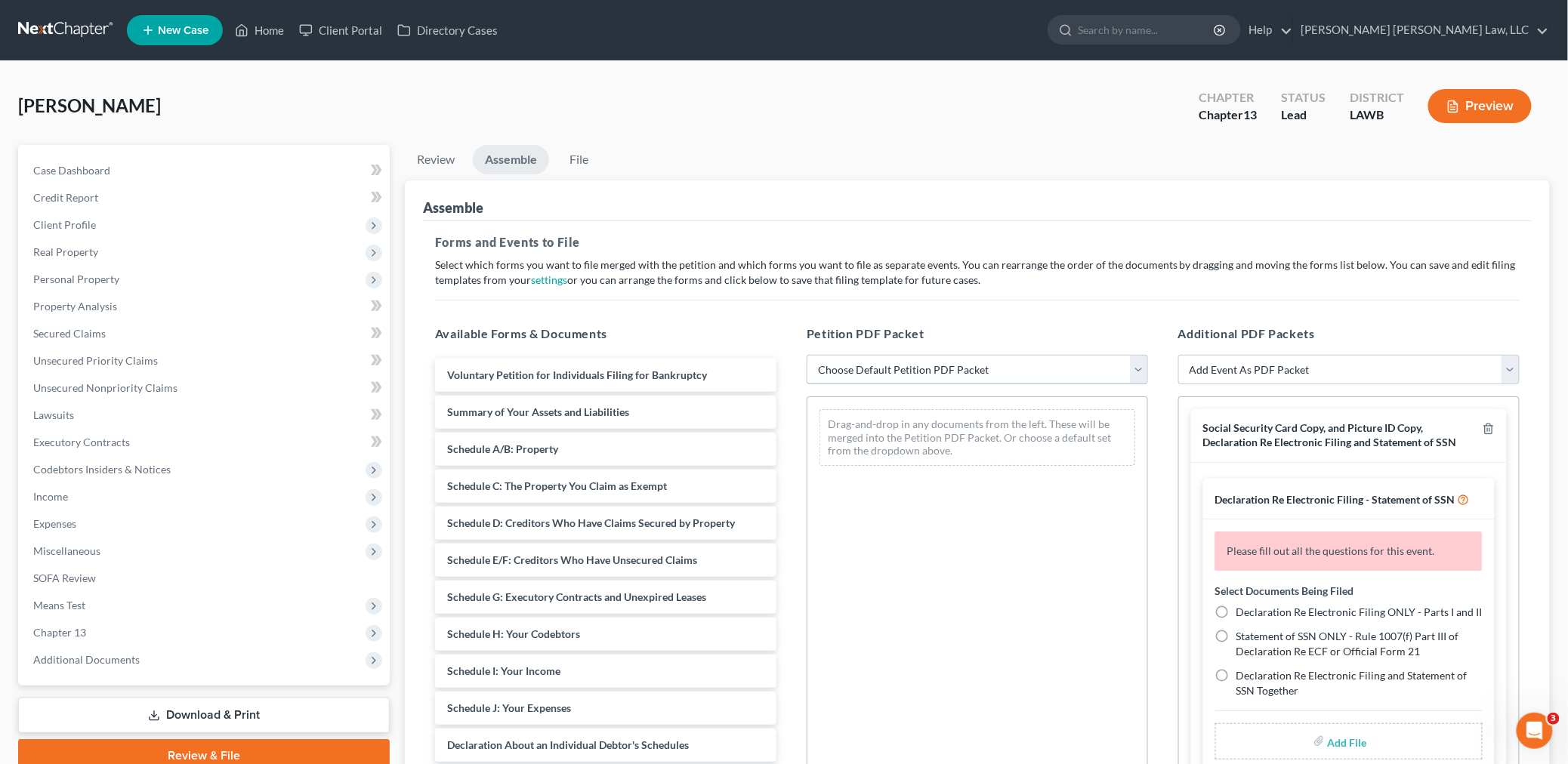
click at [871, 366] on select "Choose Default Petition PDF Packet Complete Bankruptcy Petition (all forms and …" at bounding box center [977, 369] width 341 height 30
select select "0"
click at [806, 355] on select "Choose Default Petition PDF Packet Complete Bankruptcy Petition (all forms and …" at bounding box center [977, 369] width 341 height 30
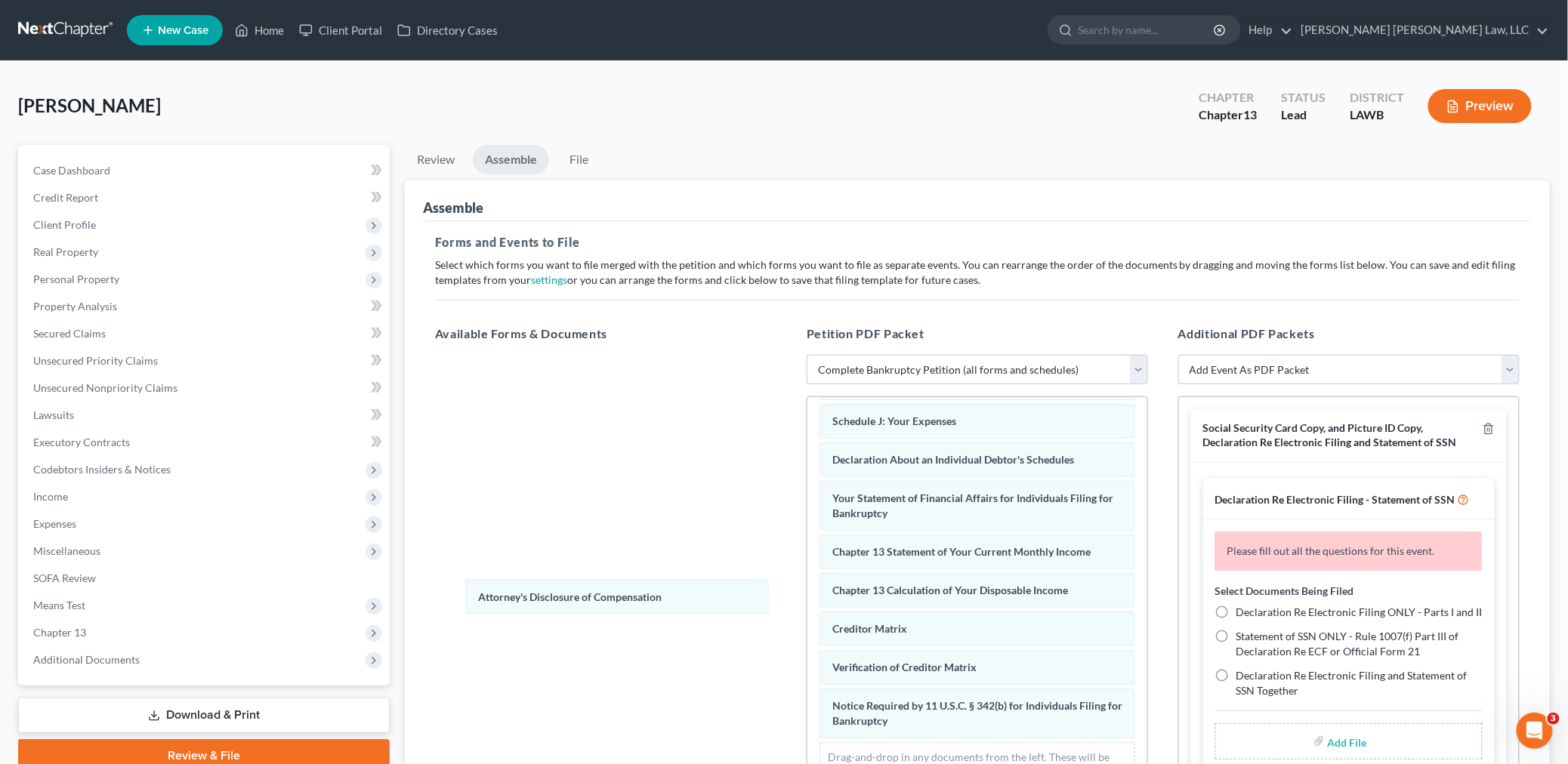
scroll to position [368, 0]
drag, startPoint x: 880, startPoint y: 723, endPoint x: 614, endPoint y: 622, distance: 284.5
click at [807, 598] on div "Attorney's Disclosure of Compensation Voluntary Petition for Individuals Filing…" at bounding box center [977, 428] width 340 height 766
click at [1483, 431] on icon "button" at bounding box center [1489, 429] width 12 height 12
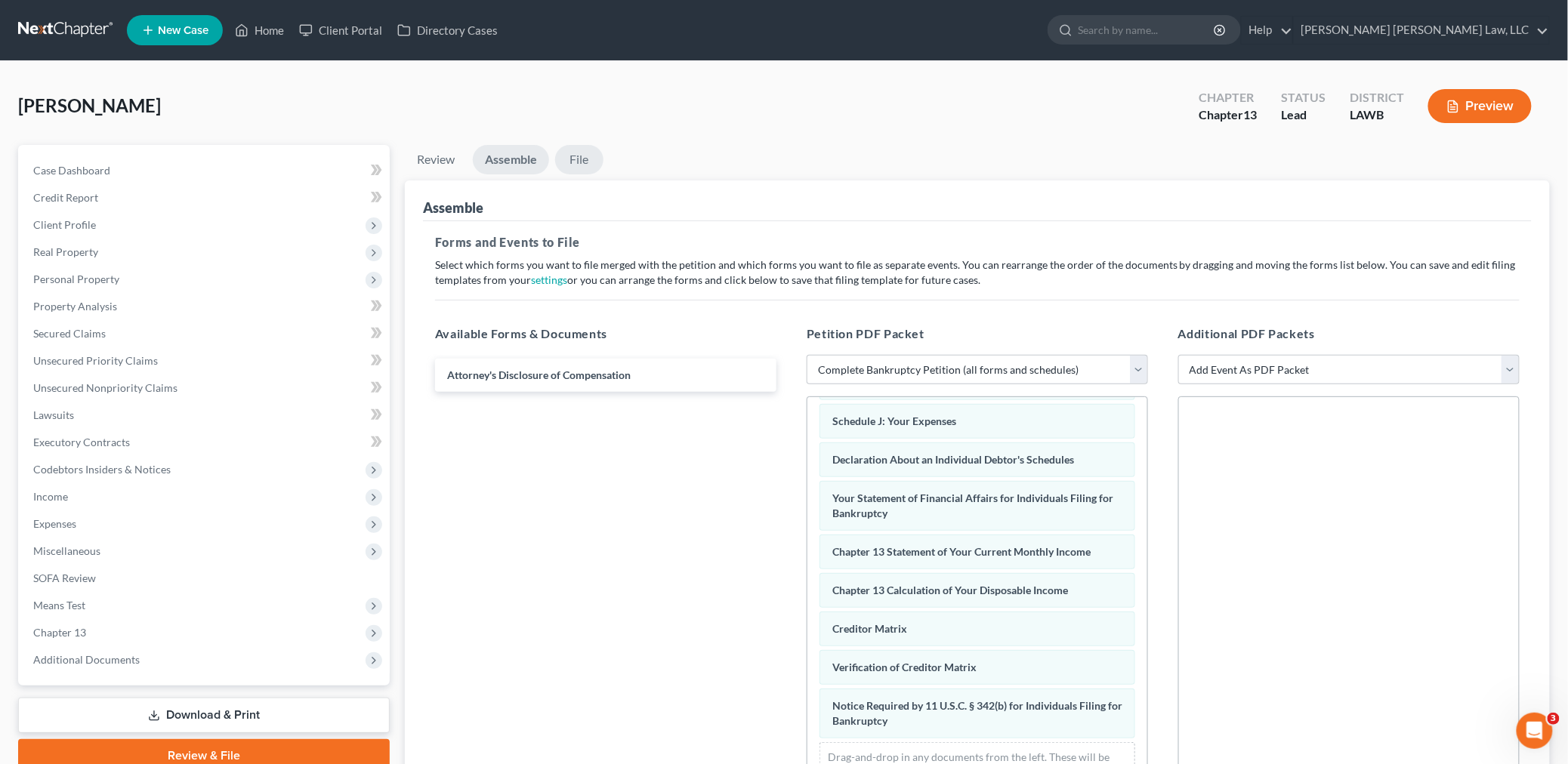
click at [583, 151] on link "File" at bounding box center [579, 160] width 49 height 29
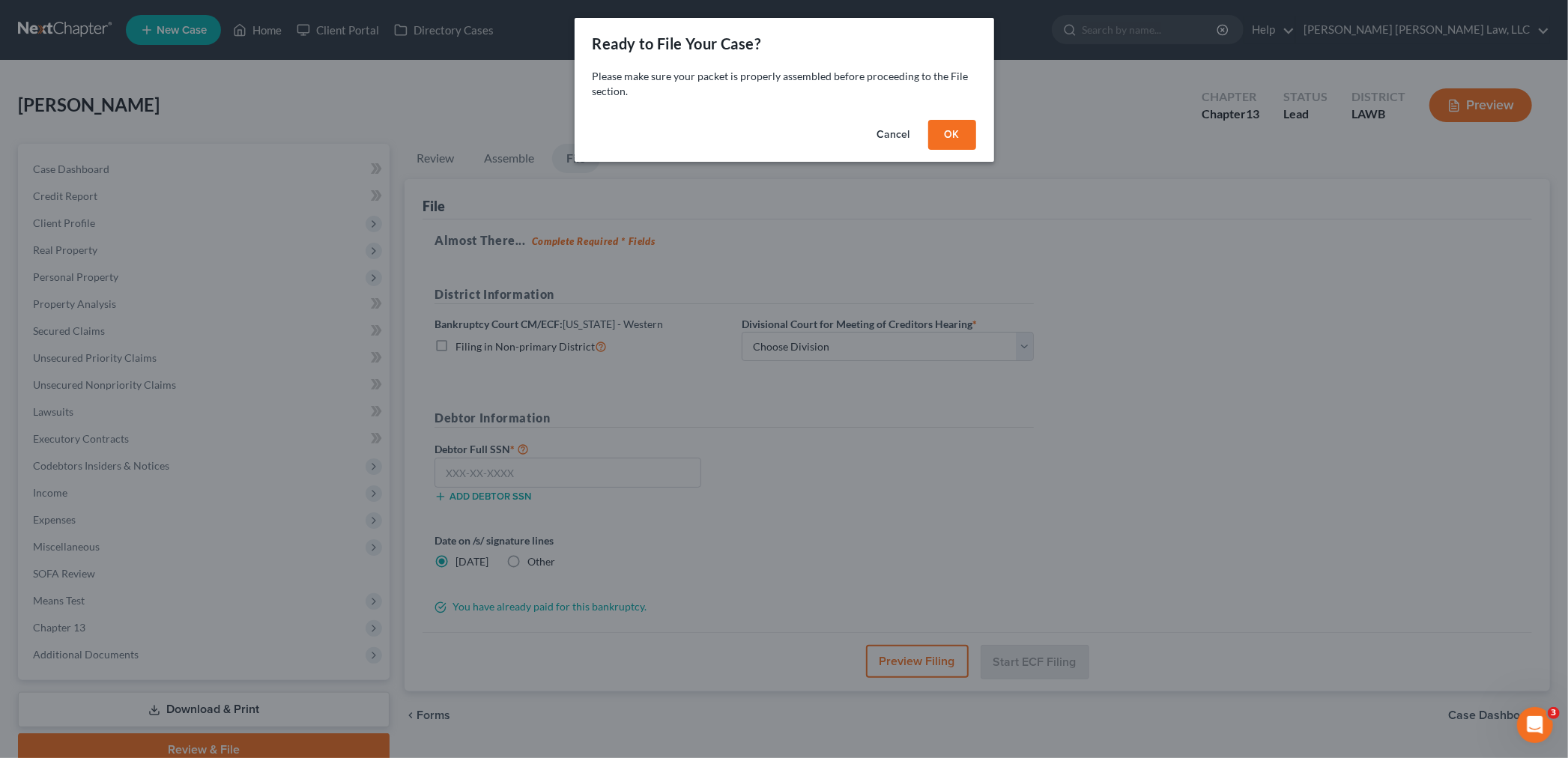
click at [946, 136] on button "OK" at bounding box center [952, 134] width 48 height 30
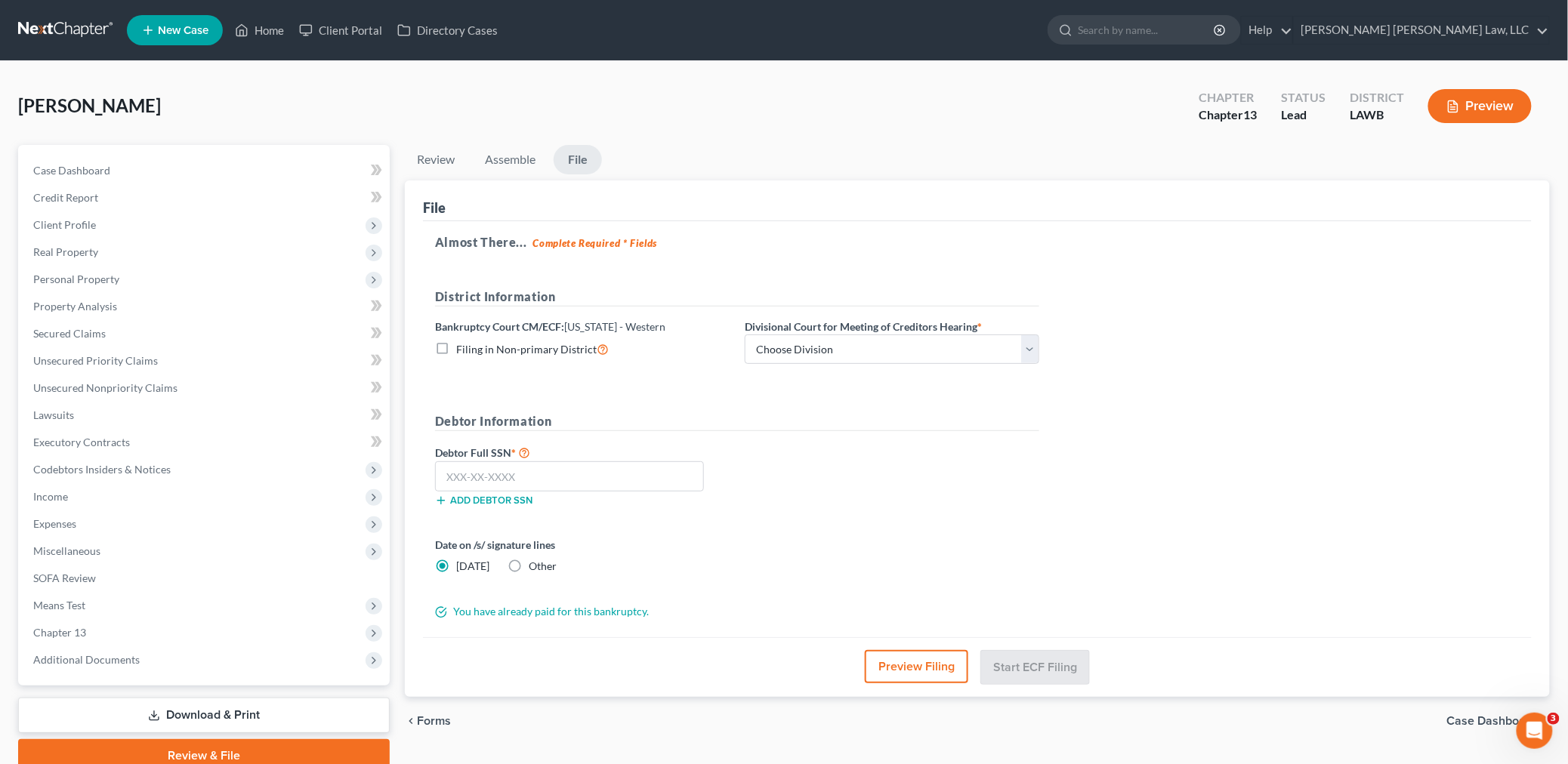
click at [456, 352] on label "Filing in Non-primary District" at bounding box center [532, 349] width 153 height 18
click at [462, 350] on input "Filing in Non-primary District" at bounding box center [467, 345] width 10 height 10
checkbox input "true"
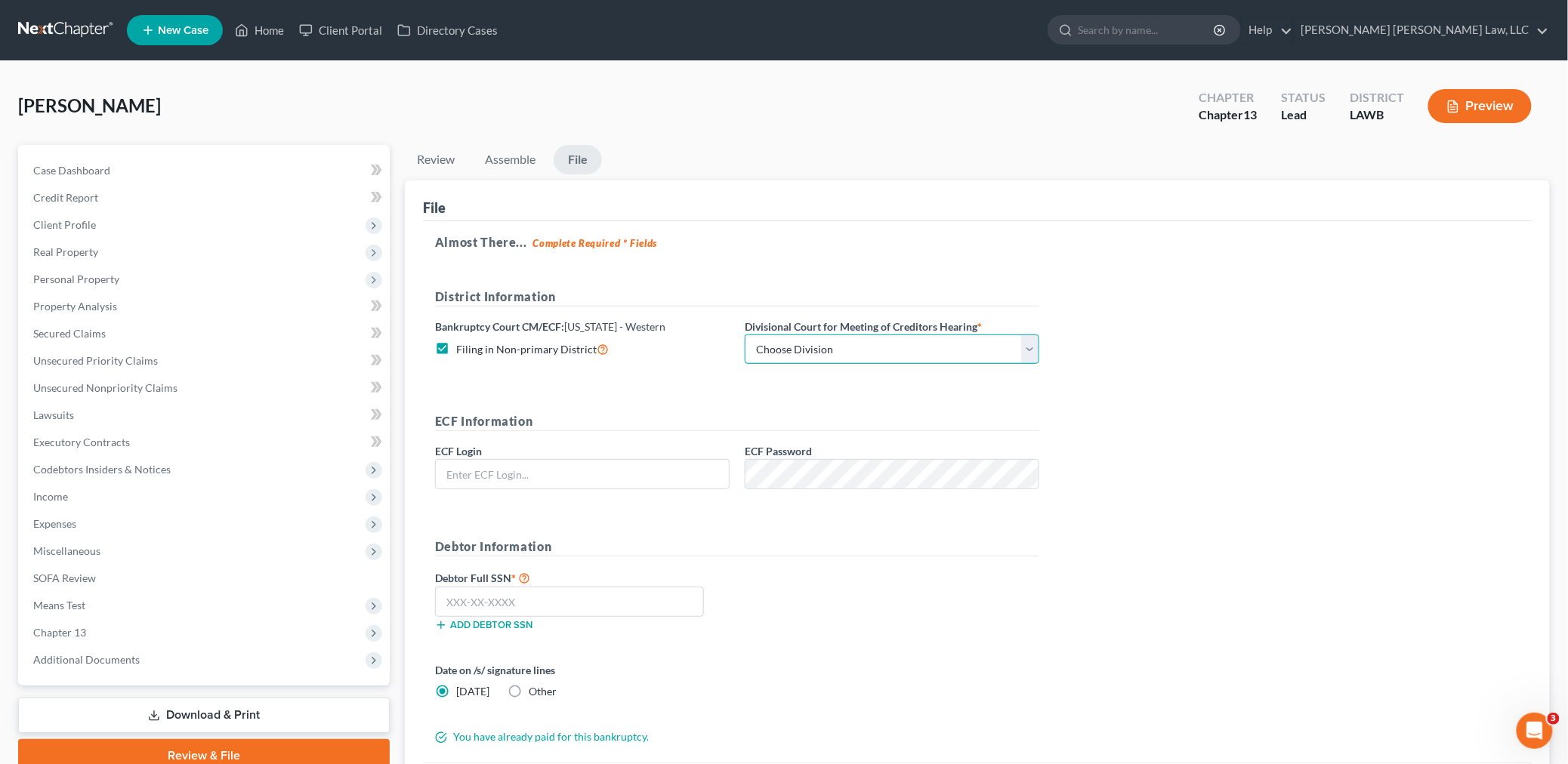
click at [790, 350] on select "Choose Division Alexandria Lafayette-Opelousas Lake Charles Monroe Shreveport" at bounding box center [892, 349] width 294 height 30
select select "3"
click at [745, 334] on select "Choose Division Alexandria Lafayette-Opelousas Lake Charles Monroe Shreveport" at bounding box center [892, 349] width 294 height 30
click at [565, 480] on input "text" at bounding box center [582, 474] width 294 height 28
type input "eoyoung3p"
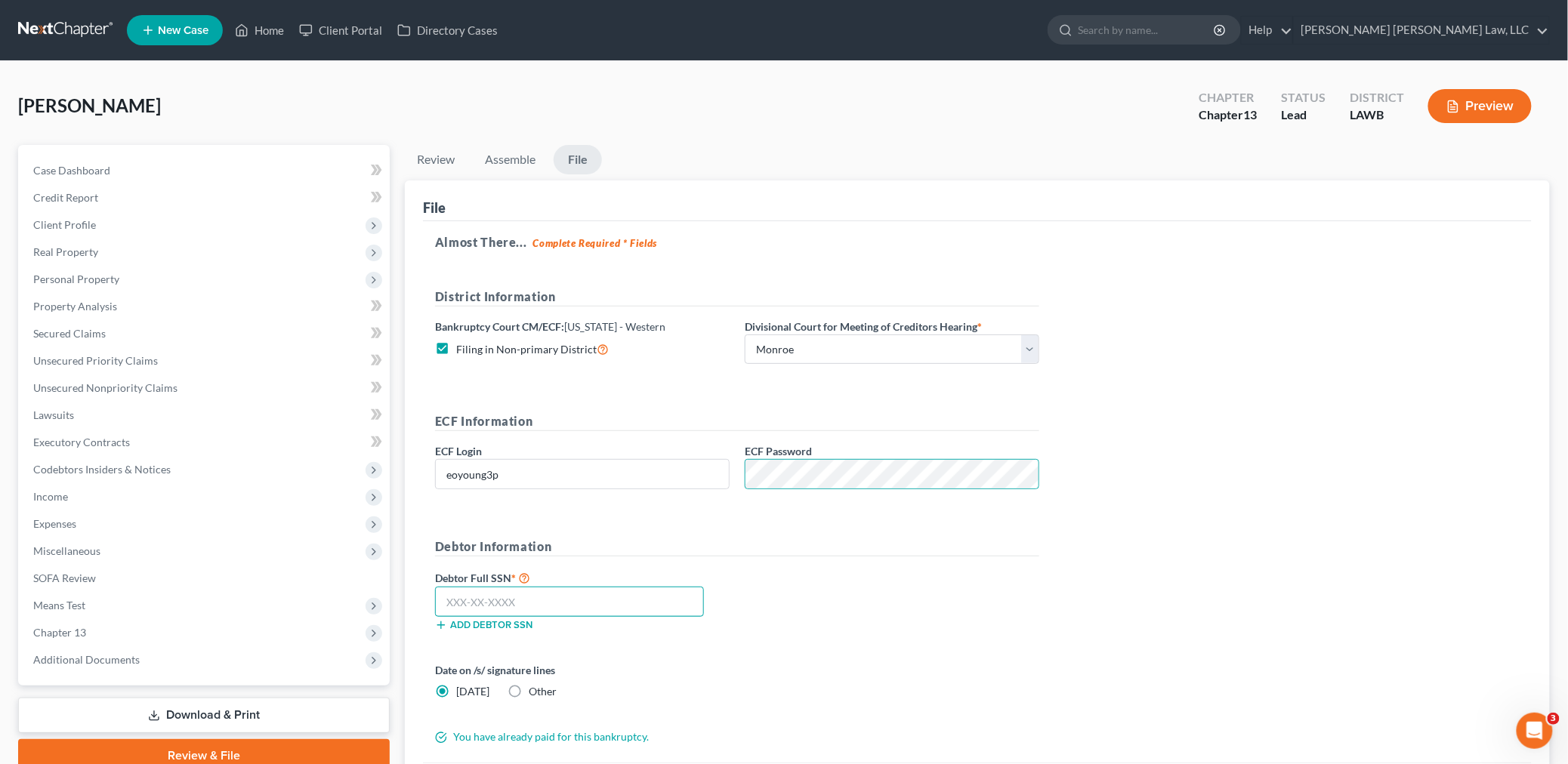
click at [522, 597] on input "text" at bounding box center [569, 601] width 269 height 30
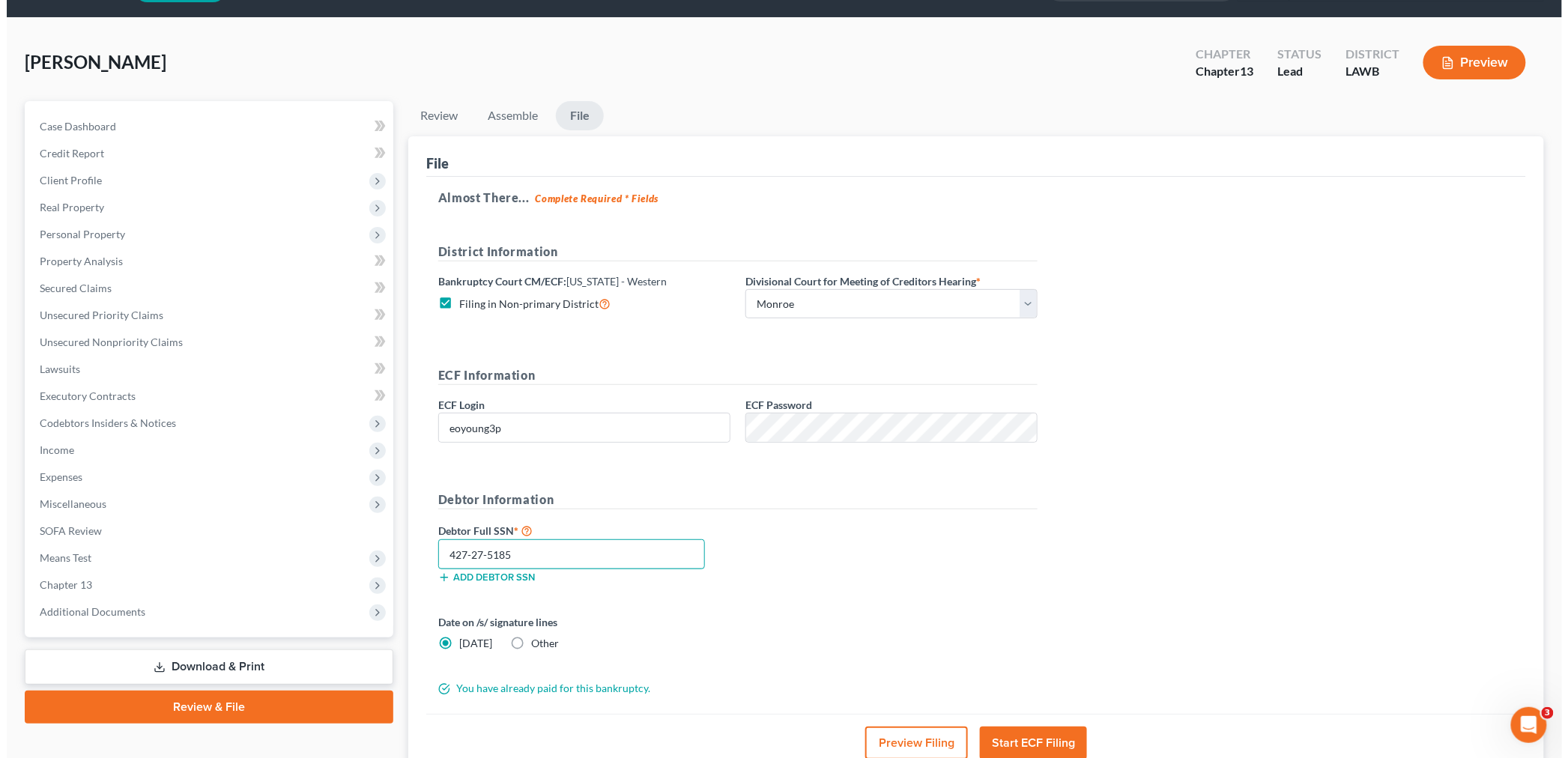
scroll to position [83, 0]
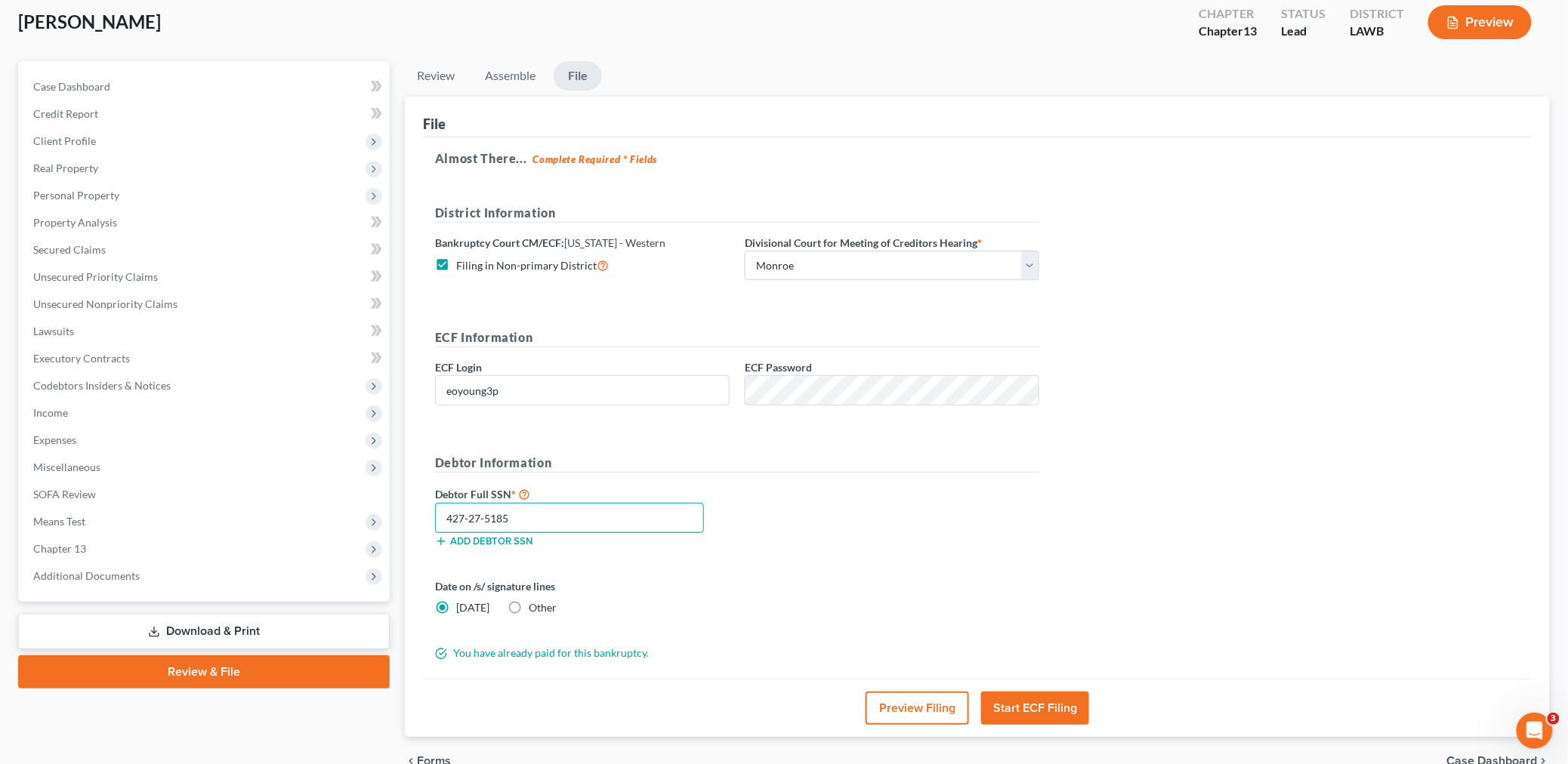
type input "427-27-5185"
click at [1051, 708] on button "Start ECF Filing" at bounding box center [1035, 708] width 108 height 33
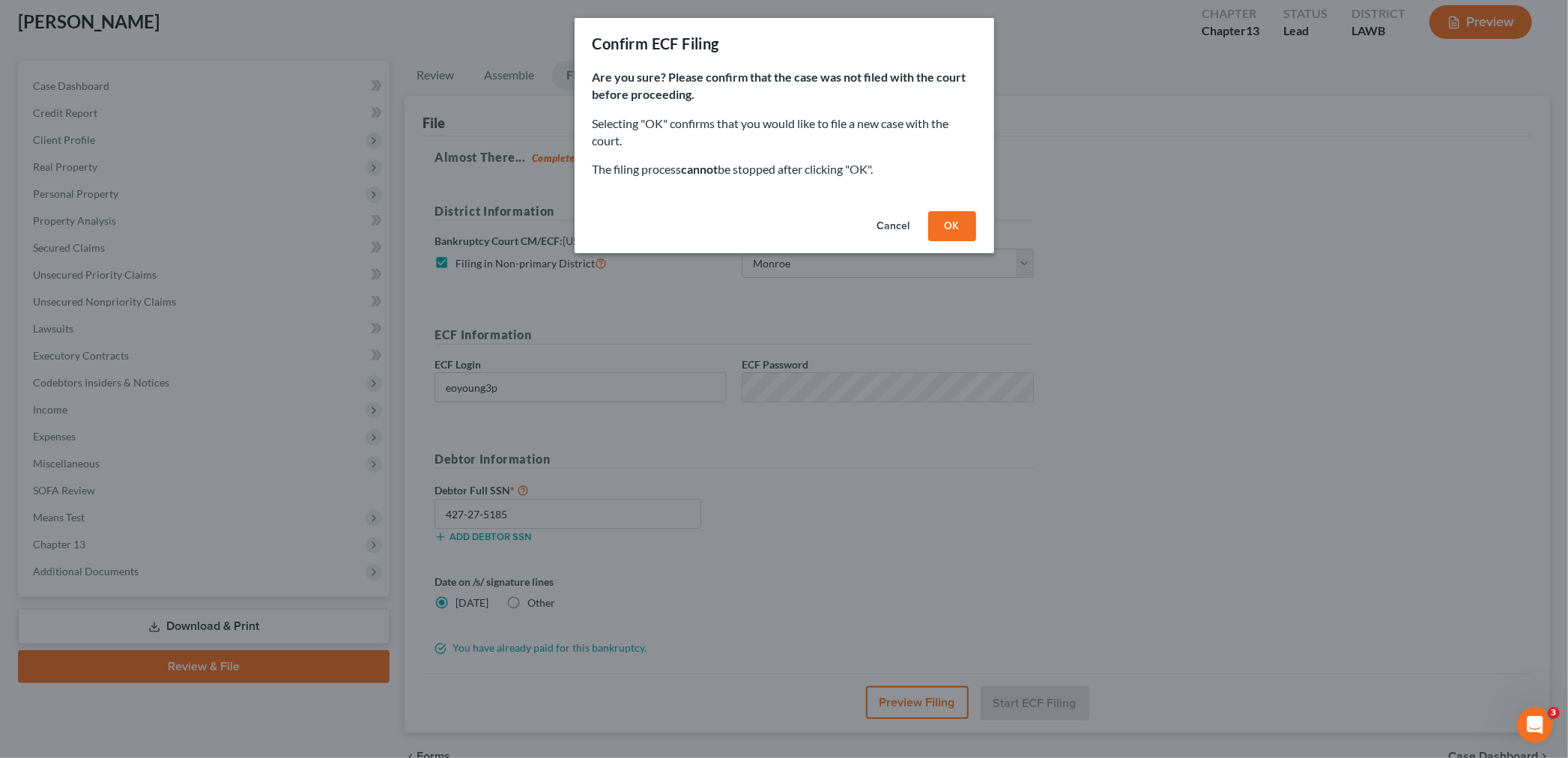
click at [974, 230] on button "OK" at bounding box center [952, 225] width 48 height 30
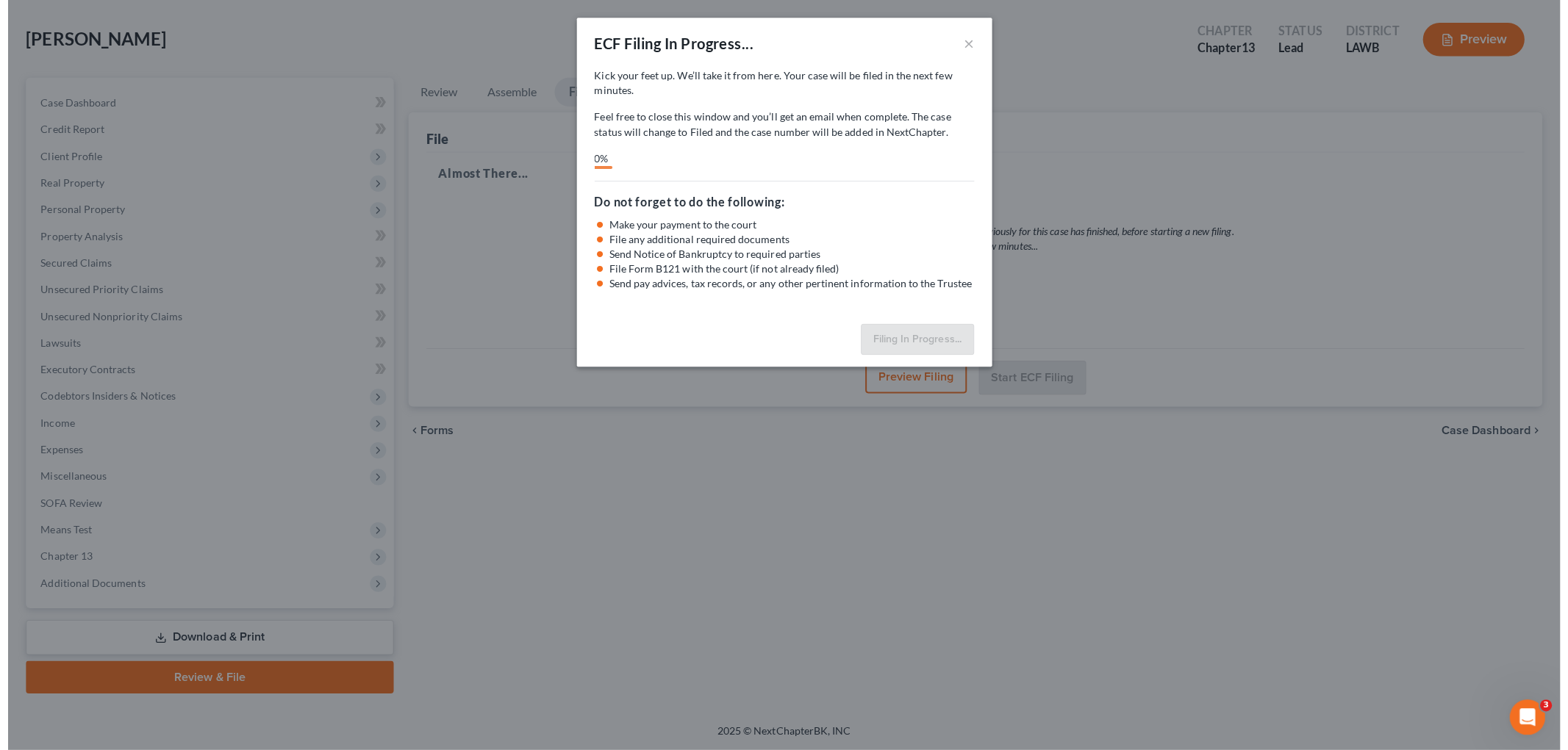
scroll to position [62, 0]
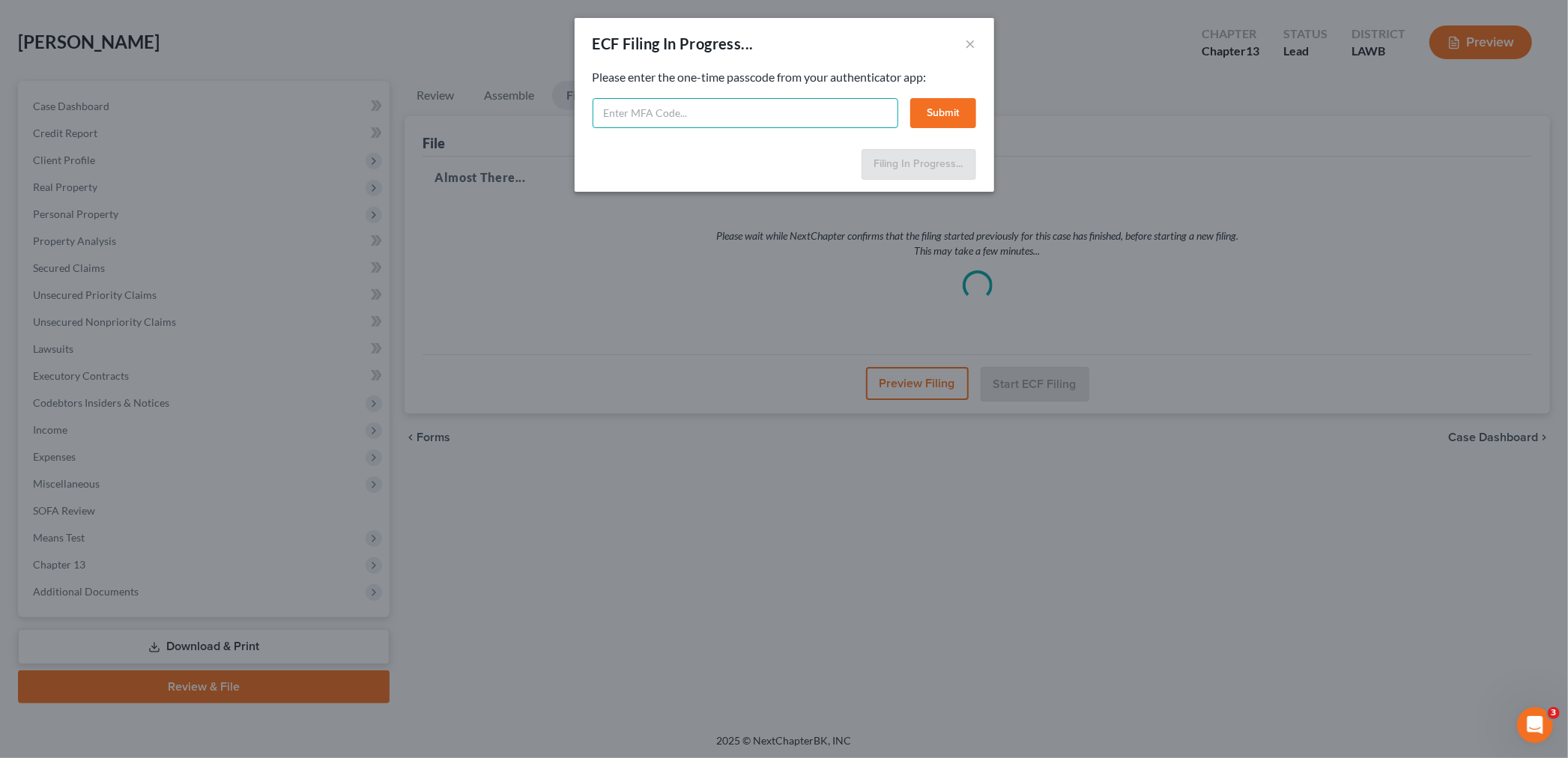
click at [634, 122] on input "text" at bounding box center [745, 112] width 305 height 30
type input "502383"
click at [933, 115] on button "Submit" at bounding box center [943, 112] width 66 height 30
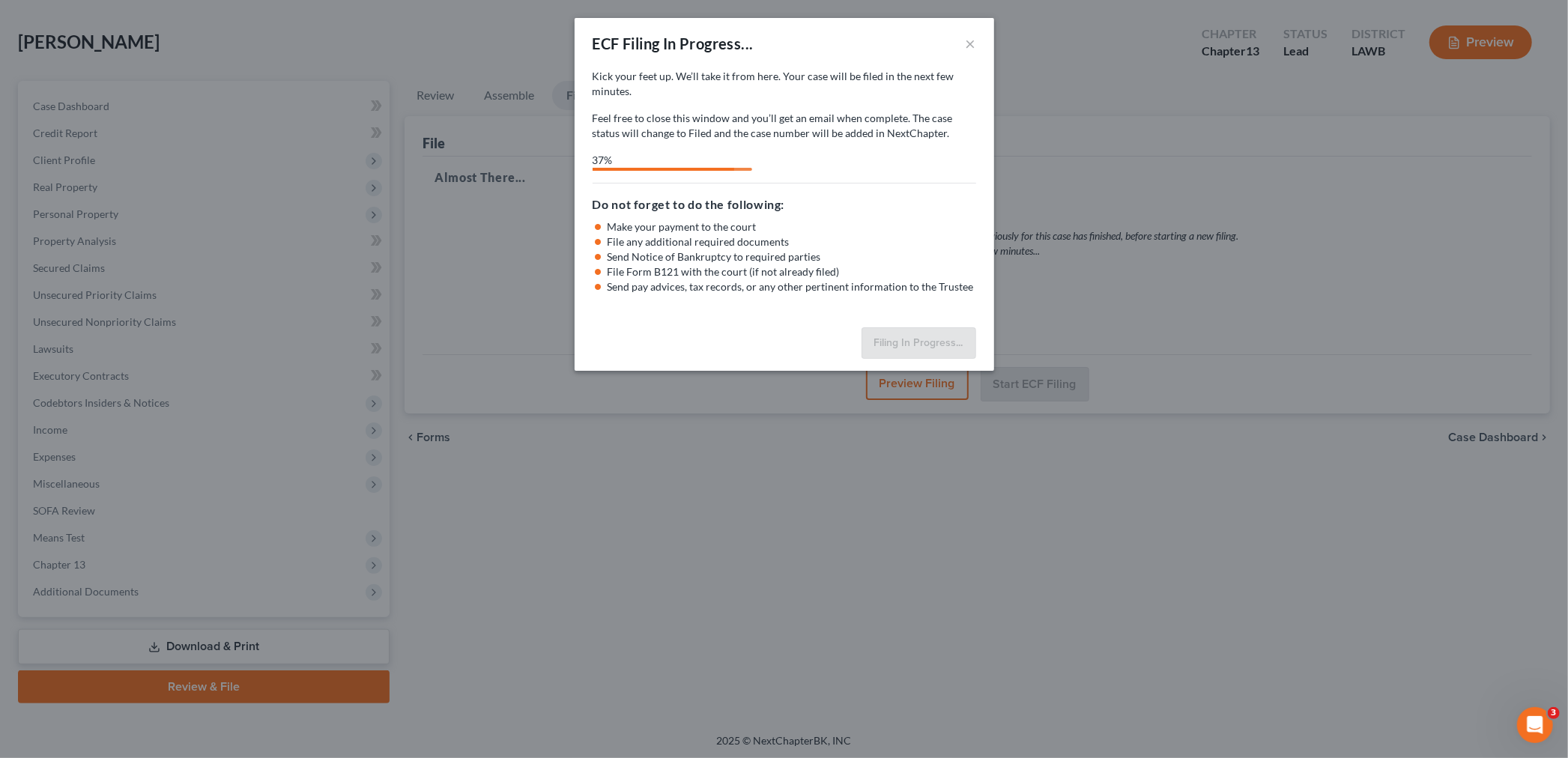
select select "3"
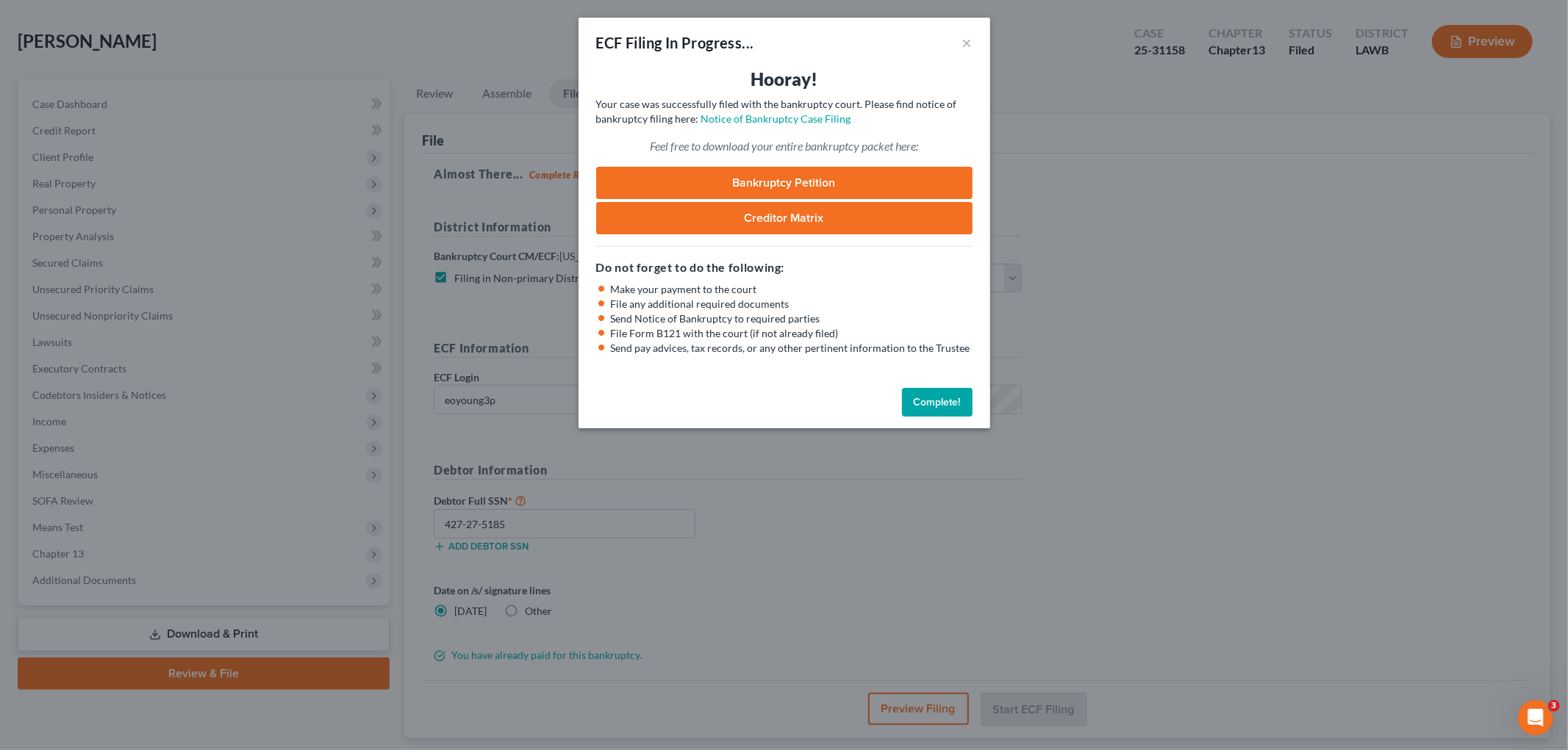
click at [938, 397] on button "Complete!" at bounding box center [937, 402] width 70 height 29
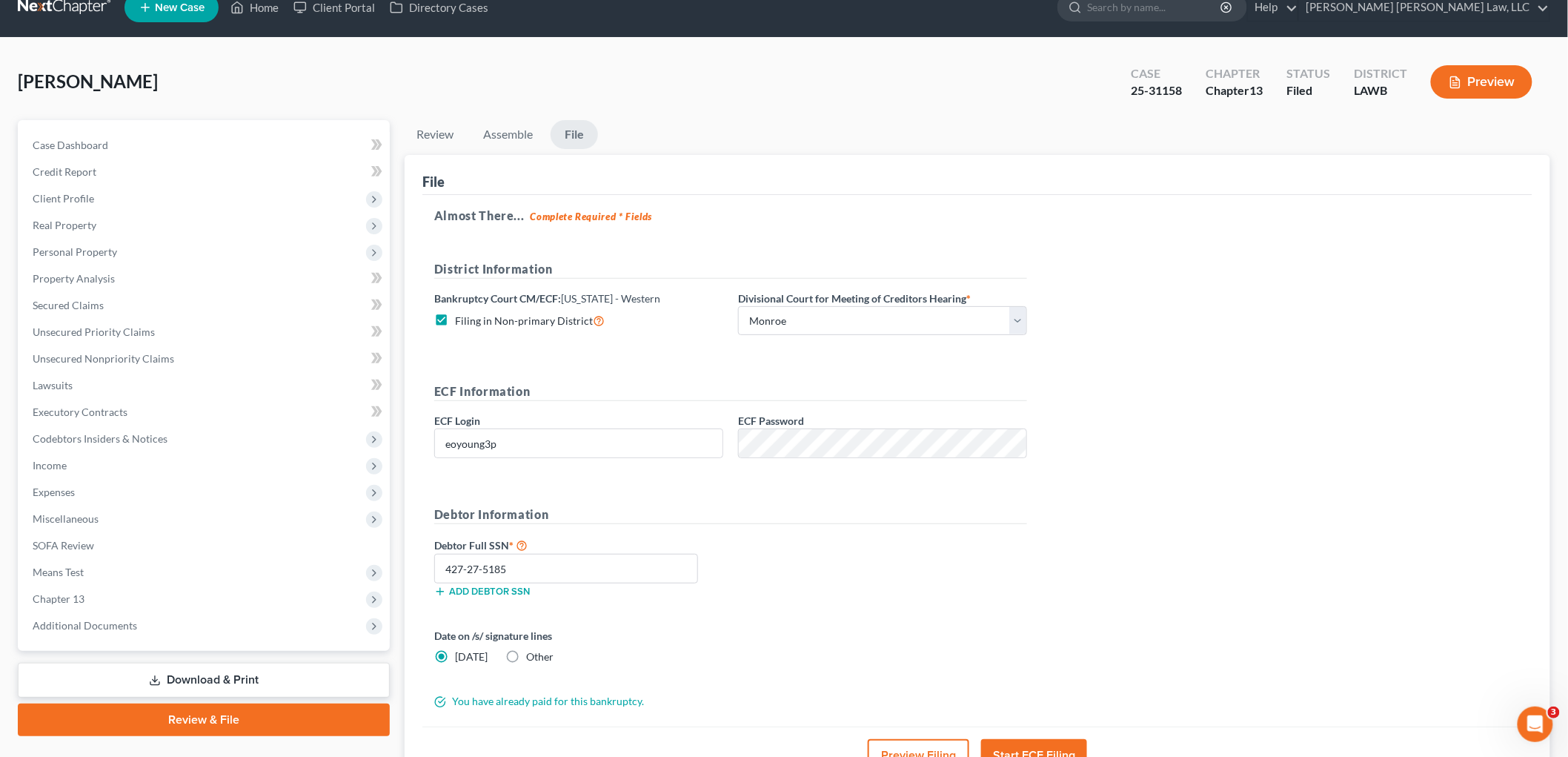
scroll to position [0, 0]
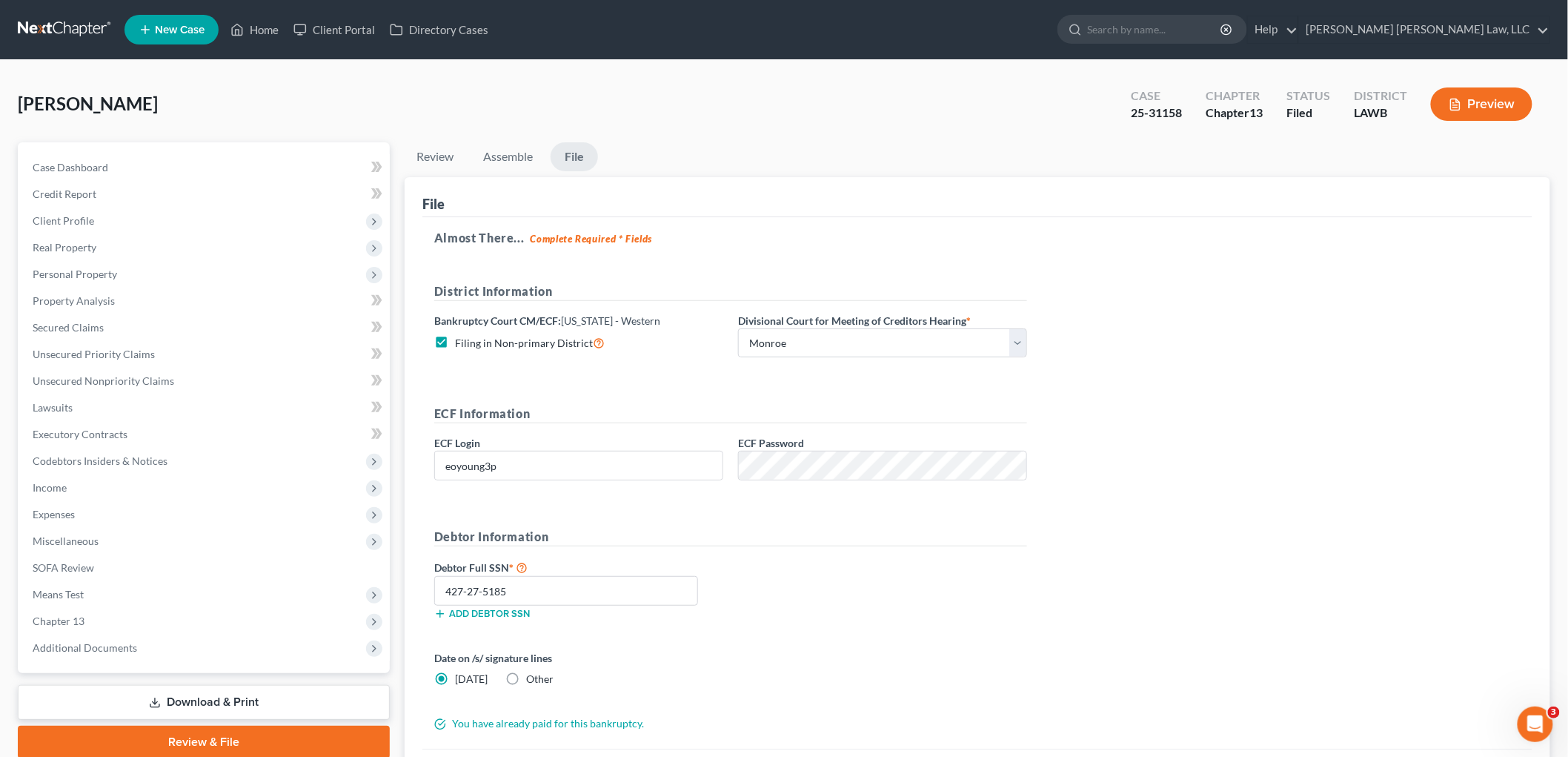
click at [83, 28] on link at bounding box center [65, 30] width 95 height 27
